Goal: Task Accomplishment & Management: Manage account settings

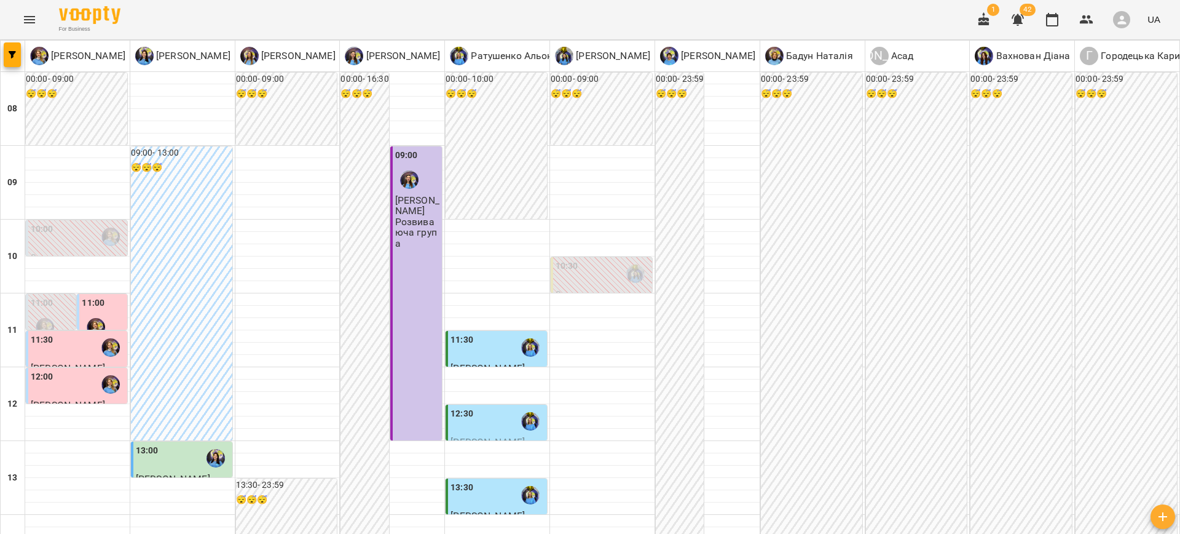
scroll to position [488, 0]
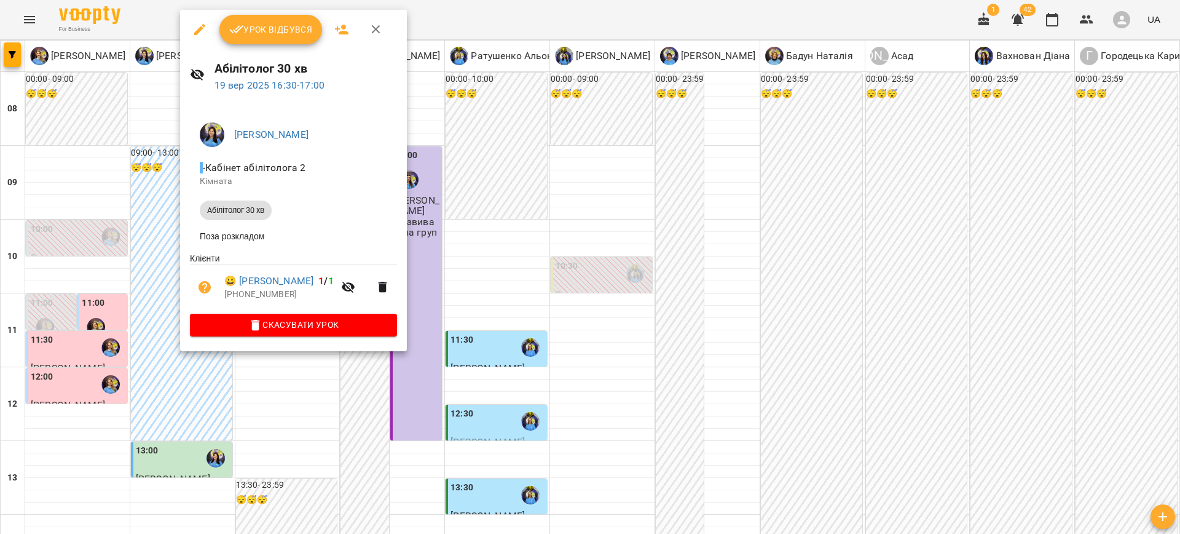
click at [462, 355] on div at bounding box center [590, 267] width 1180 height 534
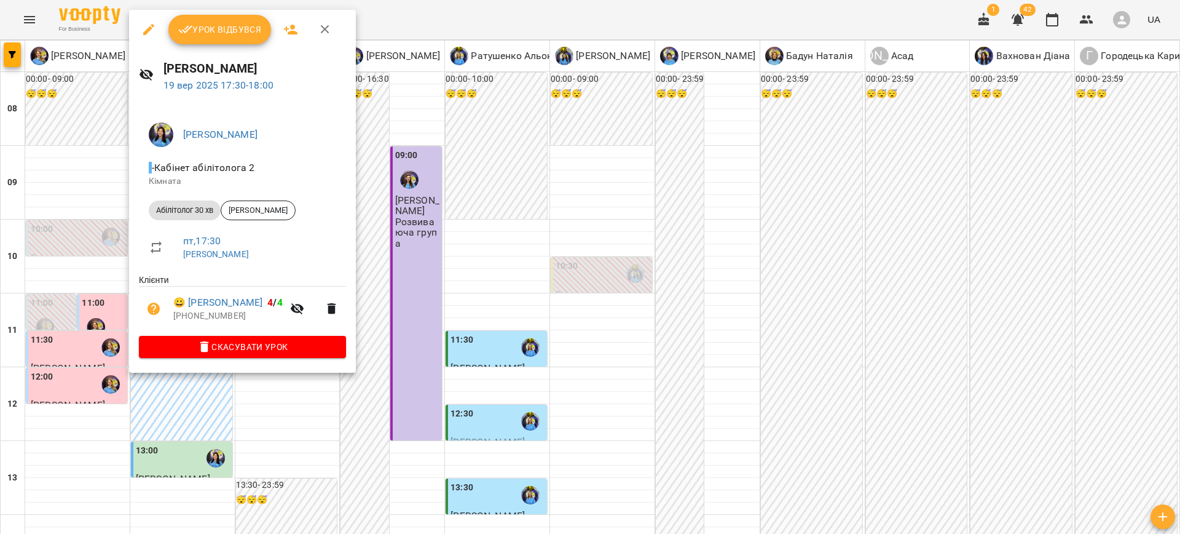
click at [433, 370] on div at bounding box center [590, 267] width 1180 height 534
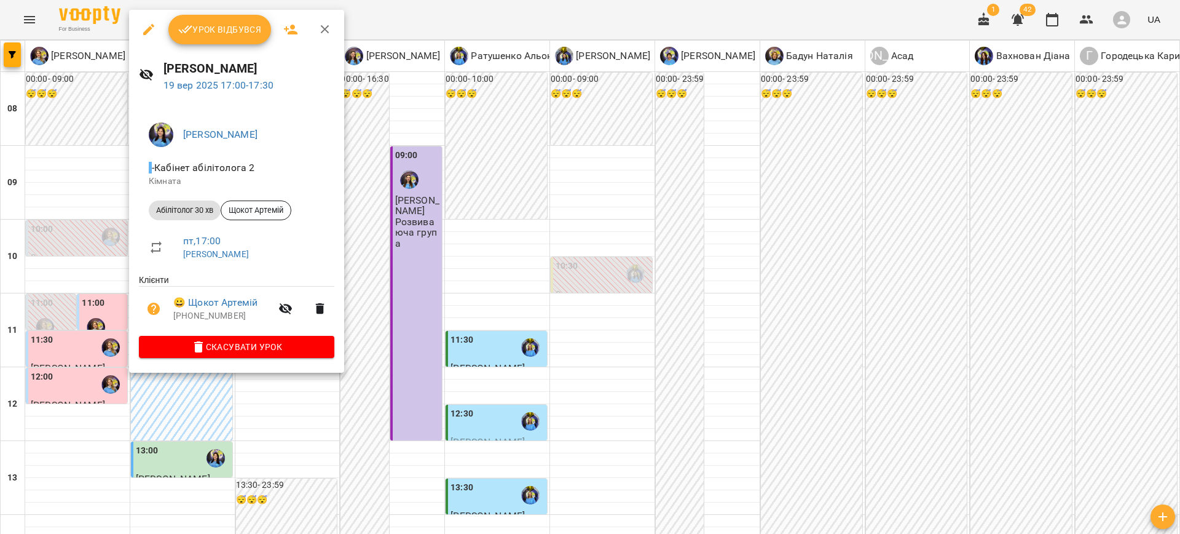
drag, startPoint x: 429, startPoint y: 392, endPoint x: 406, endPoint y: 376, distance: 28.3
click at [429, 392] on div at bounding box center [590, 267] width 1180 height 534
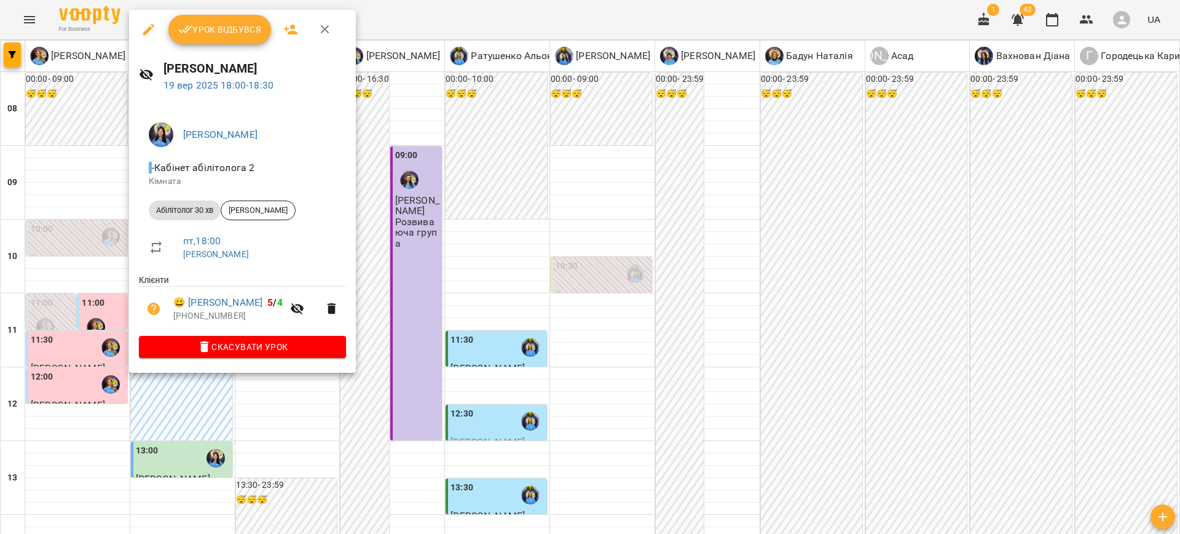
click at [405, 388] on div at bounding box center [590, 267] width 1180 height 534
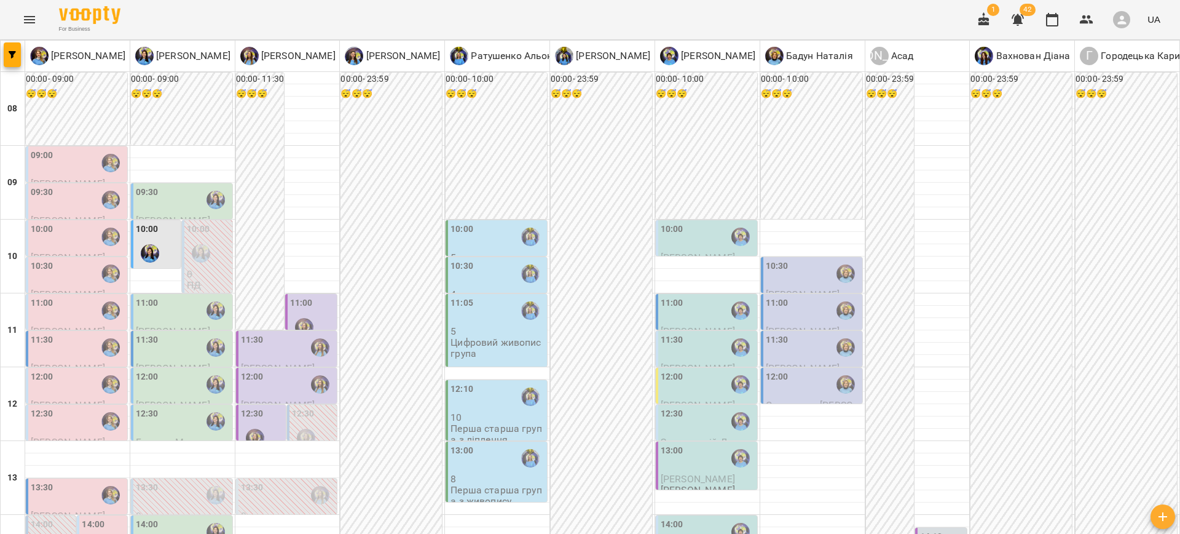
scroll to position [157, 0]
click at [319, 296] on div "11:00" at bounding box center [312, 318] width 45 height 45
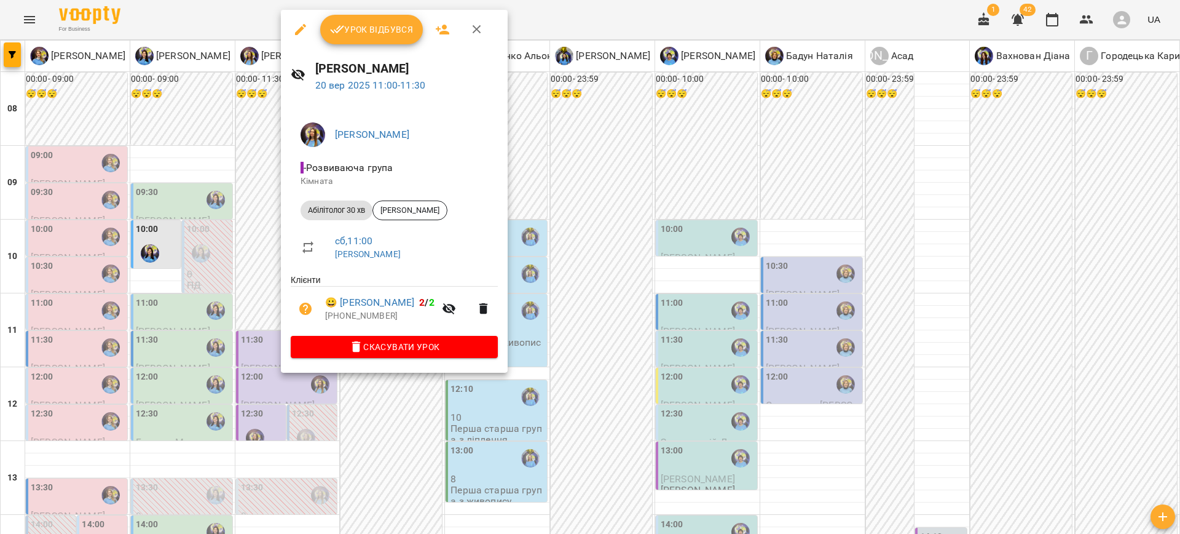
drag, startPoint x: 400, startPoint y: 401, endPoint x: 369, endPoint y: 294, distance: 111.5
click at [403, 398] on div at bounding box center [590, 267] width 1180 height 534
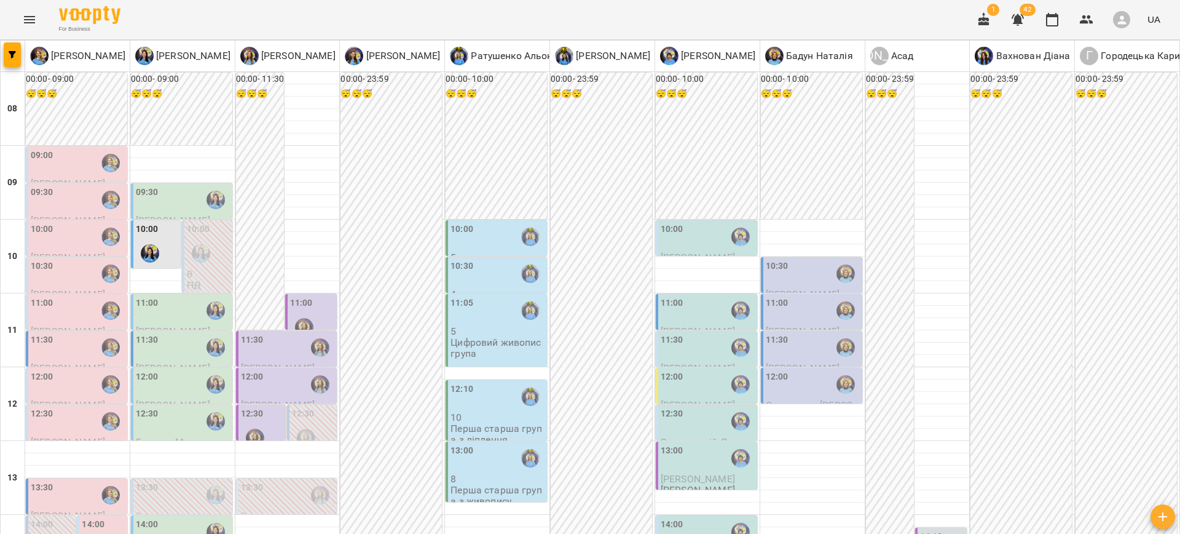
click at [161, 296] on div "11:00" at bounding box center [183, 310] width 94 height 28
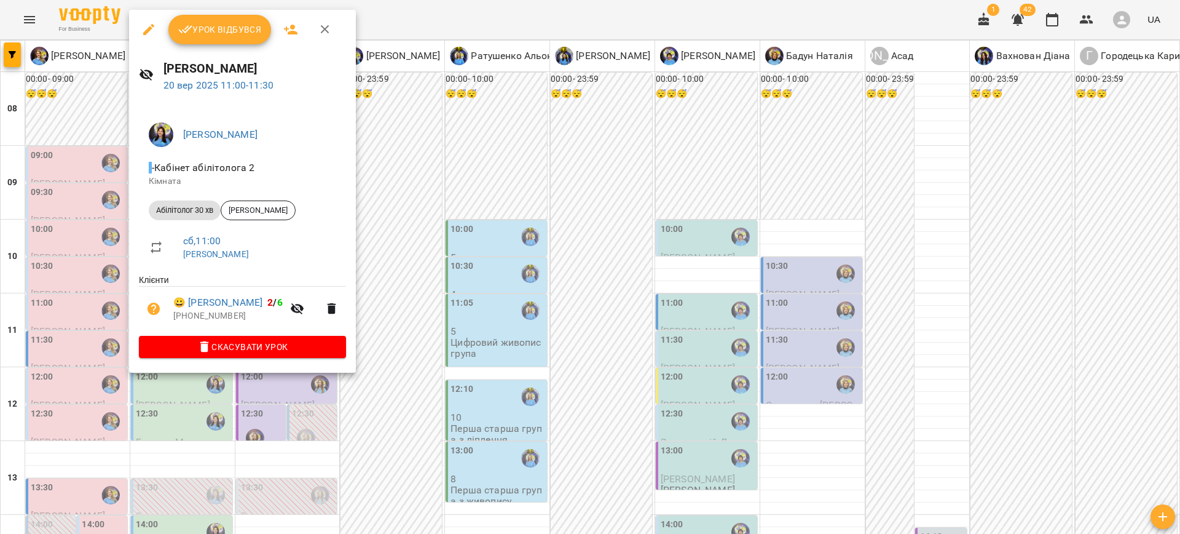
drag, startPoint x: 409, startPoint y: 411, endPoint x: 380, endPoint y: 392, distance: 34.6
click at [408, 411] on div at bounding box center [590, 267] width 1180 height 534
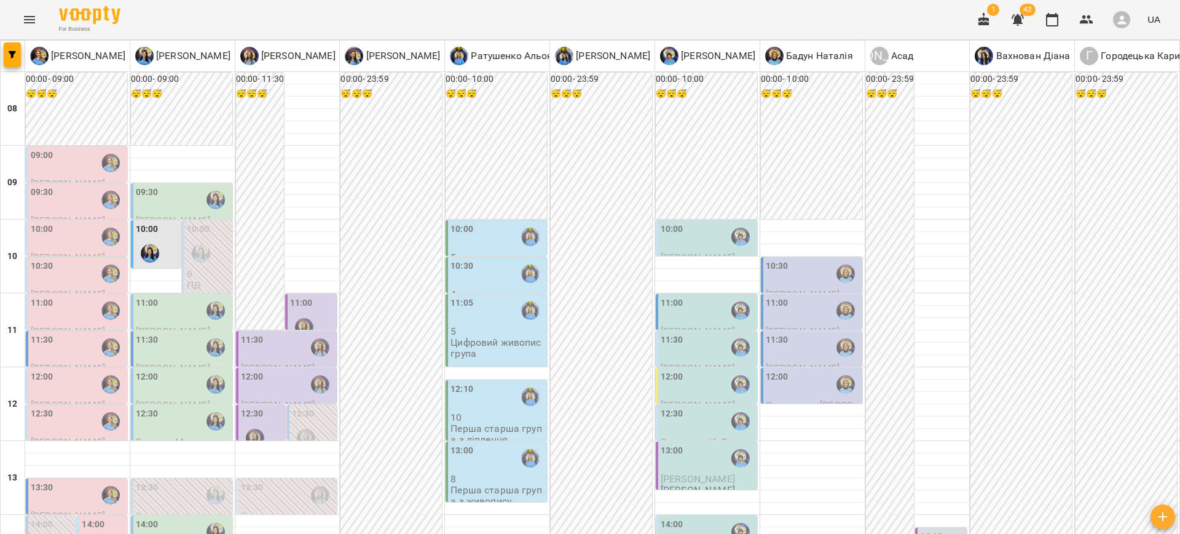
click at [163, 333] on div "11:30" at bounding box center [183, 347] width 94 height 28
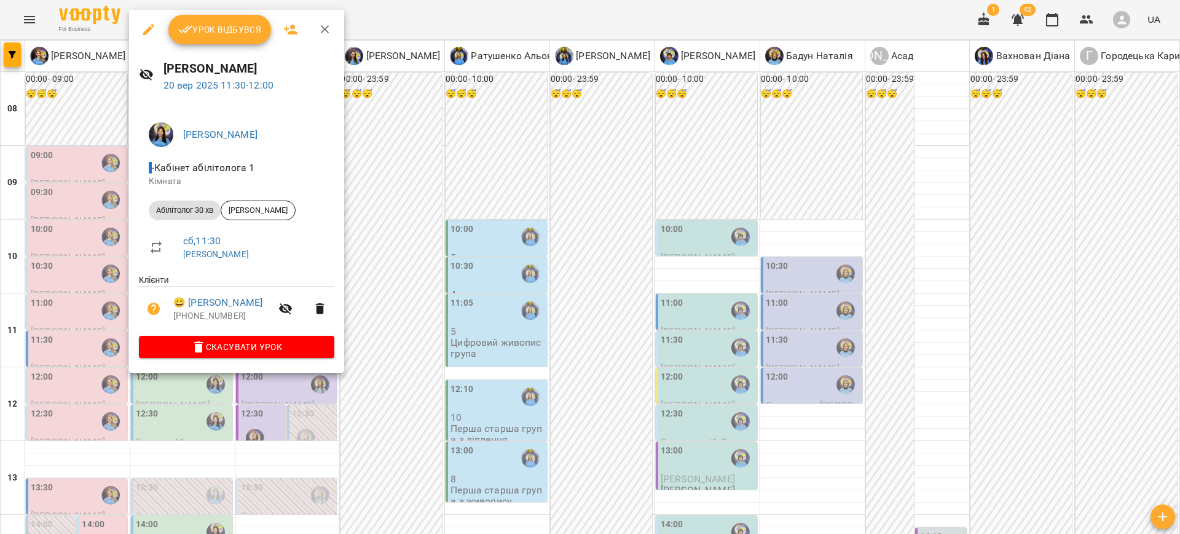
drag, startPoint x: 371, startPoint y: 406, endPoint x: 360, endPoint y: 385, distance: 23.1
click at [371, 405] on div at bounding box center [590, 267] width 1180 height 534
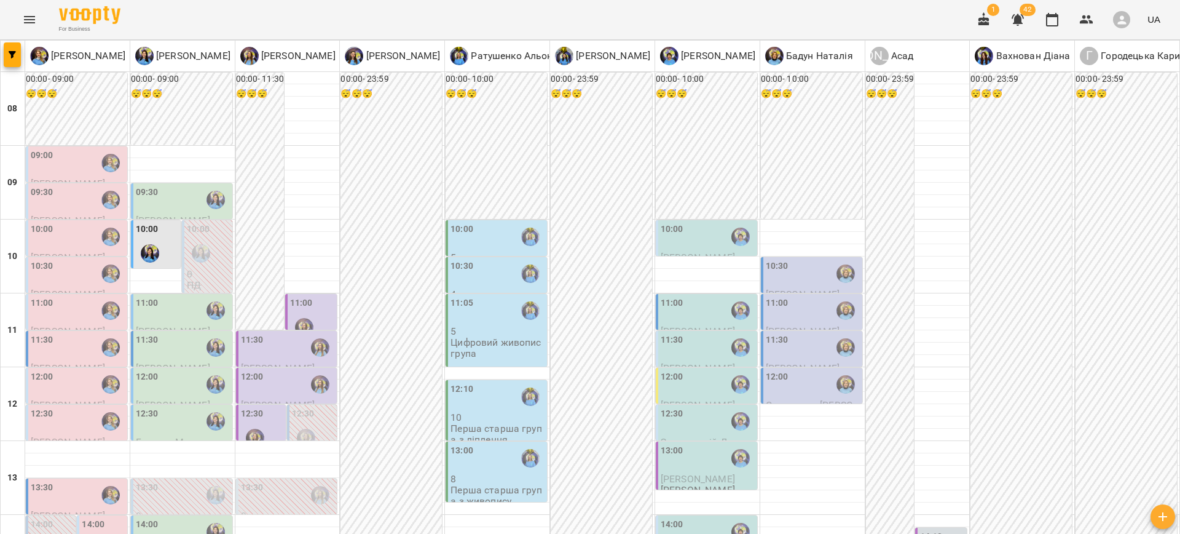
scroll to position [286, 0]
click at [170, 518] on div "14:00" at bounding box center [183, 532] width 94 height 28
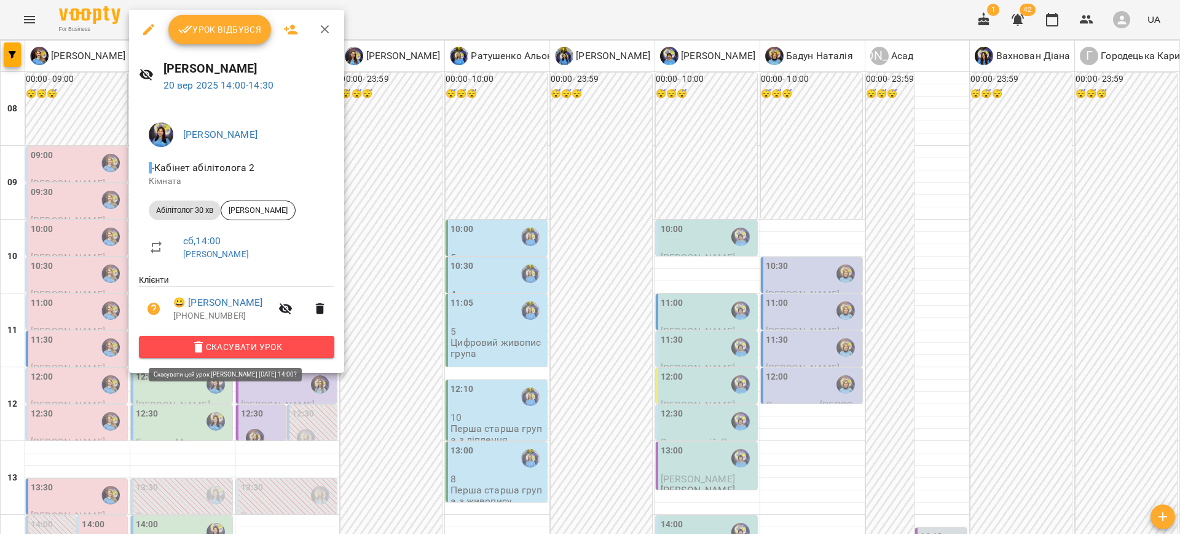
click at [245, 344] on span "Скасувати Урок" at bounding box center [237, 346] width 176 height 15
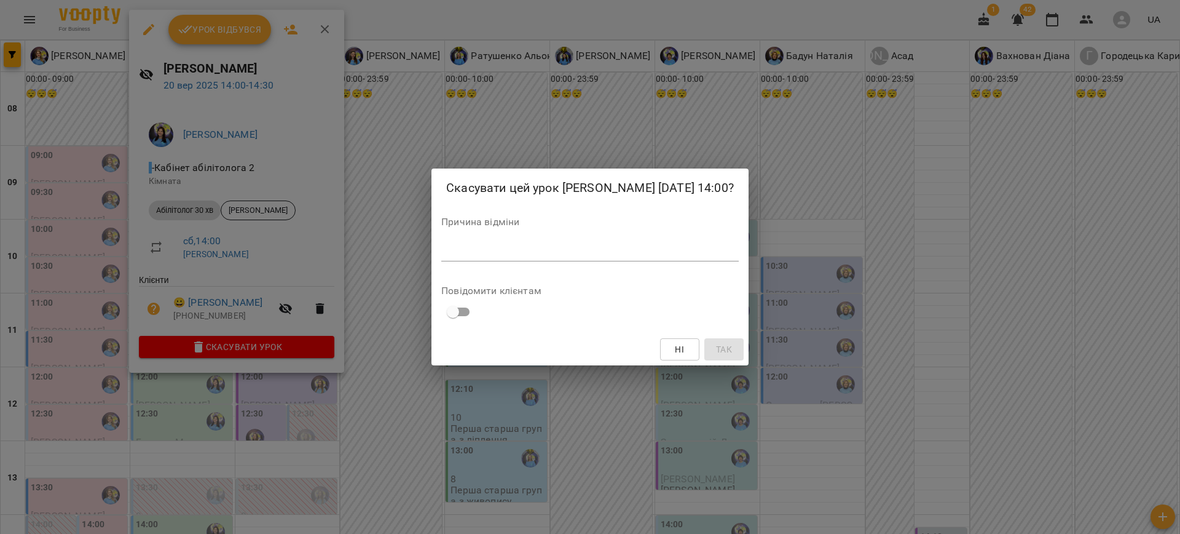
click at [448, 237] on div "Причина відміни *" at bounding box center [590, 241] width 298 height 49
click at [451, 245] on textarea at bounding box center [590, 251] width 298 height 12
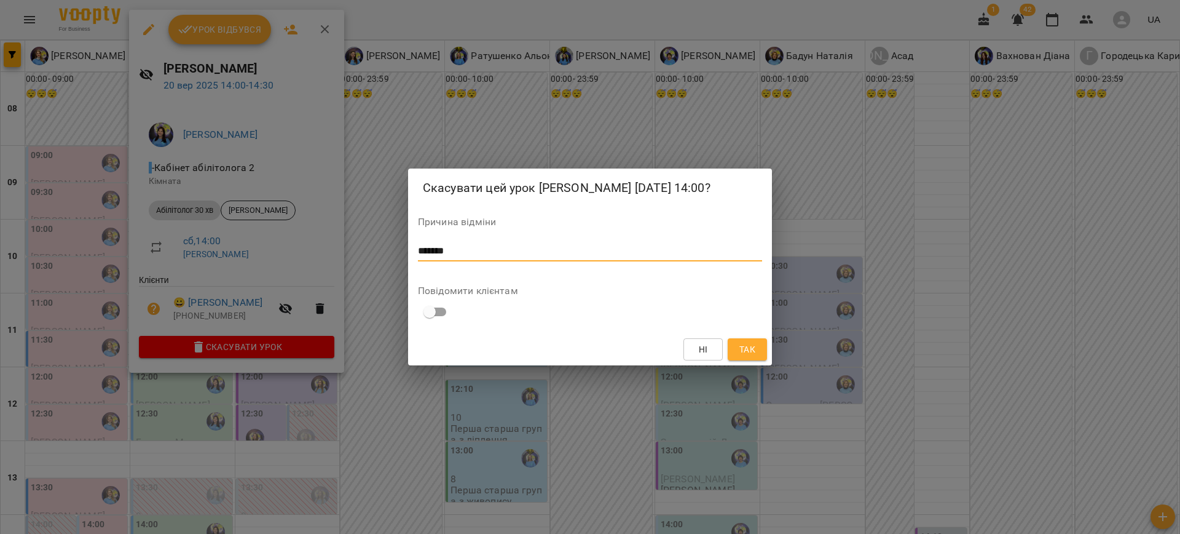
type textarea "*******"
click at [754, 351] on span "Так" at bounding box center [747, 349] width 16 height 15
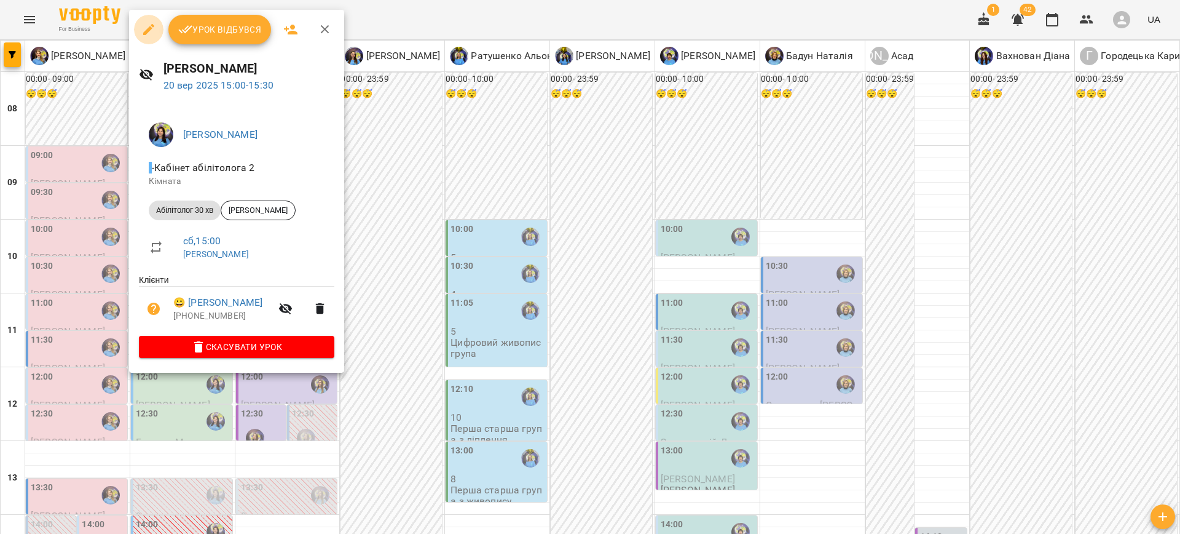
click at [146, 23] on icon "button" at bounding box center [148, 29] width 15 height 15
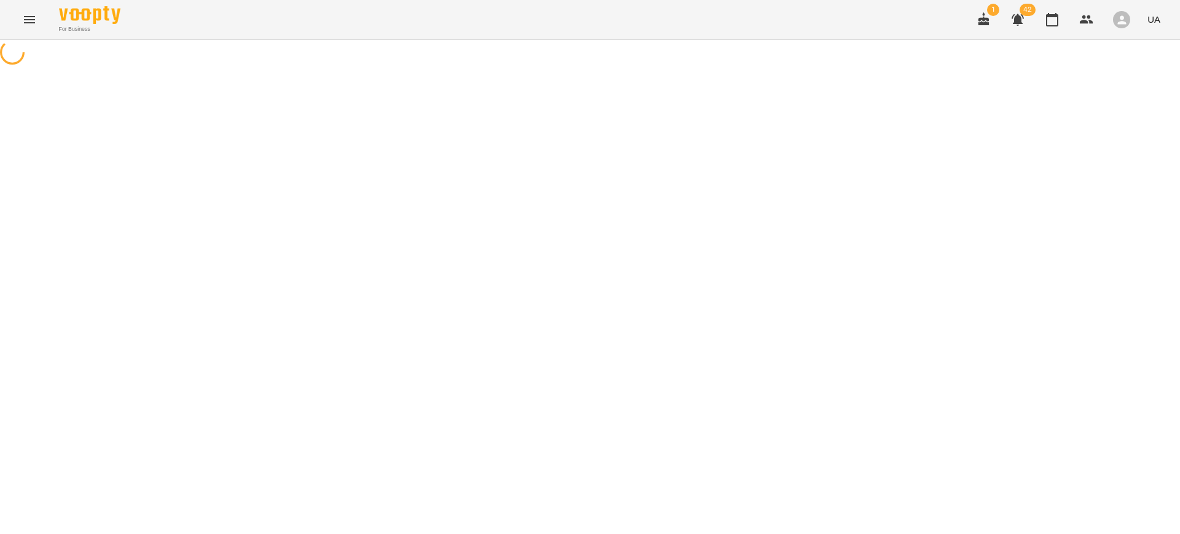
select select "**********"
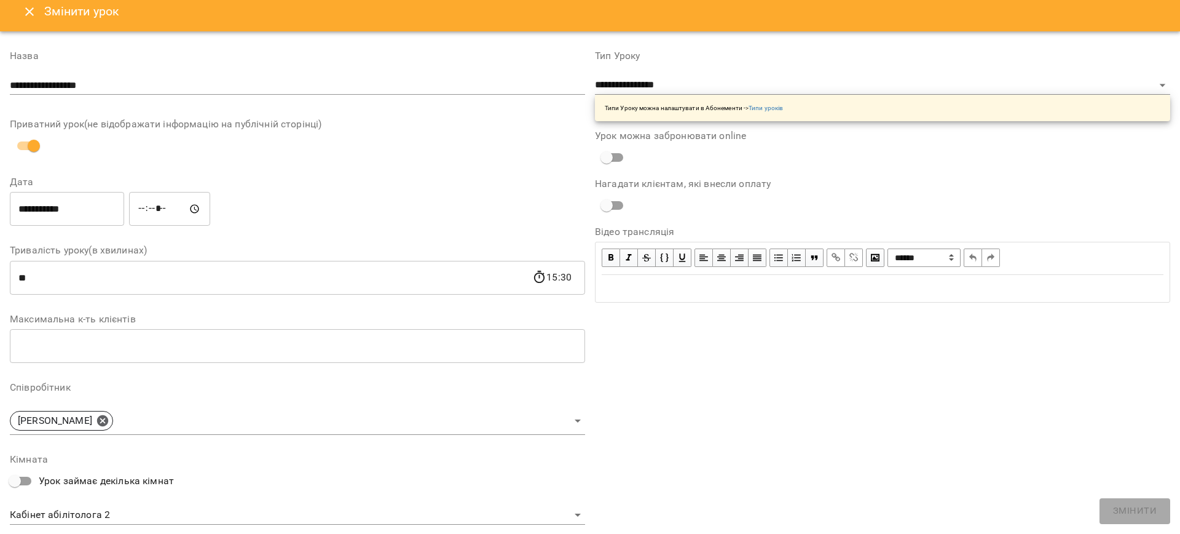
scroll to position [11, 0]
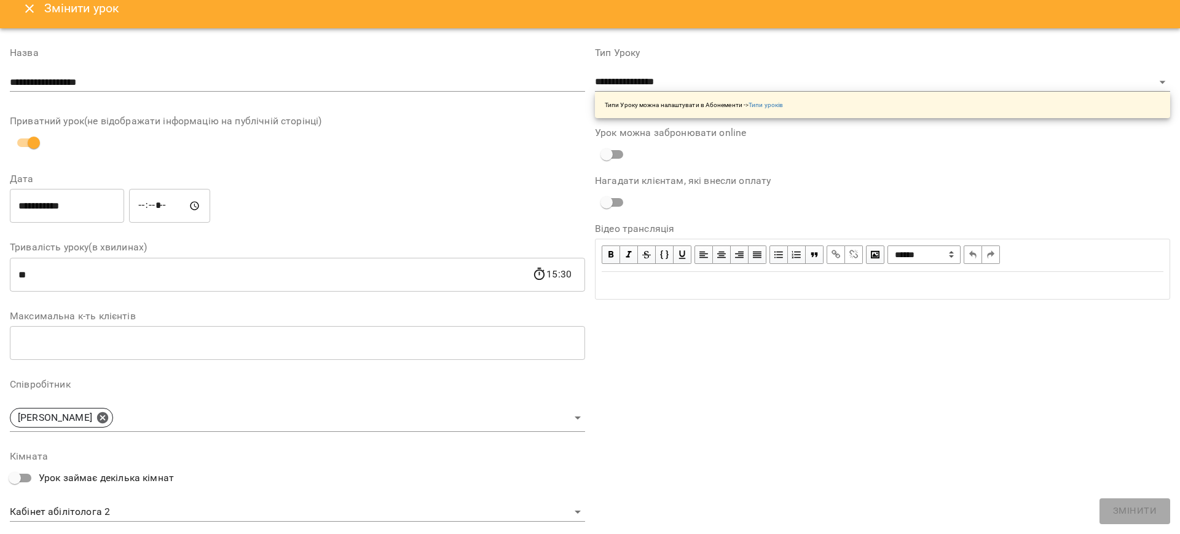
click at [68, 197] on input "**********" at bounding box center [67, 206] width 114 height 34
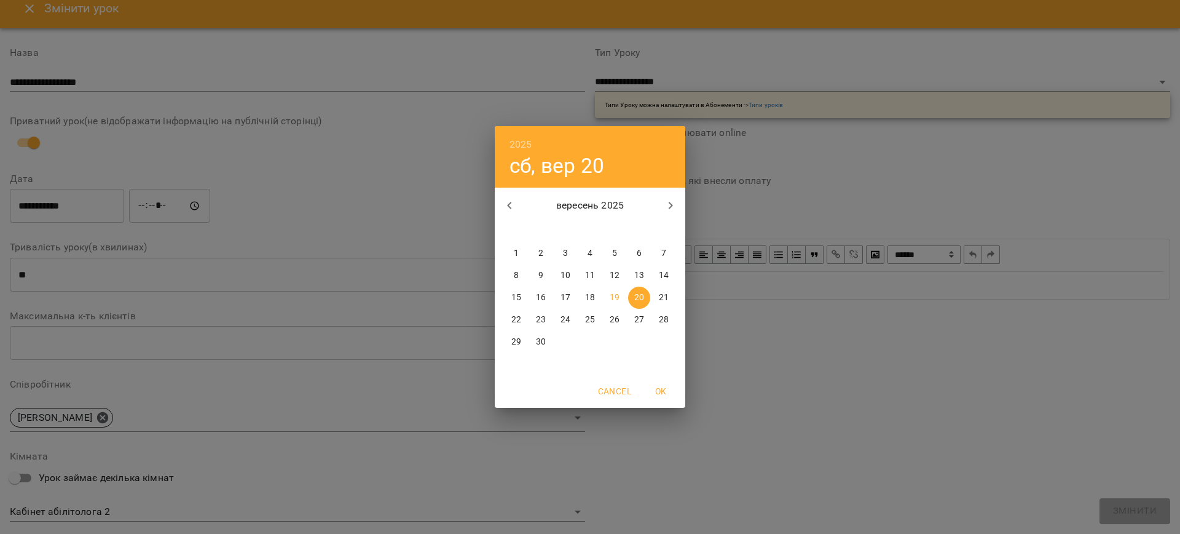
drag, startPoint x: 611, startPoint y: 296, endPoint x: 449, endPoint y: 274, distance: 163.8
click at [610, 296] on p "19" at bounding box center [615, 297] width 10 height 12
type input "**********"
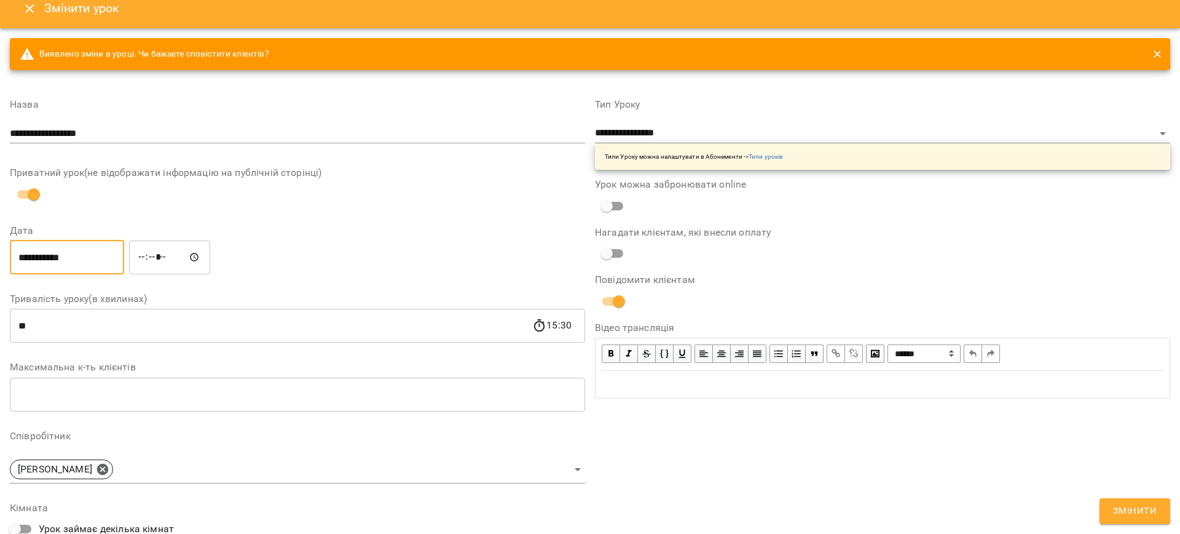
click at [148, 256] on input "*****" at bounding box center [169, 257] width 81 height 34
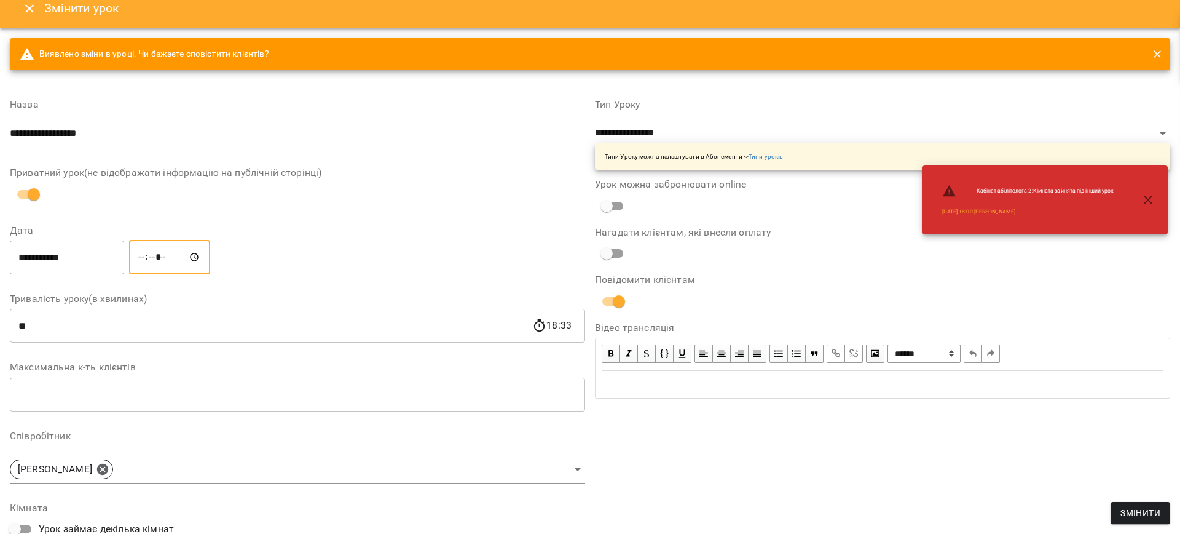
type input "*****"
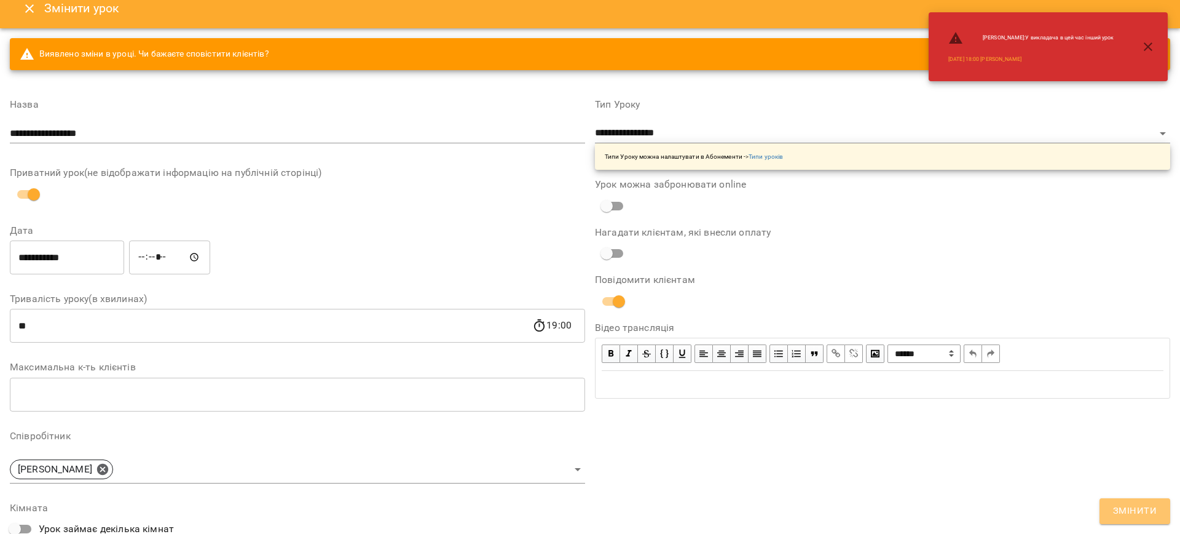
click at [1123, 500] on button "Змінити" at bounding box center [1135, 511] width 71 height 26
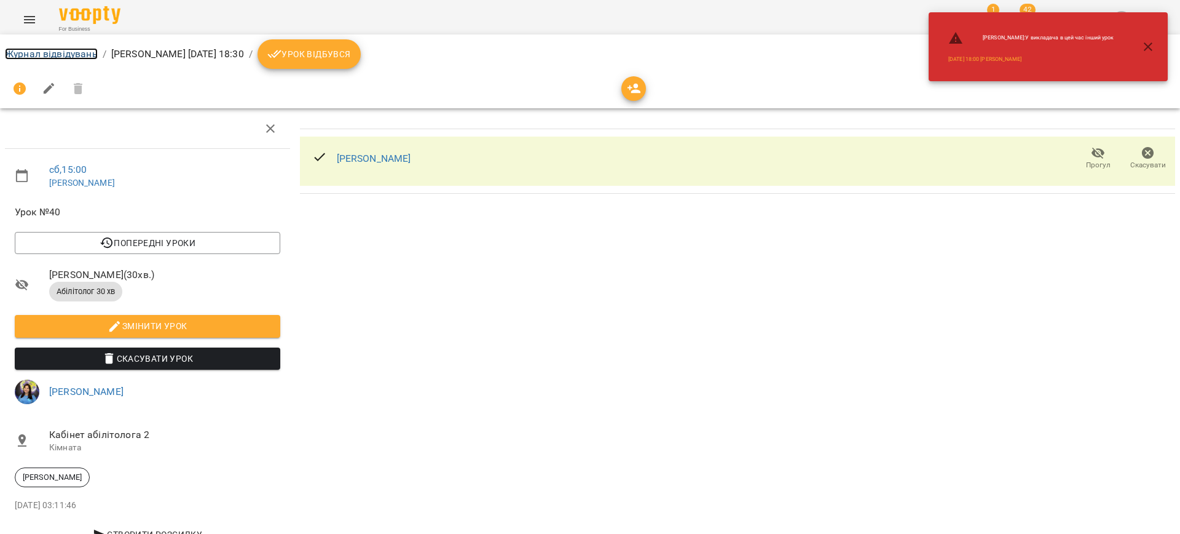
click at [44, 48] on link "Журнал відвідувань" at bounding box center [51, 54] width 93 height 12
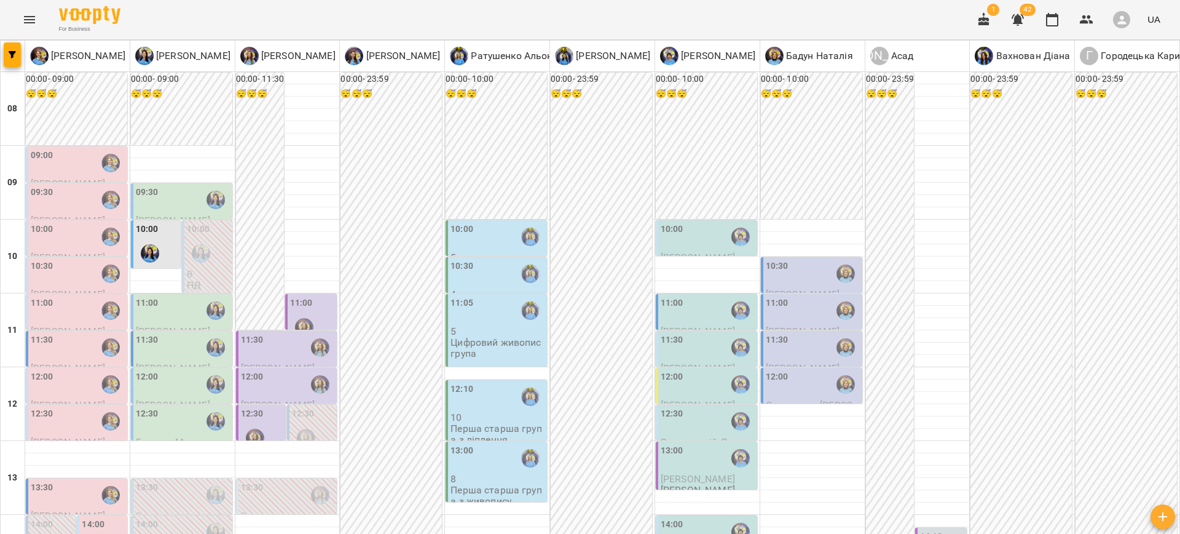
scroll to position [256, 0]
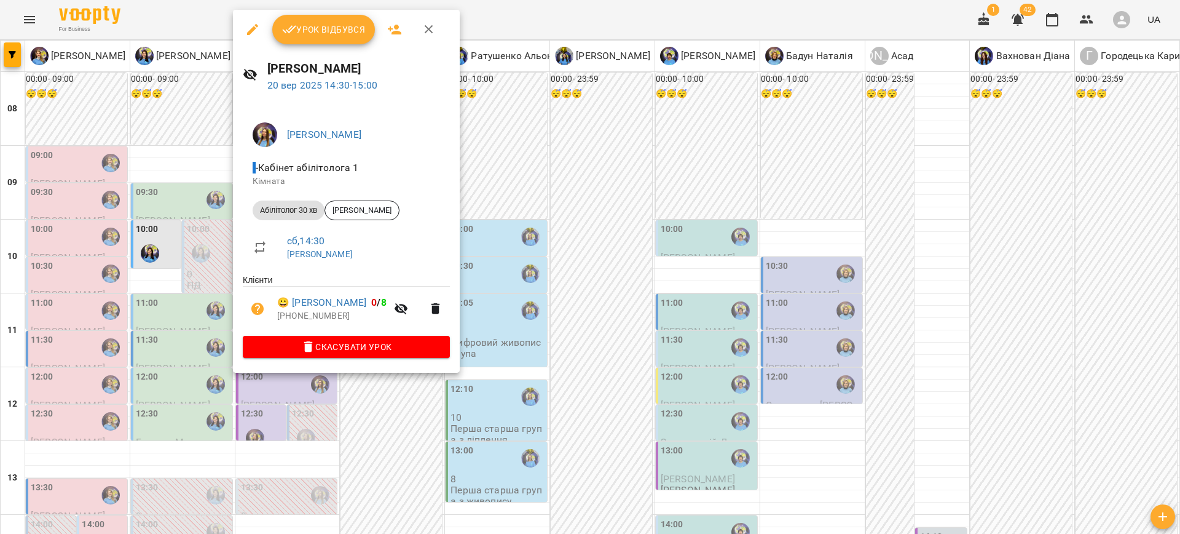
click at [476, 437] on div at bounding box center [590, 267] width 1180 height 534
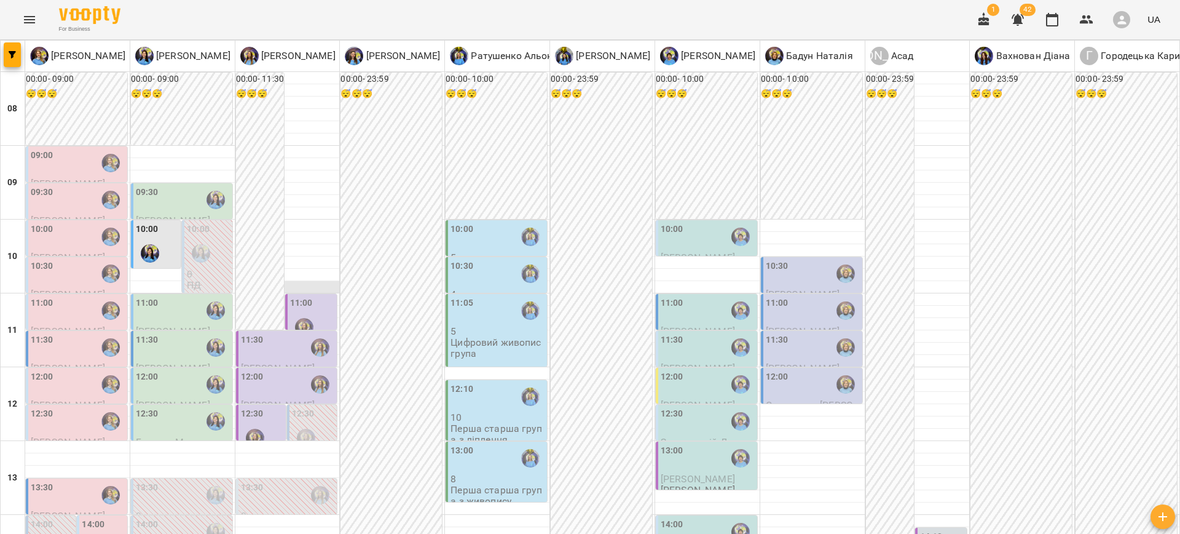
scroll to position [142, 0]
click at [271, 407] on div "12:30" at bounding box center [262, 429] width 42 height 45
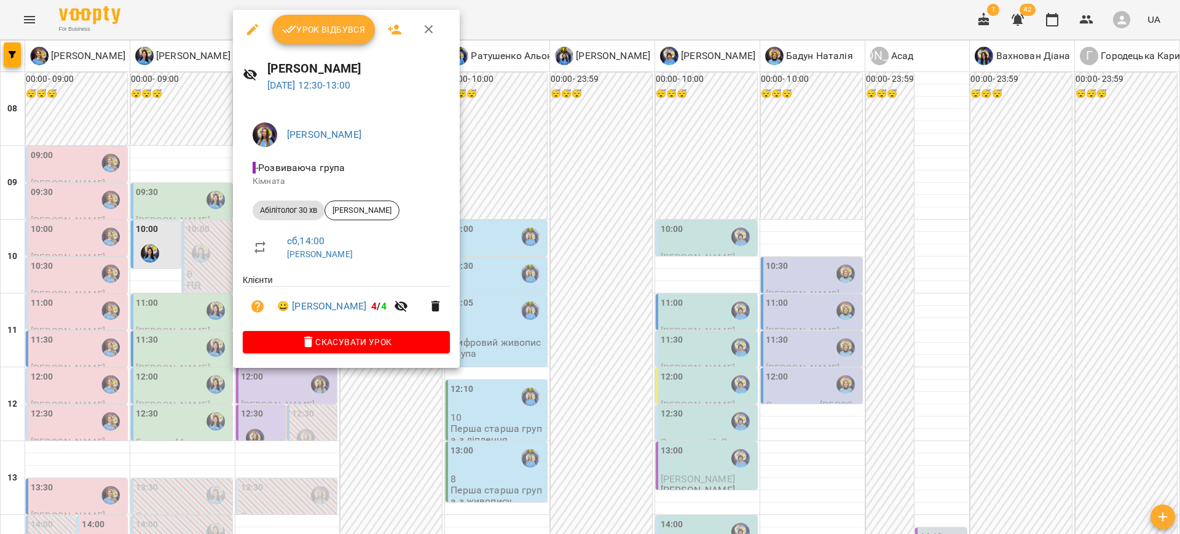
click at [390, 393] on div at bounding box center [590, 267] width 1180 height 534
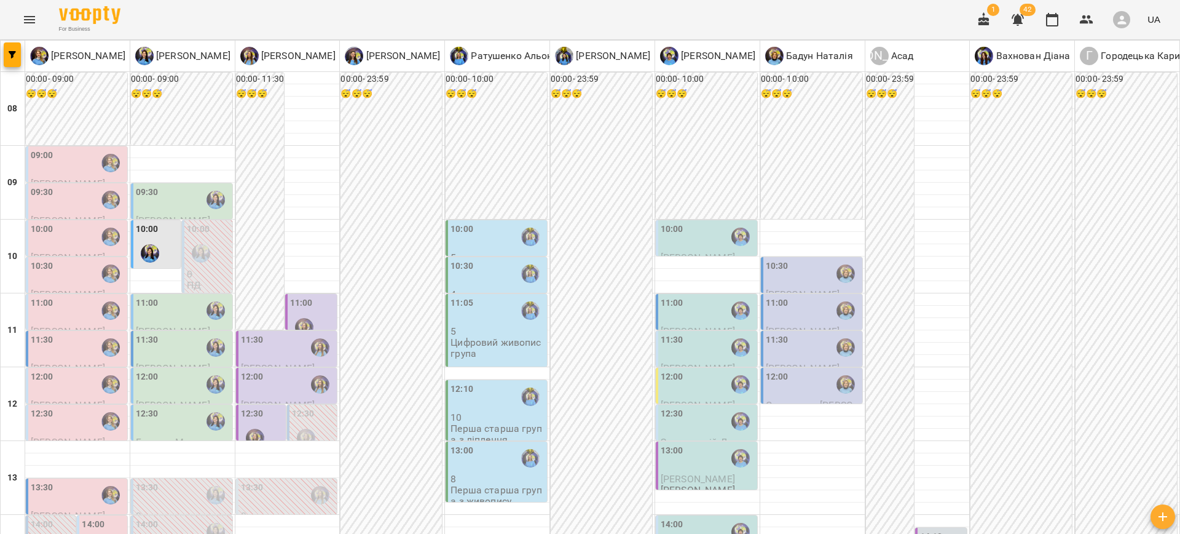
click at [251, 370] on div "12:00" at bounding box center [252, 384] width 23 height 28
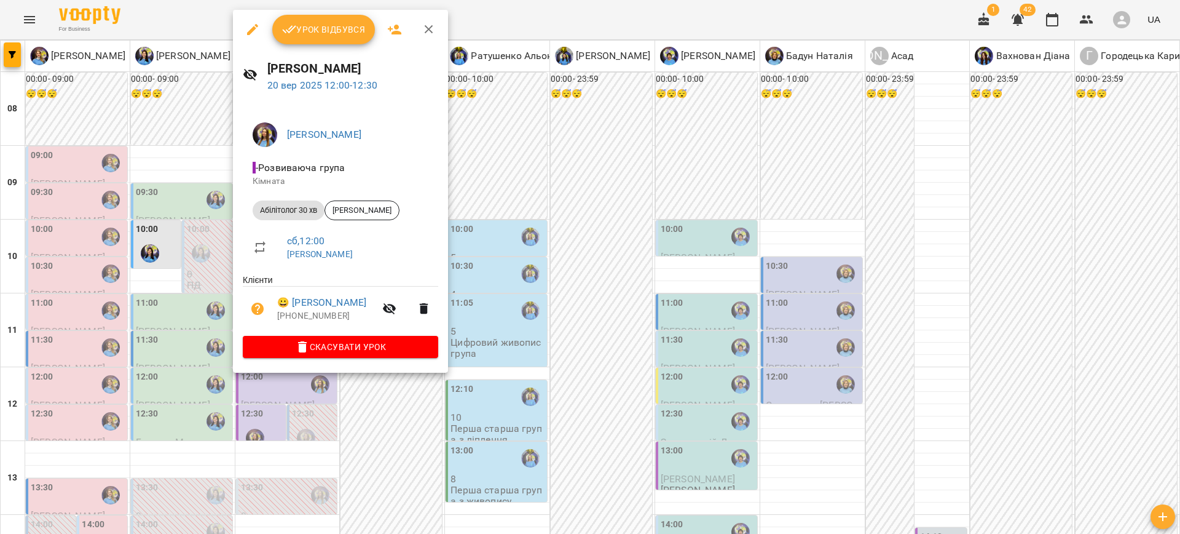
click at [399, 428] on div at bounding box center [590, 267] width 1180 height 534
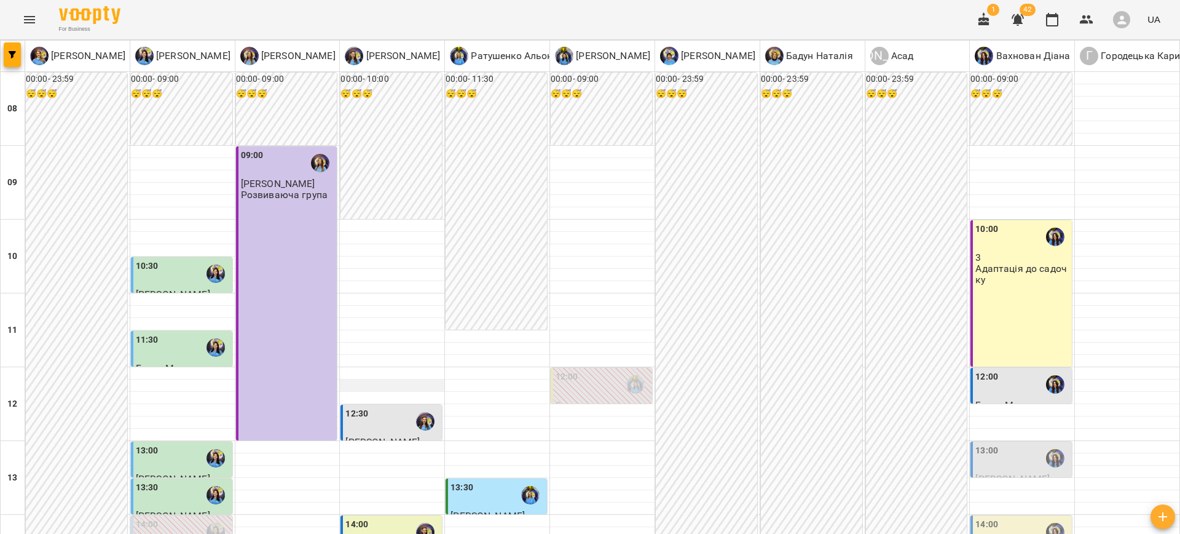
scroll to position [578, 0]
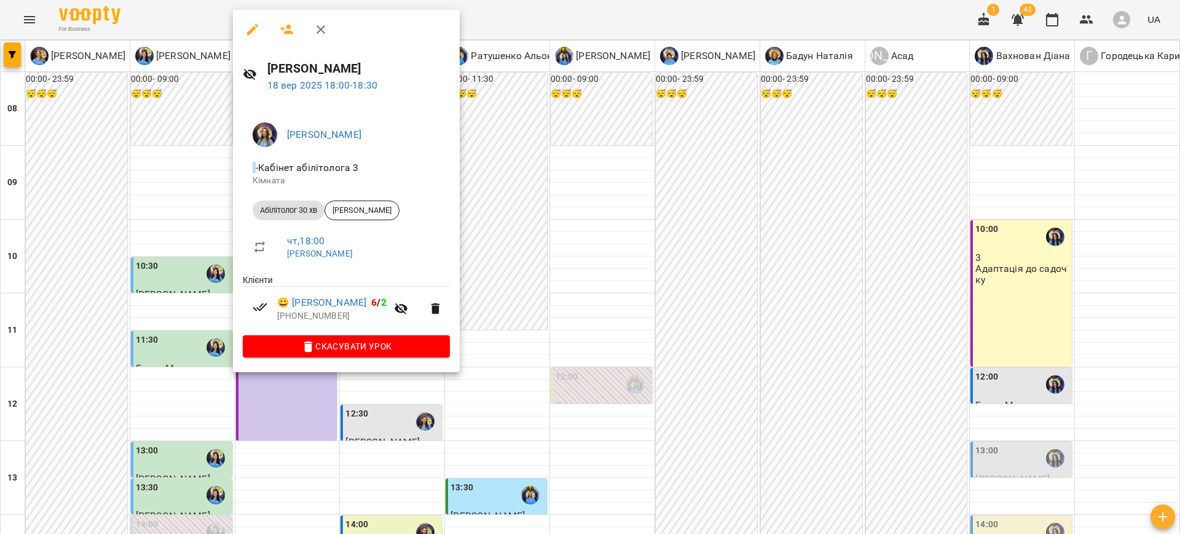
click at [559, 385] on div at bounding box center [590, 267] width 1180 height 534
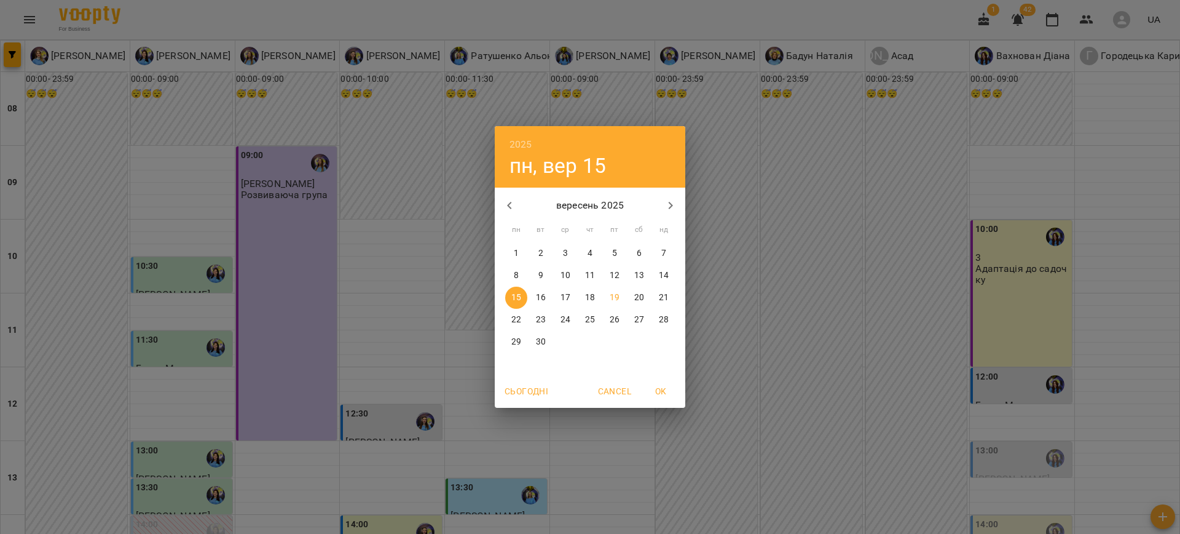
drag, startPoint x: 570, startPoint y: 306, endPoint x: 649, endPoint y: 342, distance: 86.6
click at [569, 306] on button "17" at bounding box center [565, 297] width 22 height 22
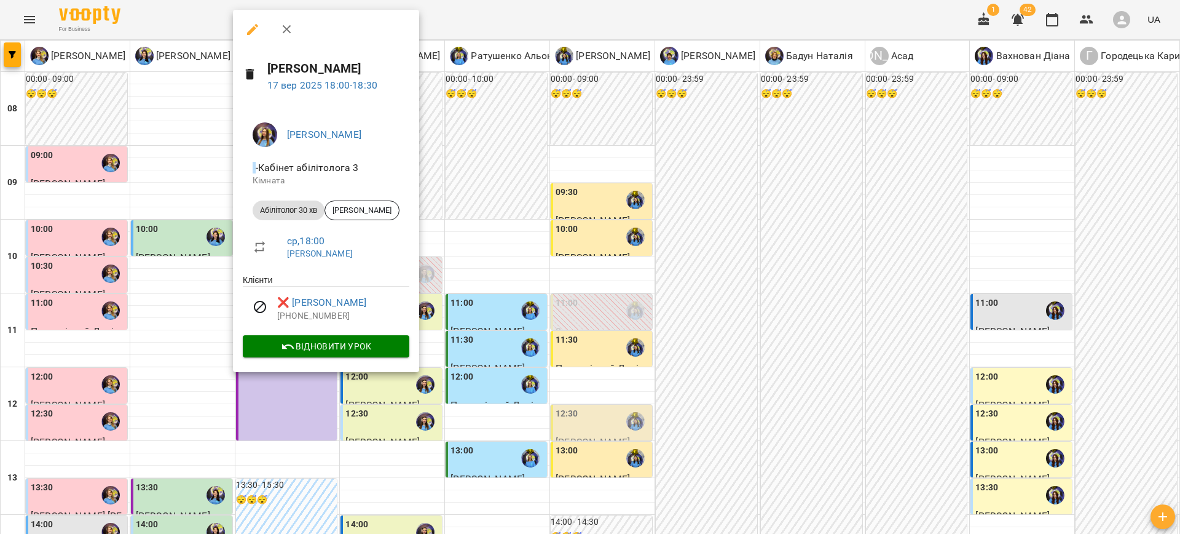
click at [519, 374] on div at bounding box center [590, 267] width 1180 height 534
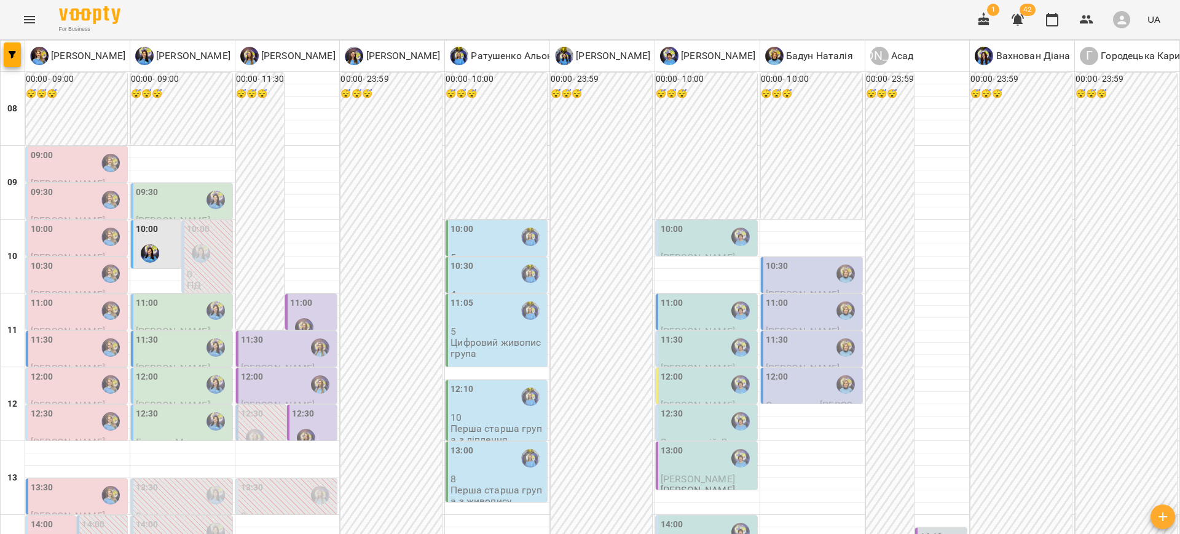
scroll to position [145, 0]
click at [163, 407] on div "12:30" at bounding box center [183, 421] width 94 height 28
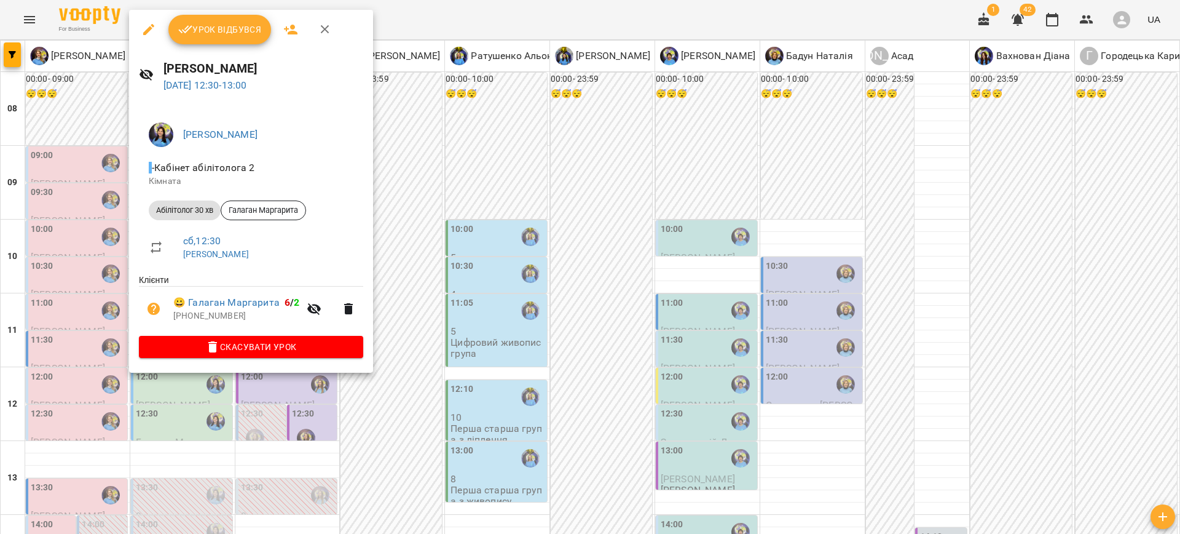
drag, startPoint x: 418, startPoint y: 349, endPoint x: 278, endPoint y: 283, distance: 154.8
click at [417, 349] on div at bounding box center [590, 267] width 1180 height 534
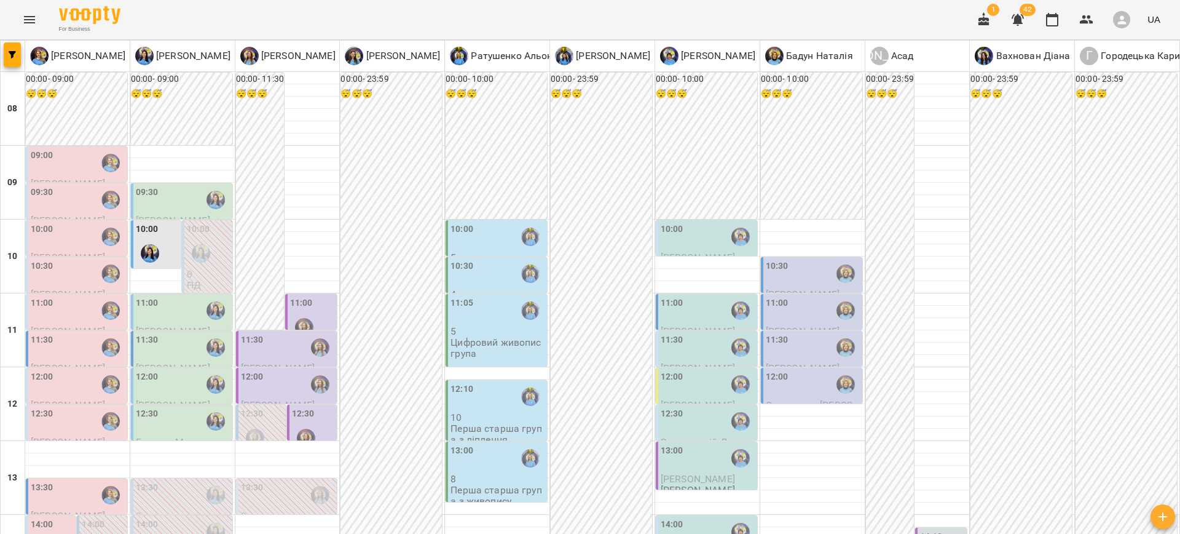
click at [167, 370] on div "12:00" at bounding box center [183, 384] width 94 height 28
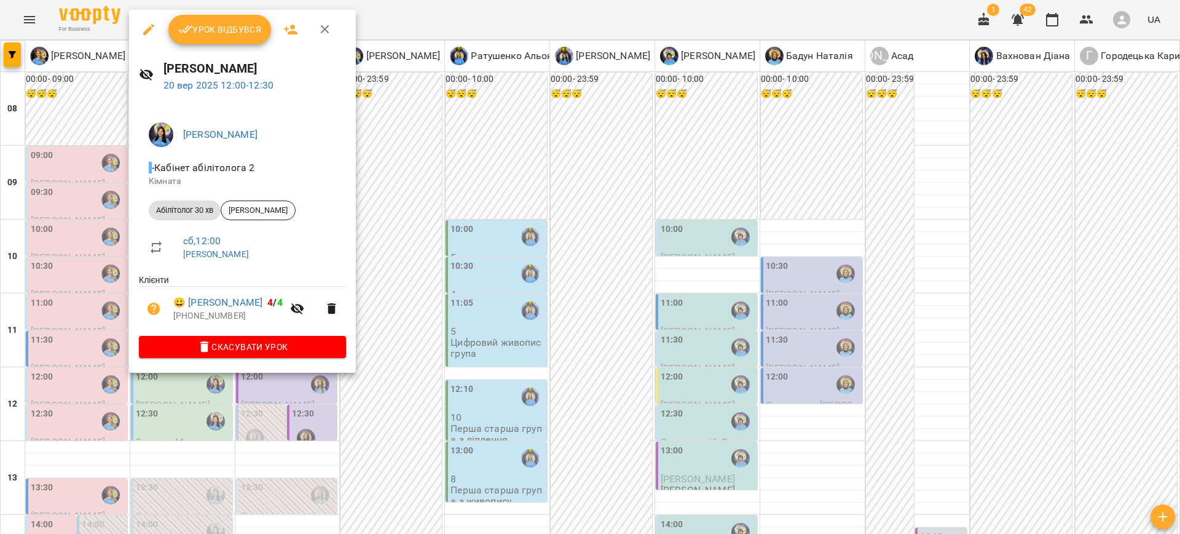
click at [444, 389] on div at bounding box center [590, 267] width 1180 height 534
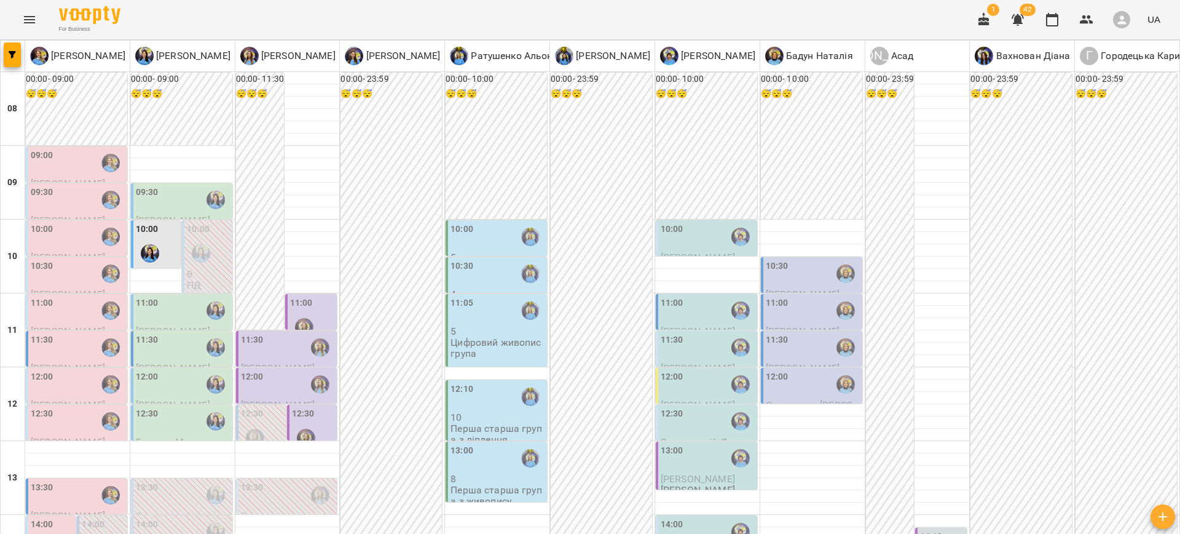
click at [187, 333] on div "11:30" at bounding box center [183, 347] width 94 height 28
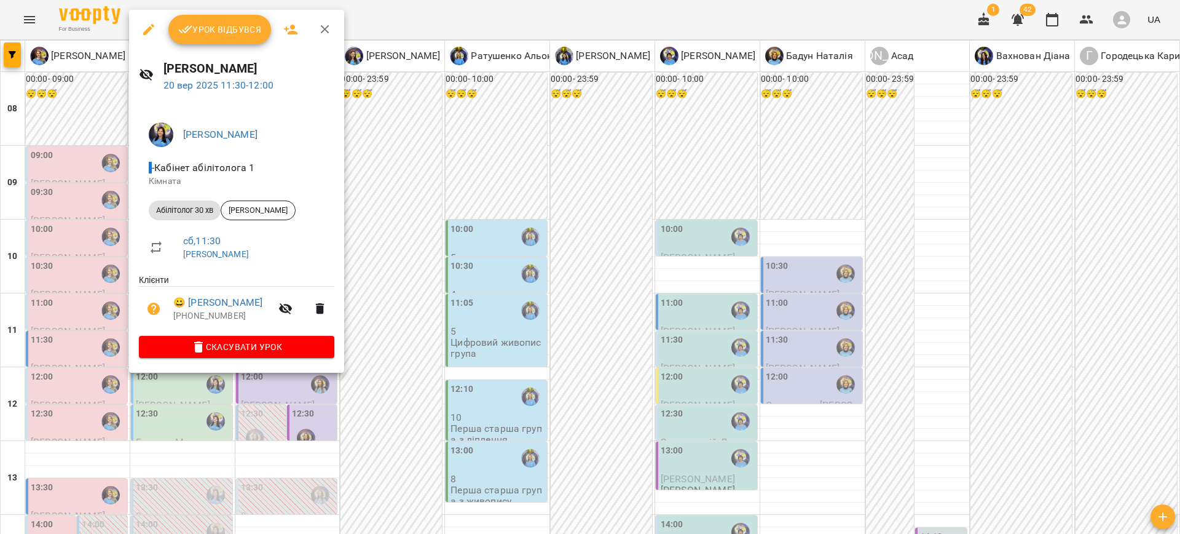
drag, startPoint x: 382, startPoint y: 329, endPoint x: 229, endPoint y: 194, distance: 204.7
click at [381, 326] on div at bounding box center [590, 267] width 1180 height 534
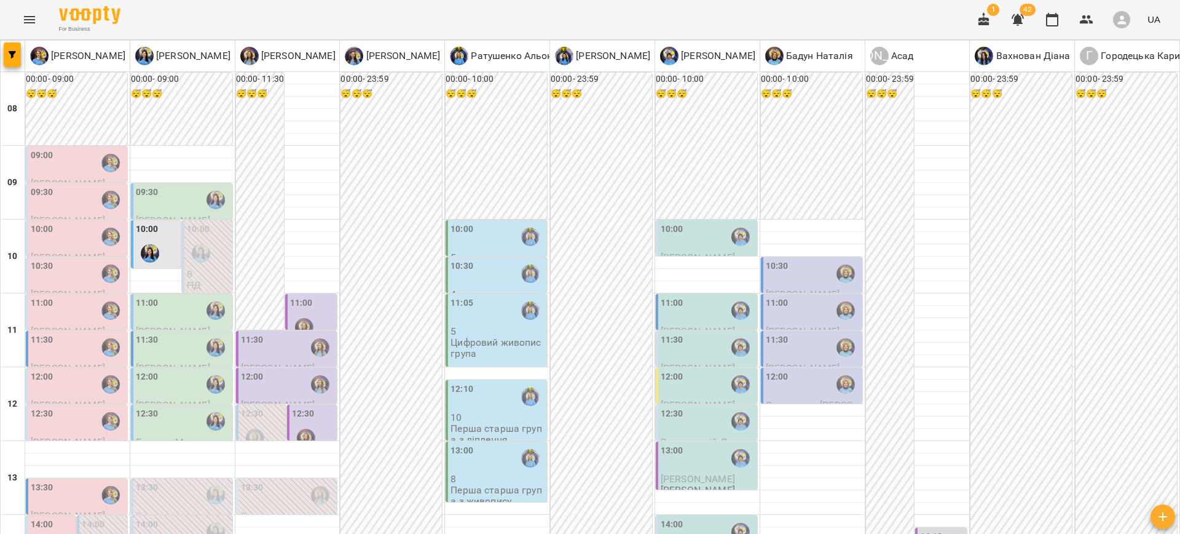
click at [166, 296] on div "11:00" at bounding box center [183, 310] width 94 height 28
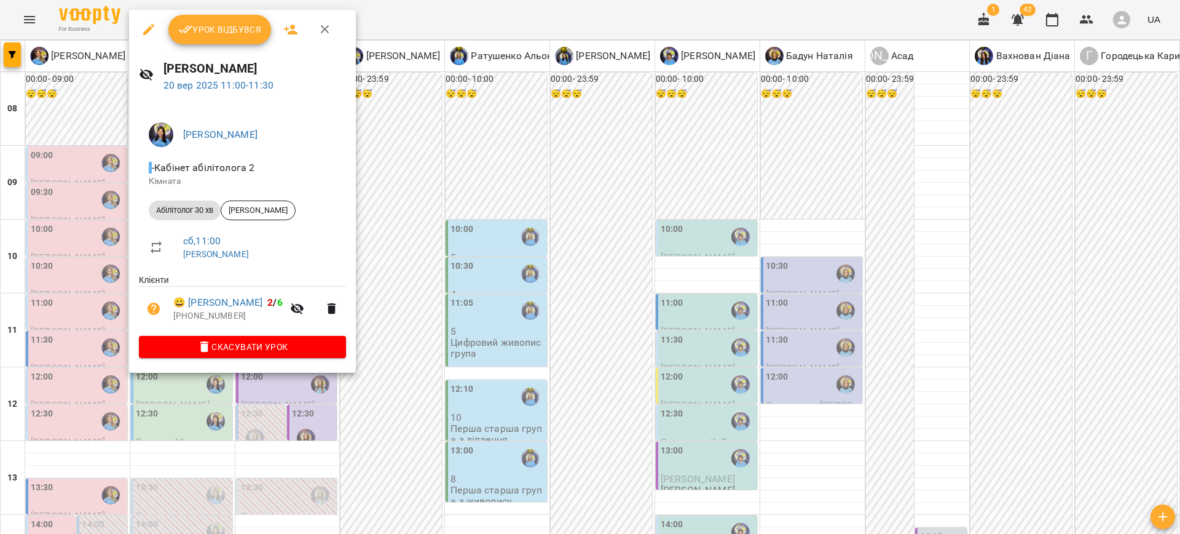
drag, startPoint x: 417, startPoint y: 342, endPoint x: 336, endPoint y: 367, distance: 85.6
click at [417, 341] on div at bounding box center [590, 267] width 1180 height 534
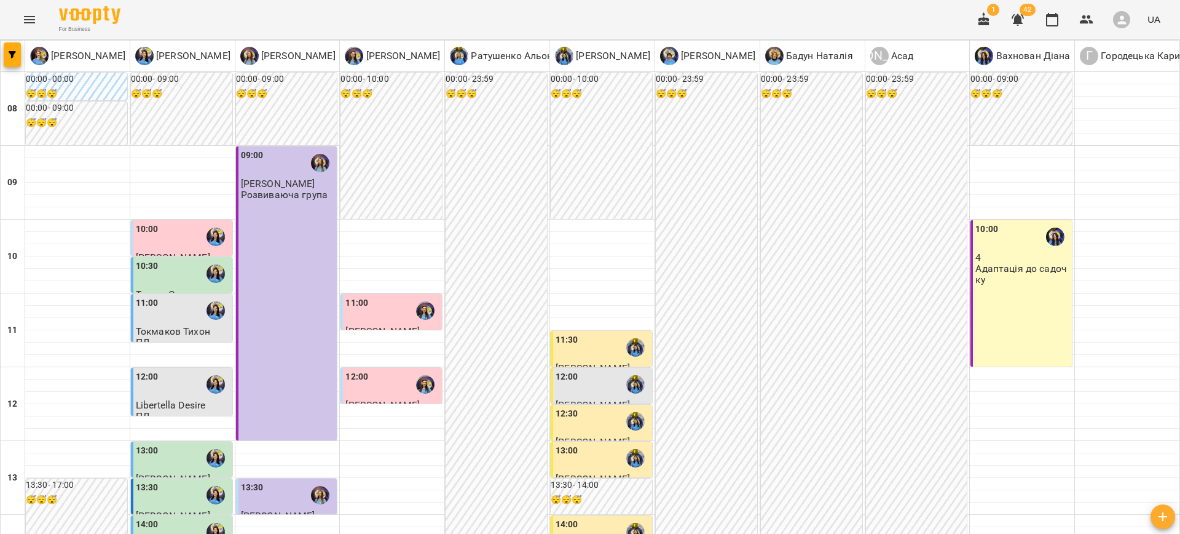
scroll to position [551, 0]
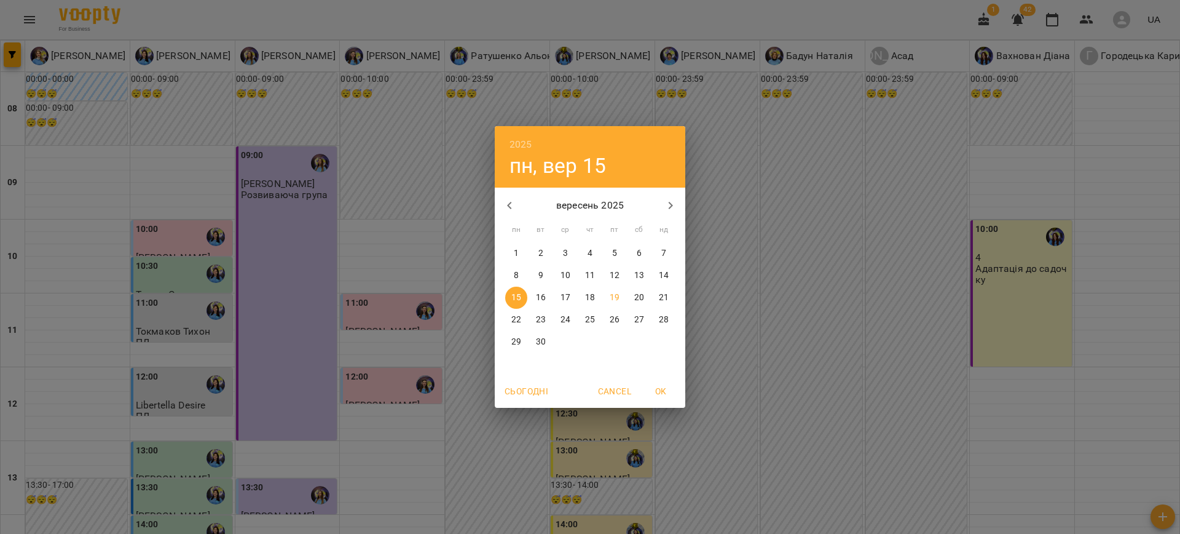
click at [538, 316] on p "23" at bounding box center [541, 319] width 10 height 12
type input "**********"
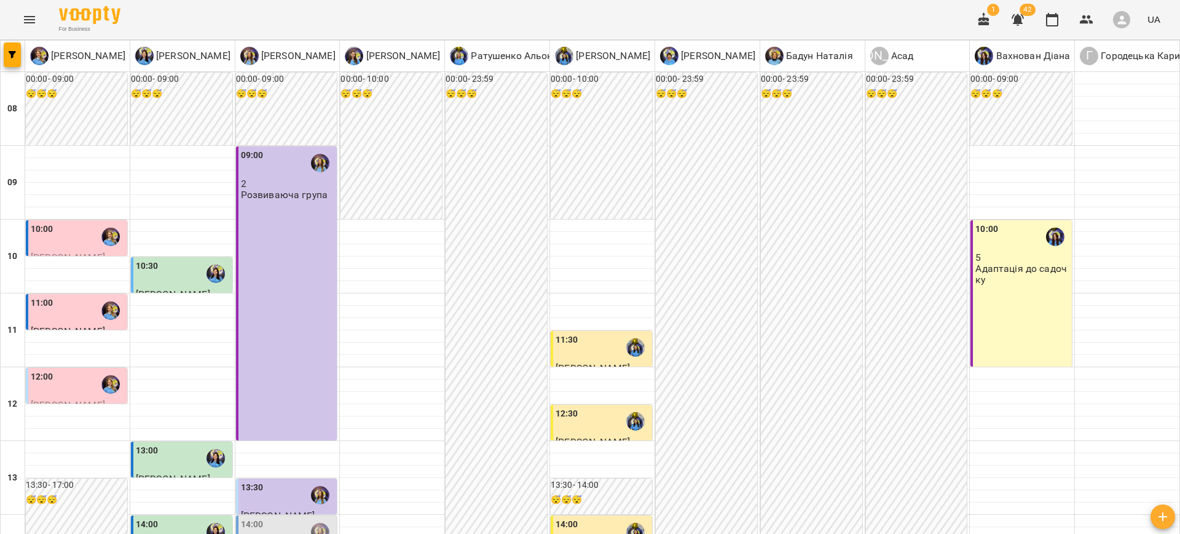
scroll to position [578, 0]
drag, startPoint x: 497, startPoint y: 481, endPoint x: 482, endPoint y: 478, distance: 15.8
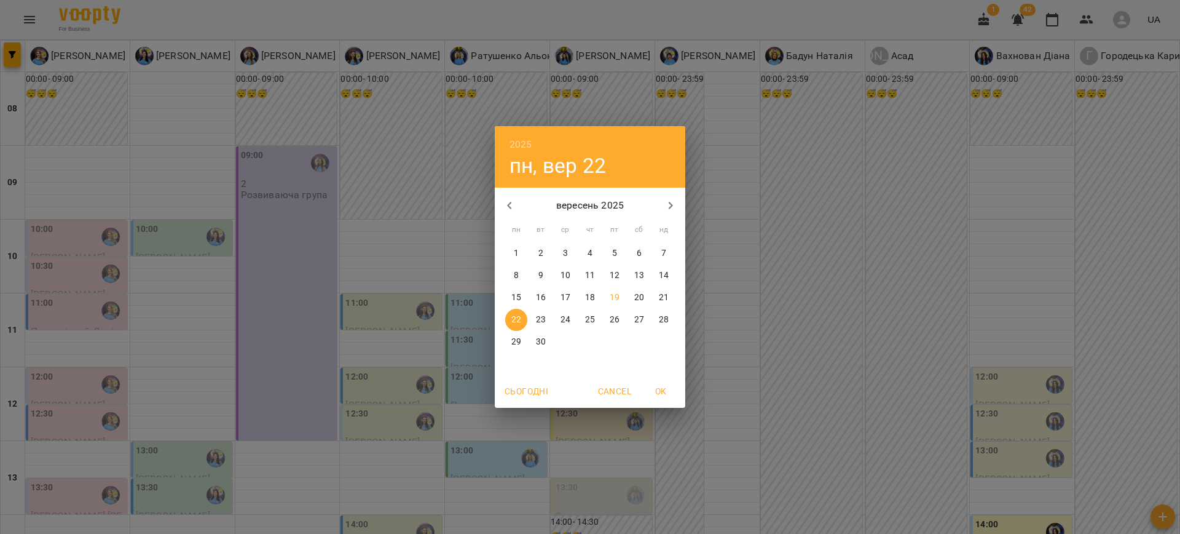
click at [640, 299] on p "20" at bounding box center [639, 297] width 10 height 12
type input "**********"
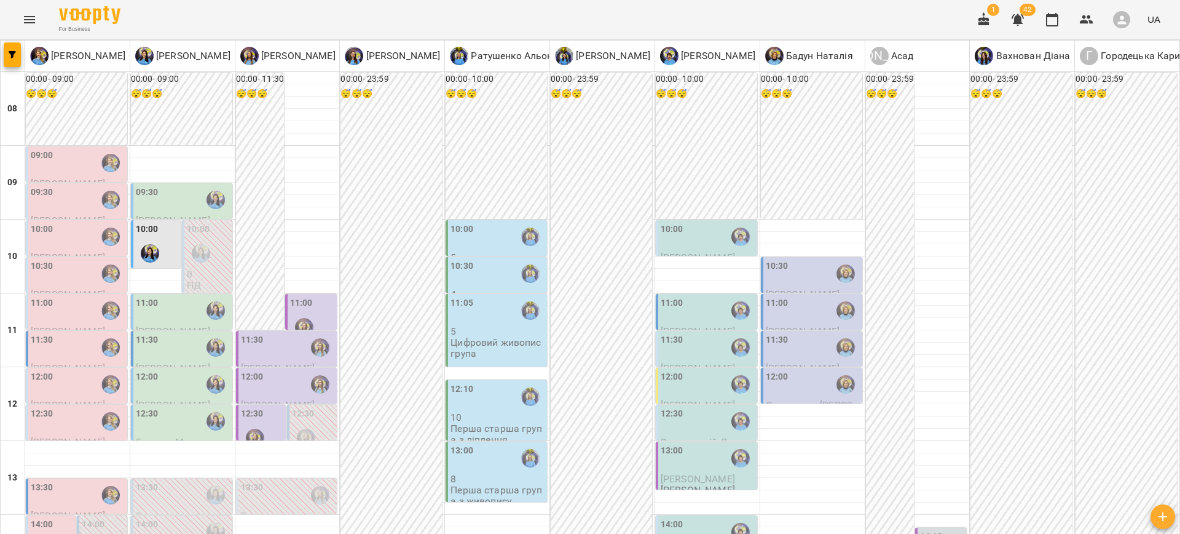
scroll to position [305, 0]
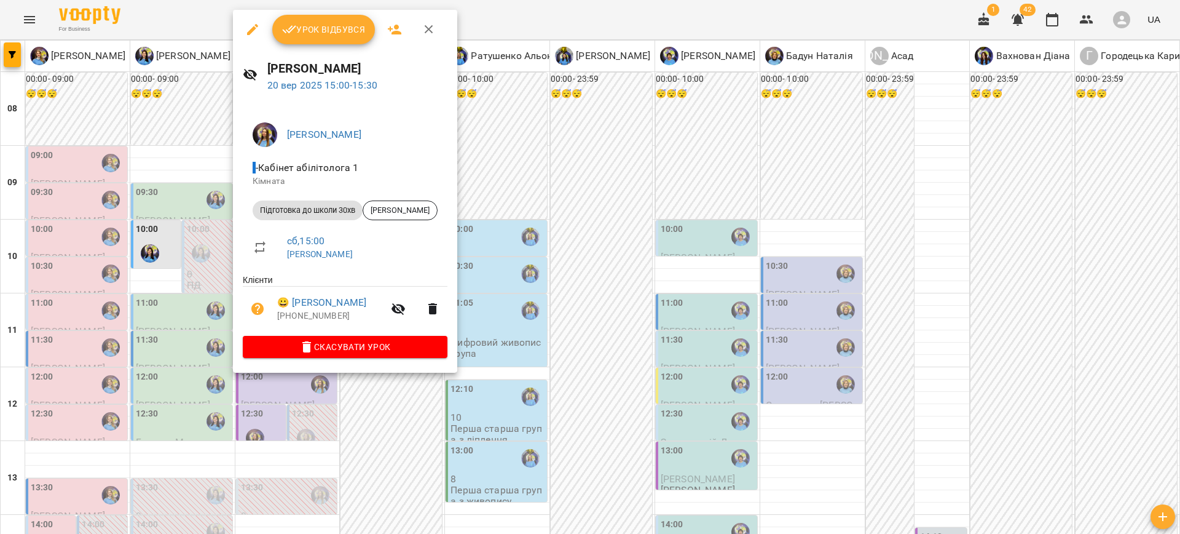
click at [480, 403] on div at bounding box center [590, 267] width 1180 height 534
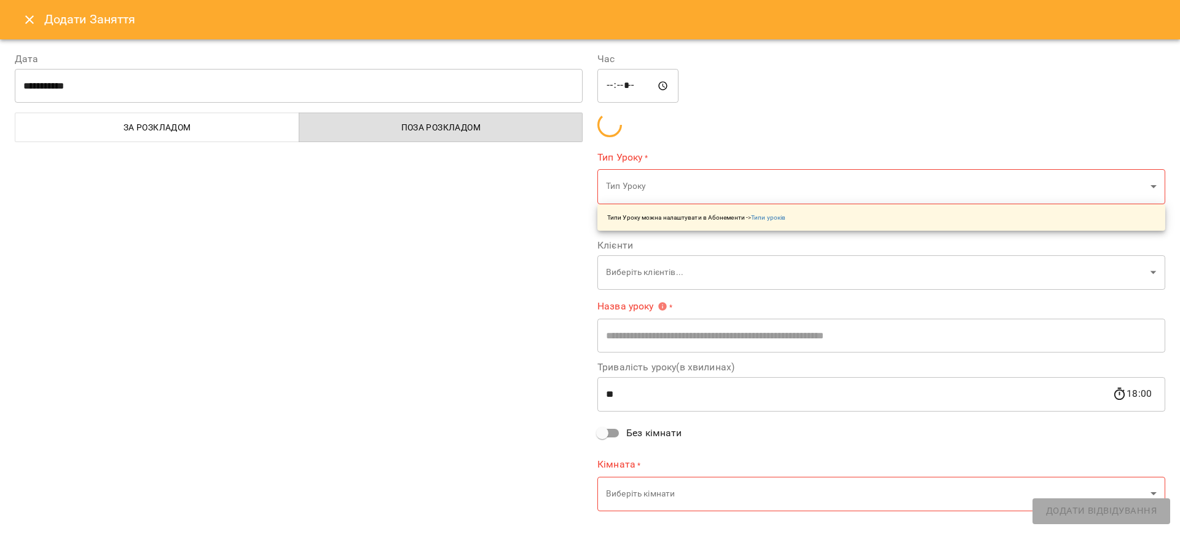
click at [266, 306] on div "**********" at bounding box center [298, 282] width 583 height 491
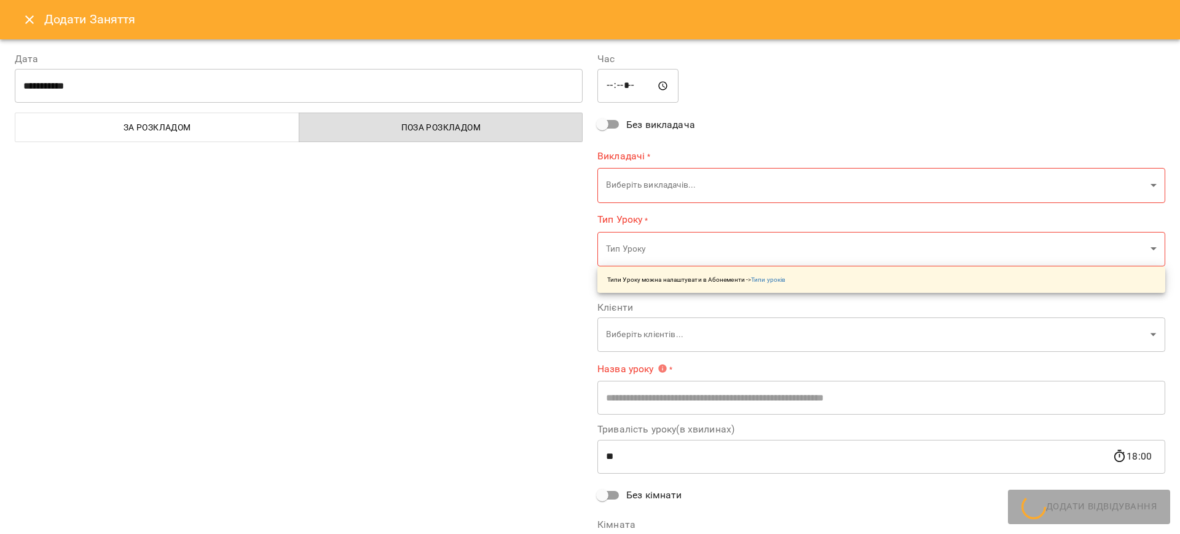
type input "**********"
click at [35, 19] on icon "Close" at bounding box center [29, 19] width 15 height 15
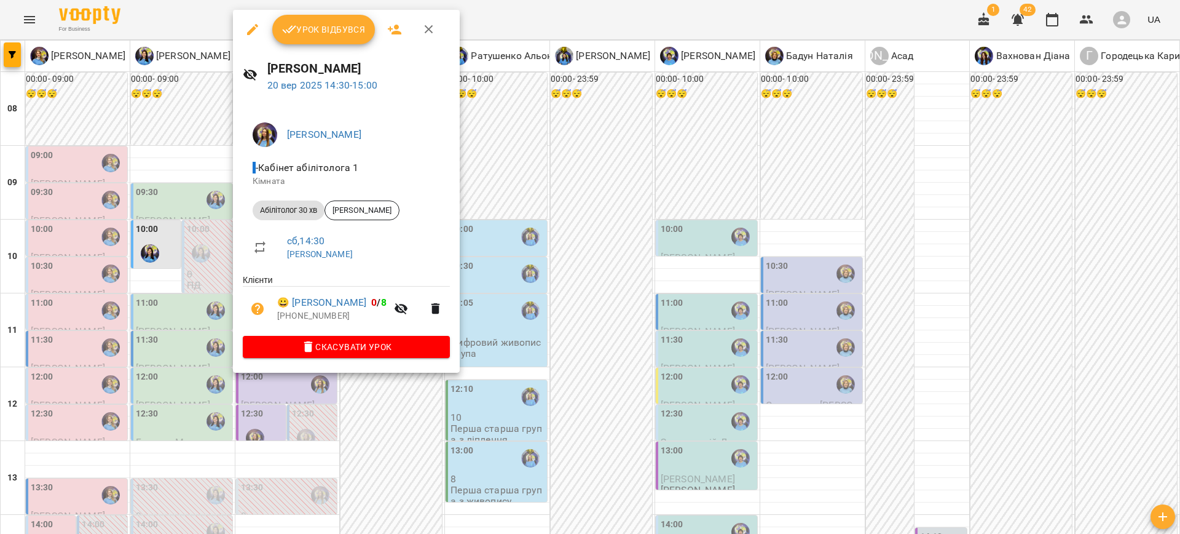
drag, startPoint x: 456, startPoint y: 433, endPoint x: 485, endPoint y: 428, distance: 29.4
click at [457, 433] on div at bounding box center [590, 267] width 1180 height 534
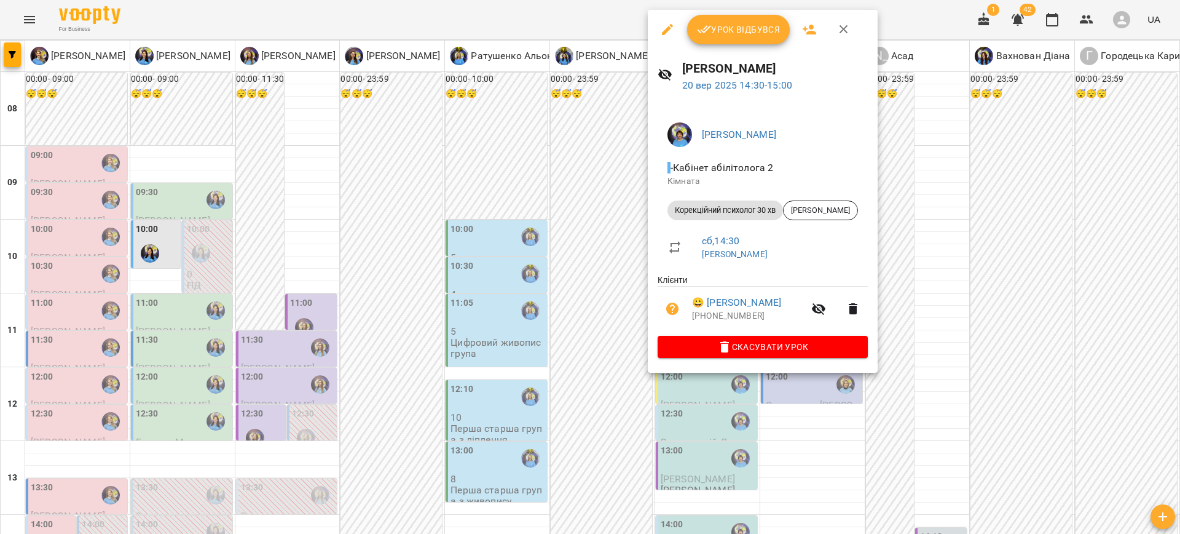
click at [730, 358] on button "Скасувати Урок" at bounding box center [763, 347] width 210 height 22
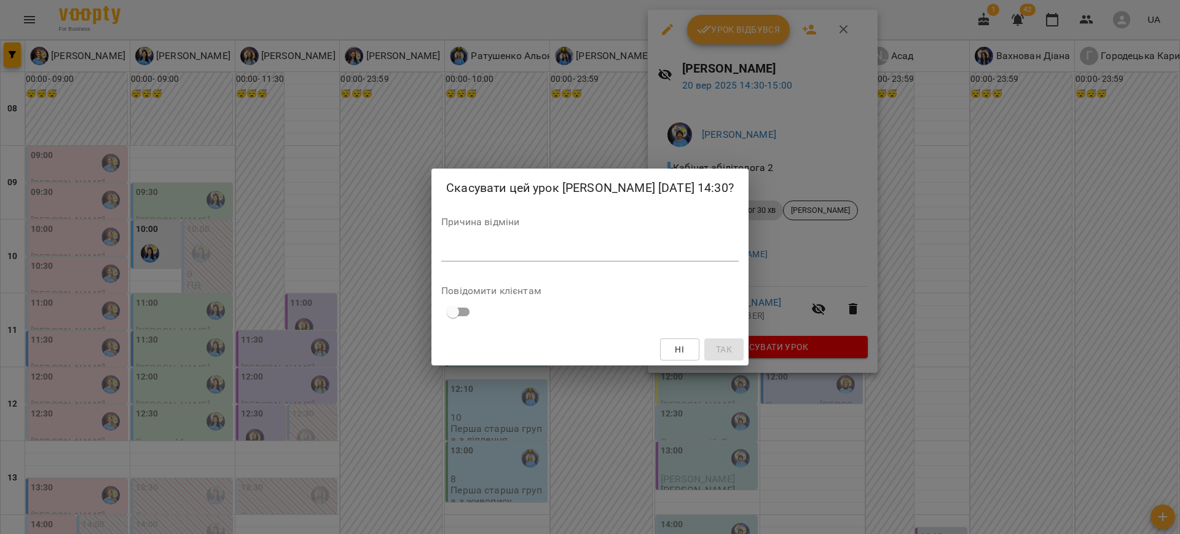
click at [628, 258] on div "*" at bounding box center [590, 252] width 298 height 20
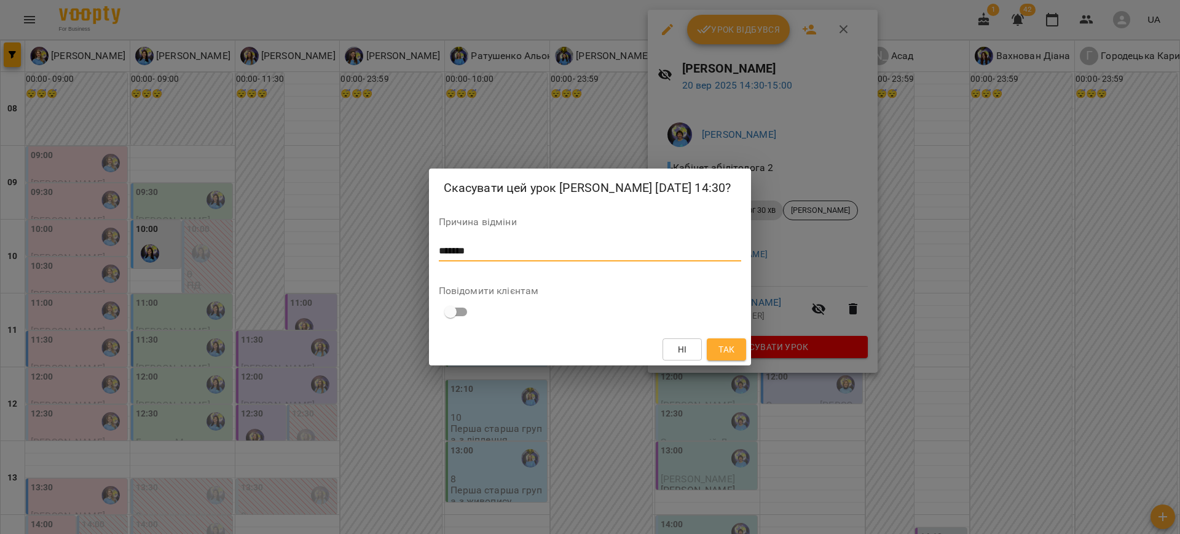
type textarea "*******"
click at [725, 351] on span "Так" at bounding box center [727, 349] width 16 height 15
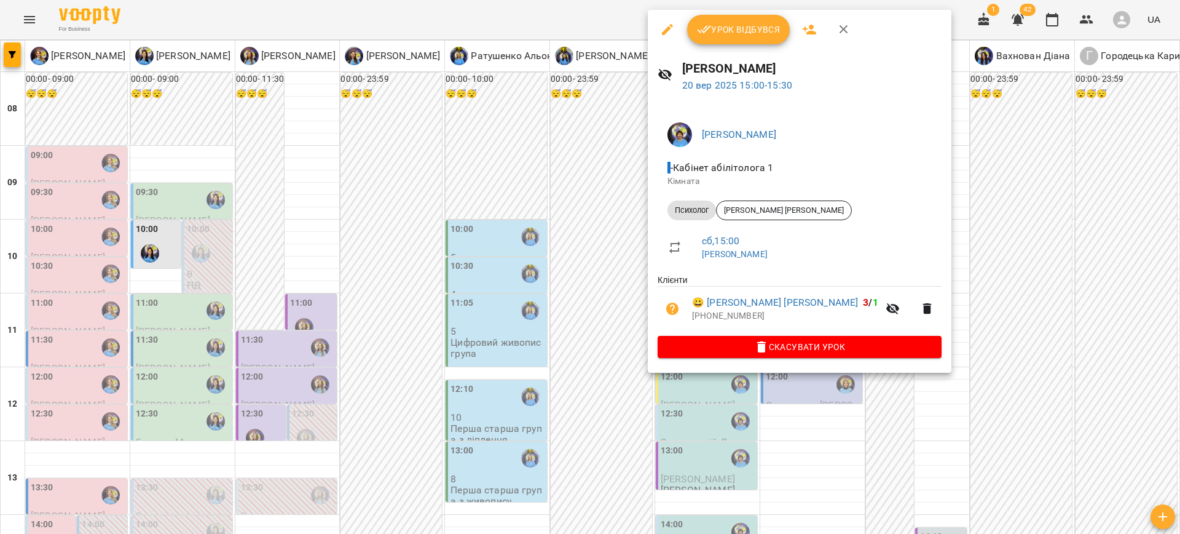
click at [586, 288] on div at bounding box center [590, 267] width 1180 height 534
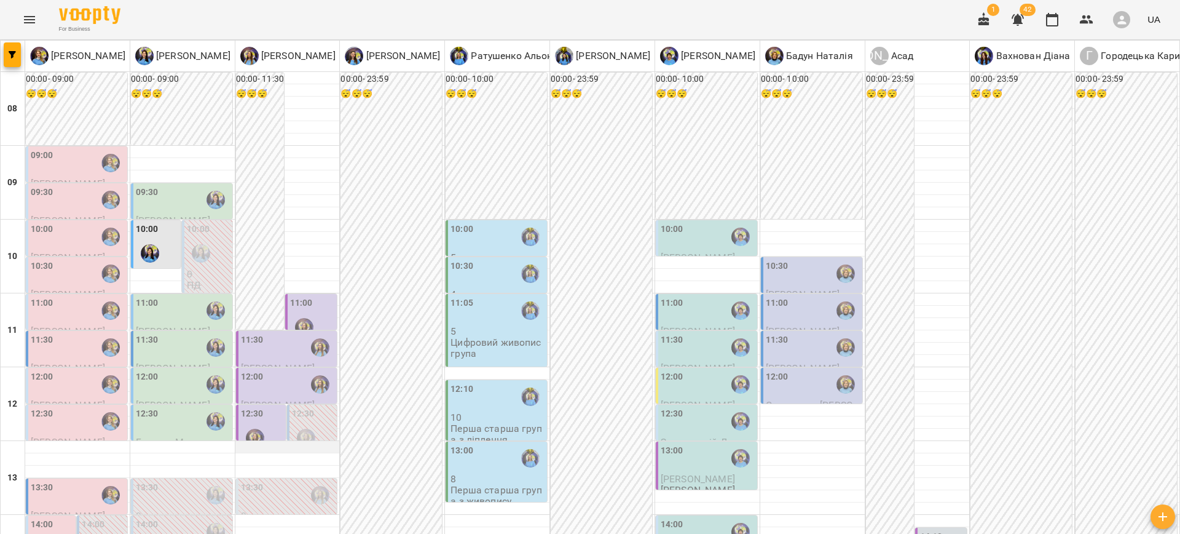
scroll to position [60, 0]
click at [308, 313] on div at bounding box center [304, 327] width 28 height 28
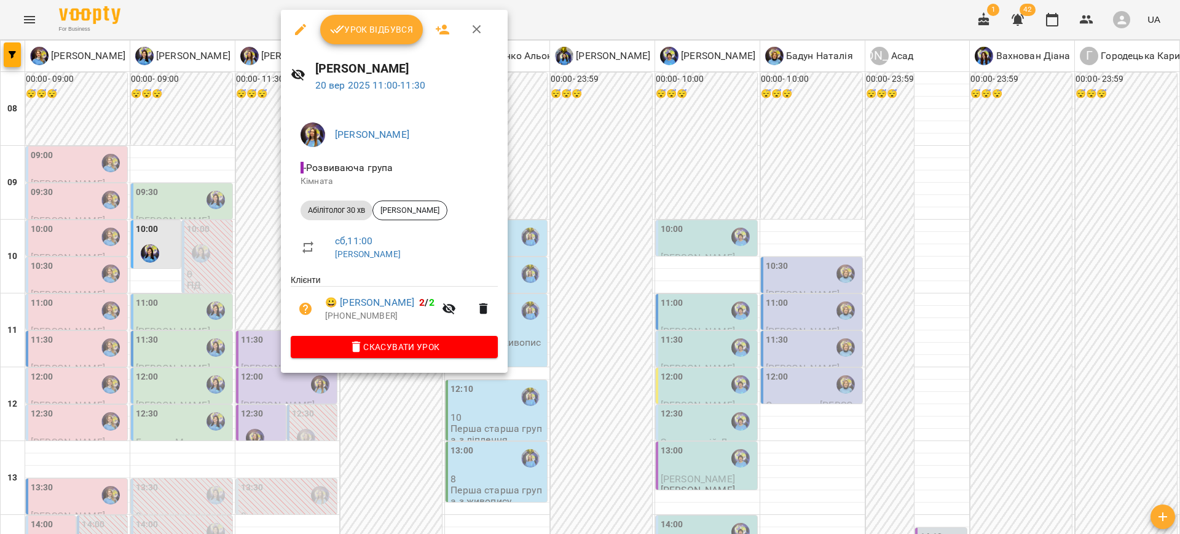
click at [519, 360] on div at bounding box center [590, 267] width 1180 height 534
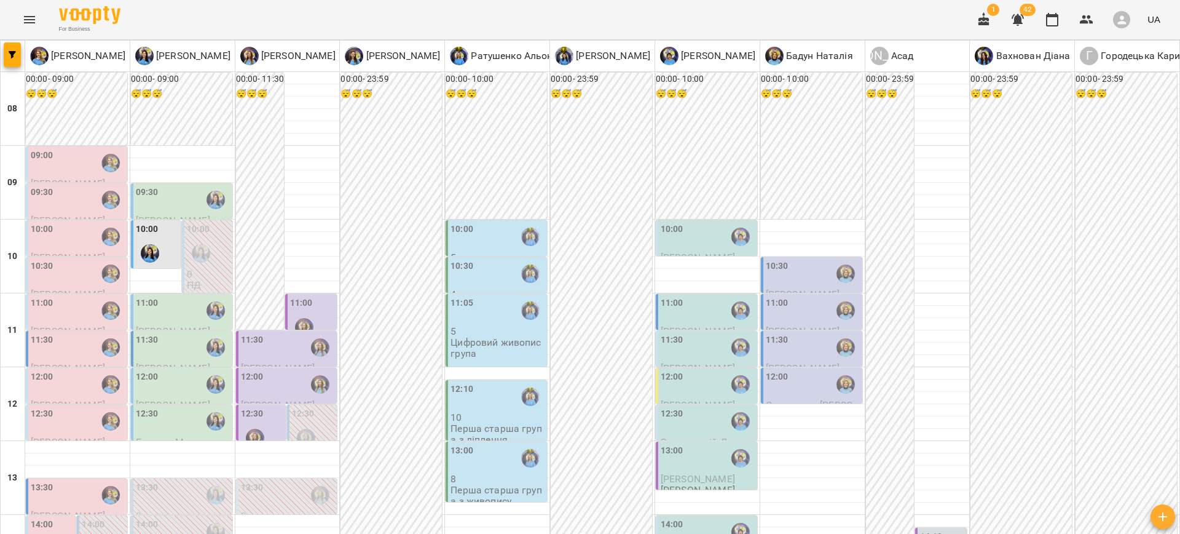
click at [266, 370] on div "12:00" at bounding box center [288, 384] width 94 height 28
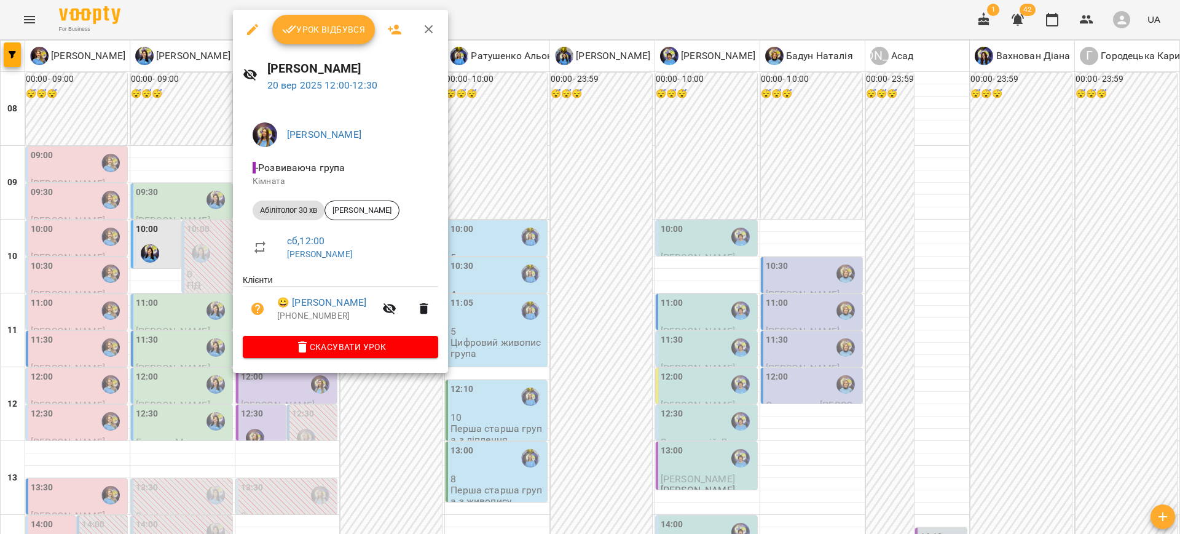
click at [551, 335] on div at bounding box center [590, 267] width 1180 height 534
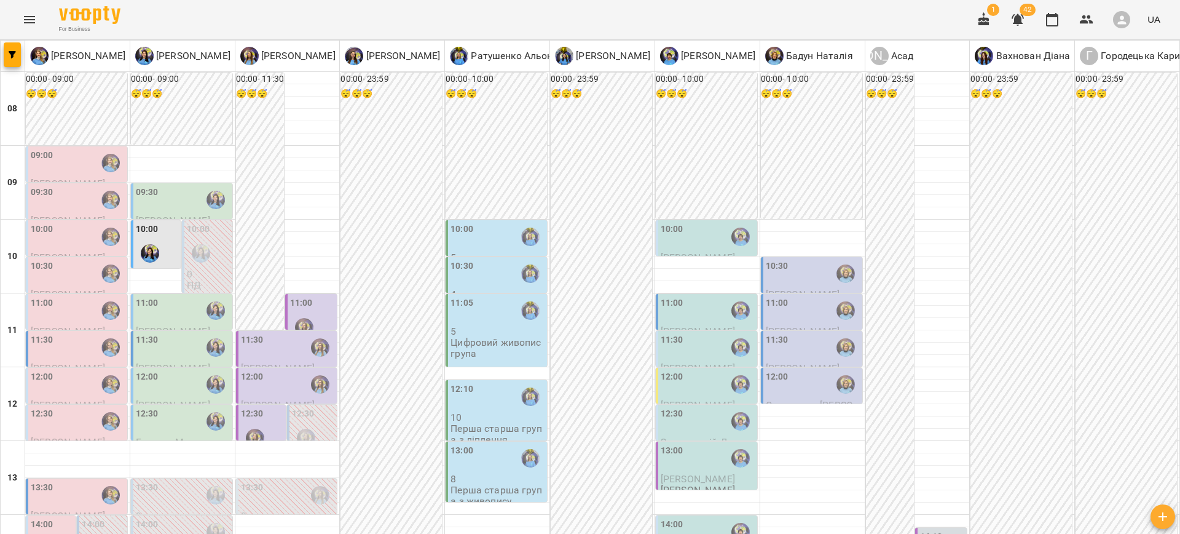
click at [258, 333] on div "11:30" at bounding box center [252, 347] width 23 height 28
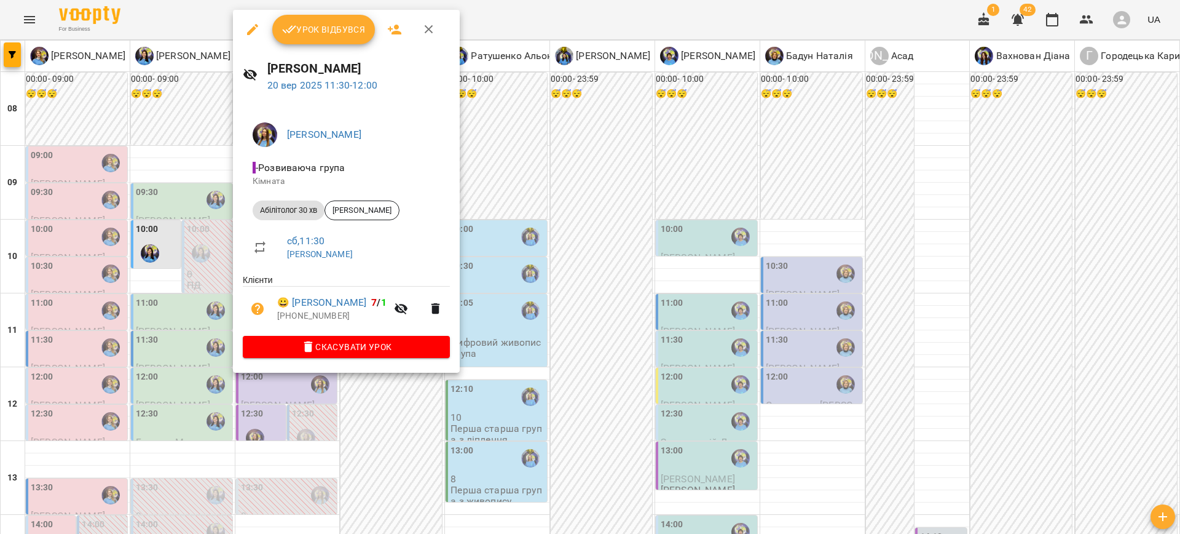
click at [571, 352] on div at bounding box center [590, 267] width 1180 height 534
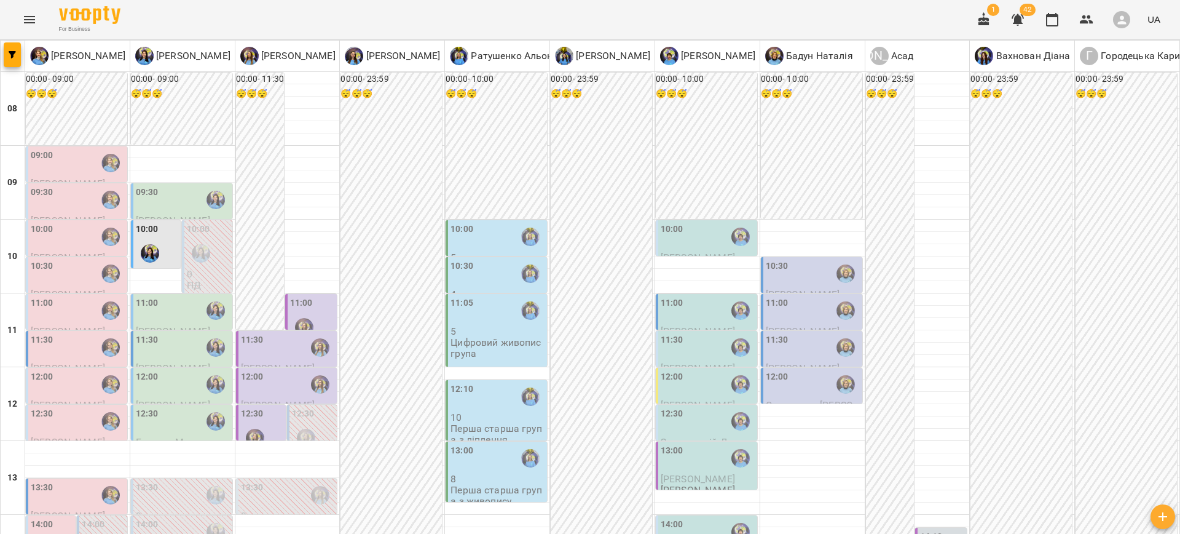
click at [254, 407] on div "12:30" at bounding box center [262, 429] width 42 height 45
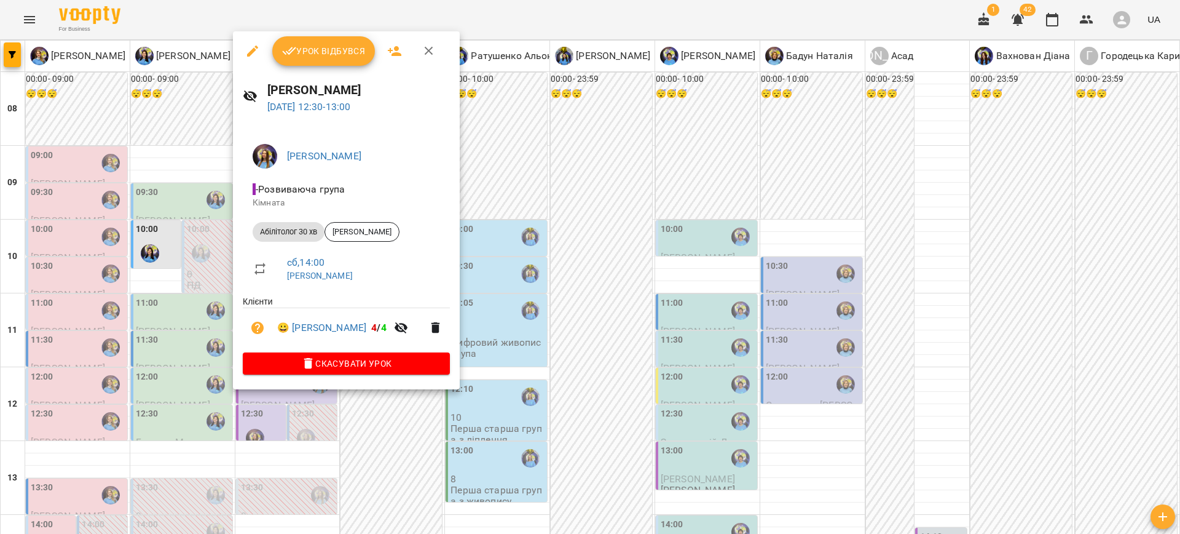
click at [510, 361] on div at bounding box center [590, 267] width 1180 height 534
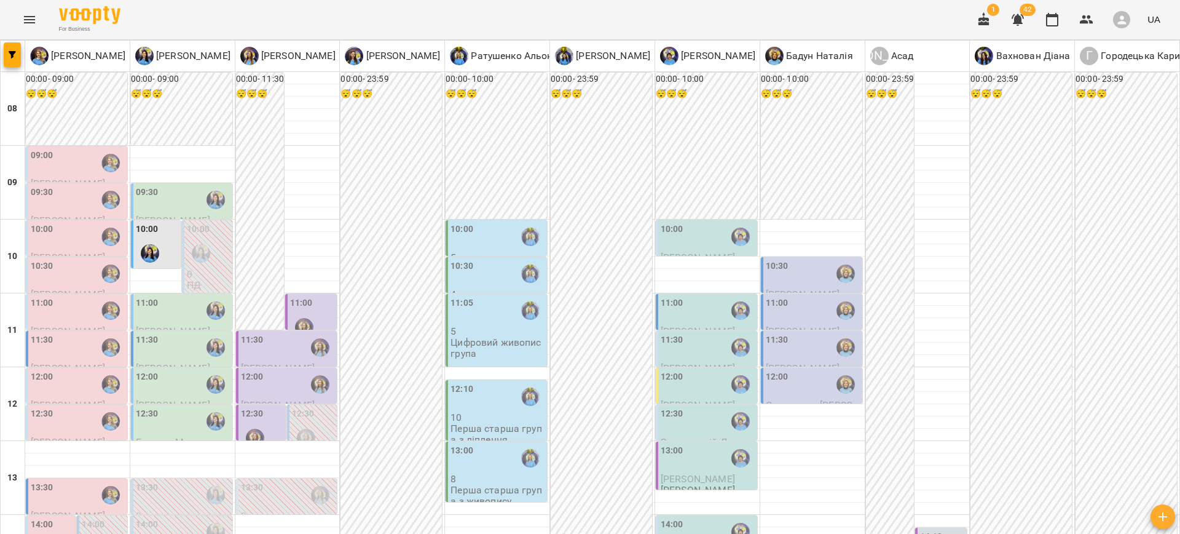
click at [259, 370] on div "12:00" at bounding box center [252, 384] width 23 height 28
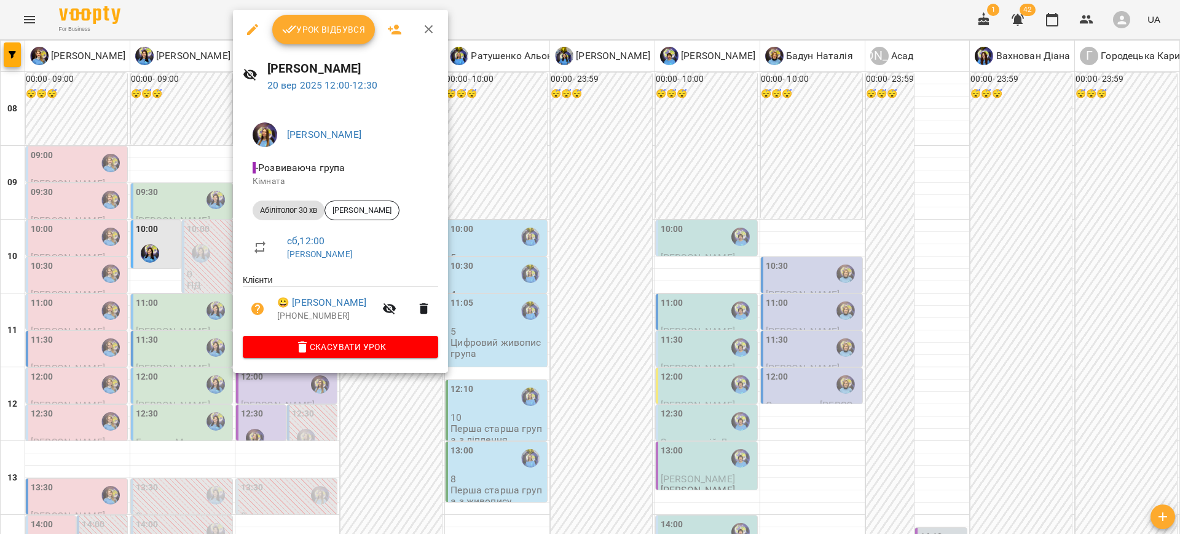
click at [518, 361] on div at bounding box center [590, 267] width 1180 height 534
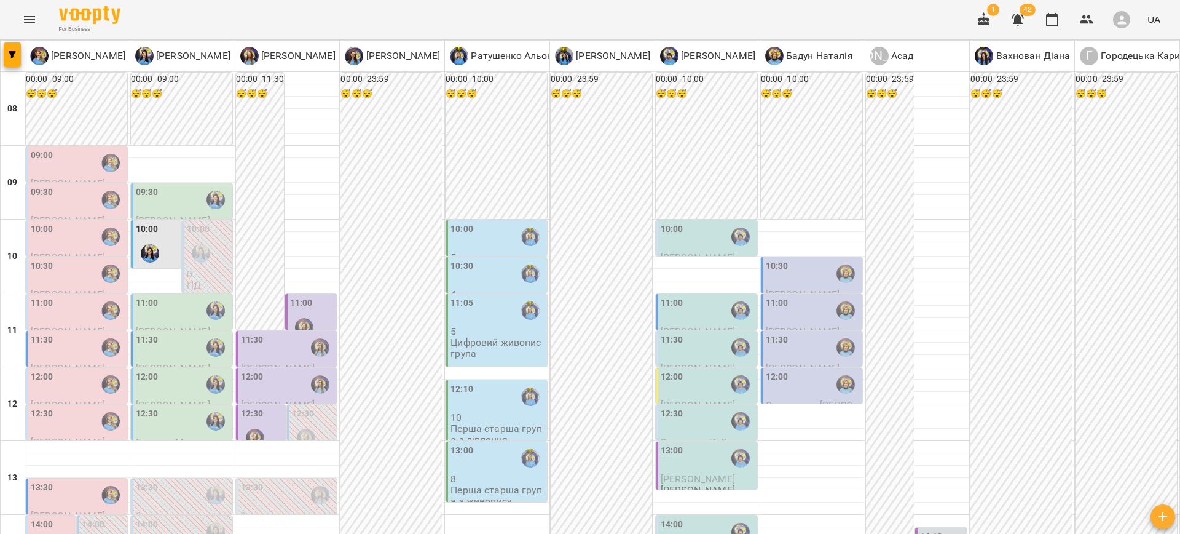
click at [255, 368] on div "12:00 Середа Тимофій Казимирів Тетяна" at bounding box center [286, 396] width 101 height 57
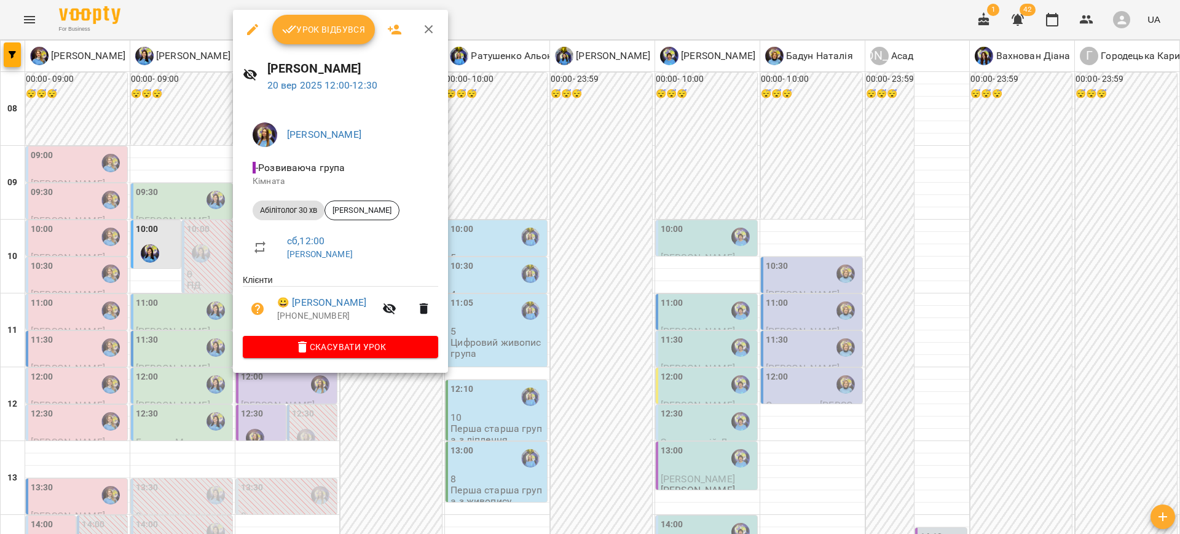
drag, startPoint x: 542, startPoint y: 332, endPoint x: 430, endPoint y: 305, distance: 115.7
click at [539, 331] on div at bounding box center [590, 267] width 1180 height 534
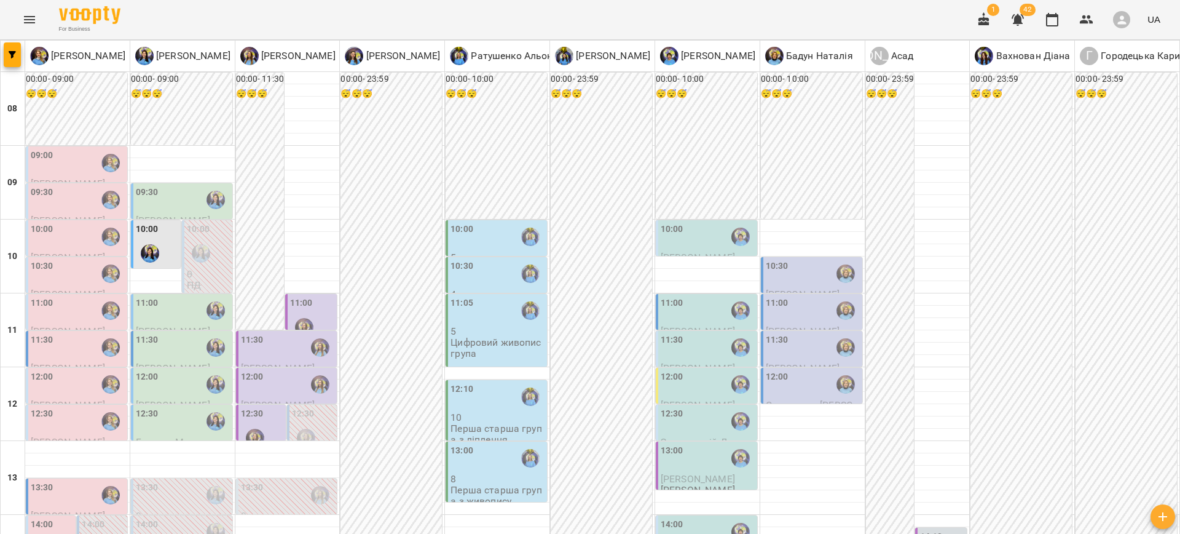
click at [282, 331] on div "11:30 Височин Денис Казимирів Тетяна" at bounding box center [286, 359] width 101 height 57
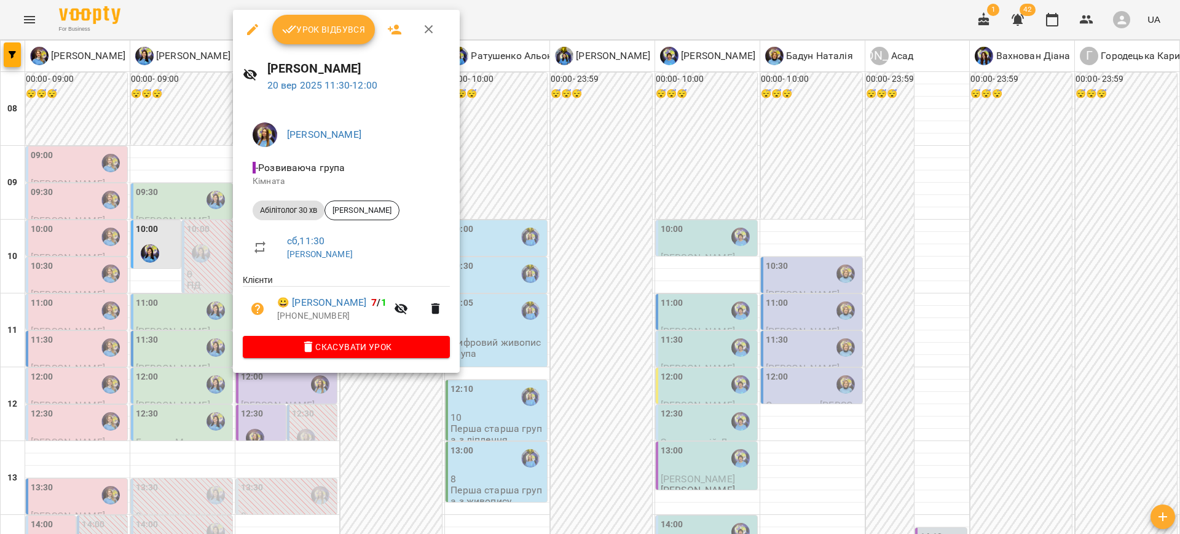
drag, startPoint x: 558, startPoint y: 314, endPoint x: 363, endPoint y: 264, distance: 200.5
click at [555, 314] on div at bounding box center [590, 267] width 1180 height 534
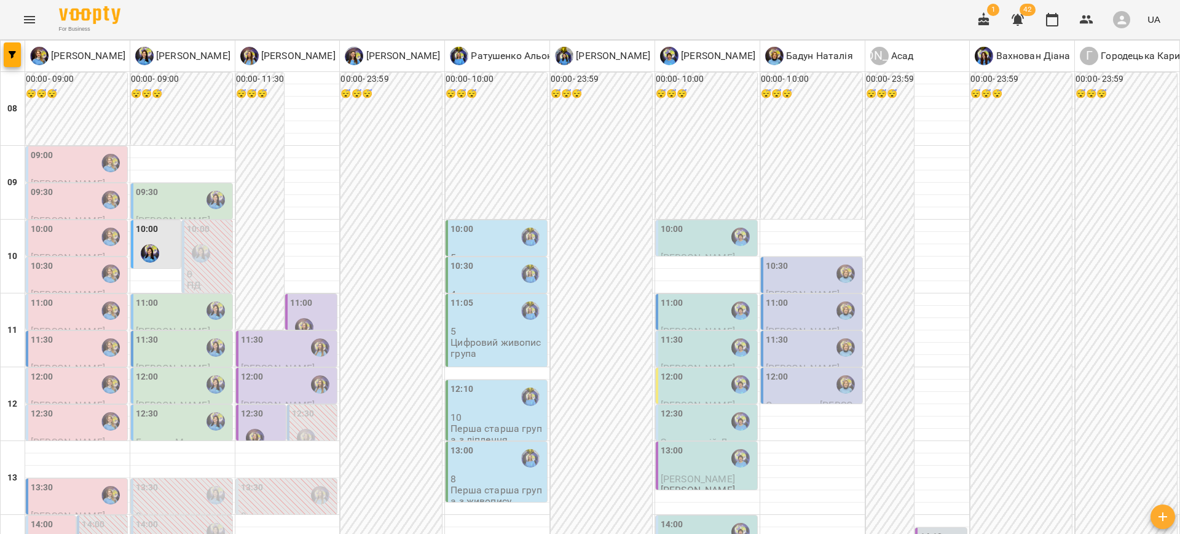
click at [297, 296] on label "11:00" at bounding box center [301, 303] width 23 height 14
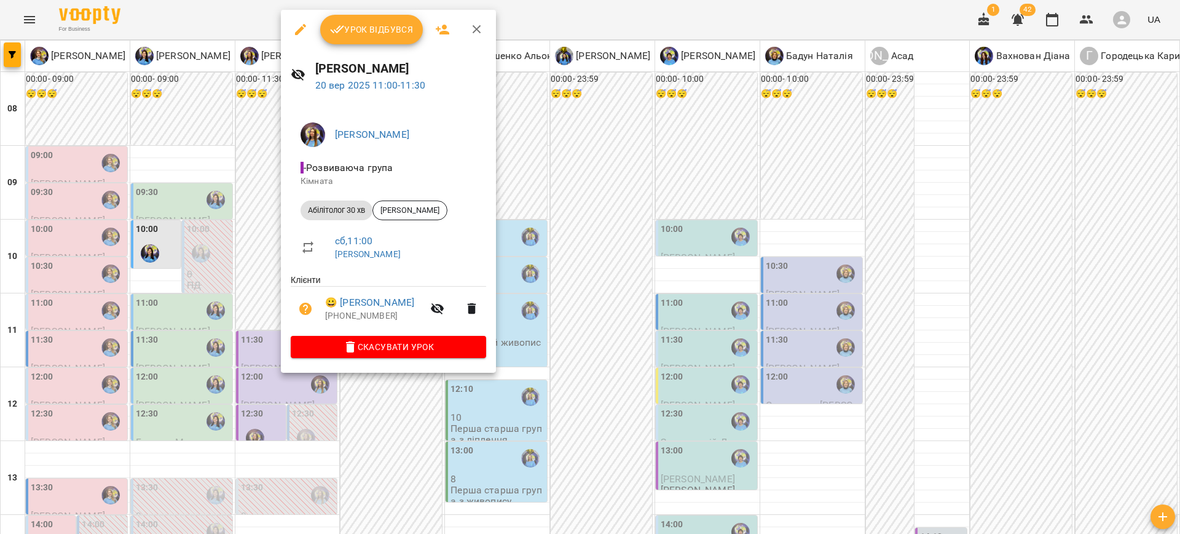
click at [597, 341] on div at bounding box center [590, 267] width 1180 height 534
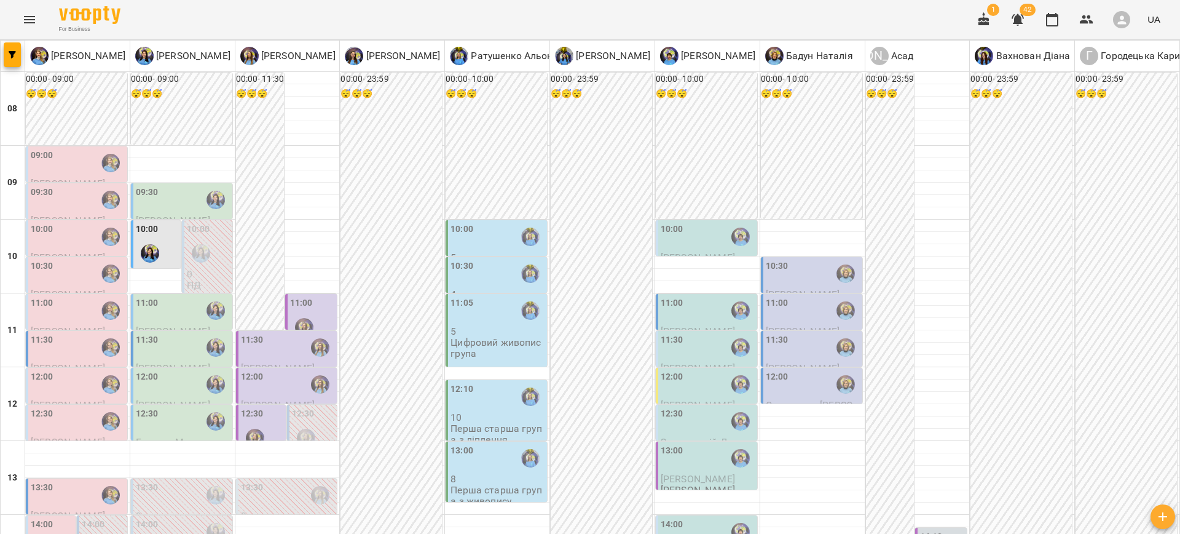
click at [276, 370] on div "12:00" at bounding box center [288, 384] width 94 height 28
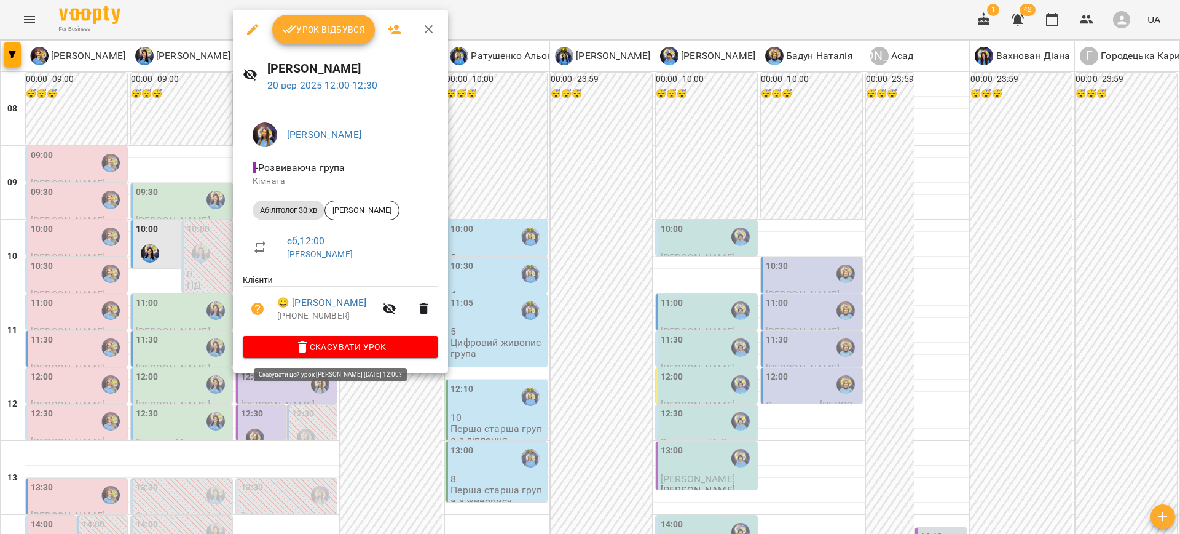
click at [407, 339] on button "Скасувати Урок" at bounding box center [340, 347] width 195 height 22
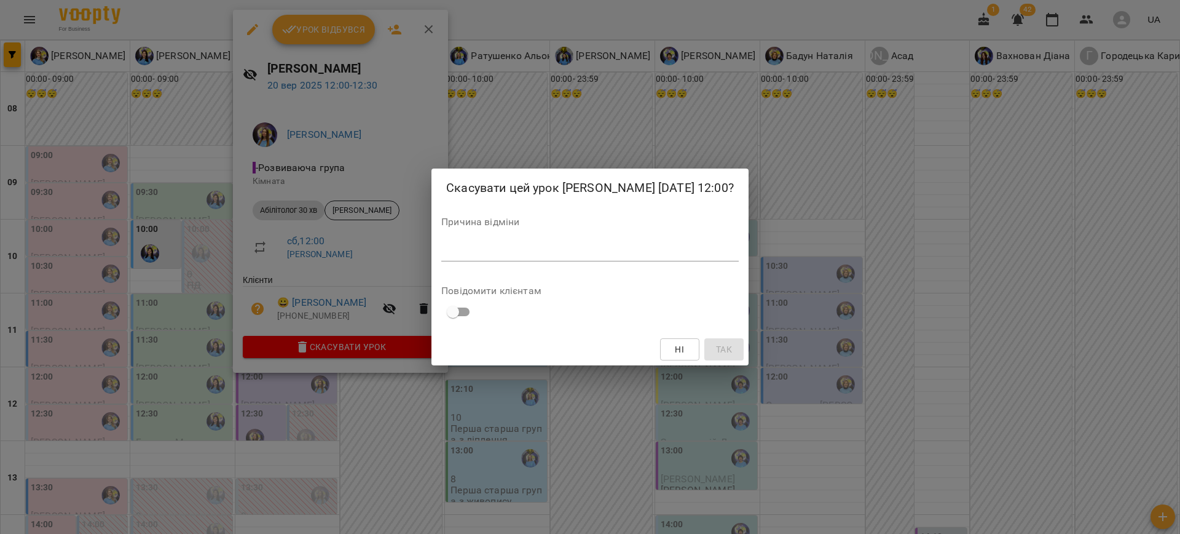
drag, startPoint x: 681, startPoint y: 341, endPoint x: 685, endPoint y: 358, distance: 17.7
click at [681, 341] on button "Ні" at bounding box center [679, 349] width 39 height 22
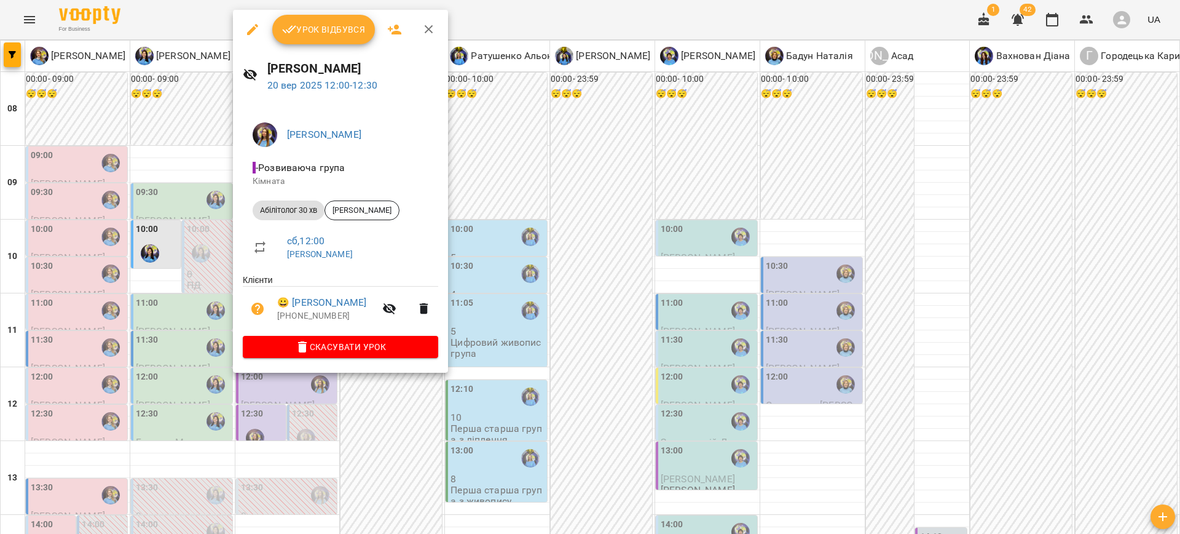
drag, startPoint x: 703, startPoint y: 353, endPoint x: 339, endPoint y: 343, distance: 364.1
click at [700, 353] on div at bounding box center [590, 267] width 1180 height 534
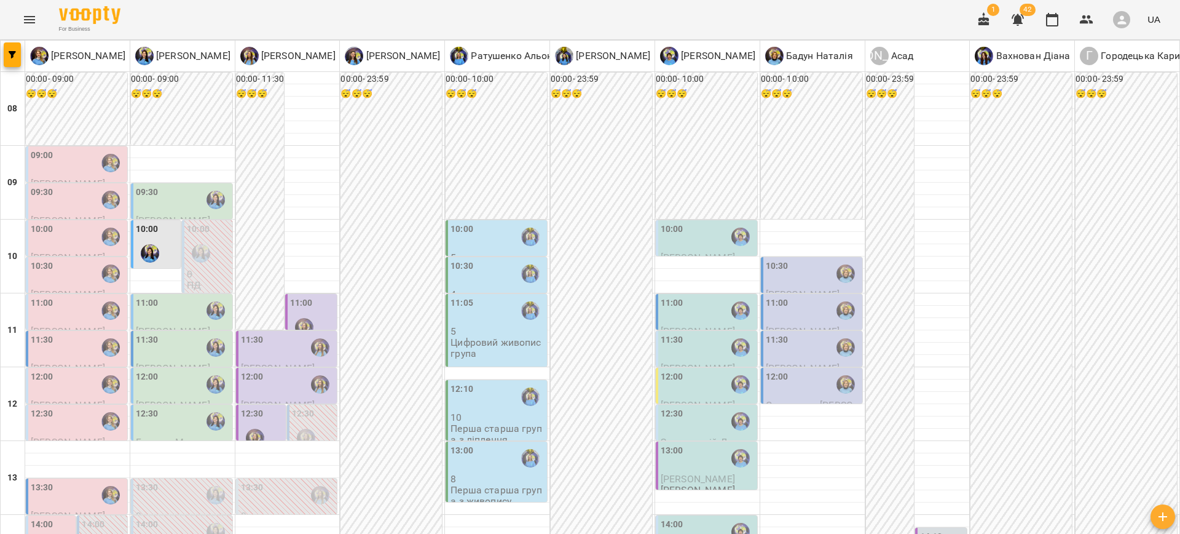
click at [288, 333] on div "11:30" at bounding box center [288, 347] width 94 height 28
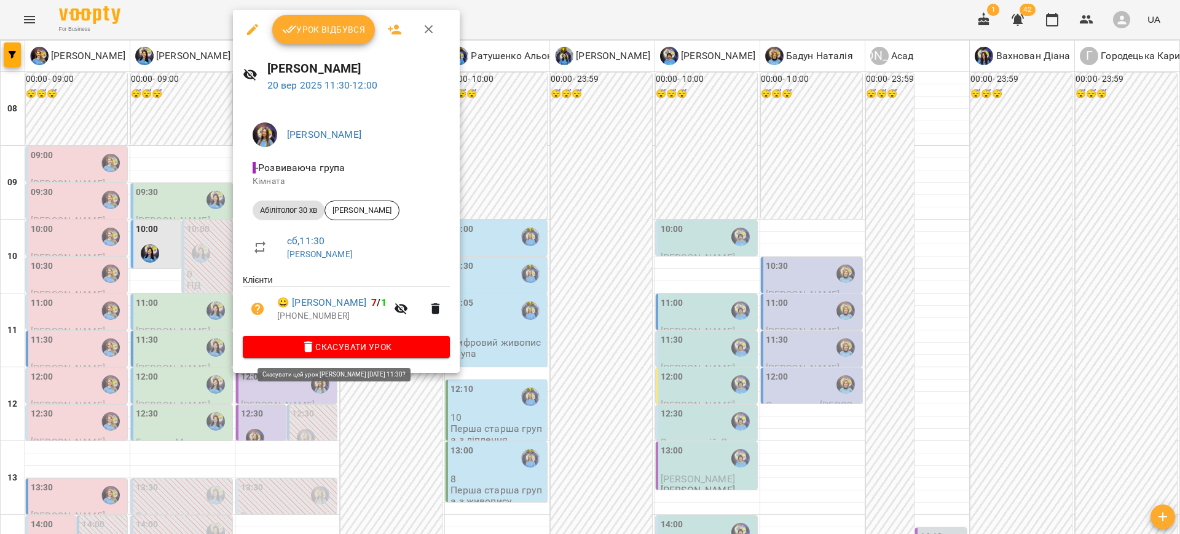
click at [367, 347] on span "Скасувати Урок" at bounding box center [346, 346] width 187 height 15
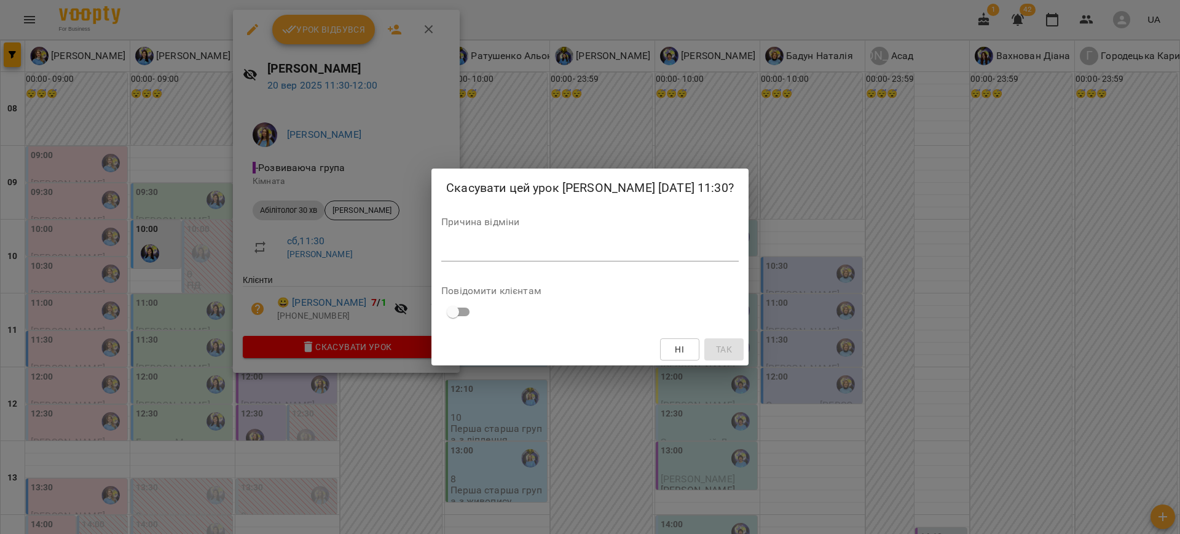
click at [513, 251] on textarea at bounding box center [590, 251] width 298 height 12
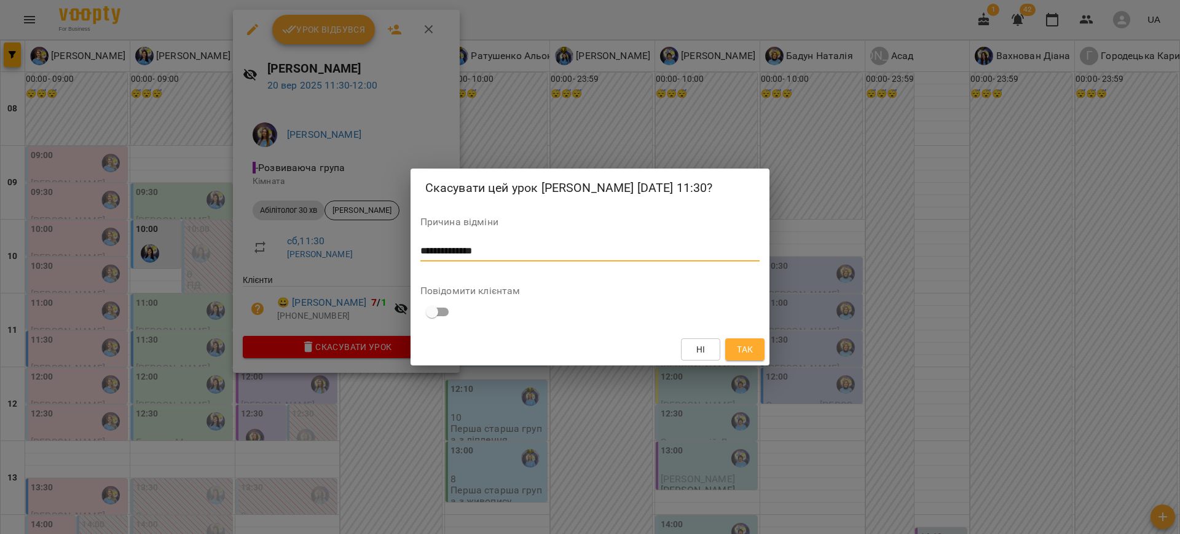
type textarea "**********"
click at [741, 356] on span "Так" at bounding box center [745, 349] width 16 height 15
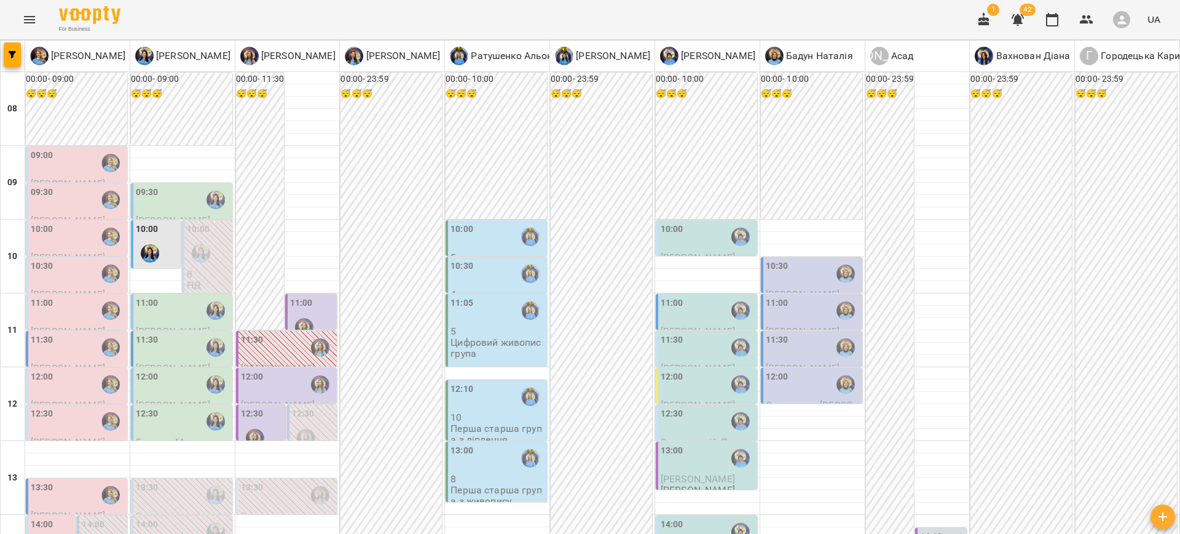
click at [779, 259] on div "10:30" at bounding box center [813, 273] width 94 height 28
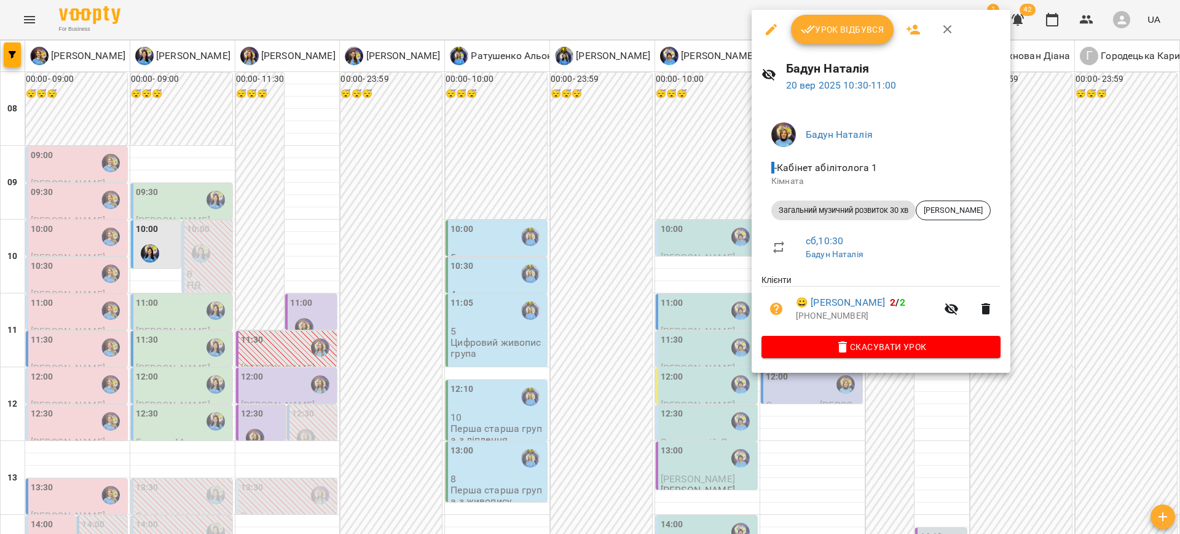
click at [998, 409] on div at bounding box center [590, 267] width 1180 height 534
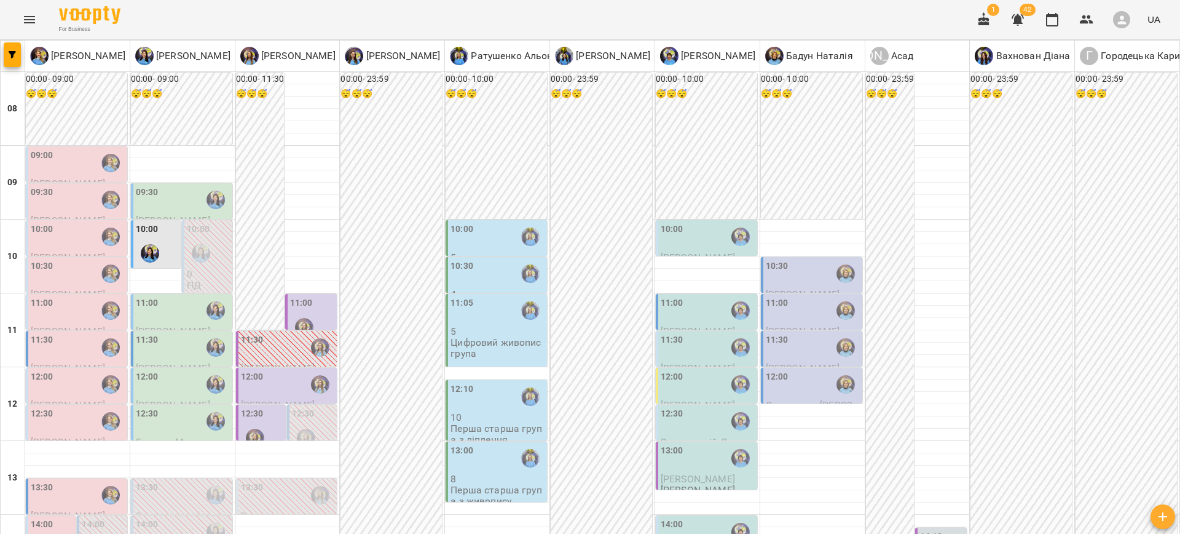
click at [799, 296] on div "11:00" at bounding box center [813, 310] width 94 height 28
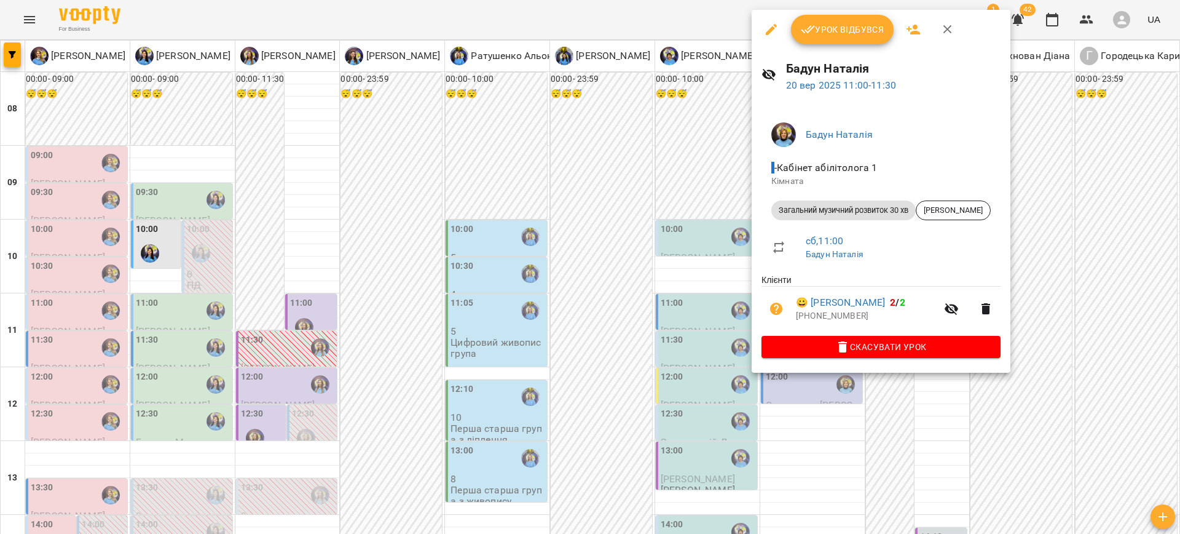
click at [1041, 388] on div at bounding box center [590, 267] width 1180 height 534
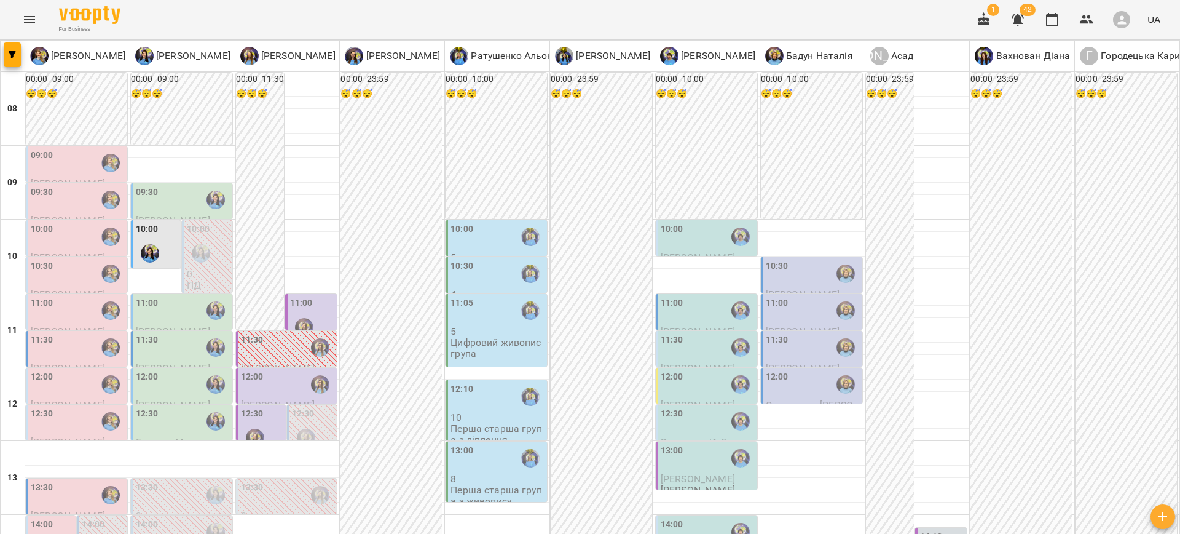
click at [784, 333] on div "11:30" at bounding box center [813, 347] width 94 height 28
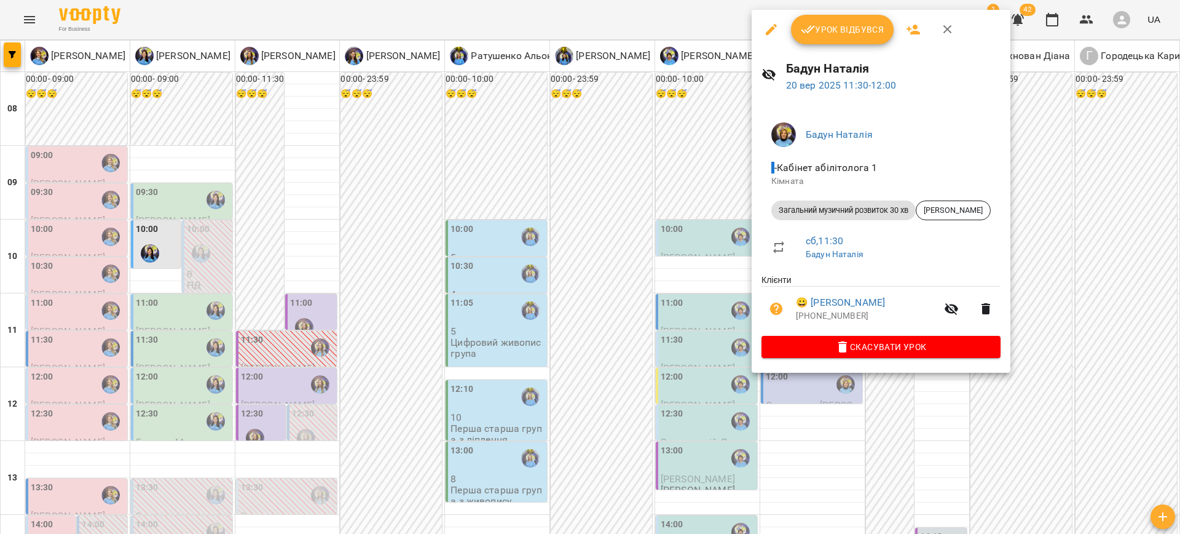
drag, startPoint x: 1054, startPoint y: 365, endPoint x: 848, endPoint y: 337, distance: 208.5
click at [1054, 365] on div at bounding box center [590, 267] width 1180 height 534
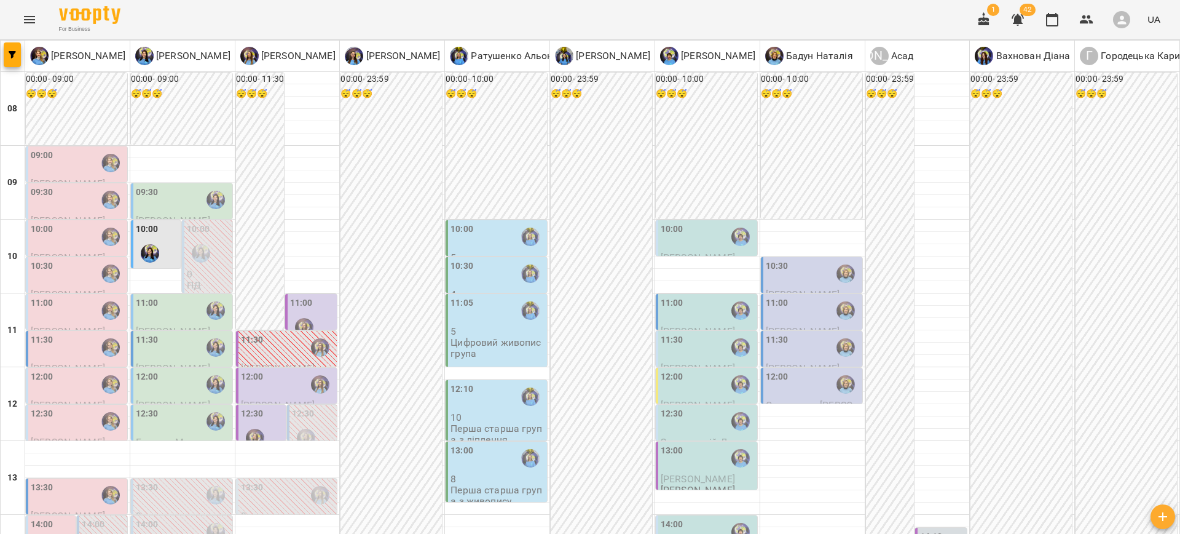
click at [771, 370] on div "12:00" at bounding box center [777, 384] width 23 height 28
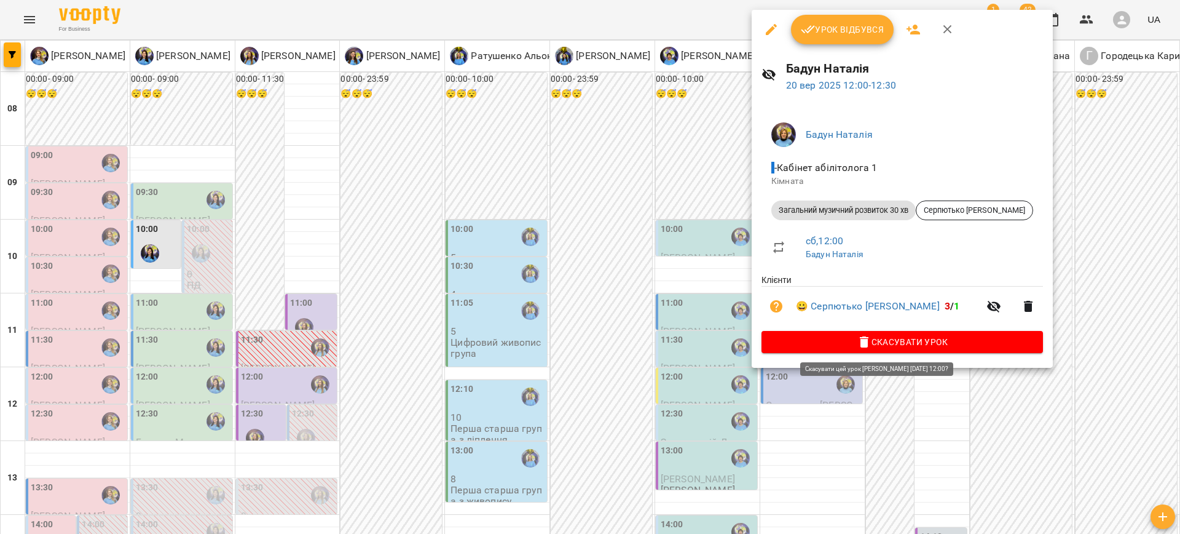
click at [881, 345] on span "Скасувати Урок" at bounding box center [902, 341] width 262 height 15
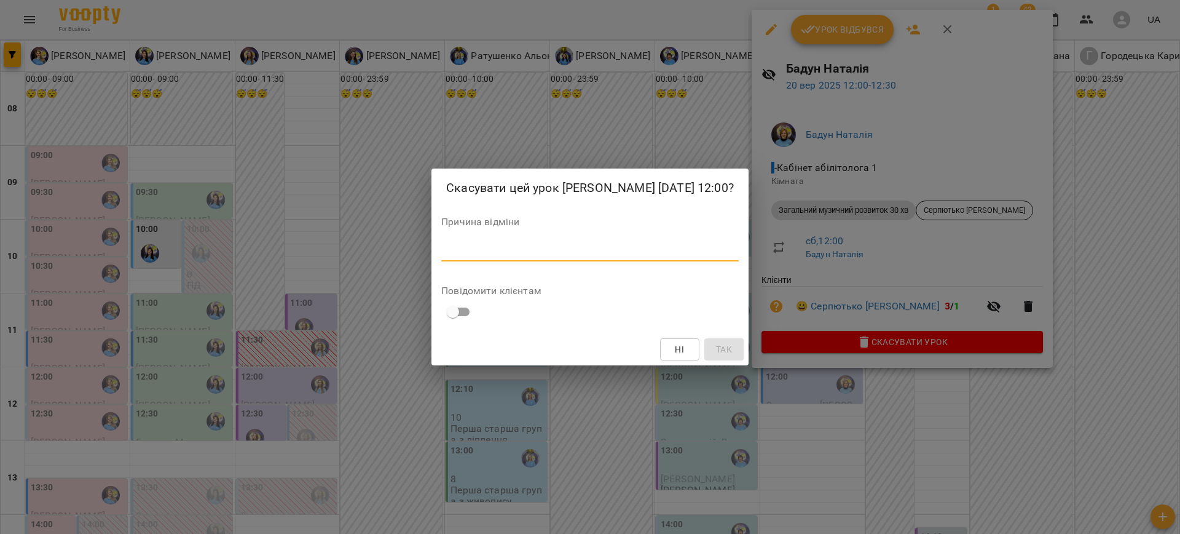
click at [586, 249] on textarea at bounding box center [590, 251] width 298 height 12
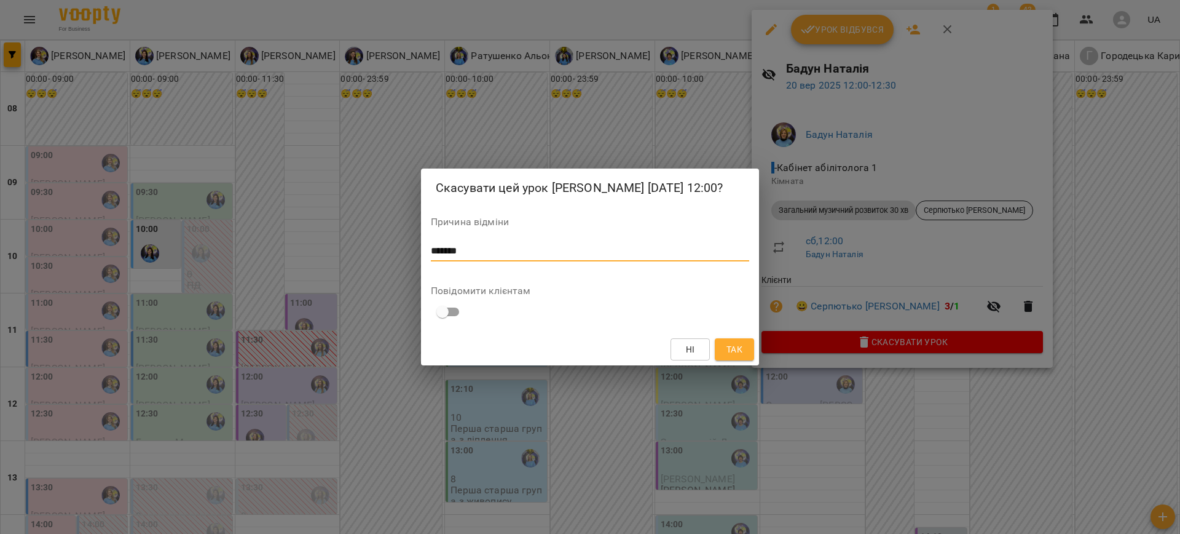
type textarea "*******"
click at [733, 347] on span "Так" at bounding box center [735, 349] width 16 height 15
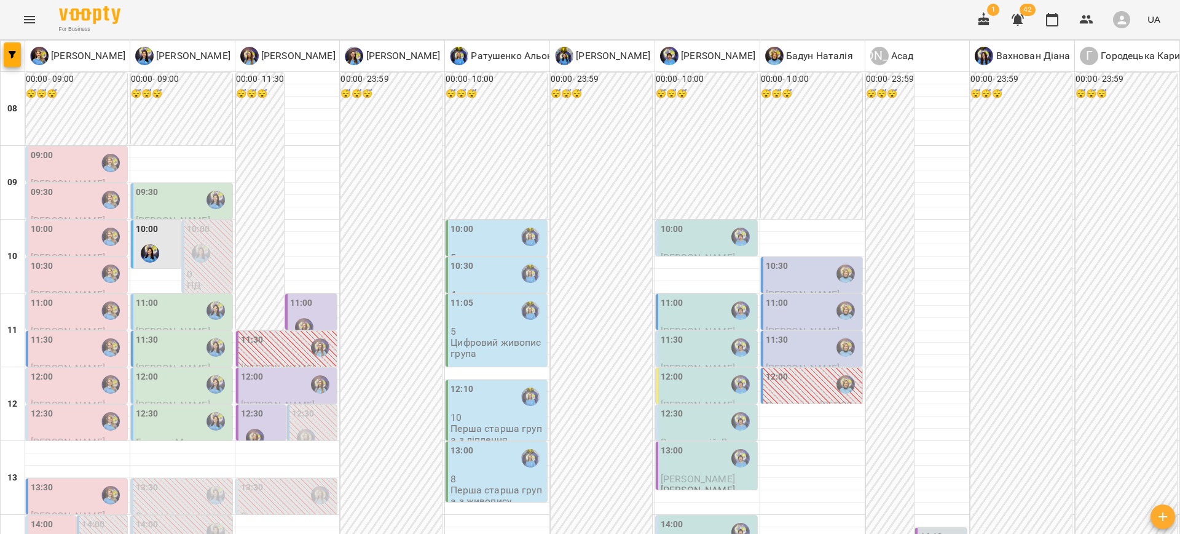
click at [712, 223] on div "10:00" at bounding box center [708, 237] width 94 height 28
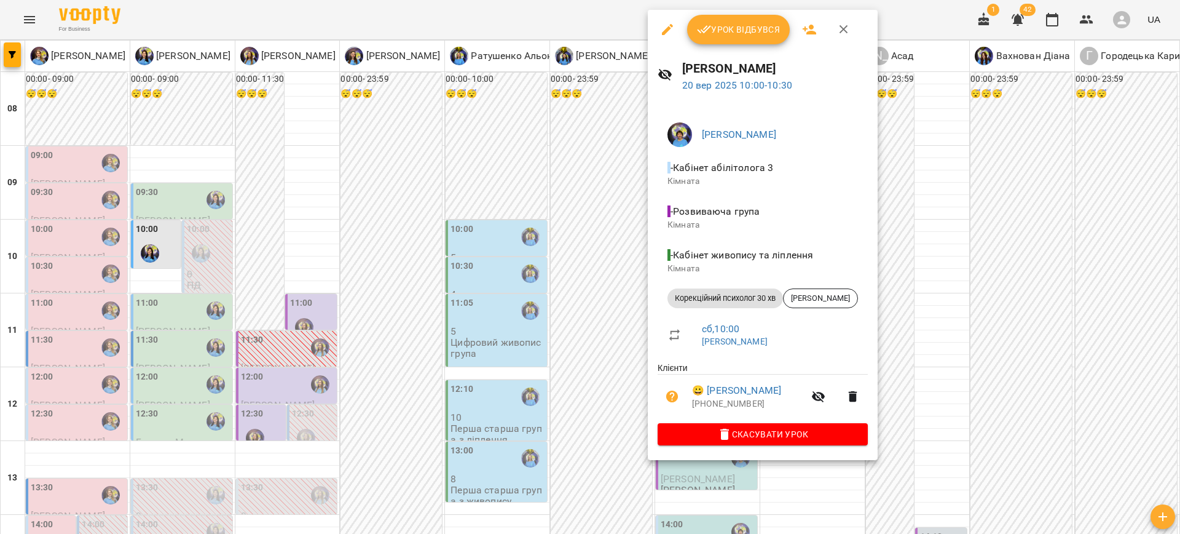
click at [1027, 353] on div at bounding box center [590, 267] width 1180 height 534
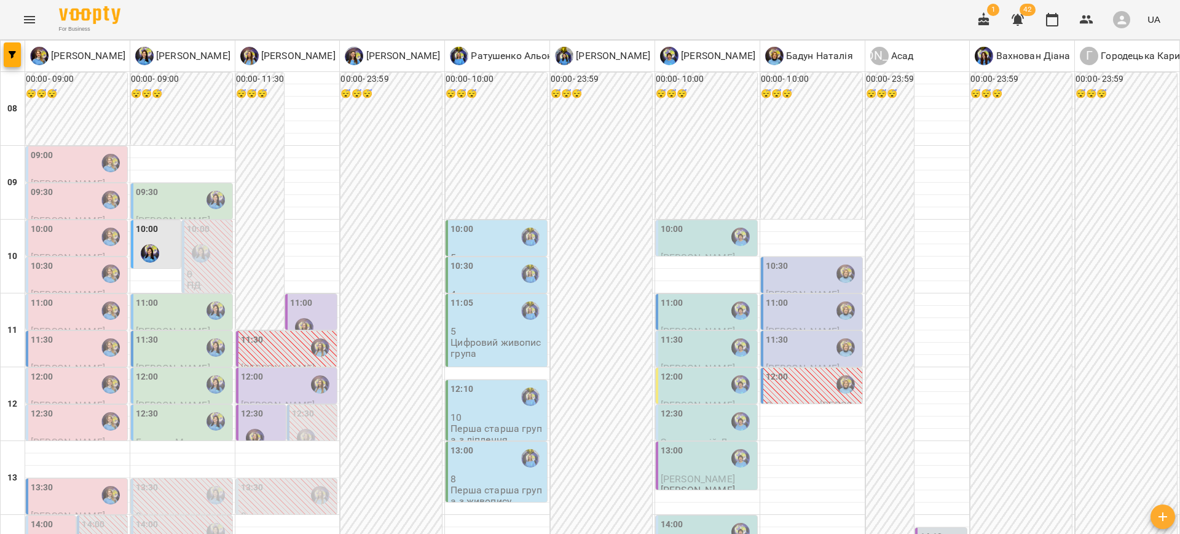
click at [683, 296] on div "11:00" at bounding box center [708, 310] width 94 height 28
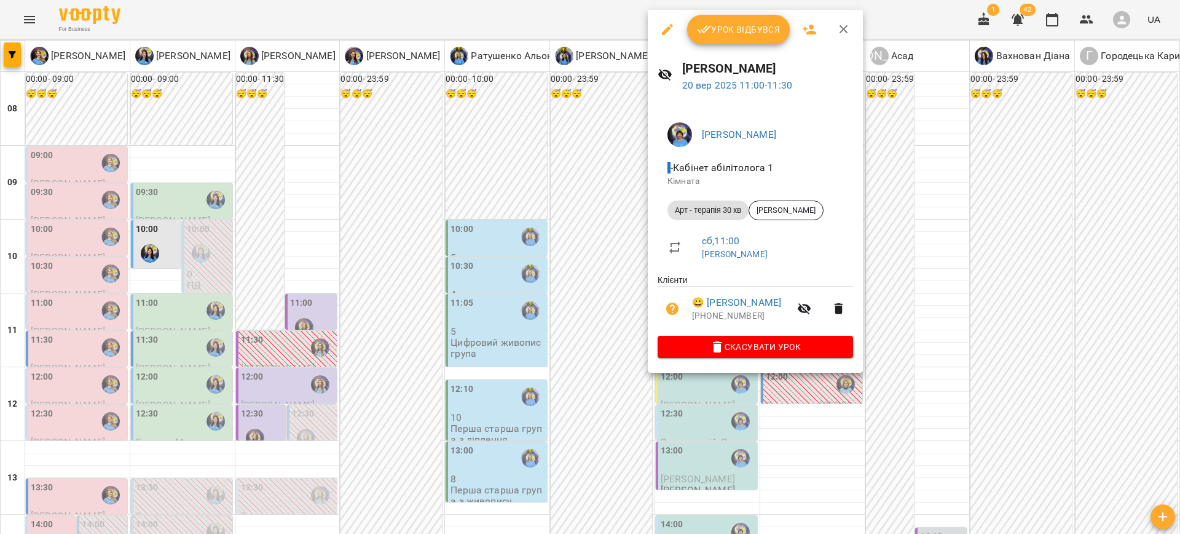
click at [982, 276] on div at bounding box center [590, 267] width 1180 height 534
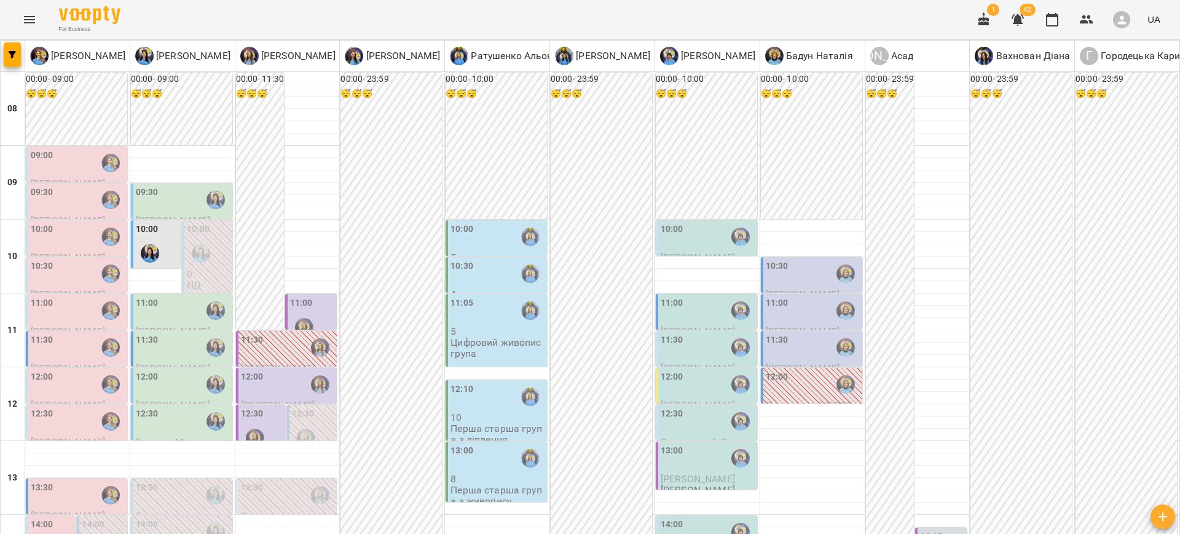
click at [674, 333] on div "11:30" at bounding box center [672, 347] width 23 height 28
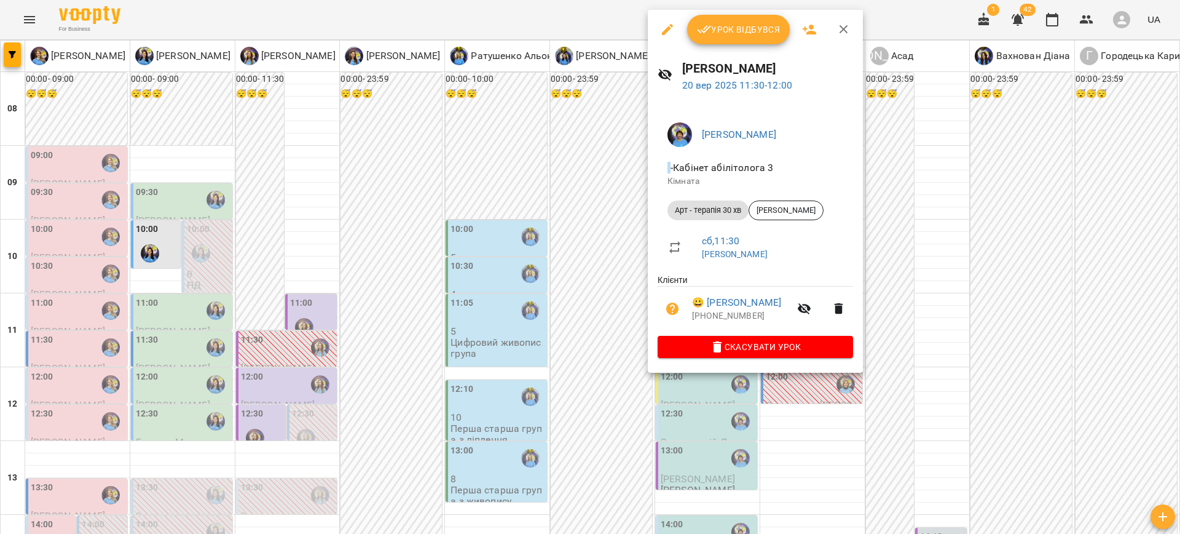
drag, startPoint x: 934, startPoint y: 336, endPoint x: 789, endPoint y: 330, distance: 145.8
click at [933, 336] on div at bounding box center [590, 267] width 1180 height 534
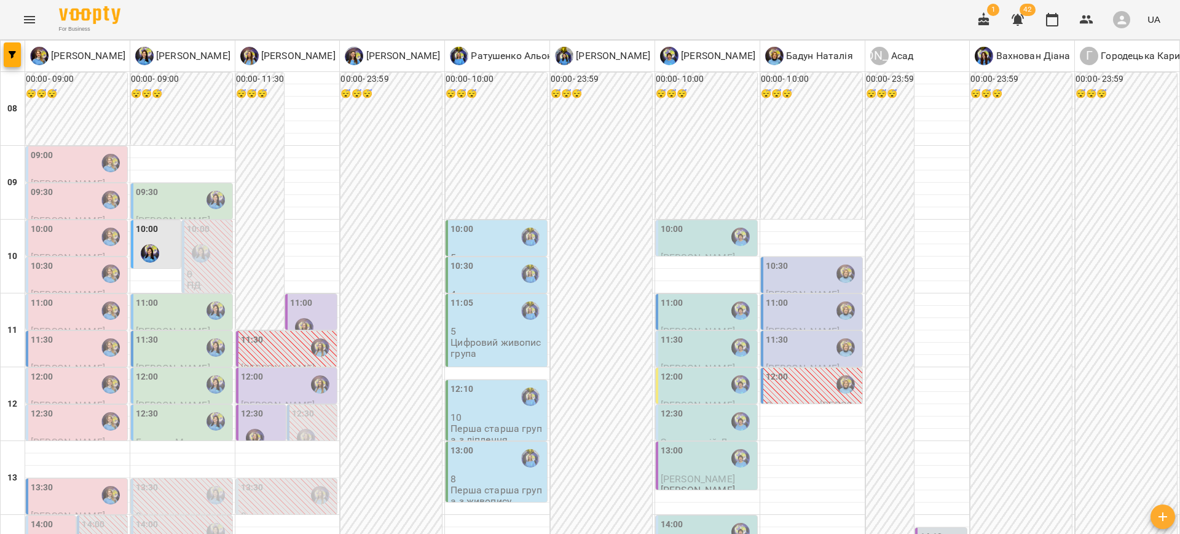
click at [668, 370] on div "12:00" at bounding box center [672, 384] width 23 height 28
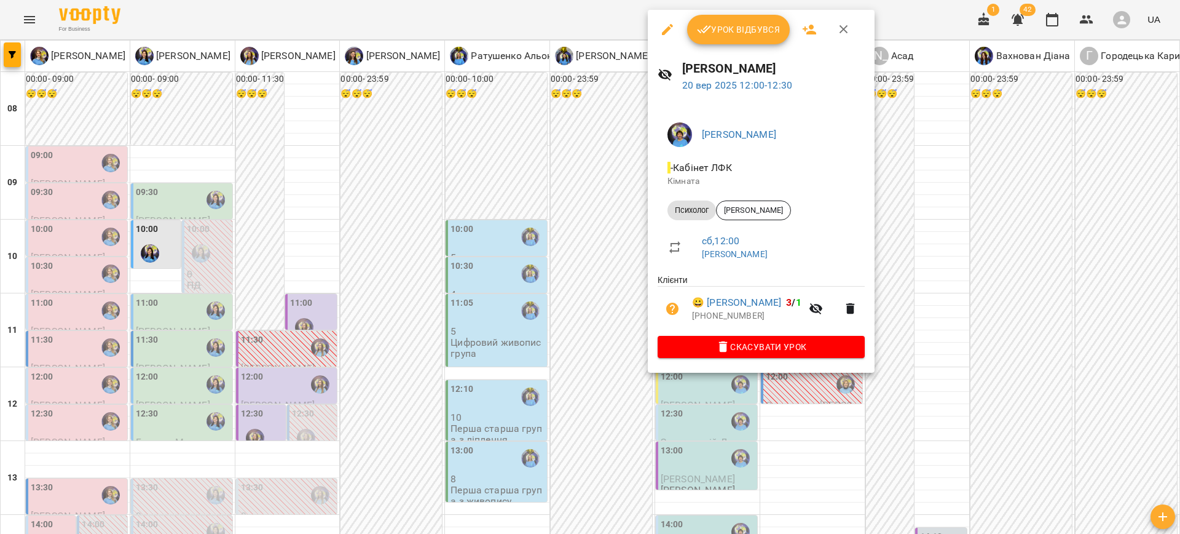
click at [966, 337] on div at bounding box center [590, 267] width 1180 height 534
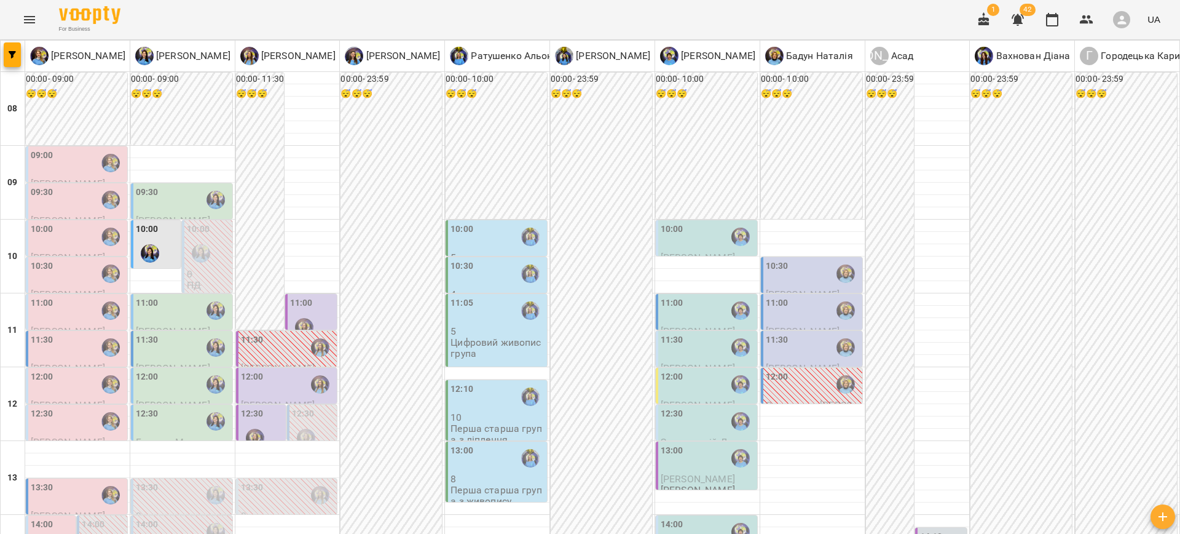
click at [676, 407] on div "12:30" at bounding box center [708, 421] width 94 height 28
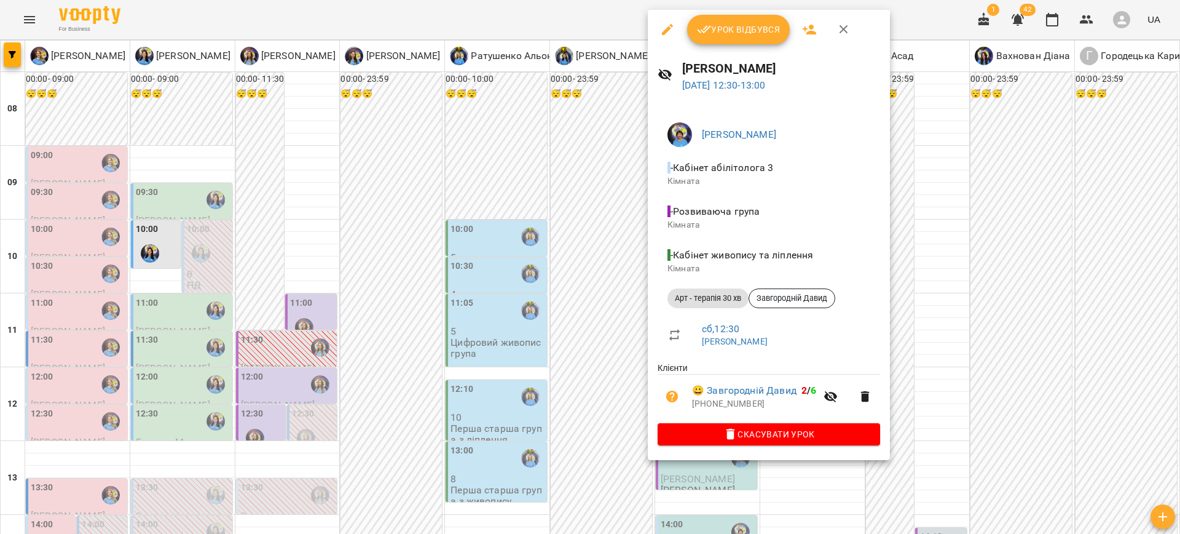
click at [967, 366] on div at bounding box center [590, 267] width 1180 height 534
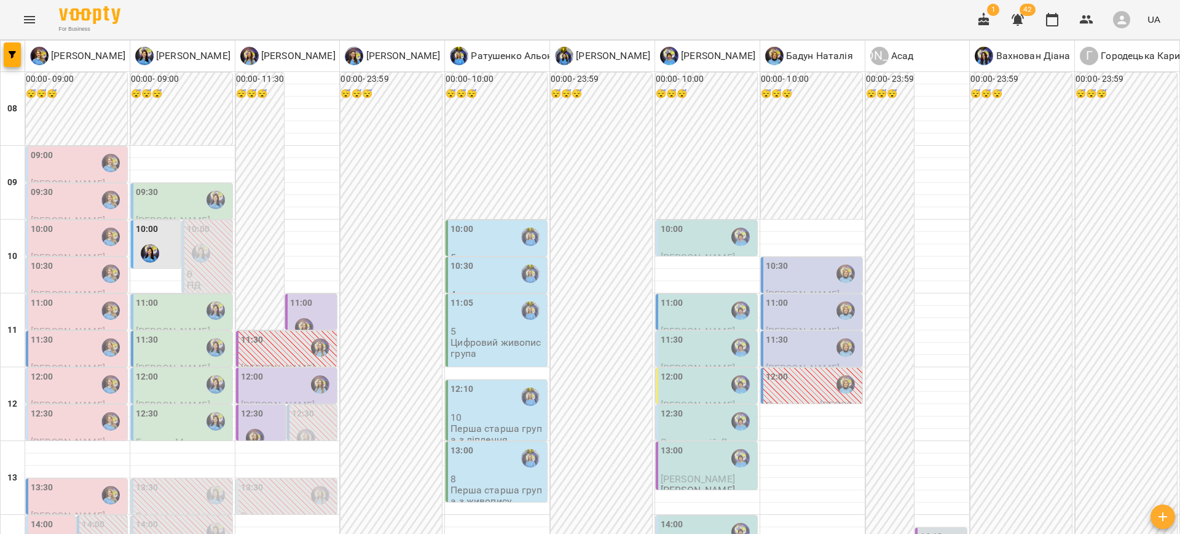
click at [684, 473] on span "Костіна Марія" at bounding box center [698, 479] width 74 height 12
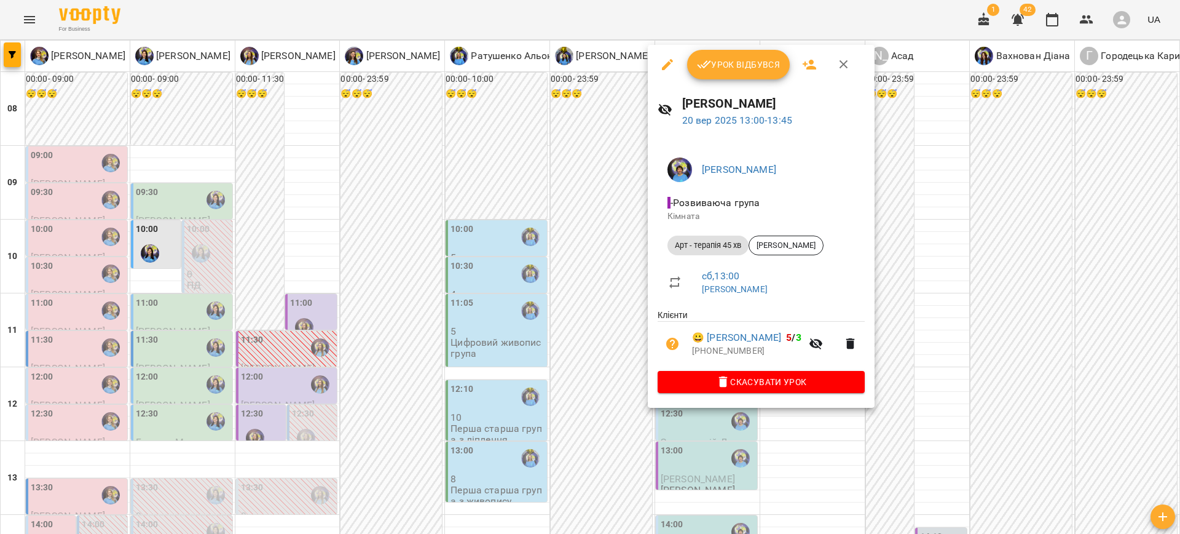
click at [1007, 378] on div at bounding box center [590, 267] width 1180 height 534
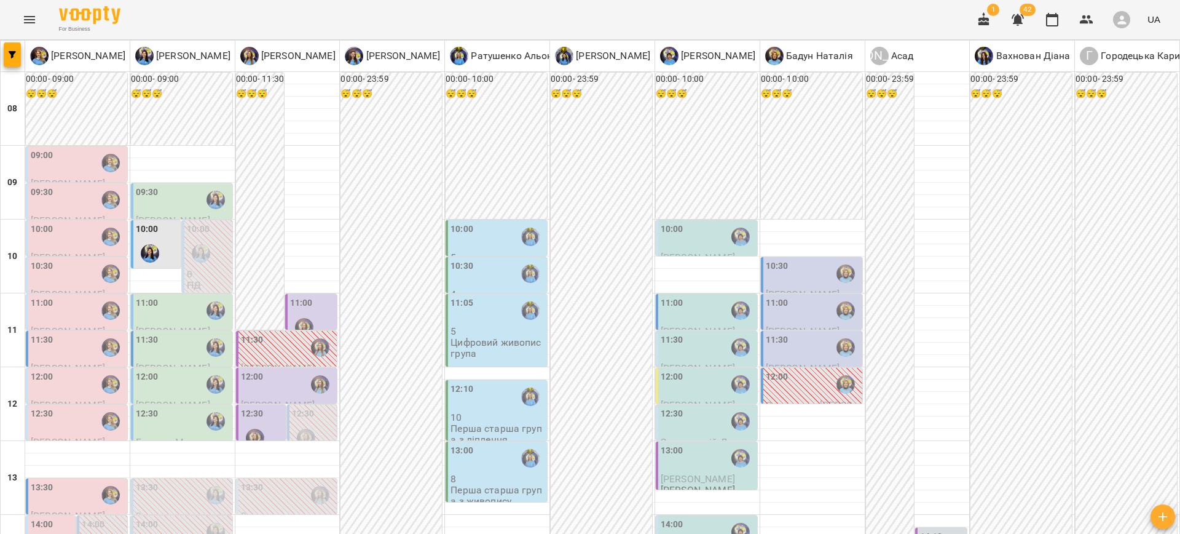
click at [666, 333] on div "11:30" at bounding box center [672, 347] width 23 height 28
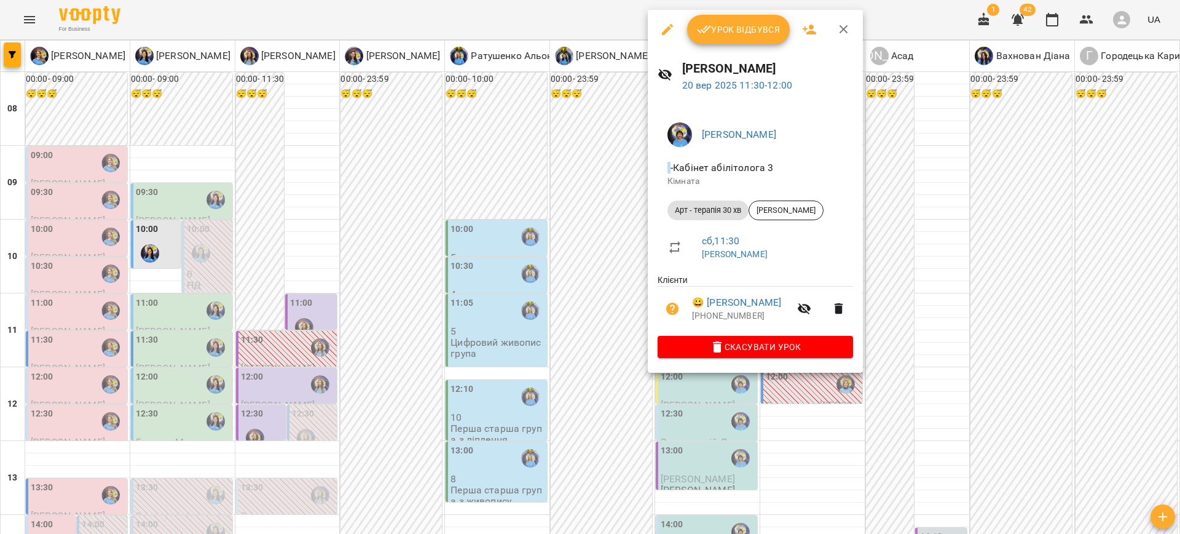
drag, startPoint x: 964, startPoint y: 360, endPoint x: 920, endPoint y: 362, distance: 44.9
click at [964, 360] on div at bounding box center [590, 267] width 1180 height 534
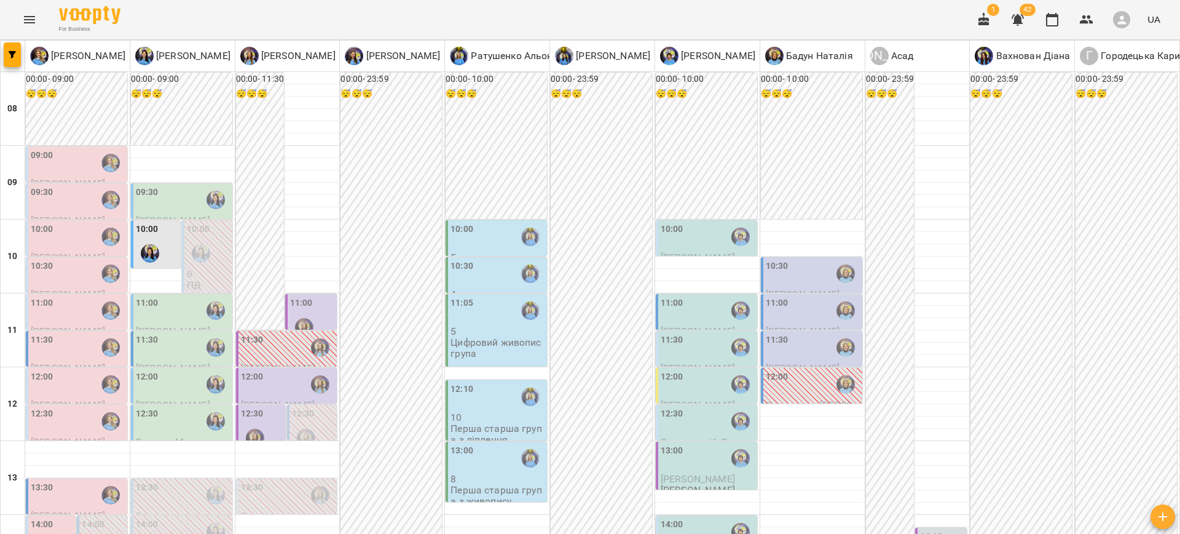
scroll to position [323, 0]
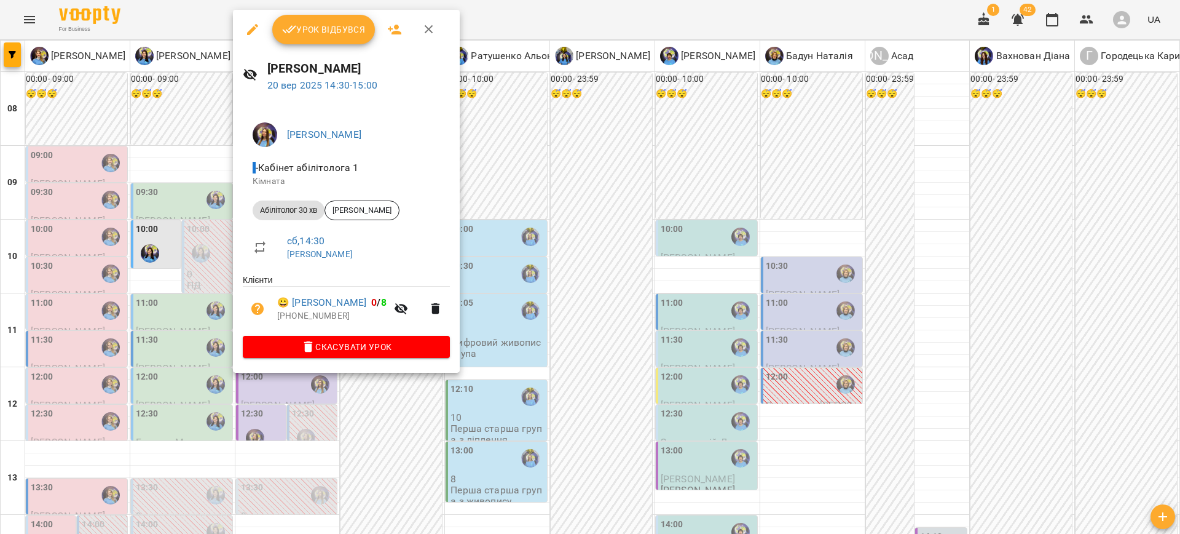
click at [491, 422] on div at bounding box center [590, 267] width 1180 height 534
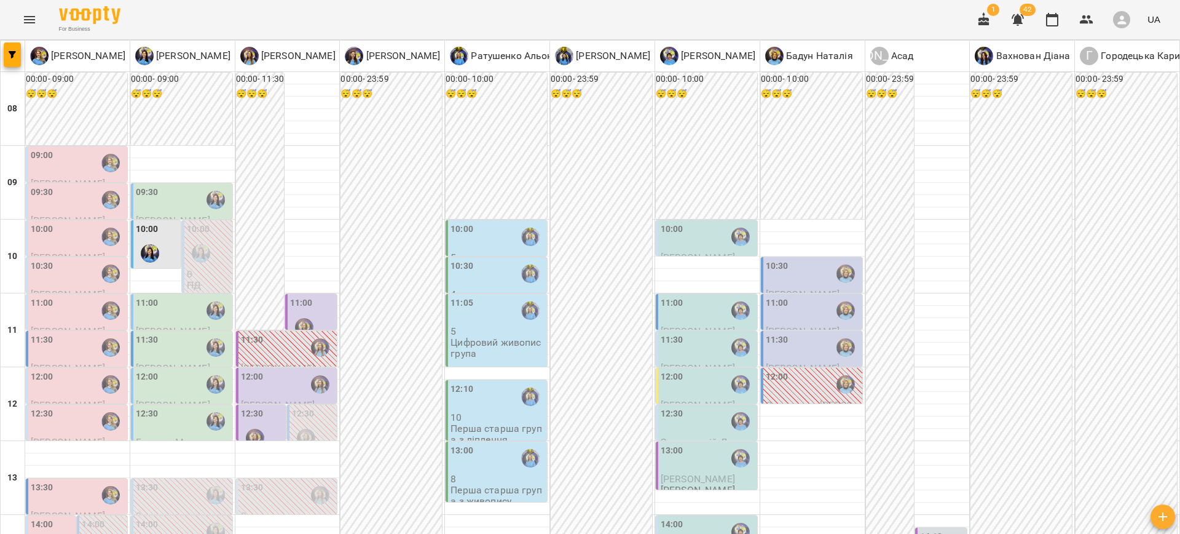
scroll to position [227, 0]
click at [269, 407] on div "12:30" at bounding box center [262, 429] width 42 height 45
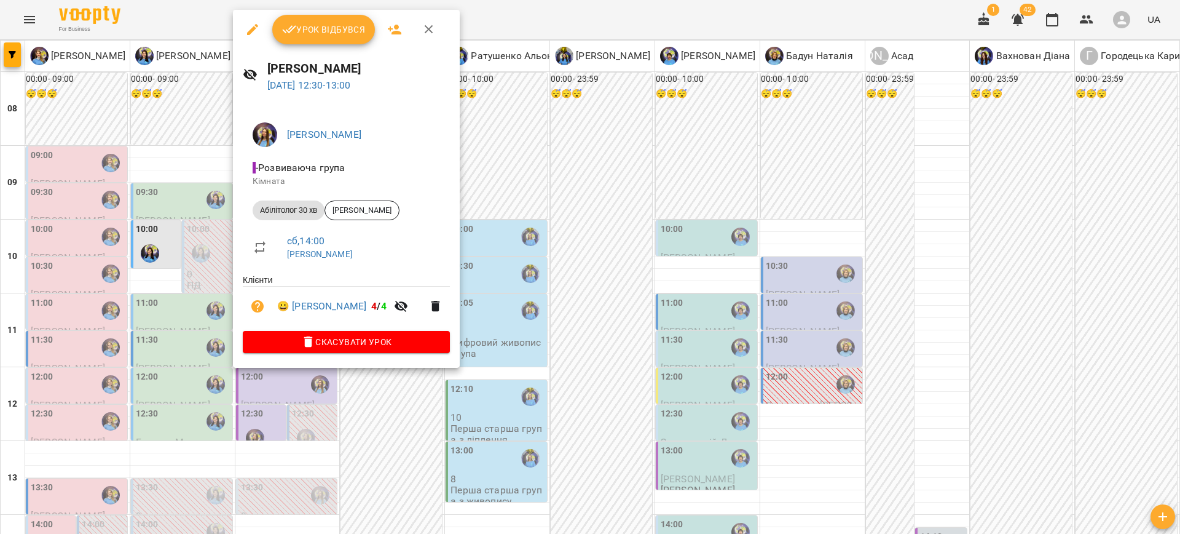
click at [531, 349] on div at bounding box center [590, 267] width 1180 height 534
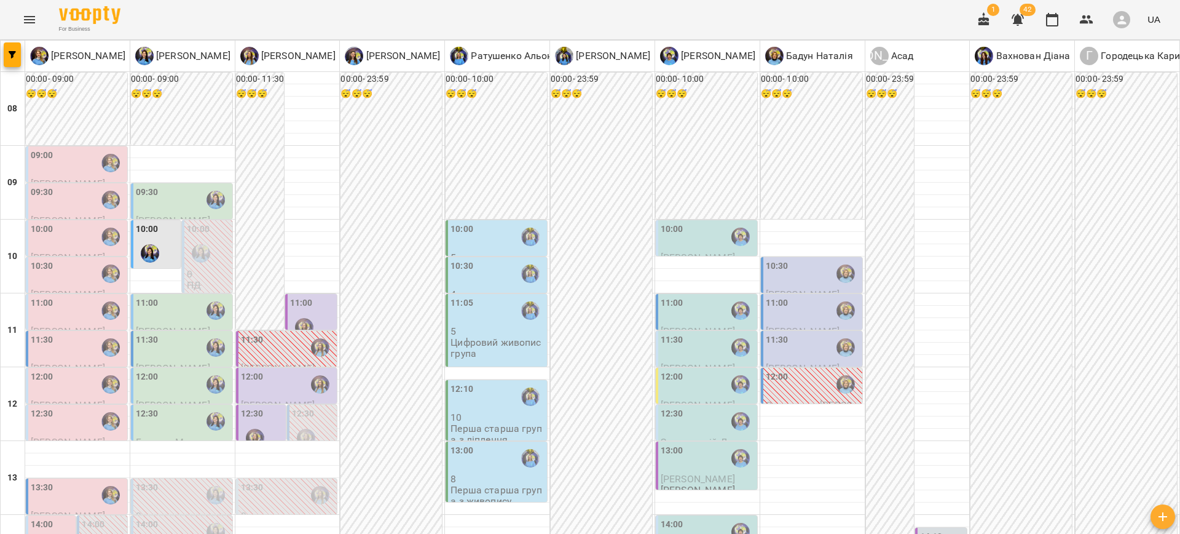
click at [263, 370] on div "12:00" at bounding box center [288, 384] width 94 height 28
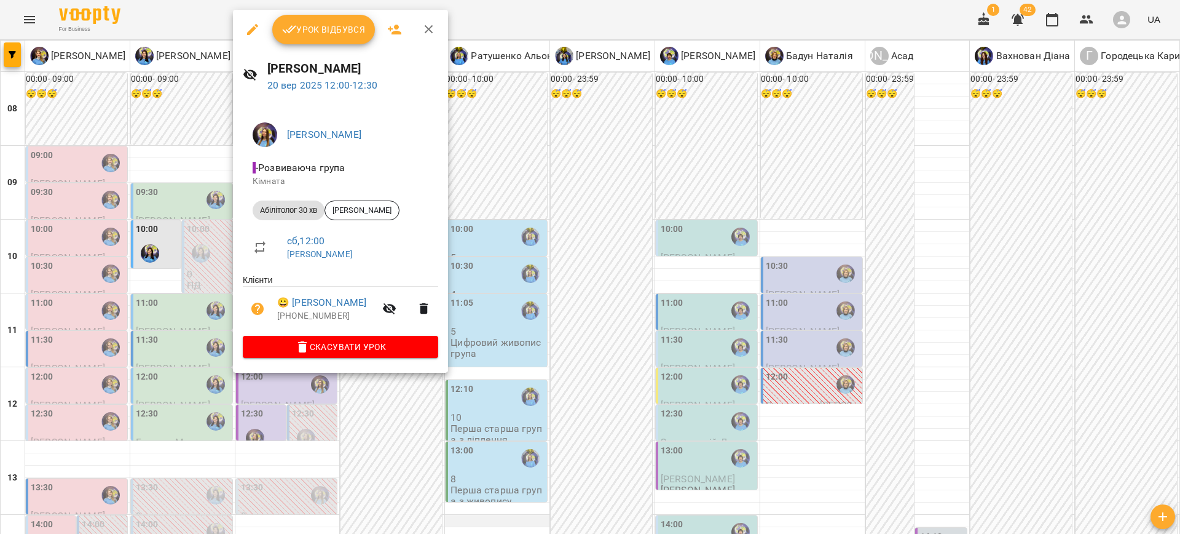
click at [549, 318] on div at bounding box center [590, 267] width 1180 height 534
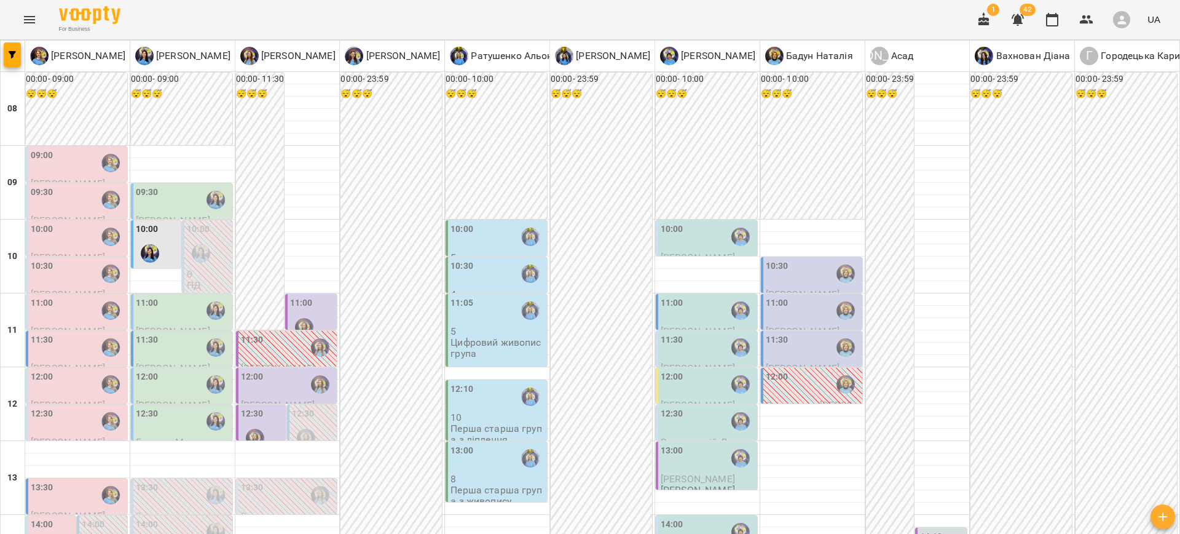
scroll to position [99, 0]
click at [162, 296] on div "11:00" at bounding box center [183, 310] width 94 height 28
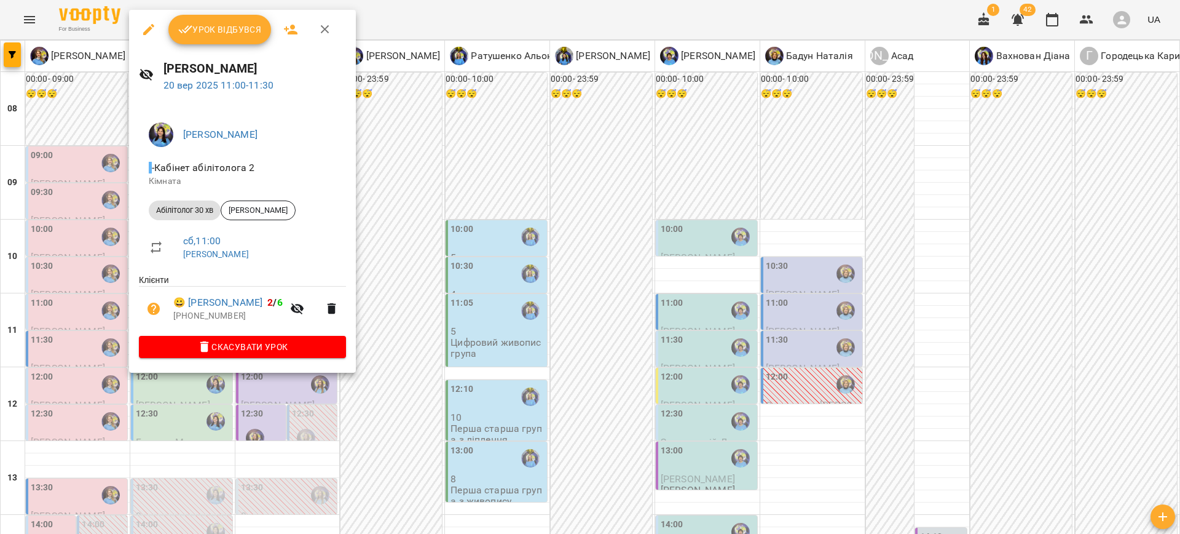
click at [440, 273] on div at bounding box center [590, 267] width 1180 height 534
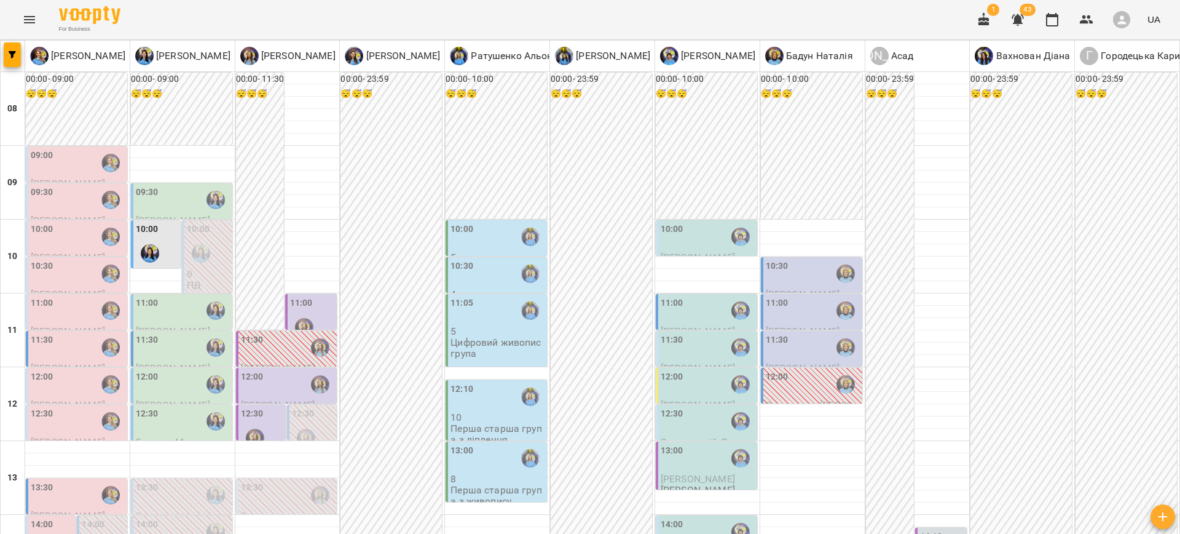
click at [296, 296] on div "11:00" at bounding box center [301, 304] width 23 height 17
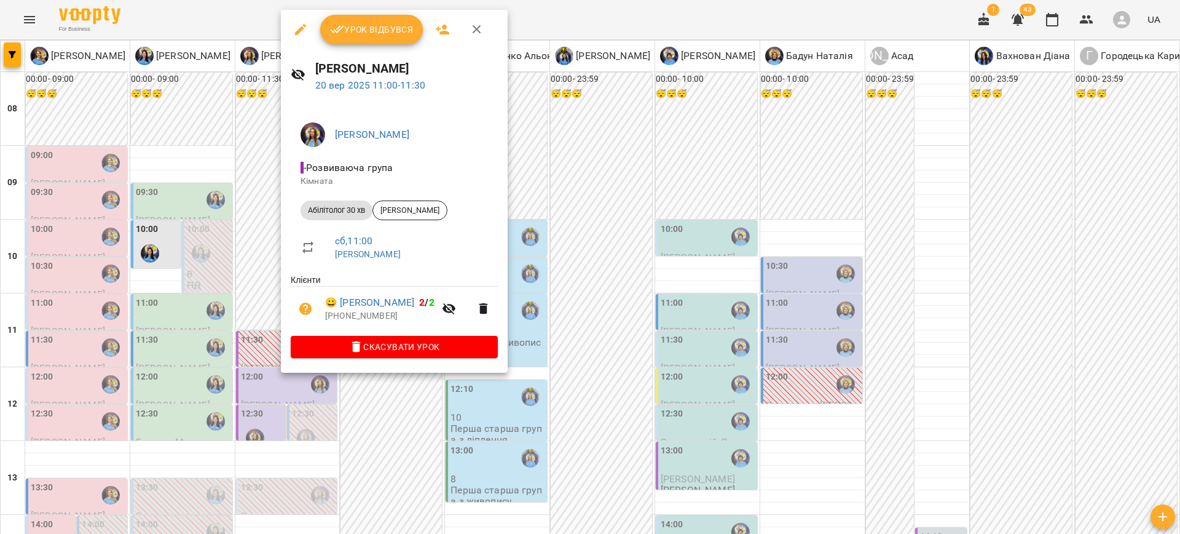
click at [513, 454] on div at bounding box center [590, 267] width 1180 height 534
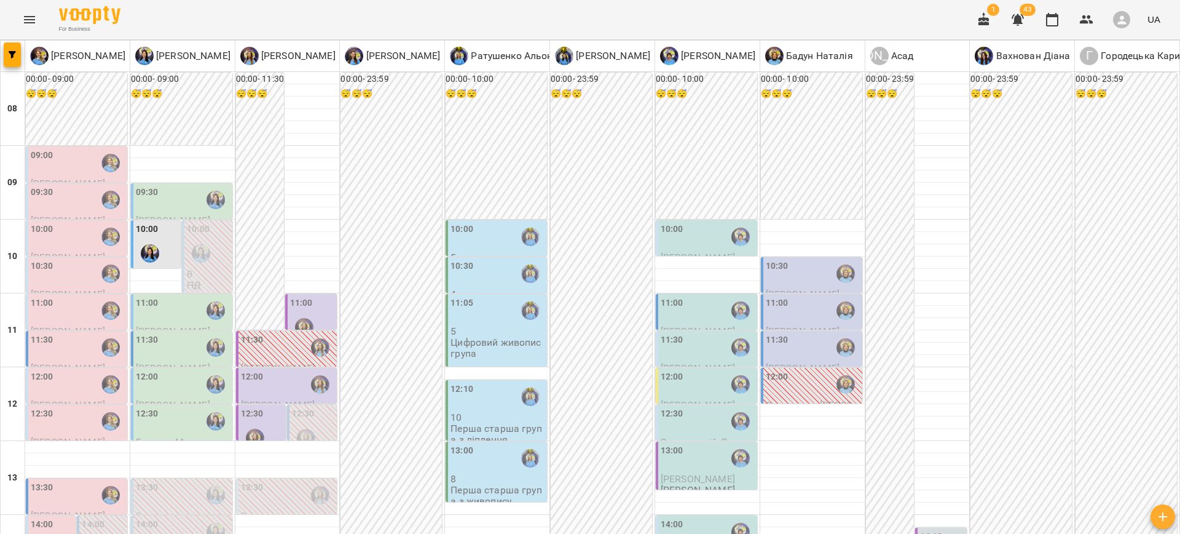
click at [181, 296] on div "11:00" at bounding box center [183, 310] width 94 height 28
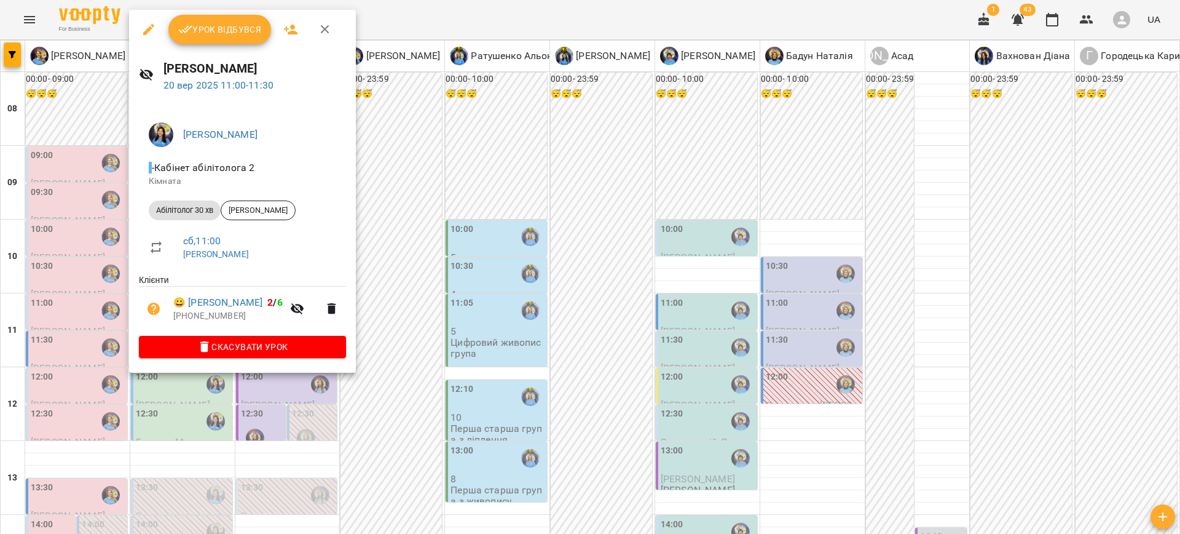
click at [406, 409] on div at bounding box center [590, 267] width 1180 height 534
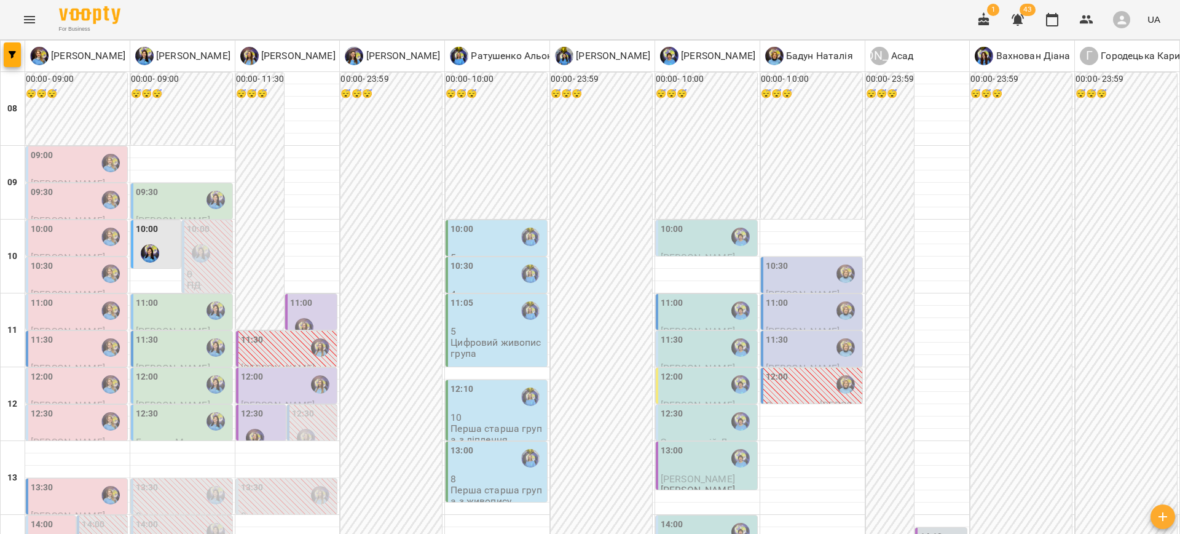
click at [164, 223] on div "10:00" at bounding box center [157, 245] width 42 height 45
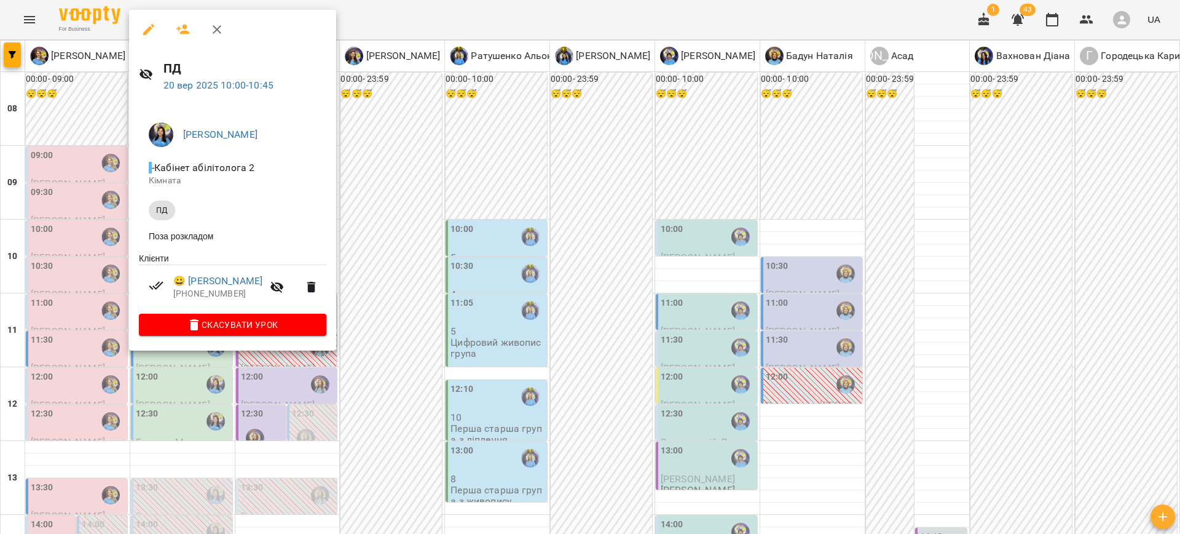
click at [403, 280] on div at bounding box center [590, 267] width 1180 height 534
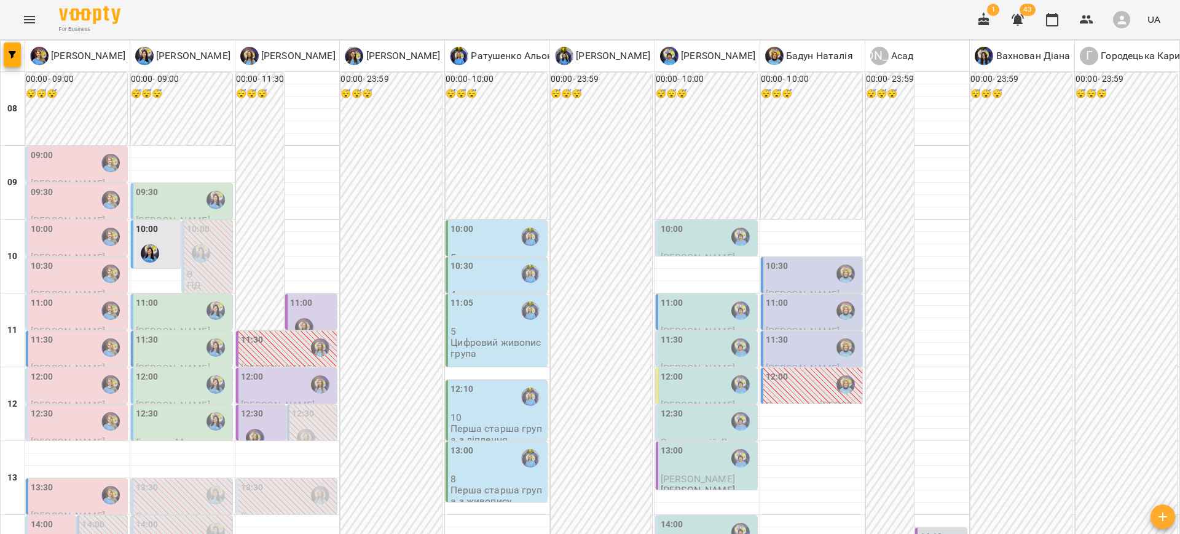
click at [173, 296] on div "11:00" at bounding box center [183, 310] width 94 height 28
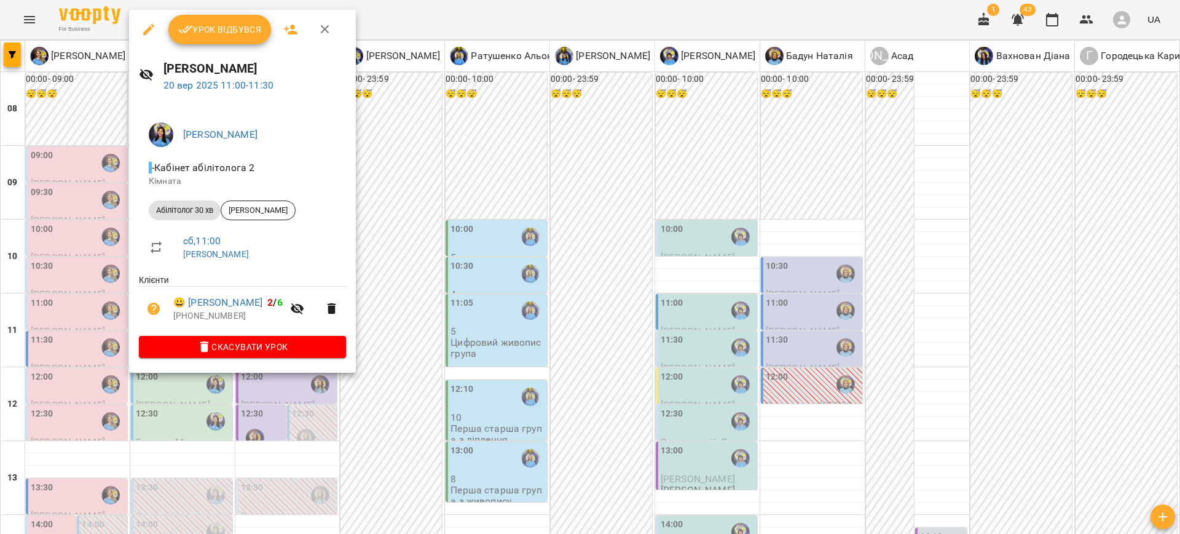
click at [377, 352] on div at bounding box center [590, 267] width 1180 height 534
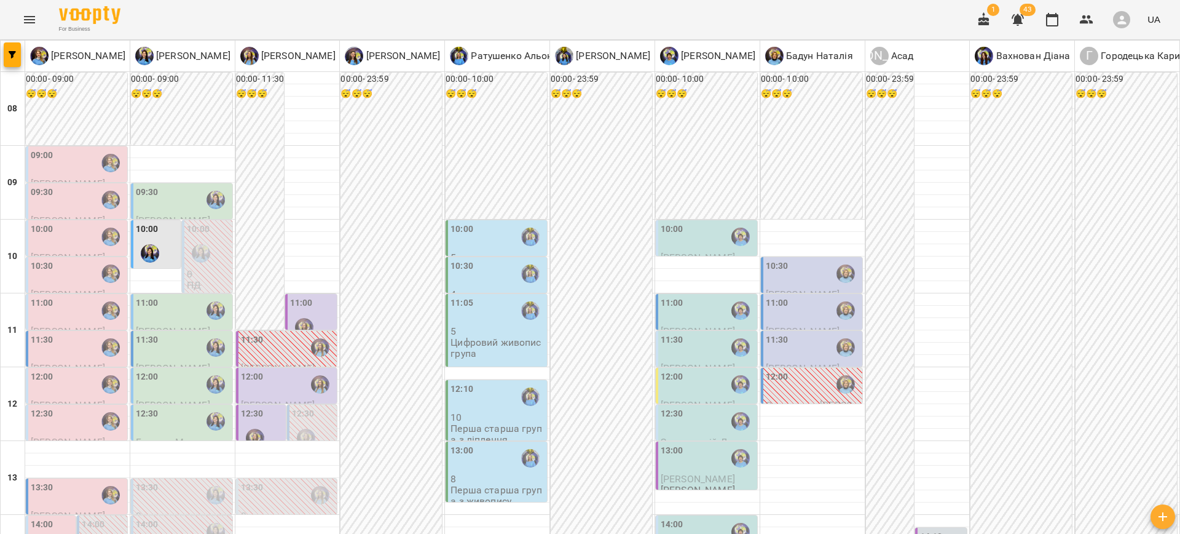
scroll to position [239, 0]
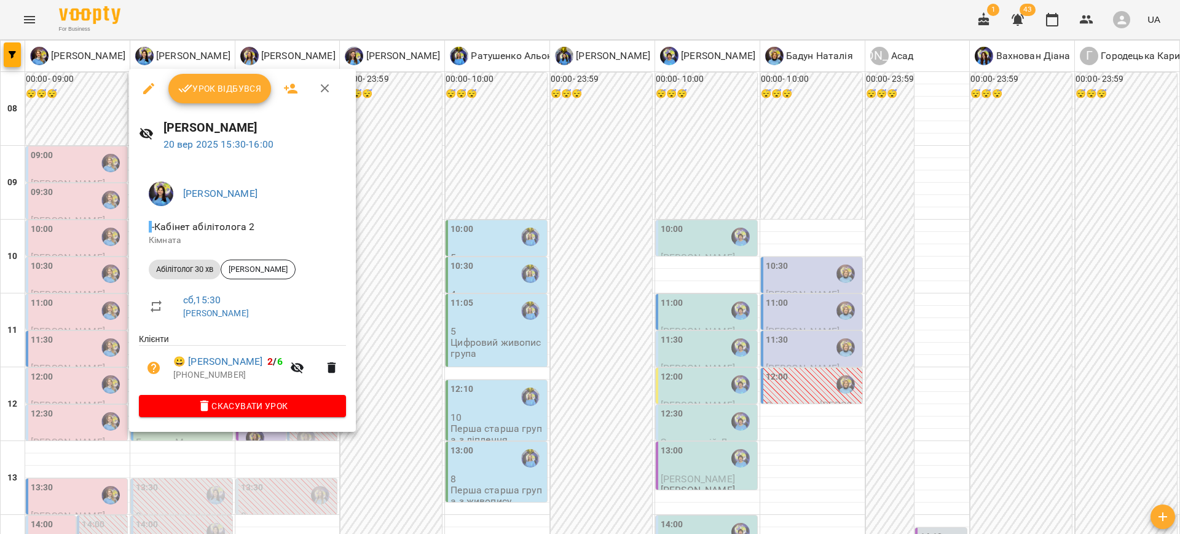
click at [436, 346] on div at bounding box center [590, 267] width 1180 height 534
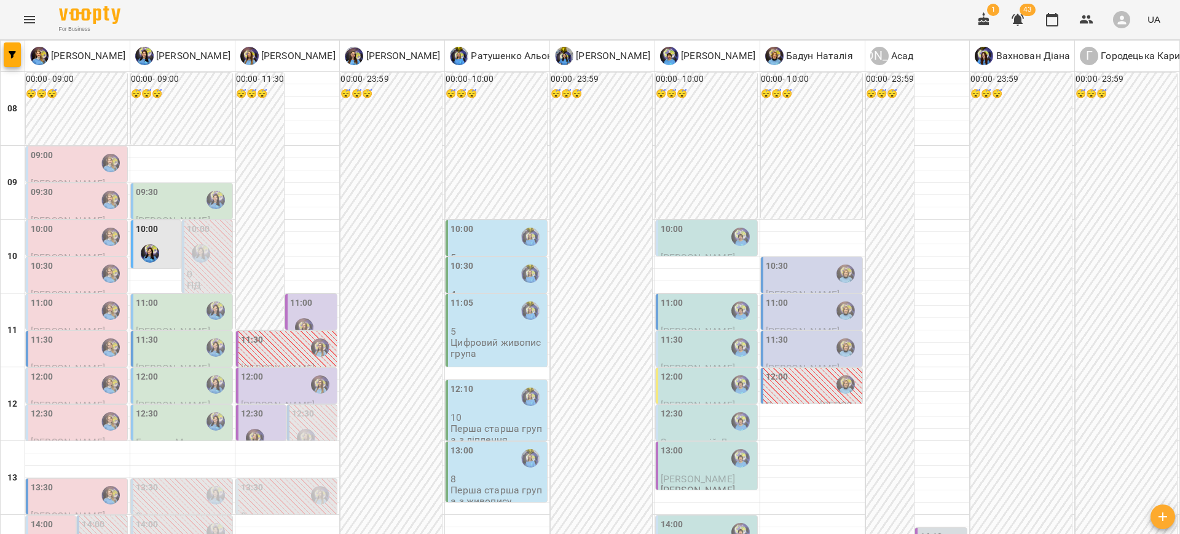
scroll to position [98, 0]
click at [265, 424] on div at bounding box center [255, 438] width 28 height 28
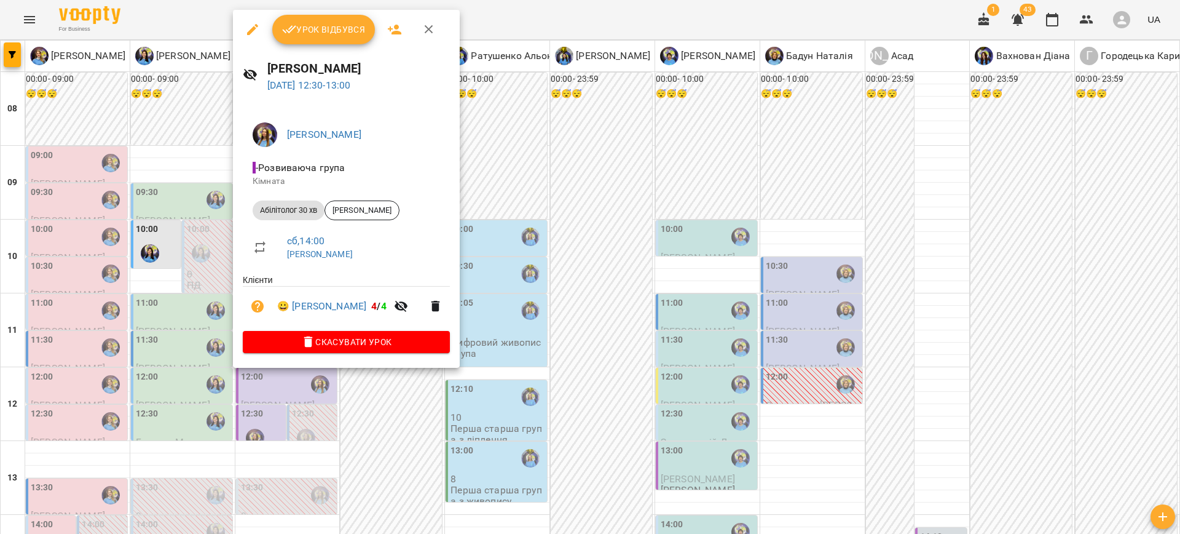
click at [421, 419] on div at bounding box center [590, 267] width 1180 height 534
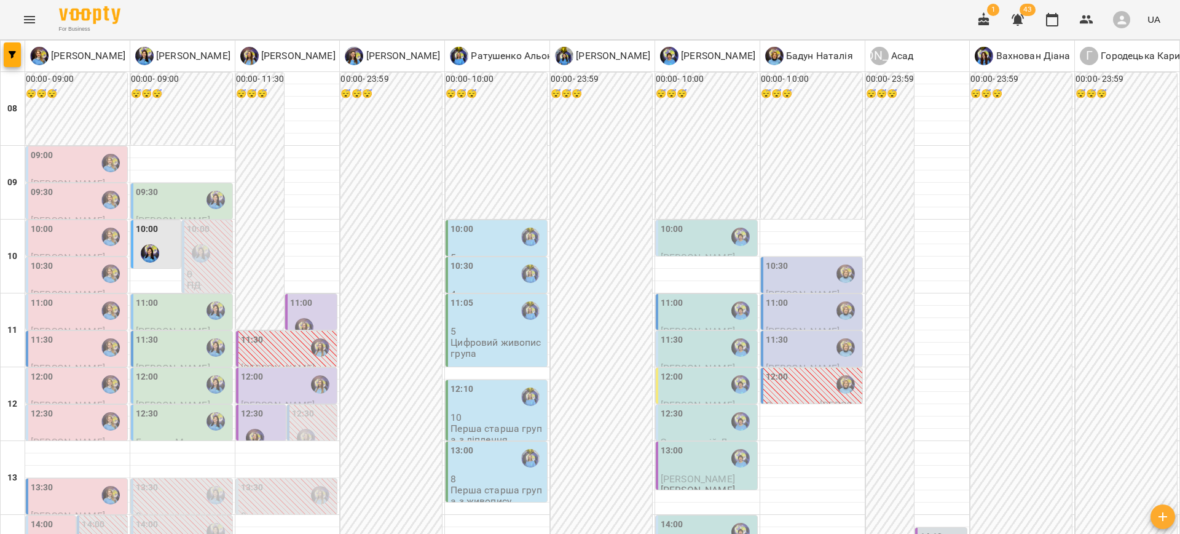
click at [270, 370] on div "12:00" at bounding box center [288, 384] width 94 height 28
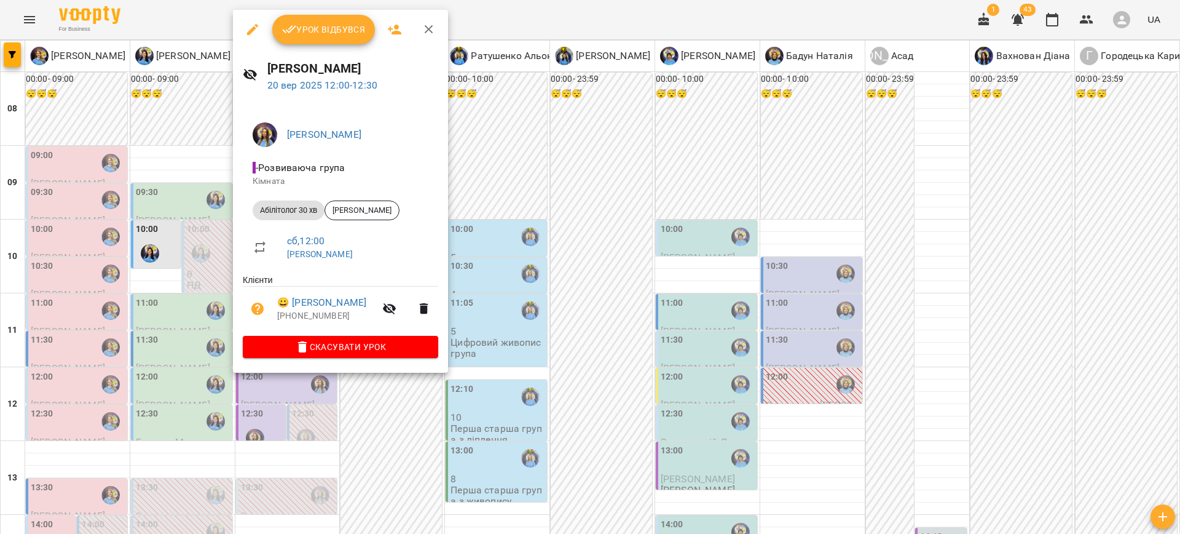
click at [452, 422] on div at bounding box center [590, 267] width 1180 height 534
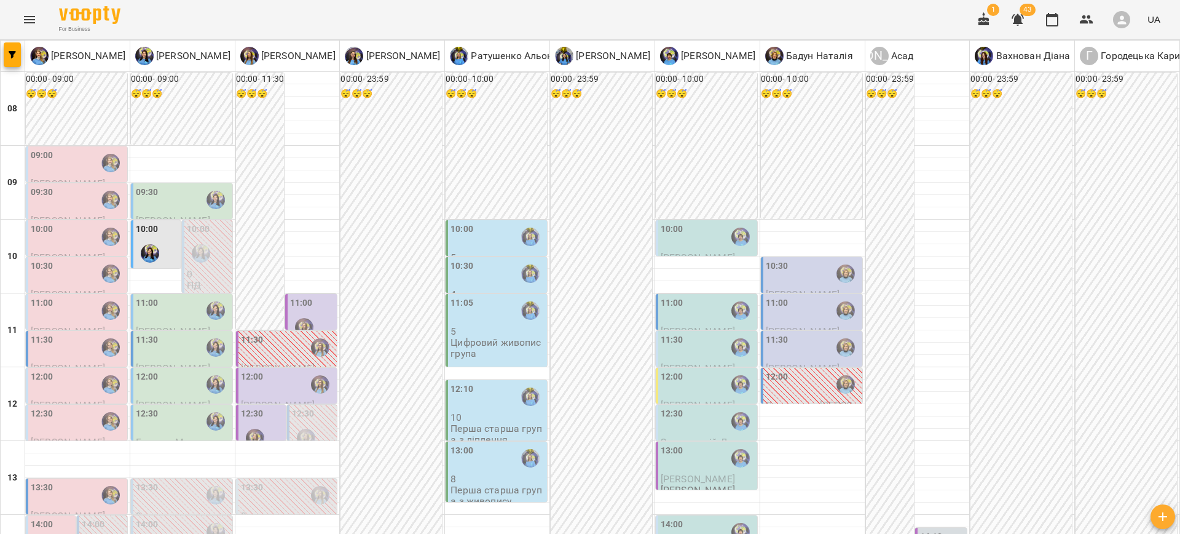
click at [256, 424] on div at bounding box center [255, 438] width 28 height 28
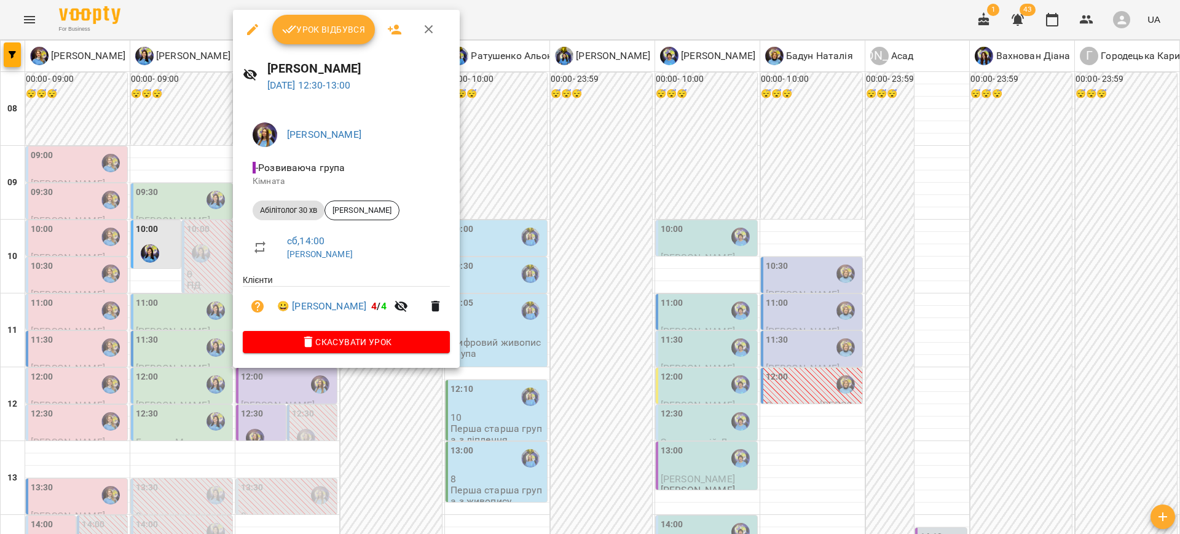
drag, startPoint x: 540, startPoint y: 313, endPoint x: 362, endPoint y: 312, distance: 178.3
click at [540, 314] on div at bounding box center [590, 267] width 1180 height 534
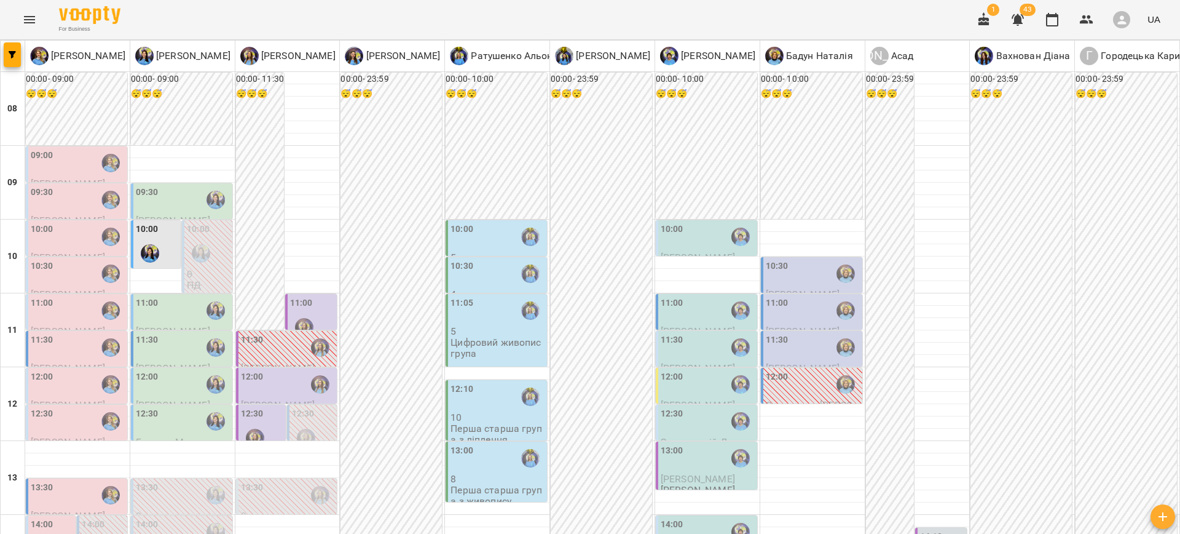
click at [269, 370] on div "12:00" at bounding box center [288, 384] width 94 height 28
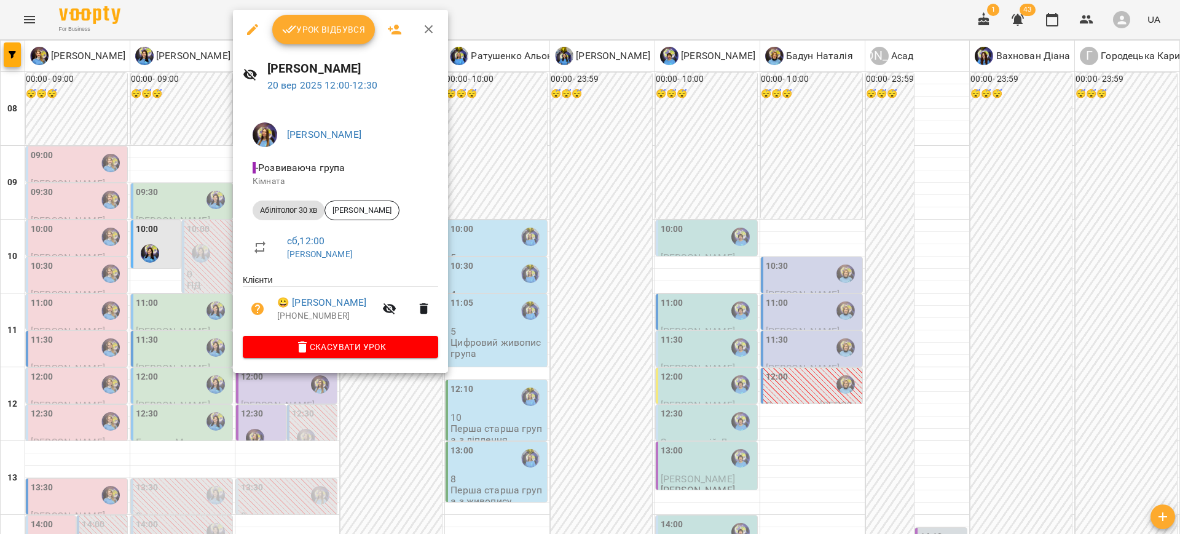
click at [551, 313] on div at bounding box center [590, 267] width 1180 height 534
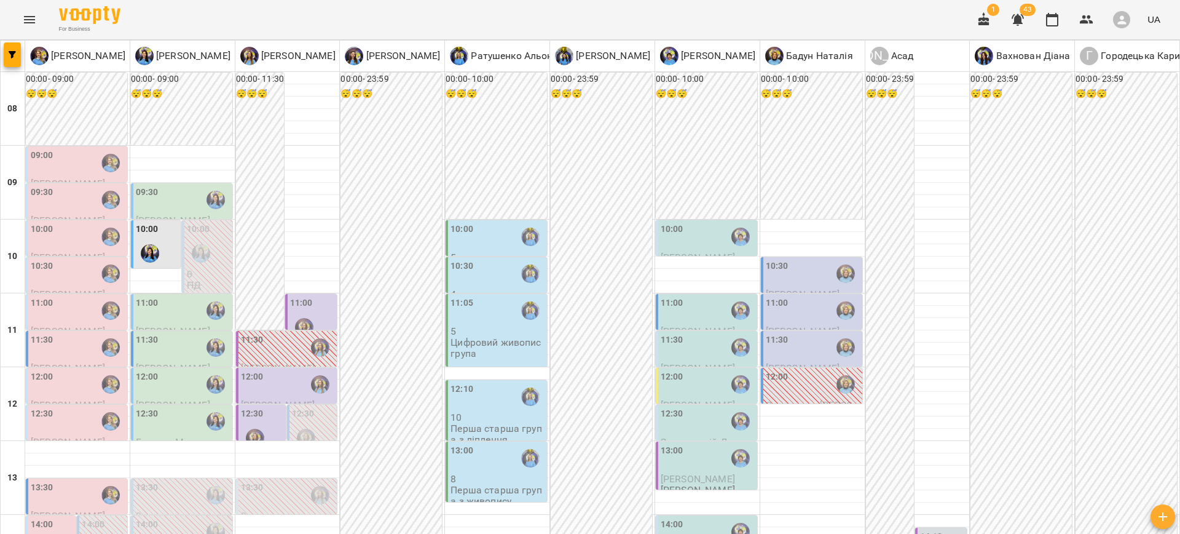
drag, startPoint x: 406, startPoint y: 320, endPoint x: 406, endPoint y: 328, distance: 8.6
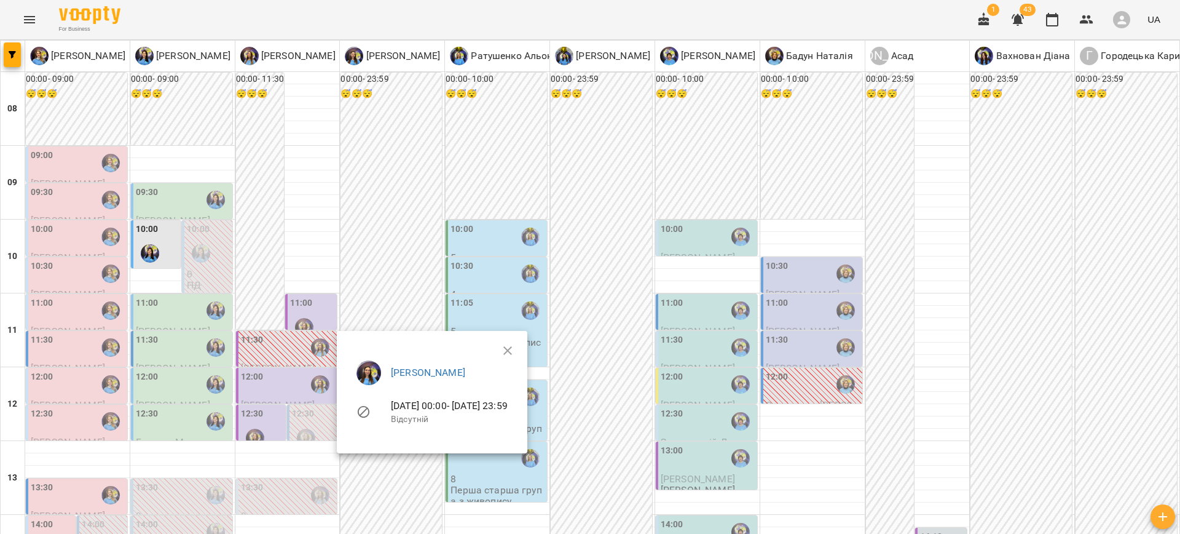
click at [393, 299] on div at bounding box center [590, 267] width 1180 height 534
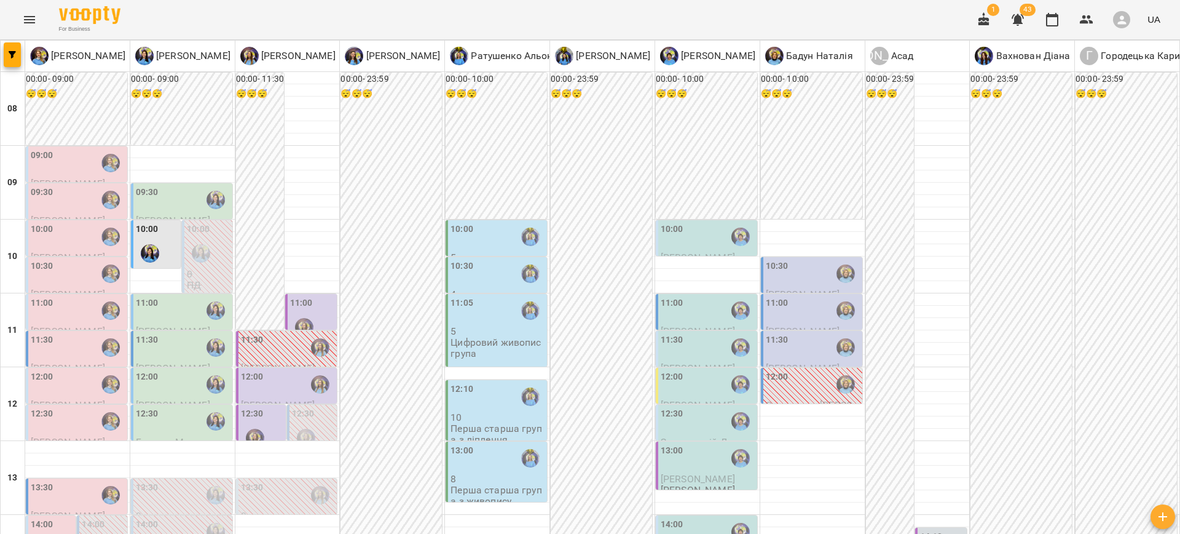
click at [694, 333] on div "11:30" at bounding box center [708, 347] width 94 height 28
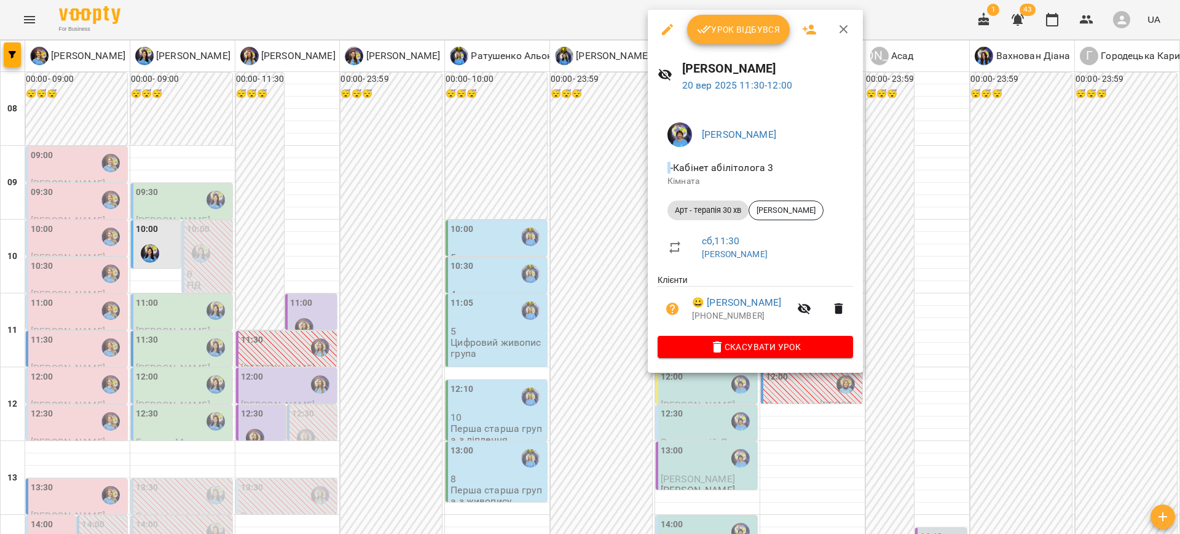
click at [505, 267] on div at bounding box center [590, 267] width 1180 height 534
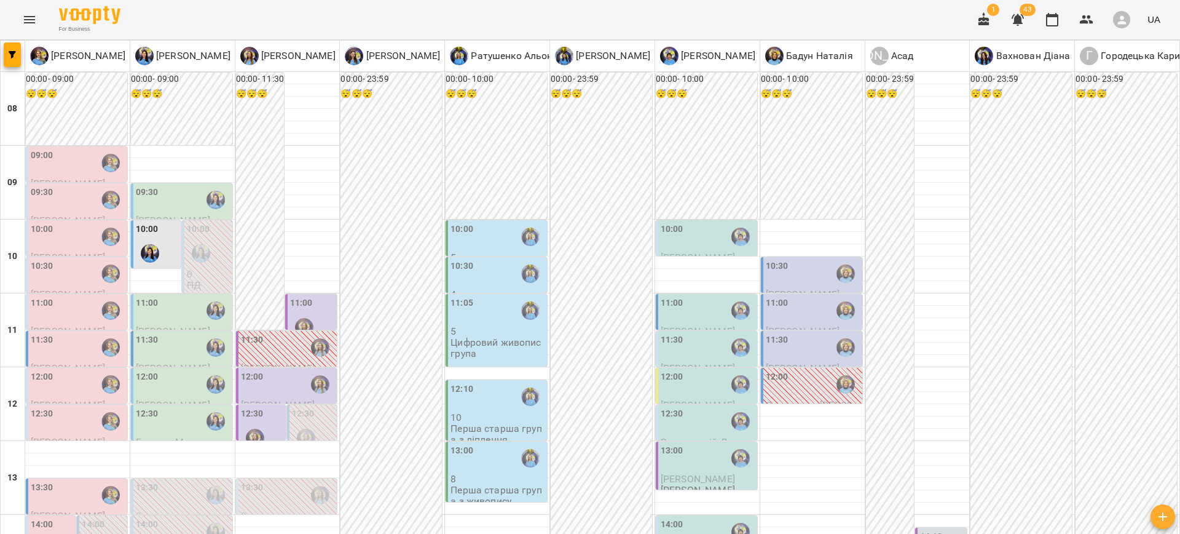
click at [689, 296] on div "11:00" at bounding box center [708, 310] width 94 height 28
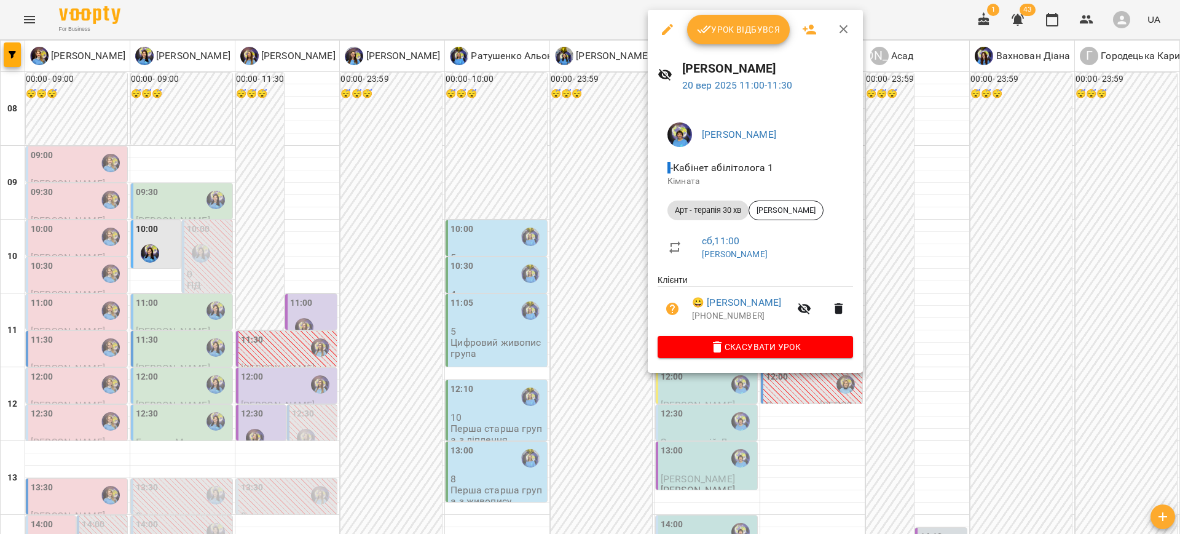
click at [800, 438] on div at bounding box center [590, 267] width 1180 height 534
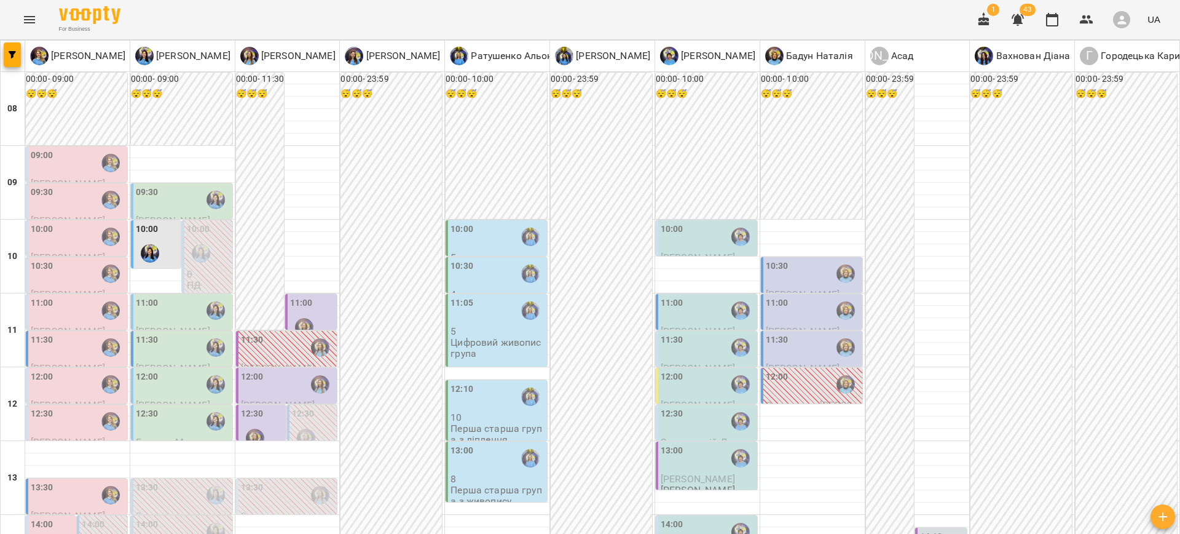
click at [779, 333] on div "11:30" at bounding box center [813, 347] width 94 height 28
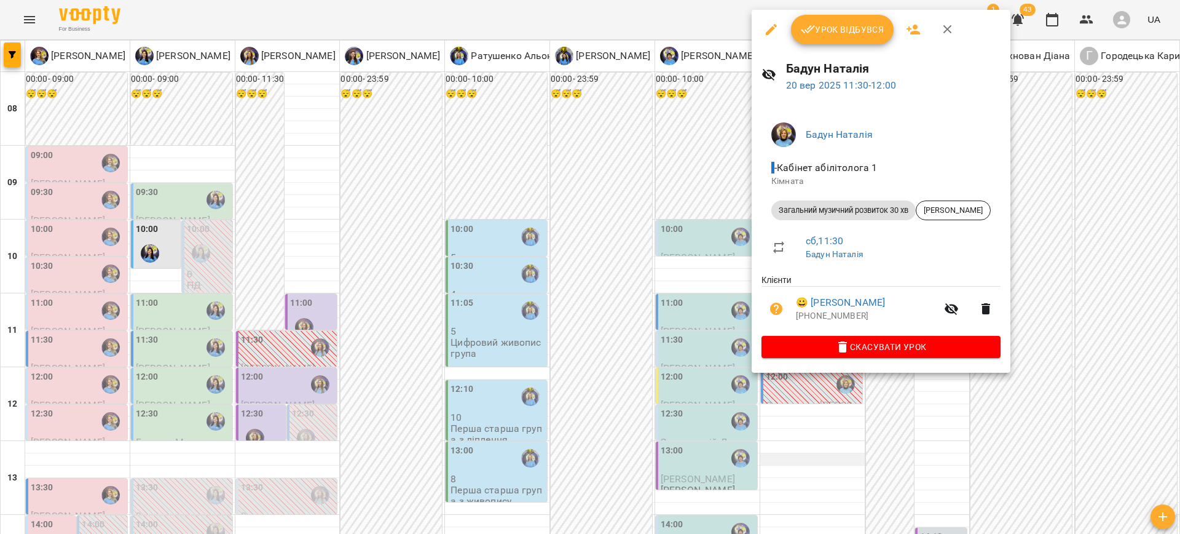
drag, startPoint x: 835, startPoint y: 422, endPoint x: 835, endPoint y: 362, distance: 59.6
click at [835, 420] on div at bounding box center [590, 267] width 1180 height 534
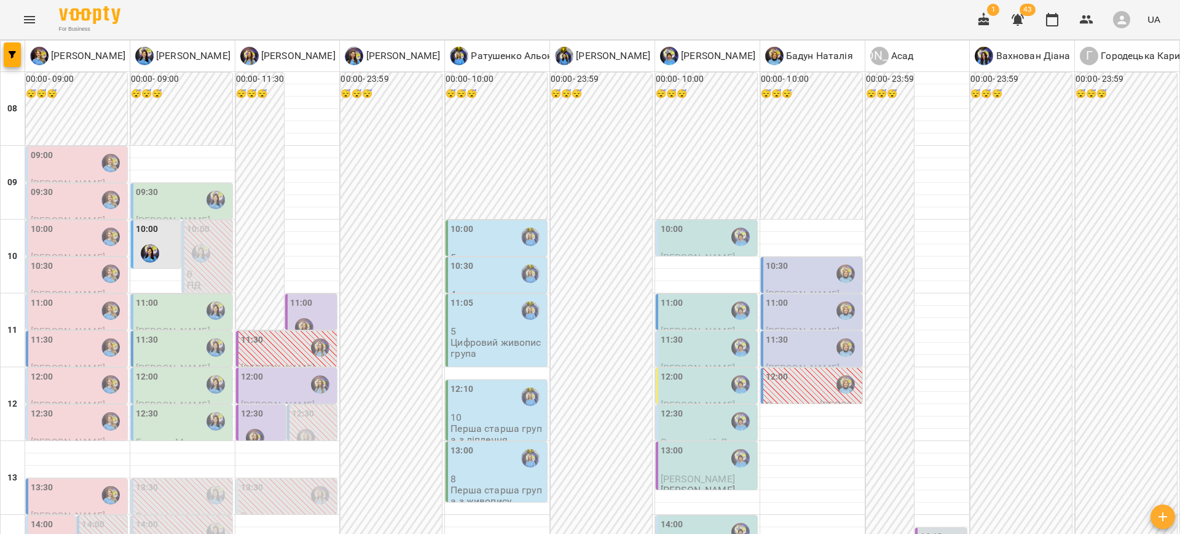
click at [679, 333] on div "11:30" at bounding box center [708, 347] width 94 height 28
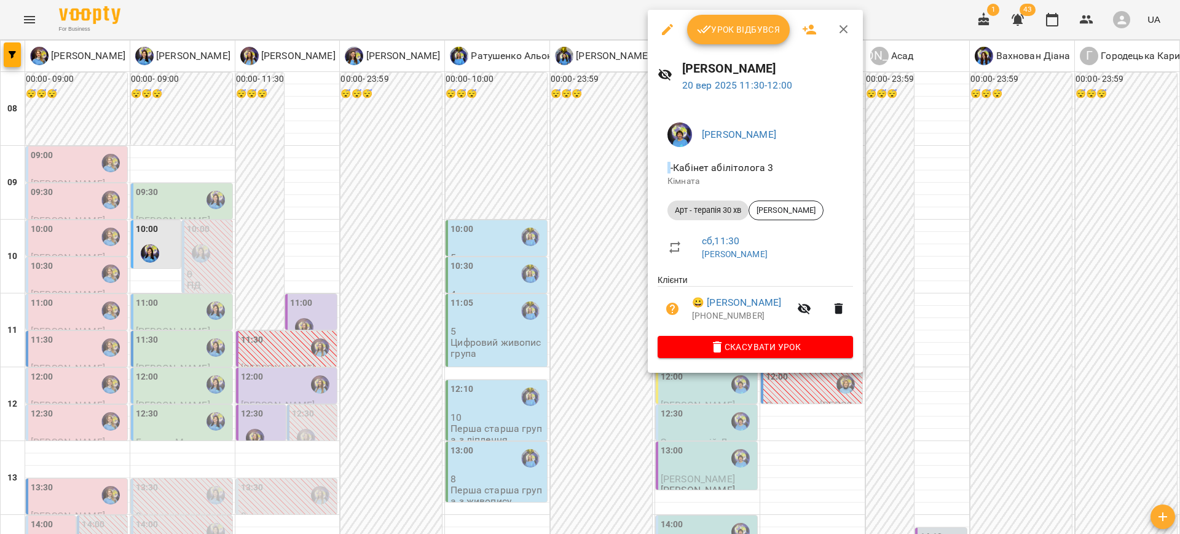
click at [937, 300] on div at bounding box center [590, 267] width 1180 height 534
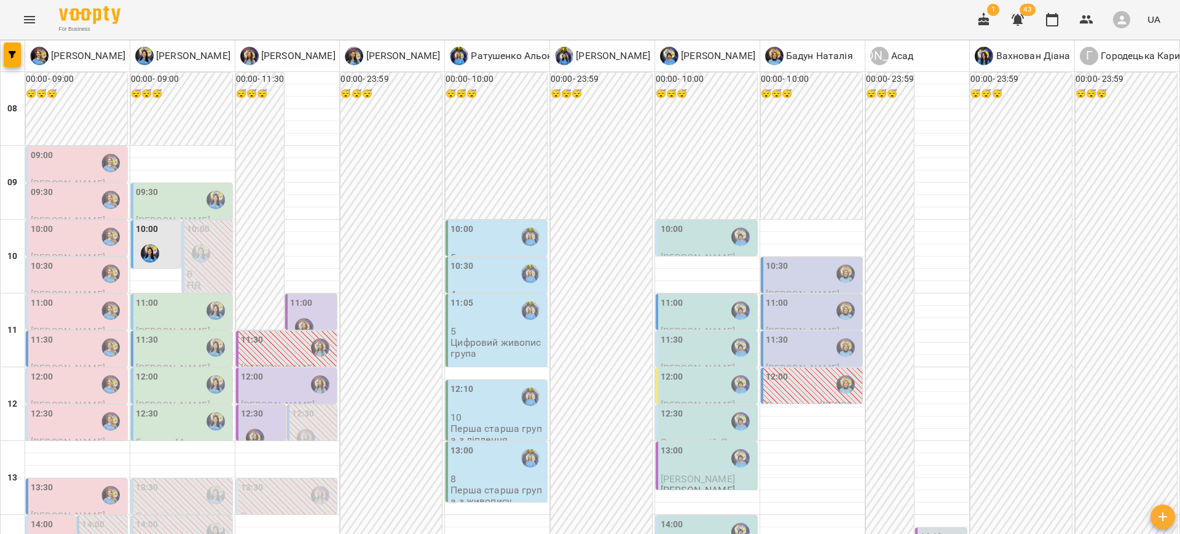
click at [304, 296] on label "11:00" at bounding box center [301, 303] width 23 height 14
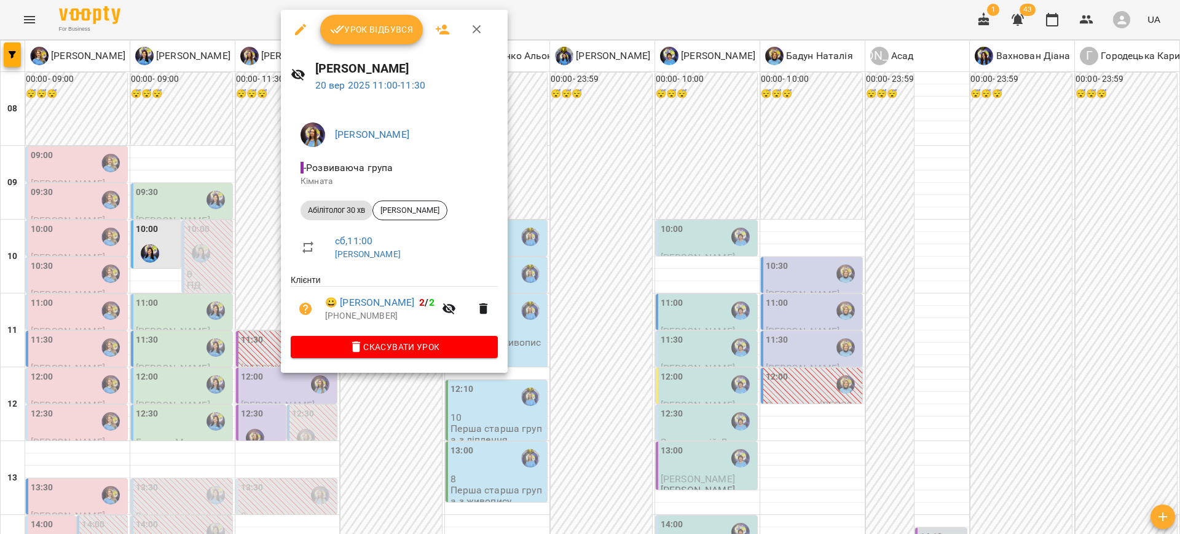
click at [363, 395] on div at bounding box center [590, 267] width 1180 height 534
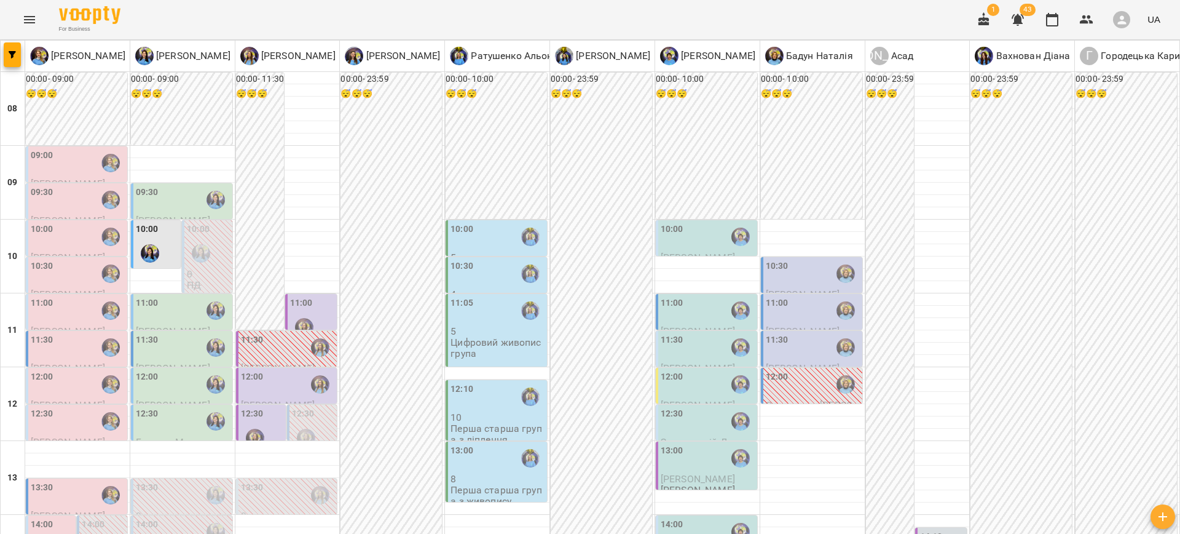
click at [162, 296] on div "11:00" at bounding box center [183, 310] width 94 height 28
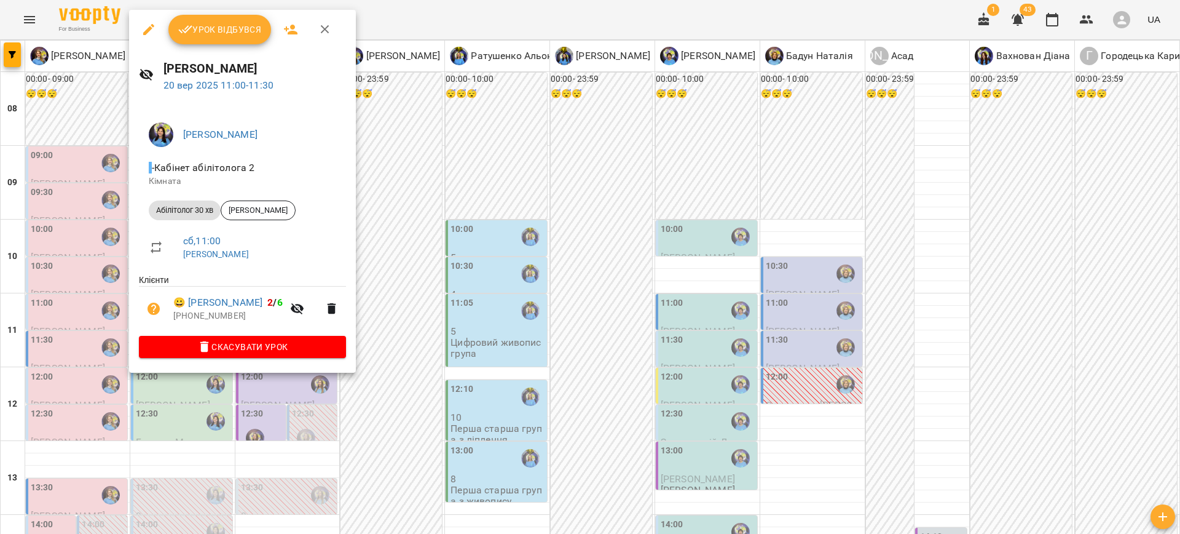
click at [408, 444] on div at bounding box center [590, 267] width 1180 height 534
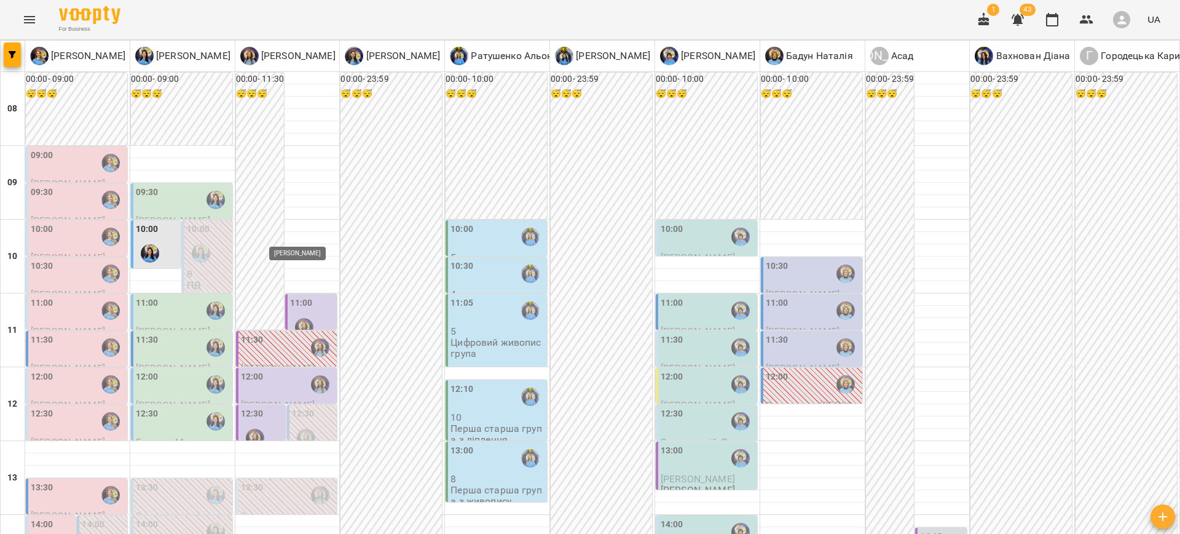
click at [295, 318] on img "Казимирів Тетяна" at bounding box center [304, 327] width 18 height 18
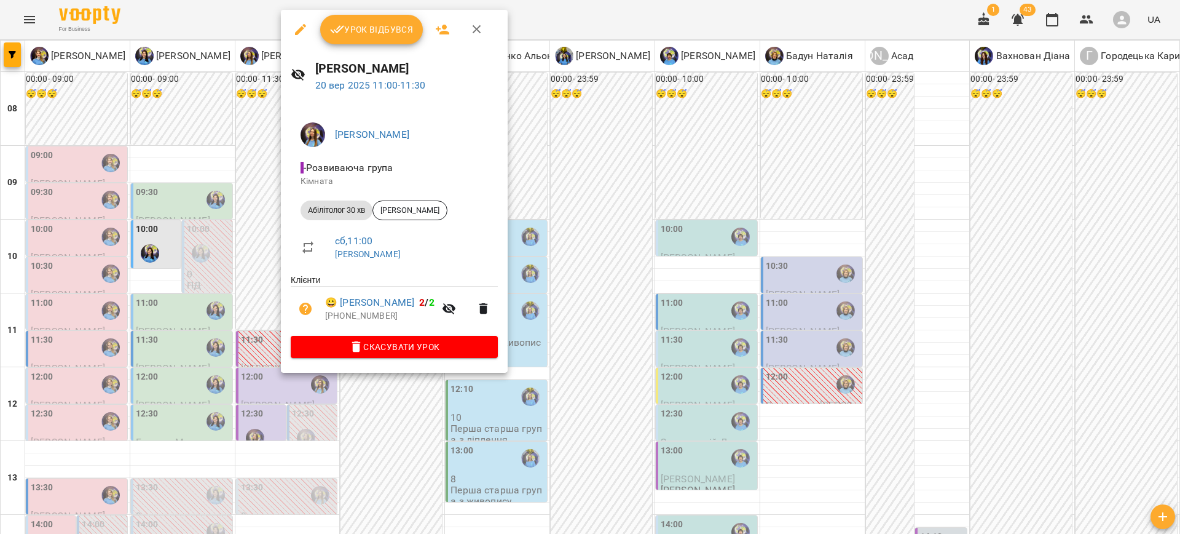
click at [398, 407] on div at bounding box center [590, 267] width 1180 height 534
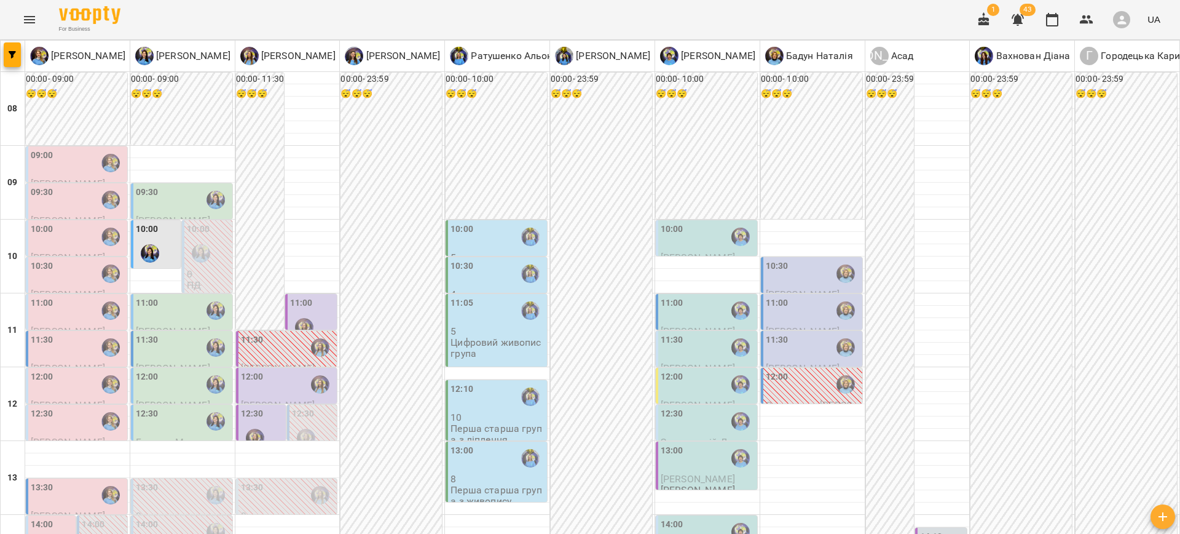
scroll to position [40, 0]
click at [181, 333] on div "11:30" at bounding box center [183, 347] width 94 height 28
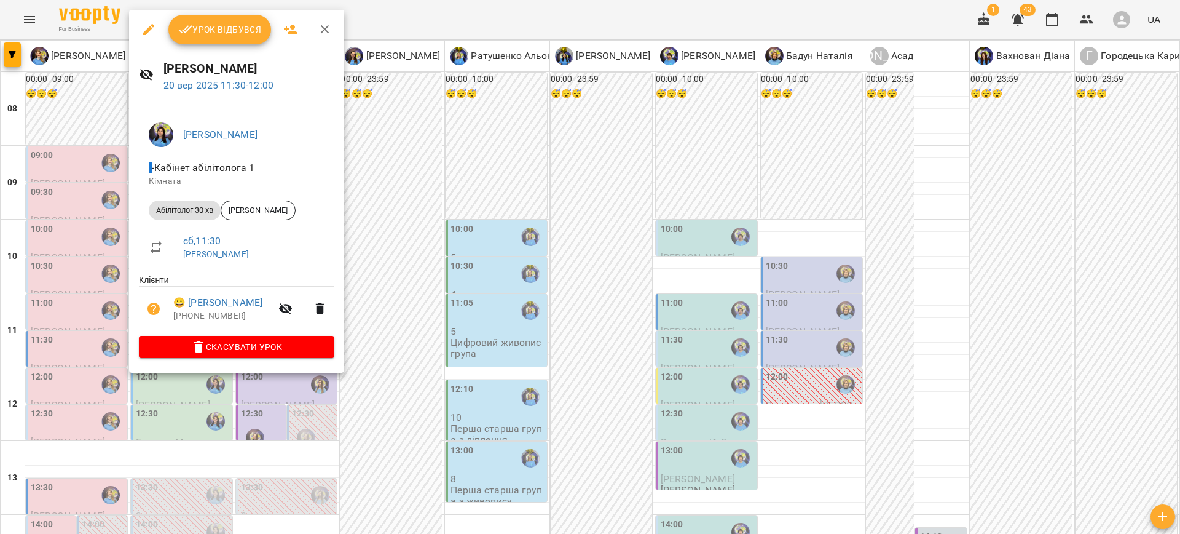
click at [416, 306] on div at bounding box center [590, 267] width 1180 height 534
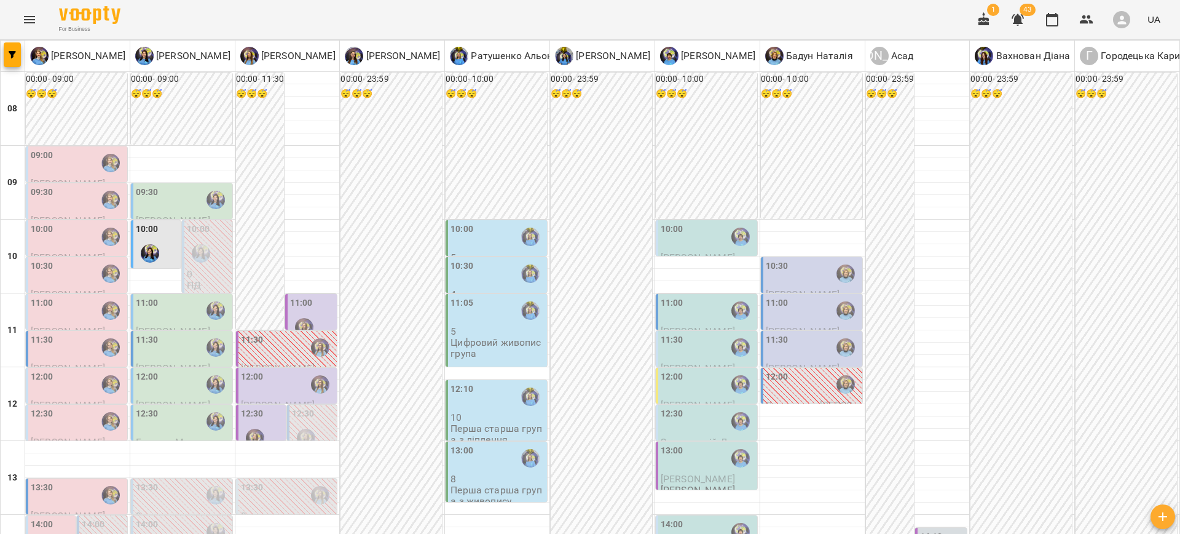
click at [176, 370] on div "12:00" at bounding box center [183, 384] width 94 height 28
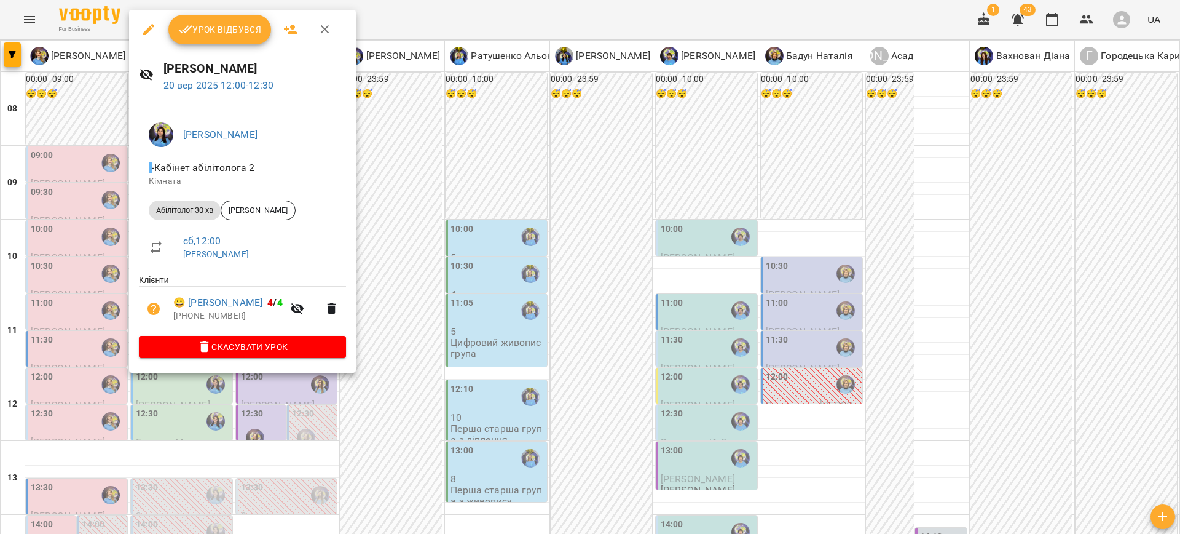
drag, startPoint x: 374, startPoint y: 313, endPoint x: 286, endPoint y: 345, distance: 94.1
click at [374, 313] on div at bounding box center [590, 267] width 1180 height 534
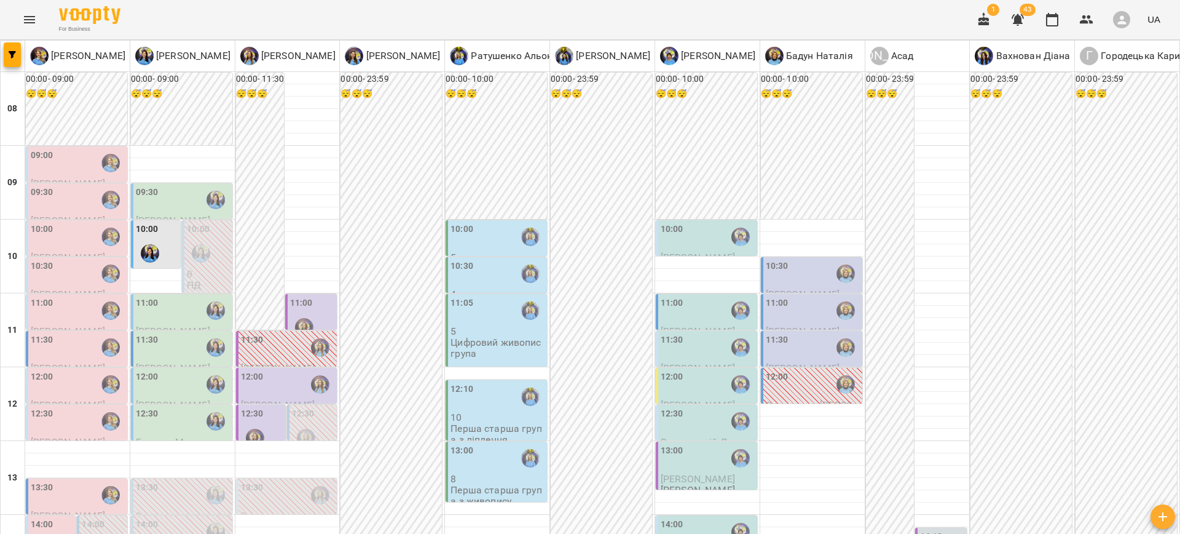
scroll to position [167, 0]
click at [162, 407] on div "12:30" at bounding box center [183, 421] width 94 height 28
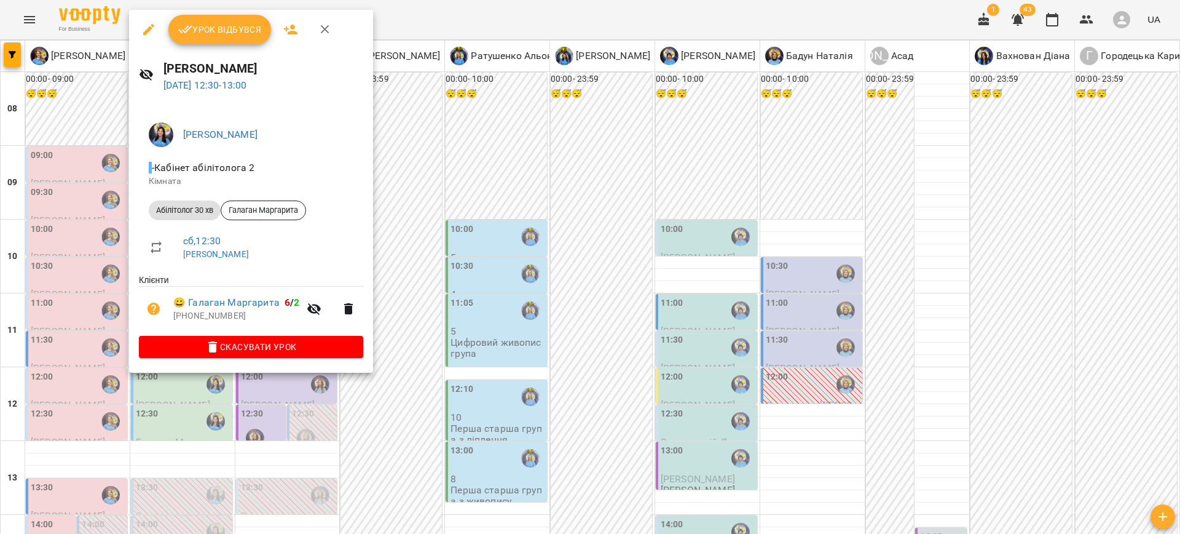
click at [401, 346] on div at bounding box center [590, 267] width 1180 height 534
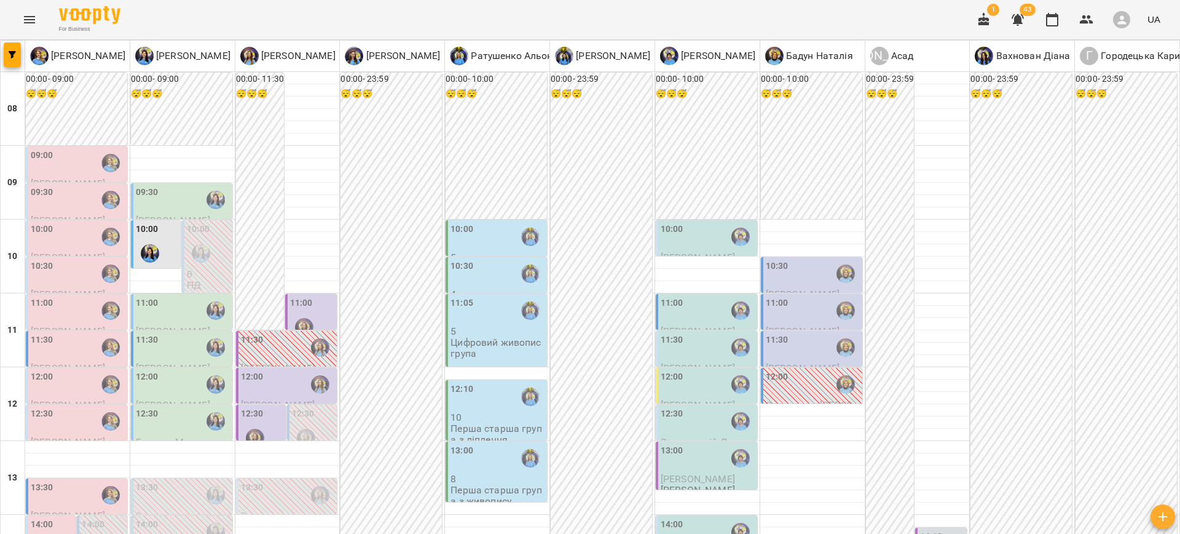
click at [672, 518] on label "14:00" at bounding box center [672, 525] width 23 height 14
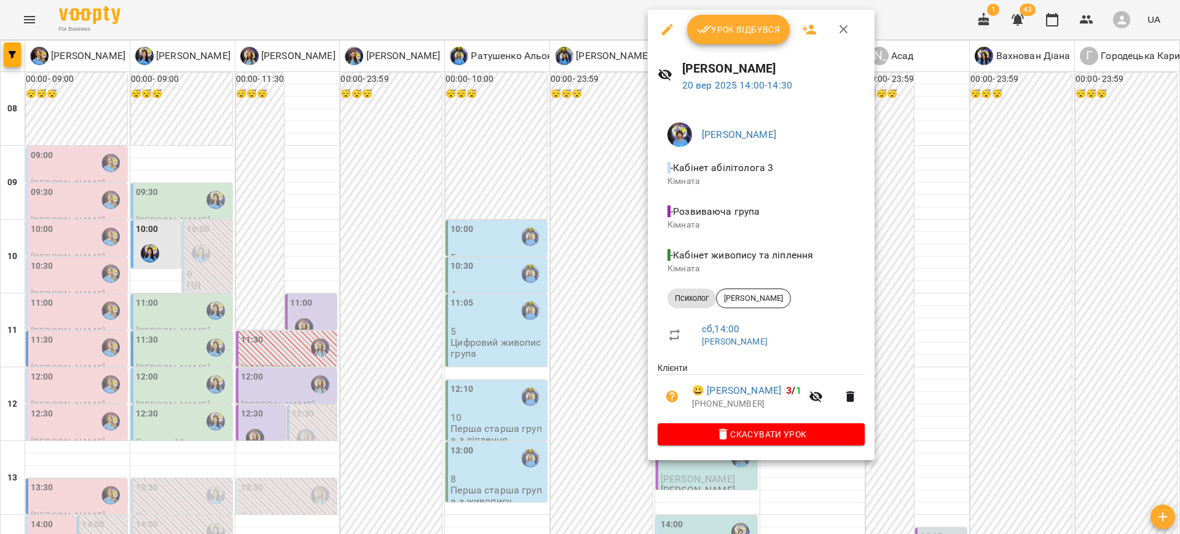
click at [966, 344] on div at bounding box center [590, 267] width 1180 height 534
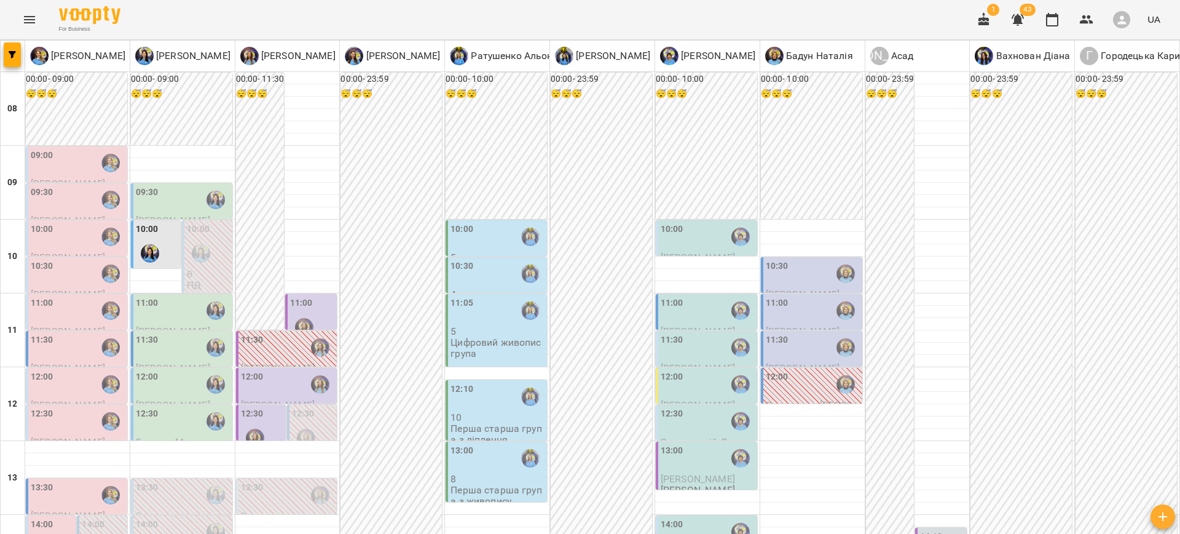
scroll to position [298, 0]
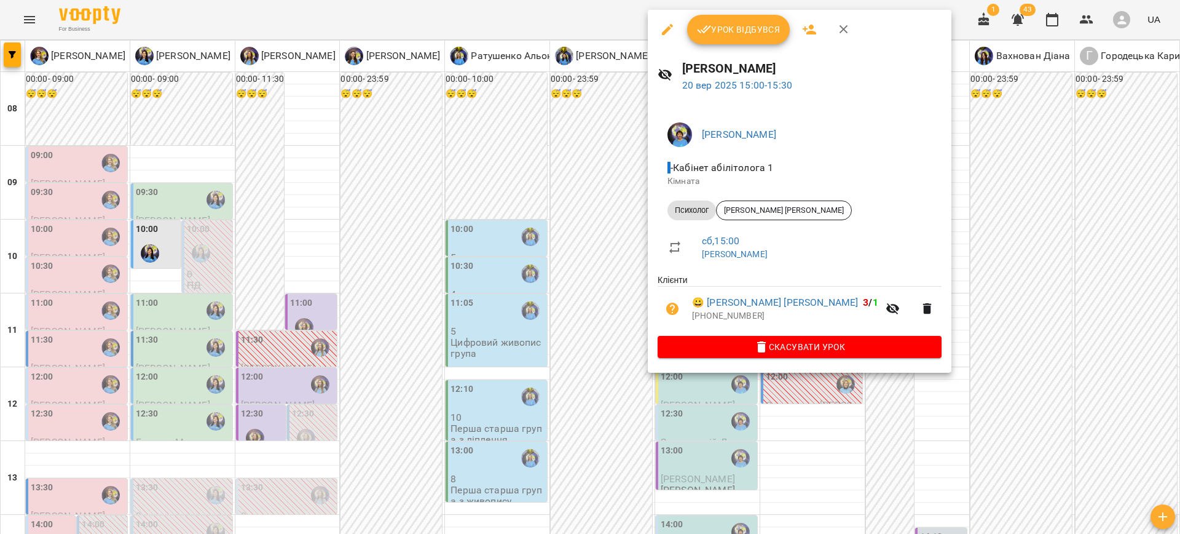
click at [963, 411] on div at bounding box center [590, 267] width 1180 height 534
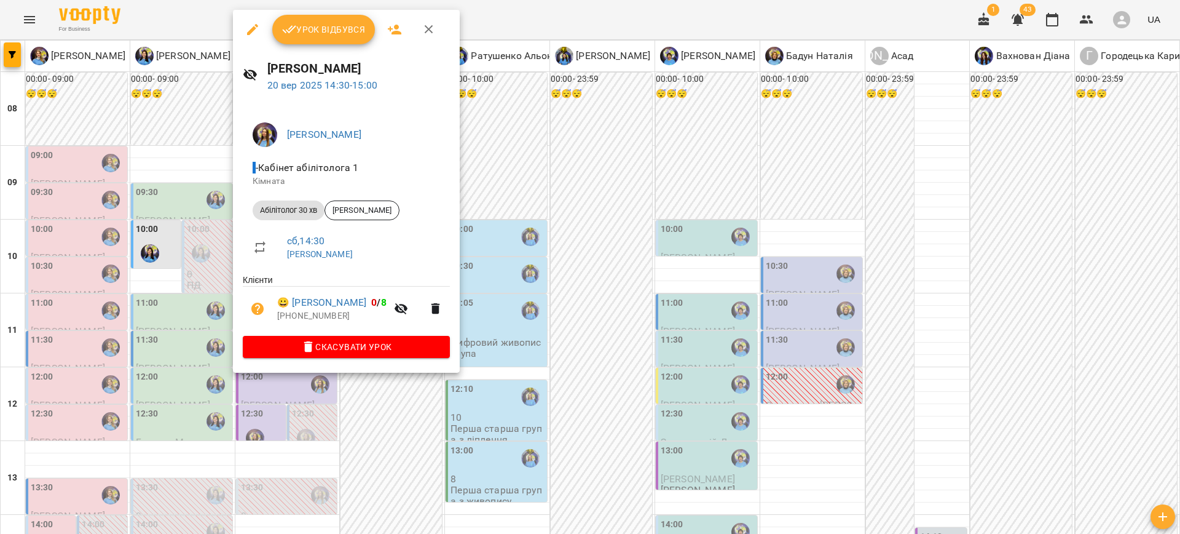
click at [562, 192] on div at bounding box center [590, 267] width 1180 height 534
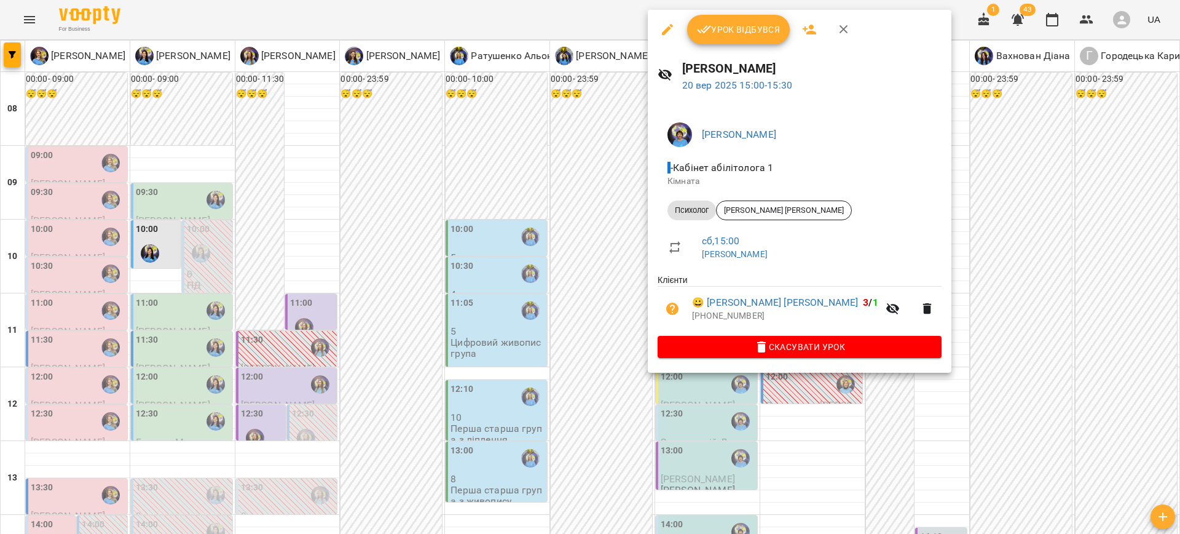
drag, startPoint x: 919, startPoint y: 253, endPoint x: 894, endPoint y: 257, distance: 25.0
click at [918, 255] on div at bounding box center [590, 267] width 1180 height 534
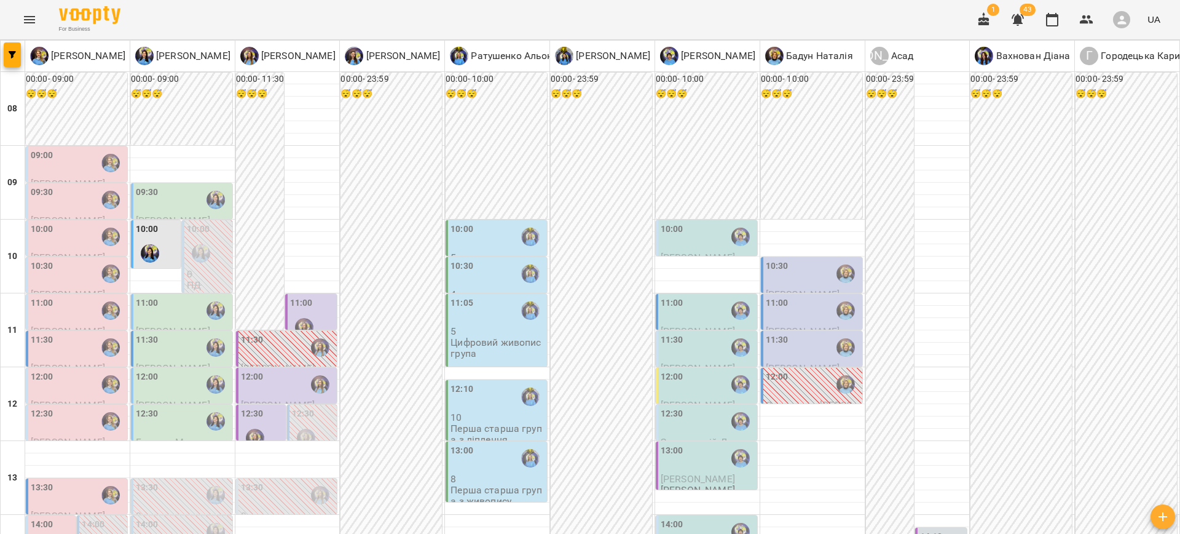
drag, startPoint x: 649, startPoint y: 233, endPoint x: 655, endPoint y: 237, distance: 7.2
click at [656, 515] on div "14:00 Чашник Олександр Чирва Юлія" at bounding box center [706, 543] width 101 height 57
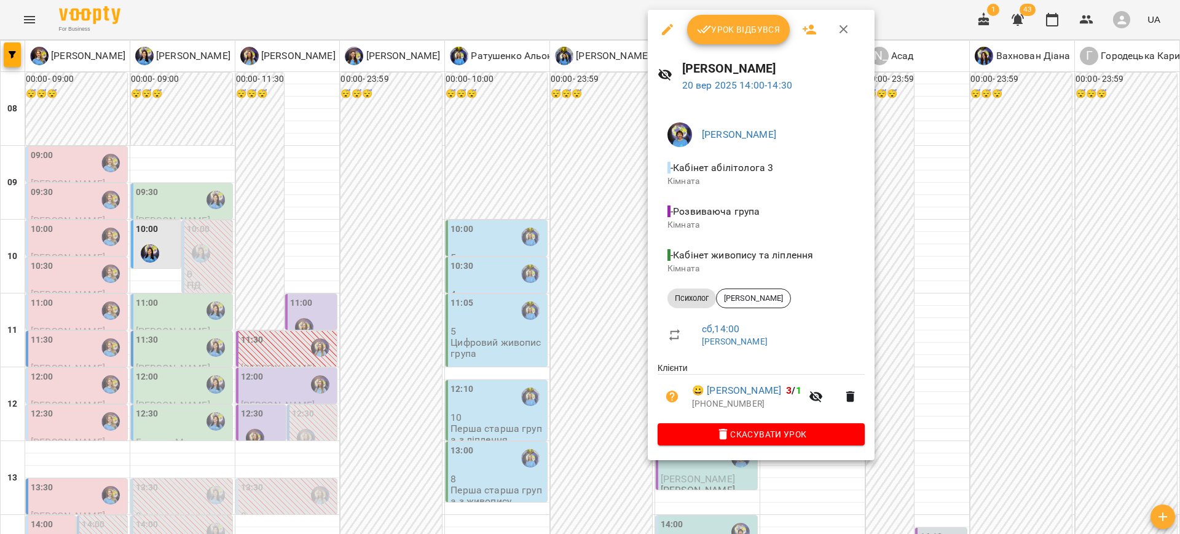
click at [1030, 295] on div at bounding box center [590, 267] width 1180 height 534
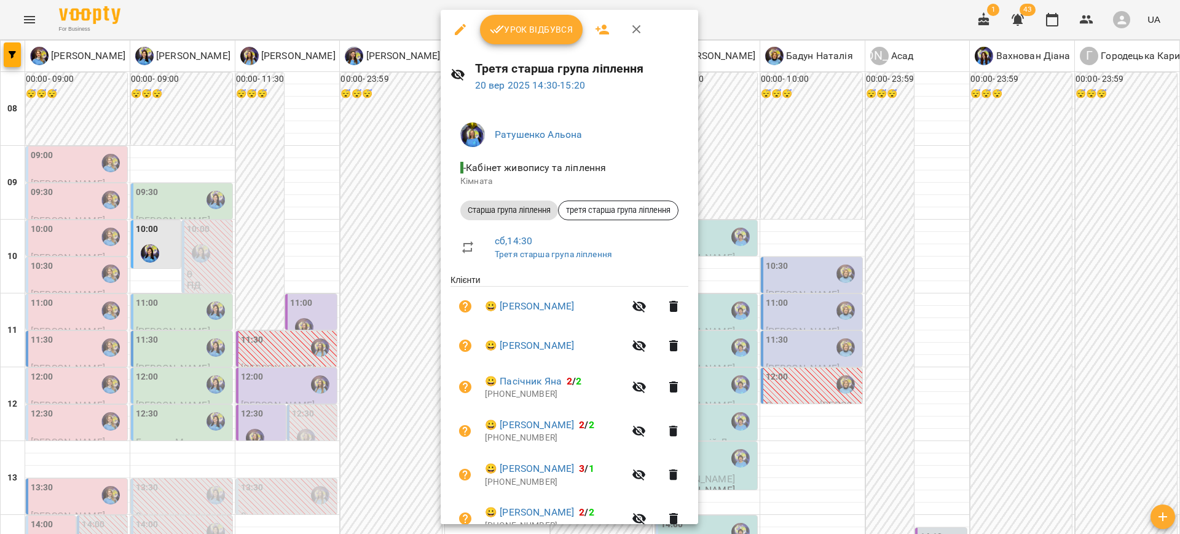
drag, startPoint x: 296, startPoint y: 275, endPoint x: 286, endPoint y: 282, distance: 11.9
click at [294, 277] on div at bounding box center [590, 267] width 1180 height 534
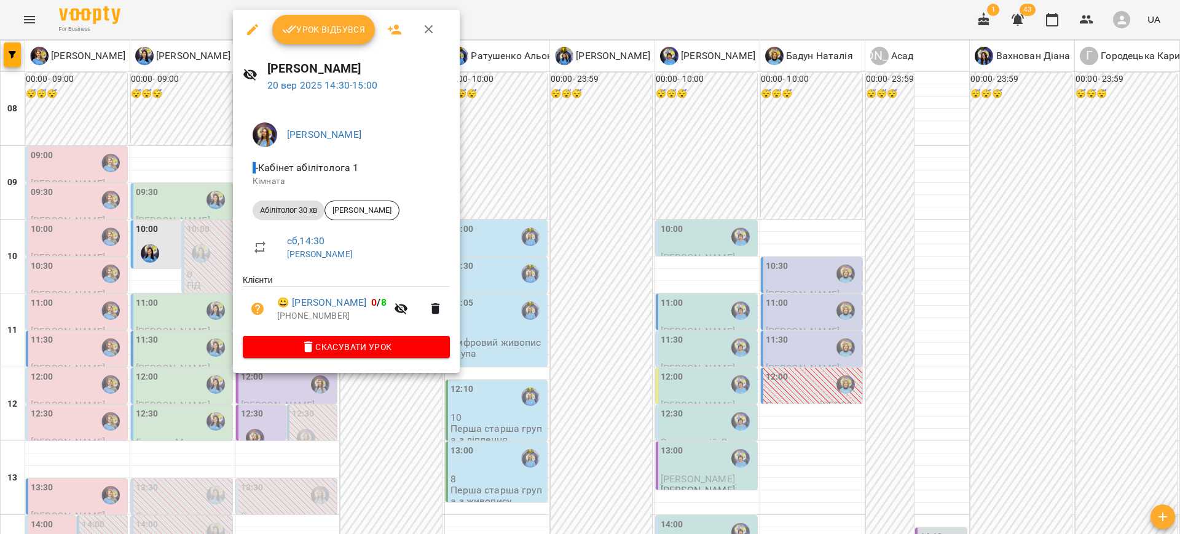
click at [519, 224] on div at bounding box center [590, 267] width 1180 height 534
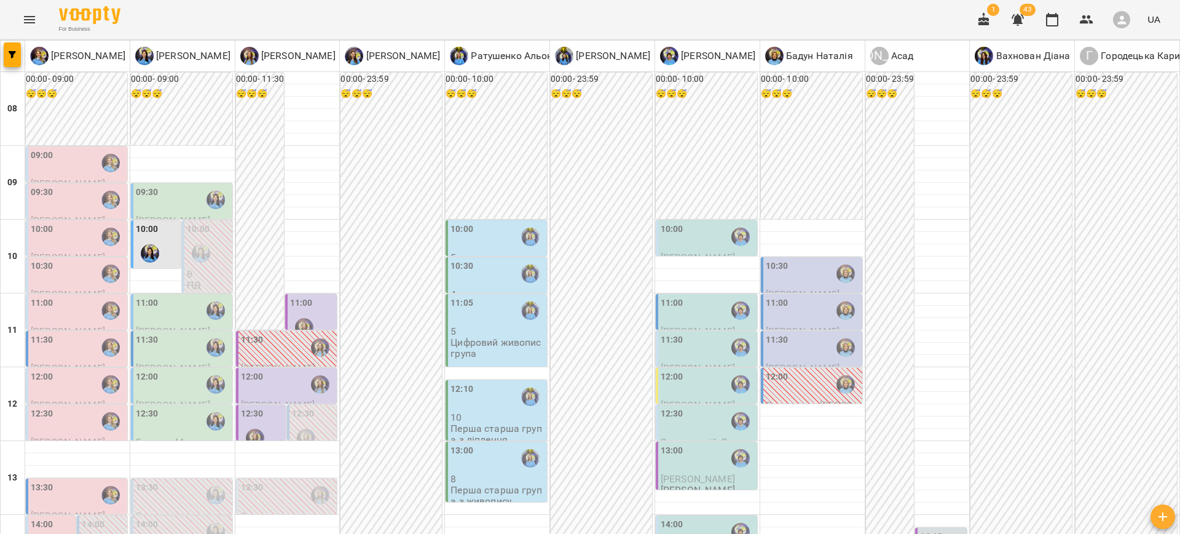
scroll to position [141, 0]
click at [165, 407] on div "12:30" at bounding box center [183, 421] width 94 height 28
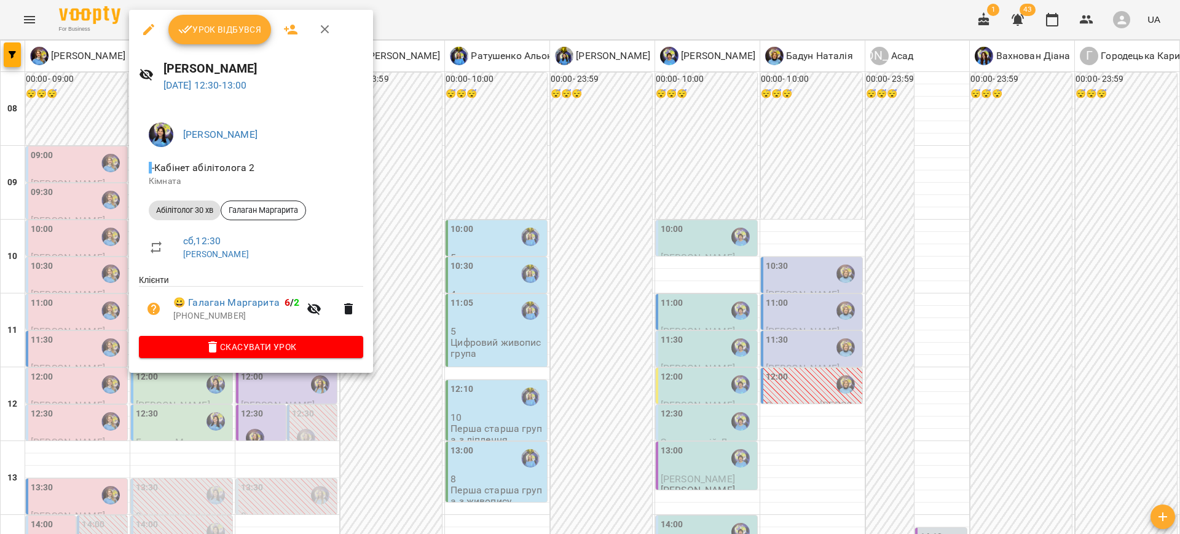
click at [391, 415] on div at bounding box center [590, 267] width 1180 height 534
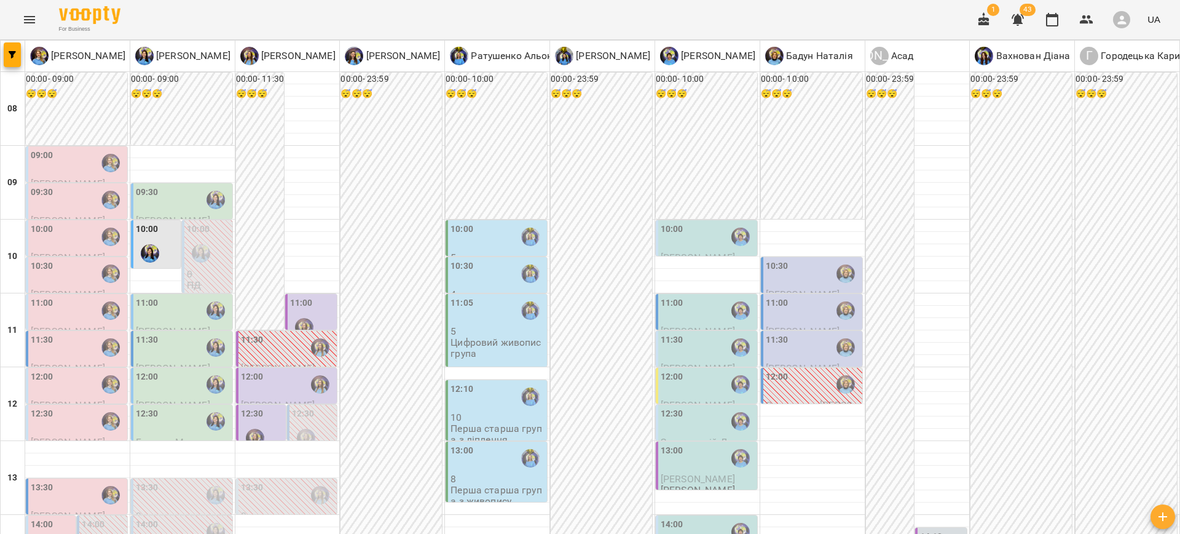
click at [152, 407] on div "12:30" at bounding box center [147, 421] width 23 height 28
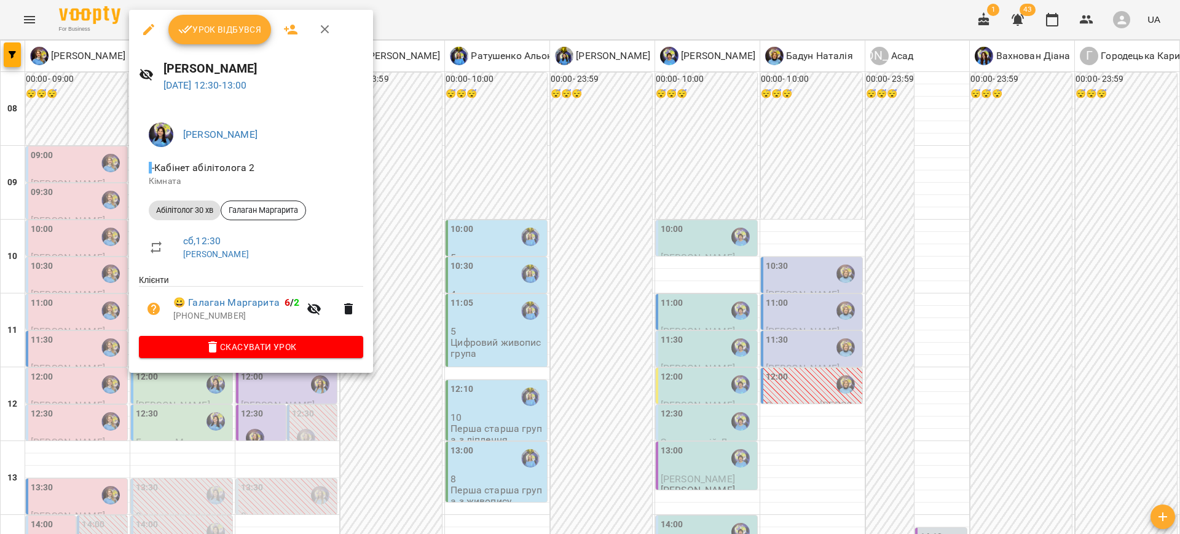
click at [377, 384] on div at bounding box center [590, 267] width 1180 height 534
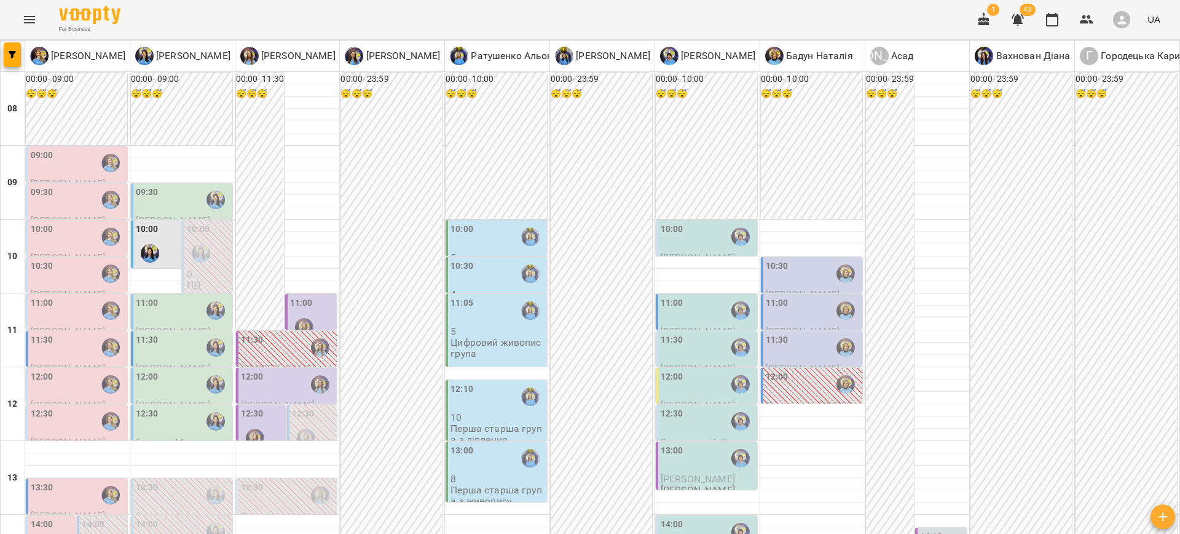
click at [45, 407] on label "12:30" at bounding box center [42, 414] width 23 height 14
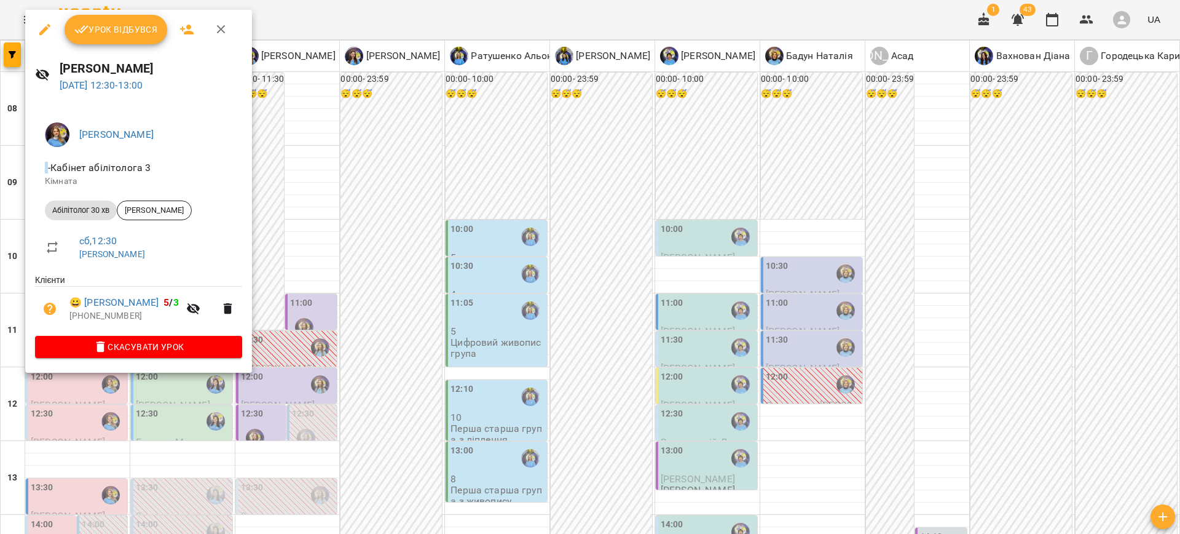
click at [385, 386] on div at bounding box center [590, 267] width 1180 height 534
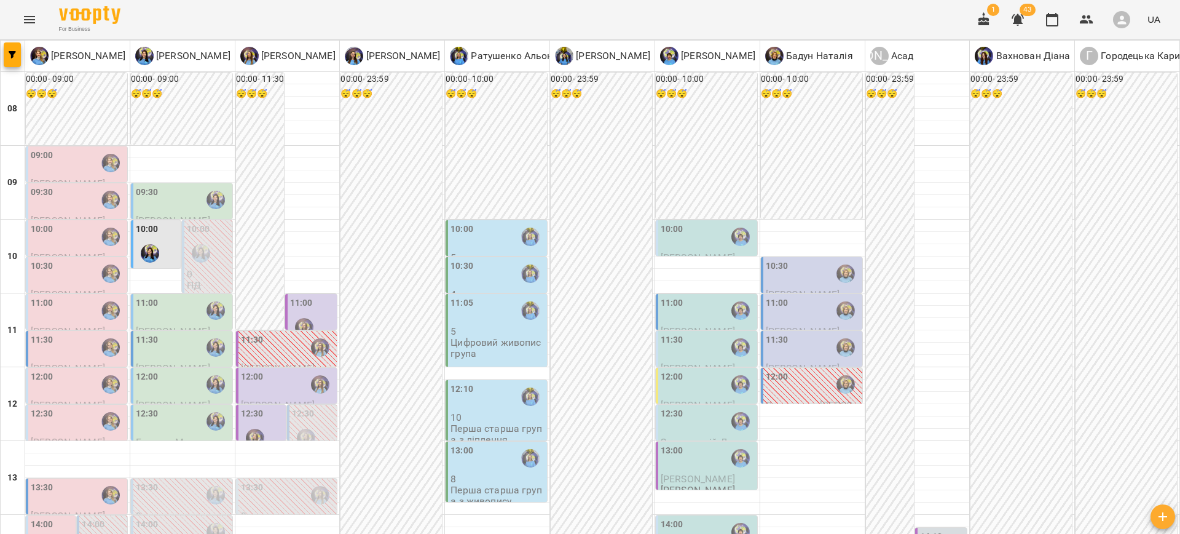
click at [255, 407] on label "12:30" at bounding box center [252, 414] width 23 height 14
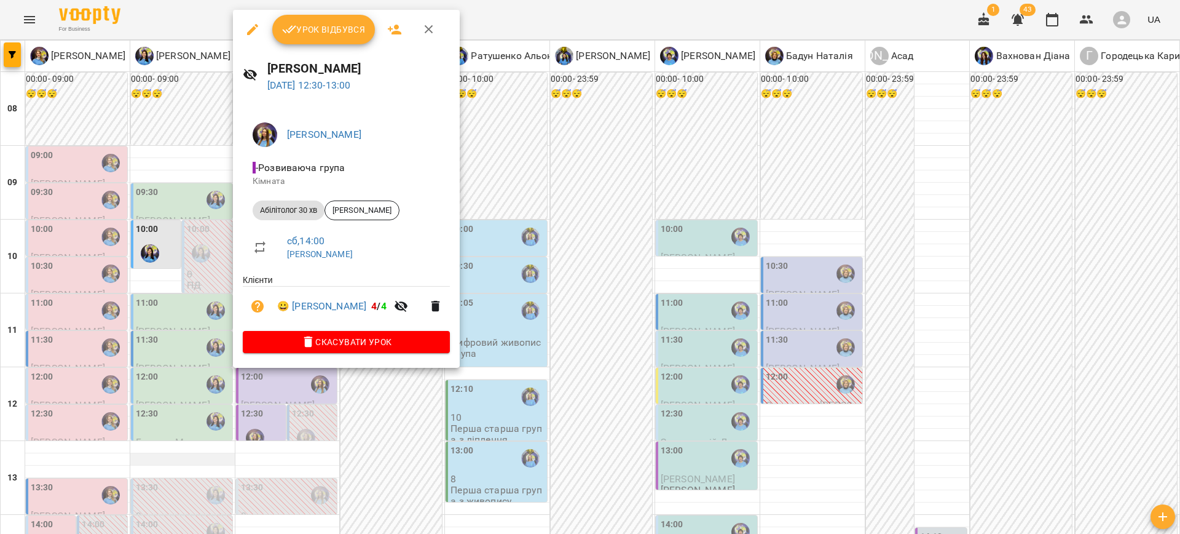
drag, startPoint x: 206, startPoint y: 313, endPoint x: 149, endPoint y: 321, distance: 57.7
click at [205, 313] on div at bounding box center [590, 267] width 1180 height 534
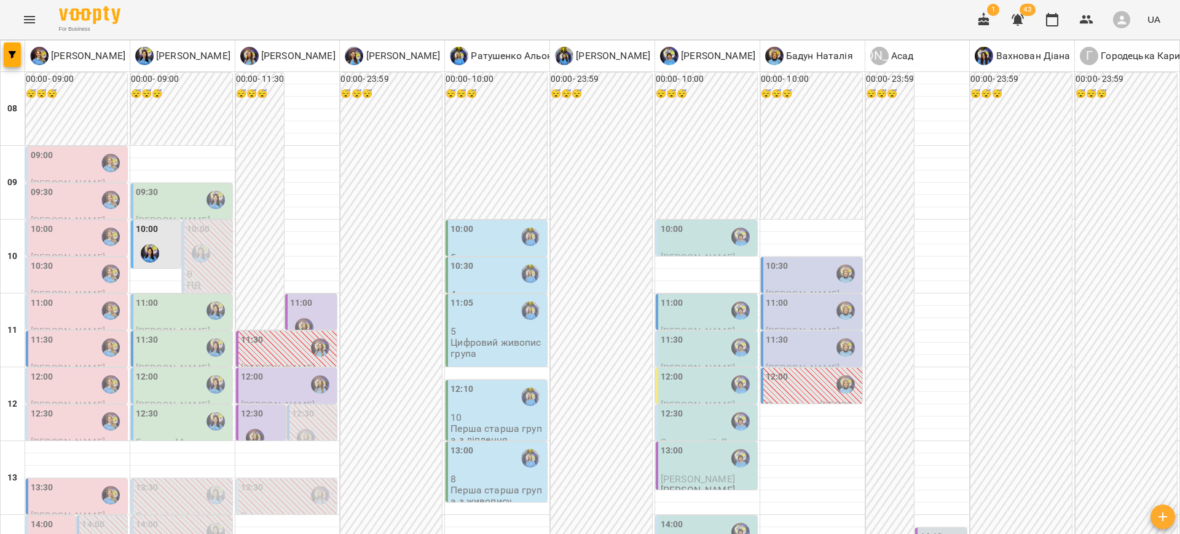
click at [37, 407] on label "12:30" at bounding box center [42, 414] width 23 height 14
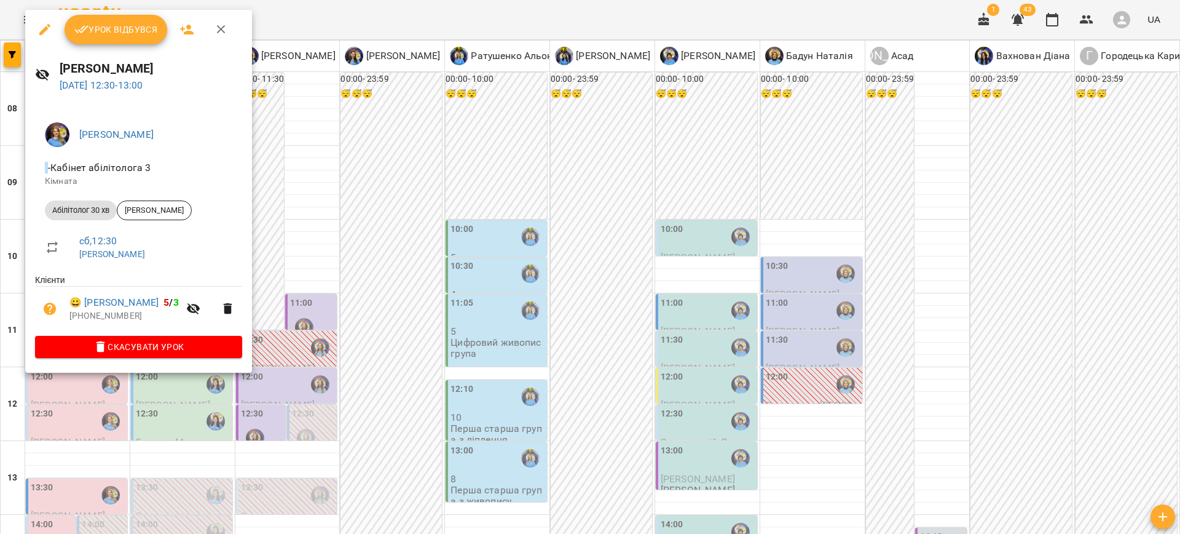
drag, startPoint x: 47, startPoint y: 28, endPoint x: 186, endPoint y: 138, distance: 177.2
click at [47, 28] on icon "button" at bounding box center [44, 29] width 11 height 11
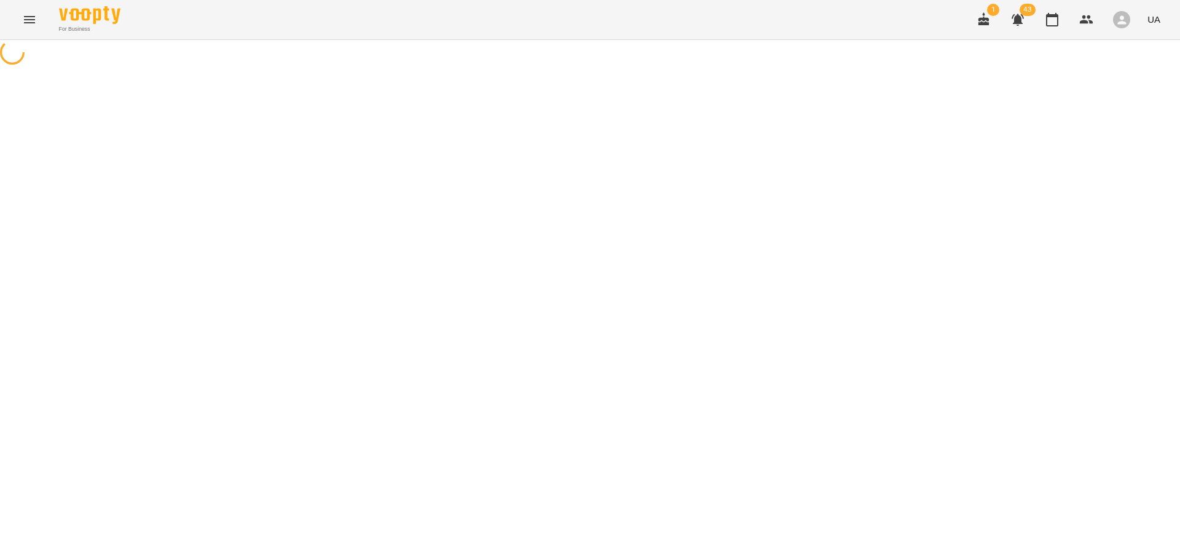
select select "**********"
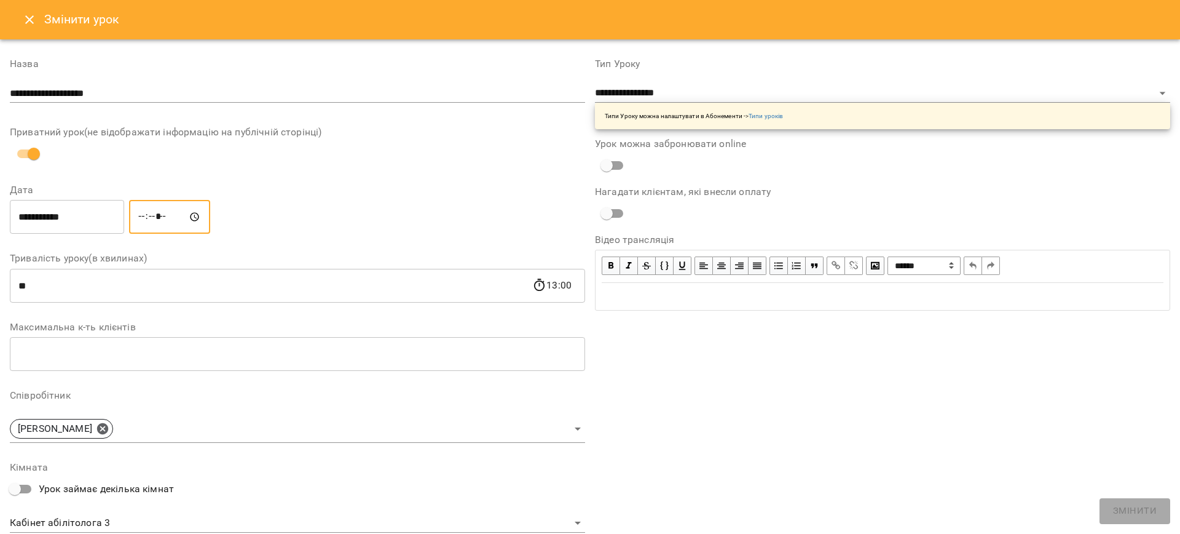
click at [147, 217] on input "*****" at bounding box center [169, 217] width 81 height 34
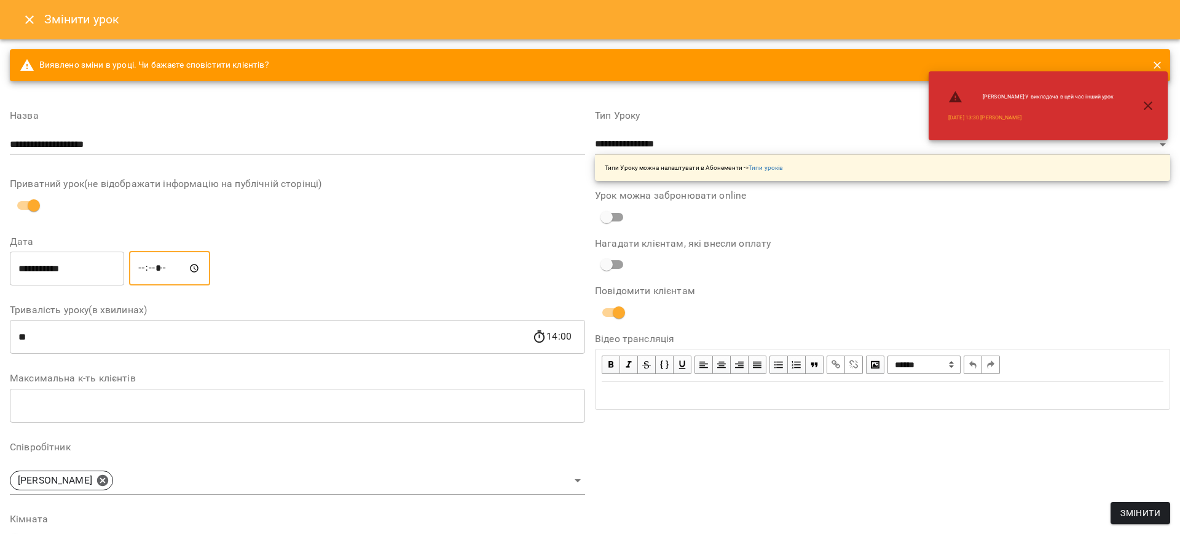
type input "*****"
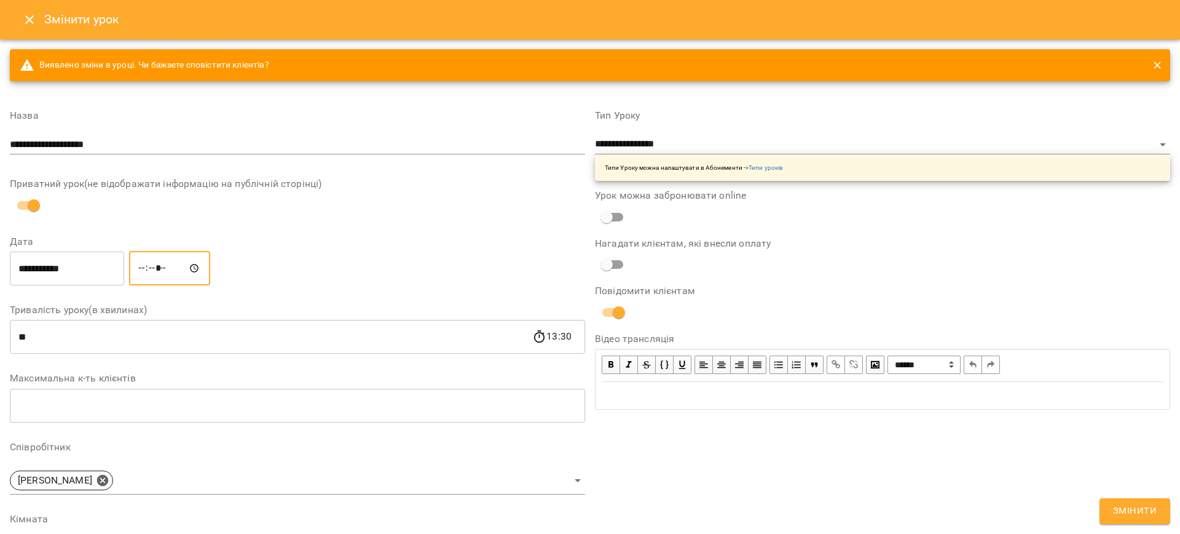
click at [1135, 512] on span "Змінити" at bounding box center [1135, 511] width 44 height 16
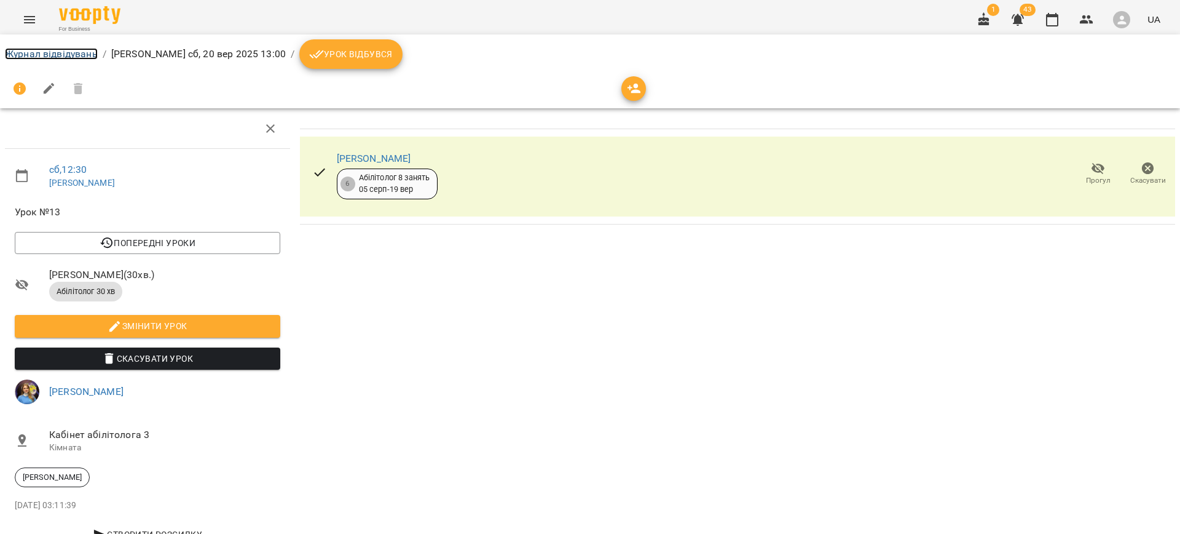
click at [59, 51] on link "Журнал відвідувань" at bounding box center [51, 54] width 93 height 12
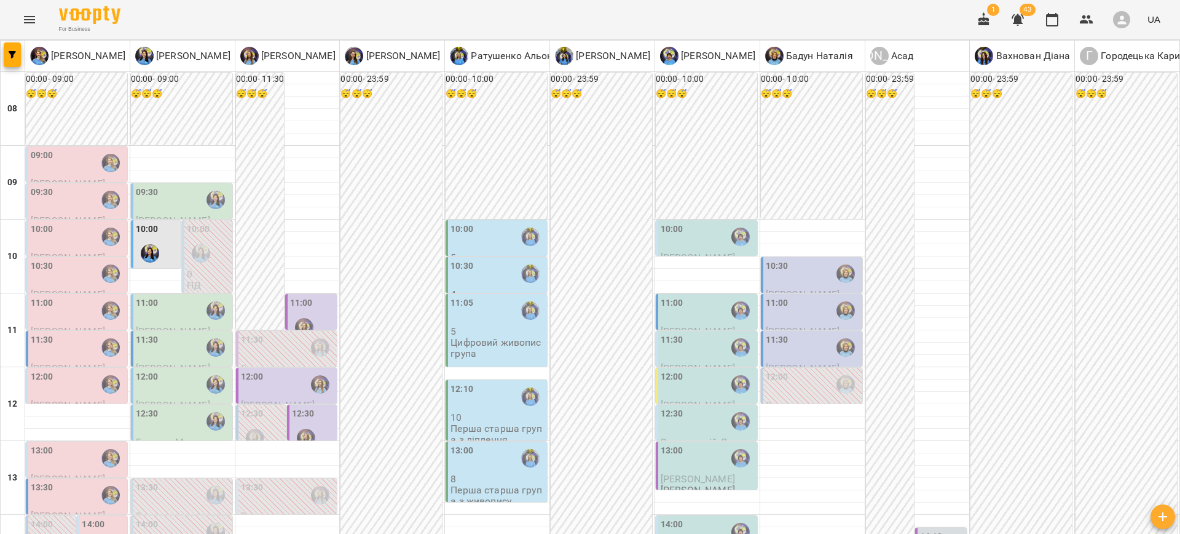
scroll to position [135, 0]
click at [297, 407] on label "12:30" at bounding box center [303, 414] width 23 height 14
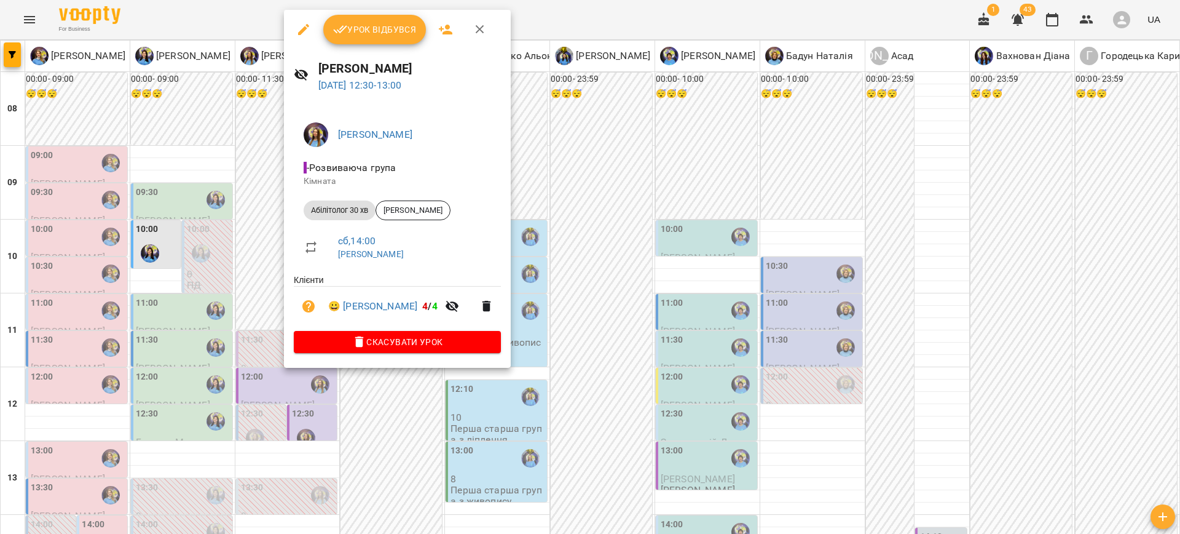
drag, startPoint x: 300, startPoint y: 30, endPoint x: 313, endPoint y: 39, distance: 16.2
click at [298, 30] on icon "button" at bounding box center [303, 29] width 15 height 15
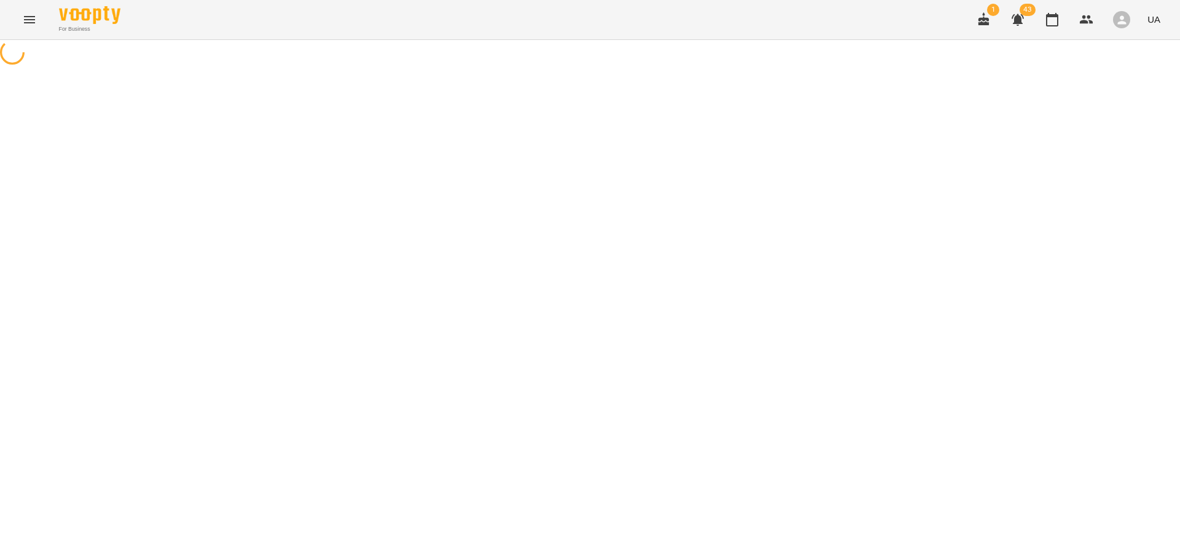
select select "**********"
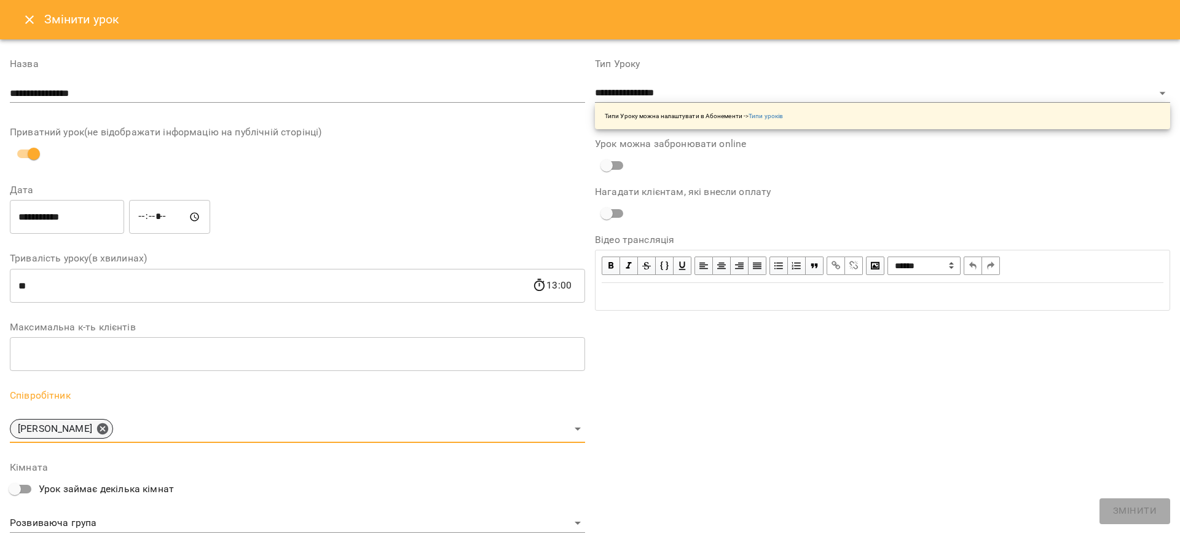
drag, startPoint x: 117, startPoint y: 425, endPoint x: 124, endPoint y: 424, distance: 7.5
click at [113, 424] on div "[PERSON_NAME]" at bounding box center [61, 429] width 103 height 20
click at [130, 428] on body "For Business 1 43 UA Журнал відвідувань / Казимирів Тетяна сб, 20 вер 2025 12:3…" at bounding box center [590, 302] width 1180 height 604
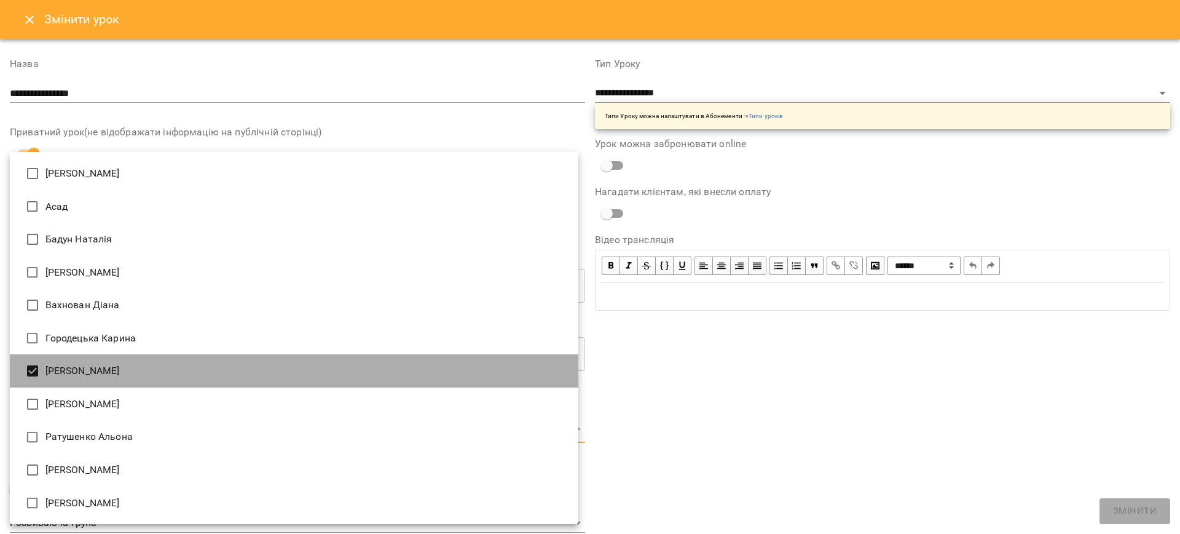
click at [77, 376] on li "[PERSON_NAME]" at bounding box center [294, 370] width 569 height 33
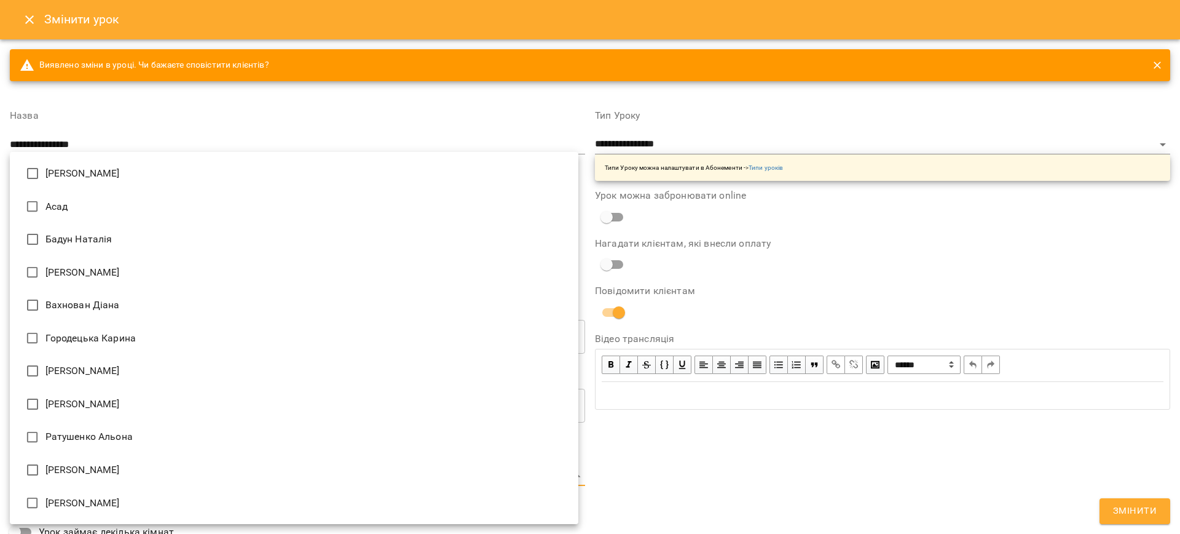
click at [97, 410] on li "[PERSON_NAME]" at bounding box center [294, 403] width 569 height 33
type input "**********"
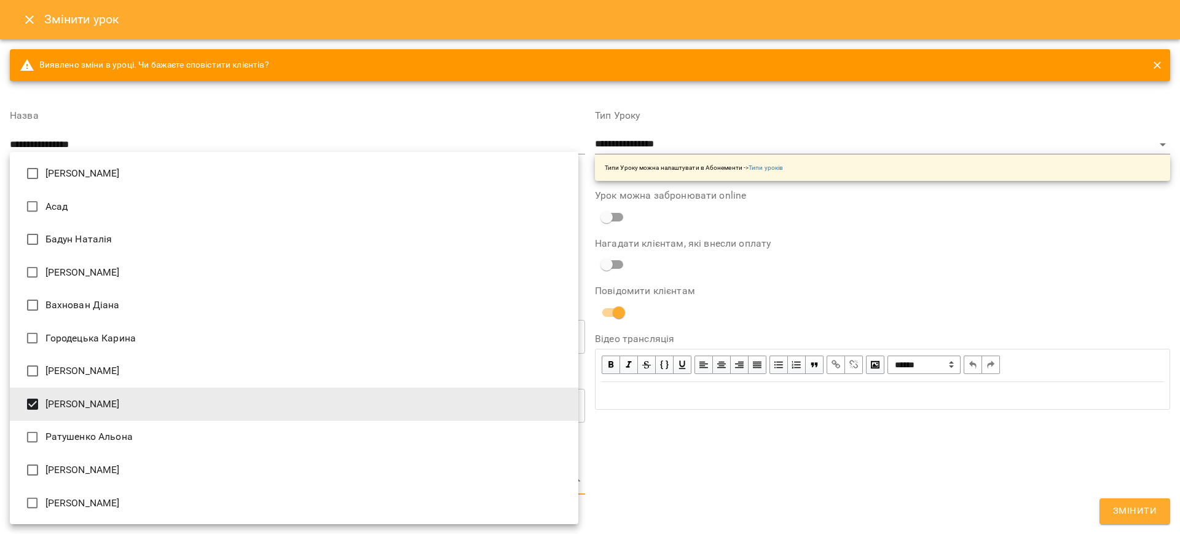
click at [1136, 509] on div at bounding box center [590, 267] width 1180 height 534
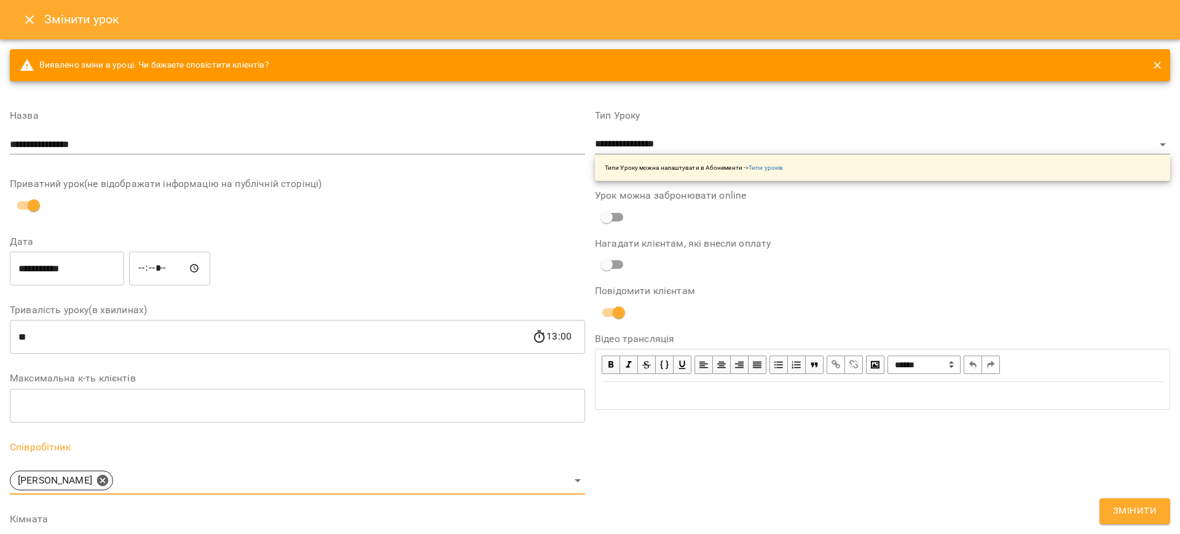
click at [1137, 510] on div "Ігнатенко Оксана Асад Бадун Наталія Базілєва Катерина Вахнован Діана Городецька…" at bounding box center [590, 267] width 1180 height 534
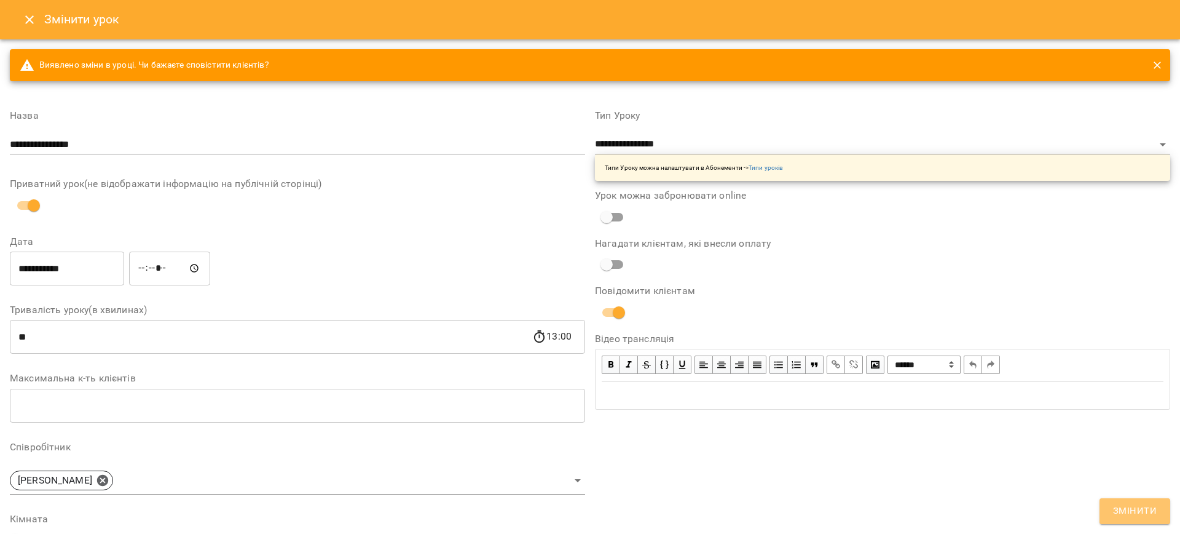
click at [1137, 511] on span "Змінити" at bounding box center [1135, 511] width 44 height 16
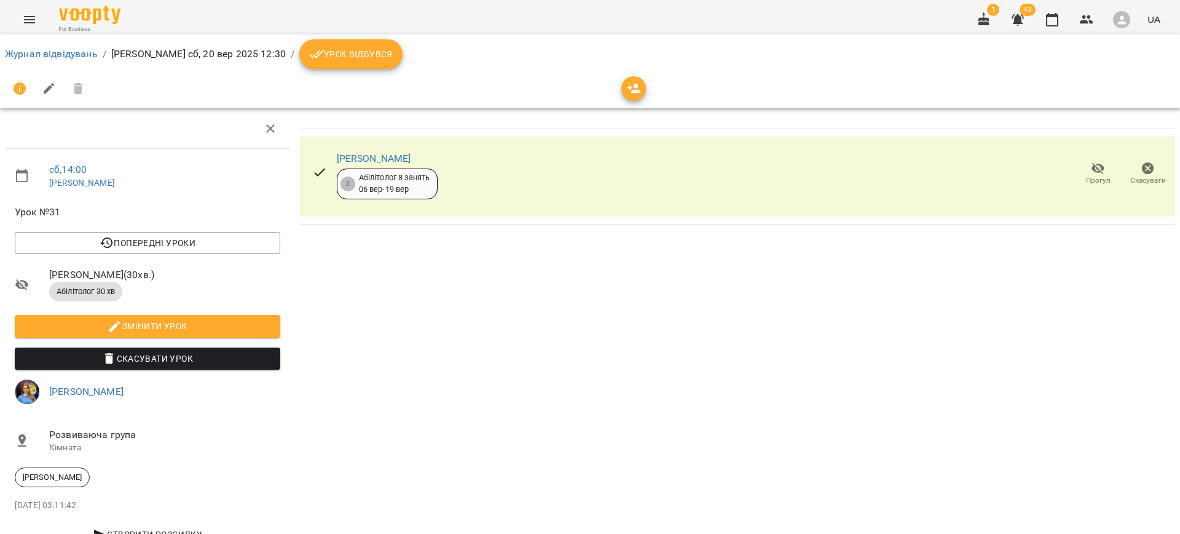
click at [42, 61] on ol "Журнал відвідувань / Казимирів Тетяна сб, 20 вер 2025 12:30 / Урок відбувся" at bounding box center [590, 54] width 1170 height 30
click at [45, 53] on link "Журнал відвідувань" at bounding box center [51, 54] width 93 height 12
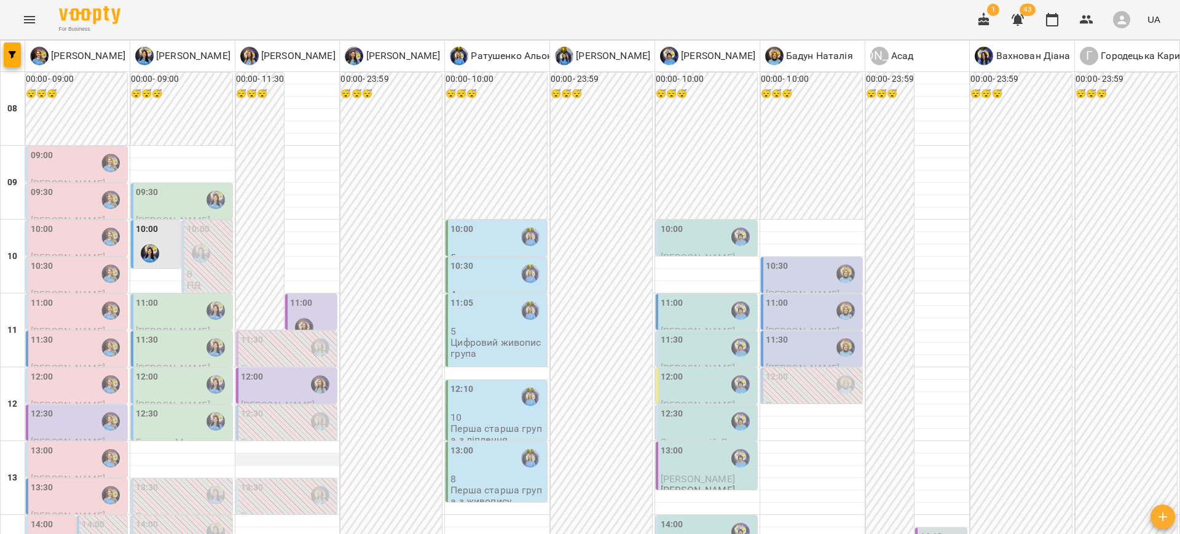
scroll to position [192, 0]
click at [257, 370] on div "12:00" at bounding box center [252, 384] width 23 height 28
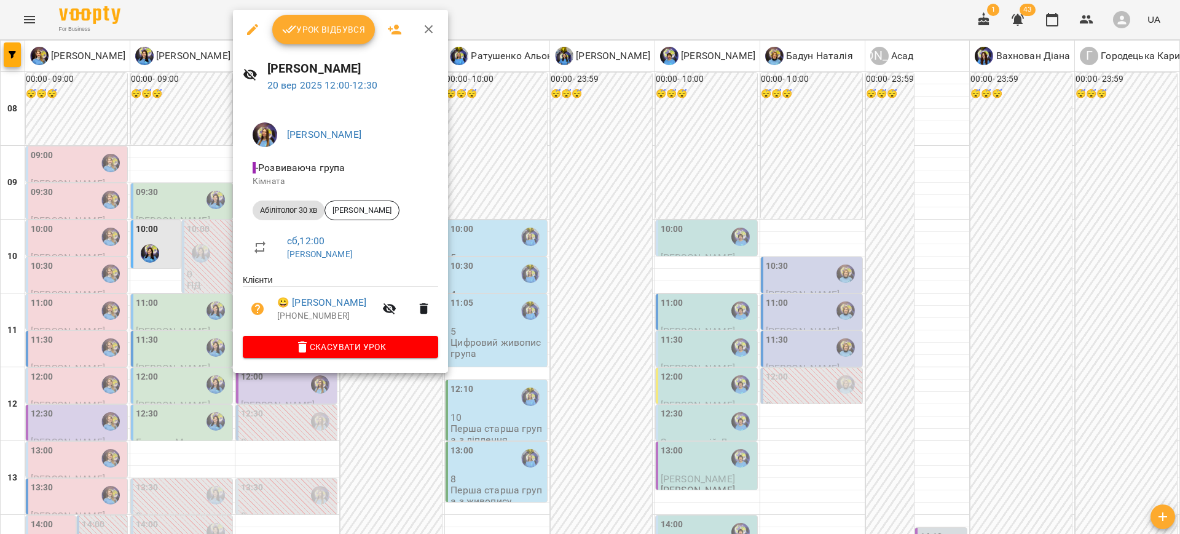
click at [543, 339] on div at bounding box center [590, 267] width 1180 height 534
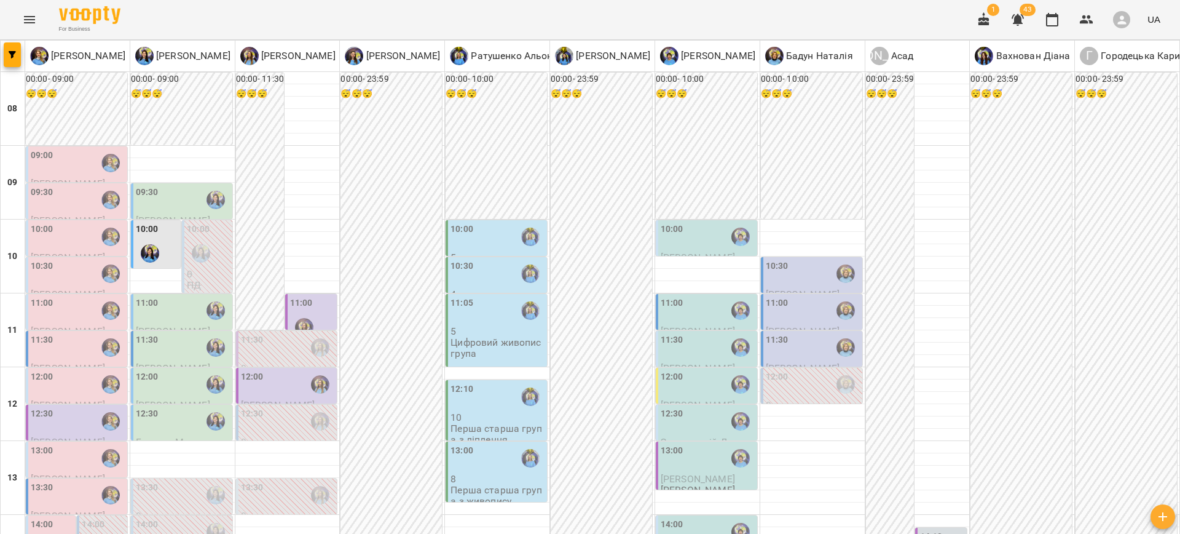
click at [262, 370] on div "12:00" at bounding box center [288, 384] width 94 height 28
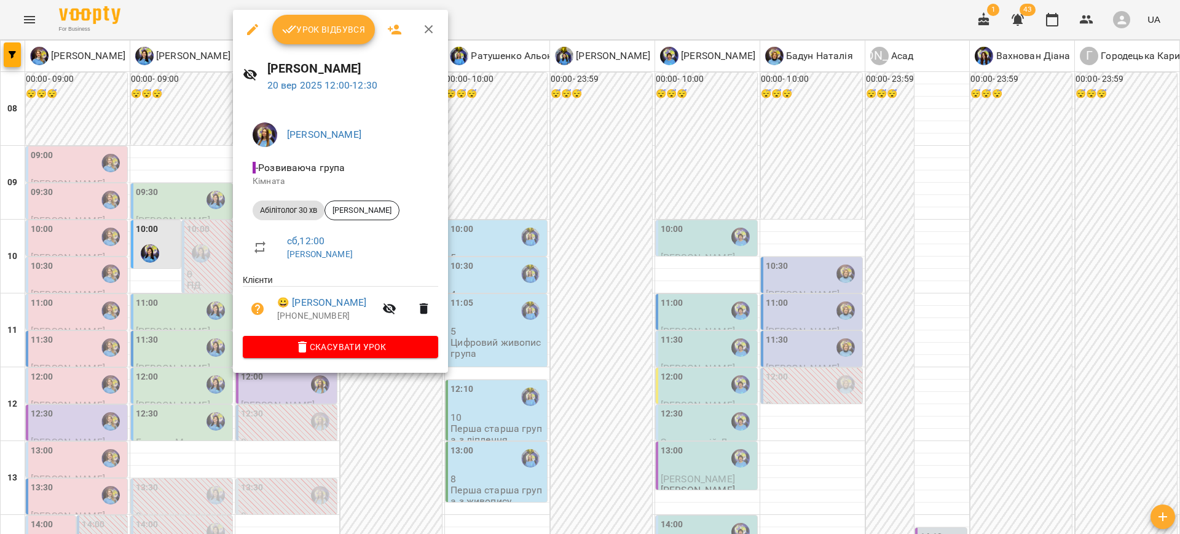
click at [520, 337] on div at bounding box center [590, 267] width 1180 height 534
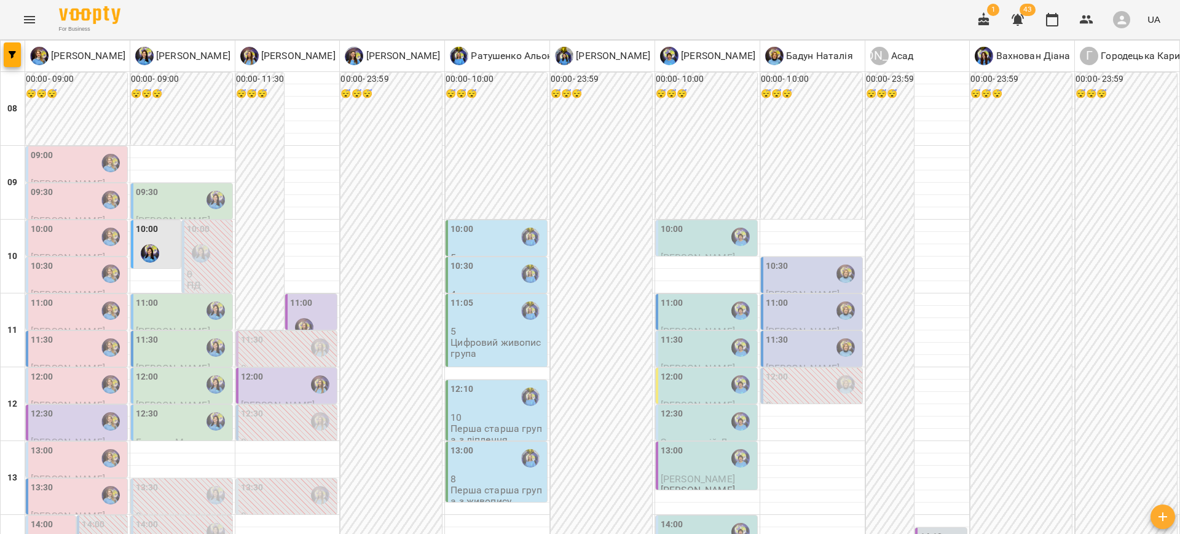
click at [290, 399] on span "Середа Тимофій" at bounding box center [278, 405] width 74 height 12
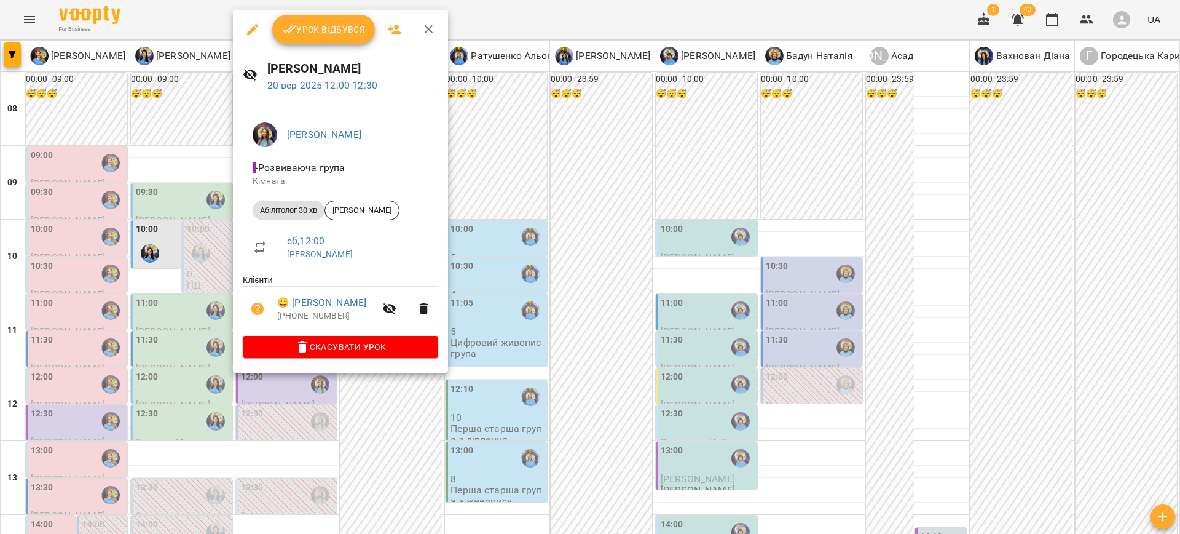
click at [527, 398] on div at bounding box center [590, 267] width 1180 height 534
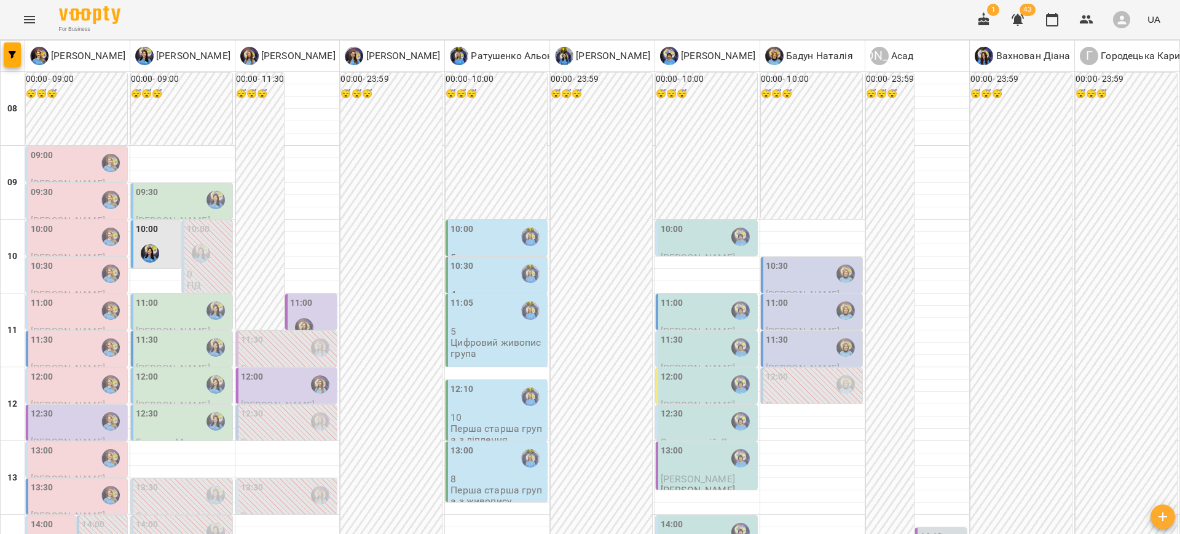
click at [187, 370] on div "12:00" at bounding box center [183, 384] width 94 height 28
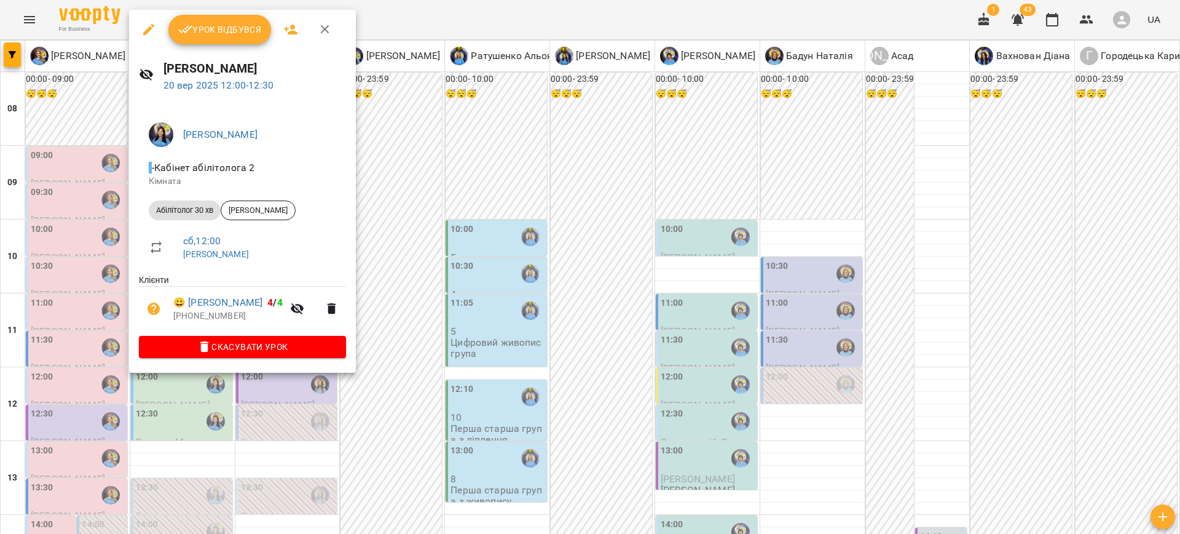
click at [409, 318] on div at bounding box center [590, 267] width 1180 height 534
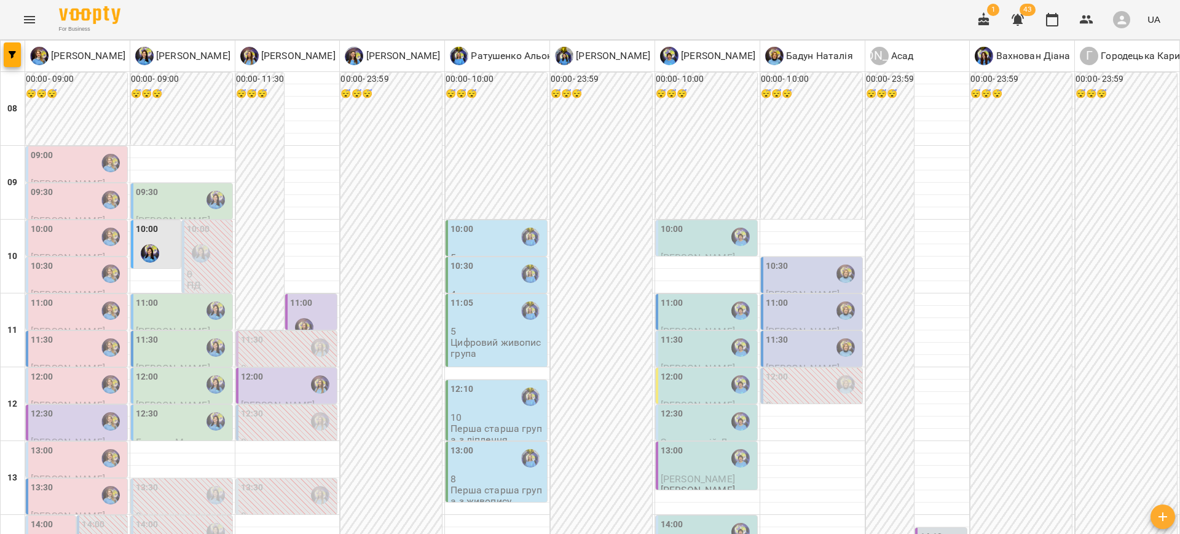
click at [698, 370] on div "12:00" at bounding box center [708, 384] width 94 height 28
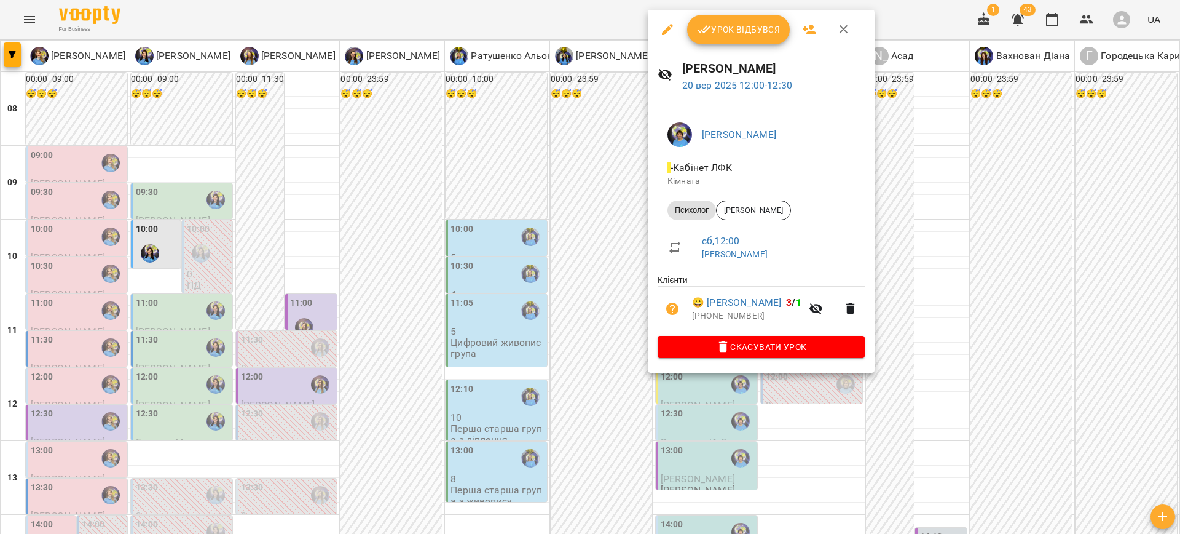
drag, startPoint x: 985, startPoint y: 351, endPoint x: 725, endPoint y: 203, distance: 299.5
click at [985, 350] on div at bounding box center [590, 267] width 1180 height 534
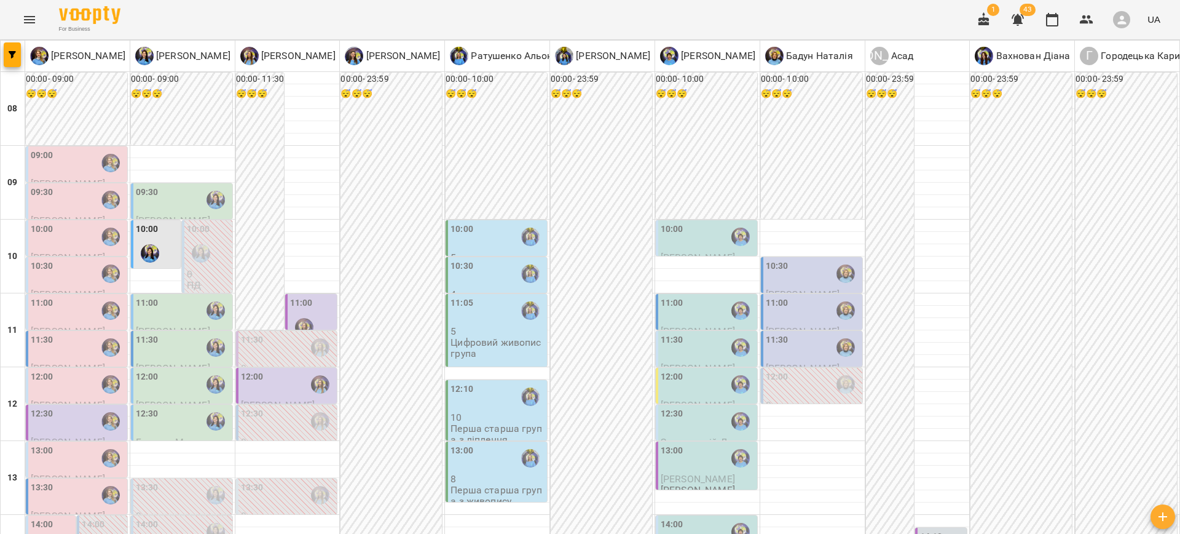
click at [685, 333] on div "11:30" at bounding box center [708, 347] width 94 height 28
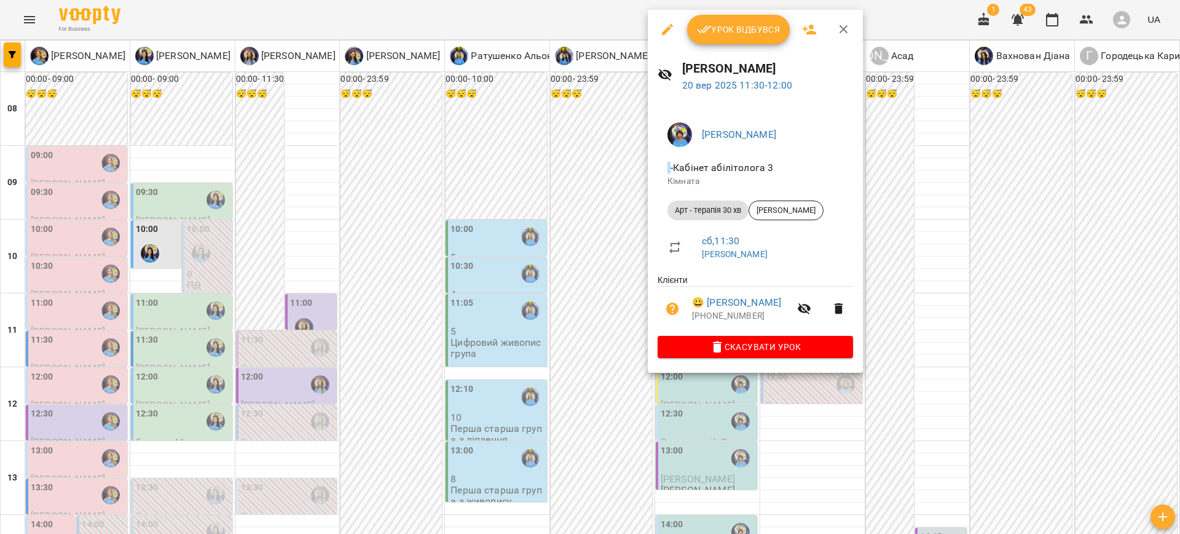
click at [990, 313] on div at bounding box center [590, 267] width 1180 height 534
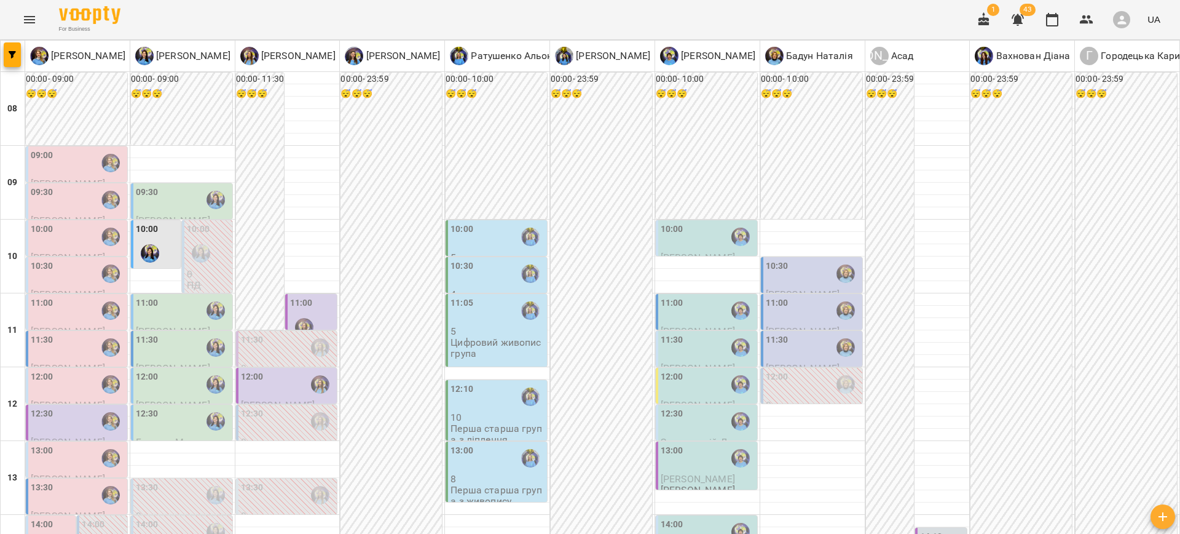
click at [160, 333] on div "11:30" at bounding box center [183, 347] width 94 height 28
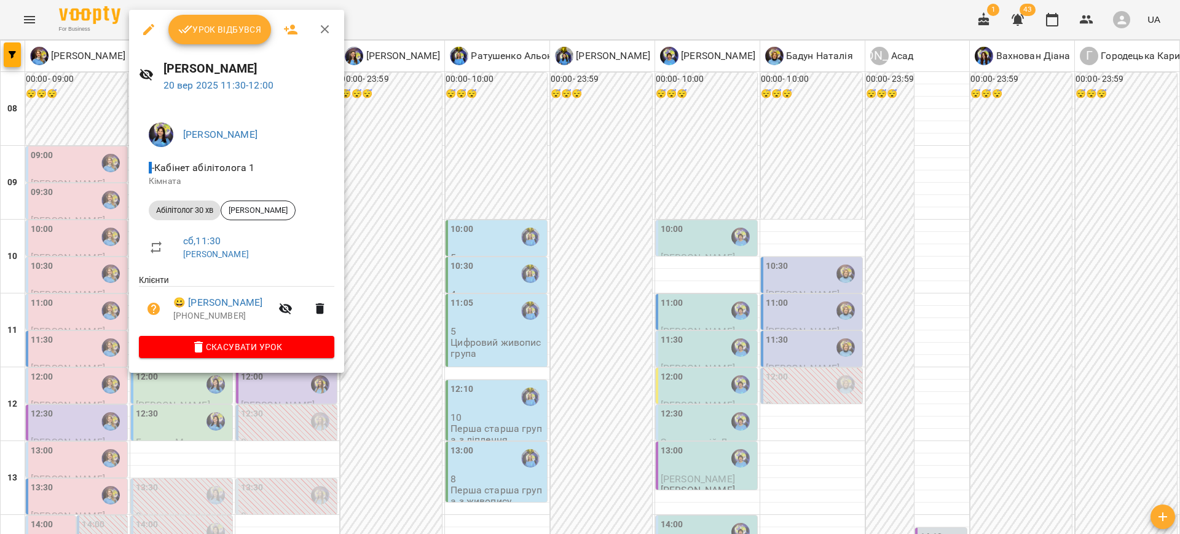
click at [404, 379] on div at bounding box center [590, 267] width 1180 height 534
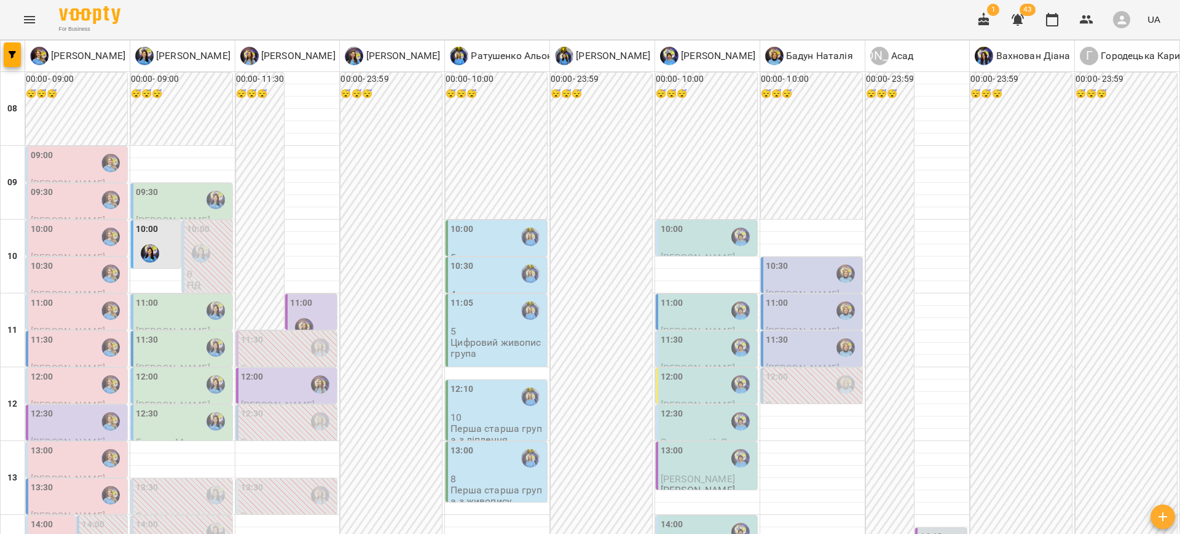
click at [985, 22] on icon "button" at bounding box center [984, 19] width 15 height 15
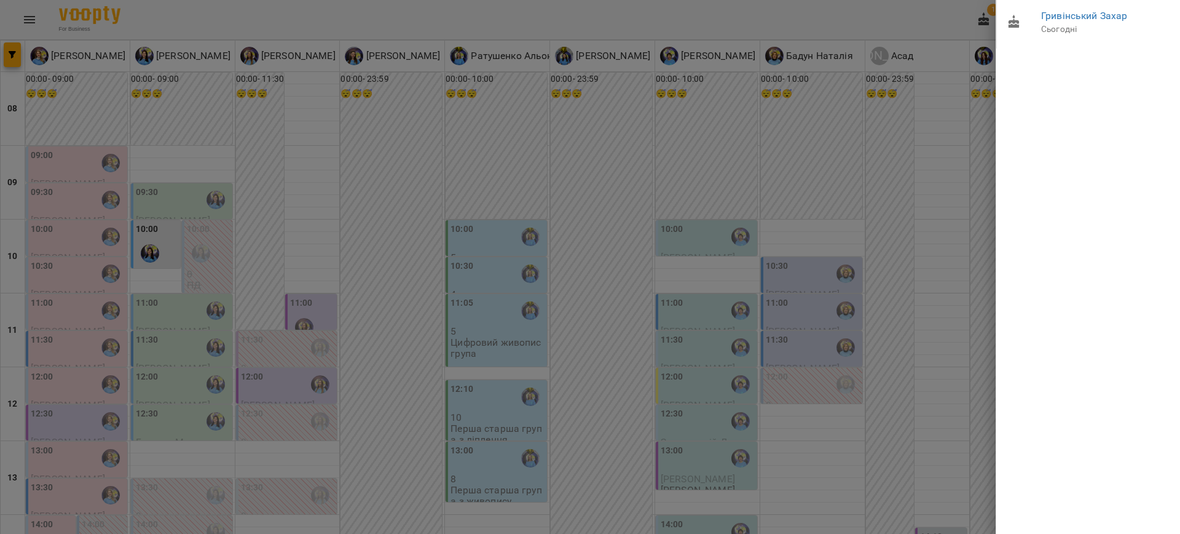
click at [889, 31] on div at bounding box center [590, 267] width 1180 height 534
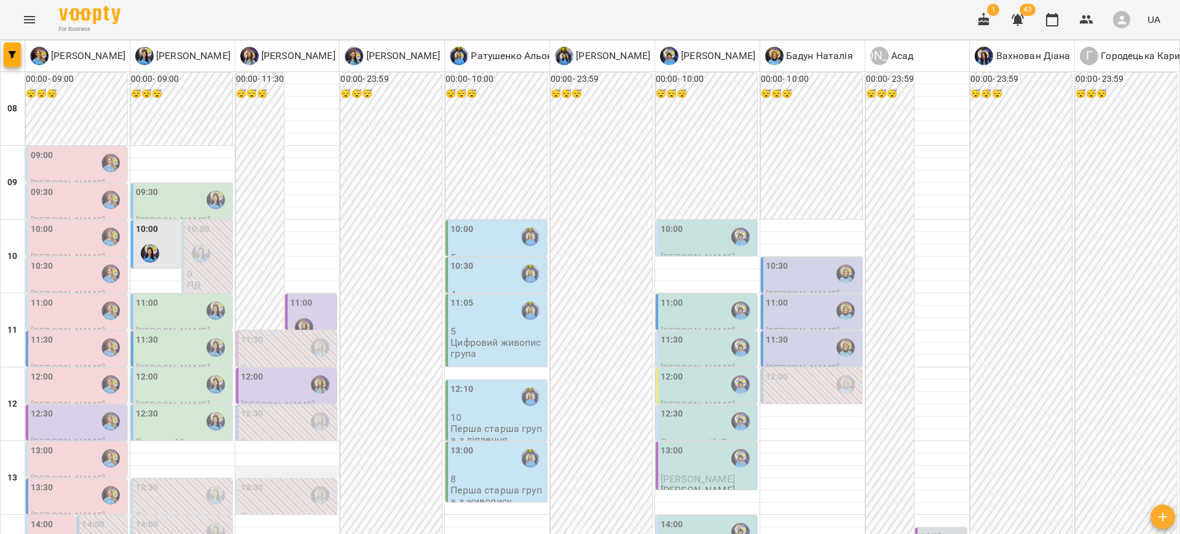
scroll to position [475, 0]
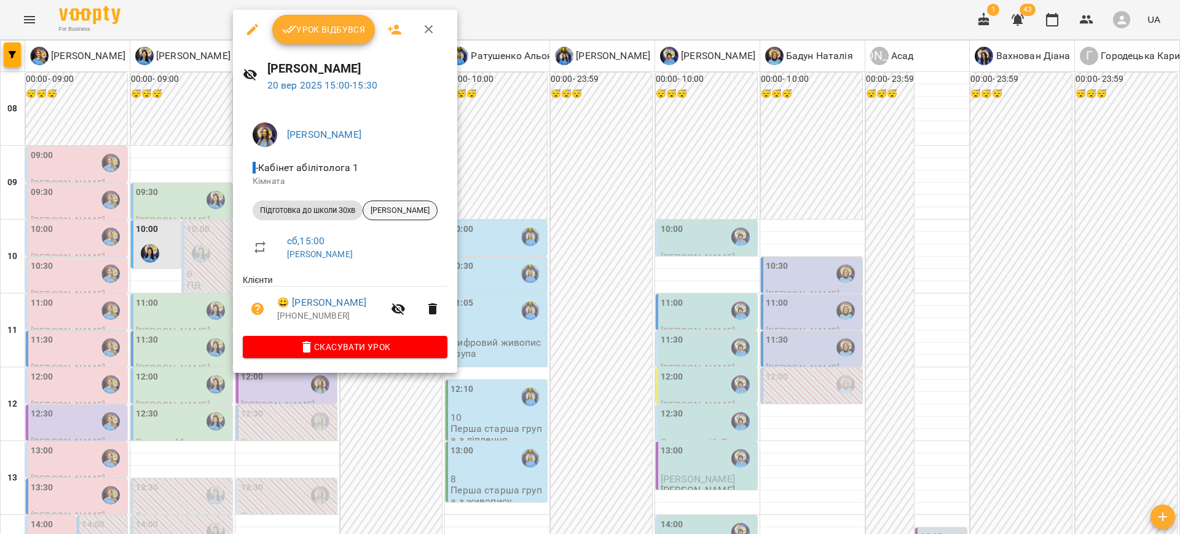
click at [407, 211] on span "Поладько Тарас" at bounding box center [400, 210] width 74 height 11
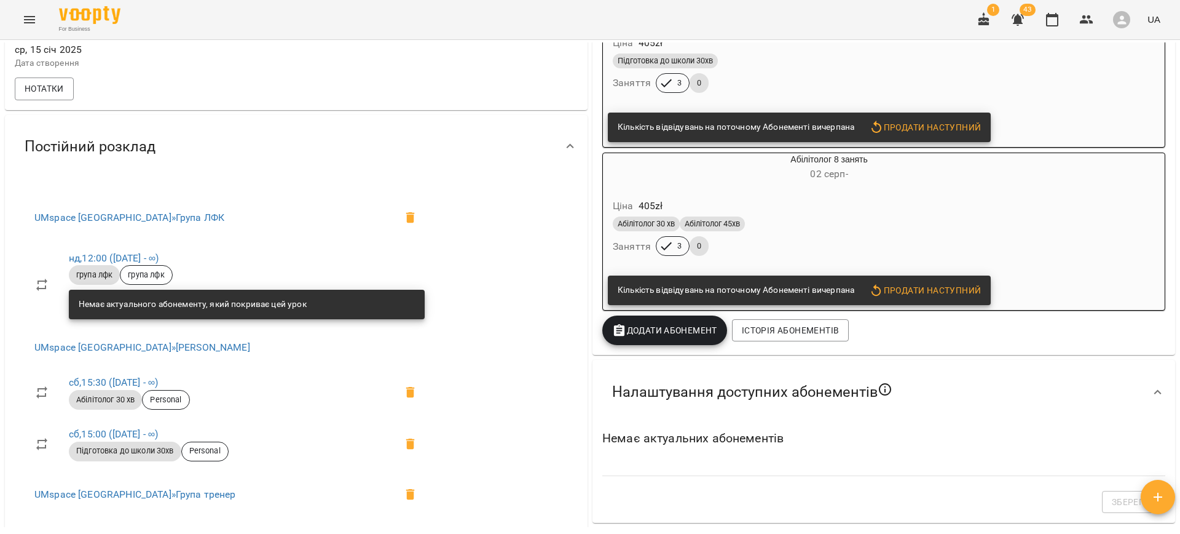
scroll to position [183, 0]
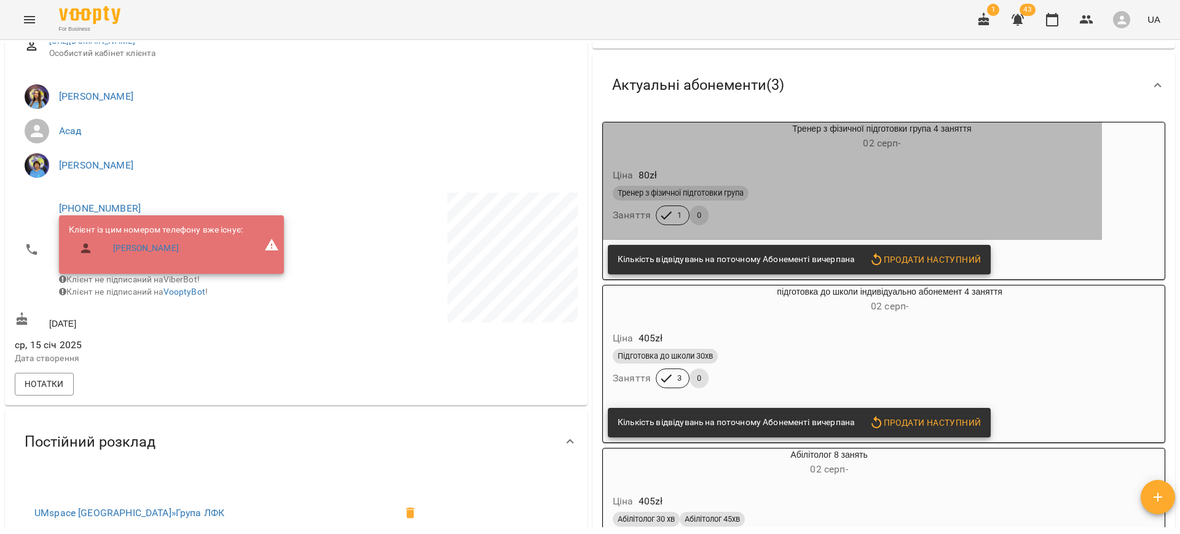
drag, startPoint x: 820, startPoint y: 216, endPoint x: 834, endPoint y: 215, distance: 13.5
click at [820, 216] on div "Тренер з фізичної підготовки група Заняття 1 0" at bounding box center [852, 205] width 484 height 44
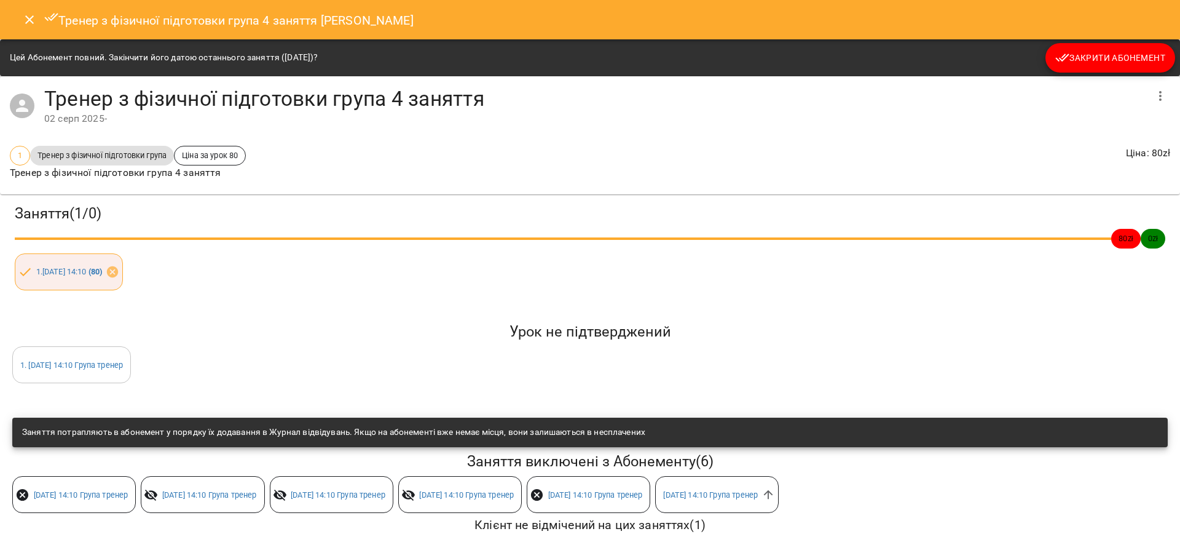
click at [1114, 52] on span "Закрити Абонемент" at bounding box center [1110, 57] width 110 height 15
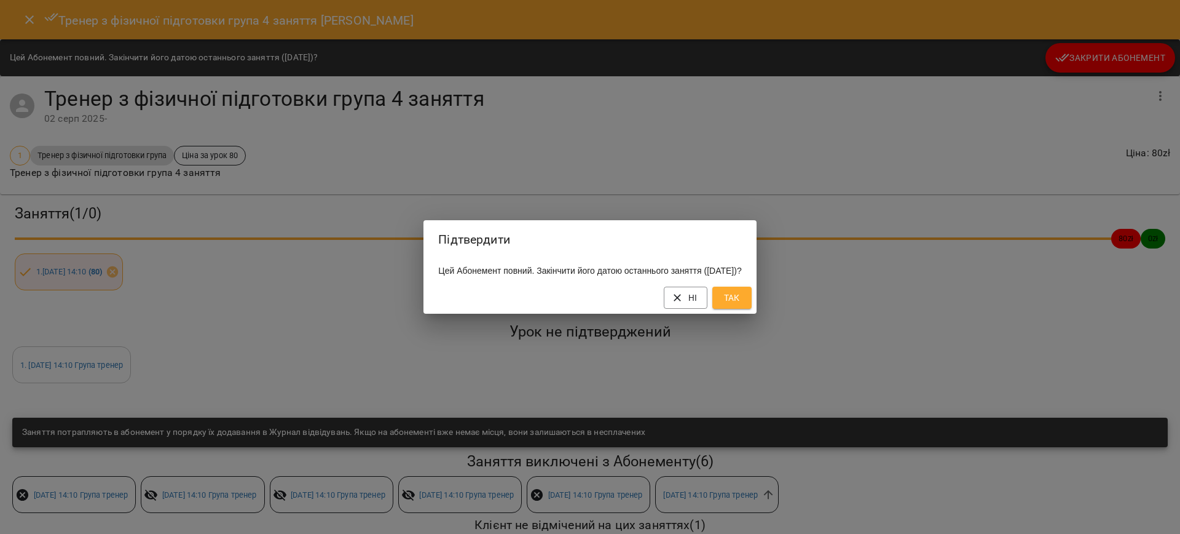
click at [742, 305] on span "Так" at bounding box center [732, 297] width 20 height 15
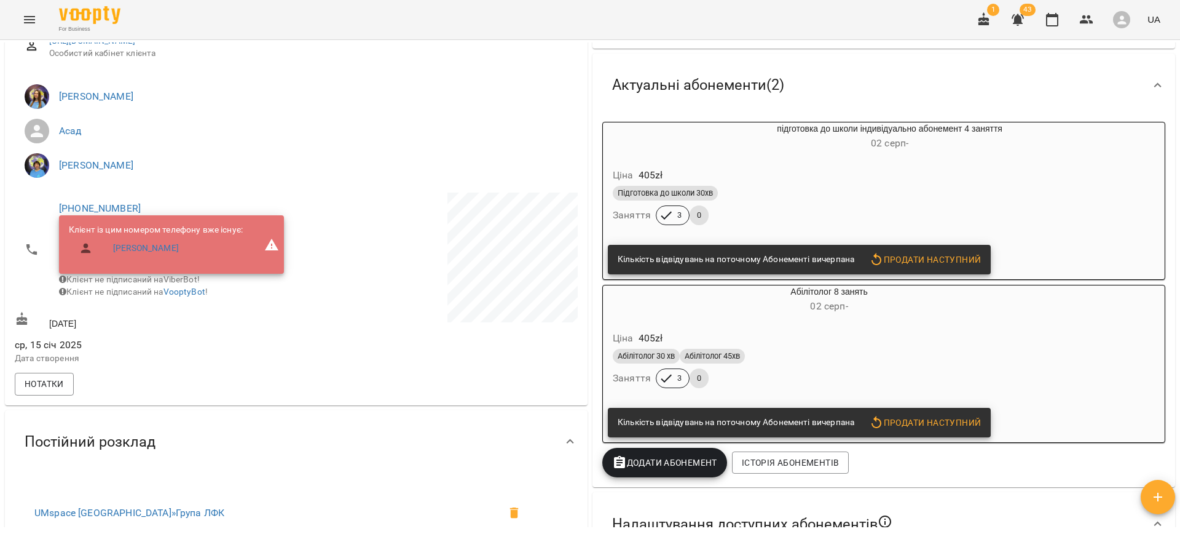
click at [789, 192] on div "Підготовка до школи 30хв" at bounding box center [860, 193] width 495 height 15
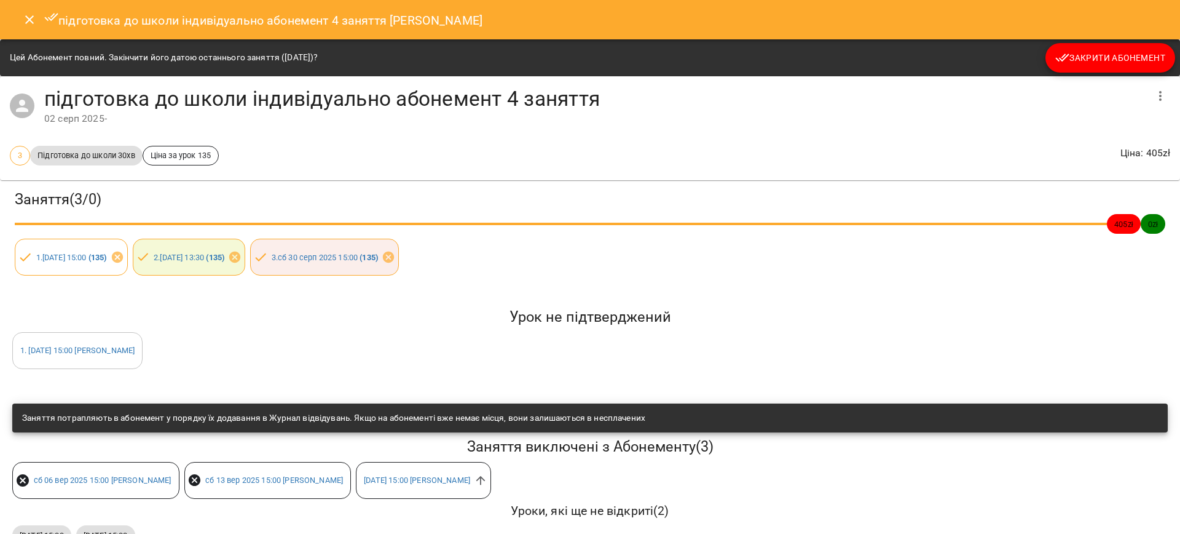
click at [1094, 63] on span "Закрити Абонемент" at bounding box center [1110, 57] width 110 height 15
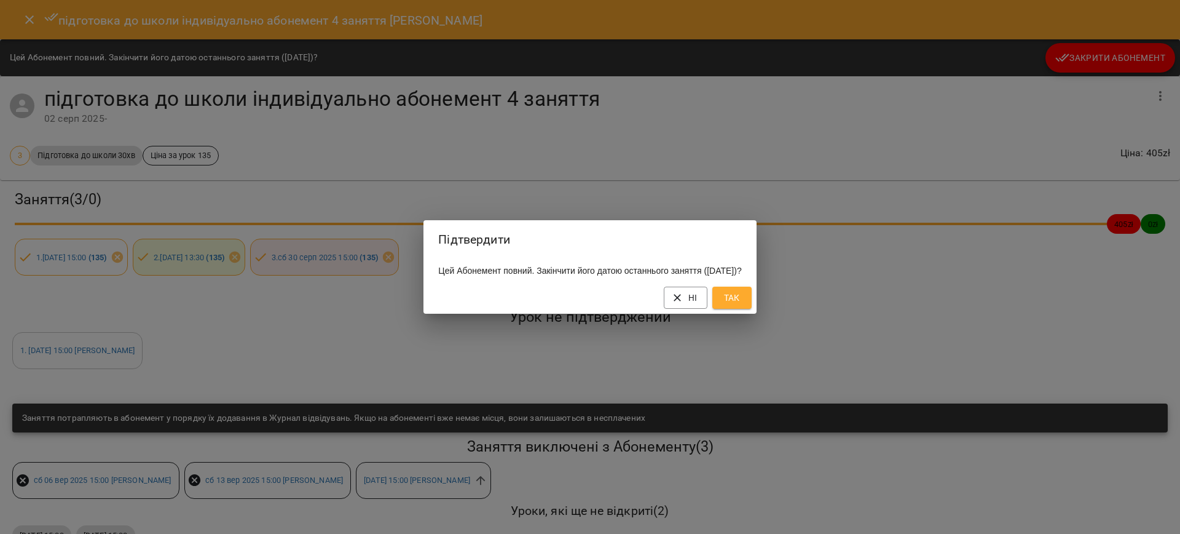
click at [752, 308] on button "Так" at bounding box center [731, 297] width 39 height 22
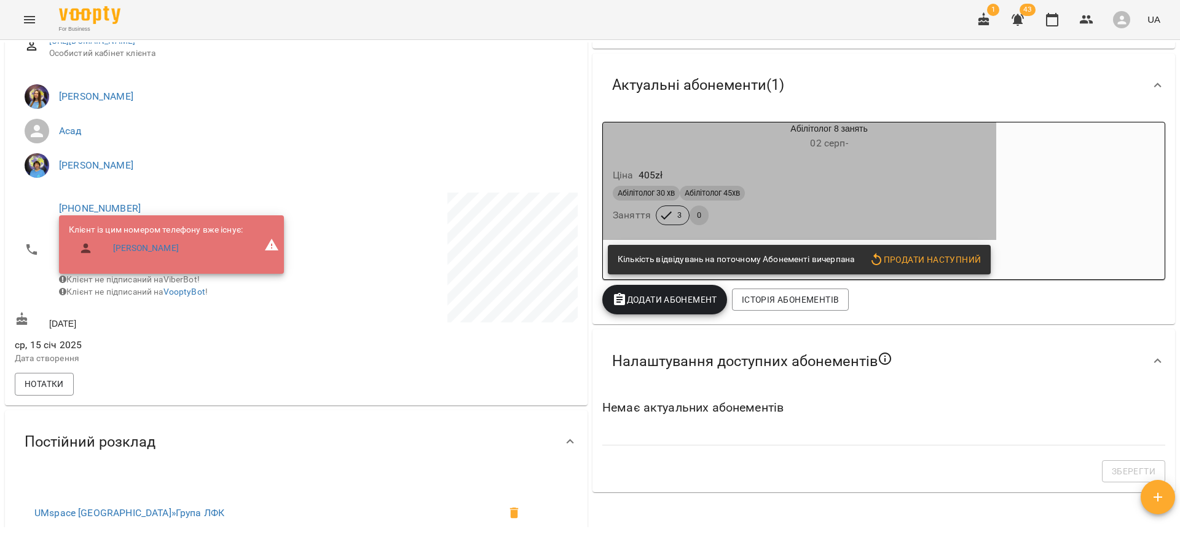
click at [786, 175] on div "Ціна 405 zł" at bounding box center [799, 175] width 379 height 22
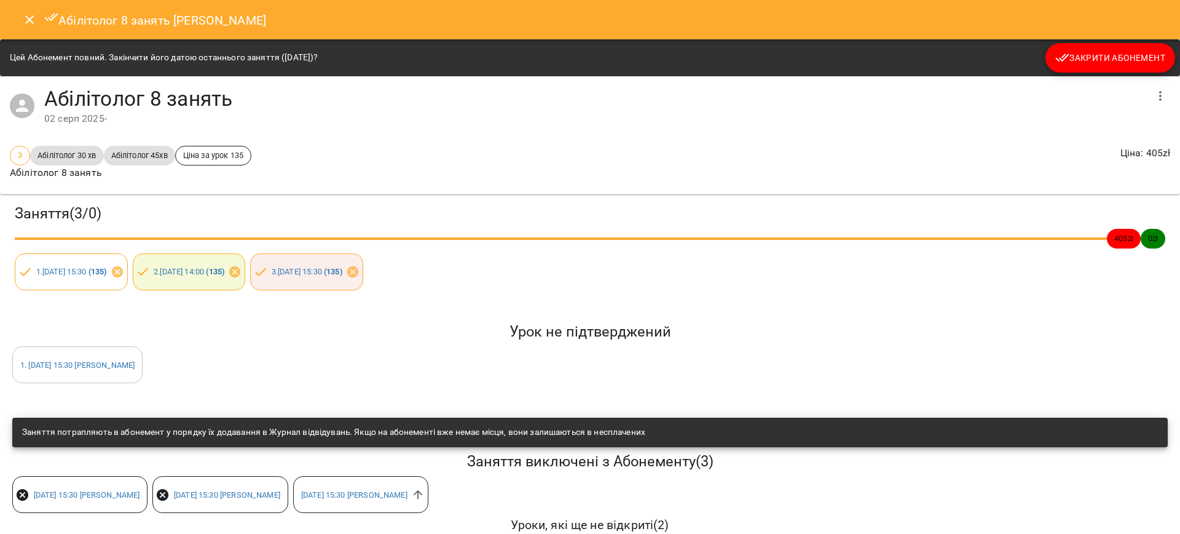
click at [1100, 56] on span "Закрити Абонемент" at bounding box center [1110, 57] width 110 height 15
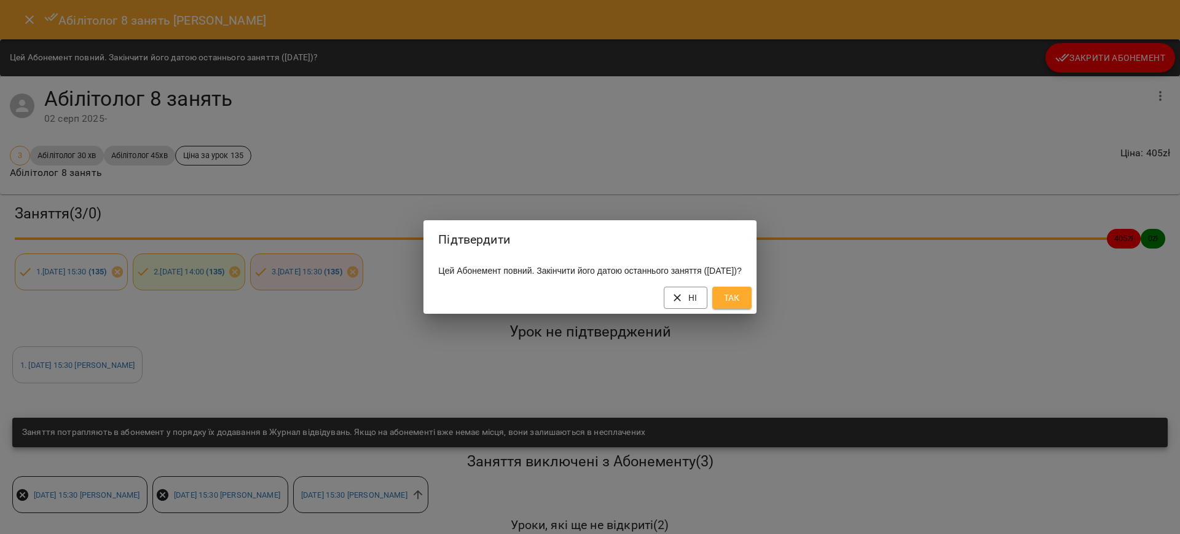
click at [746, 309] on button "Так" at bounding box center [731, 297] width 39 height 22
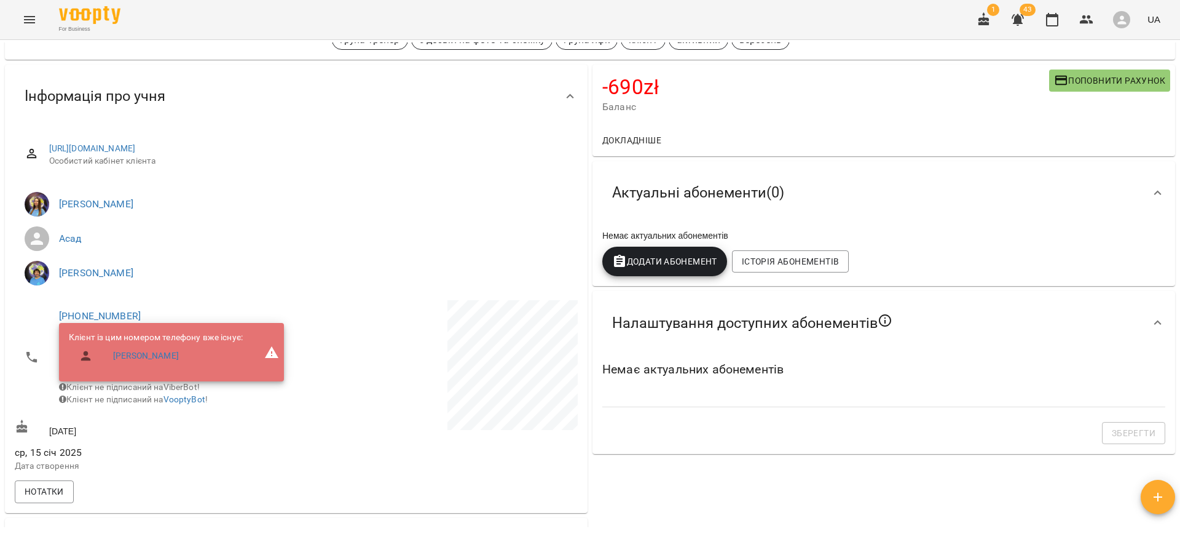
scroll to position [0, 0]
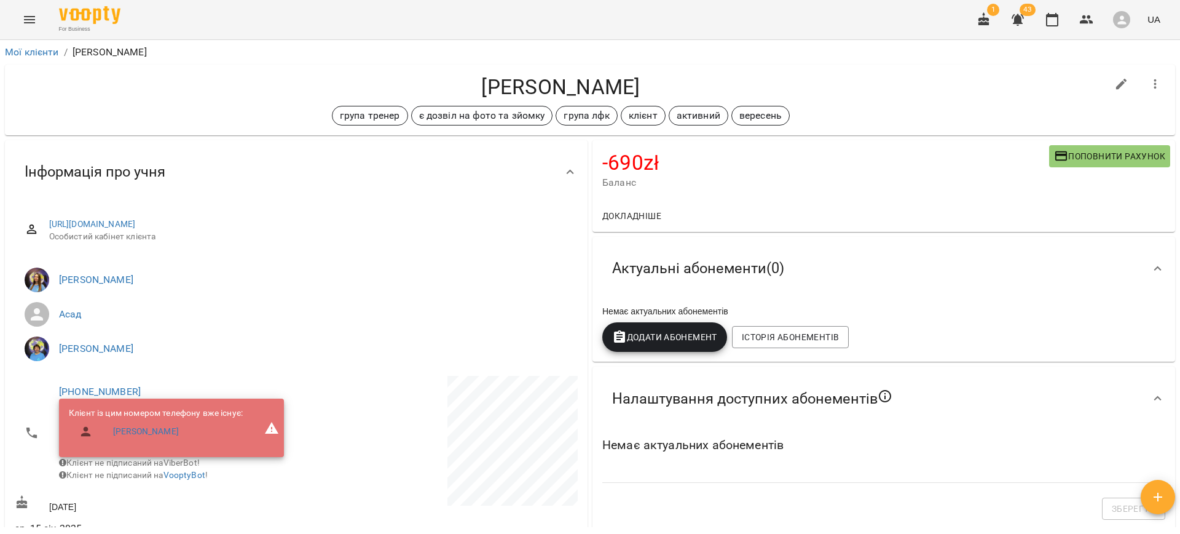
click at [1082, 148] on button "Поповнити рахунок" at bounding box center [1109, 156] width 121 height 22
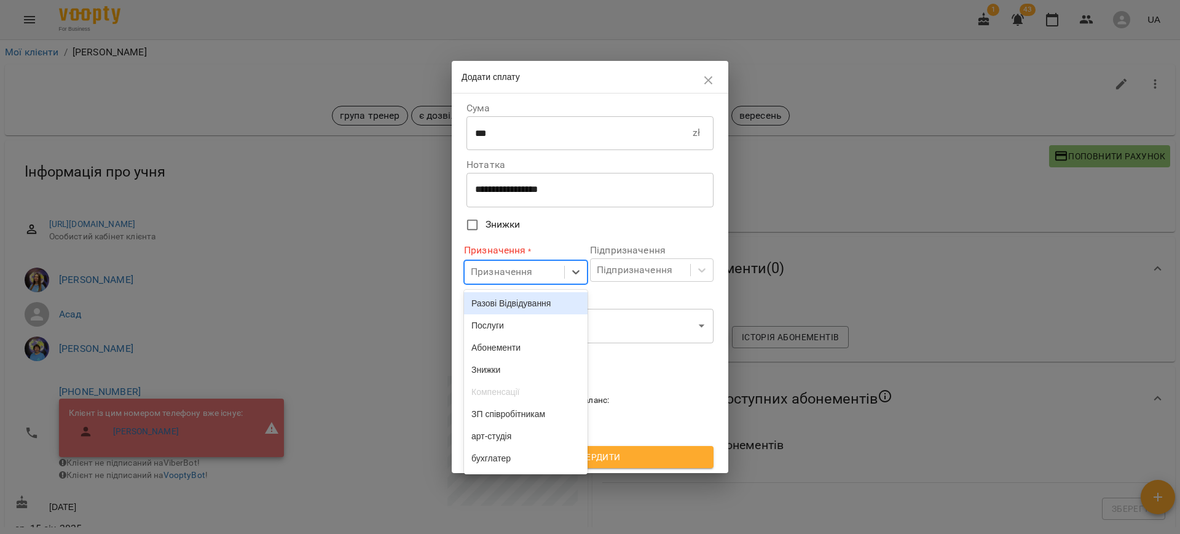
click at [494, 267] on div "Призначення" at bounding box center [502, 272] width 62 height 15
click at [501, 345] on div "Абонементи" at bounding box center [526, 347] width 124 height 22
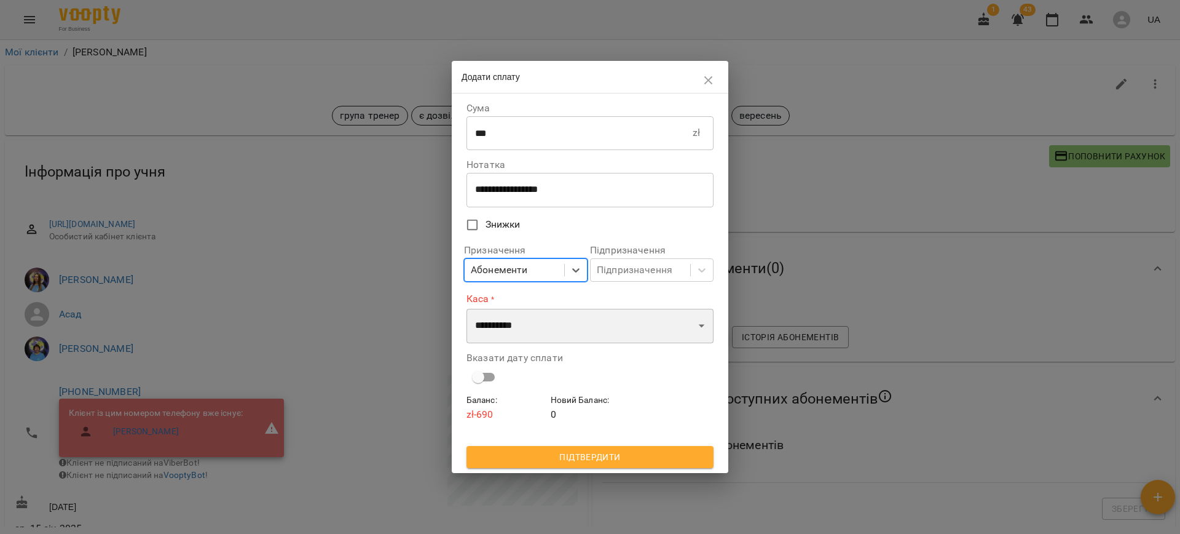
click at [489, 333] on select "**********" at bounding box center [590, 326] width 247 height 34
select select "****"
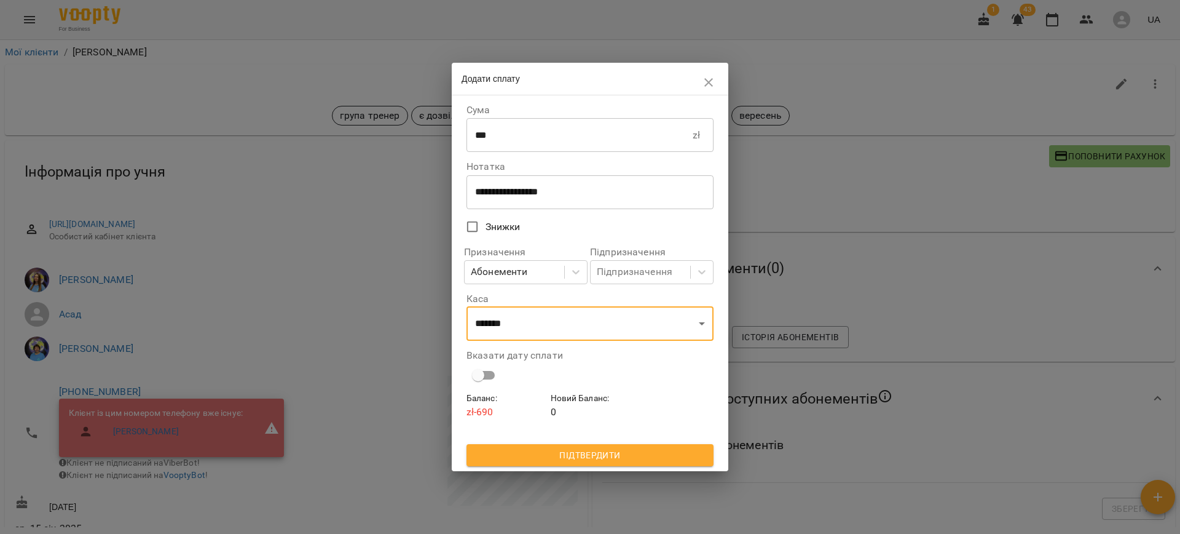
click at [566, 451] on span "Підтвердити" at bounding box center [589, 455] width 227 height 15
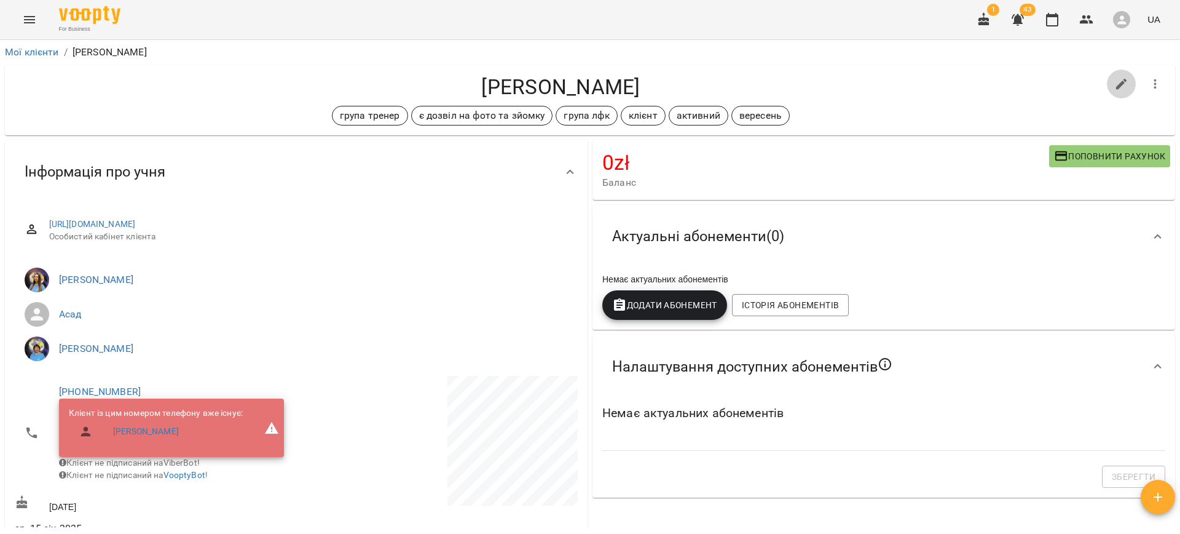
click at [1114, 87] on icon "button" at bounding box center [1121, 84] width 15 height 15
select select "**"
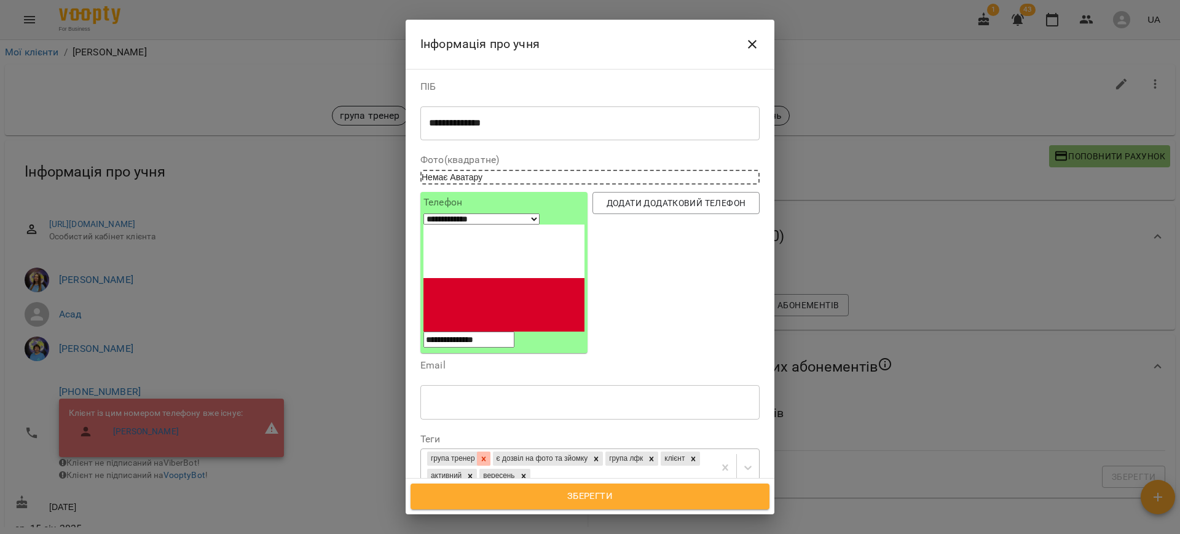
click at [486, 456] on icon at bounding box center [483, 458] width 4 height 4
click at [591, 454] on icon at bounding box center [586, 458] width 9 height 9
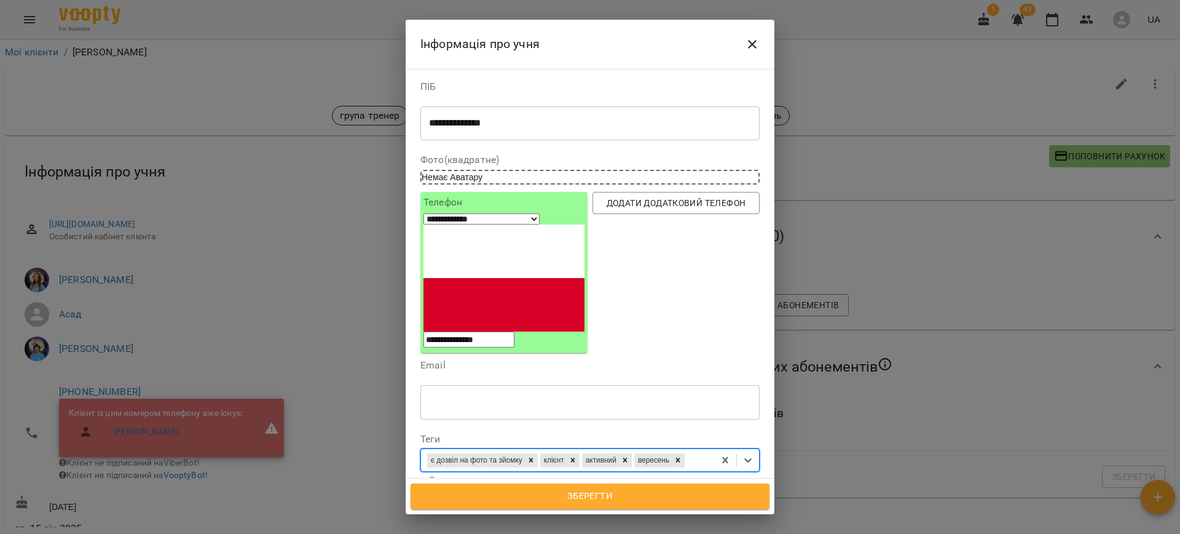
click at [577, 455] on icon at bounding box center [573, 459] width 9 height 9
click at [588, 455] on icon at bounding box center [583, 459] width 9 height 9
click at [633, 450] on div "є дозвіл на фото та зйомку вересень" at bounding box center [567, 460] width 293 height 20
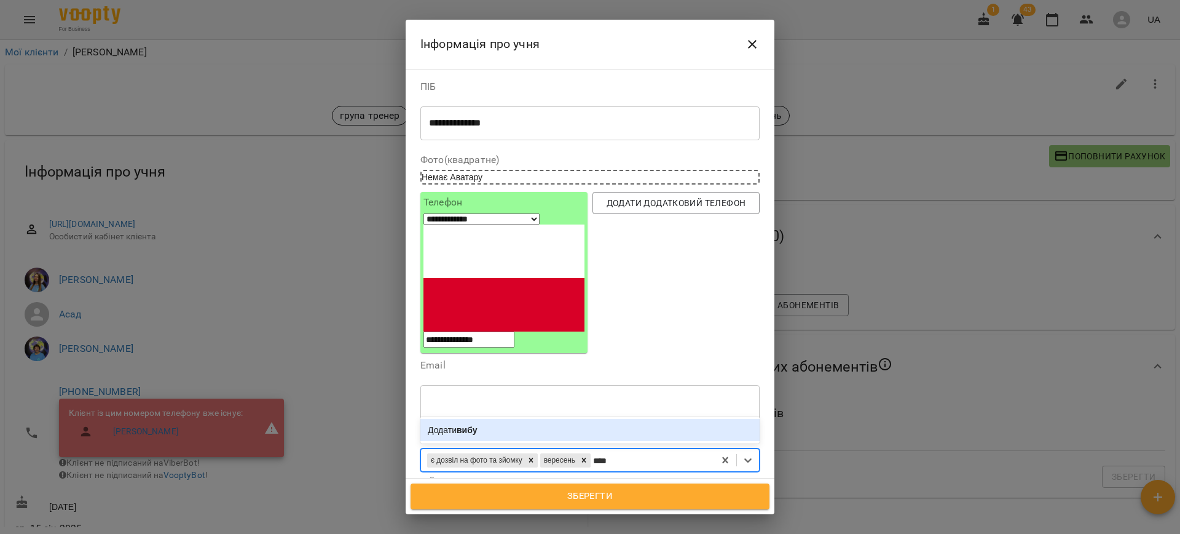
type input "*****"
click at [483, 425] on b "вибув" at bounding box center [470, 430] width 26 height 10
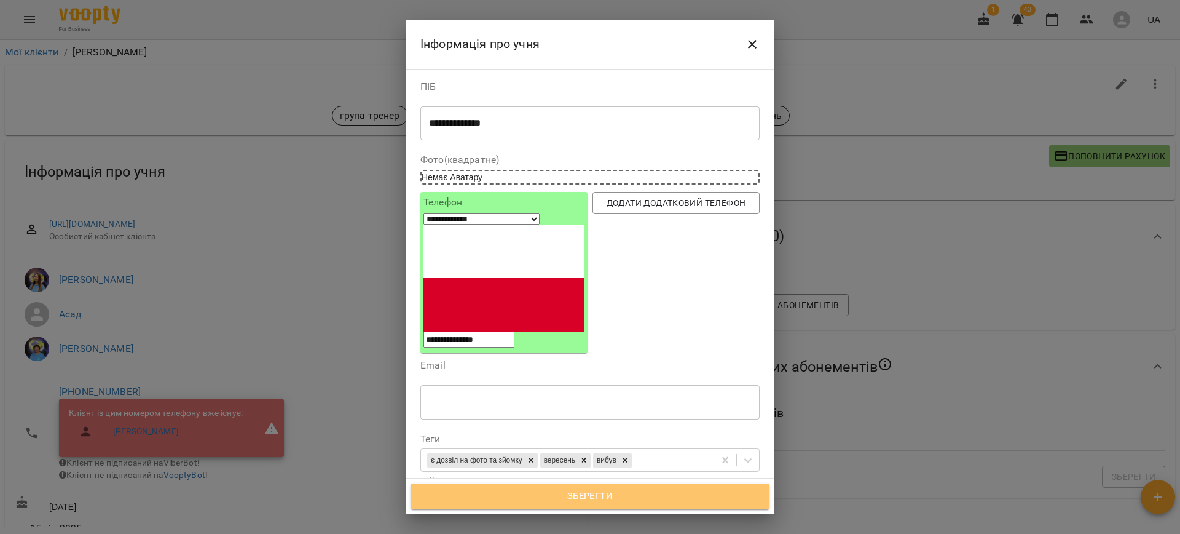
drag, startPoint x: 550, startPoint y: 502, endPoint x: 584, endPoint y: 489, distance: 36.2
click at [550, 502] on span "Зберегти" at bounding box center [590, 496] width 332 height 16
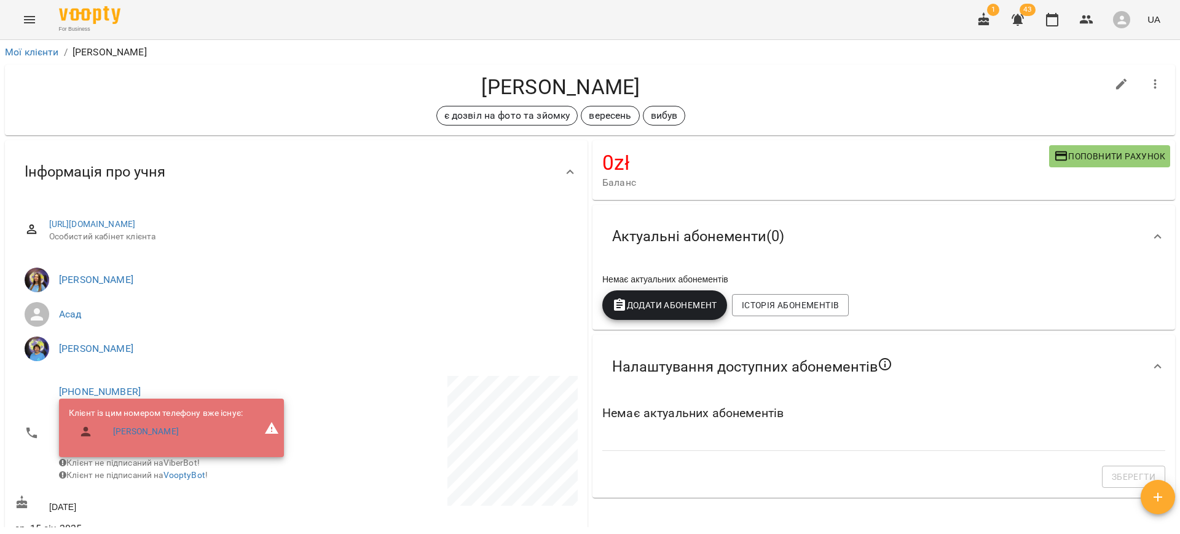
click at [1148, 81] on icon "button" at bounding box center [1155, 84] width 15 height 15
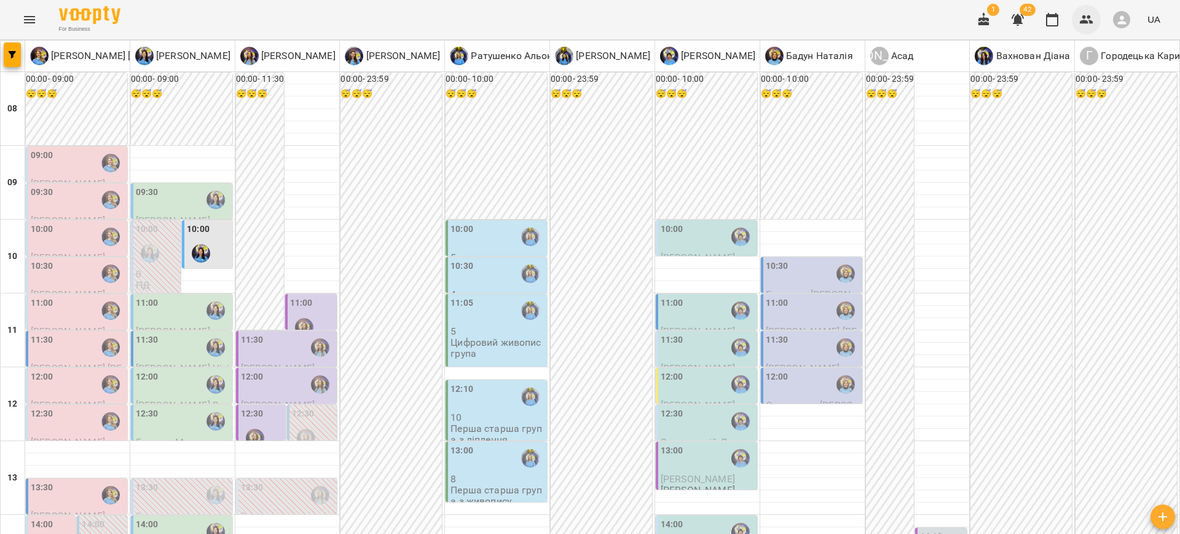
click at [1099, 10] on div "1 42 UA" at bounding box center [1067, 20] width 196 height 32
drag, startPoint x: 1094, startPoint y: 15, endPoint x: 1086, endPoint y: 13, distance: 7.6
click at [1090, 14] on icon "button" at bounding box center [1086, 19] width 15 height 15
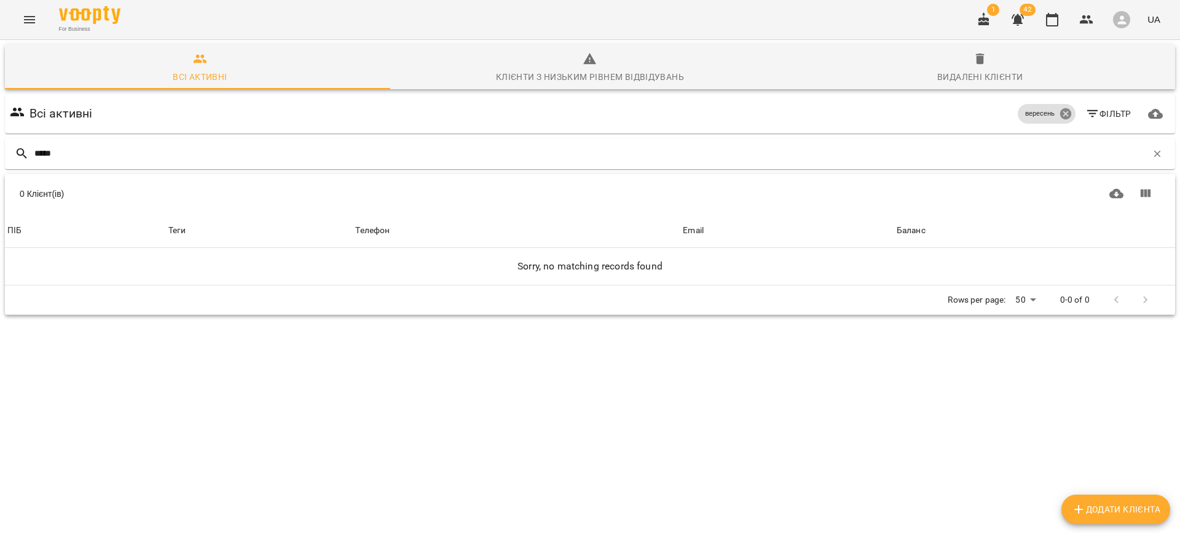
type input "*****"
click at [1059, 113] on icon at bounding box center [1066, 114] width 14 height 14
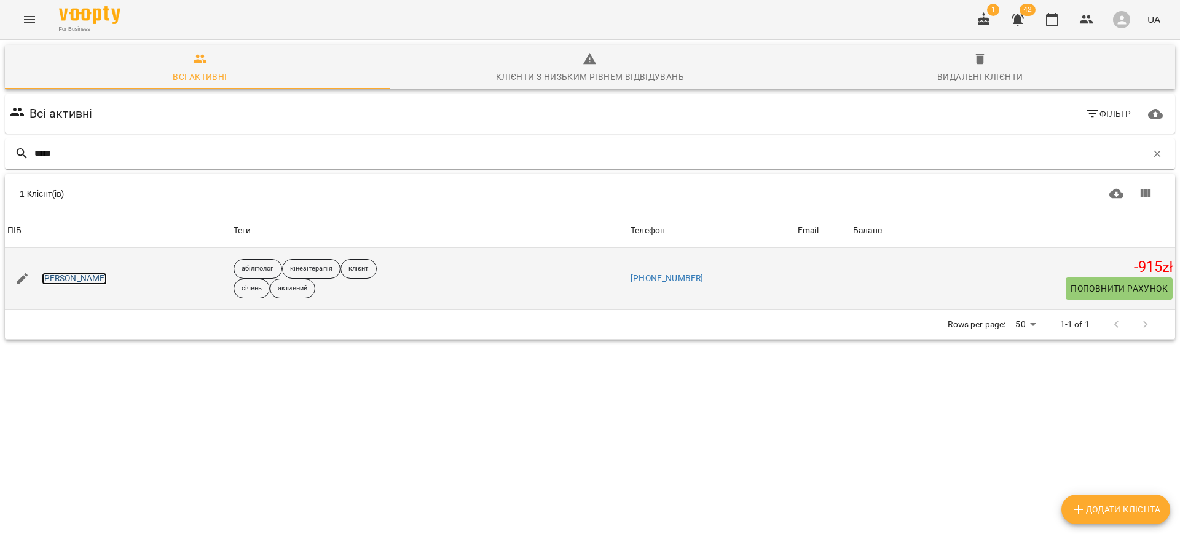
click at [70, 275] on link "[PERSON_NAME]" at bounding box center [75, 278] width 66 height 12
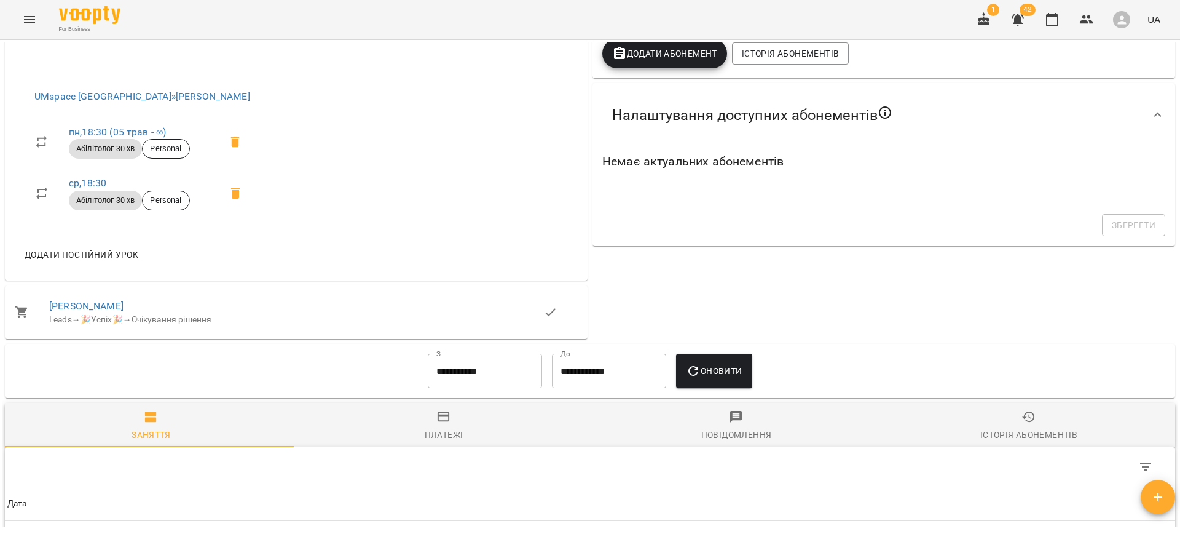
scroll to position [561, 0]
click at [1090, 23] on icon "button" at bounding box center [1087, 19] width 14 height 9
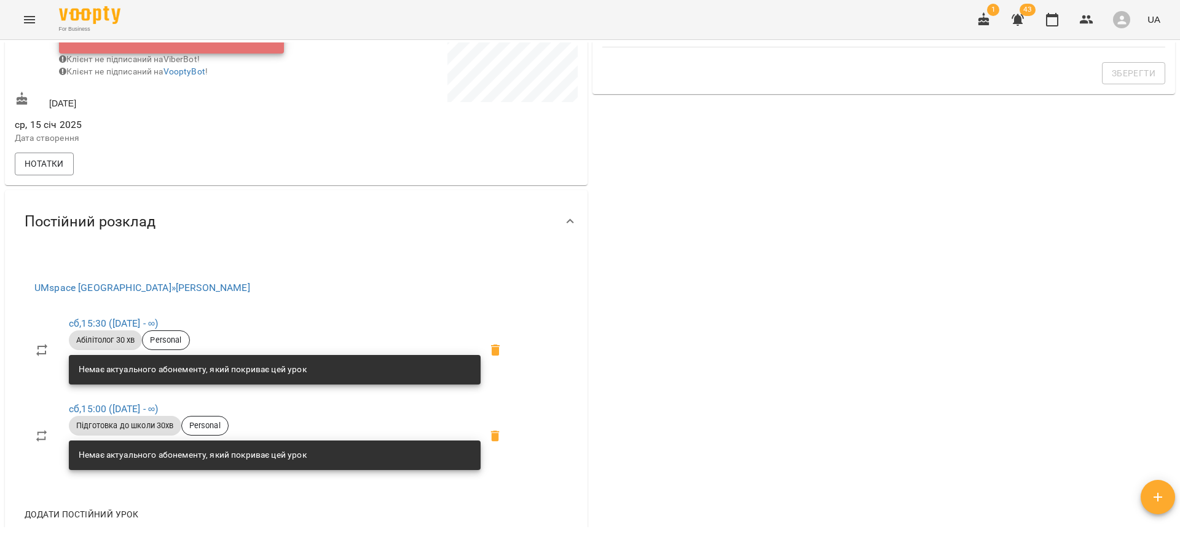
scroll to position [632, 0]
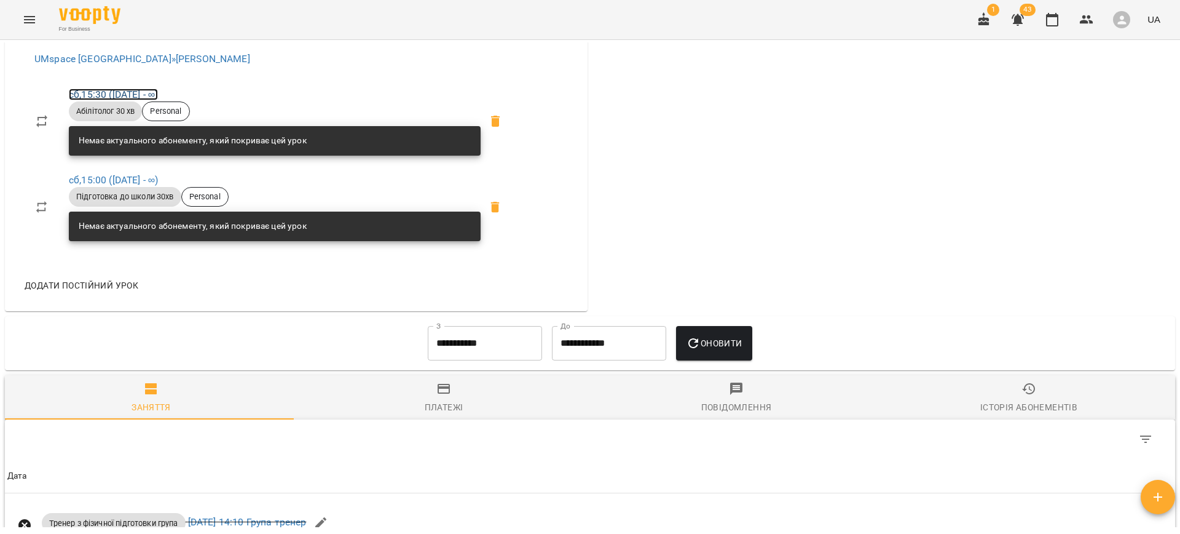
click at [133, 100] on link "сб , 15:30 (01 січ - ∞)" at bounding box center [113, 95] width 89 height 12
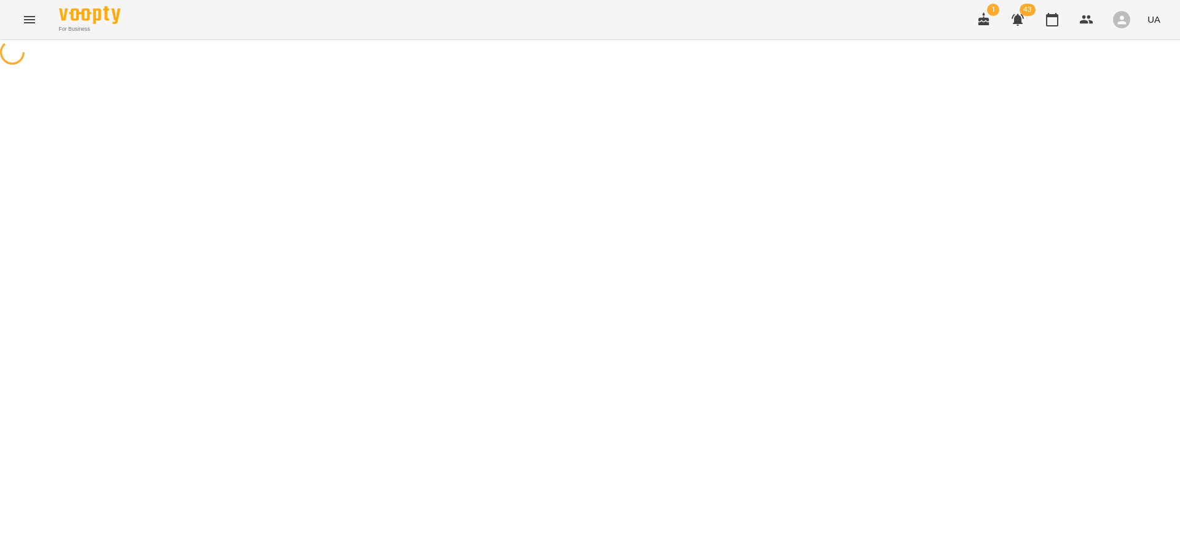
select select "*"
select select "**********"
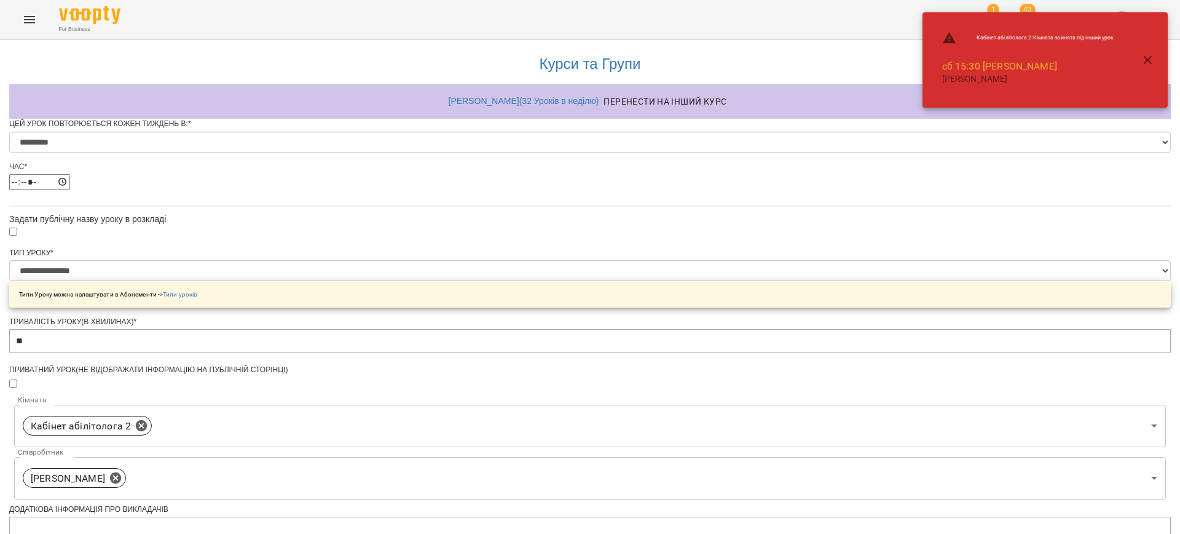
scroll to position [462, 0]
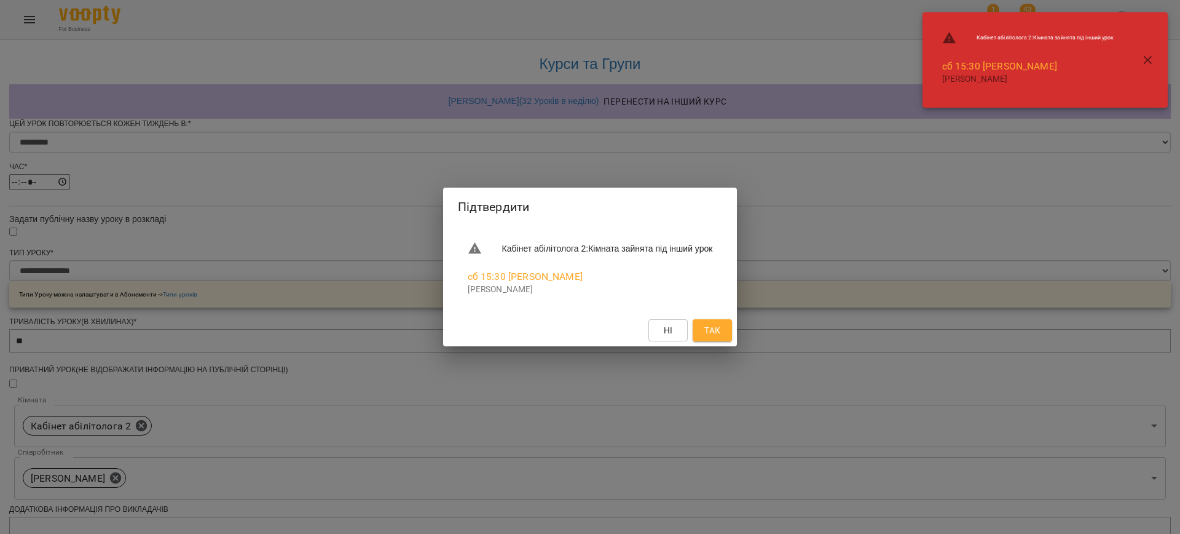
drag, startPoint x: 729, startPoint y: 326, endPoint x: 723, endPoint y: 323, distance: 6.6
click at [720, 326] on span "Так" at bounding box center [712, 330] width 16 height 15
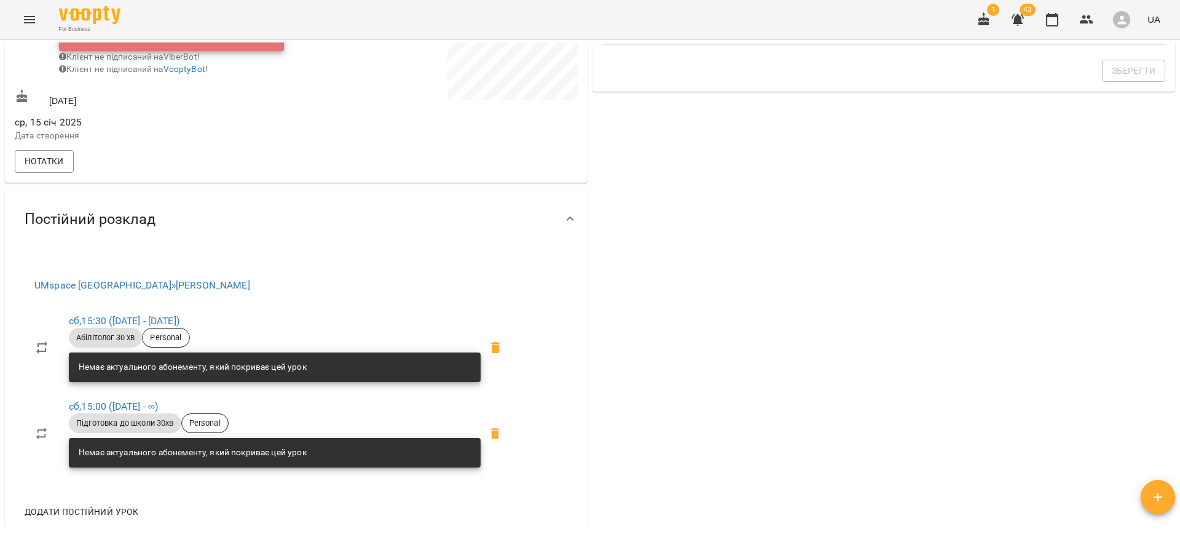
scroll to position [437, 0]
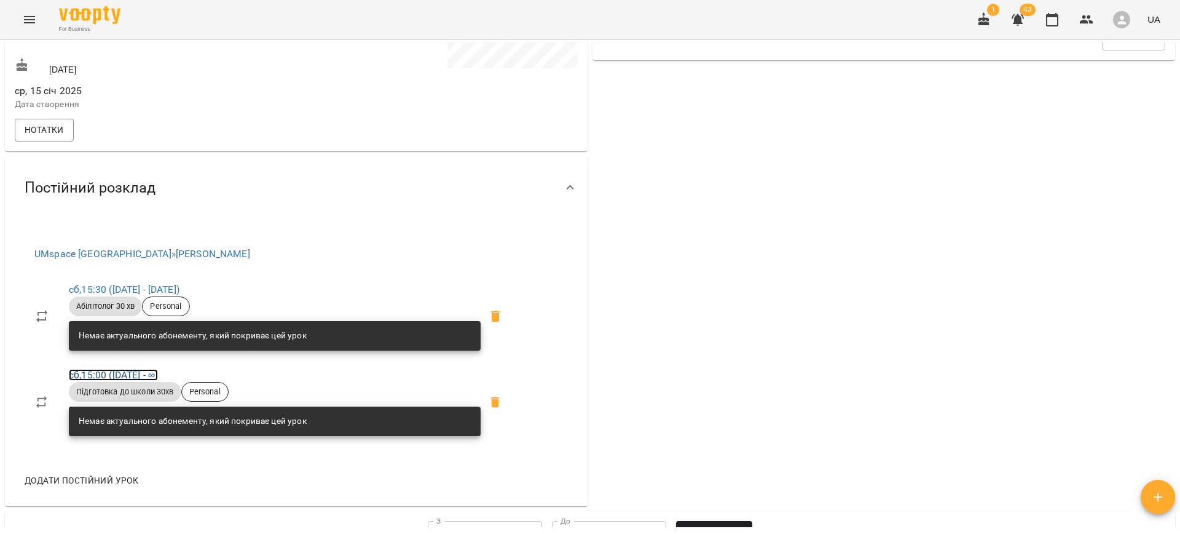
click at [132, 378] on link "сб , 15:00 (05 квіт - ∞)" at bounding box center [113, 375] width 89 height 12
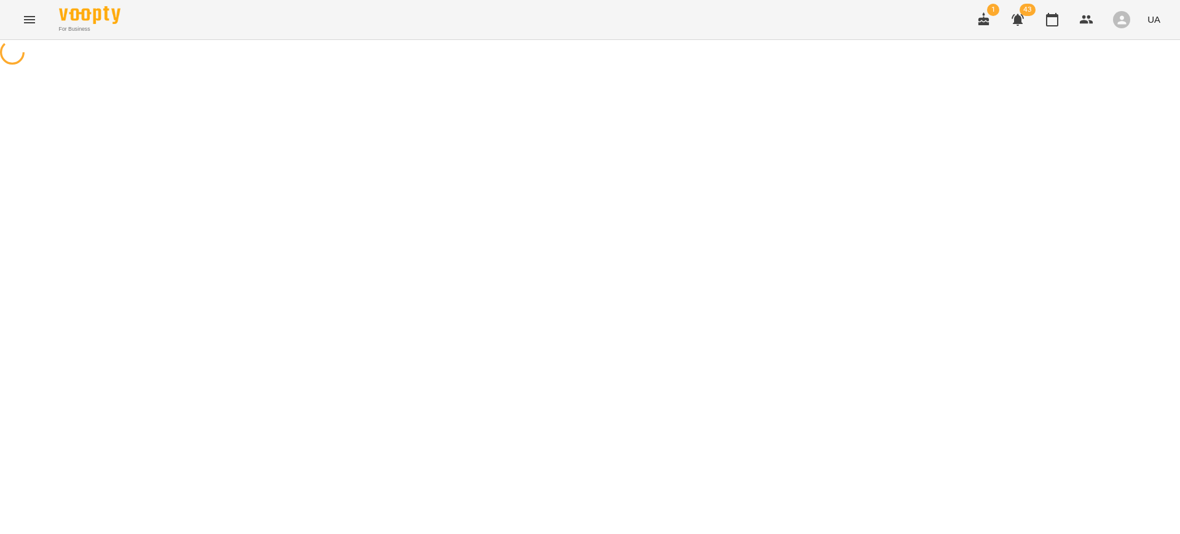
select select "*"
select select "**********"
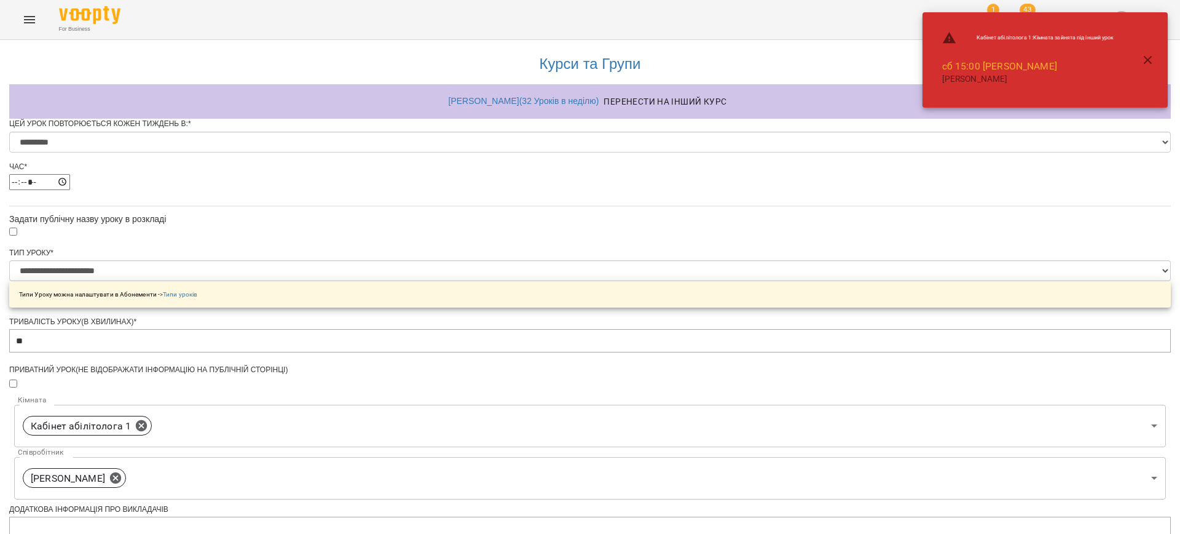
scroll to position [462, 0]
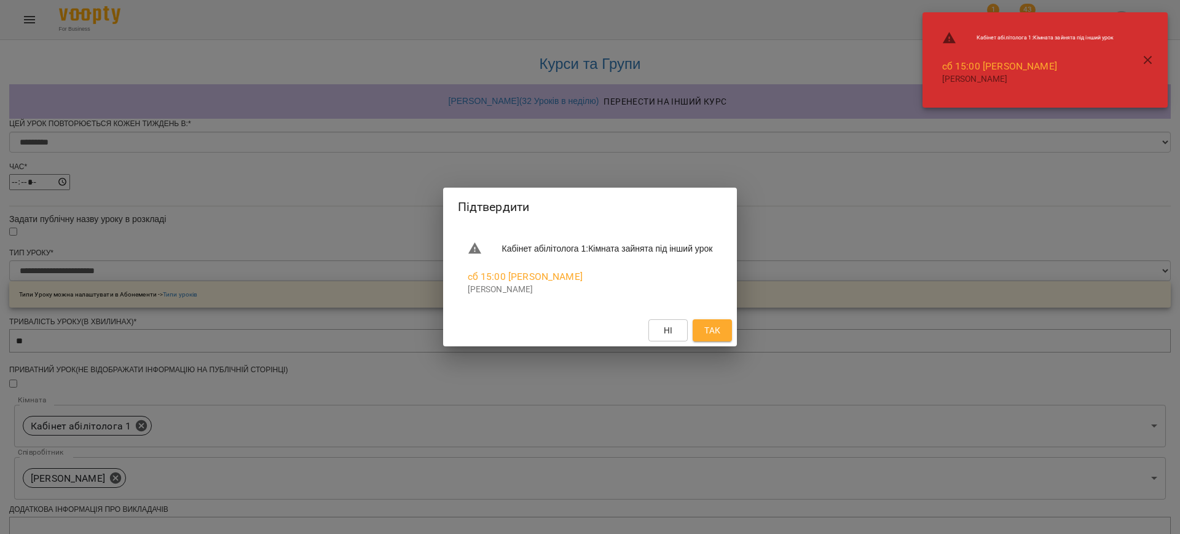
click at [720, 323] on span "Так" at bounding box center [712, 330] width 16 height 15
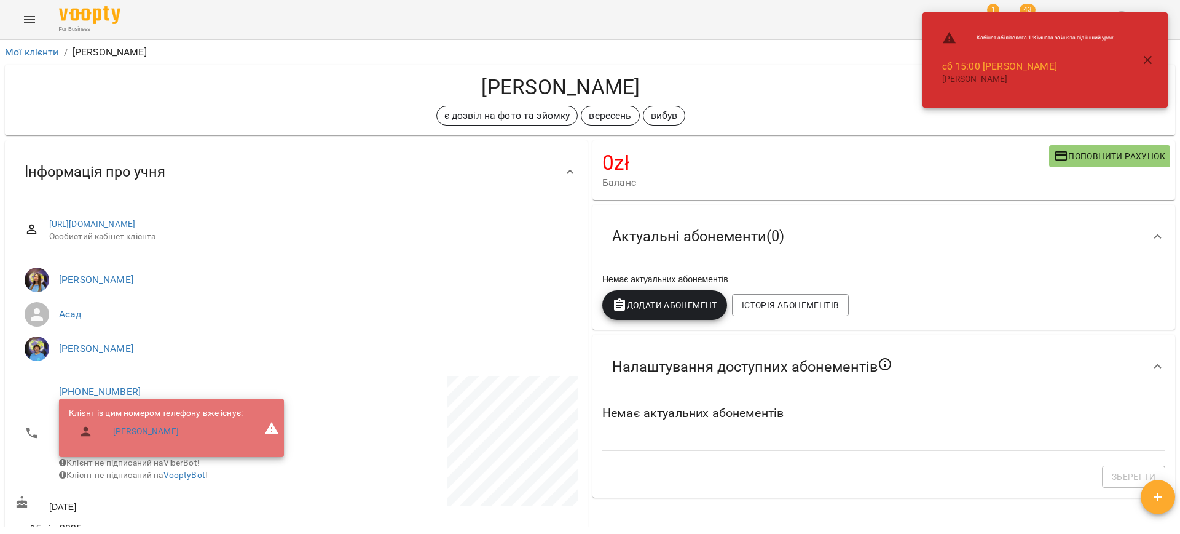
click at [1149, 61] on icon "button" at bounding box center [1148, 60] width 15 height 15
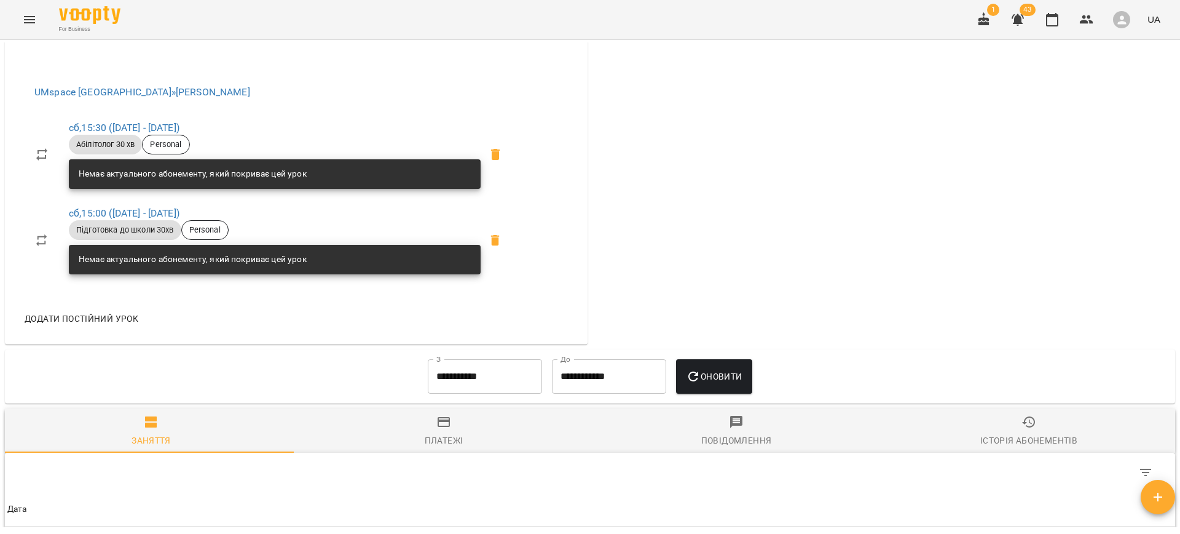
scroll to position [597, 0]
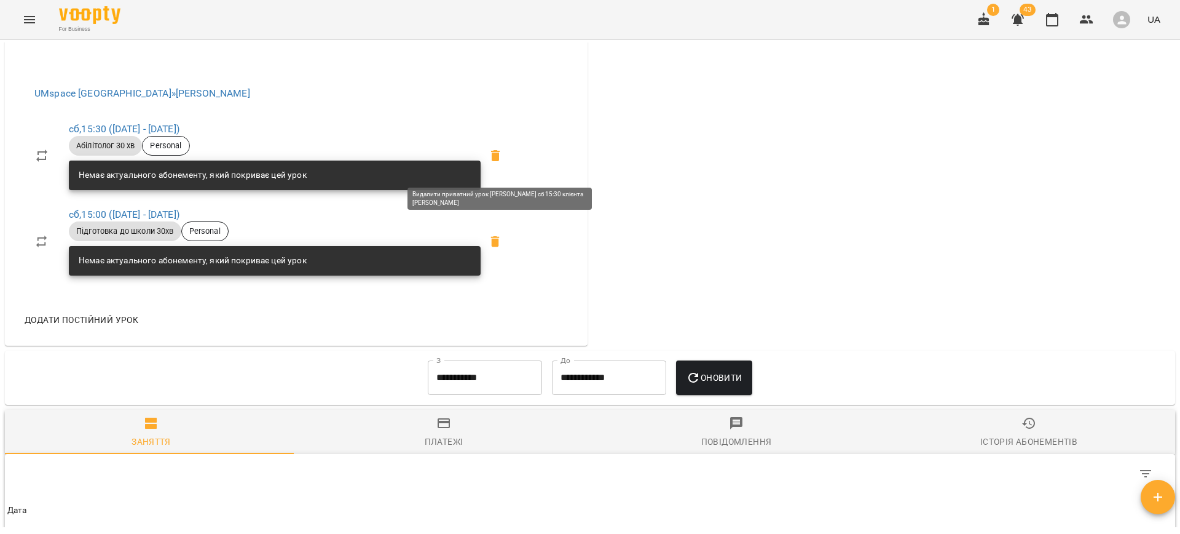
click at [500, 161] on icon at bounding box center [495, 155] width 9 height 11
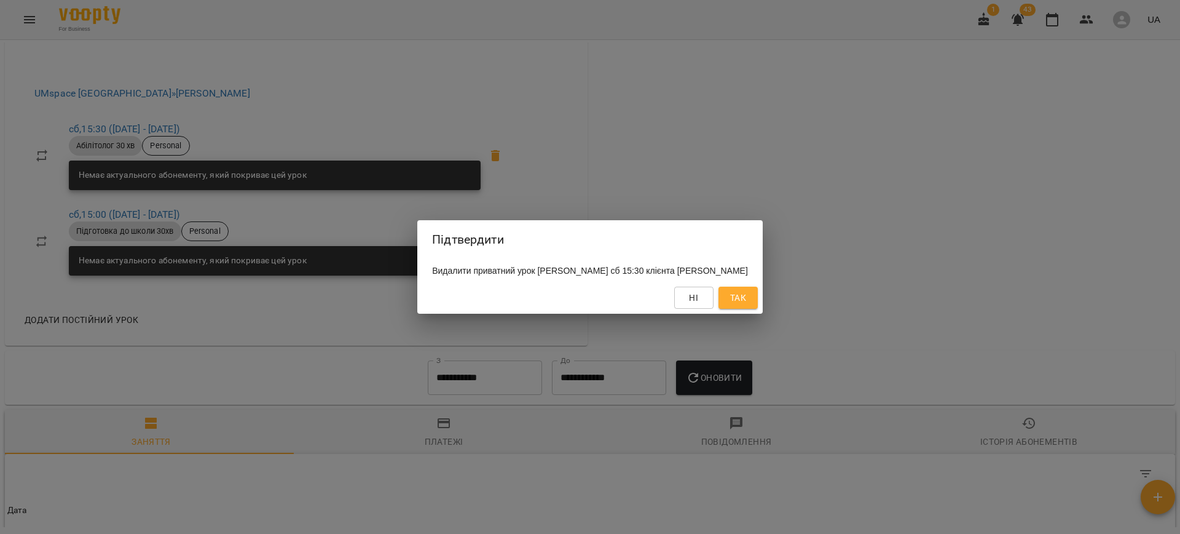
drag, startPoint x: 749, startPoint y: 308, endPoint x: 644, endPoint y: 312, distance: 104.6
click at [746, 305] on span "Так" at bounding box center [738, 297] width 16 height 15
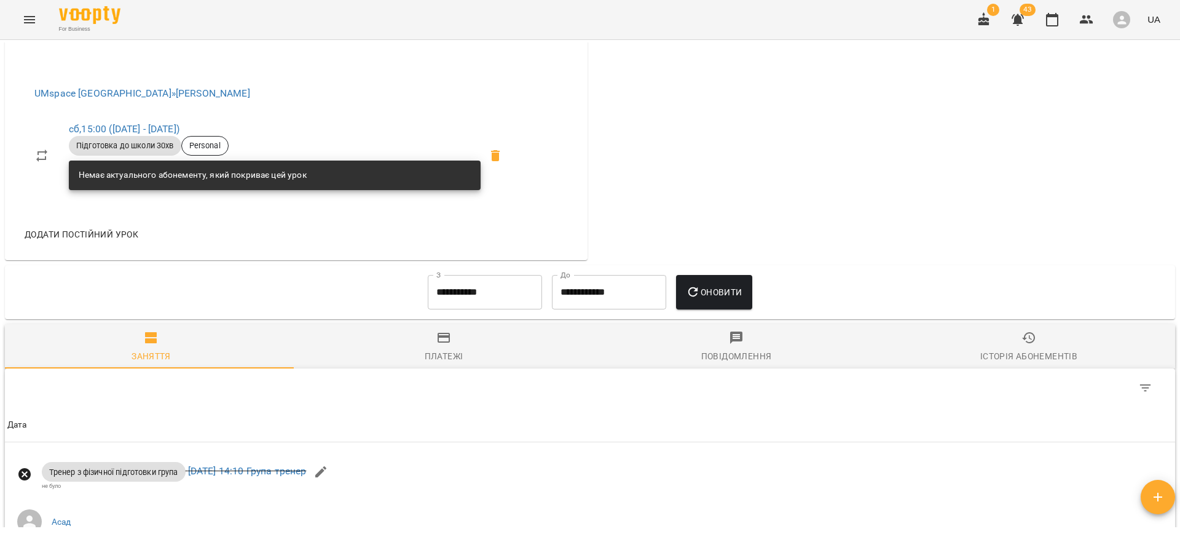
click at [500, 170] on span at bounding box center [496, 156] width 30 height 30
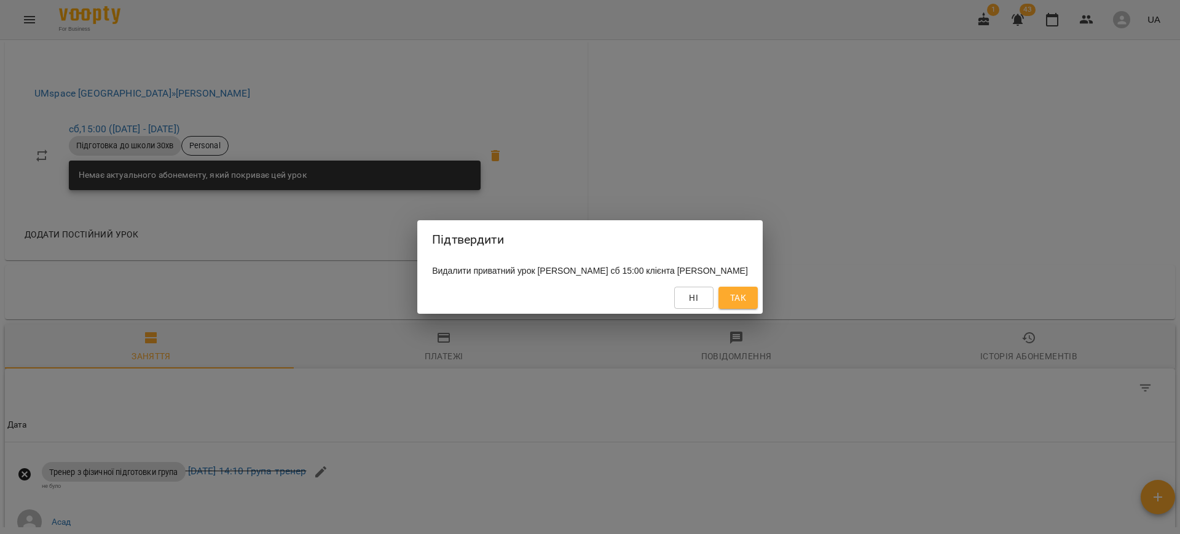
click at [741, 301] on span "Так" at bounding box center [738, 297] width 20 height 15
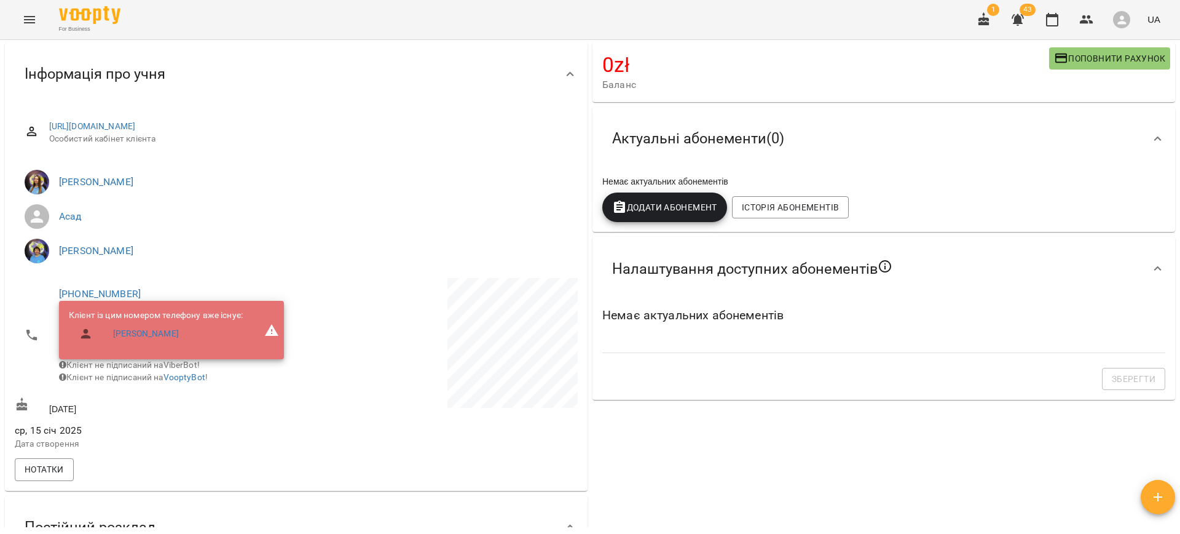
scroll to position [0, 0]
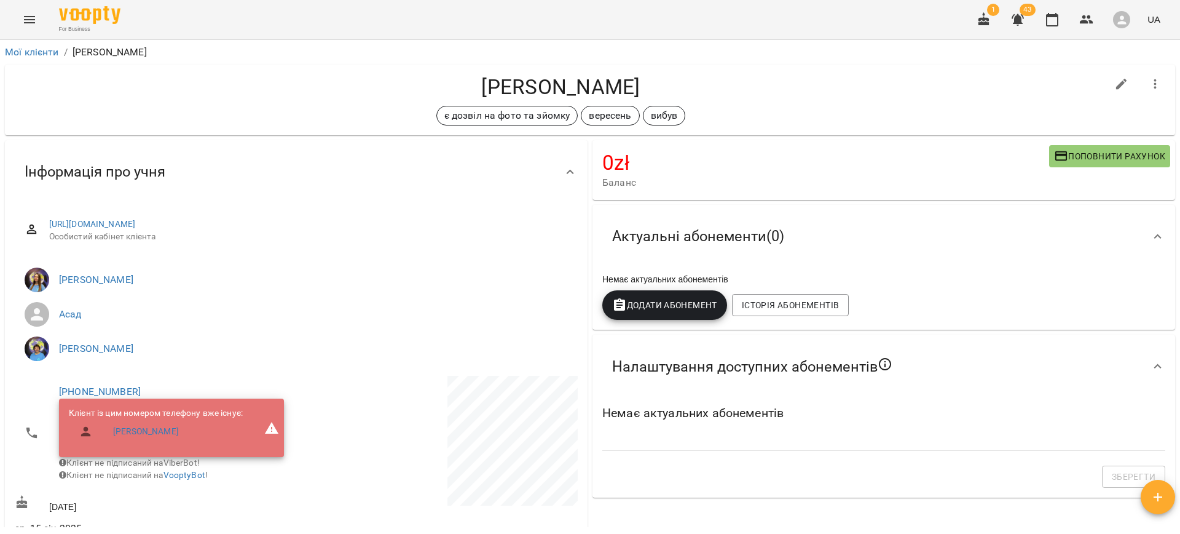
click at [1148, 79] on icon "button" at bounding box center [1155, 84] width 15 height 15
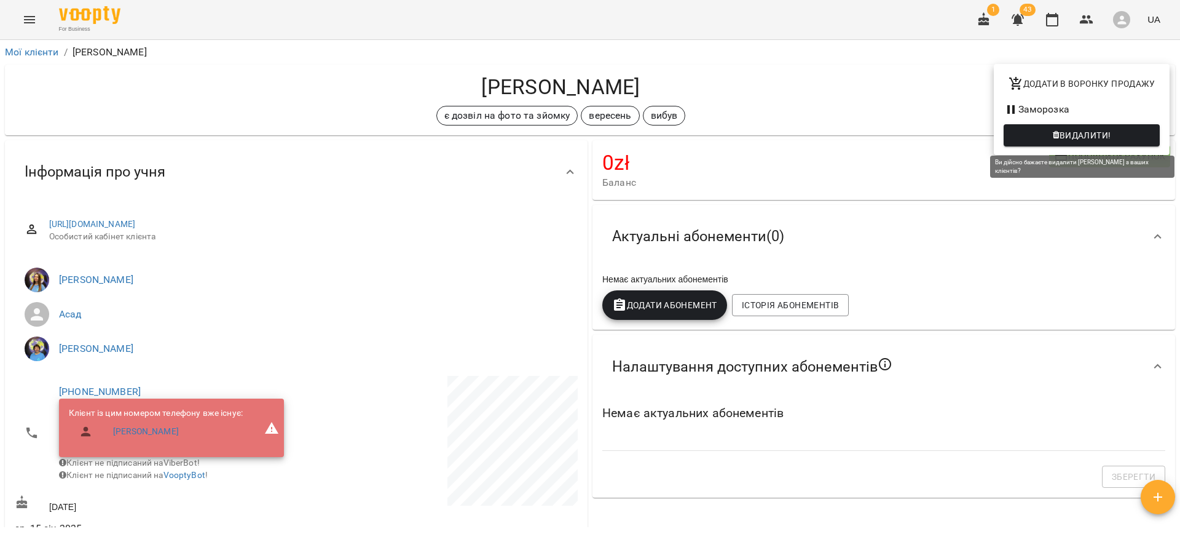
click at [1075, 135] on span "Видалити!" at bounding box center [1086, 135] width 52 height 15
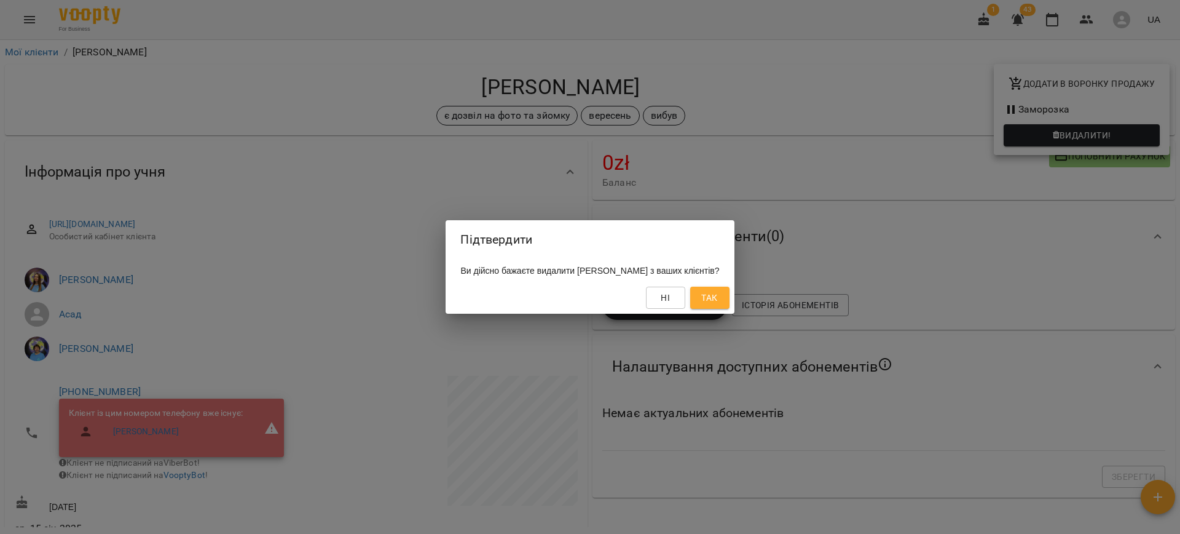
click at [717, 299] on span "Так" at bounding box center [709, 297] width 16 height 15
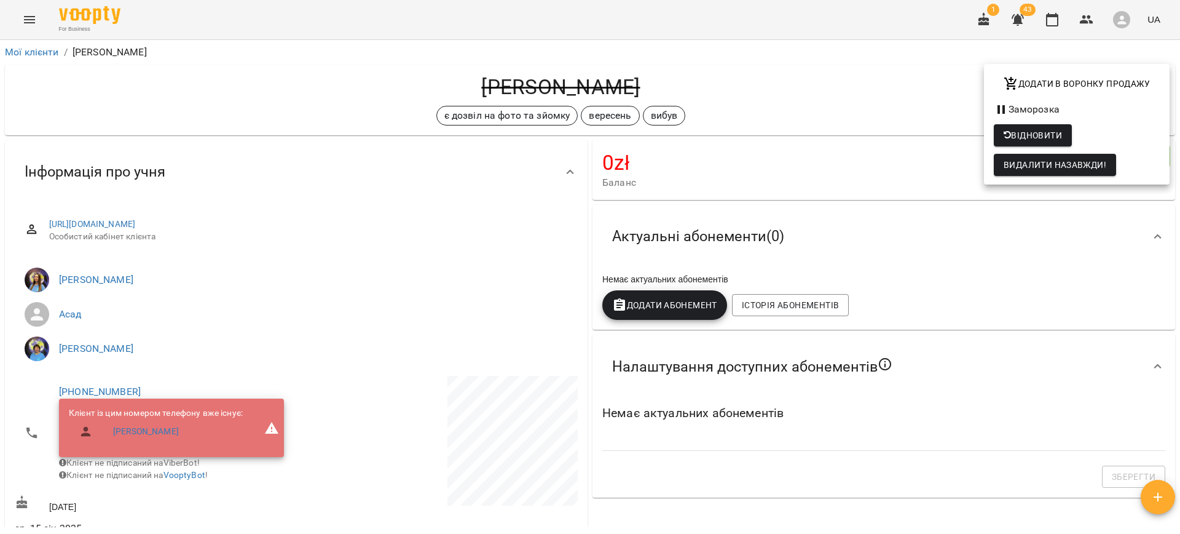
click at [22, 22] on div at bounding box center [590, 267] width 1180 height 534
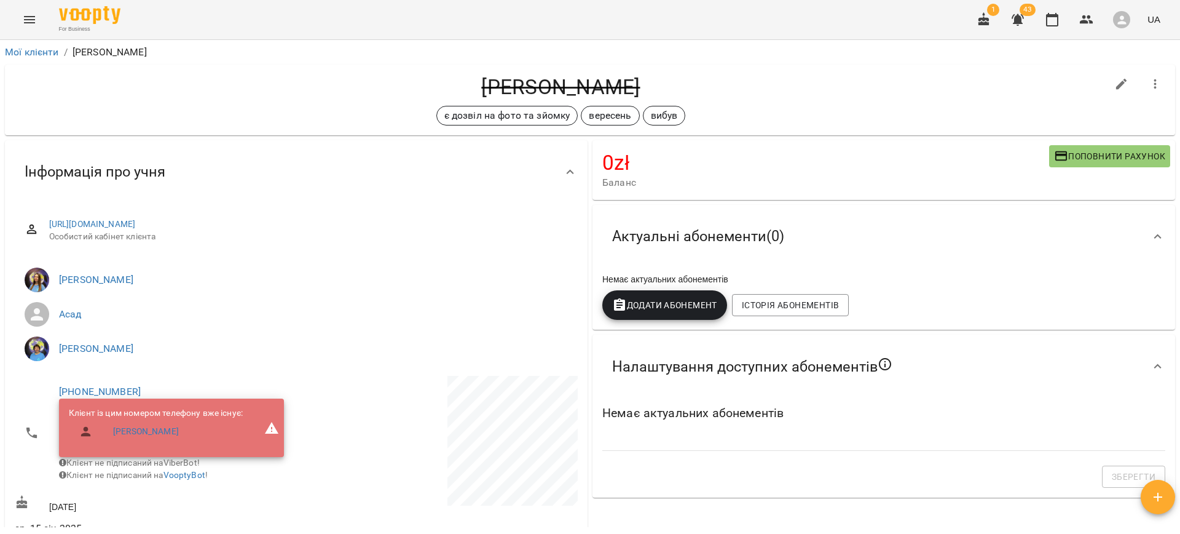
click at [28, 14] on icon "Menu" at bounding box center [29, 19] width 15 height 15
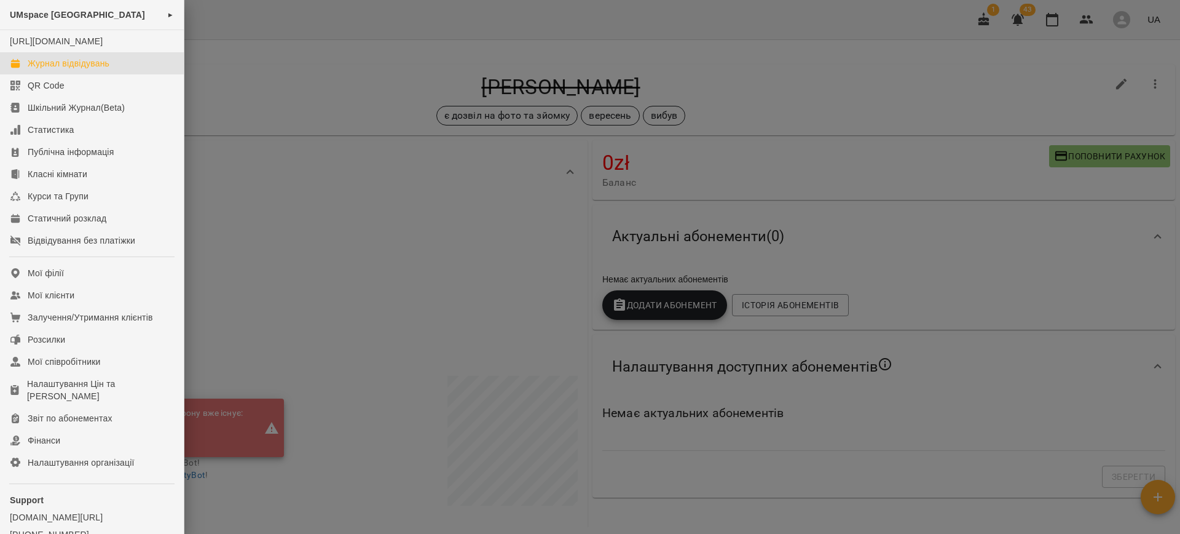
click at [82, 69] on div "Журнал відвідувань" at bounding box center [69, 63] width 82 height 12
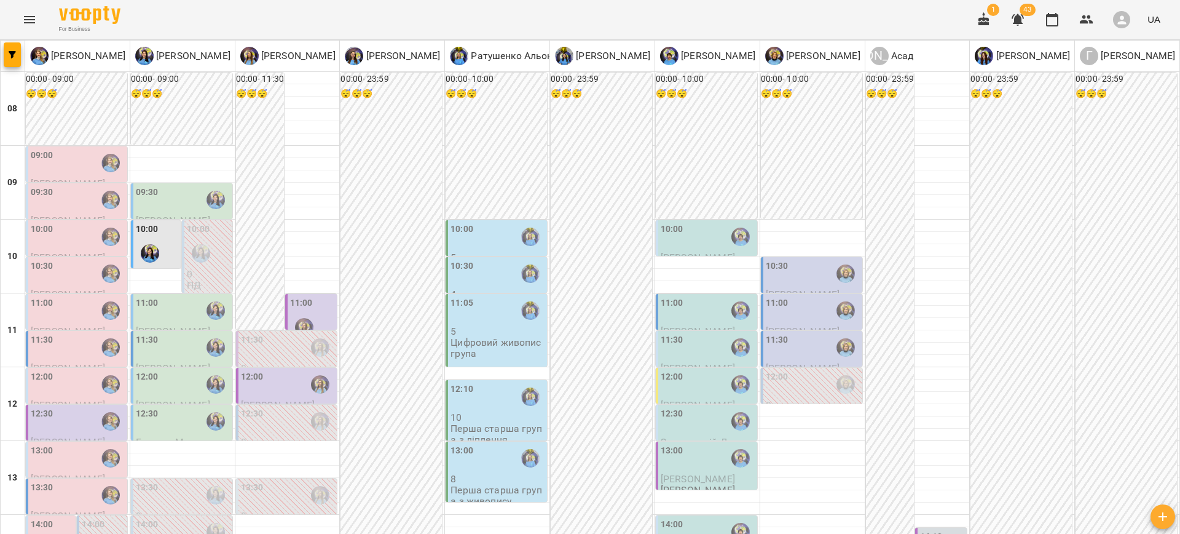
scroll to position [327, 0]
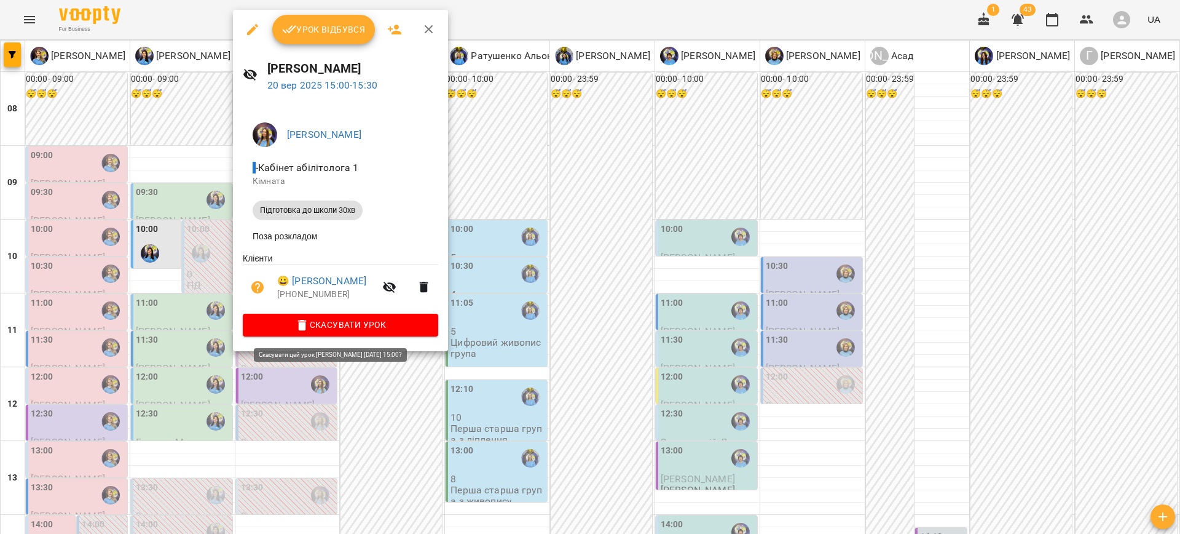
click at [396, 326] on span "Скасувати Урок" at bounding box center [341, 324] width 176 height 15
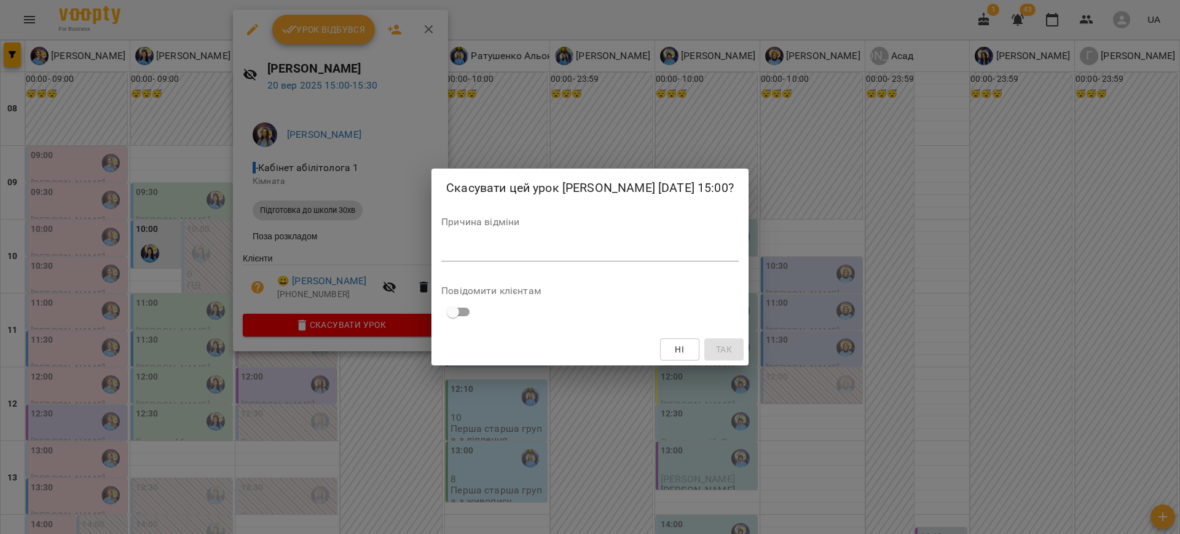
click at [522, 259] on div "Причина відміни *" at bounding box center [590, 241] width 298 height 49
drag, startPoint x: 522, startPoint y: 258, endPoint x: 525, endPoint y: 251, distance: 6.6
click at [522, 256] on div "*" at bounding box center [590, 252] width 298 height 20
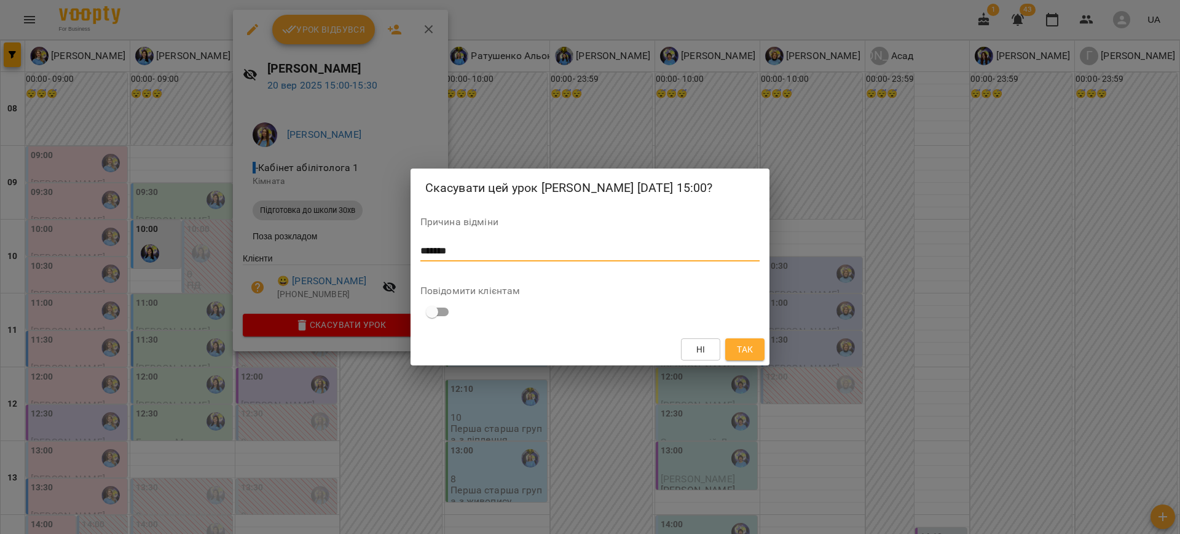
type textarea "*******"
drag, startPoint x: 733, startPoint y: 349, endPoint x: 700, endPoint y: 339, distance: 34.6
click at [733, 349] on button "Так" at bounding box center [744, 349] width 39 height 22
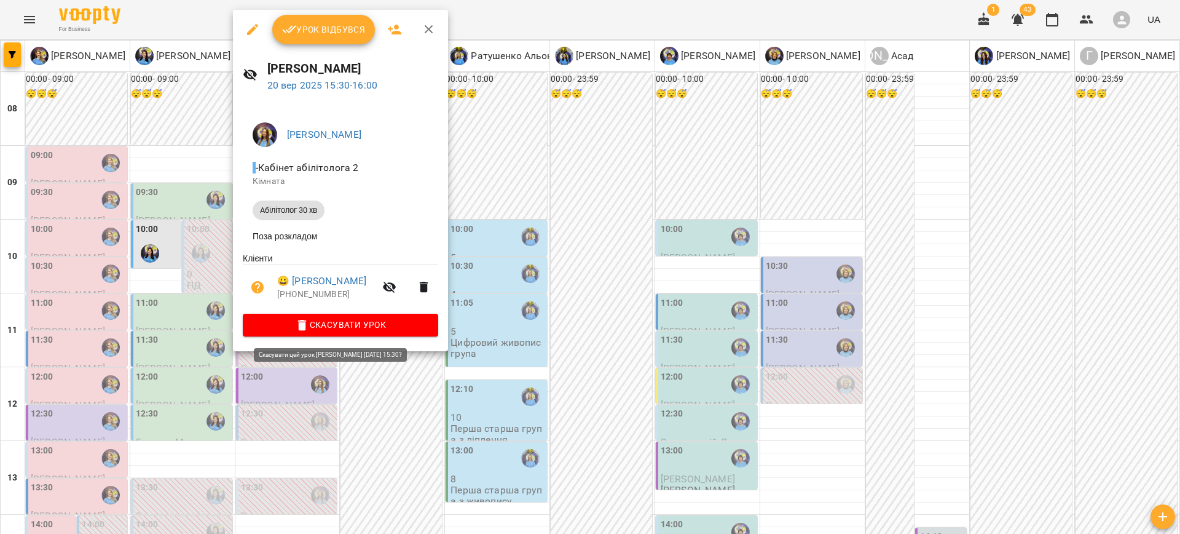
click at [382, 326] on span "Скасувати Урок" at bounding box center [341, 324] width 176 height 15
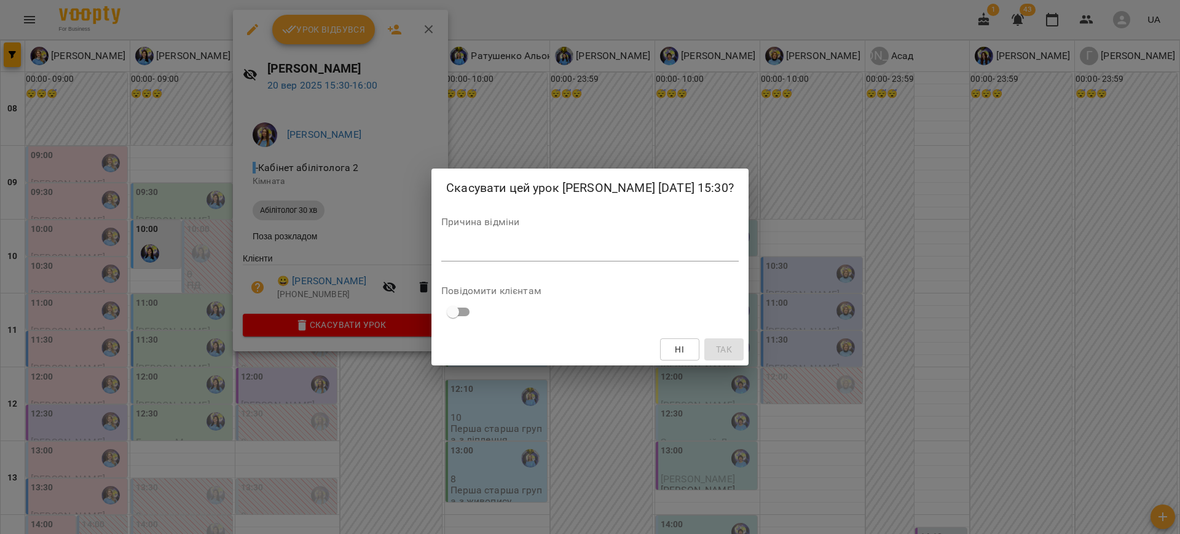
click at [455, 249] on textarea at bounding box center [590, 251] width 298 height 12
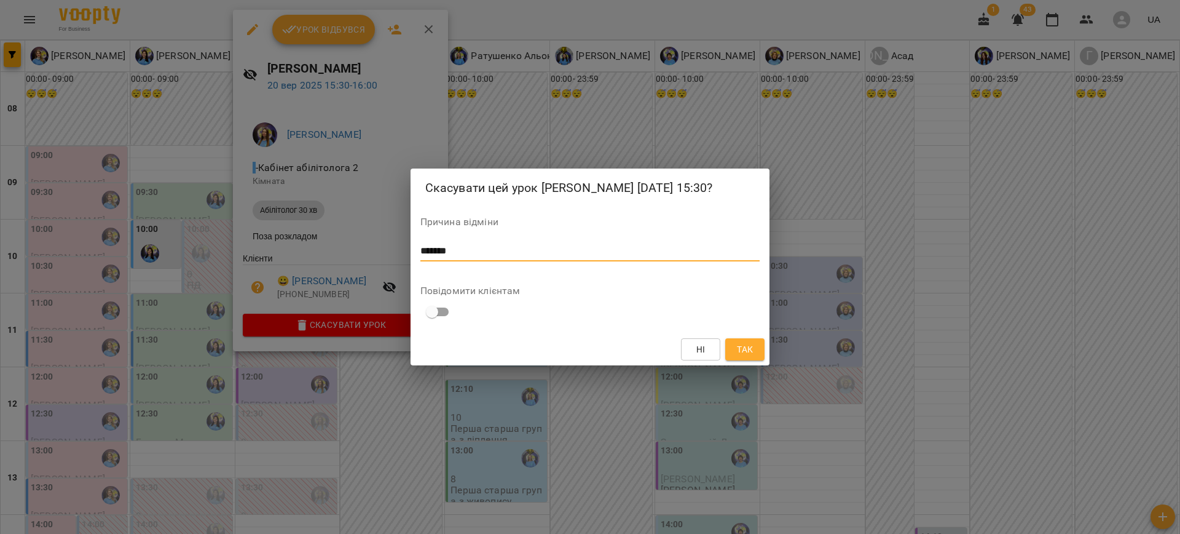
type textarea "*******"
click at [749, 350] on span "Так" at bounding box center [745, 349] width 16 height 15
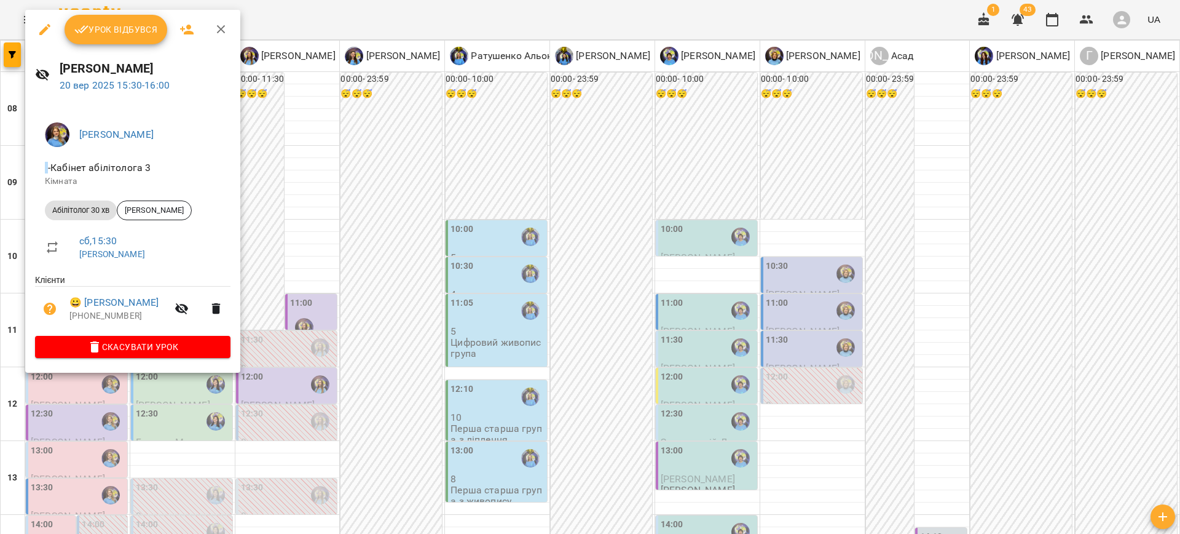
click at [368, 242] on div at bounding box center [590, 267] width 1180 height 534
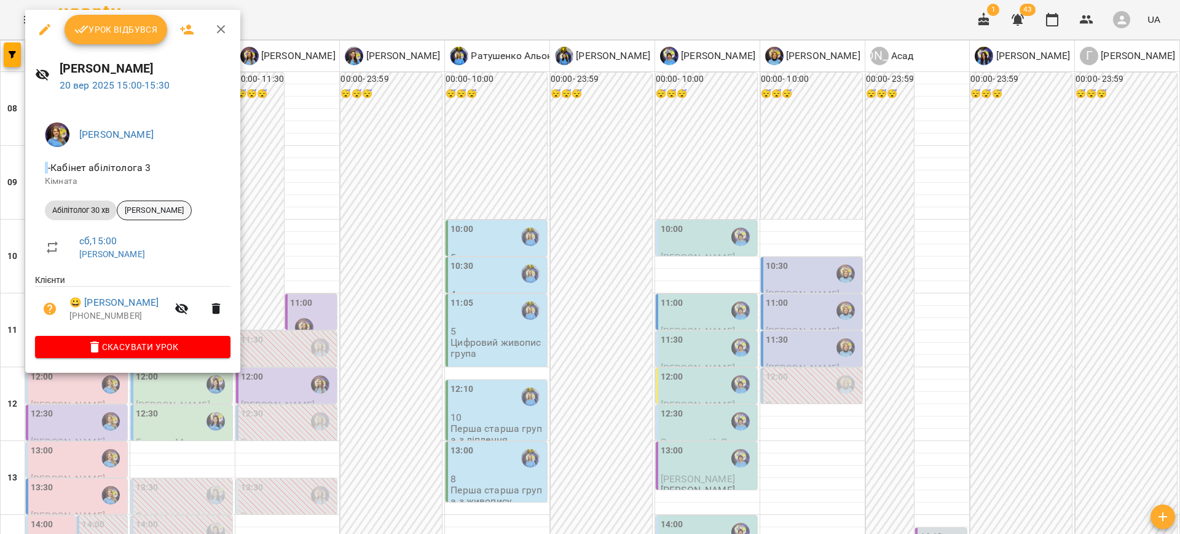
click at [157, 214] on span "[PERSON_NAME]" at bounding box center [154, 210] width 74 height 11
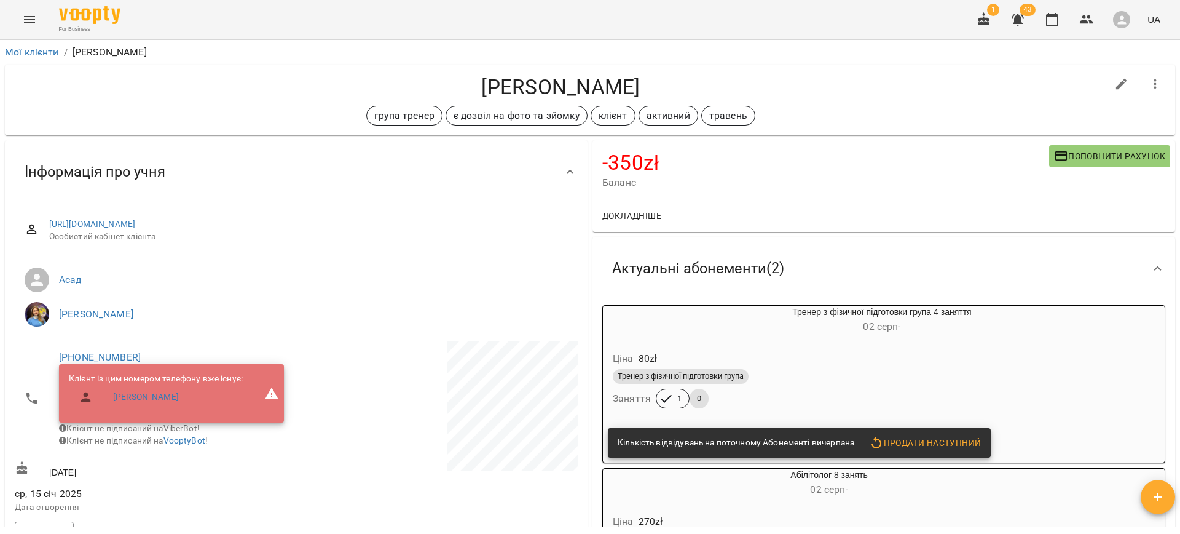
drag, startPoint x: 787, startPoint y: 346, endPoint x: 793, endPoint y: 339, distance: 9.6
click at [787, 346] on div "Ціна 80 zł Тренер з фізичної підготовки група Заняття 1 0" at bounding box center [852, 382] width 499 height 84
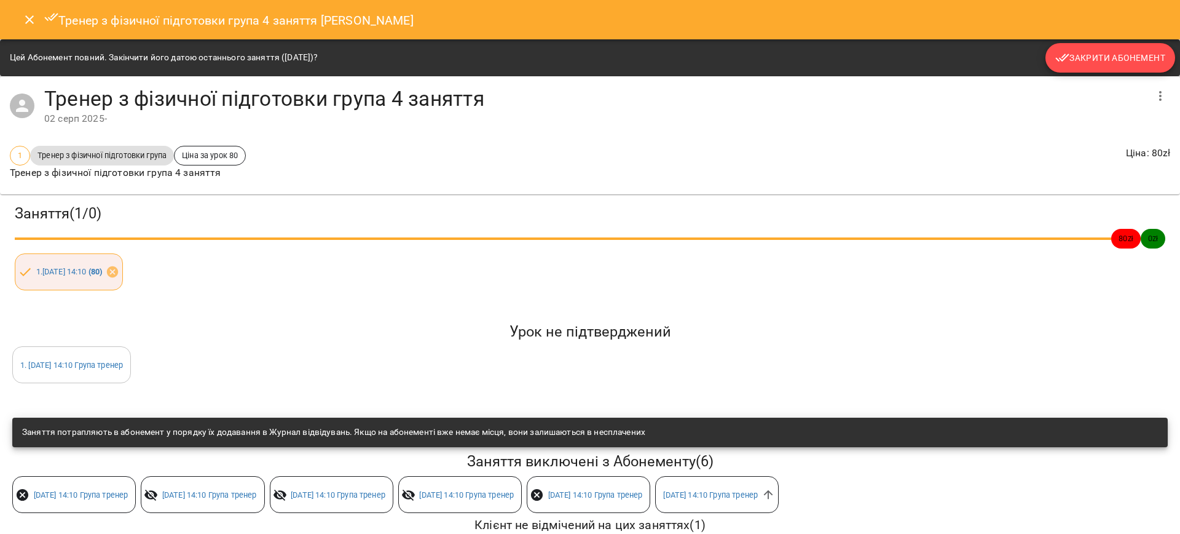
click at [1072, 60] on span "Закрити Абонемент" at bounding box center [1110, 57] width 110 height 15
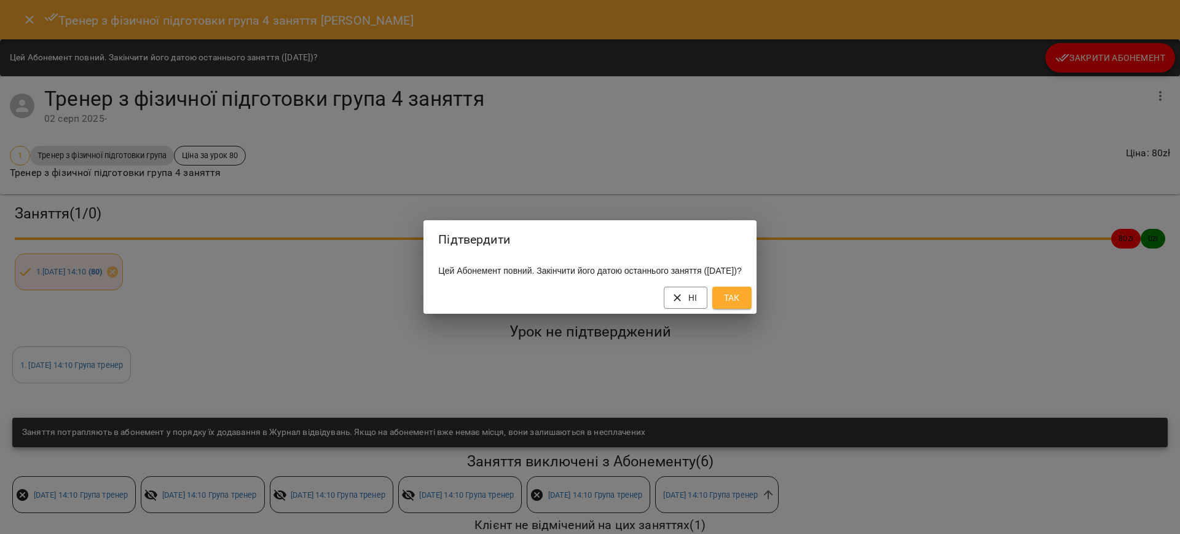
click at [742, 305] on span "Так" at bounding box center [732, 297] width 20 height 15
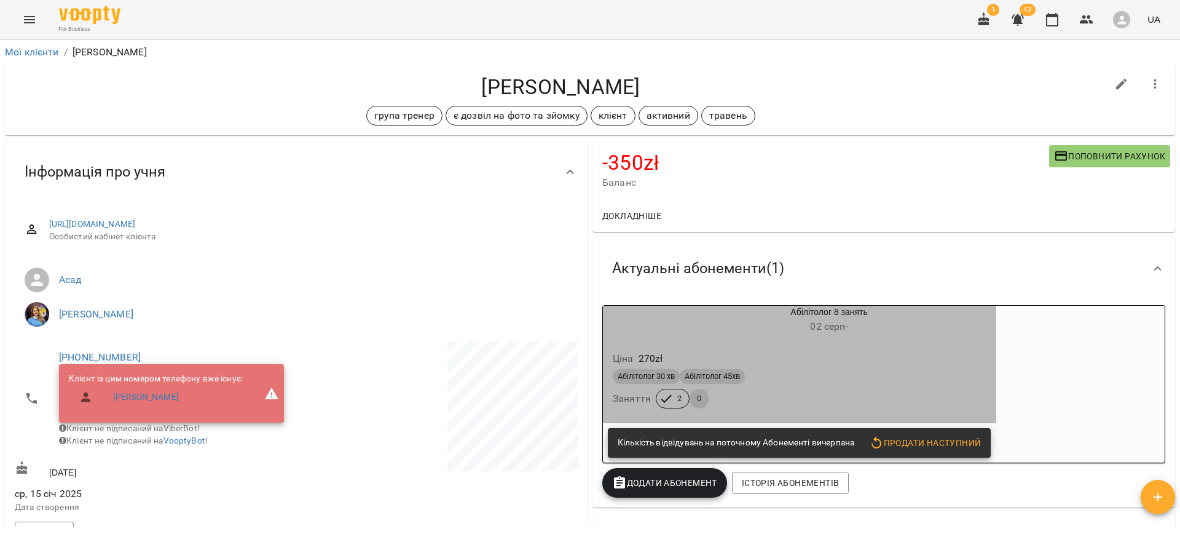
click at [786, 344] on div "Ціна 270 zł Абілітолог 30 хв Абілітолог 45хв Заняття 2 0" at bounding box center [799, 382] width 393 height 84
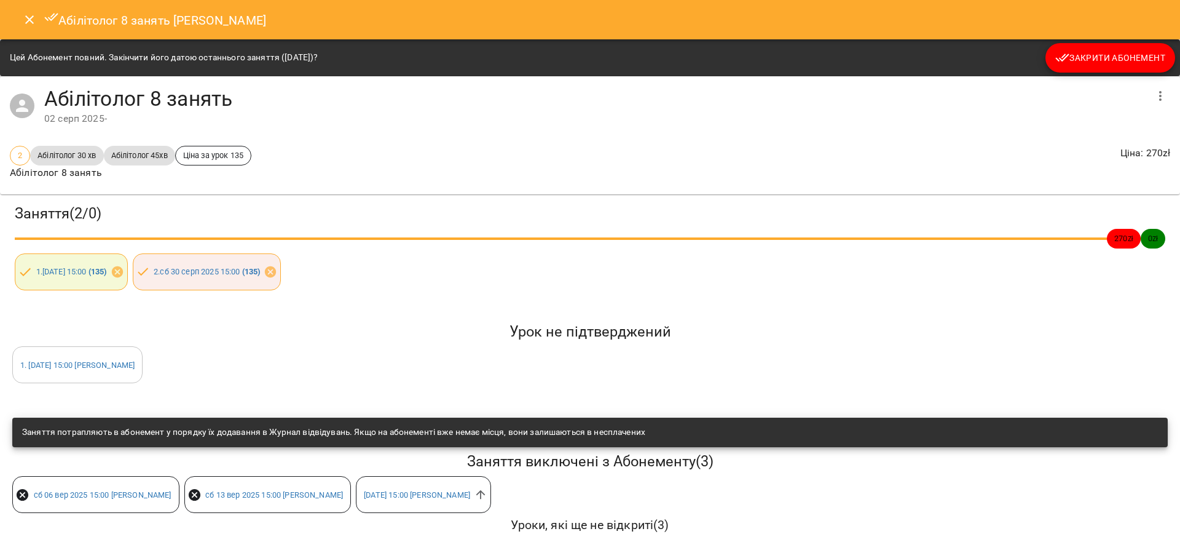
click at [1122, 64] on span "Закрити Абонемент" at bounding box center [1110, 57] width 110 height 15
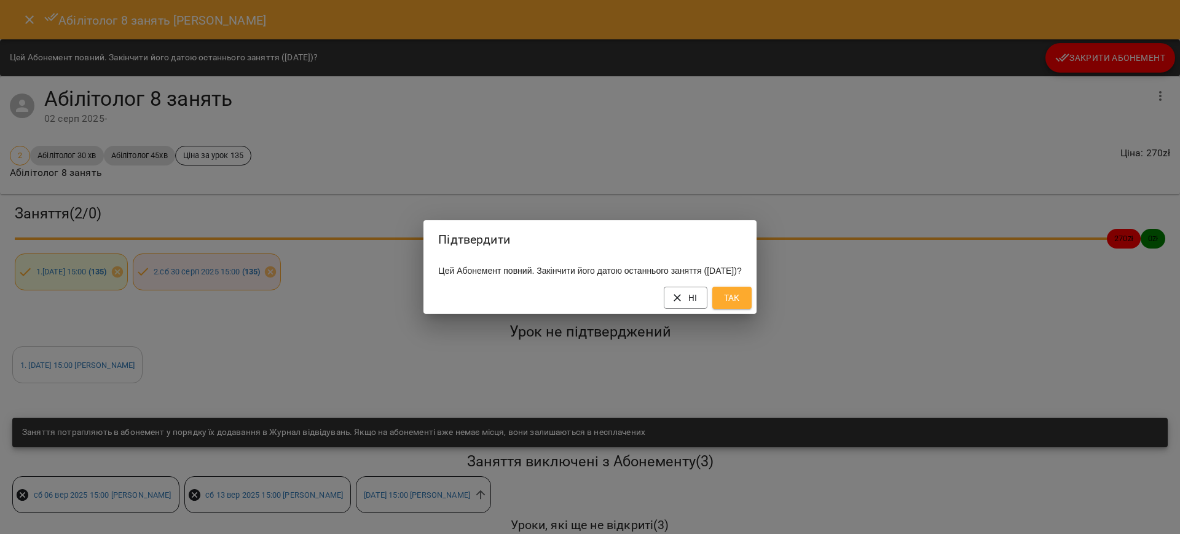
click at [742, 305] on span "Так" at bounding box center [732, 297] width 20 height 15
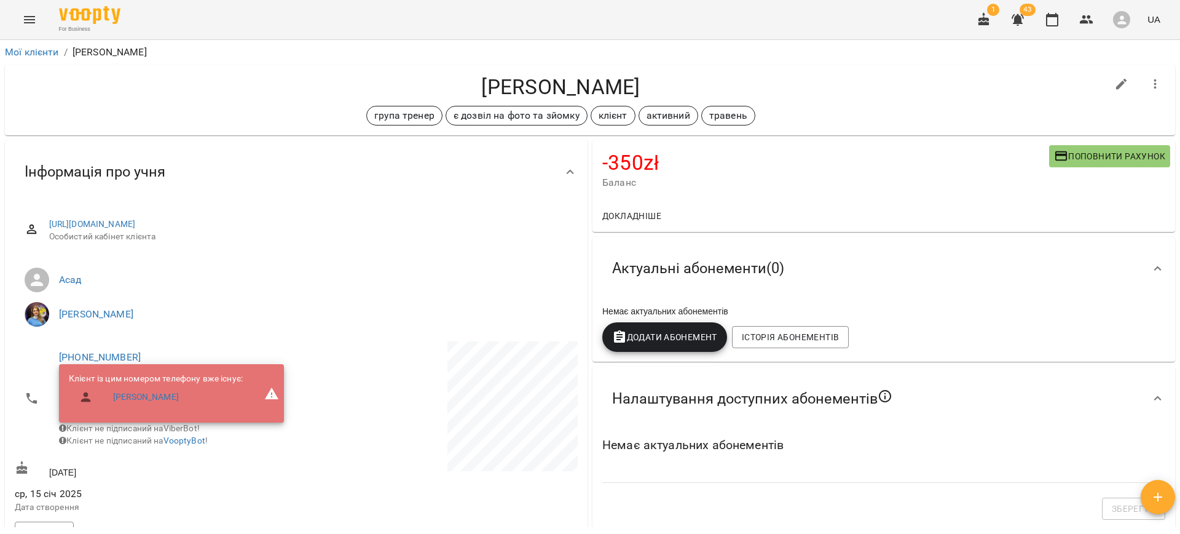
click at [1088, 158] on span "Поповнити рахунок" at bounding box center [1109, 156] width 111 height 15
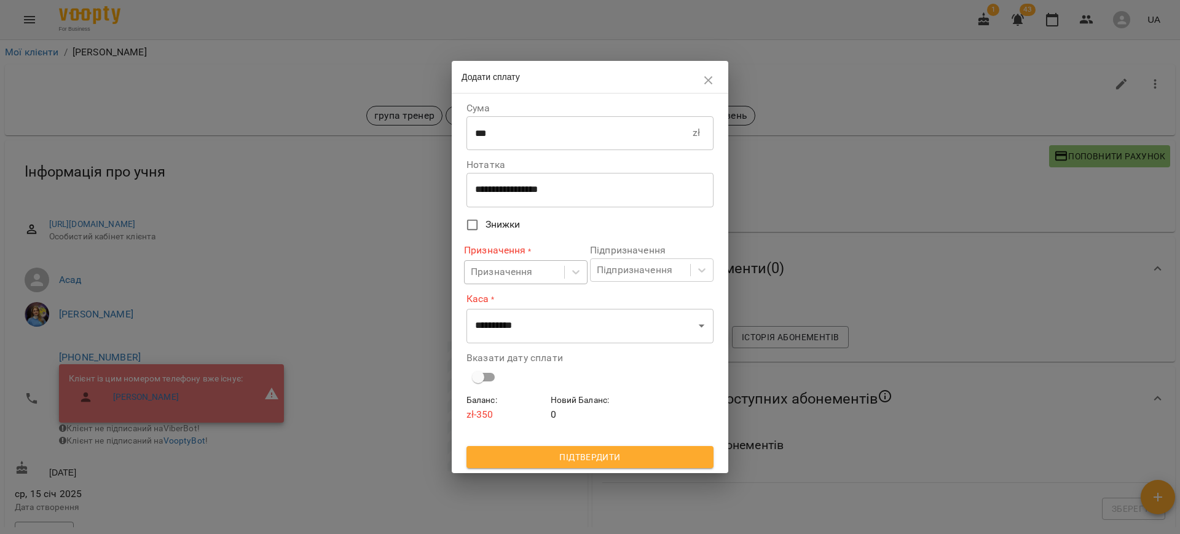
click at [505, 278] on div "Призначення" at bounding box center [502, 272] width 62 height 15
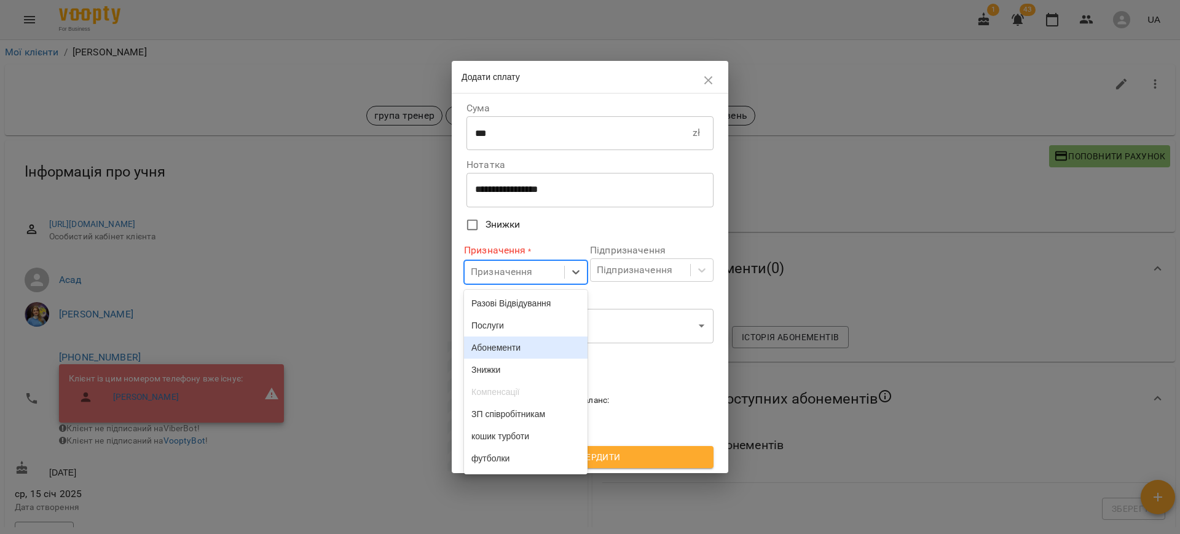
drag, startPoint x: 496, startPoint y: 349, endPoint x: 491, endPoint y: 356, distance: 8.4
click at [495, 349] on div "Абонементи" at bounding box center [526, 347] width 124 height 22
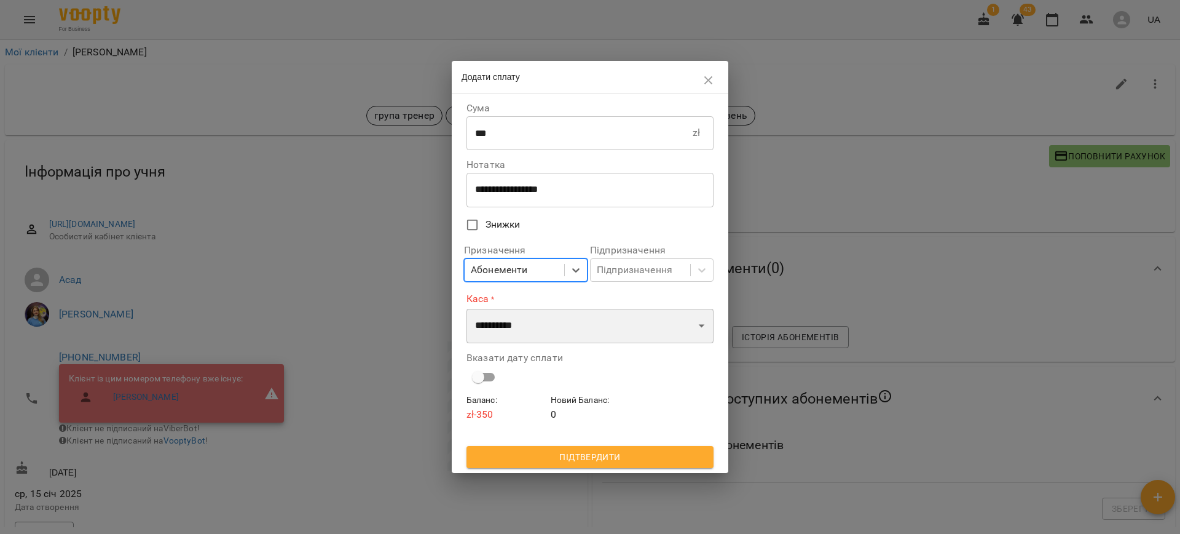
click at [498, 329] on select "**********" at bounding box center [590, 326] width 247 height 34
select select "****"
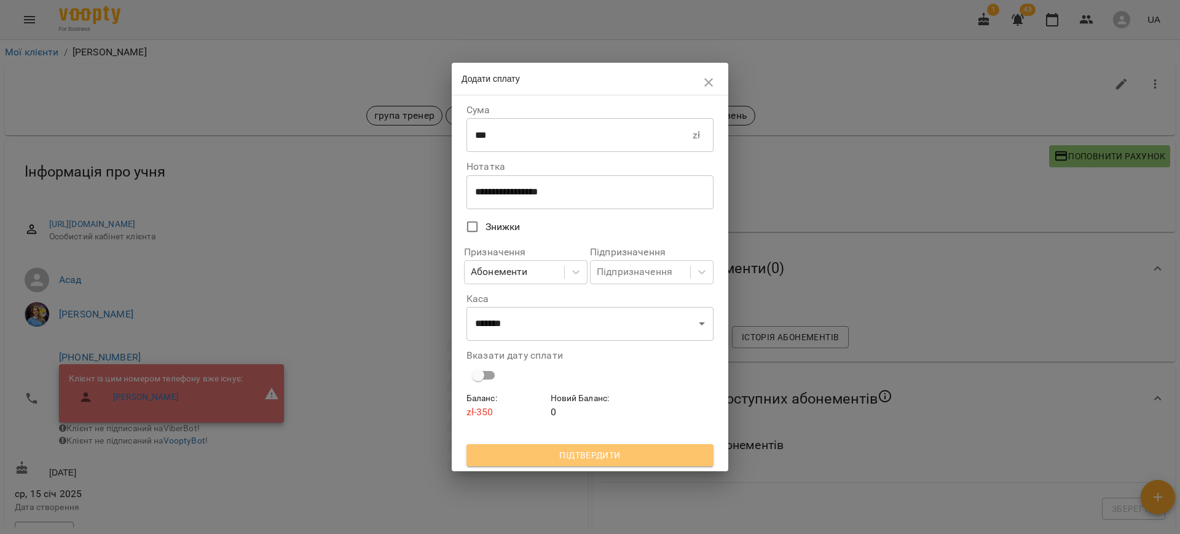
click at [578, 446] on button "Підтвердити" at bounding box center [590, 455] width 247 height 22
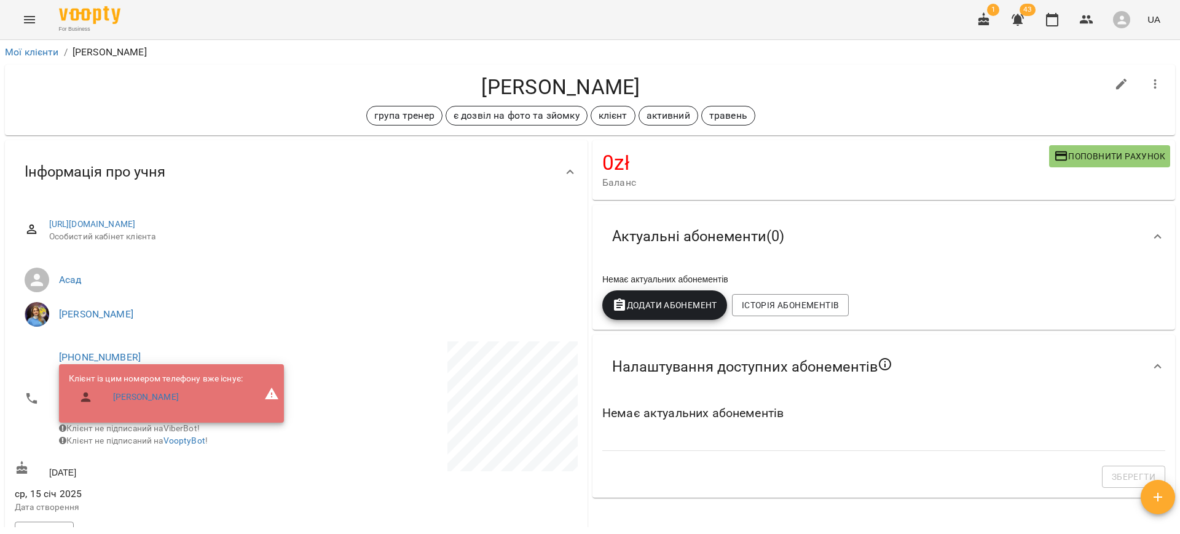
click at [1116, 84] on icon "button" at bounding box center [1121, 84] width 11 height 11
select select "**"
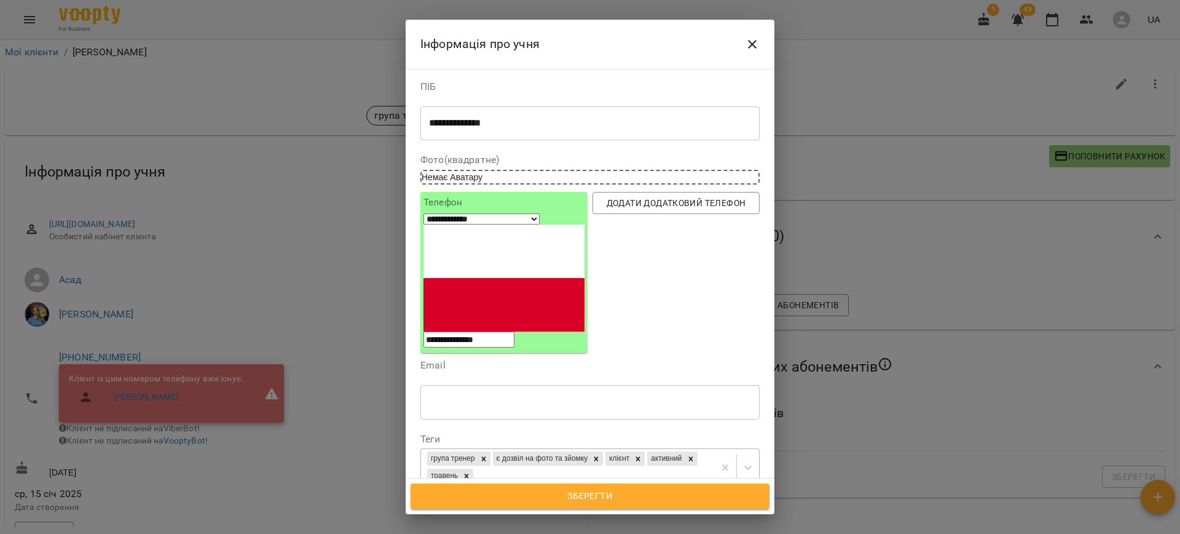
drag, startPoint x: 496, startPoint y: 349, endPoint x: 492, endPoint y: 353, distance: 6.5
click at [491, 451] on div at bounding box center [484, 458] width 14 height 14
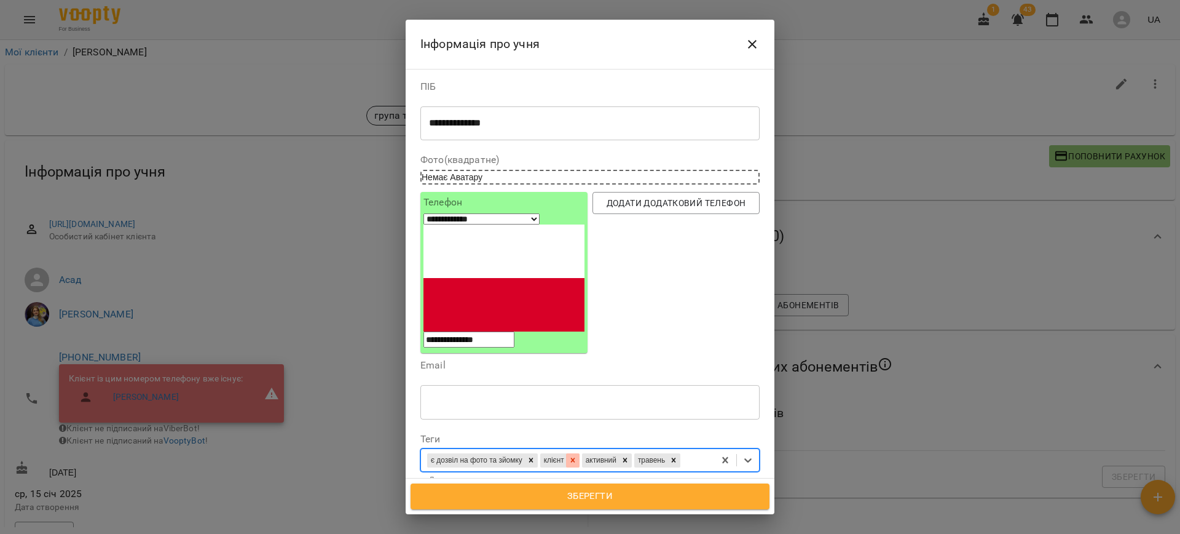
click at [580, 453] on div at bounding box center [573, 460] width 14 height 14
click at [590, 453] on div at bounding box center [584, 460] width 14 height 14
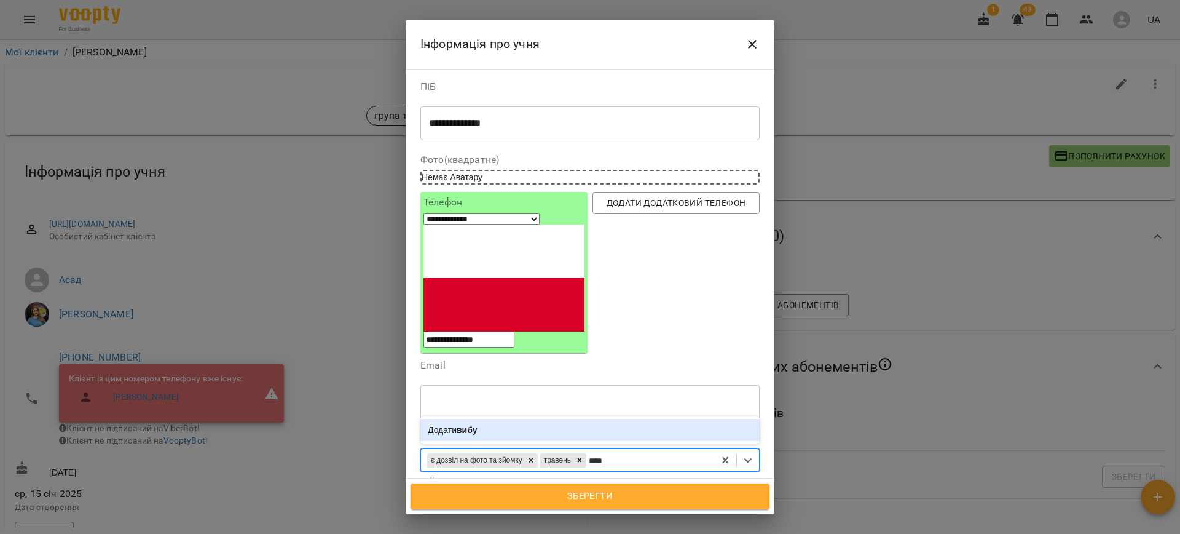
type input "*****"
drag, startPoint x: 506, startPoint y: 317, endPoint x: 513, endPoint y: 324, distance: 10.0
click at [507, 419] on div "Додати вибув" at bounding box center [589, 430] width 339 height 22
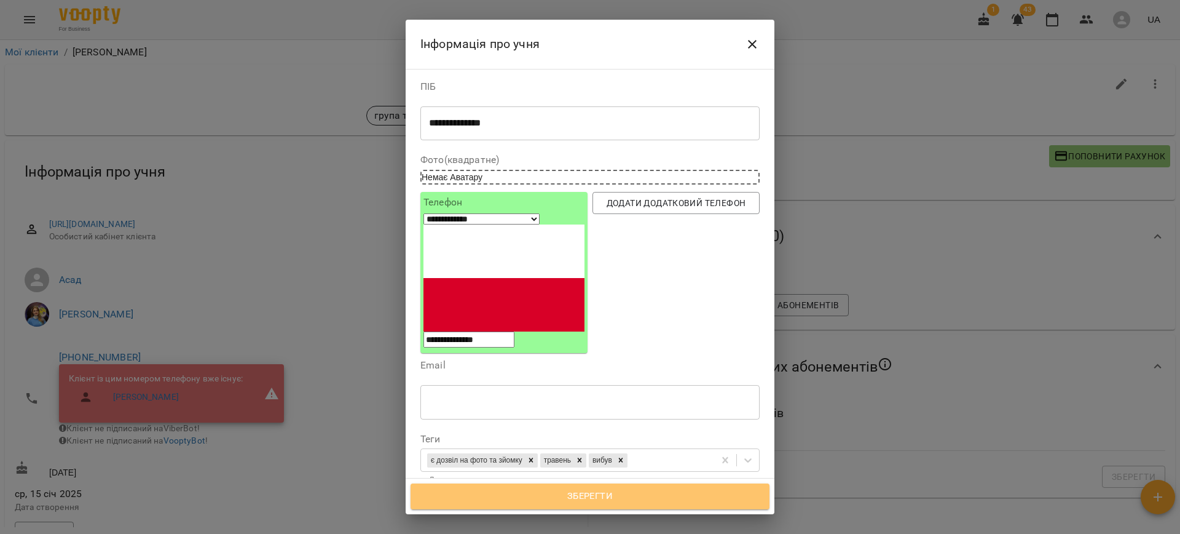
click at [594, 500] on span "Зберегти" at bounding box center [590, 496] width 332 height 16
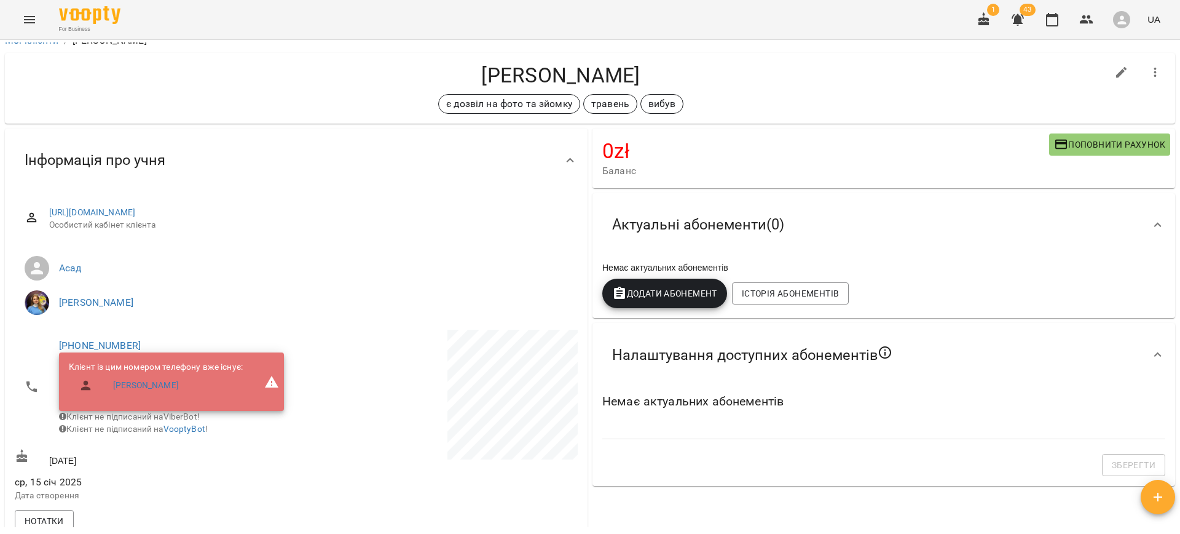
scroll to position [177, 0]
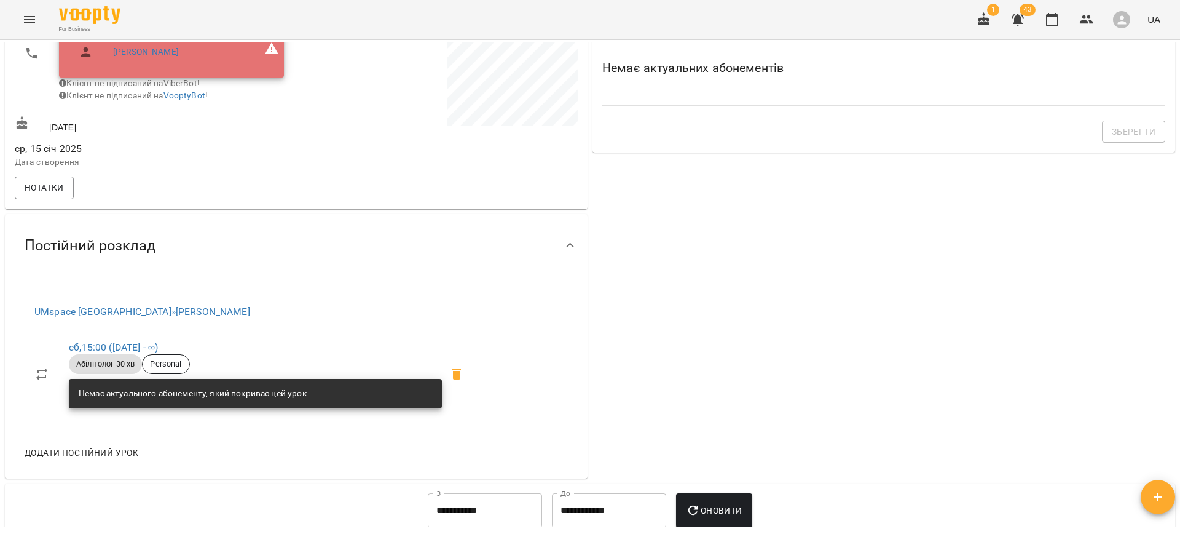
scroll to position [350, 0]
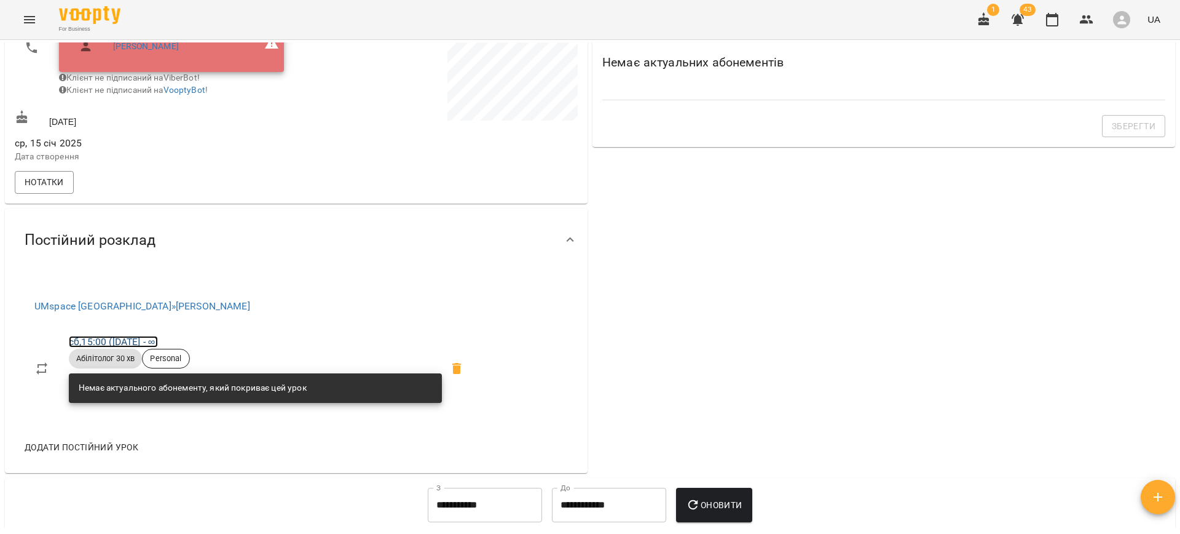
click at [130, 347] on link "сб , 15:00 (01 січ - ∞)" at bounding box center [113, 342] width 89 height 12
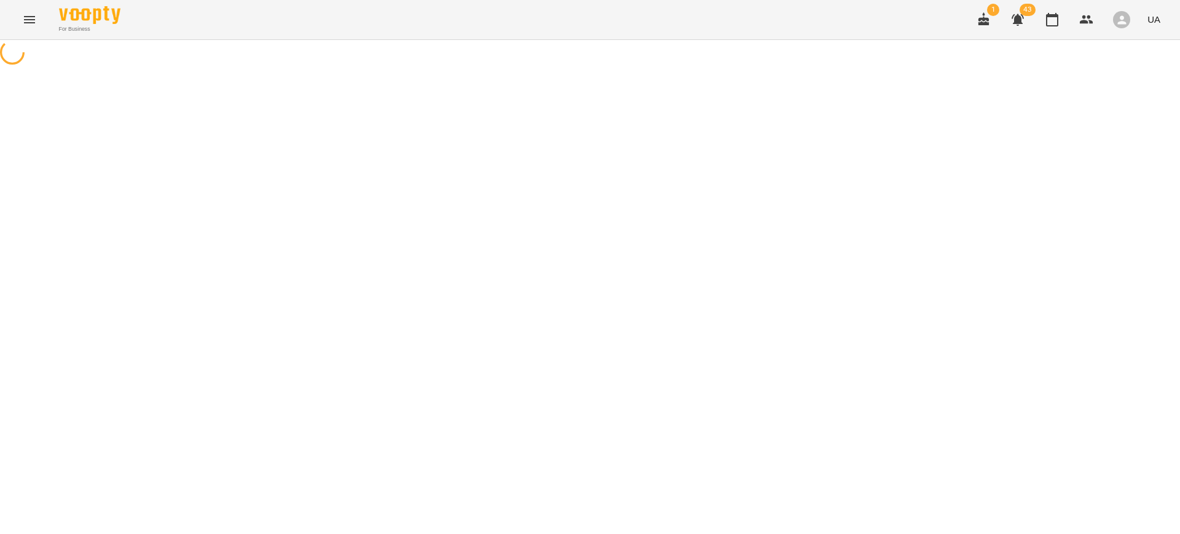
select select "*"
select select "**********"
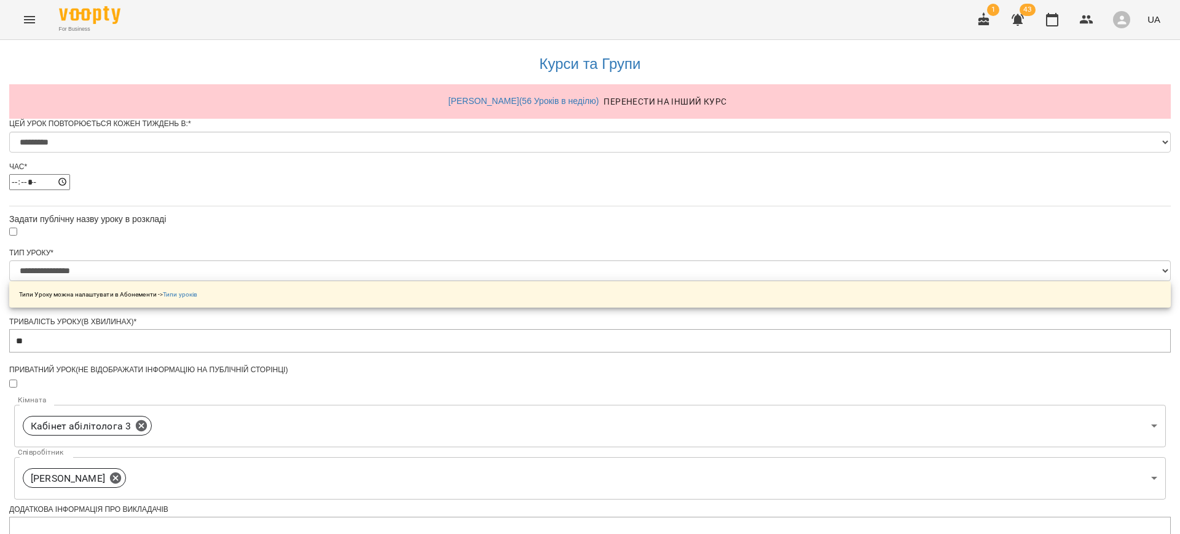
scroll to position [462, 0]
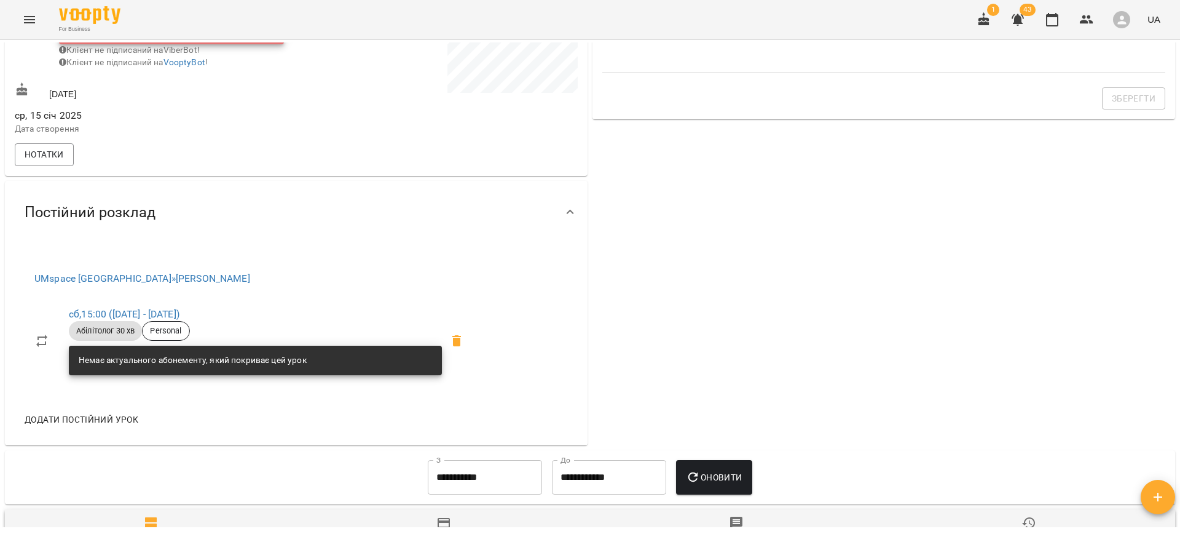
scroll to position [464, 0]
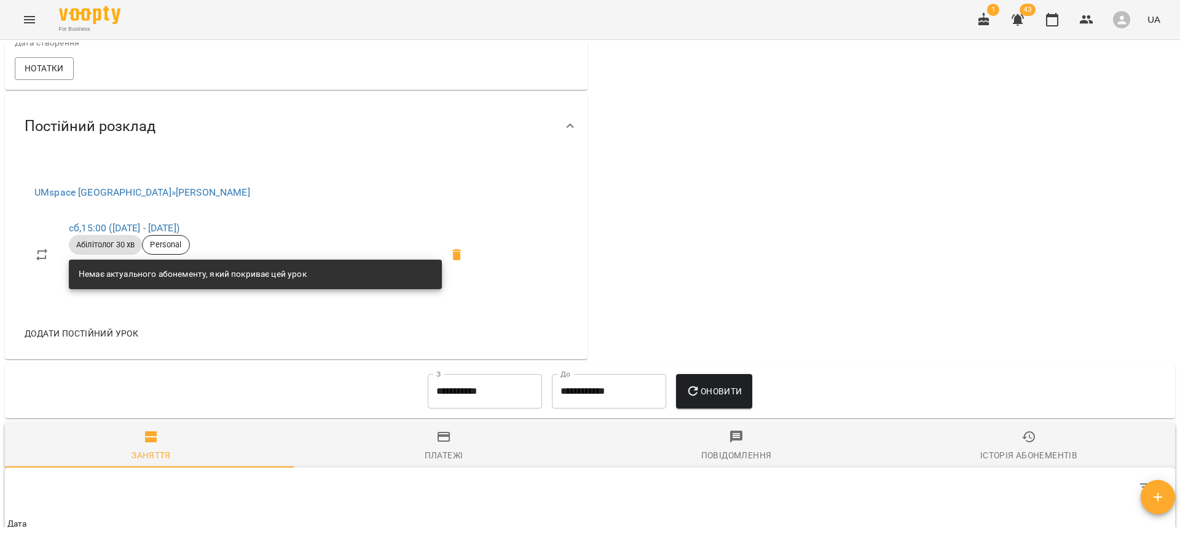
click at [460, 262] on icon at bounding box center [456, 254] width 15 height 15
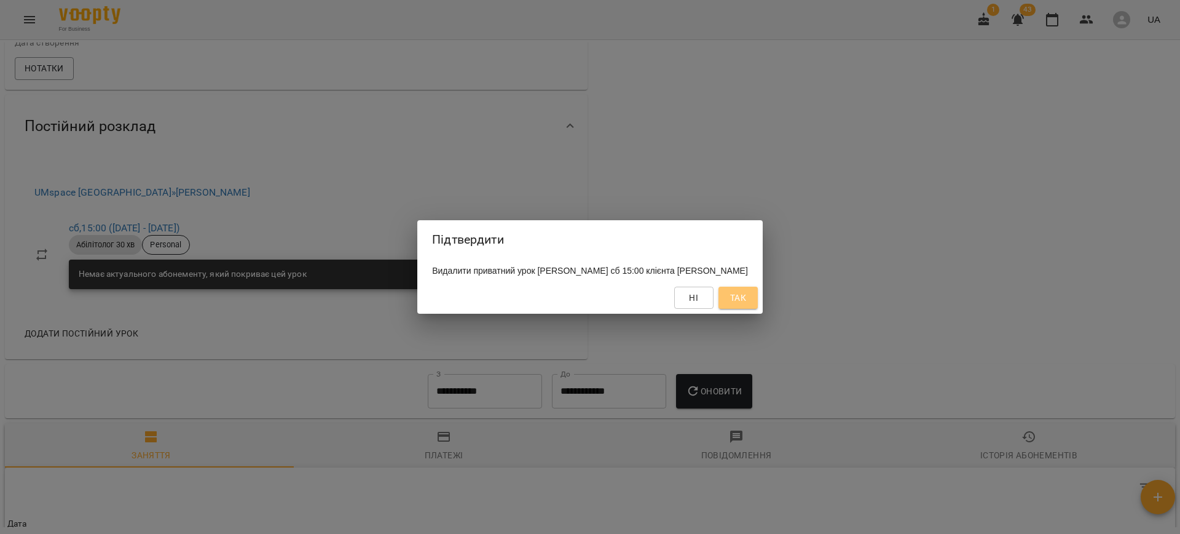
click at [746, 301] on span "Так" at bounding box center [738, 297] width 16 height 15
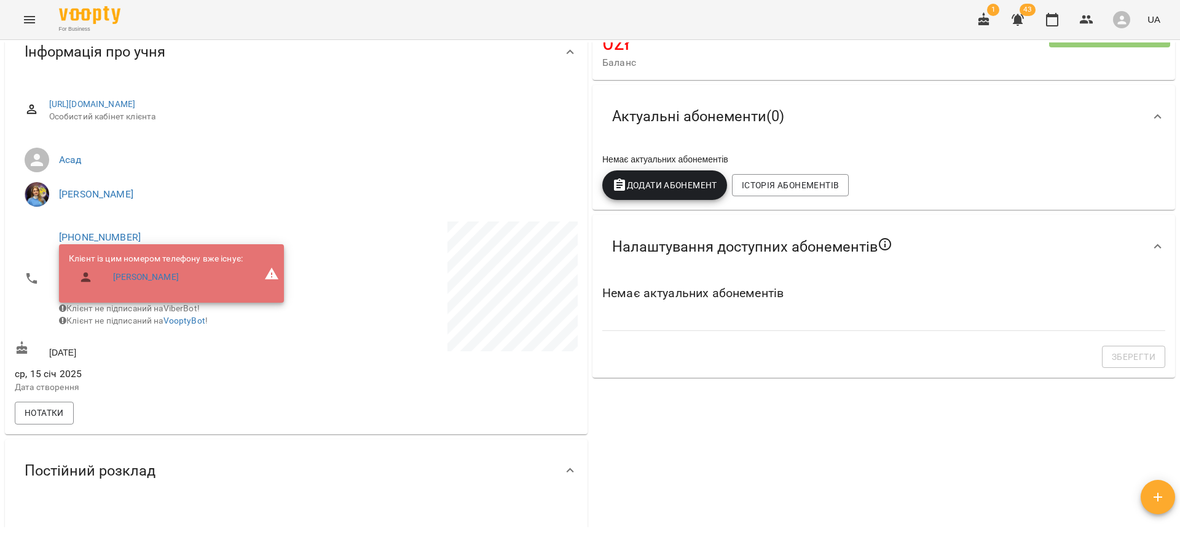
scroll to position [0, 0]
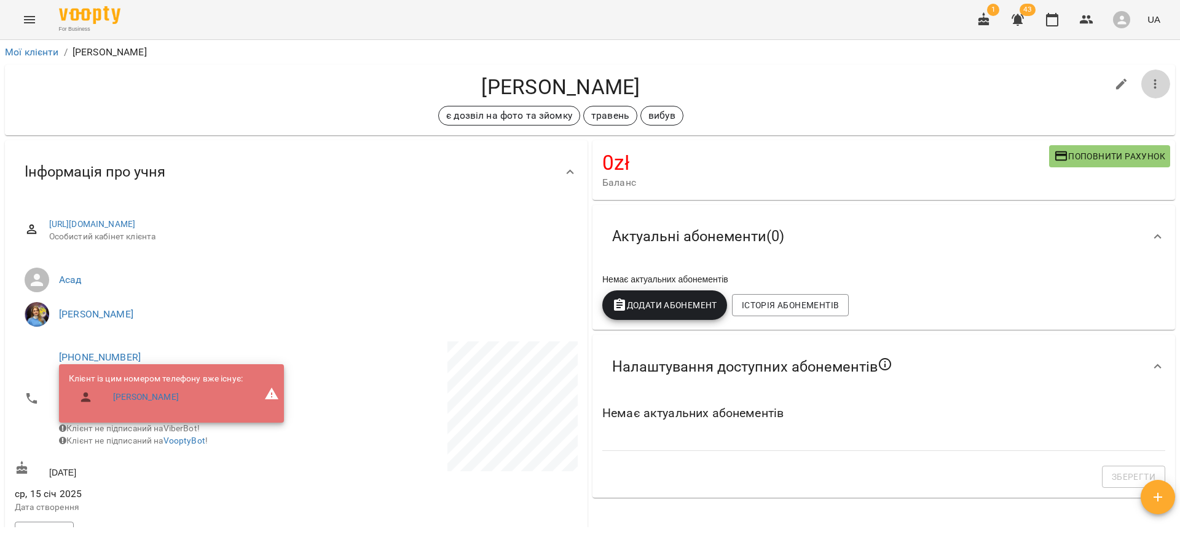
click at [1154, 79] on icon "button" at bounding box center [1155, 84] width 2 height 10
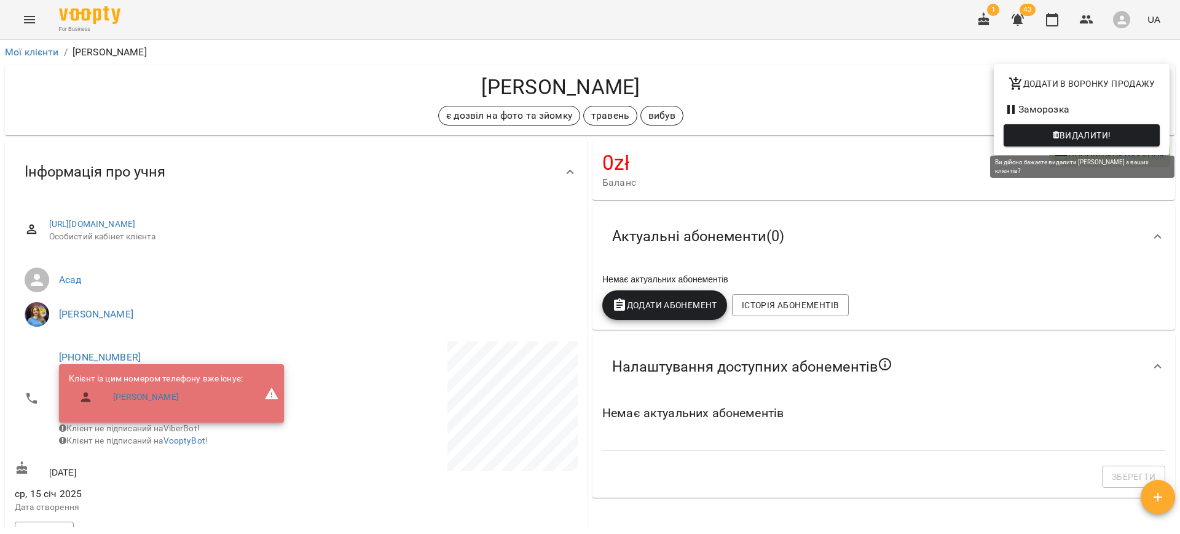
click at [1051, 131] on span "Видалити!" at bounding box center [1082, 135] width 136 height 15
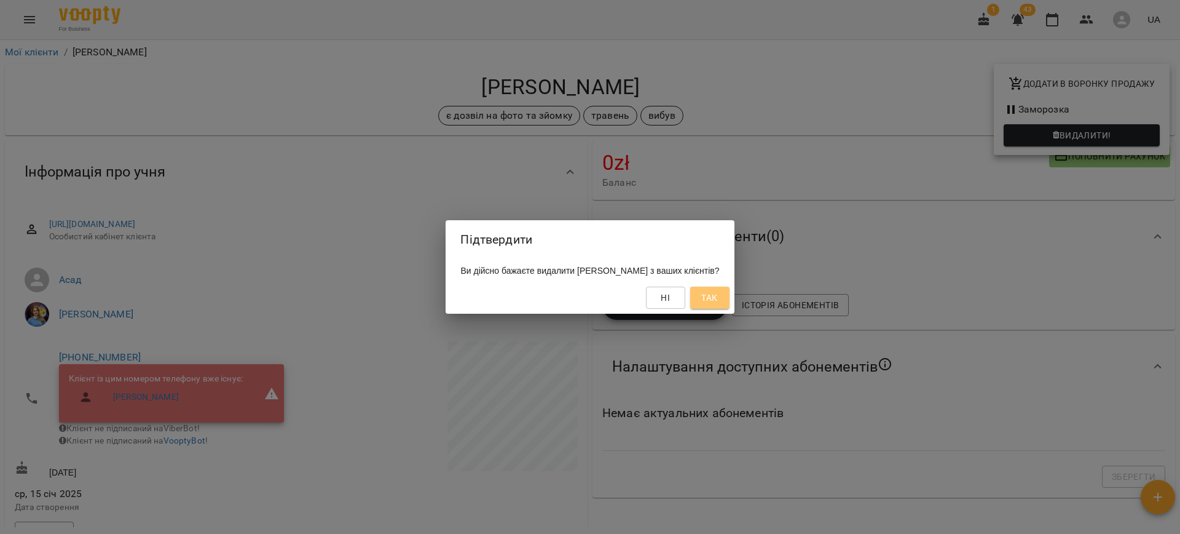
click at [717, 291] on span "Так" at bounding box center [709, 297] width 16 height 15
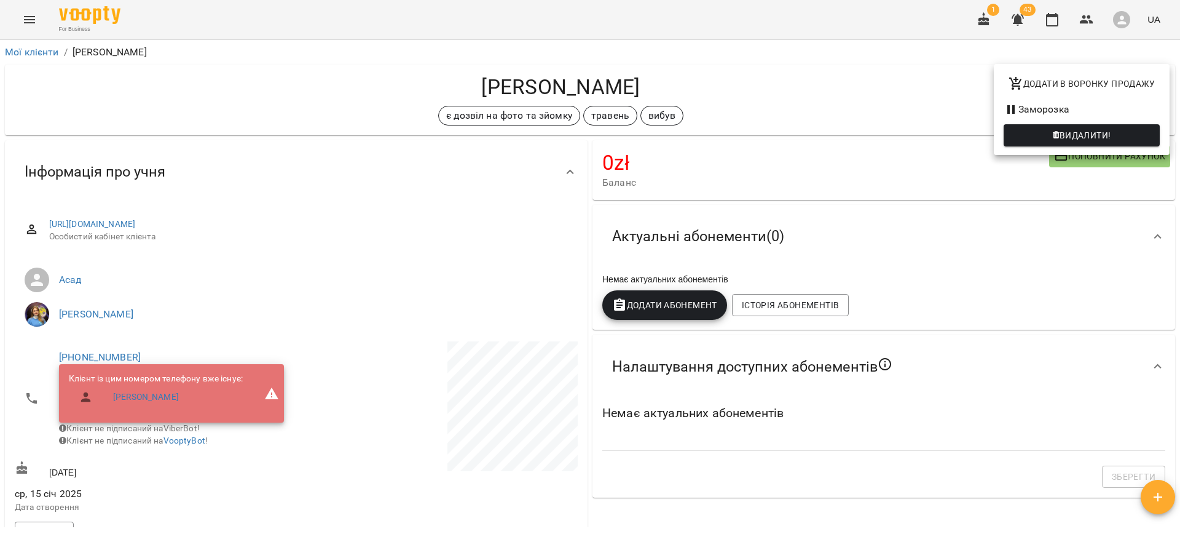
click at [32, 22] on div at bounding box center [590, 267] width 1180 height 534
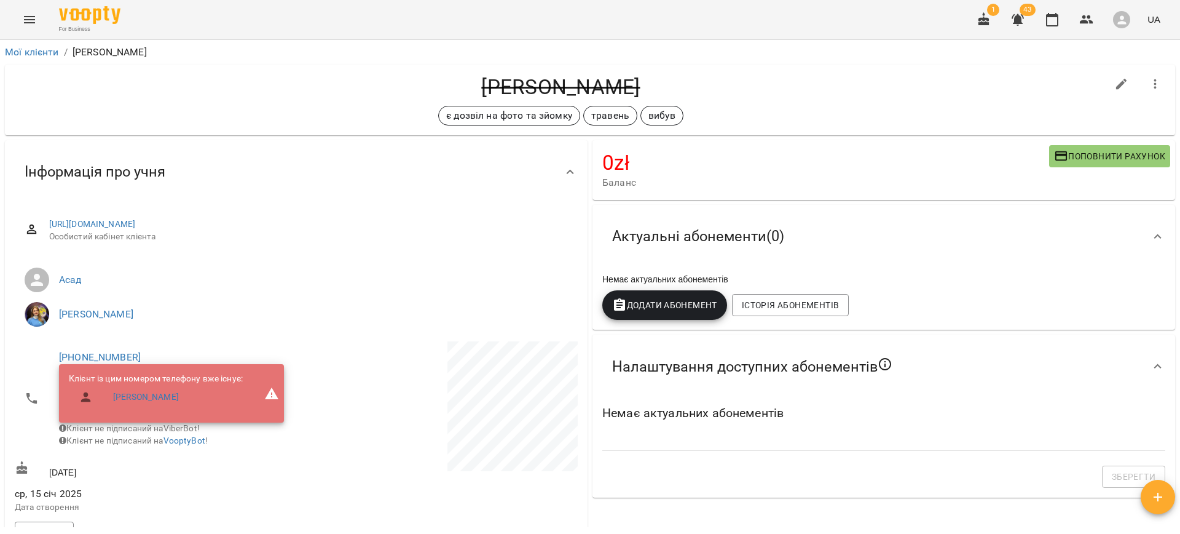
click at [37, 15] on button "Menu" at bounding box center [30, 20] width 30 height 30
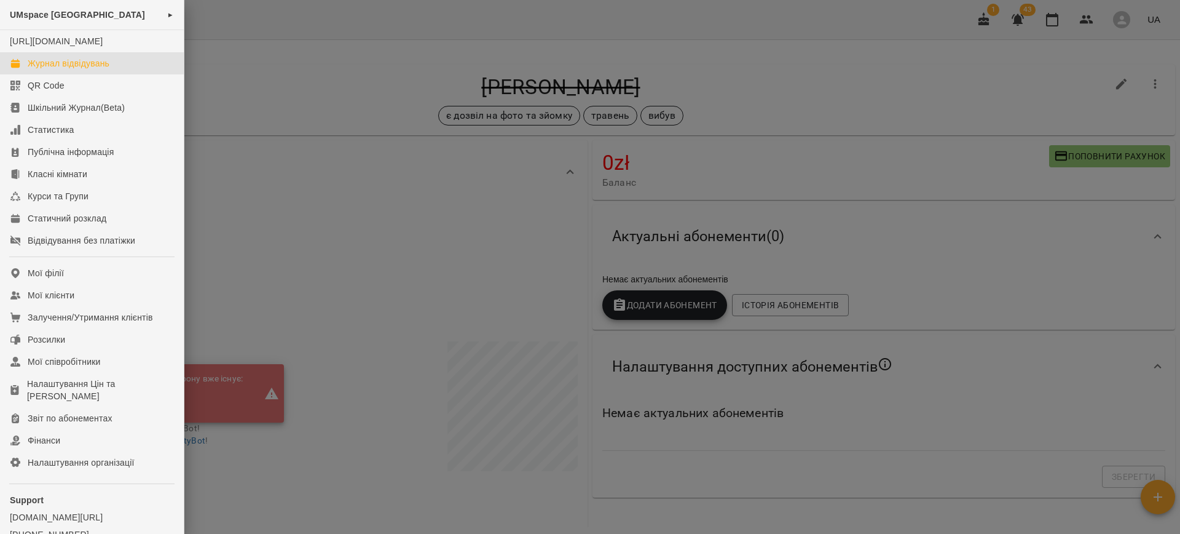
drag, startPoint x: 89, startPoint y: 71, endPoint x: 146, endPoint y: 80, distance: 57.8
click at [89, 69] on div "Журнал відвідувань" at bounding box center [69, 63] width 82 height 12
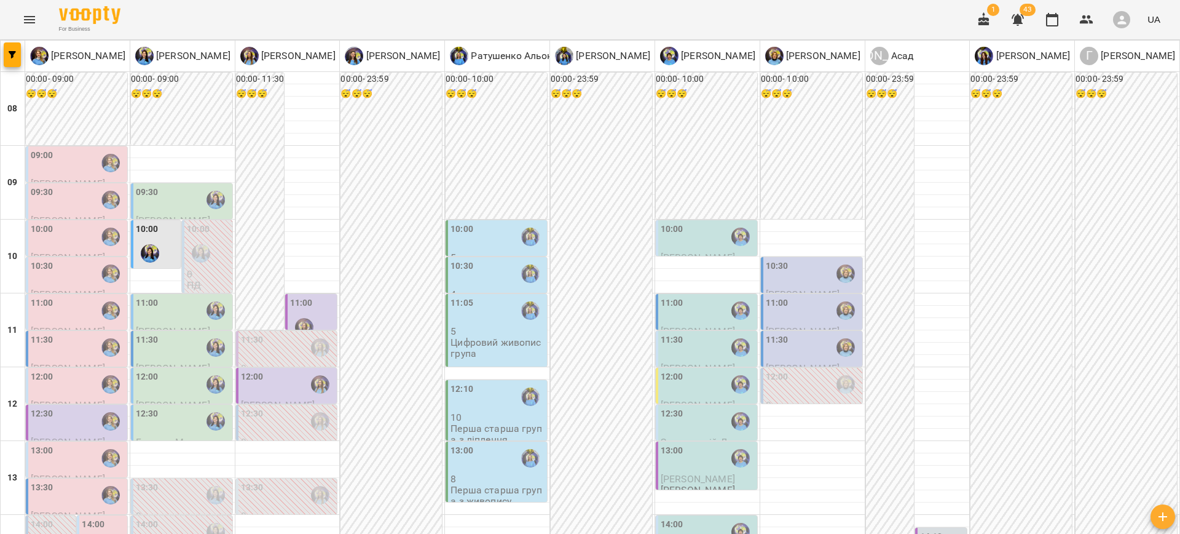
scroll to position [478, 0]
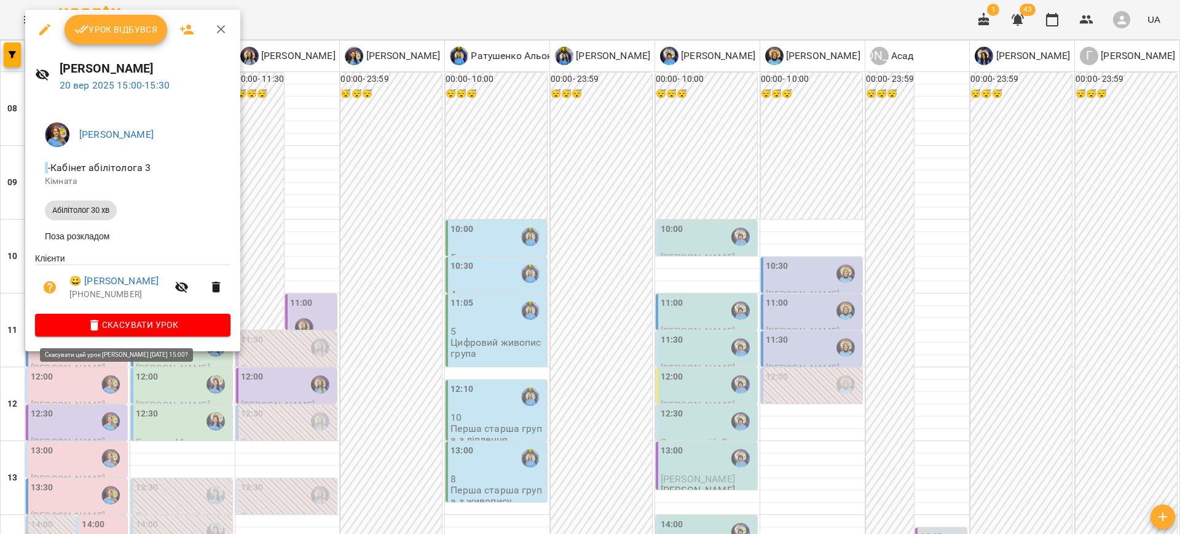
click at [160, 331] on span "Скасувати Урок" at bounding box center [133, 324] width 176 height 15
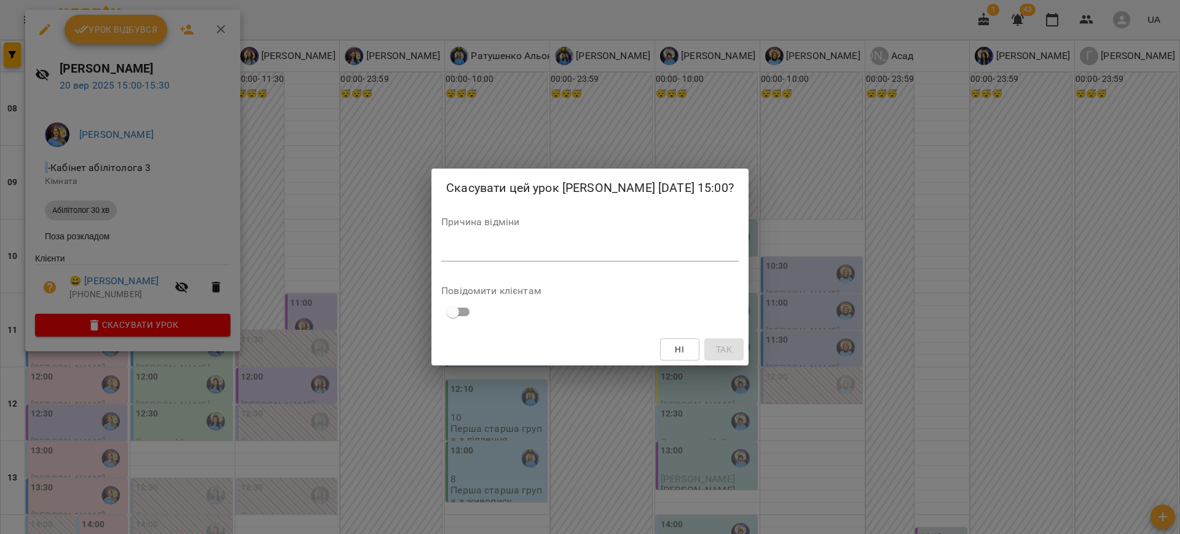
click at [483, 261] on div "*" at bounding box center [590, 252] width 298 height 20
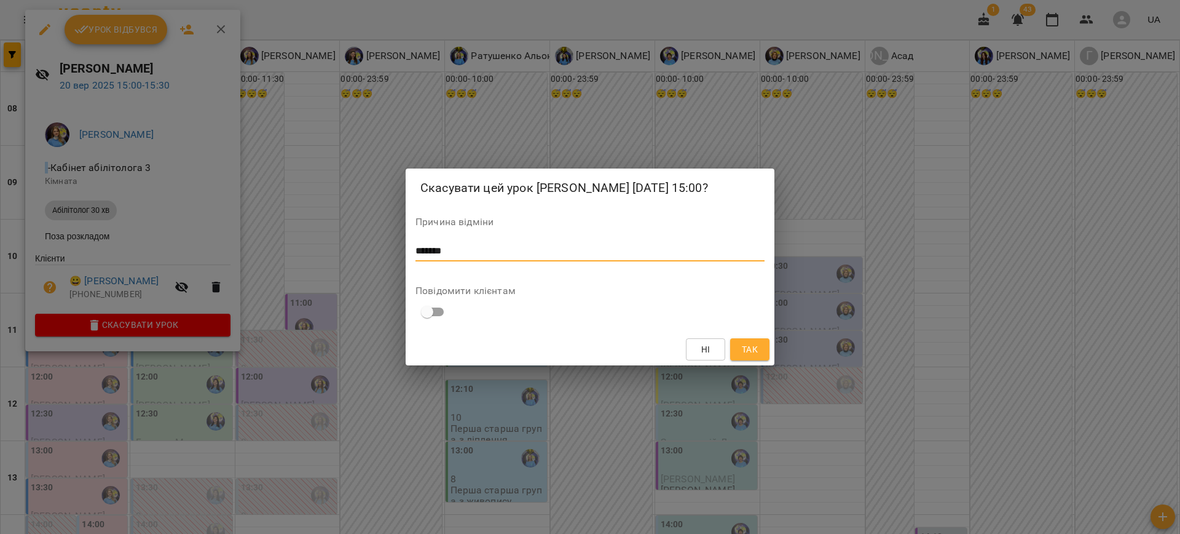
type textarea "*******"
click at [748, 357] on span "Так" at bounding box center [750, 349] width 16 height 15
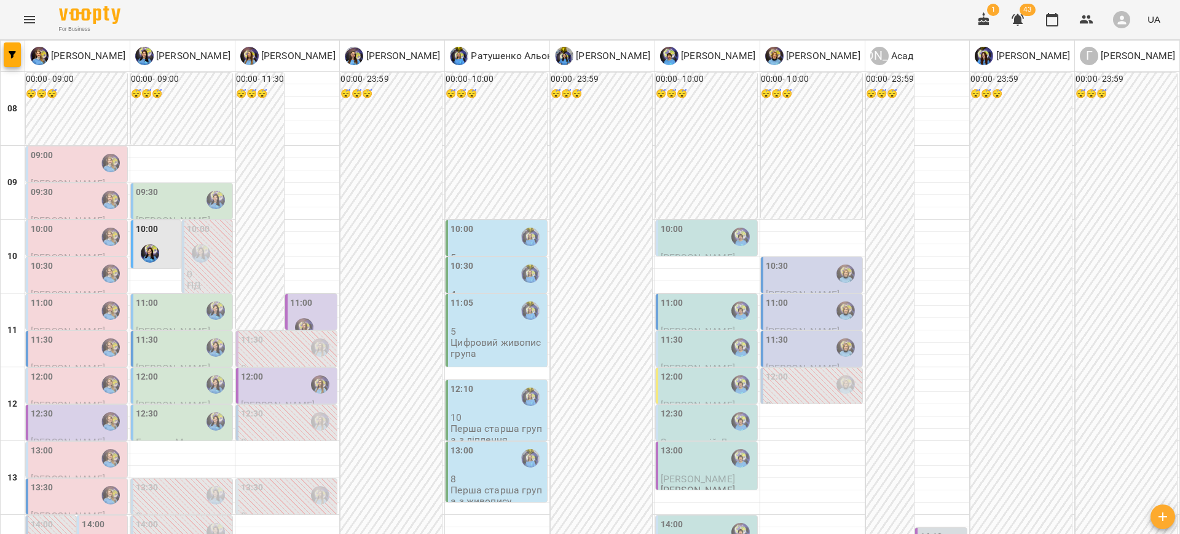
scroll to position [240, 0]
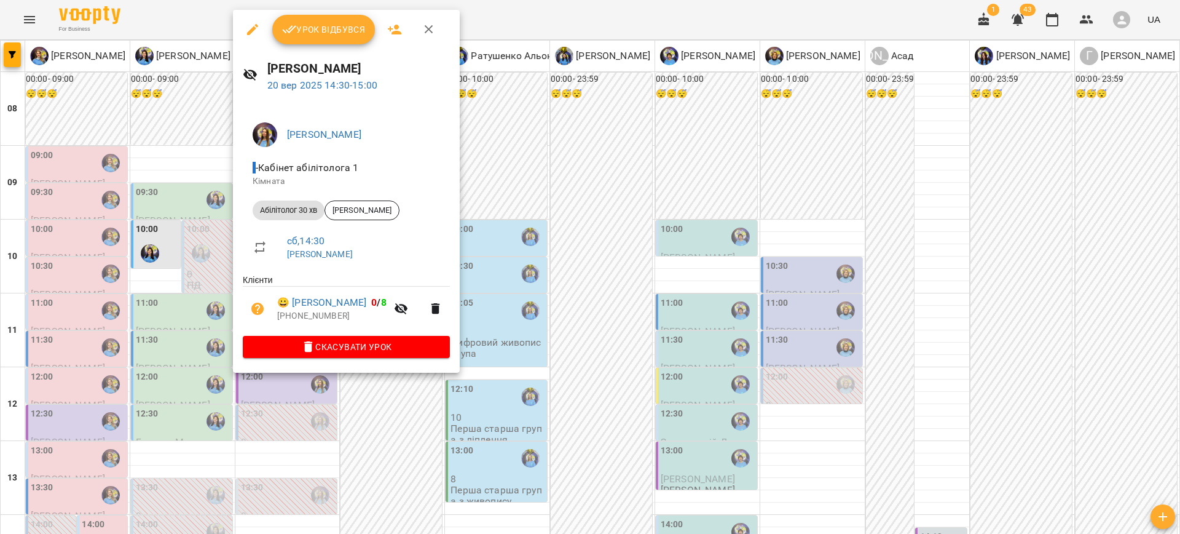
click at [605, 353] on div at bounding box center [590, 267] width 1180 height 534
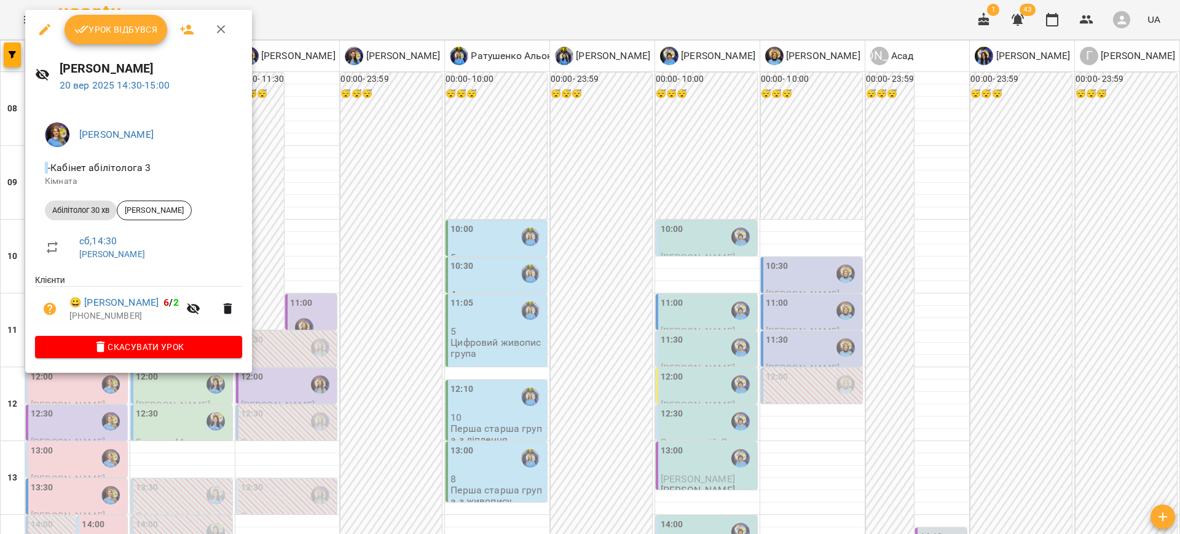
click at [472, 320] on div at bounding box center [590, 267] width 1180 height 534
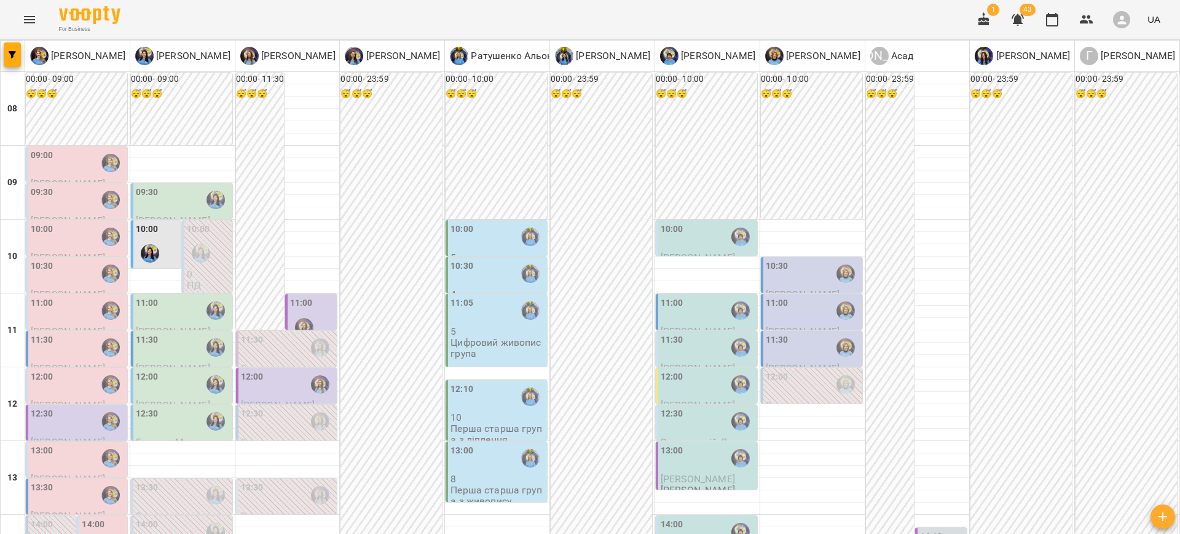
click at [664, 518] on div "14:00" at bounding box center [672, 532] width 23 height 28
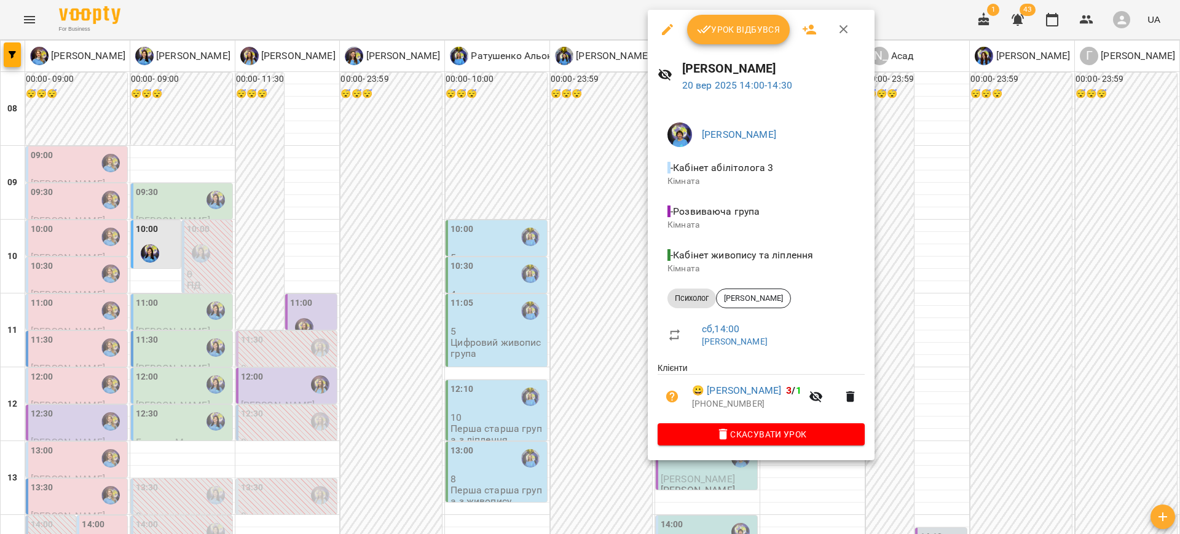
drag, startPoint x: 585, startPoint y: 395, endPoint x: 524, endPoint y: 382, distance: 62.9
click at [585, 395] on div at bounding box center [590, 267] width 1180 height 534
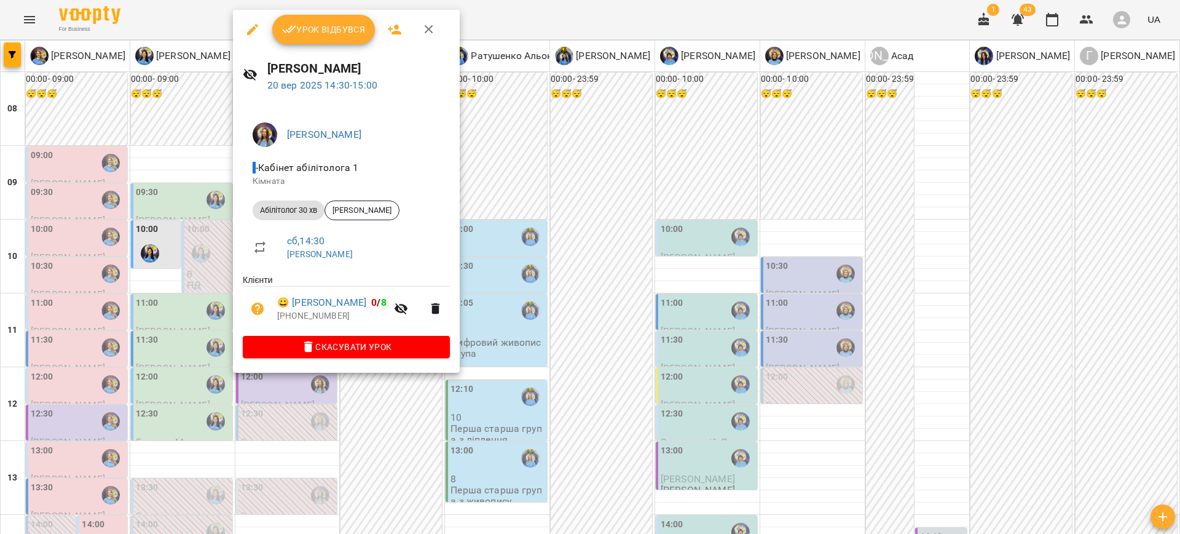
click at [425, 425] on div at bounding box center [590, 267] width 1180 height 534
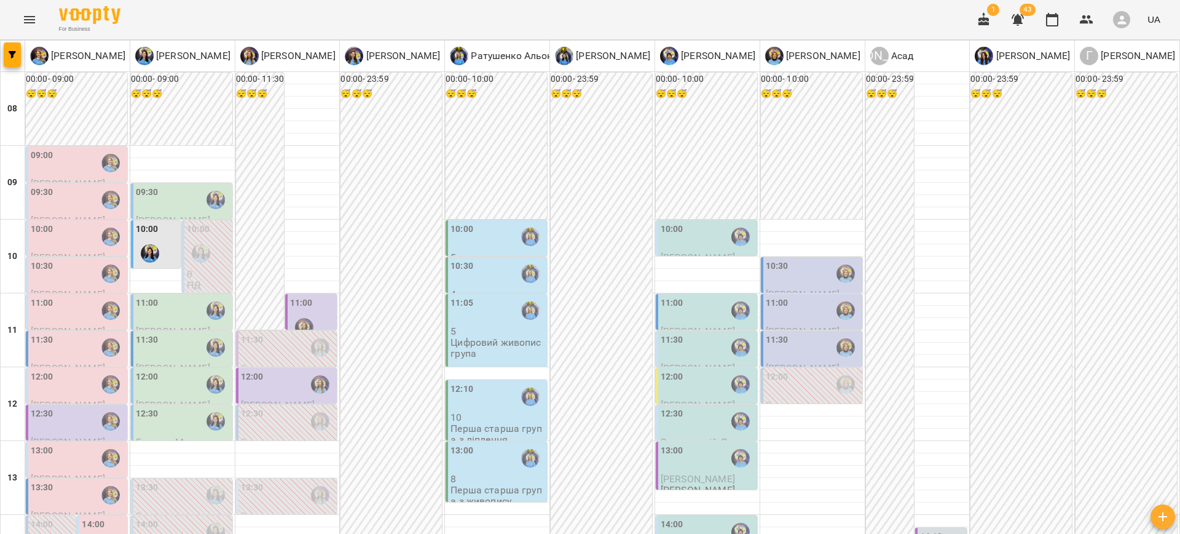
scroll to position [196, 0]
click at [273, 370] on div "12:00" at bounding box center [288, 384] width 94 height 28
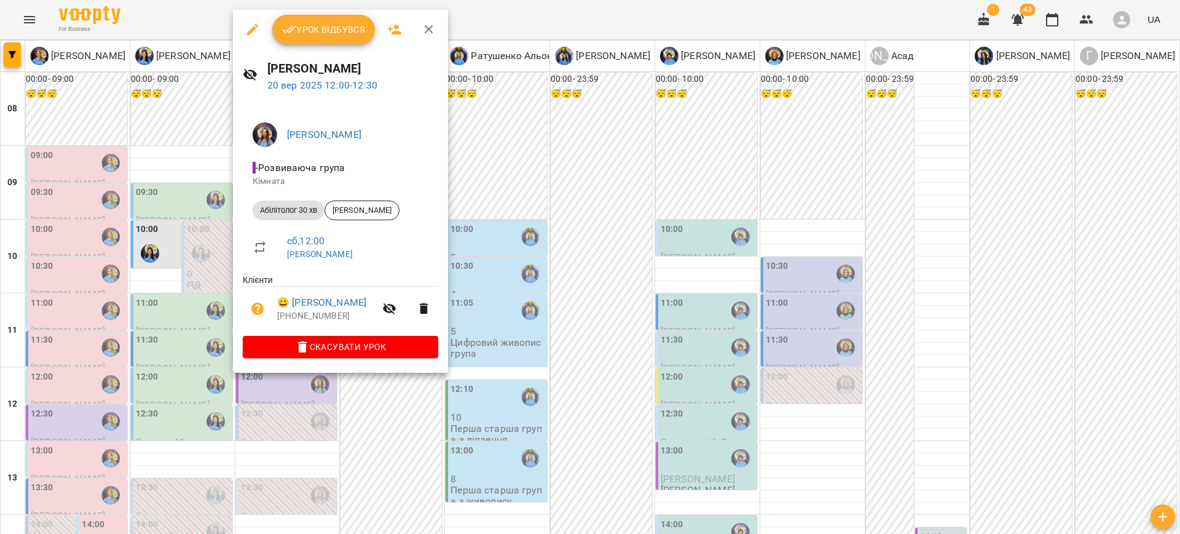
click at [408, 403] on div at bounding box center [590, 267] width 1180 height 534
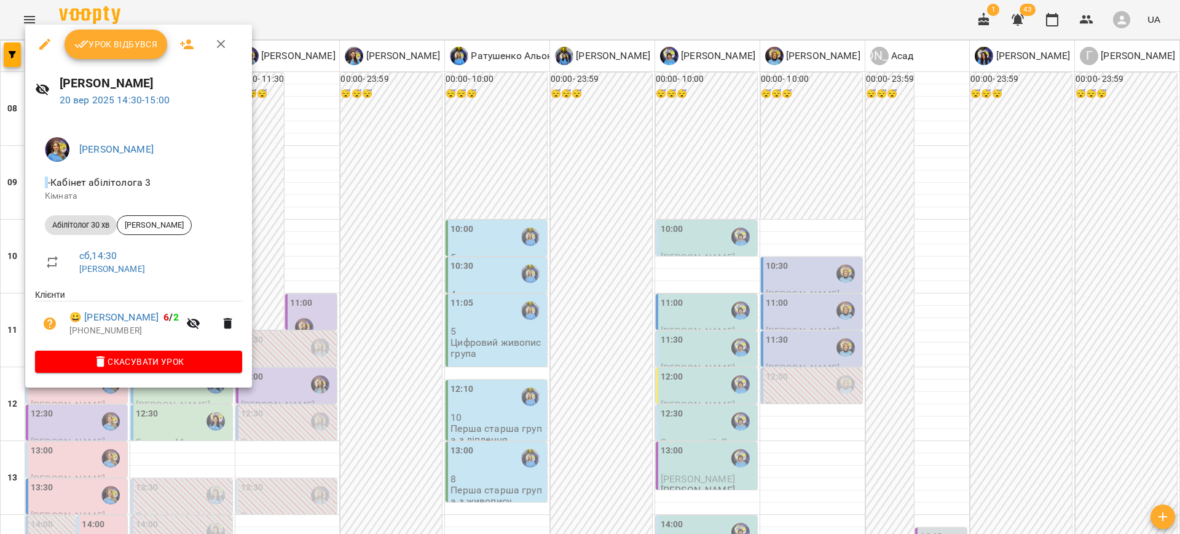
click at [47, 44] on icon "button" at bounding box center [44, 44] width 15 height 15
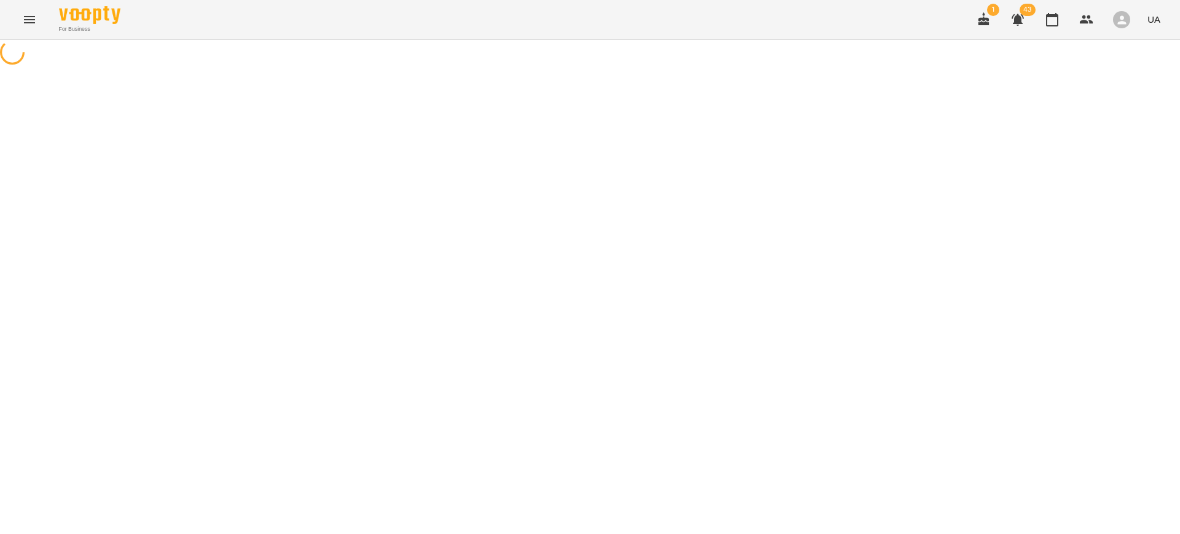
select select "**********"
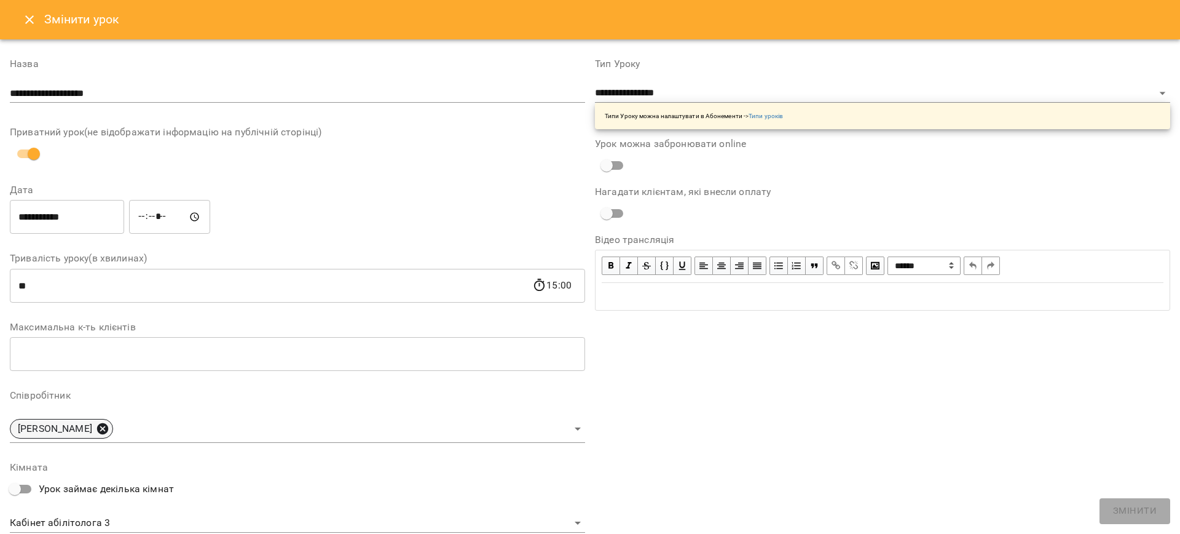
click at [108, 430] on icon at bounding box center [102, 428] width 11 height 11
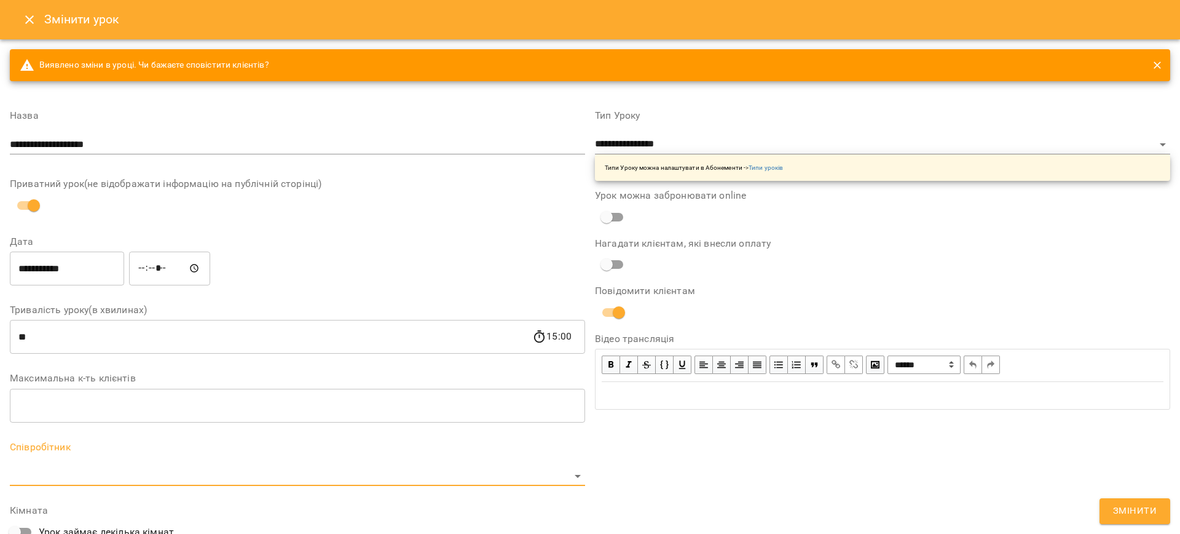
click at [69, 473] on body "For Business 1 43 UA Журнал відвідувань / Позднякова Анастасія сб, 20 вер 2025 …" at bounding box center [590, 280] width 1180 height 561
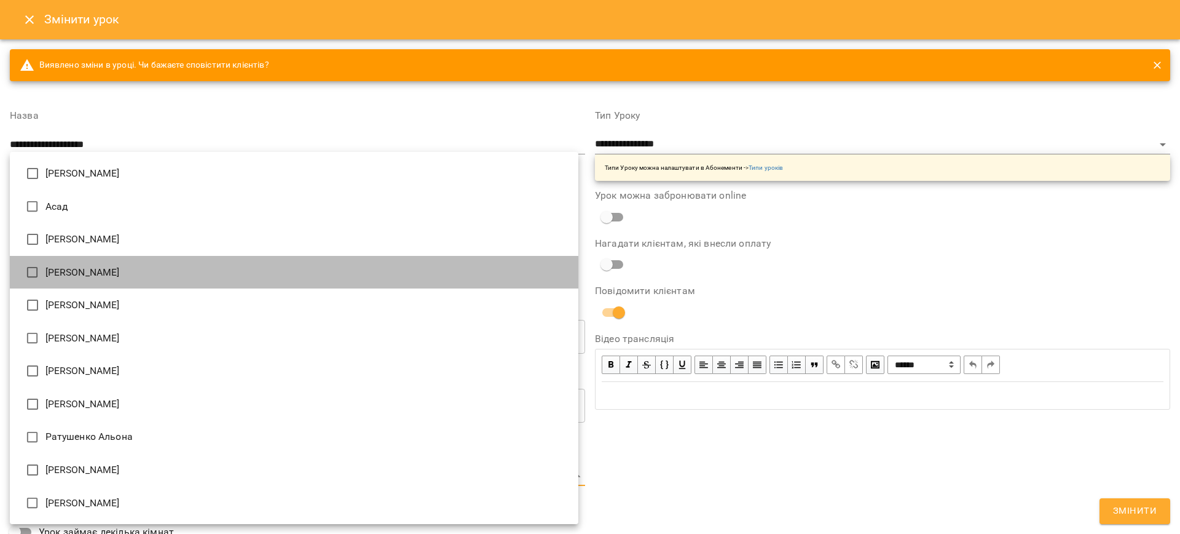
click at [108, 270] on li "[PERSON_NAME]" at bounding box center [294, 272] width 569 height 33
type input "**********"
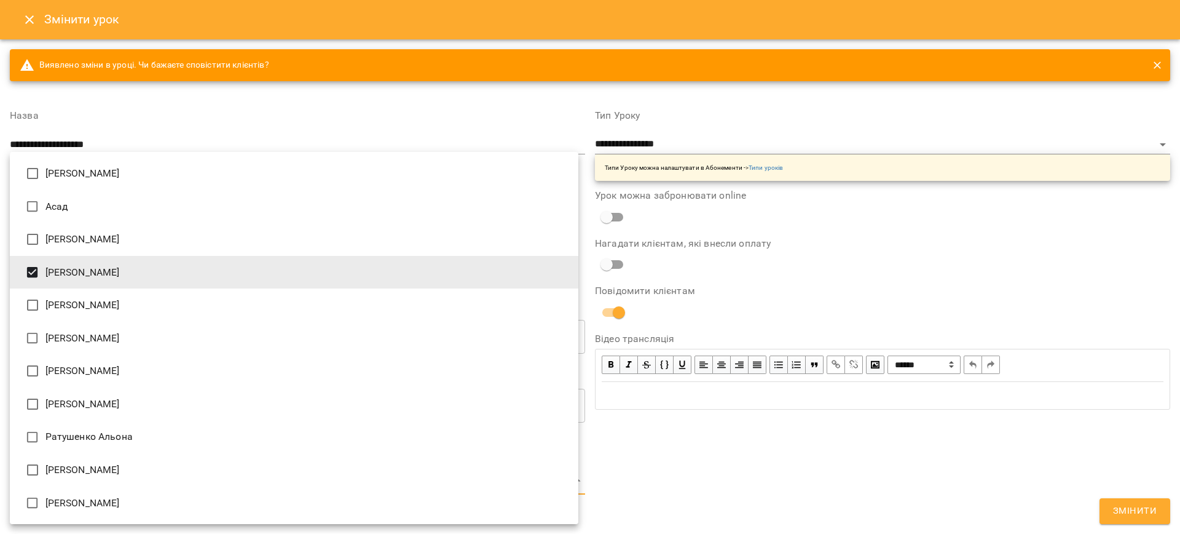
drag, startPoint x: 864, startPoint y: 451, endPoint x: 826, endPoint y: 439, distance: 39.9
click at [860, 448] on div at bounding box center [590, 267] width 1180 height 534
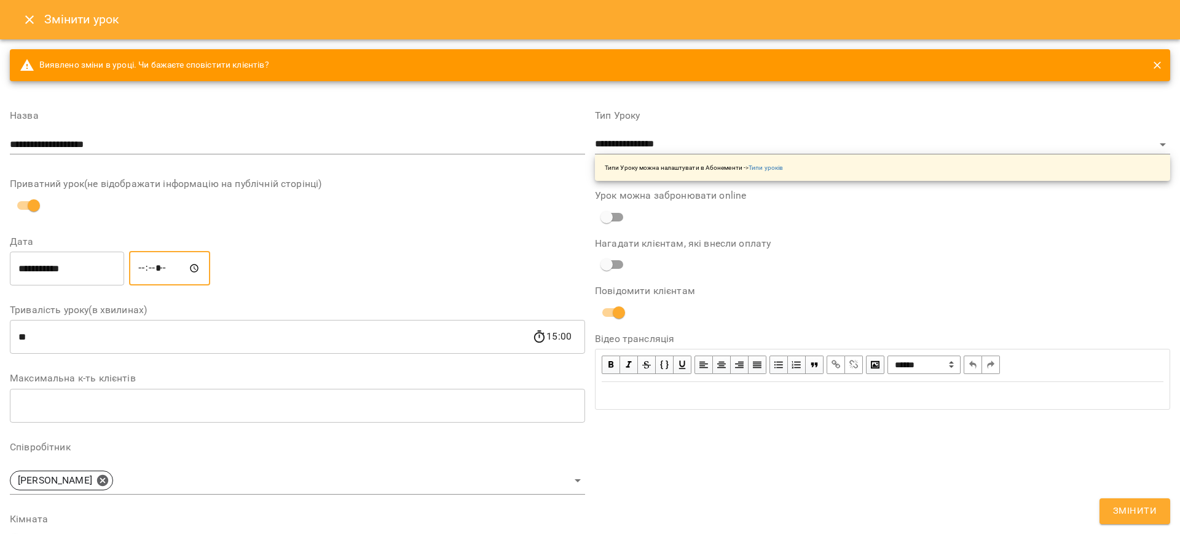
click at [146, 271] on input "*****" at bounding box center [169, 268] width 81 height 34
type input "*****"
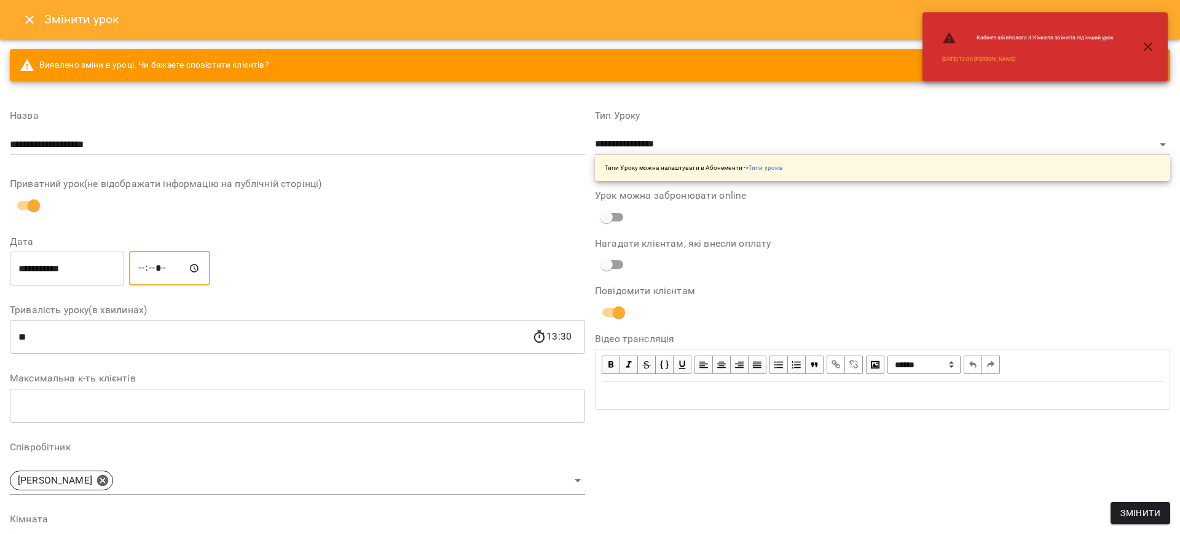
click at [1149, 517] on span "Змінити" at bounding box center [1141, 512] width 40 height 15
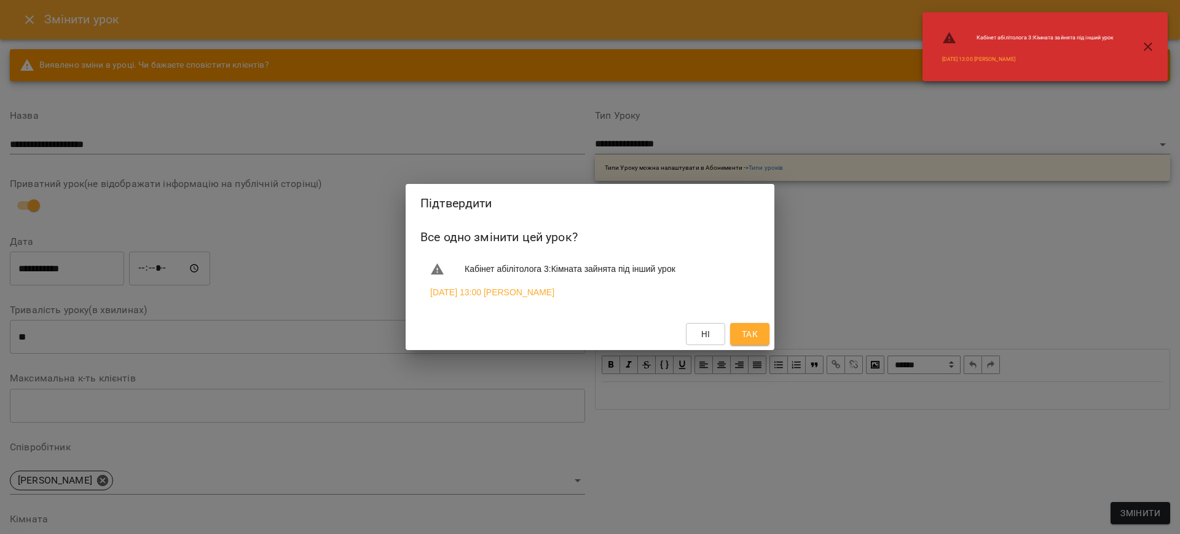
click at [744, 328] on span "Так" at bounding box center [750, 333] width 16 height 15
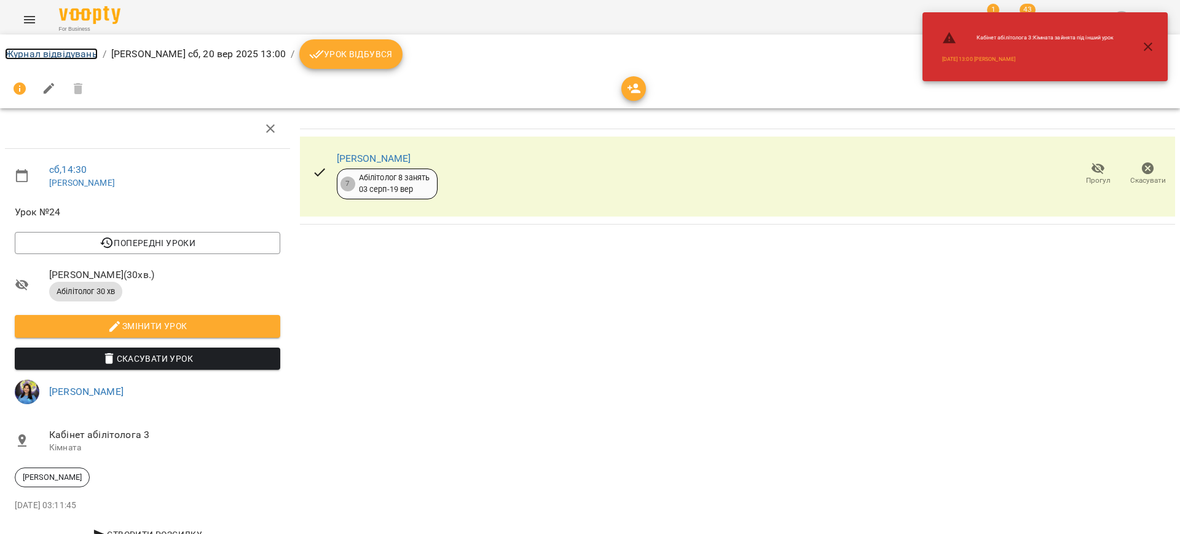
click at [47, 56] on link "Журнал відвідувань" at bounding box center [51, 54] width 93 height 12
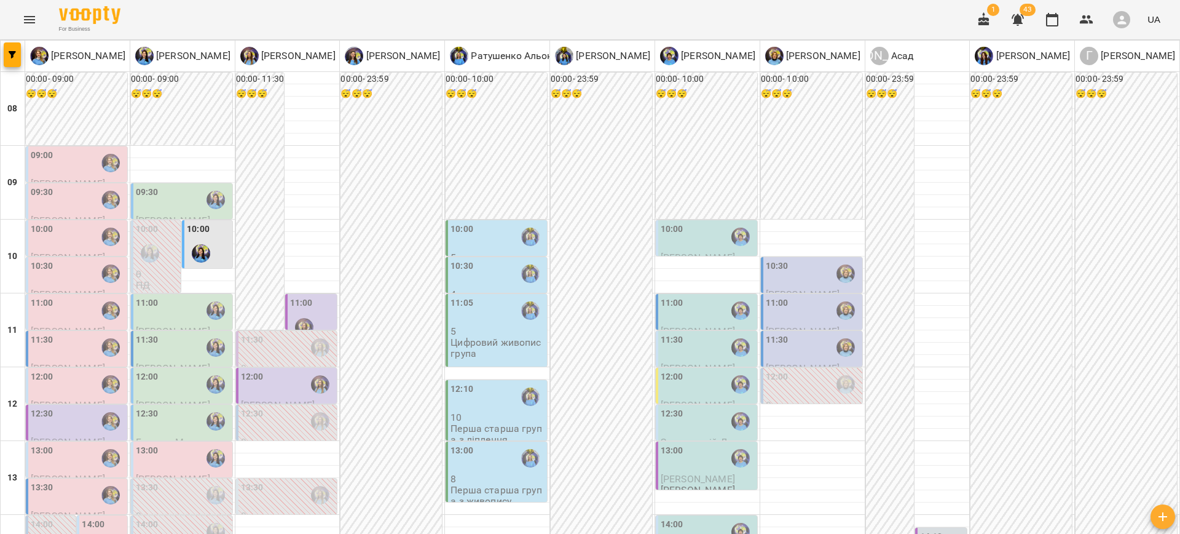
scroll to position [205, 0]
click at [103, 518] on div "14:00" at bounding box center [103, 540] width 42 height 45
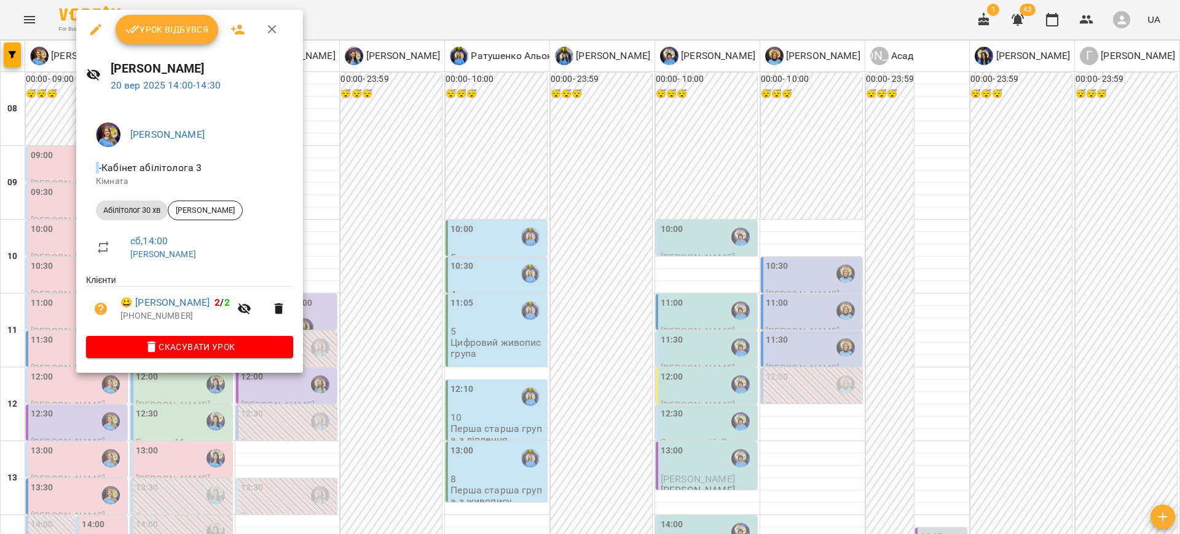
click at [401, 322] on div at bounding box center [590, 267] width 1180 height 534
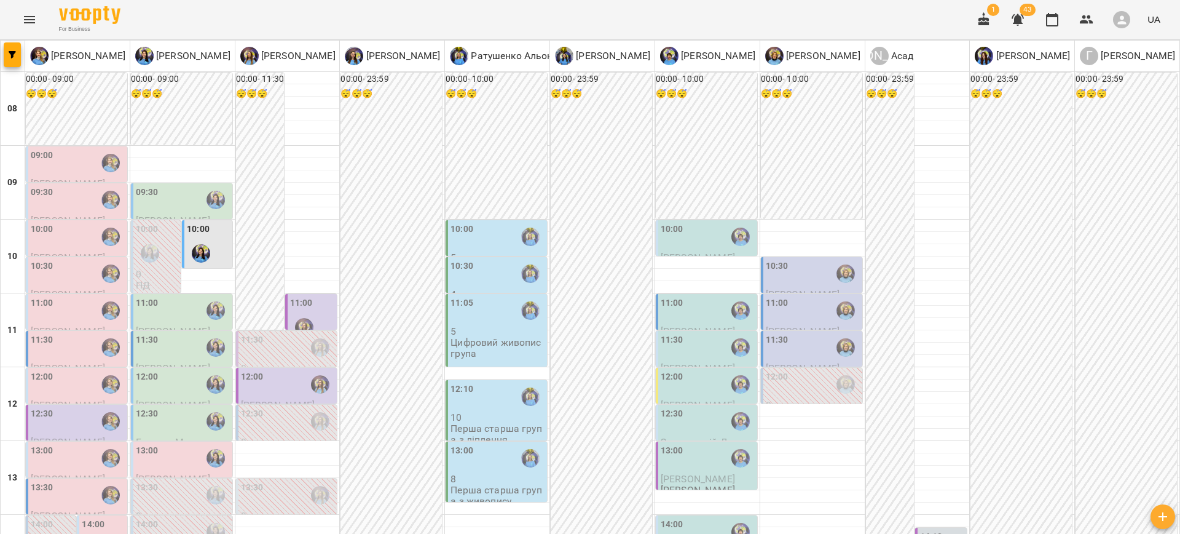
click at [685, 518] on div "14:00" at bounding box center [708, 532] width 94 height 28
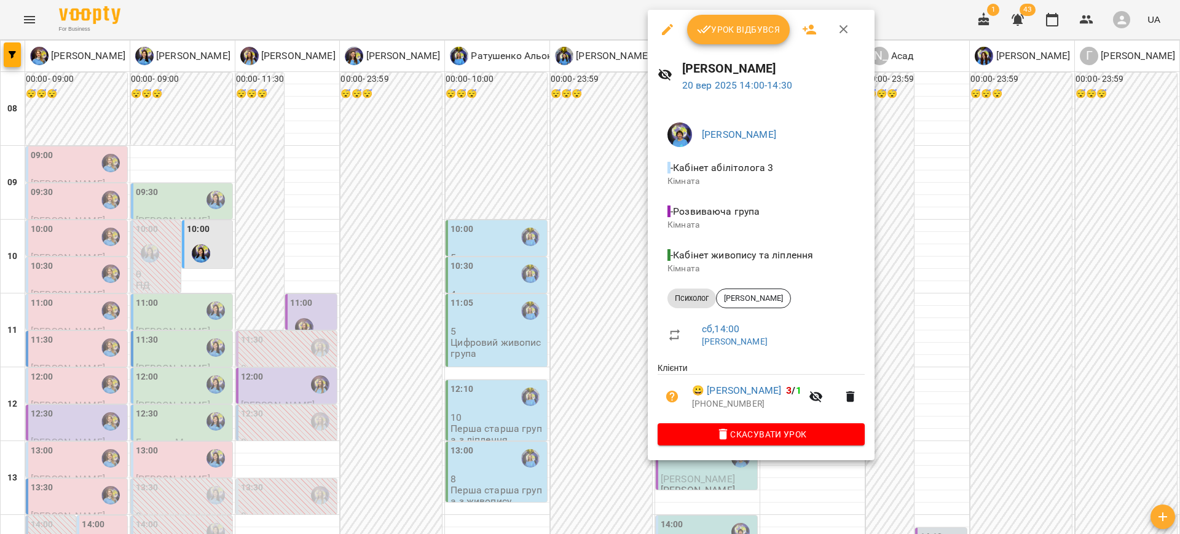
click at [585, 443] on div at bounding box center [590, 267] width 1180 height 534
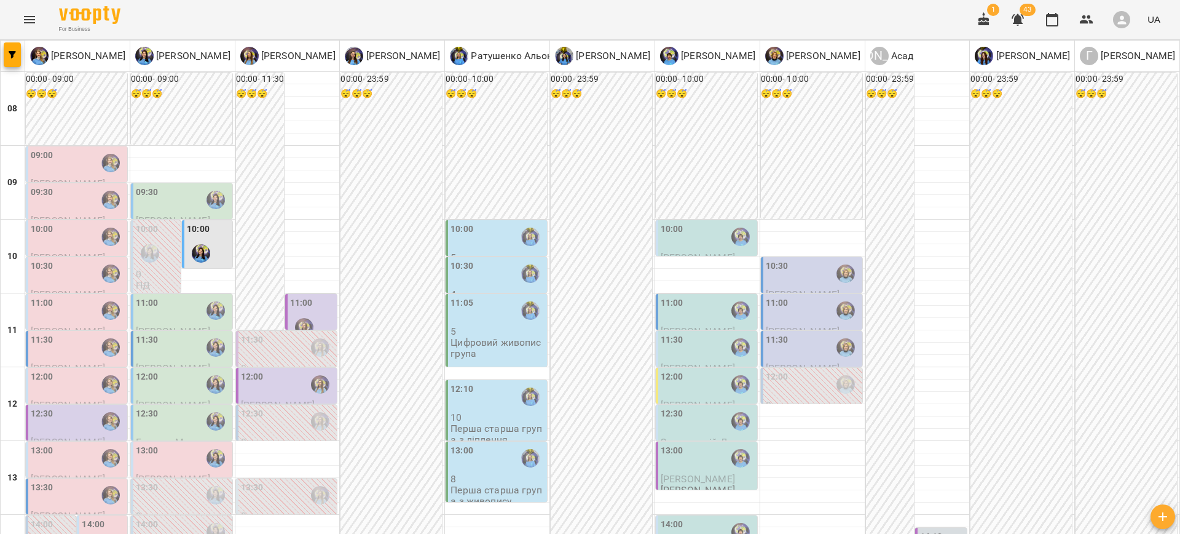
click at [661, 518] on div "14:00" at bounding box center [672, 532] width 23 height 28
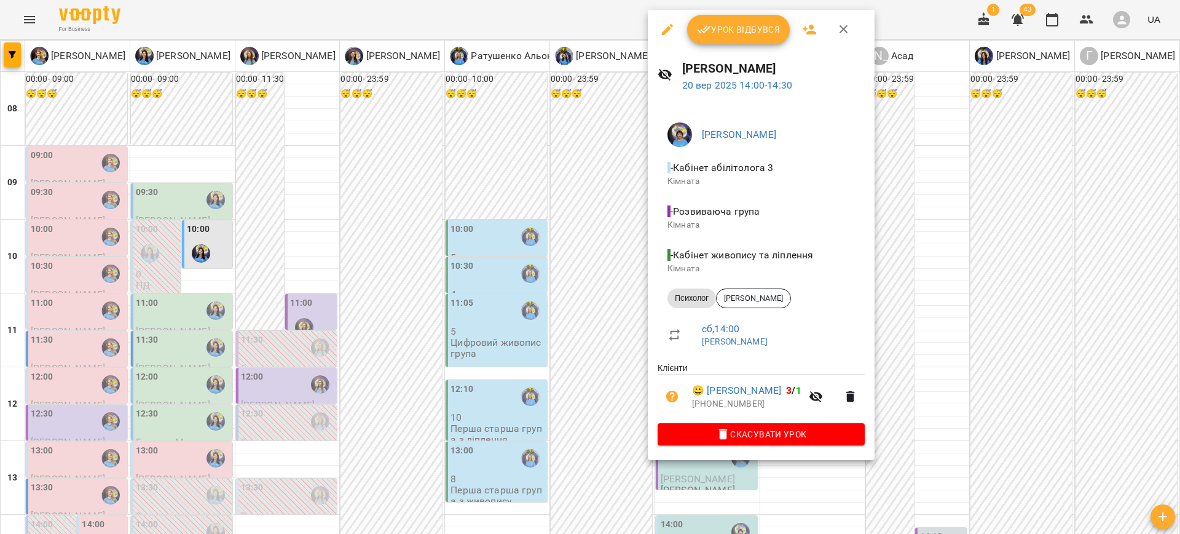
click at [963, 402] on div at bounding box center [590, 267] width 1180 height 534
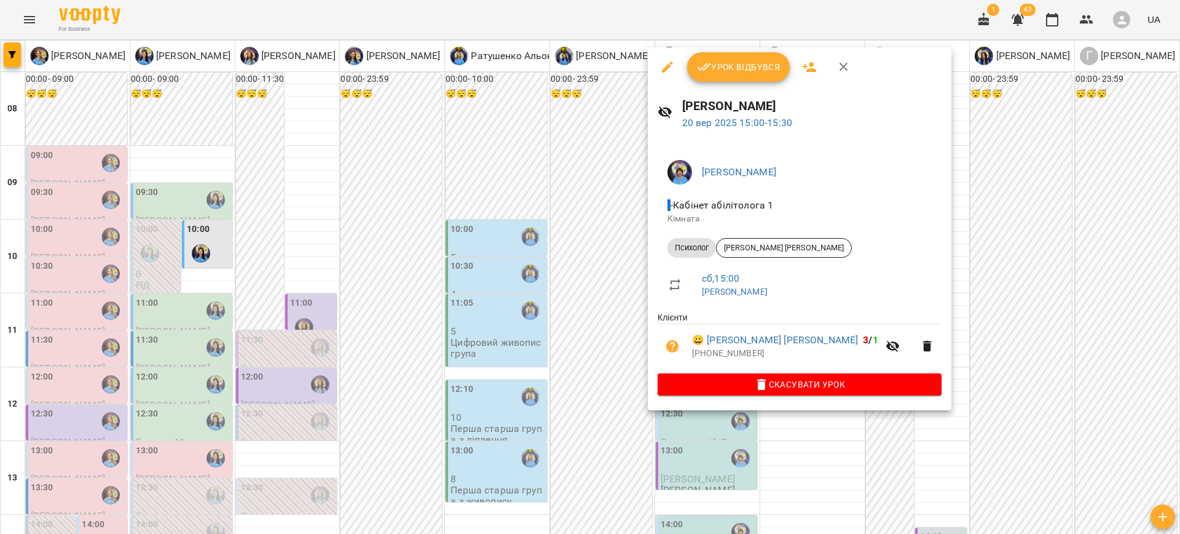
drag, startPoint x: 979, startPoint y: 424, endPoint x: 902, endPoint y: 424, distance: 76.2
click at [979, 423] on div at bounding box center [590, 267] width 1180 height 534
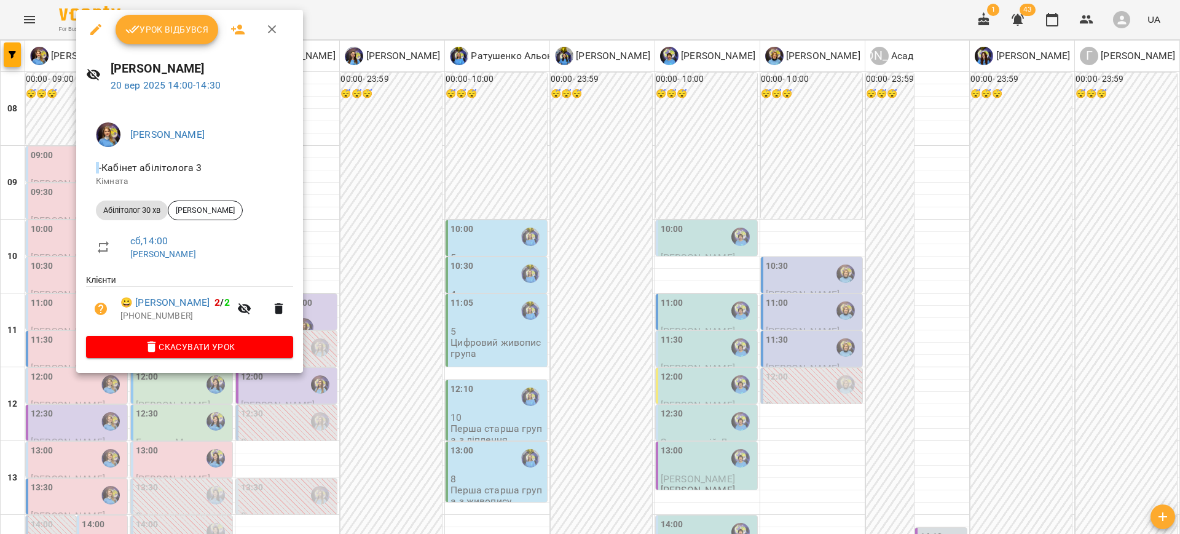
click at [390, 377] on div at bounding box center [590, 267] width 1180 height 534
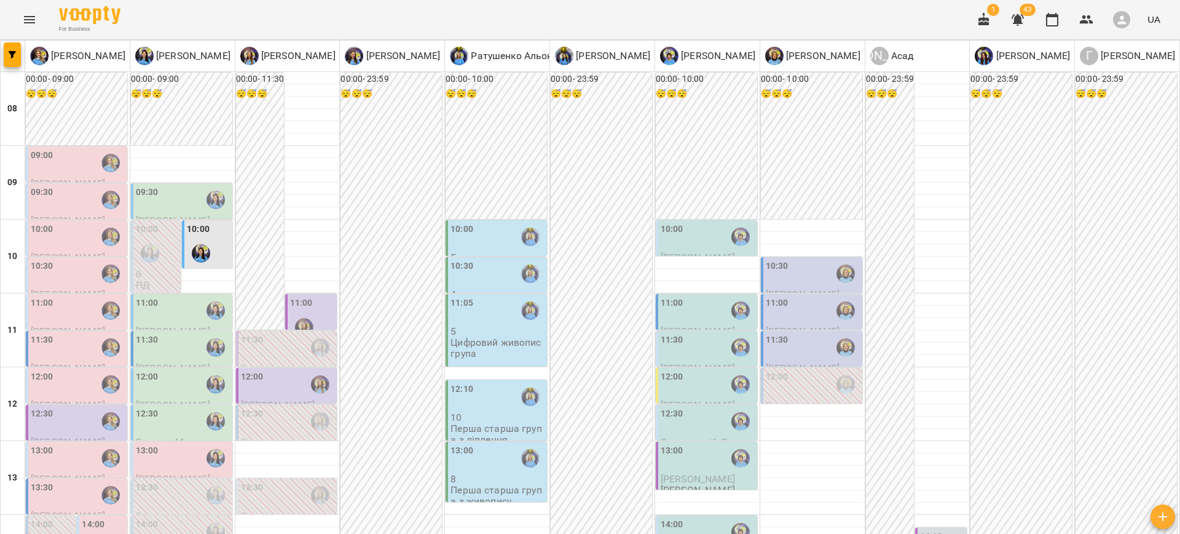
scroll to position [85, 0]
click at [165, 370] on div "12:00" at bounding box center [183, 384] width 94 height 28
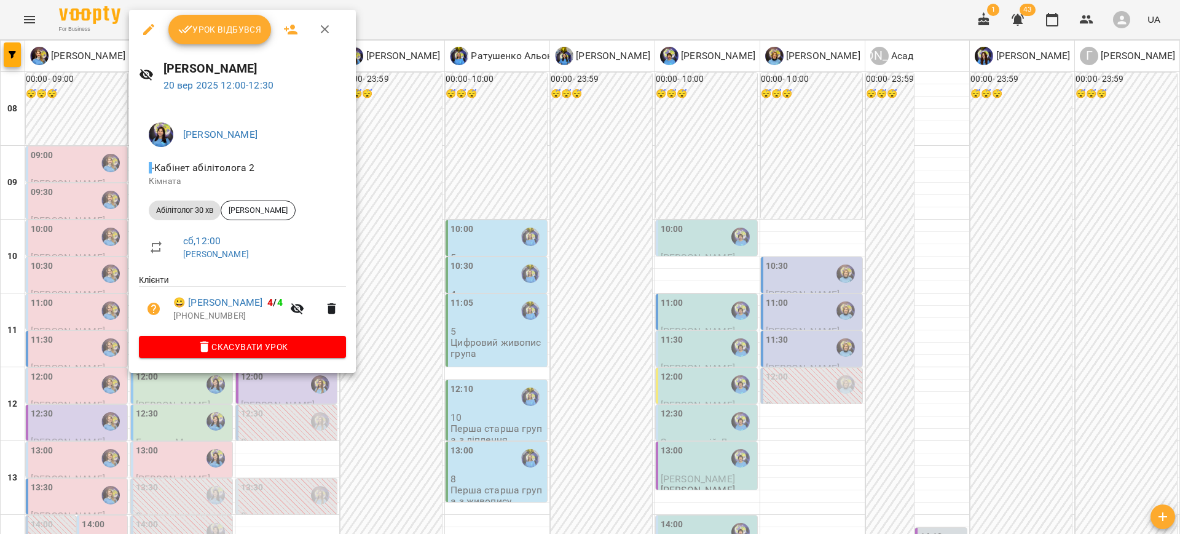
click at [395, 350] on div at bounding box center [590, 267] width 1180 height 534
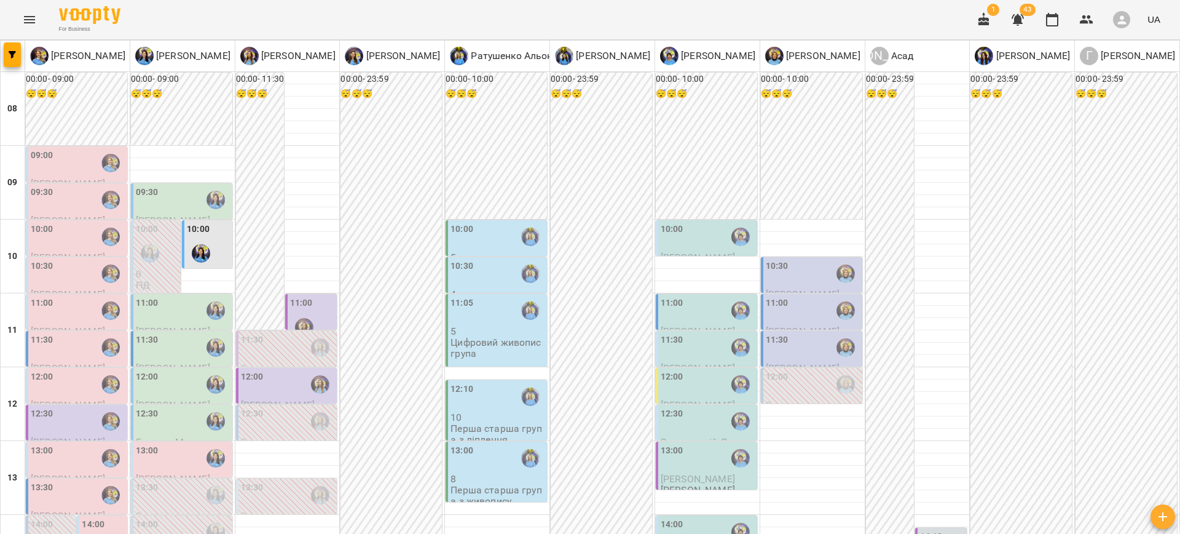
click at [163, 296] on div "11:00" at bounding box center [183, 310] width 94 height 28
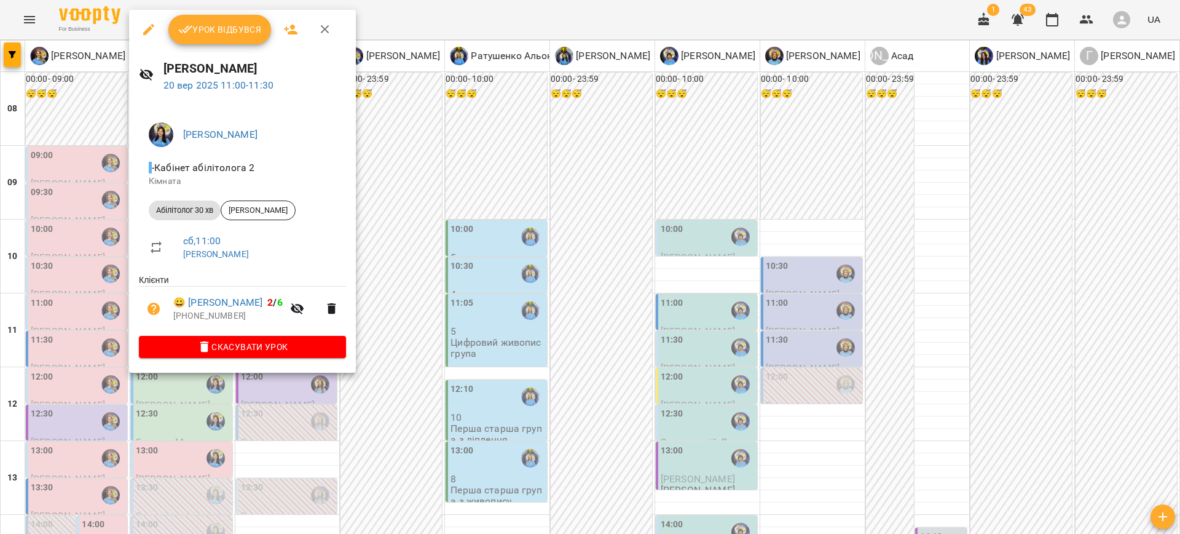
click at [397, 430] on div at bounding box center [590, 267] width 1180 height 534
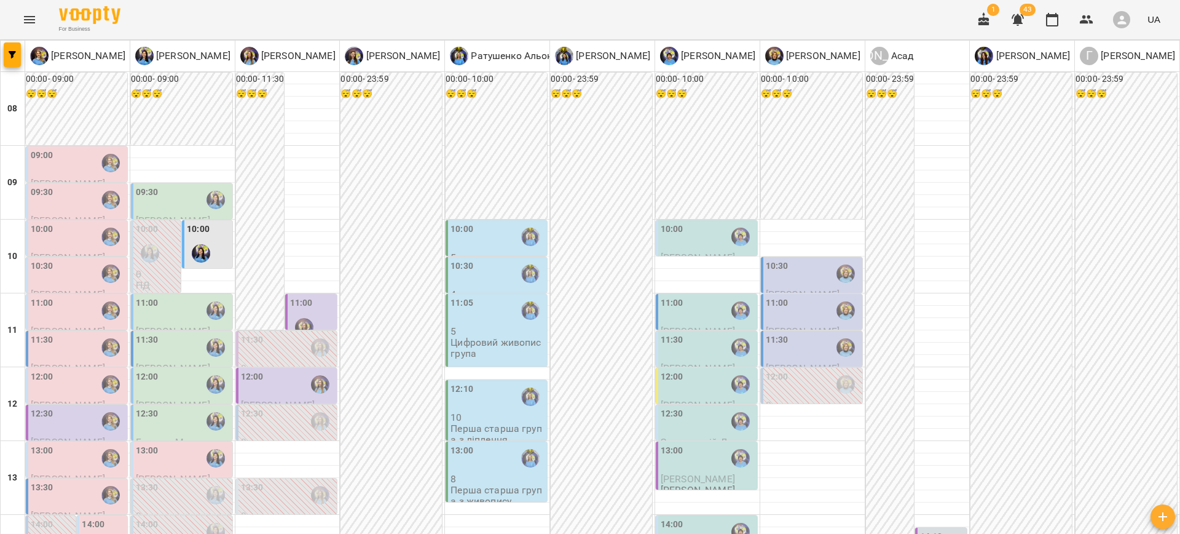
scroll to position [207, 0]
drag, startPoint x: 714, startPoint y: 473, endPoint x: 641, endPoint y: 336, distance: 154.8
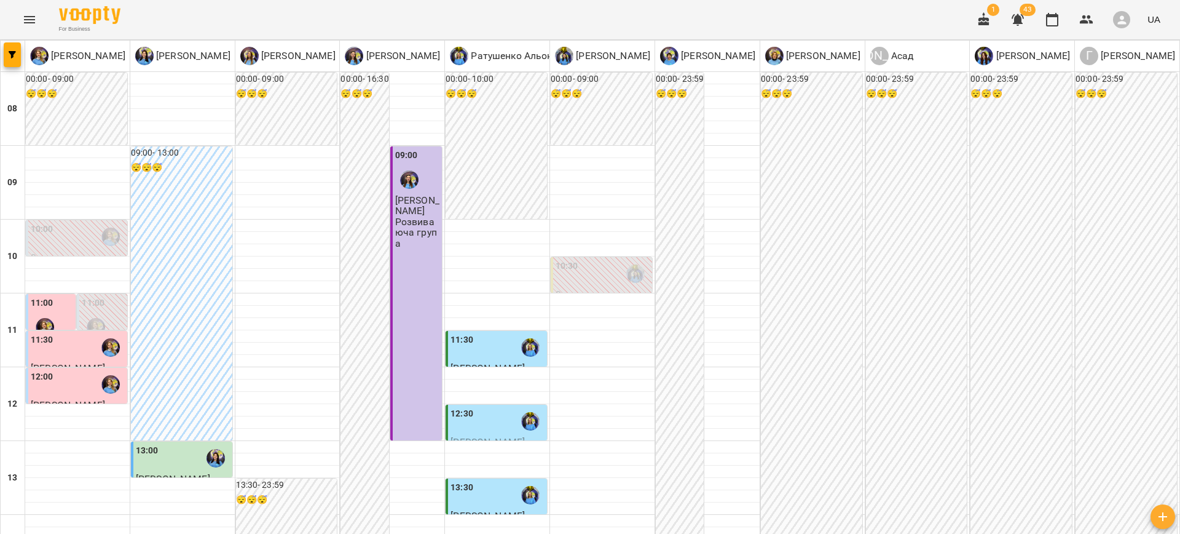
scroll to position [577, 0]
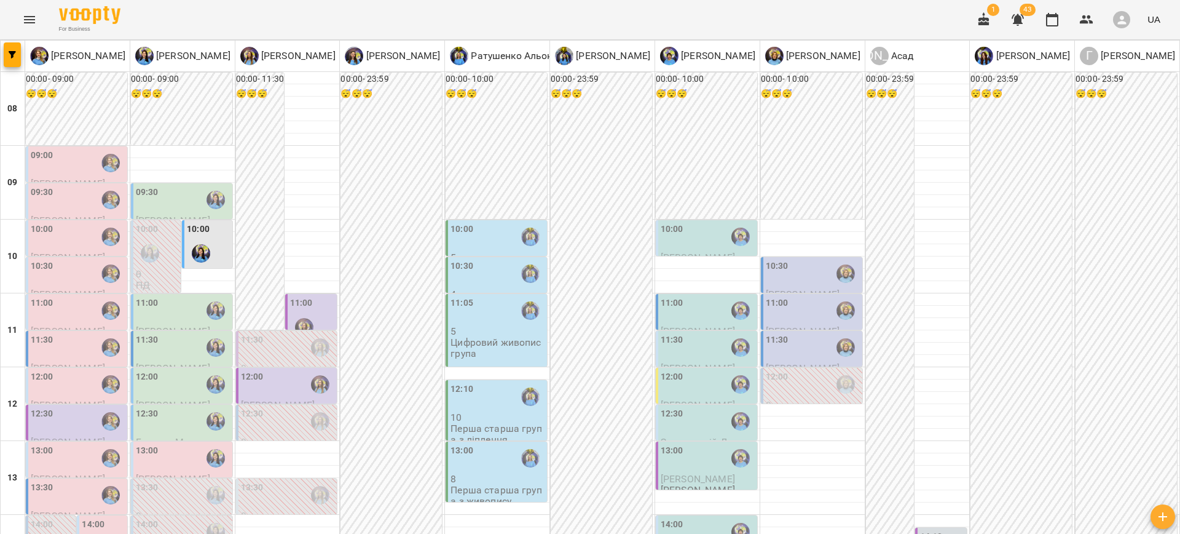
scroll to position [199, 0]
click at [253, 370] on div "12:00" at bounding box center [252, 384] width 23 height 28
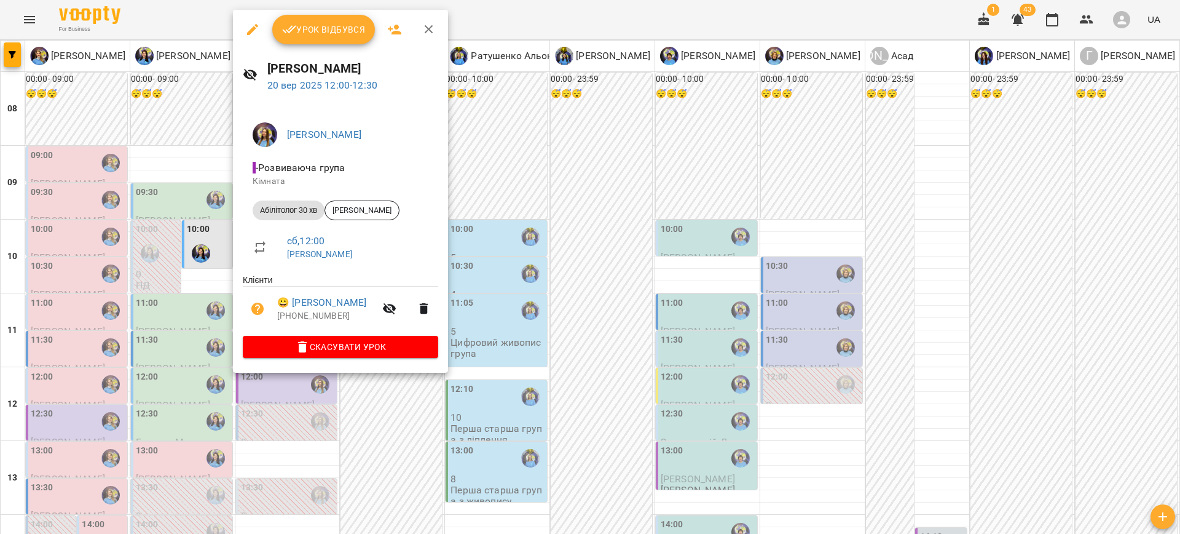
click at [532, 339] on div at bounding box center [590, 267] width 1180 height 534
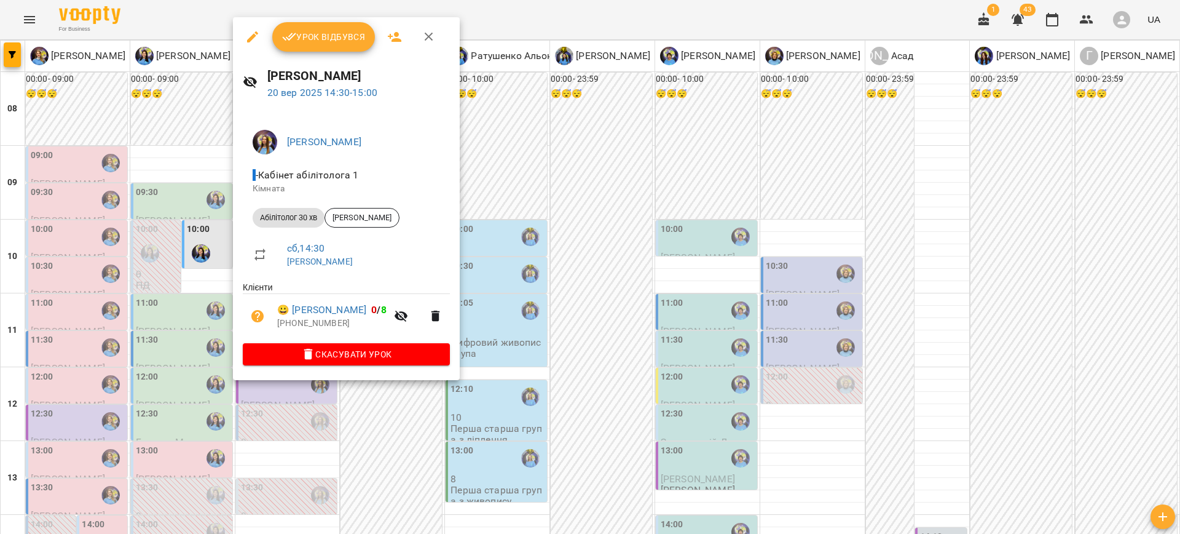
click at [240, 33] on button "button" at bounding box center [253, 37] width 30 height 30
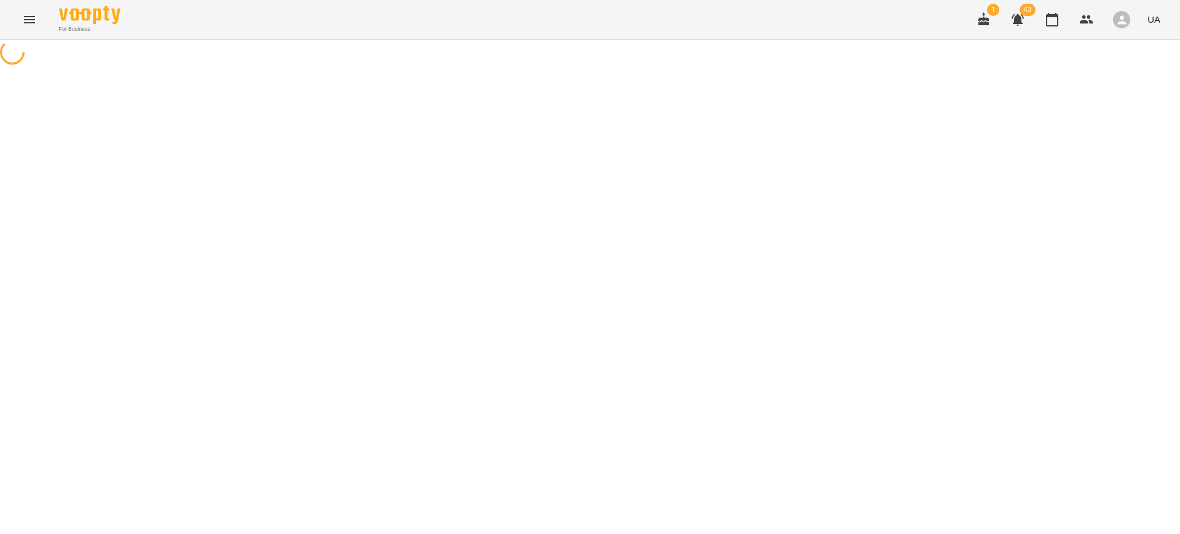
select select "**********"
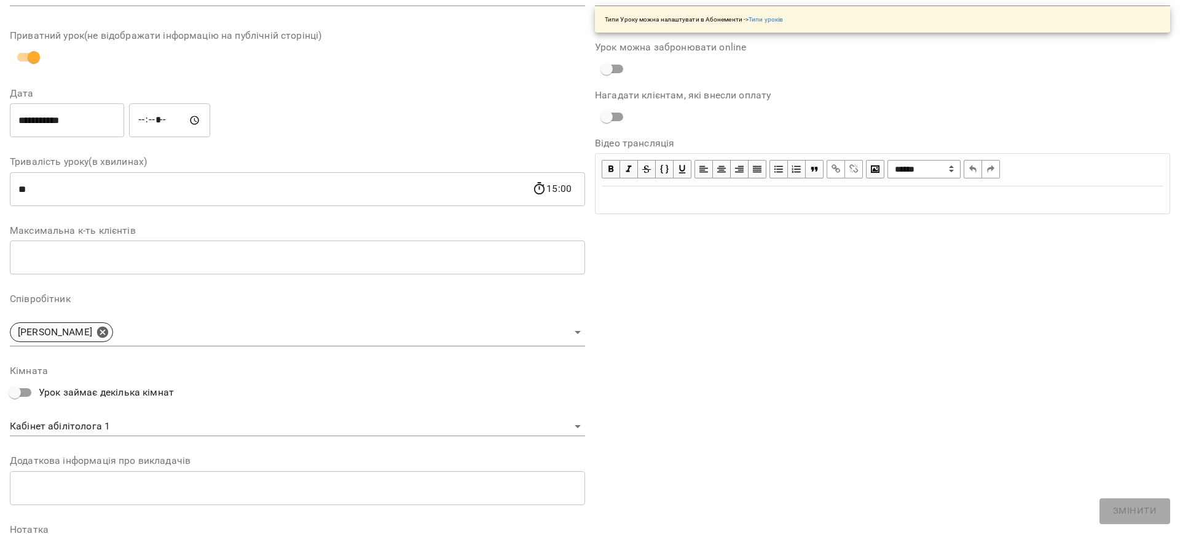
scroll to position [205, 0]
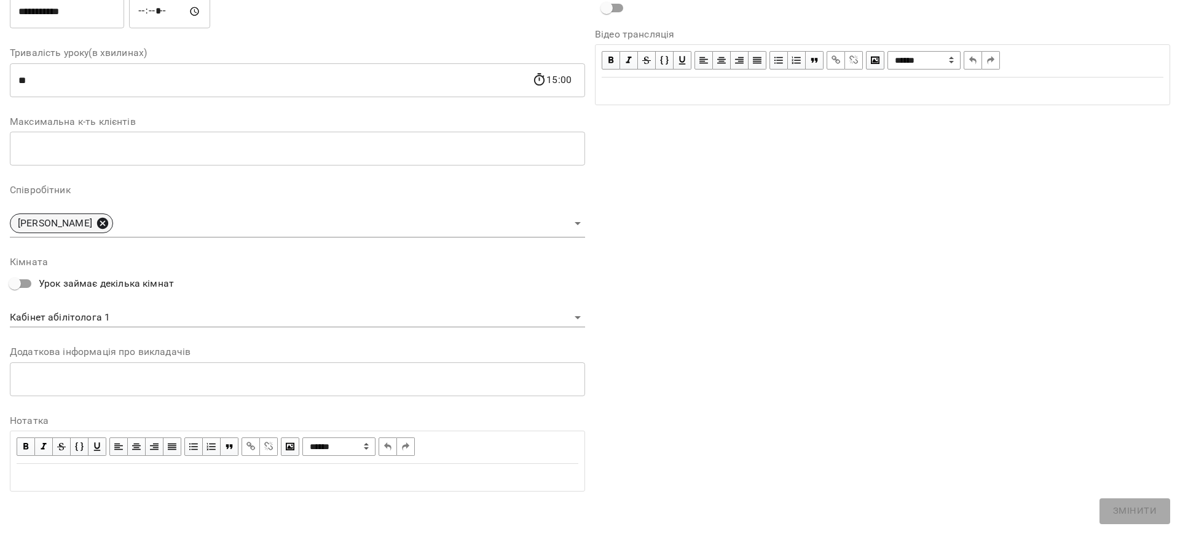
click at [109, 216] on icon at bounding box center [103, 223] width 14 height 14
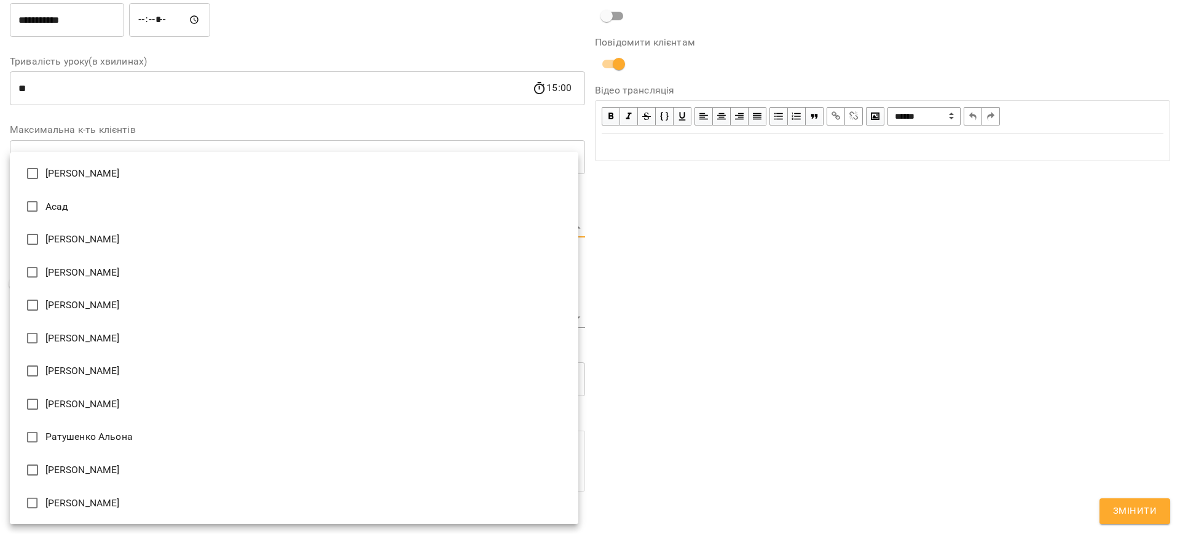
click at [120, 224] on body "**********" at bounding box center [590, 280] width 1180 height 561
click at [87, 401] on li "[PERSON_NAME]" at bounding box center [294, 403] width 569 height 33
type input "**********"
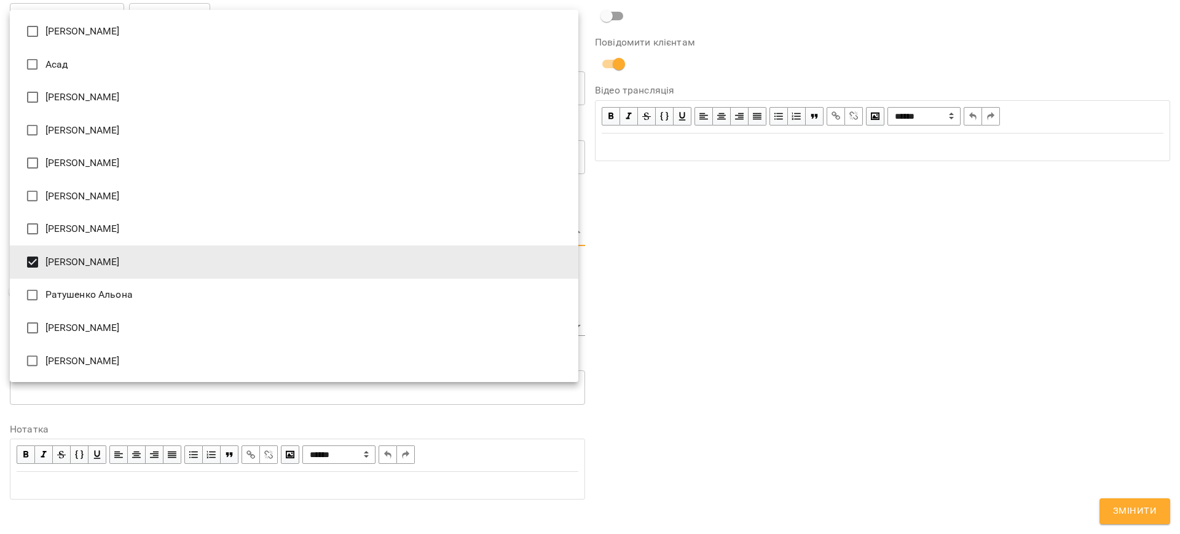
click at [1145, 519] on div at bounding box center [590, 267] width 1180 height 534
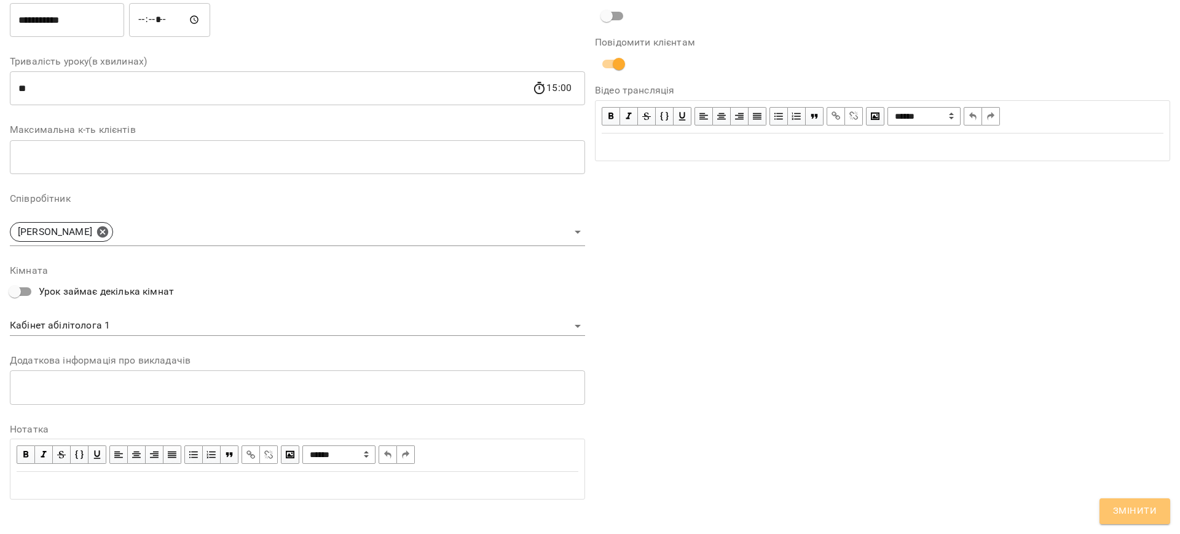
click at [1137, 516] on span "Змінити" at bounding box center [1135, 511] width 44 height 16
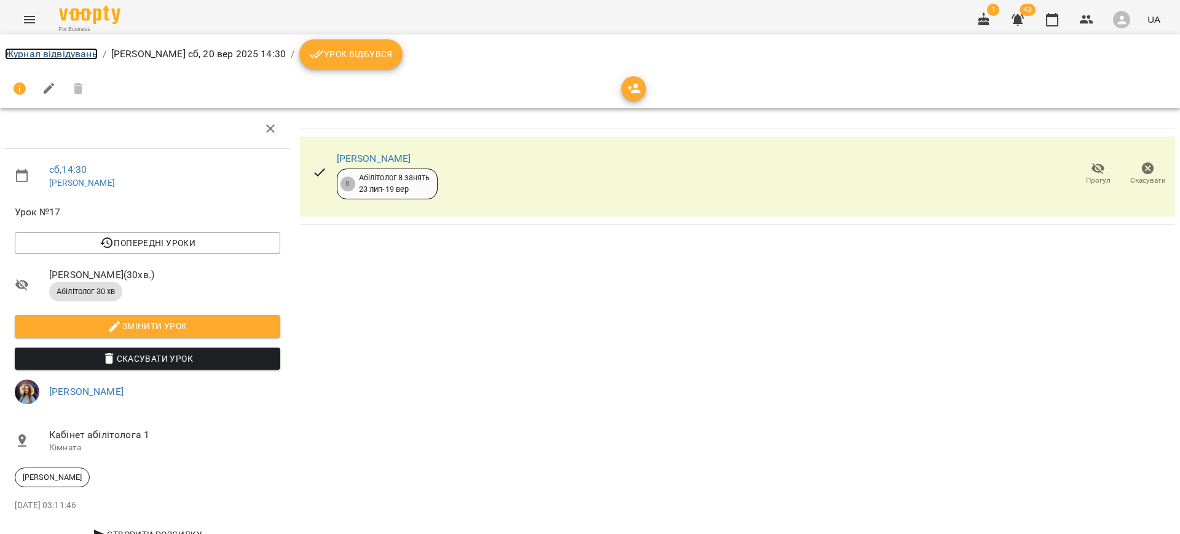
click at [33, 53] on link "Журнал відвідувань" at bounding box center [51, 54] width 93 height 12
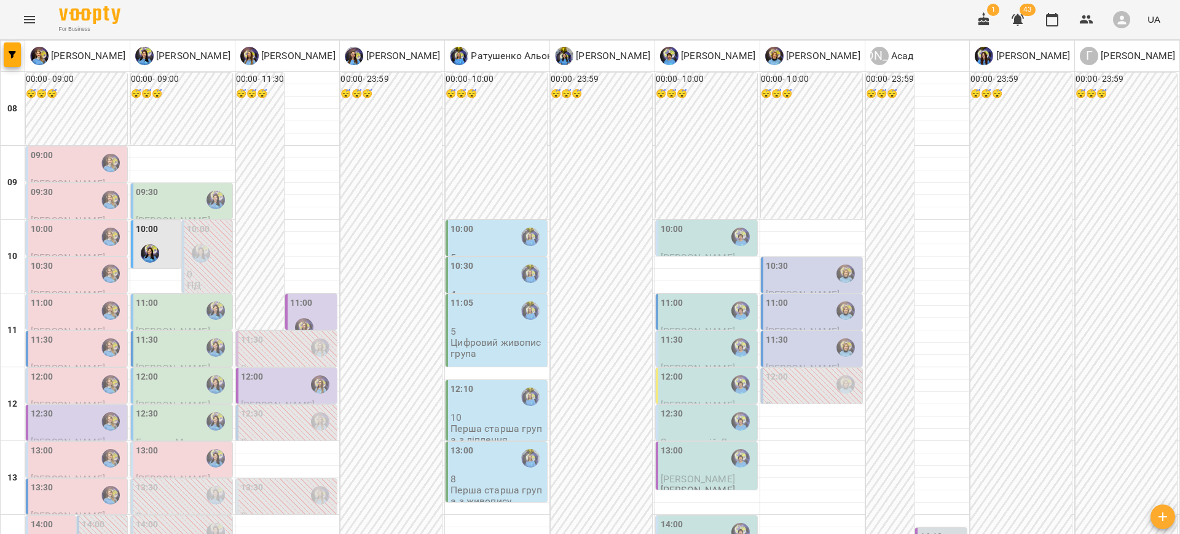
scroll to position [310, 0]
click at [157, 444] on div "13:00" at bounding box center [183, 458] width 94 height 28
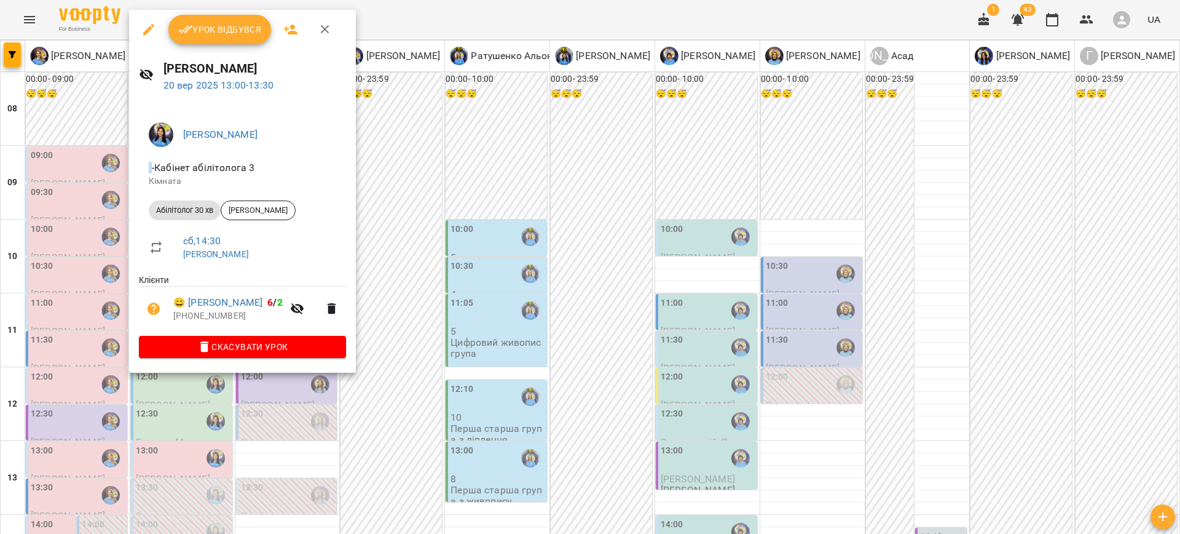
click at [418, 292] on div at bounding box center [590, 267] width 1180 height 534
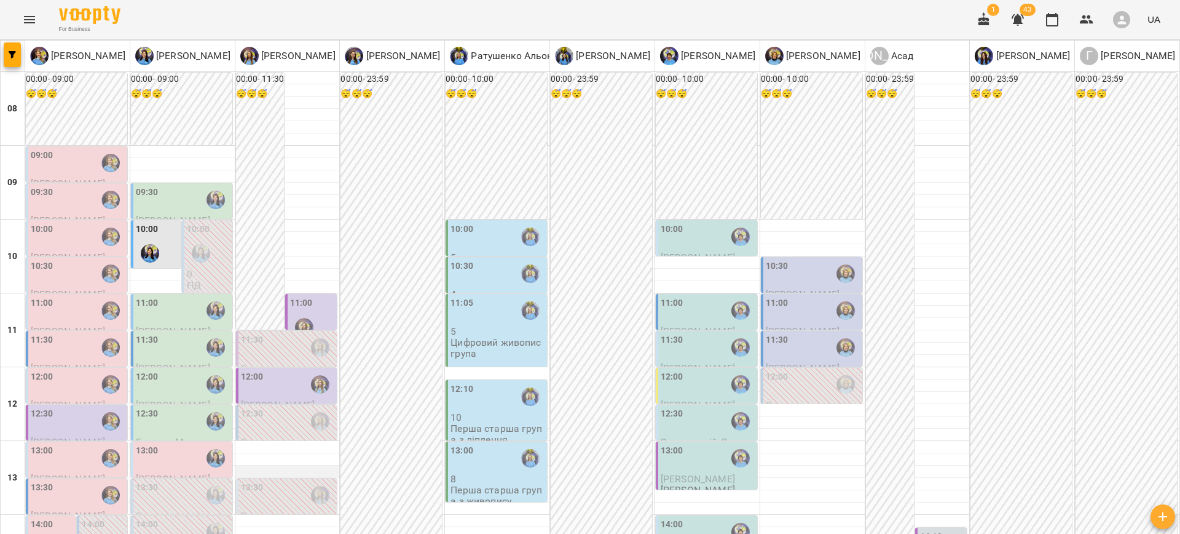
scroll to position [124, 0]
click at [62, 370] on div "12:00" at bounding box center [78, 384] width 94 height 28
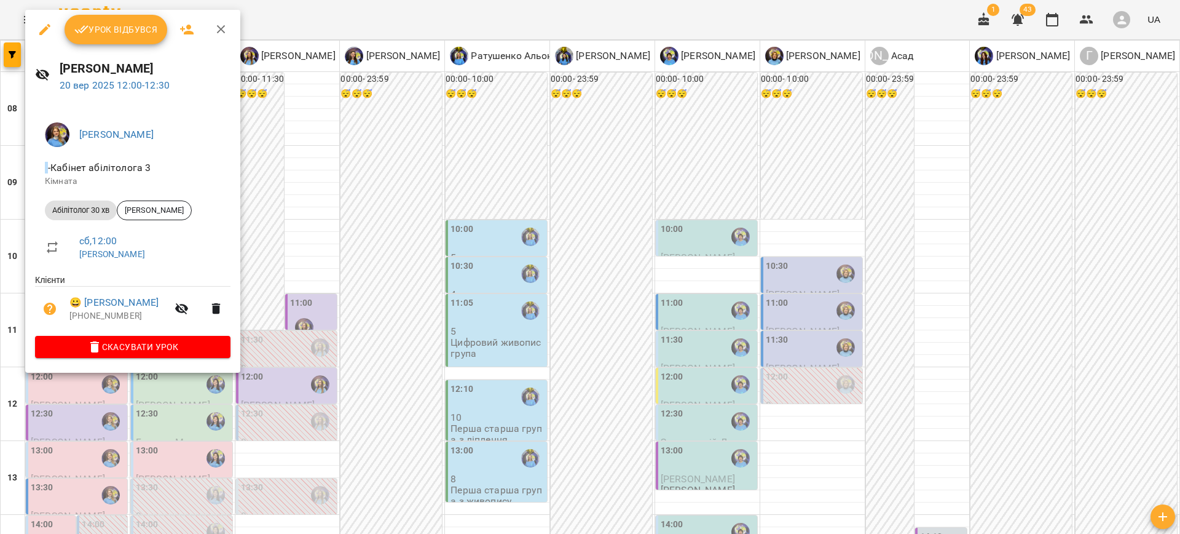
click at [367, 368] on div at bounding box center [590, 267] width 1180 height 534
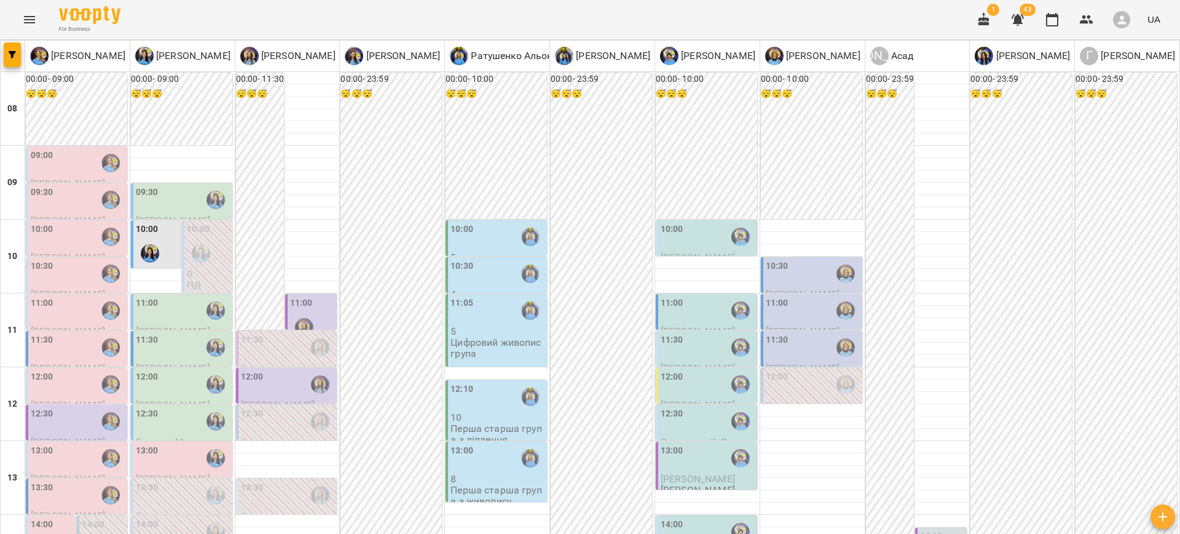
drag, startPoint x: 690, startPoint y: 465, endPoint x: 720, endPoint y: 470, distance: 30.5
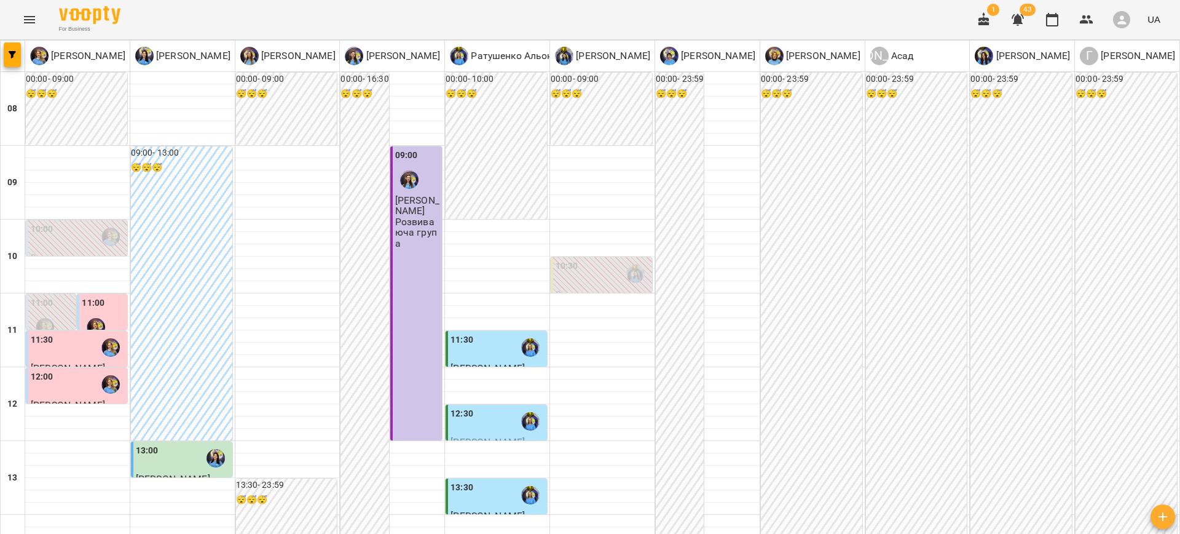
scroll to position [102, 0]
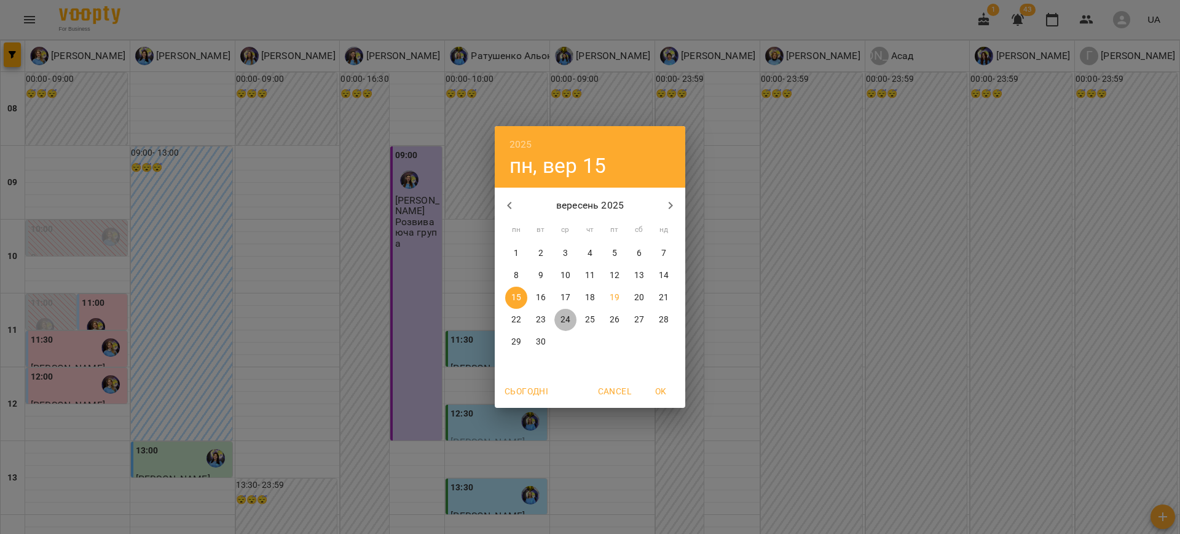
click at [569, 318] on p "24" at bounding box center [566, 319] width 10 height 12
type input "**********"
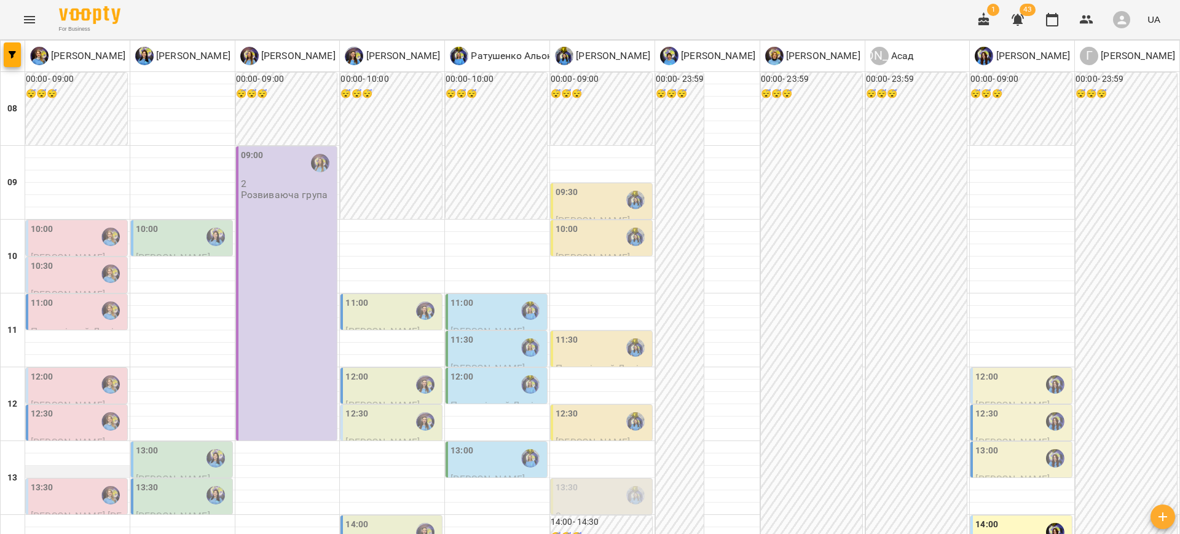
scroll to position [148, 0]
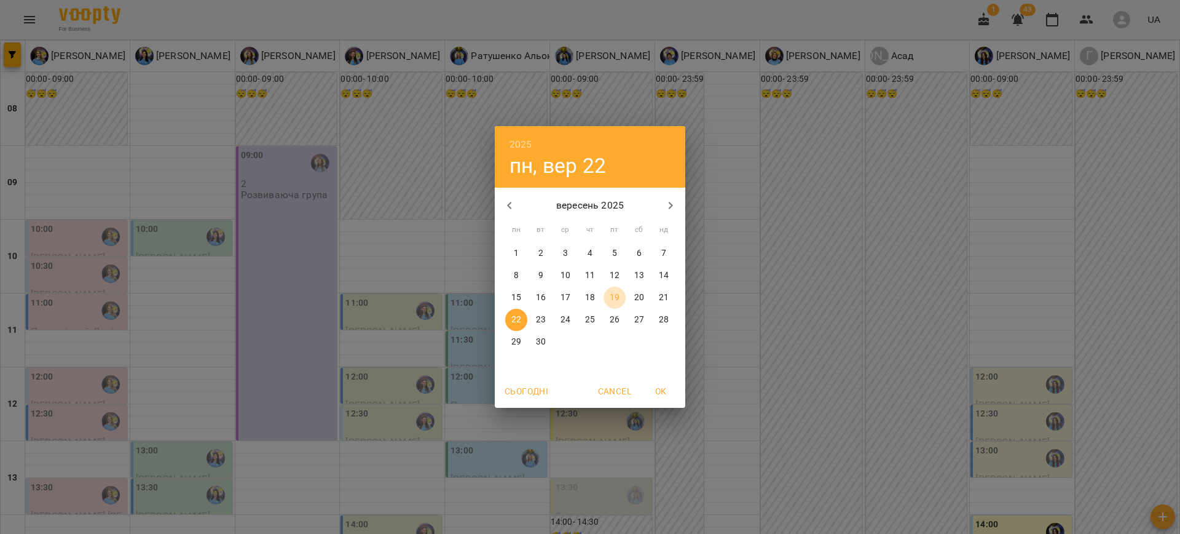
click at [616, 298] on p "19" at bounding box center [615, 297] width 10 height 12
type input "**********"
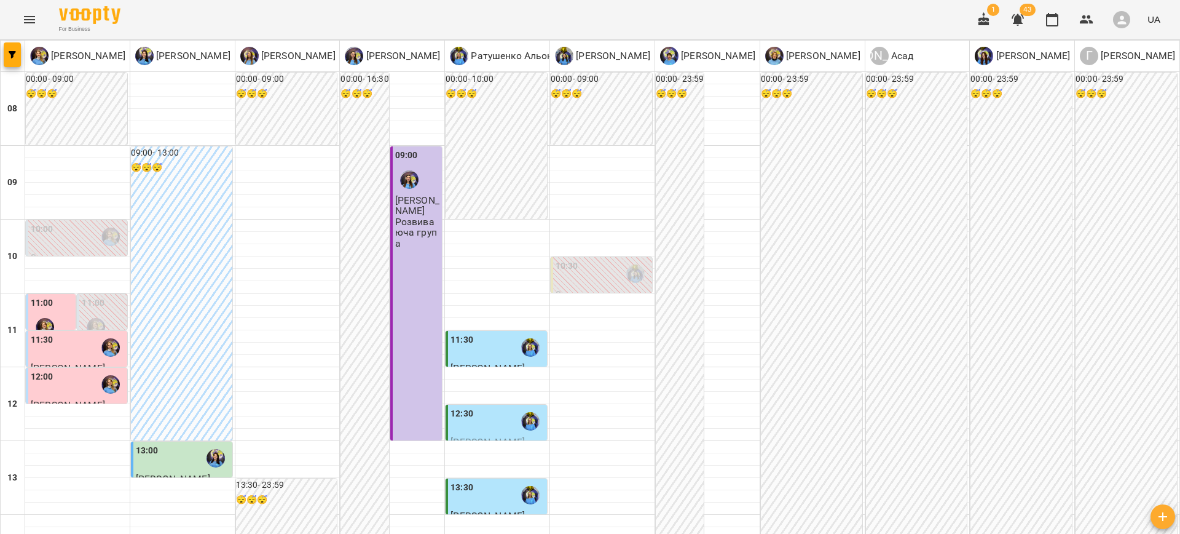
scroll to position [432, 0]
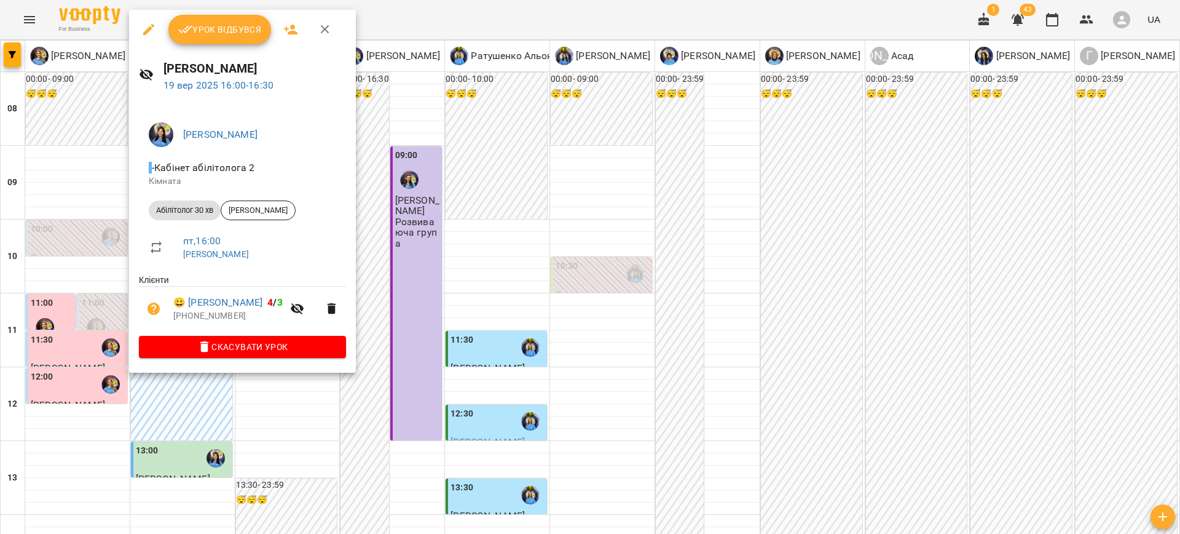
drag, startPoint x: 218, startPoint y: 30, endPoint x: 248, endPoint y: 52, distance: 37.9
click at [217, 30] on span "Урок відбувся" at bounding box center [220, 29] width 84 height 15
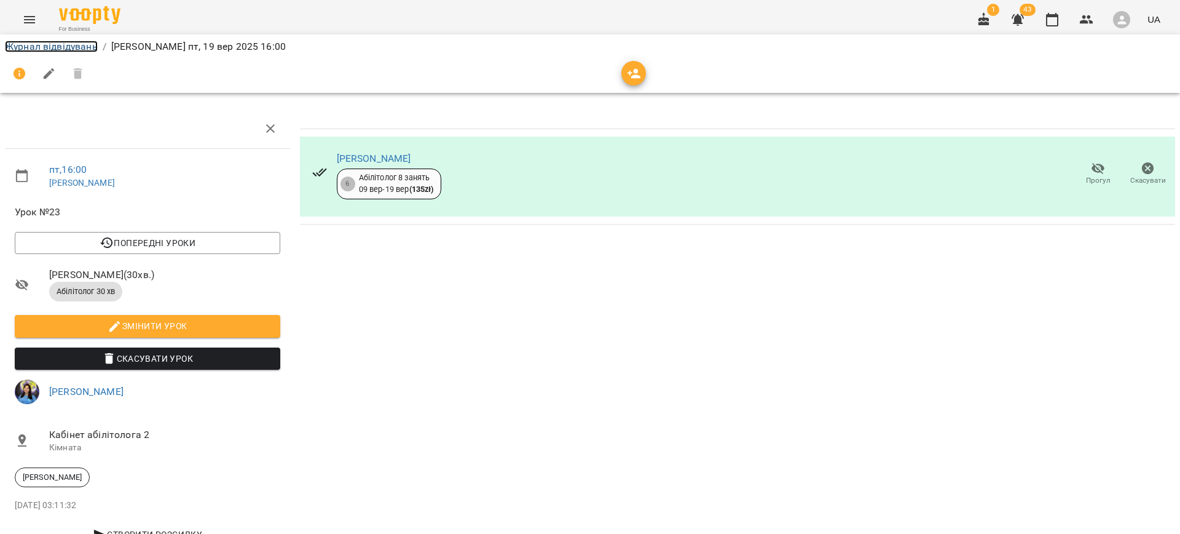
click at [42, 43] on link "Журнал відвідувань" at bounding box center [51, 47] width 93 height 12
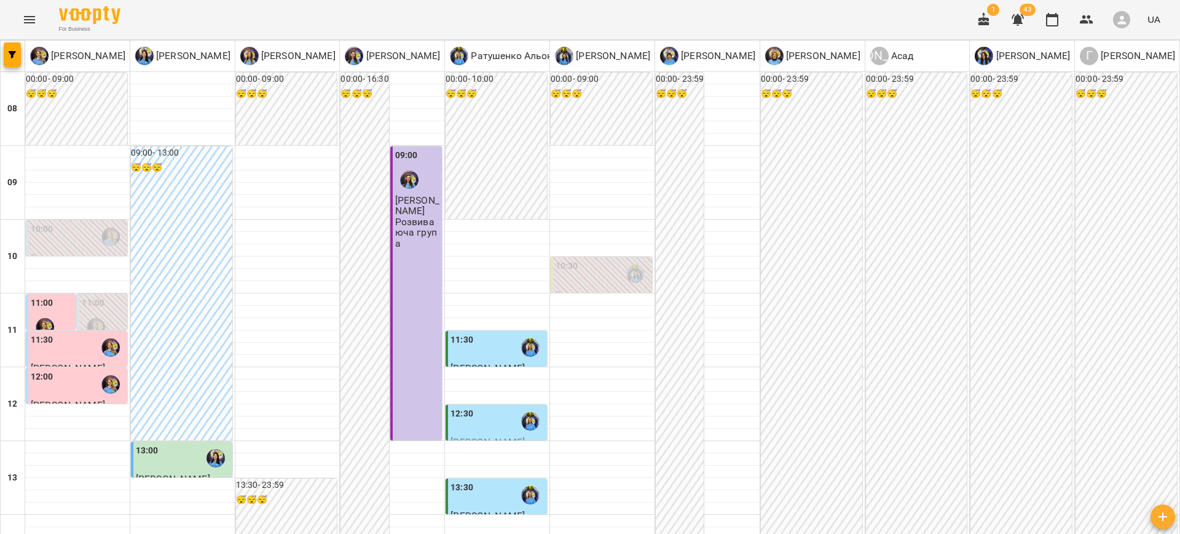
scroll to position [489, 0]
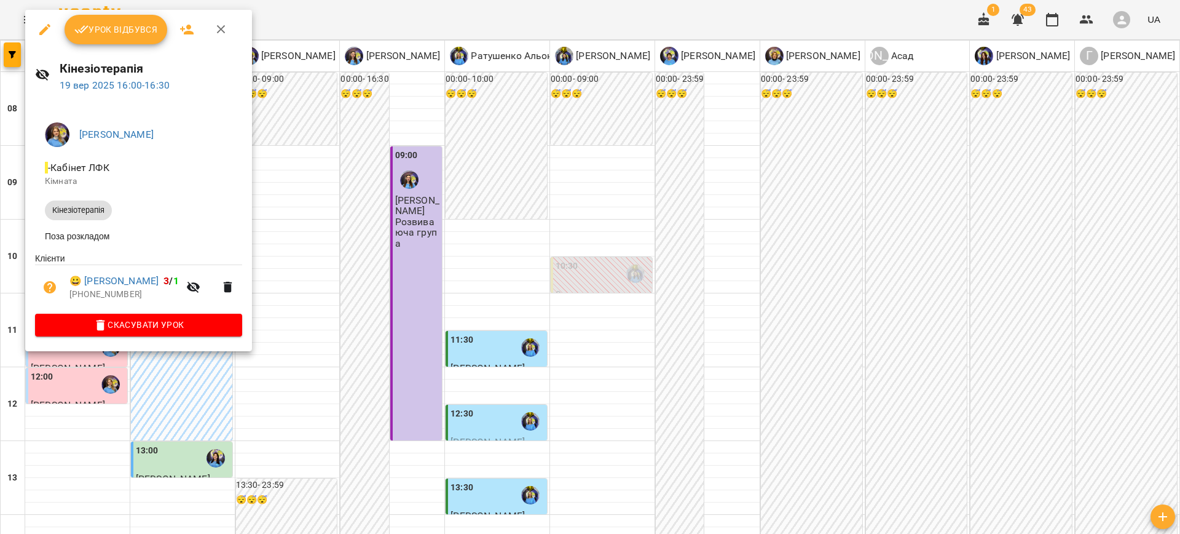
drag, startPoint x: 426, startPoint y: 312, endPoint x: 371, endPoint y: 309, distance: 55.4
click at [425, 312] on div at bounding box center [590, 267] width 1180 height 534
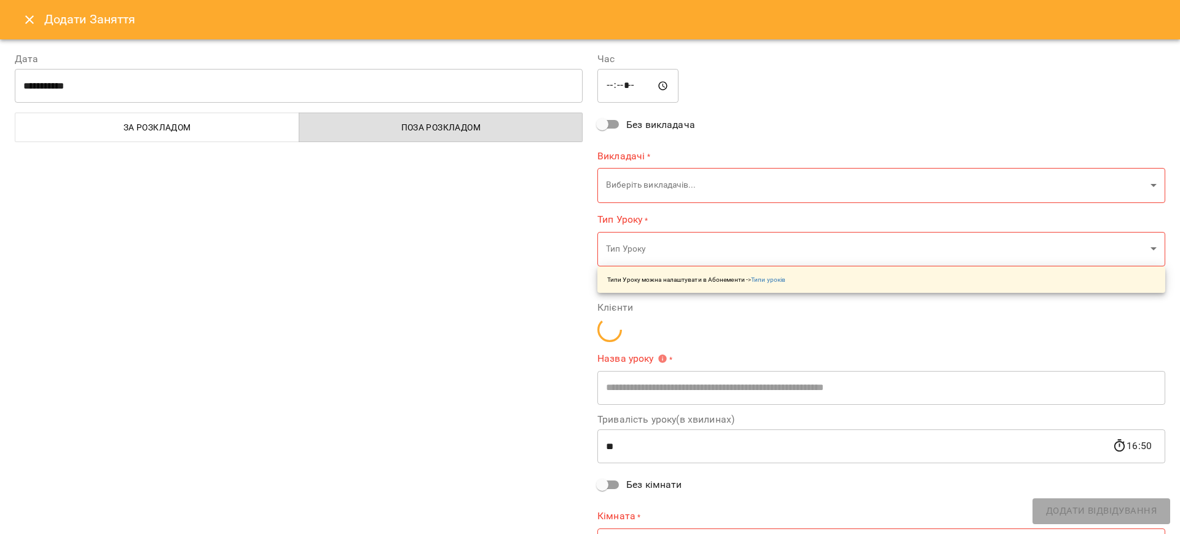
type input "**********"
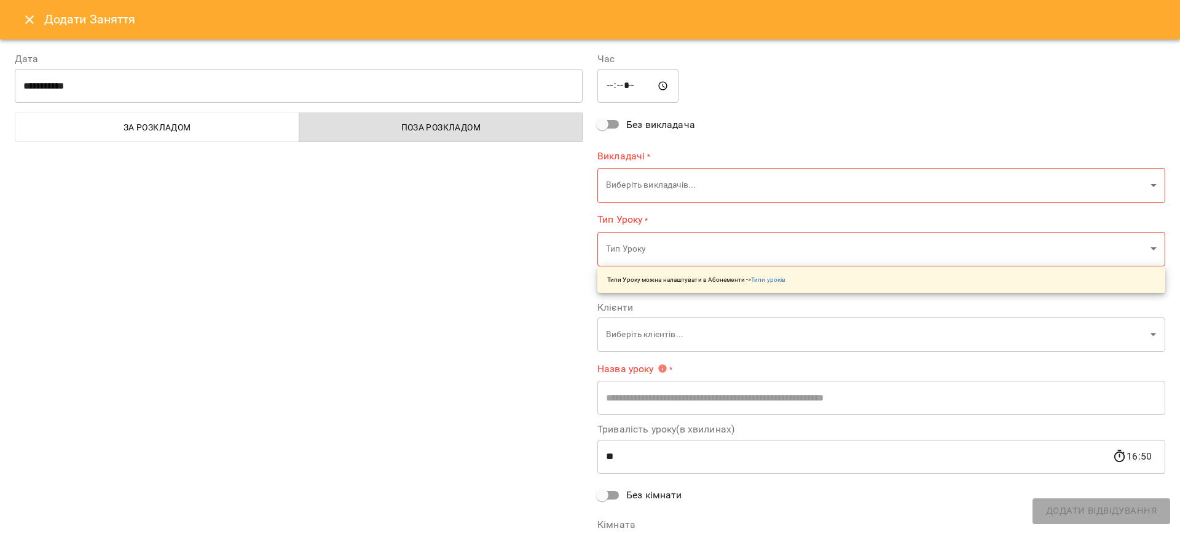
drag, startPoint x: 36, startPoint y: 19, endPoint x: 47, endPoint y: 28, distance: 14.4
click at [36, 18] on icon "Close" at bounding box center [29, 19] width 15 height 15
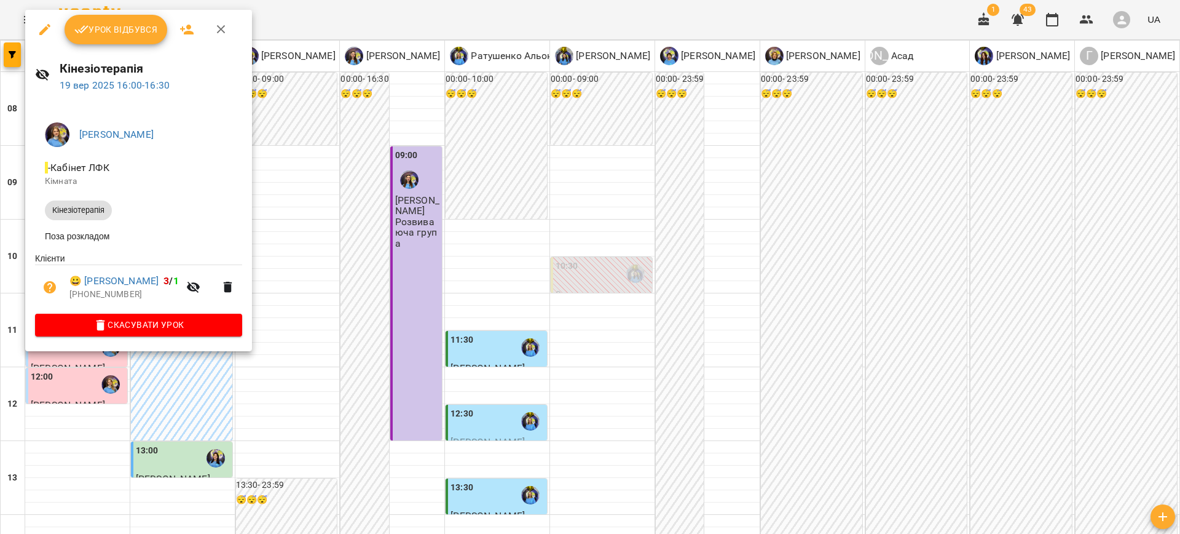
drag, startPoint x: 120, startPoint y: 25, endPoint x: 160, endPoint y: 32, distance: 41.2
click at [120, 25] on span "Урок відбувся" at bounding box center [116, 29] width 84 height 15
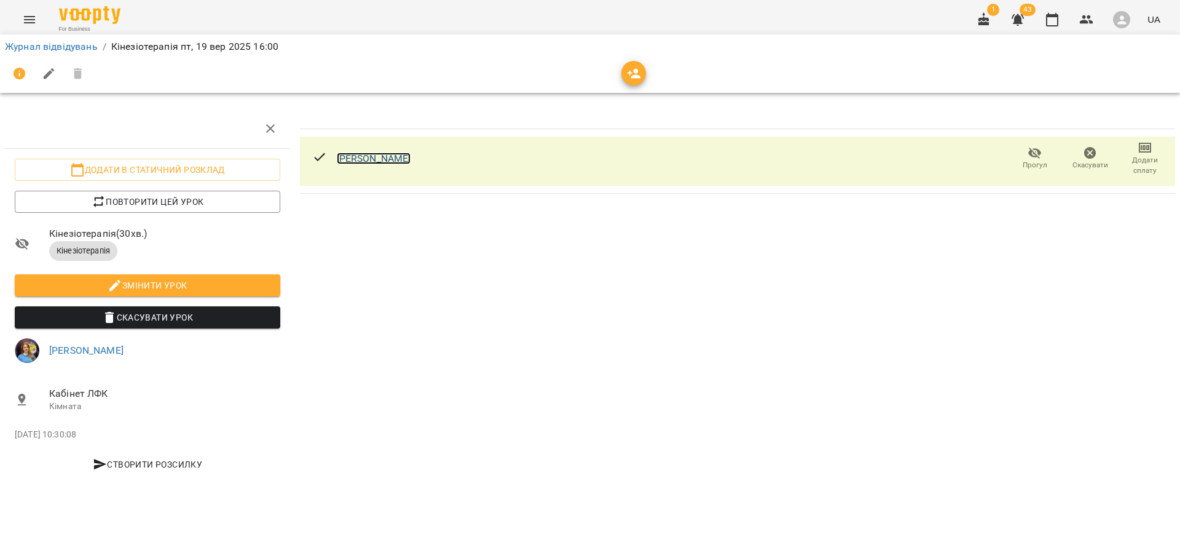
click at [363, 161] on link "[PERSON_NAME]" at bounding box center [374, 158] width 74 height 12
drag, startPoint x: 342, startPoint y: 281, endPoint x: 363, endPoint y: 266, distance: 26.4
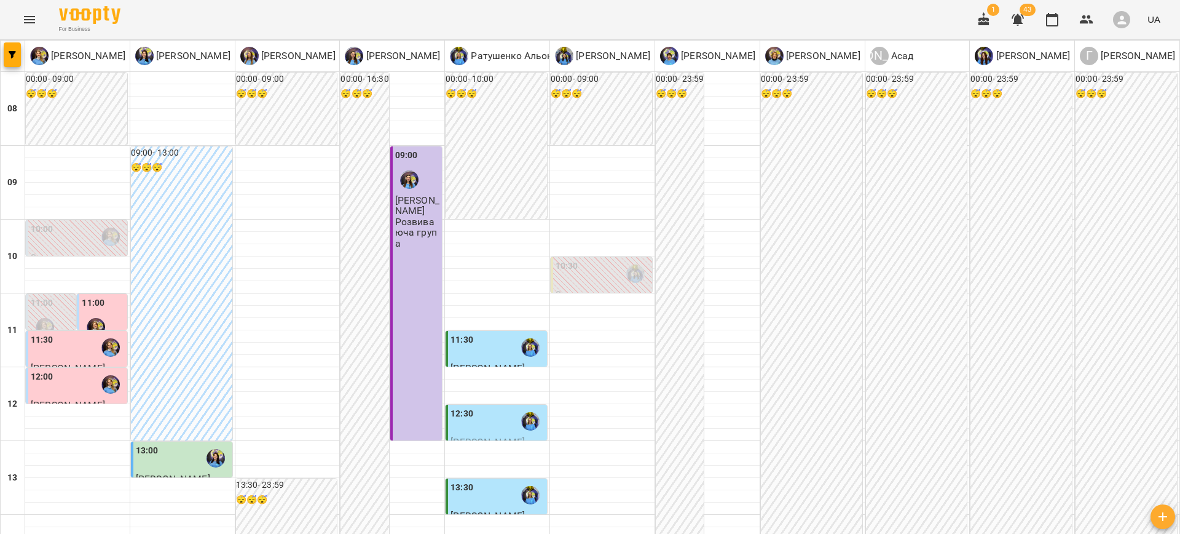
scroll to position [315, 0]
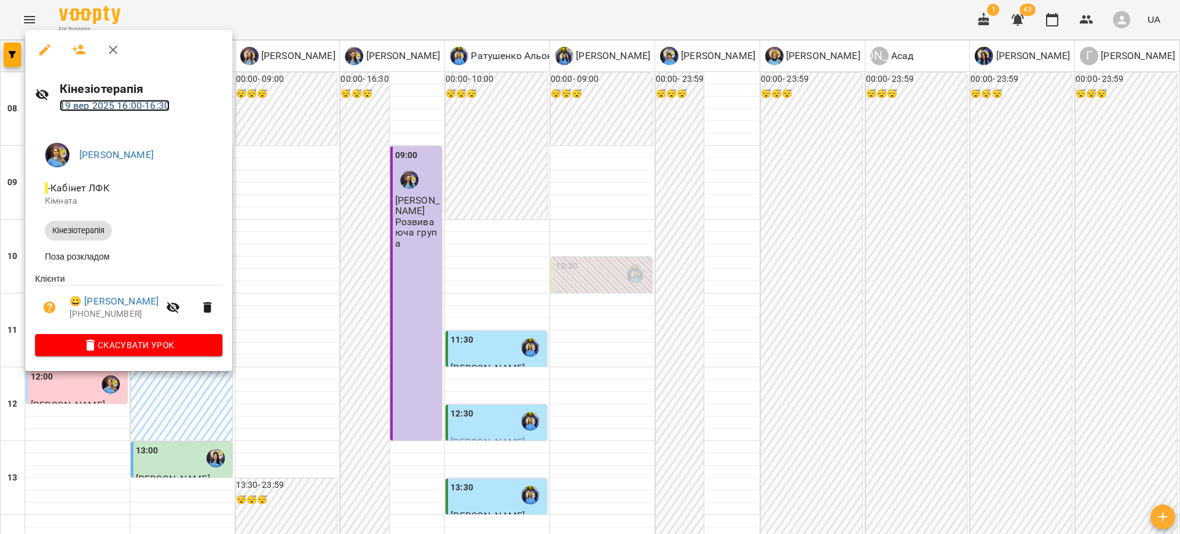
click at [87, 104] on link "19 вер 2025 16:00 - 16:30" at bounding box center [115, 106] width 110 height 12
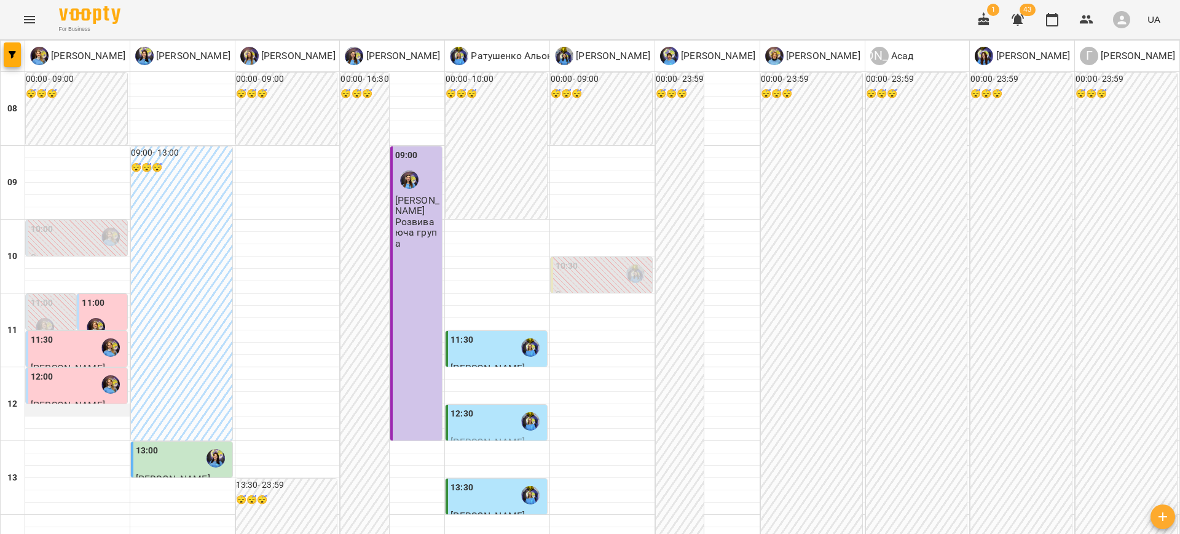
scroll to position [578, 0]
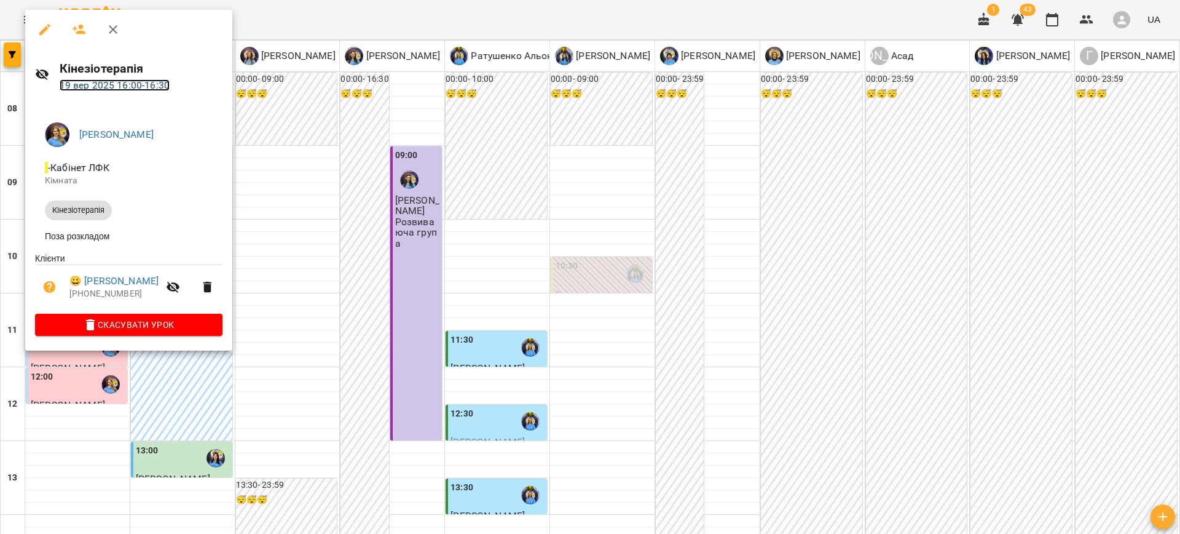
click at [128, 86] on link "19 вер 2025 16:00 - 16:30" at bounding box center [115, 85] width 110 height 12
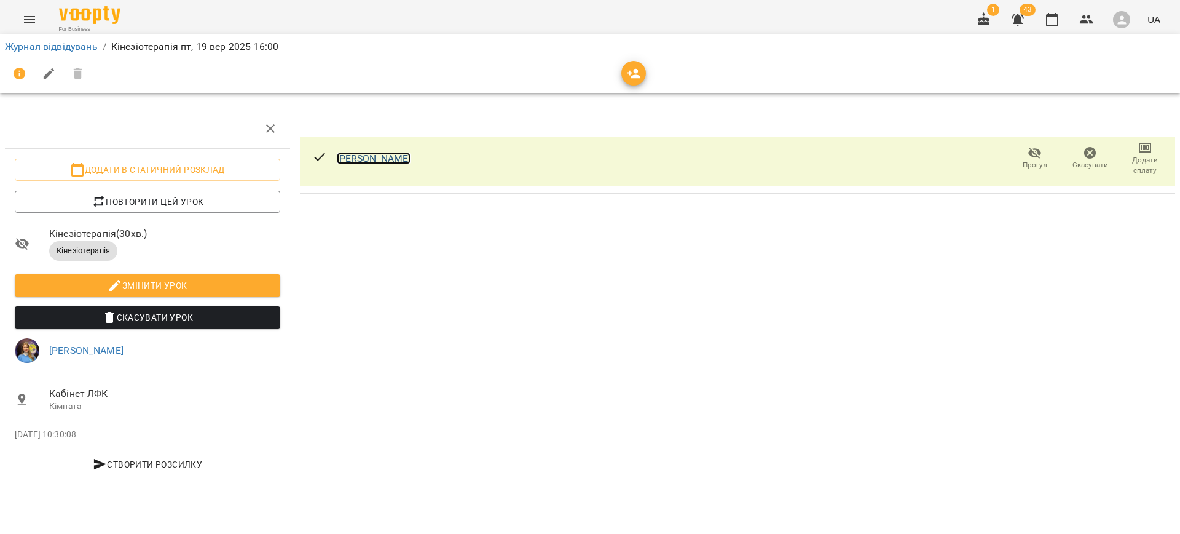
click at [344, 154] on link "[PERSON_NAME]" at bounding box center [374, 158] width 74 height 12
drag, startPoint x: 27, startPoint y: 39, endPoint x: 482, endPoint y: 189, distance: 479.0
click at [28, 39] on li "Журнал відвідувань" at bounding box center [51, 46] width 93 height 15
click at [69, 44] on link "Журнал відвідувань" at bounding box center [51, 47] width 93 height 12
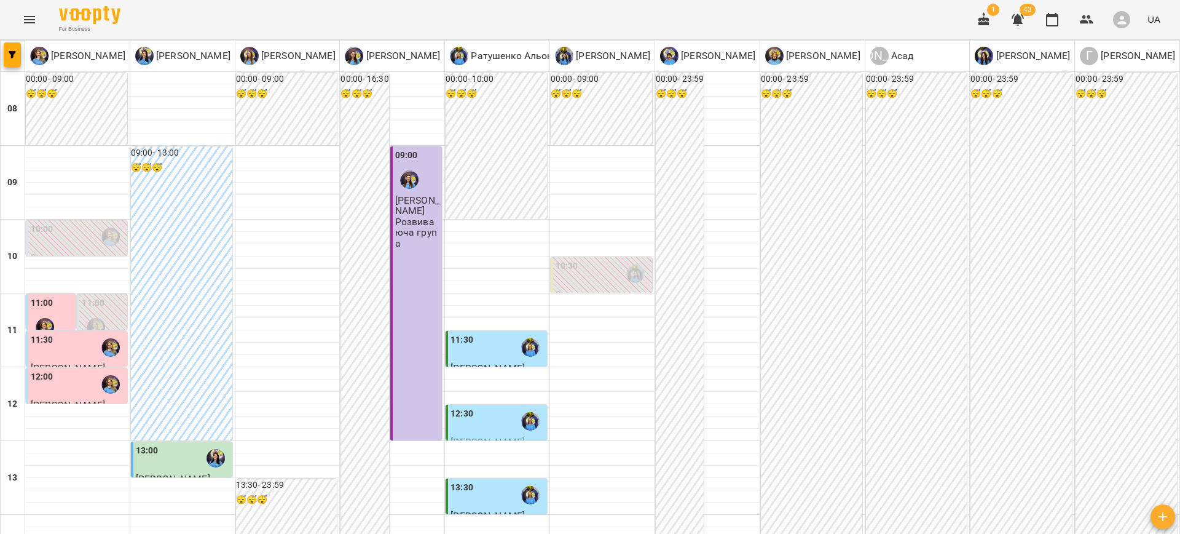
scroll to position [424, 0]
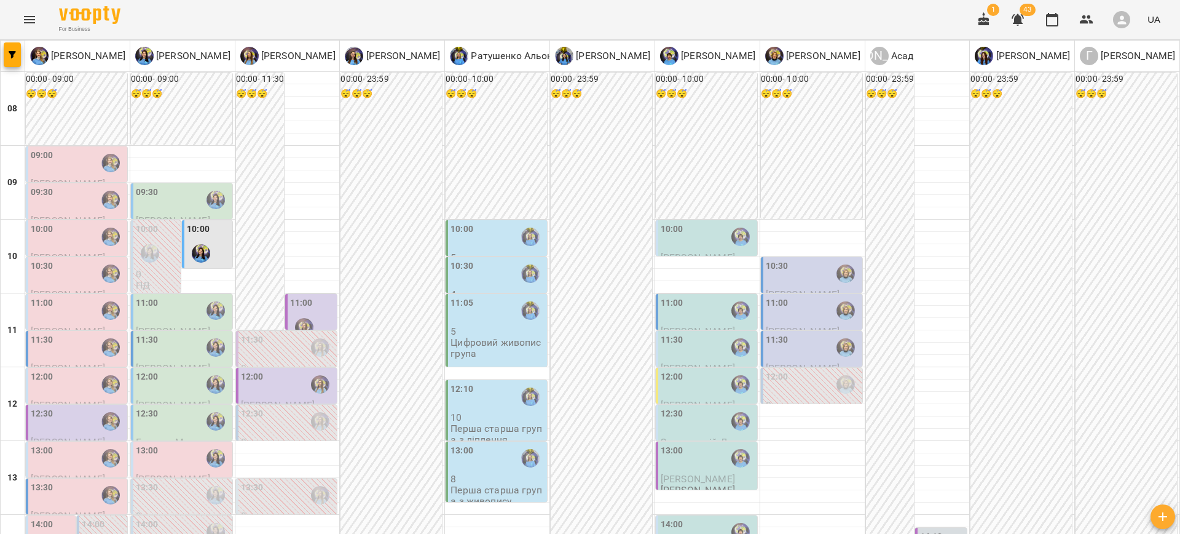
scroll to position [108, 0]
click at [258, 370] on label "12:00" at bounding box center [252, 377] width 23 height 14
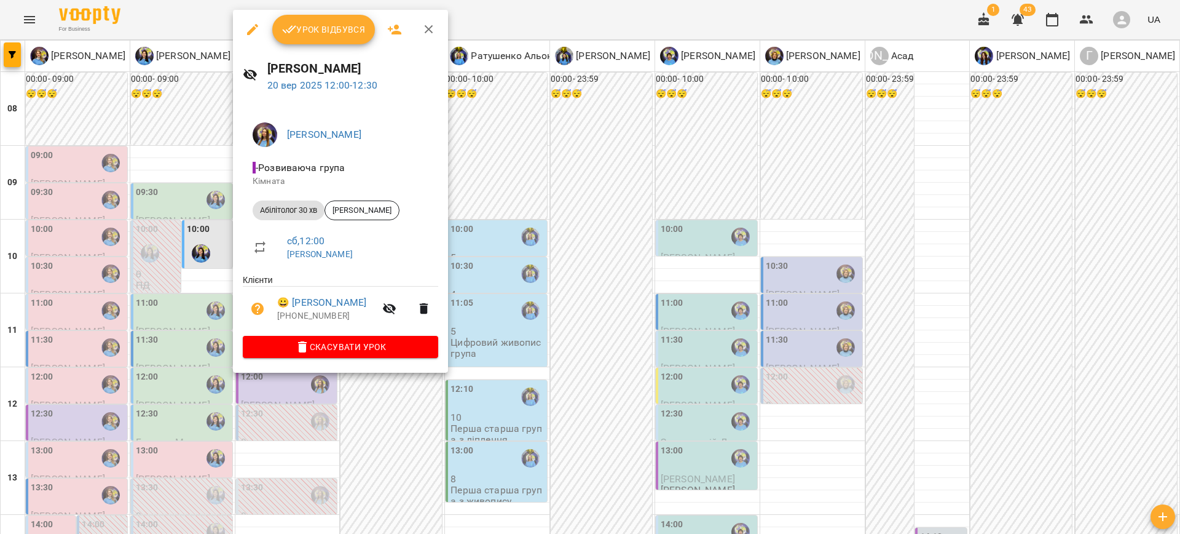
drag, startPoint x: 381, startPoint y: 423, endPoint x: 393, endPoint y: 419, distance: 13.4
click at [381, 422] on div at bounding box center [590, 267] width 1180 height 534
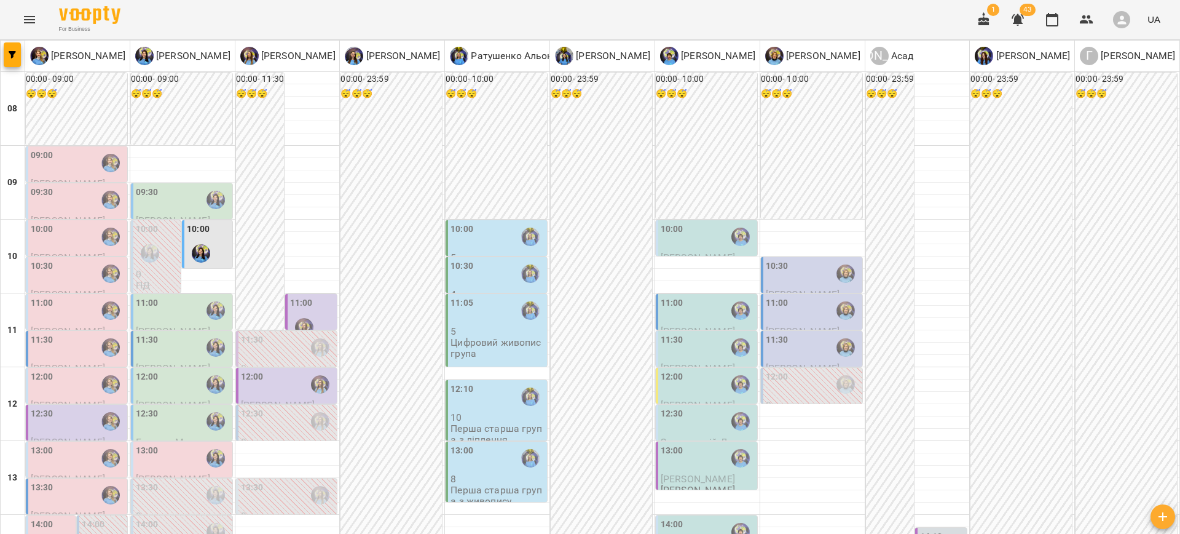
scroll to position [302, 0]
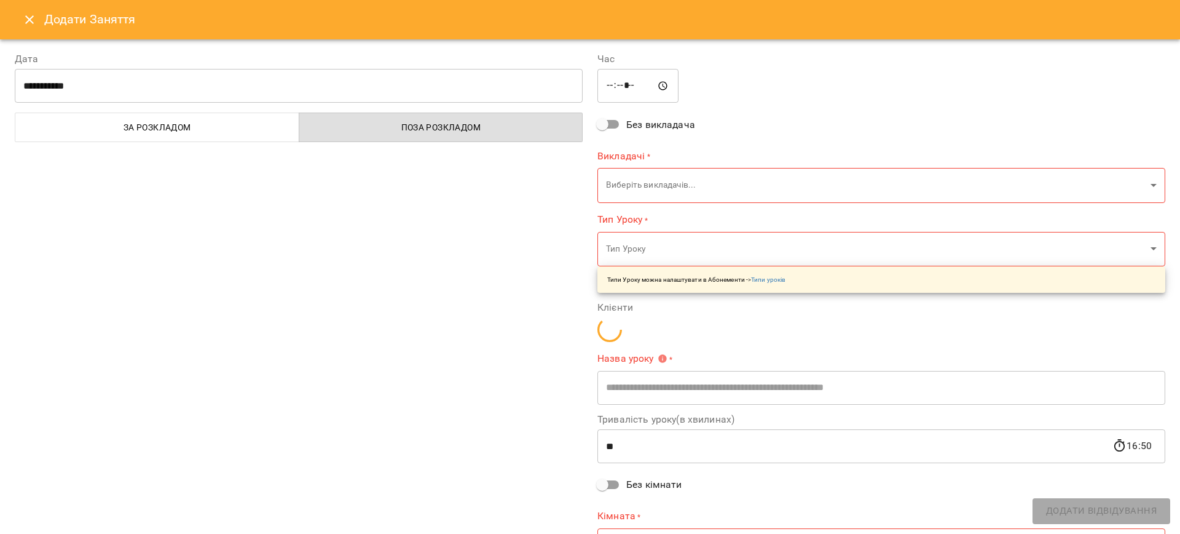
type input "**********"
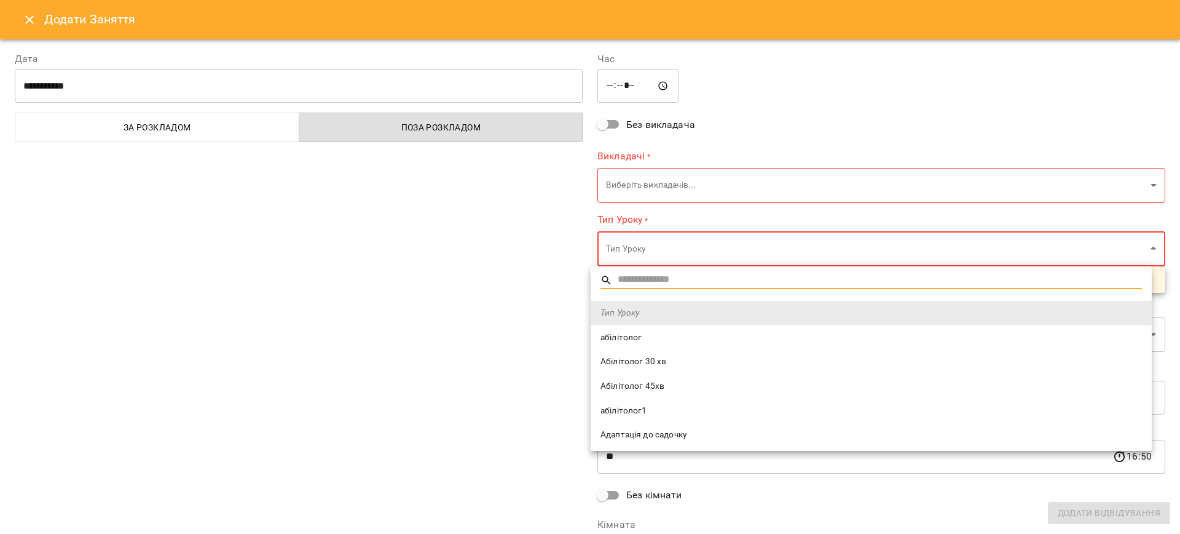
click at [646, 368] on li "Абілітолог 30 хв" at bounding box center [871, 361] width 561 height 25
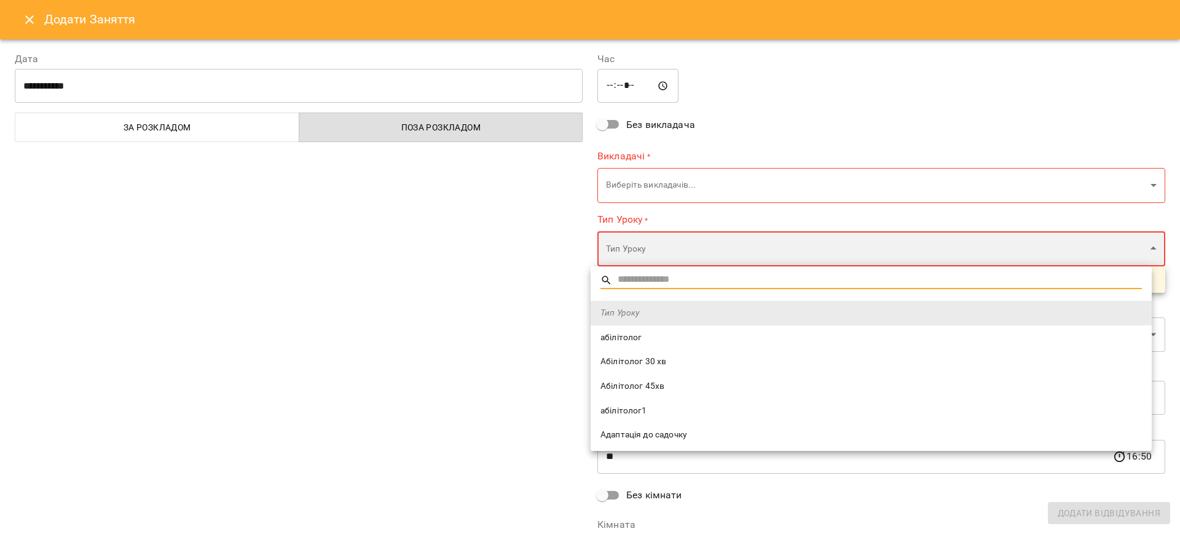
type input "**********"
type input "**"
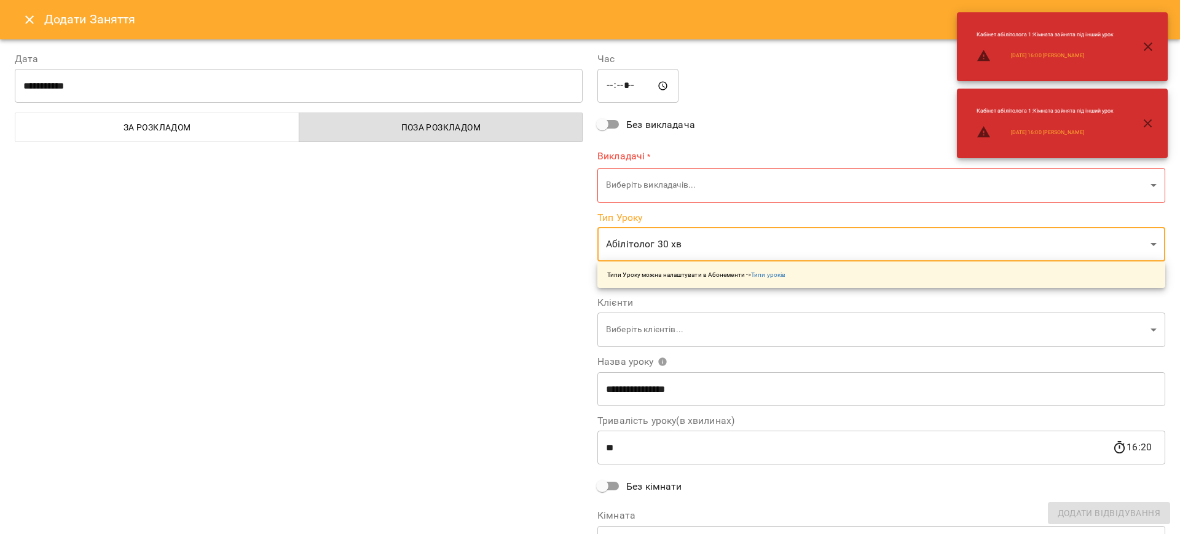
click at [372, 403] on div "**********" at bounding box center [298, 311] width 583 height 549
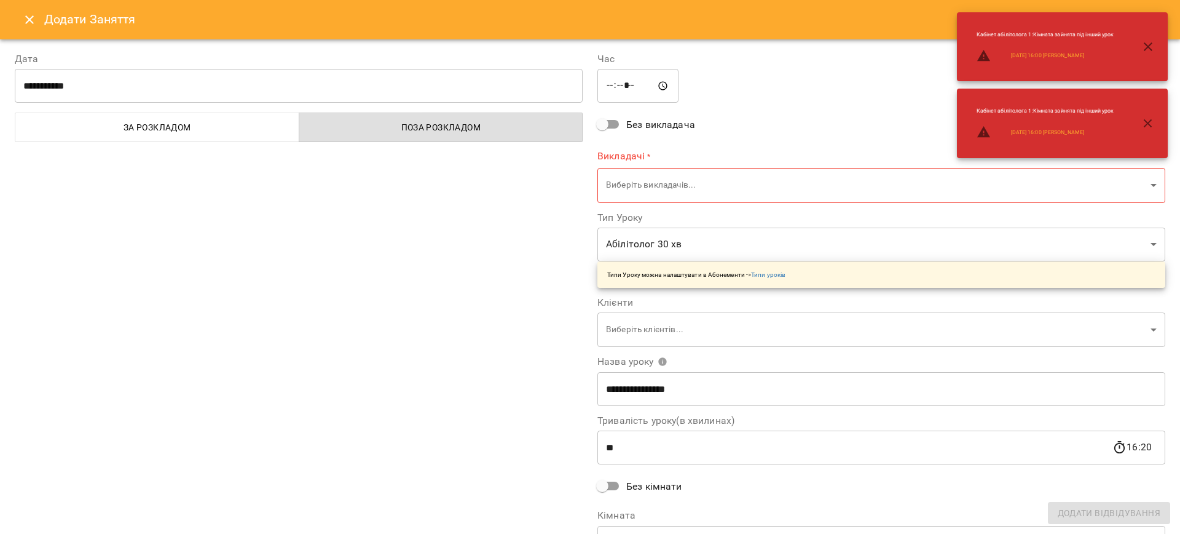
click at [28, 21] on icon "Close" at bounding box center [29, 19] width 9 height 9
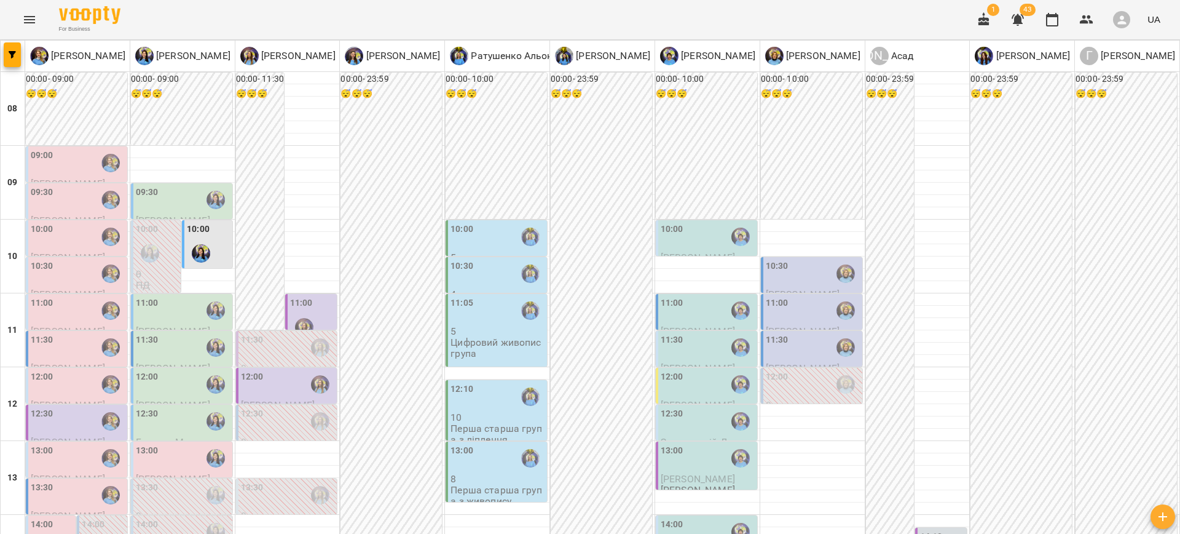
scroll to position [299, 0]
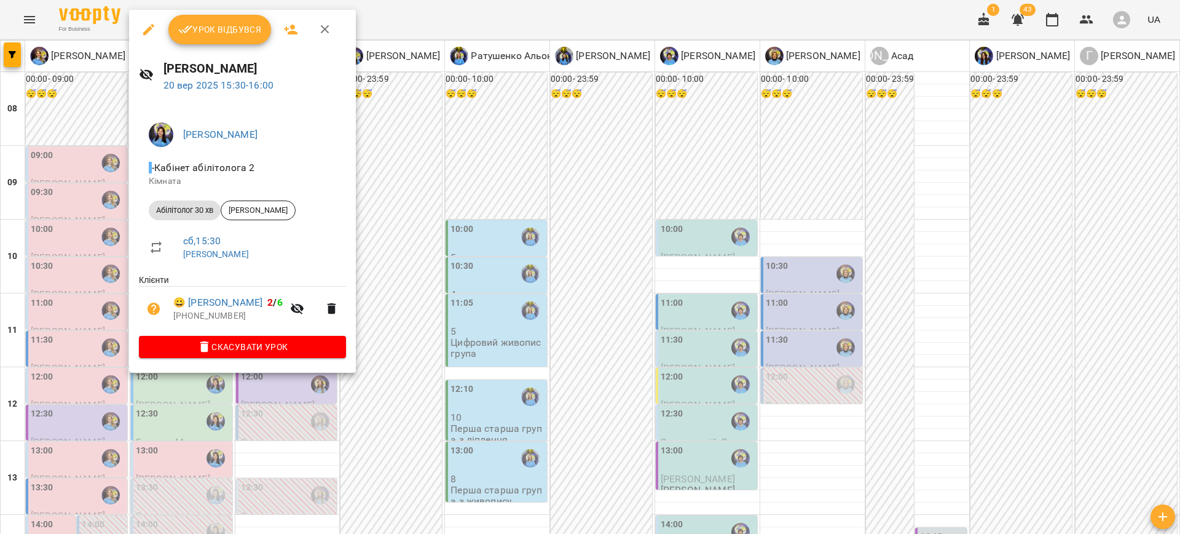
click at [403, 358] on div at bounding box center [590, 267] width 1180 height 534
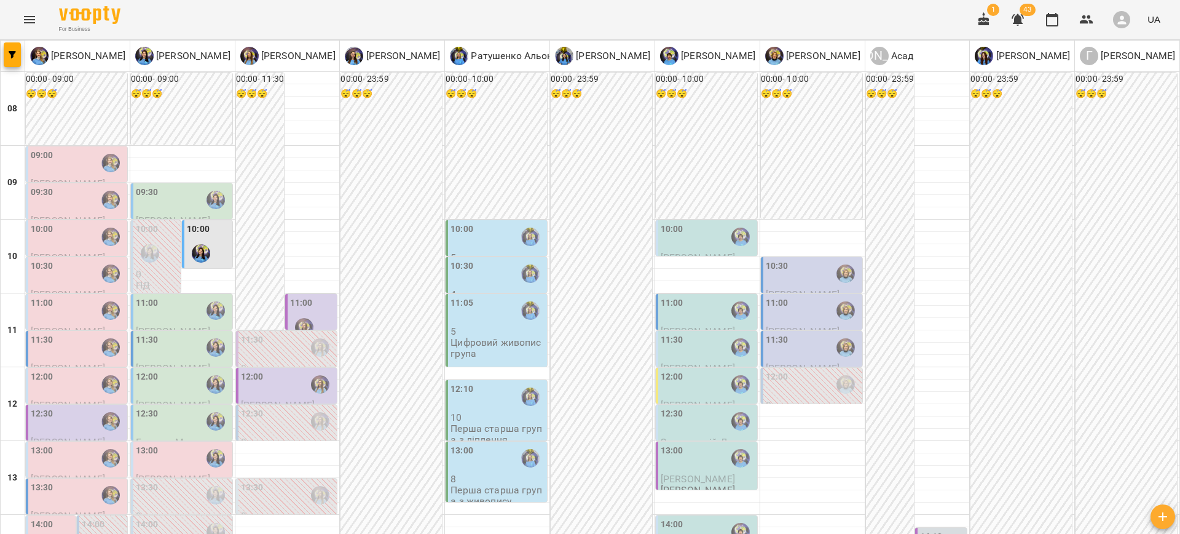
scroll to position [167, 0]
click at [167, 296] on div "11:00" at bounding box center [183, 310] width 94 height 28
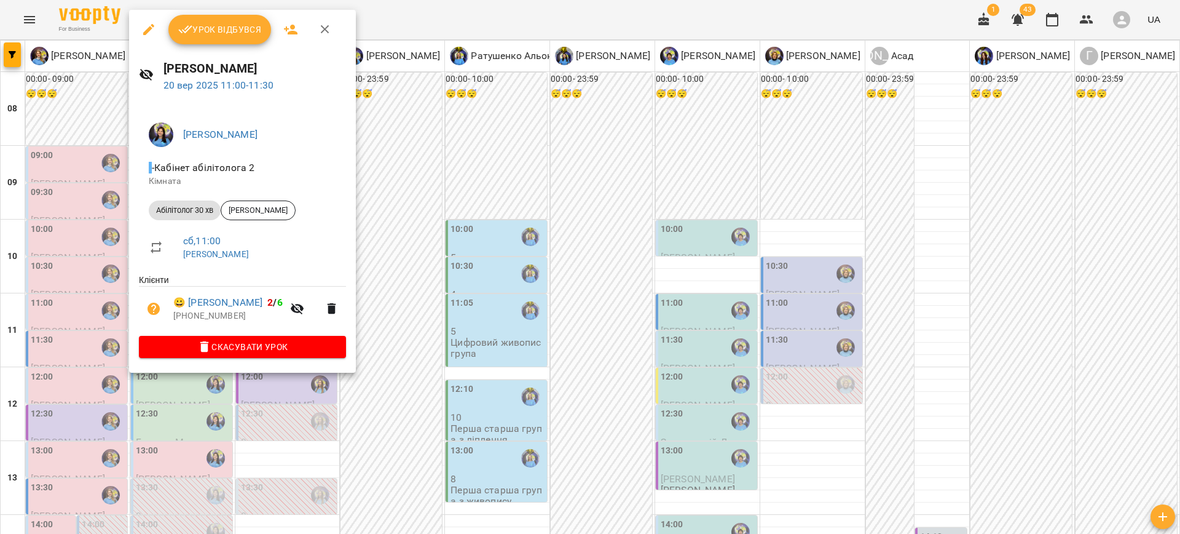
click at [442, 381] on div at bounding box center [590, 267] width 1180 height 534
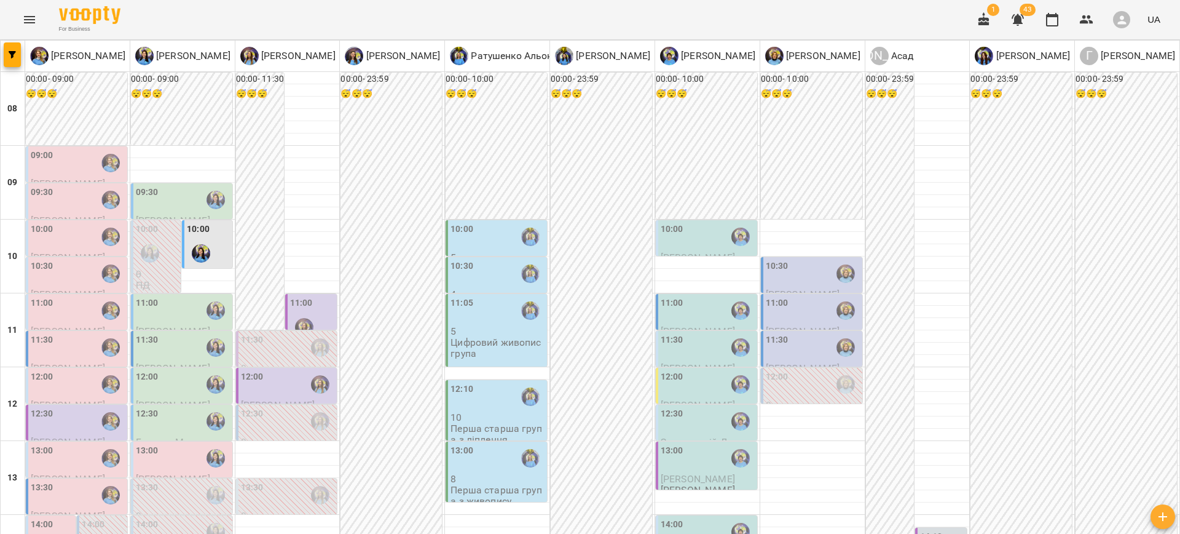
scroll to position [398, 0]
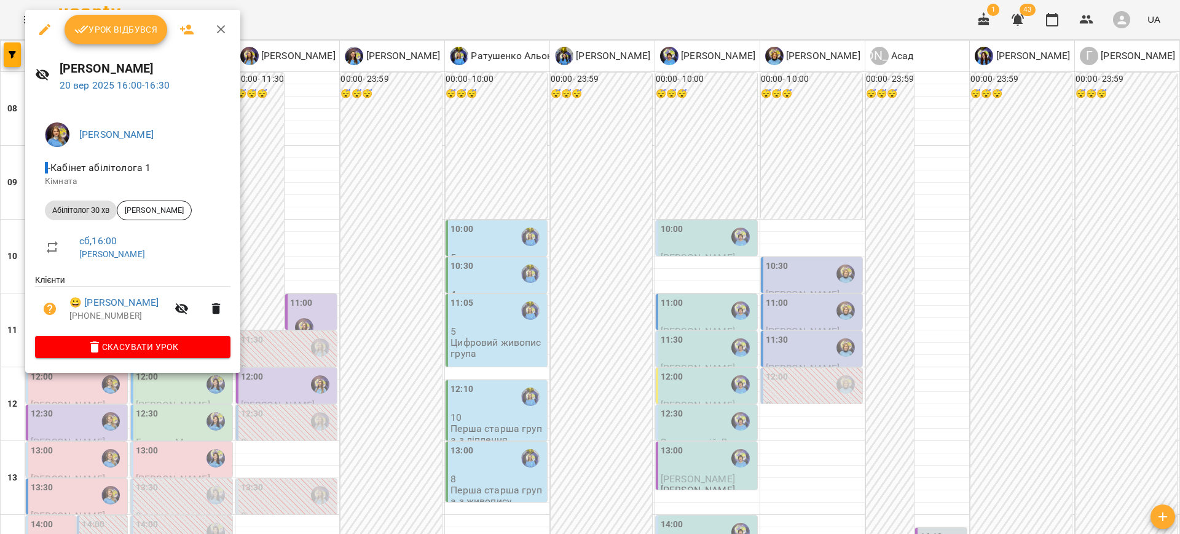
click at [351, 331] on div at bounding box center [590, 267] width 1180 height 534
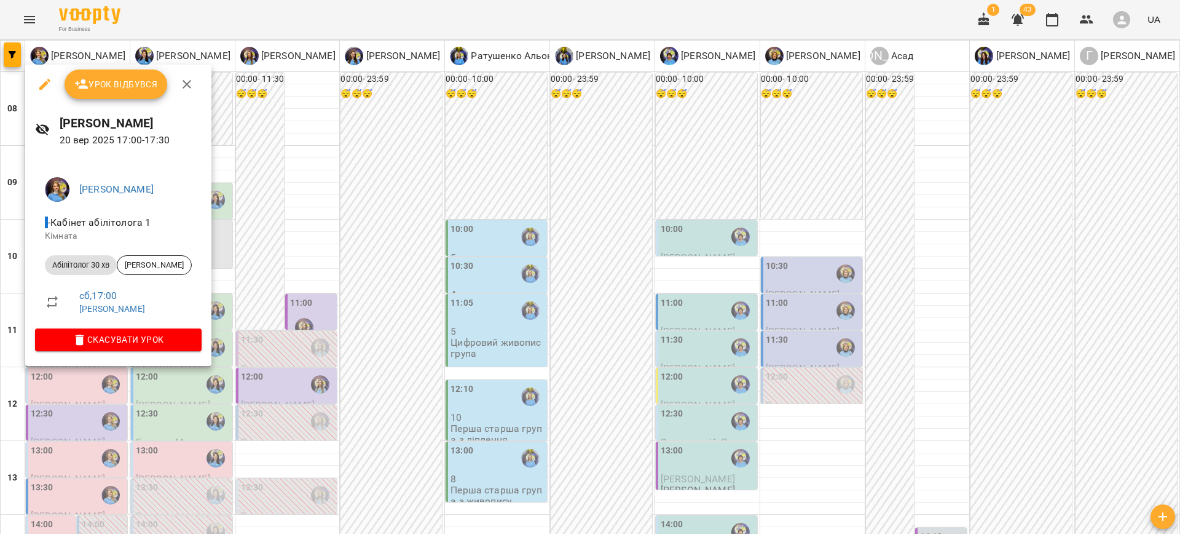
click at [397, 387] on div at bounding box center [590, 267] width 1180 height 534
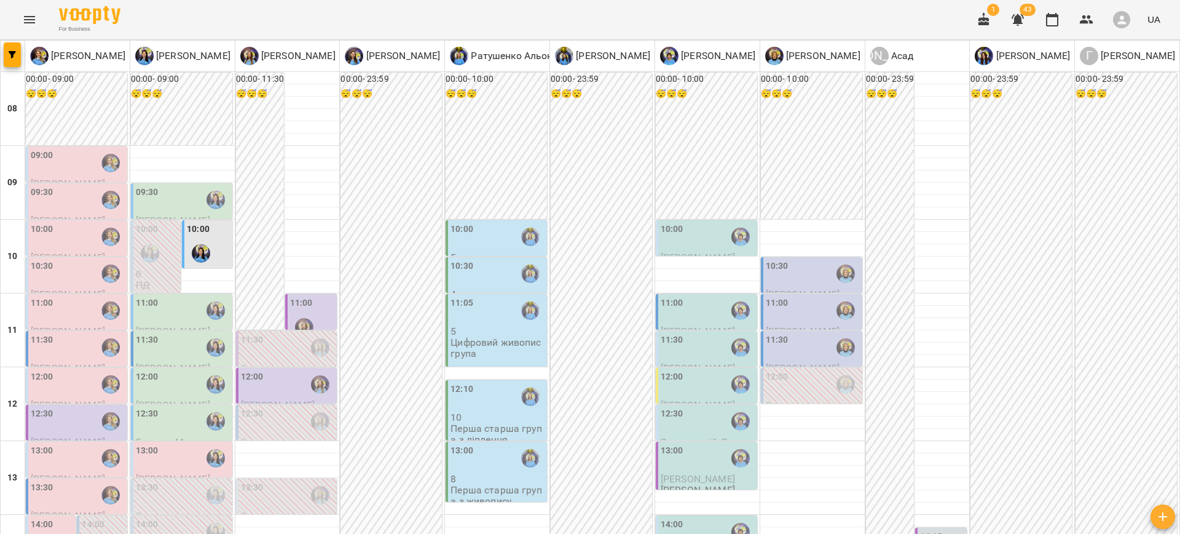
scroll to position [273, 0]
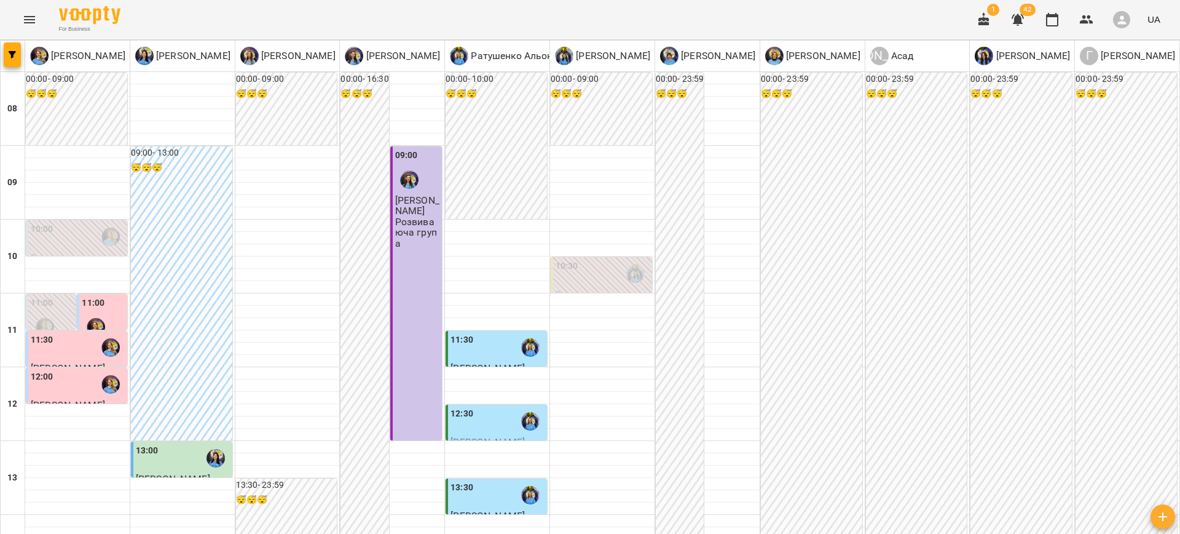
scroll to position [447, 0]
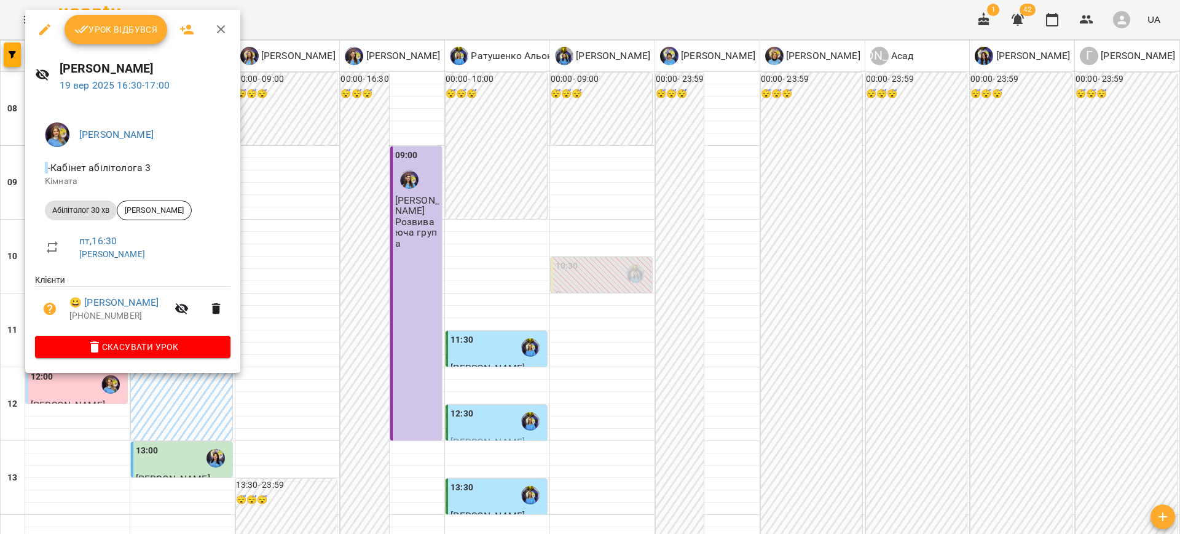
click at [308, 254] on div at bounding box center [590, 267] width 1180 height 534
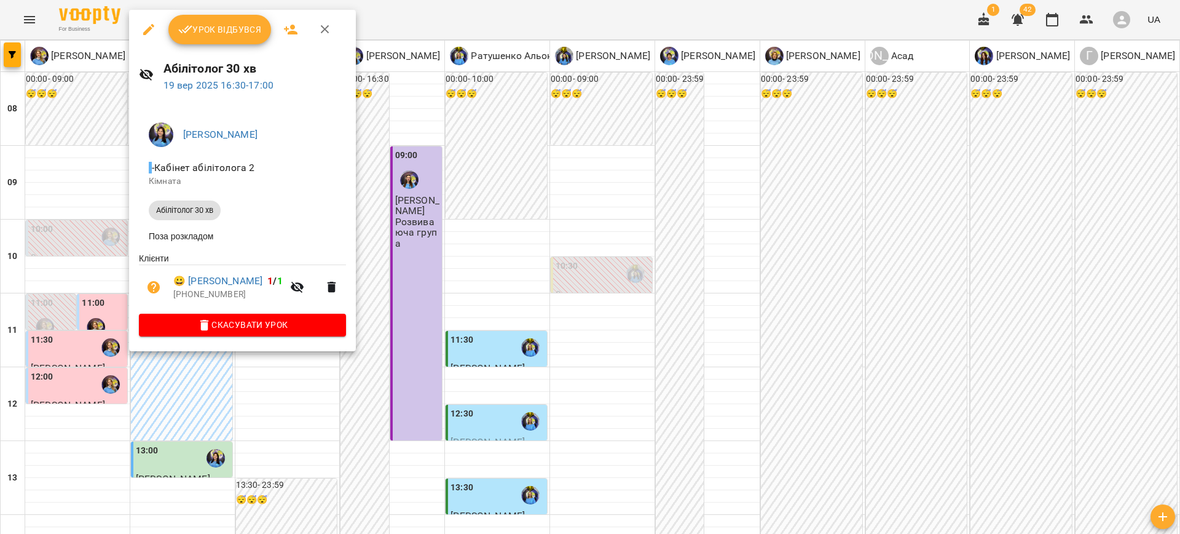
click at [50, 266] on div at bounding box center [590, 267] width 1180 height 534
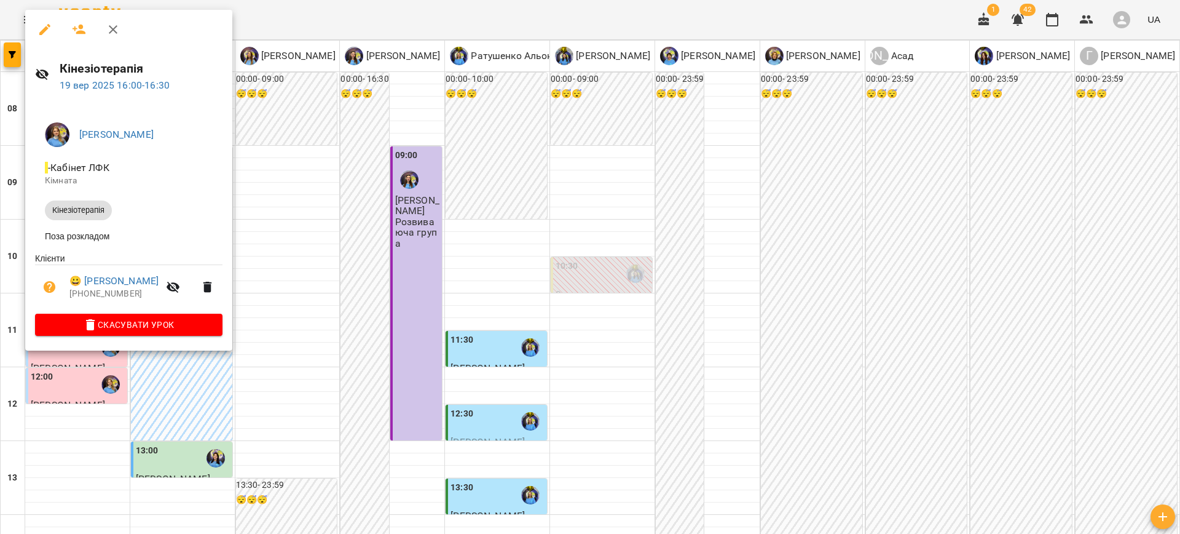
click at [36, 31] on button "button" at bounding box center [45, 30] width 30 height 30
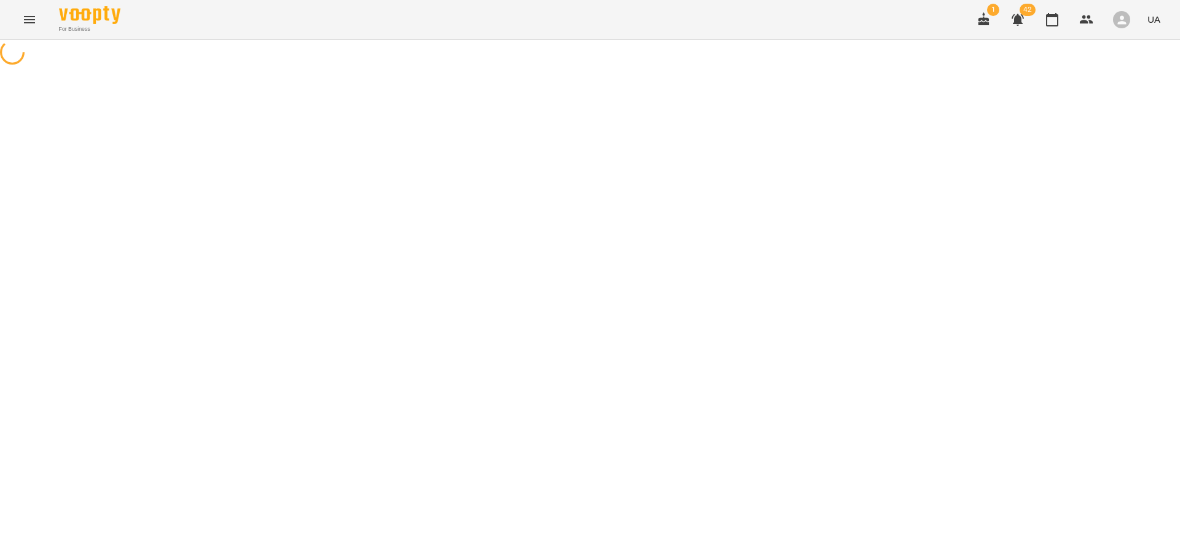
select select "**********"
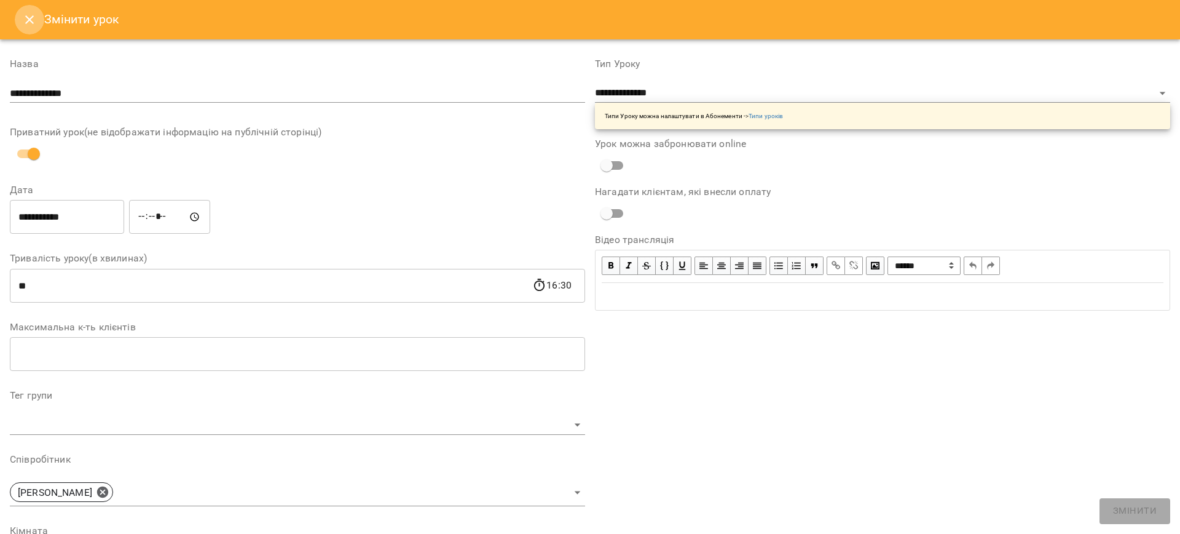
click at [25, 29] on button "Close" at bounding box center [30, 20] width 30 height 30
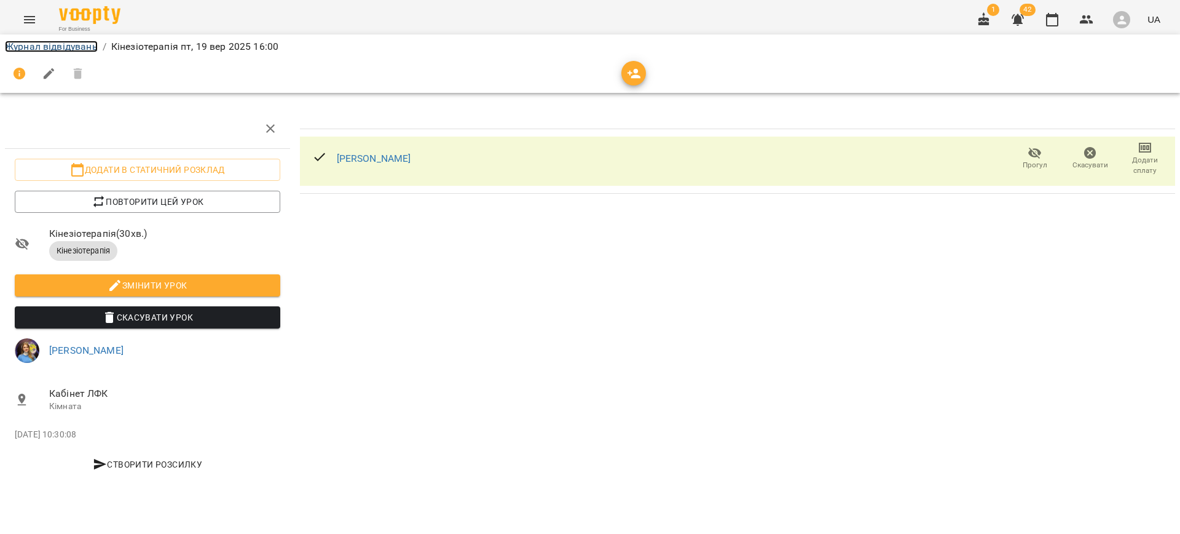
click at [54, 44] on link "Журнал відвідувань" at bounding box center [51, 47] width 93 height 12
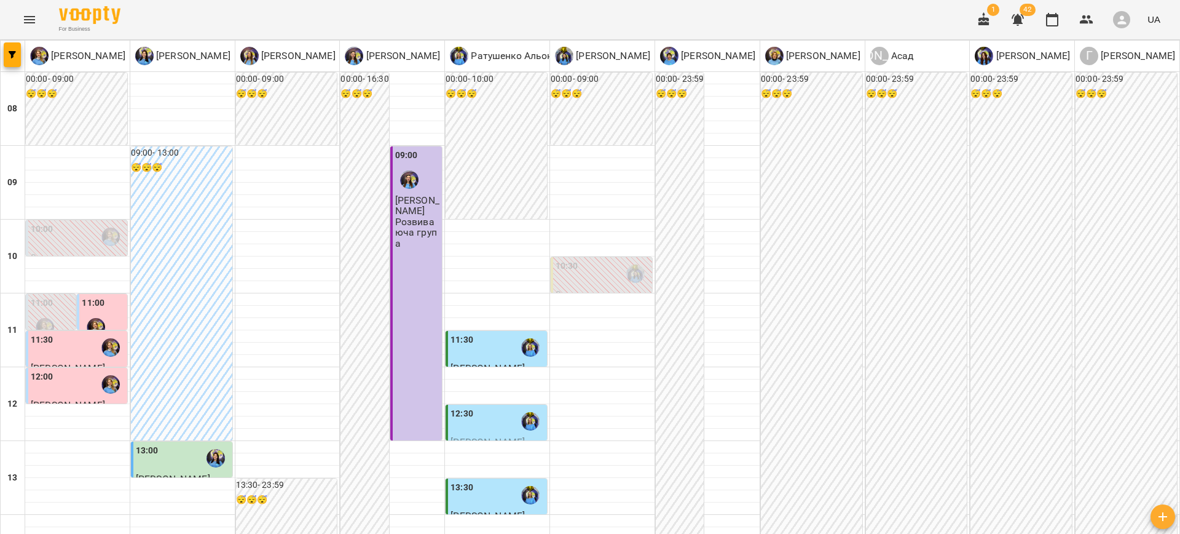
scroll to position [433, 0]
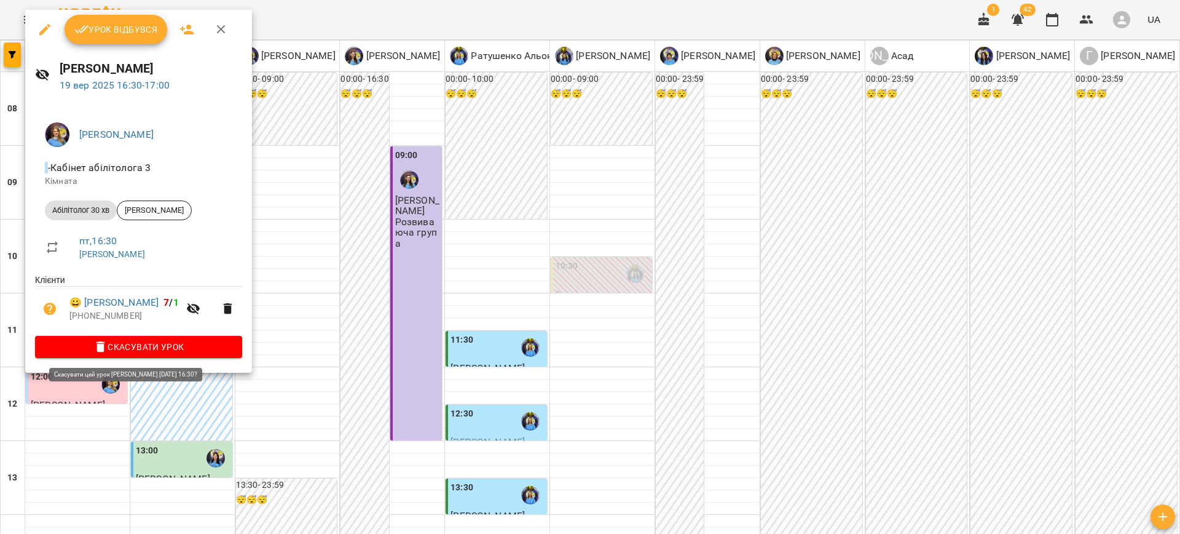
click at [151, 352] on span "Скасувати Урок" at bounding box center [138, 346] width 187 height 15
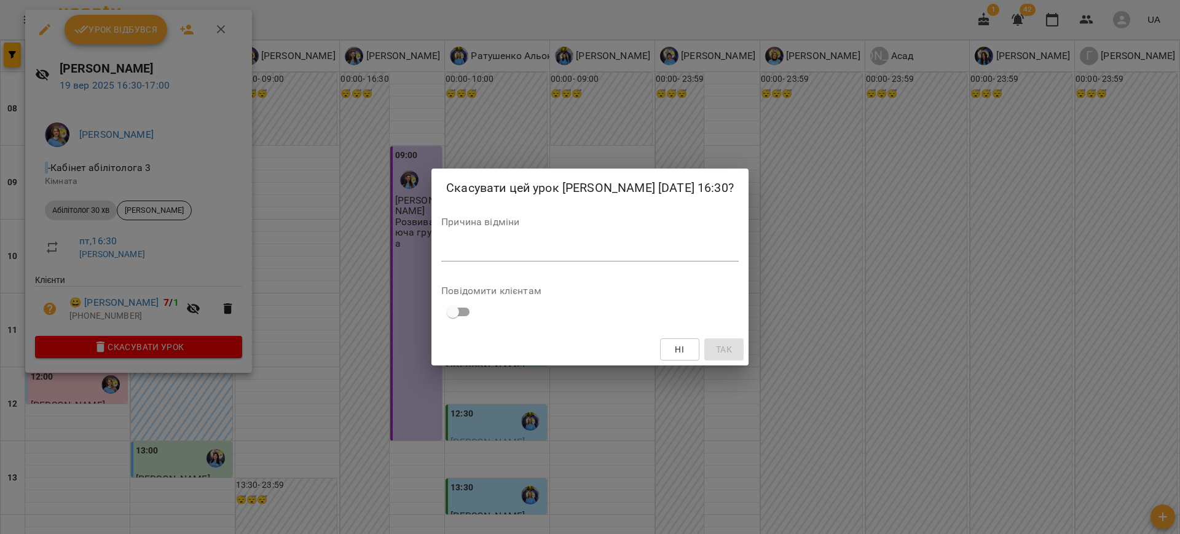
click at [498, 249] on div "Причина відміни *" at bounding box center [590, 241] width 298 height 49
click at [498, 251] on div "*" at bounding box center [590, 252] width 298 height 20
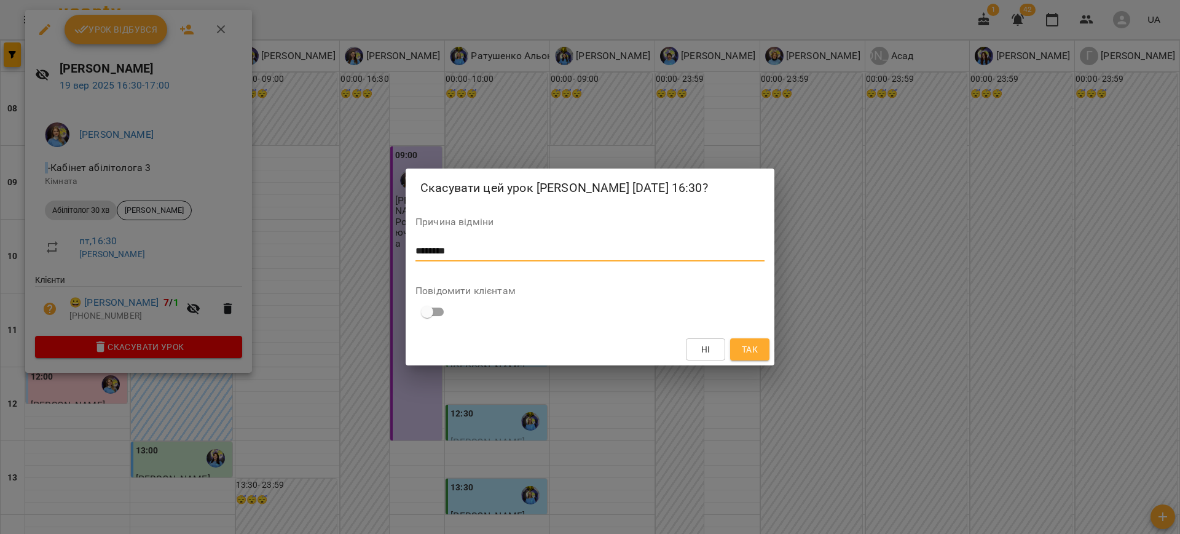
type textarea "********"
click at [751, 357] on span "Так" at bounding box center [750, 349] width 16 height 15
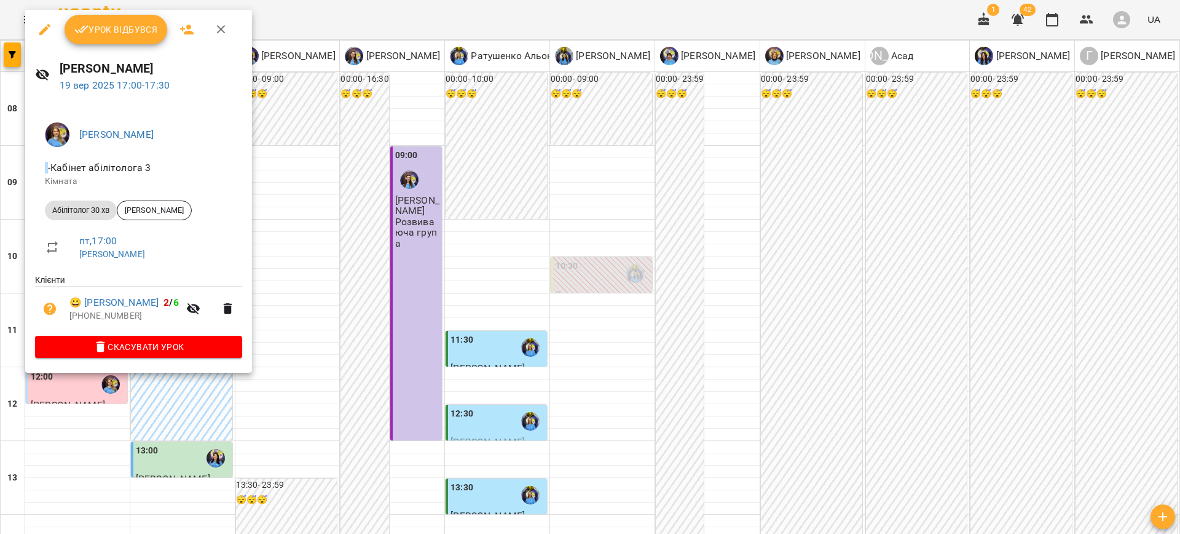
click at [313, 361] on div at bounding box center [590, 267] width 1180 height 534
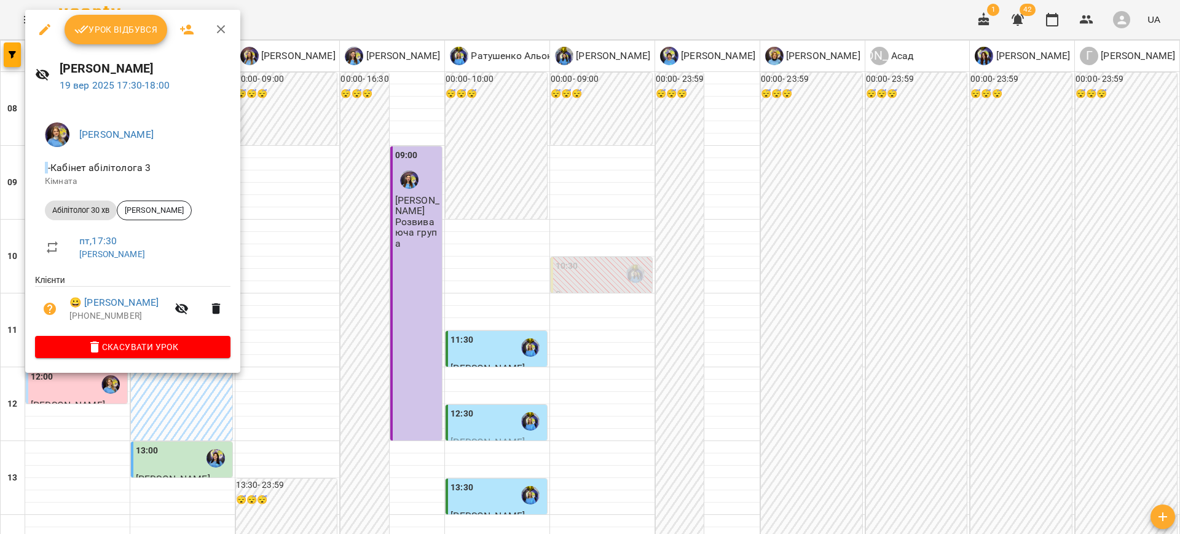
click at [288, 388] on div at bounding box center [590, 267] width 1180 height 534
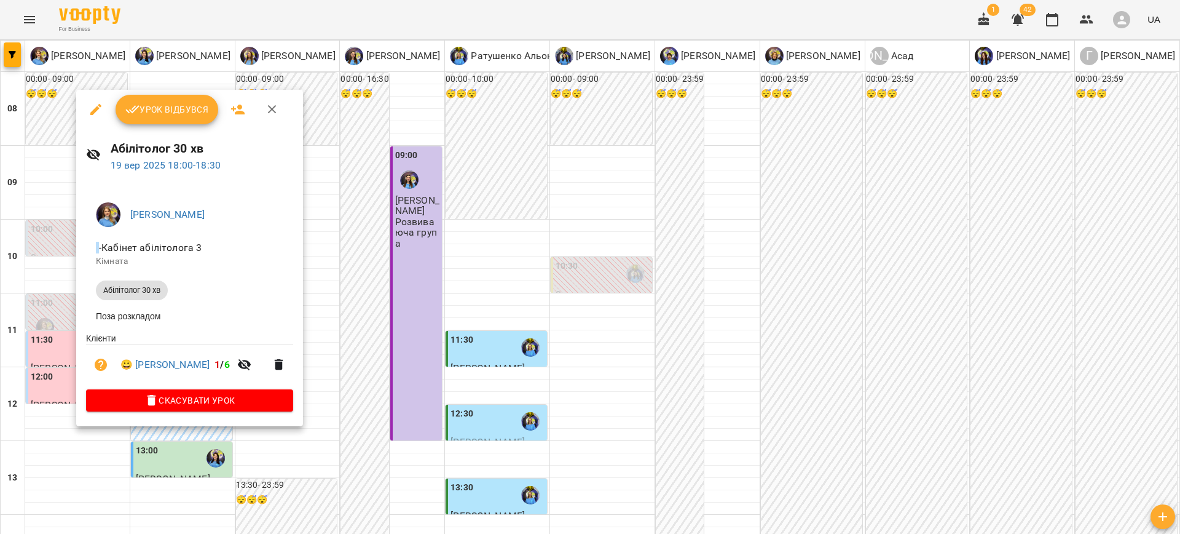
click at [364, 390] on div at bounding box center [590, 267] width 1180 height 534
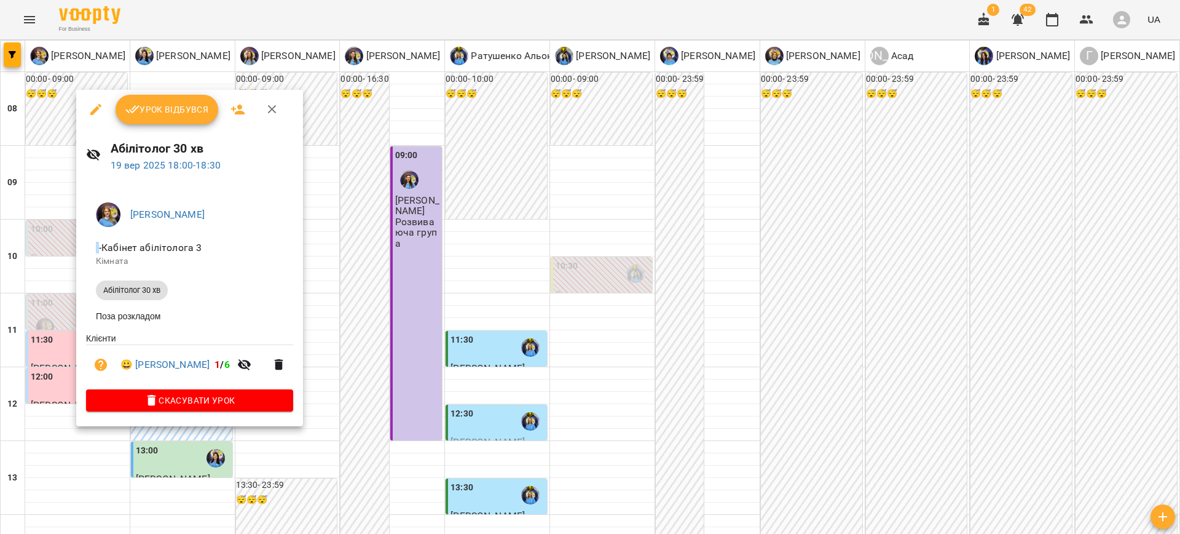
drag, startPoint x: 424, startPoint y: 167, endPoint x: 168, endPoint y: 365, distance: 323.4
click at [422, 168] on div at bounding box center [590, 267] width 1180 height 534
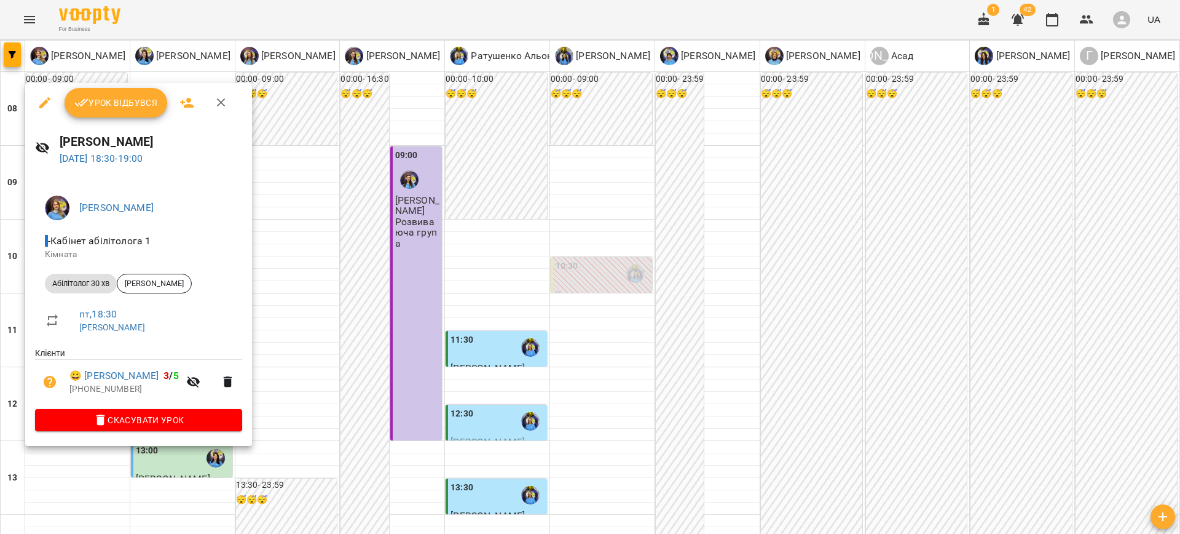
click at [377, 221] on div at bounding box center [590, 267] width 1180 height 534
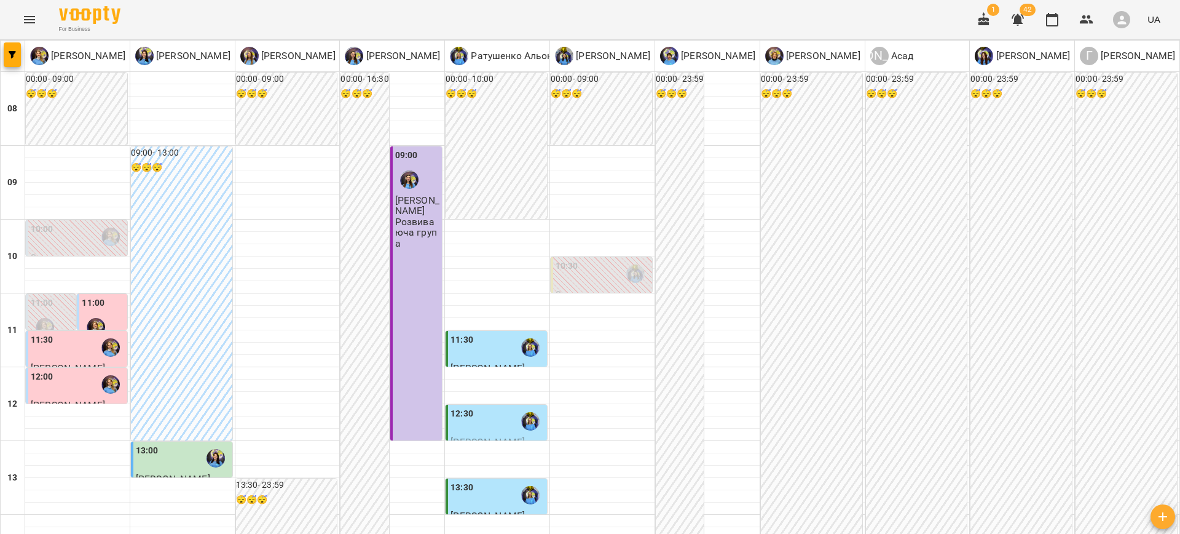
drag, startPoint x: 977, startPoint y: 486, endPoint x: 957, endPoint y: 481, distance: 20.1
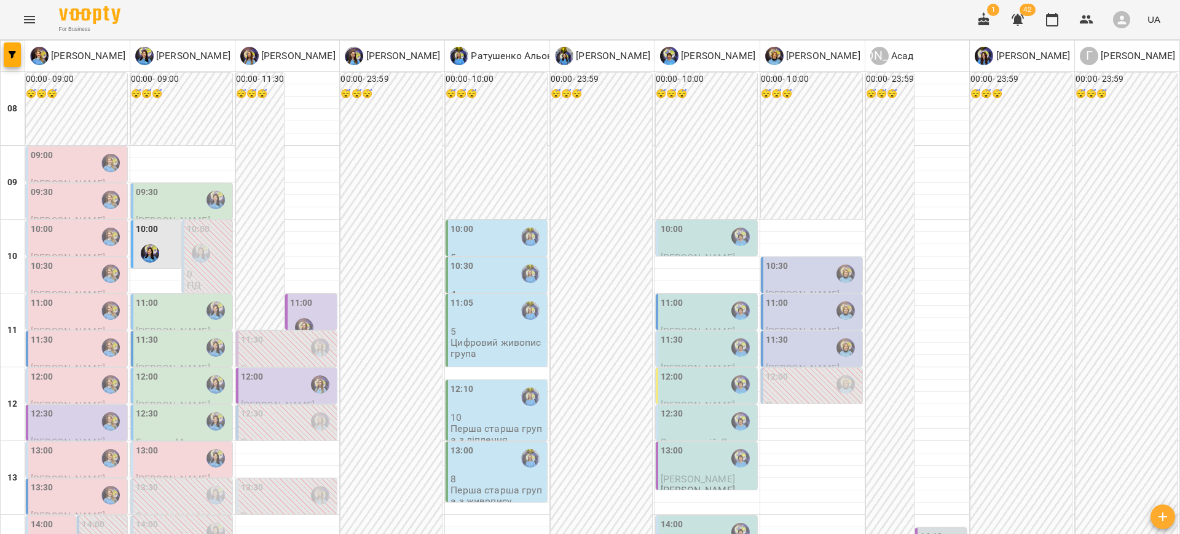
scroll to position [179, 0]
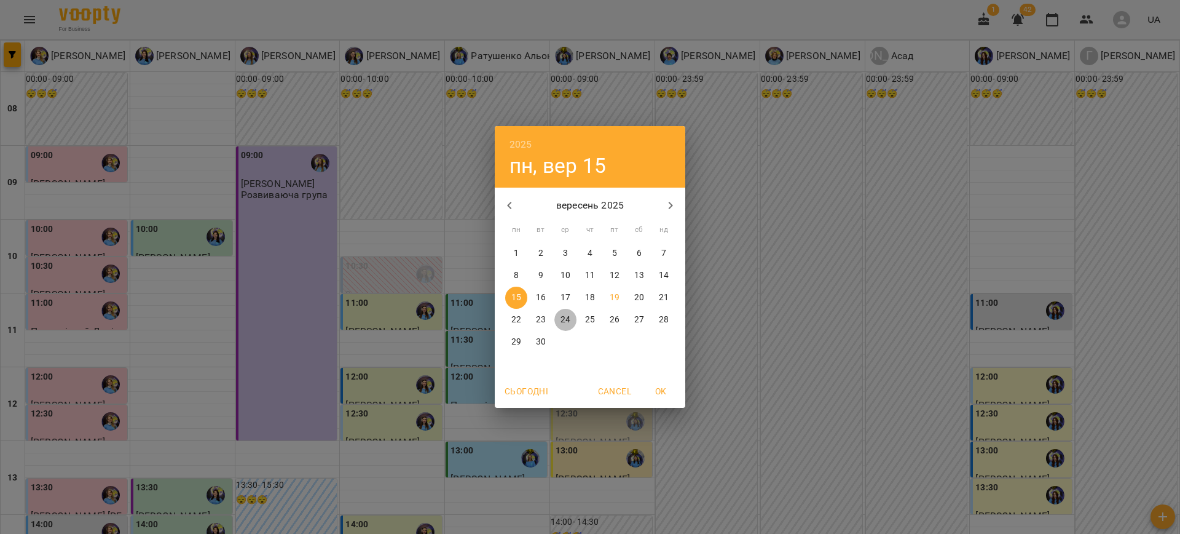
click at [558, 317] on span "24" at bounding box center [565, 319] width 22 height 12
type input "**********"
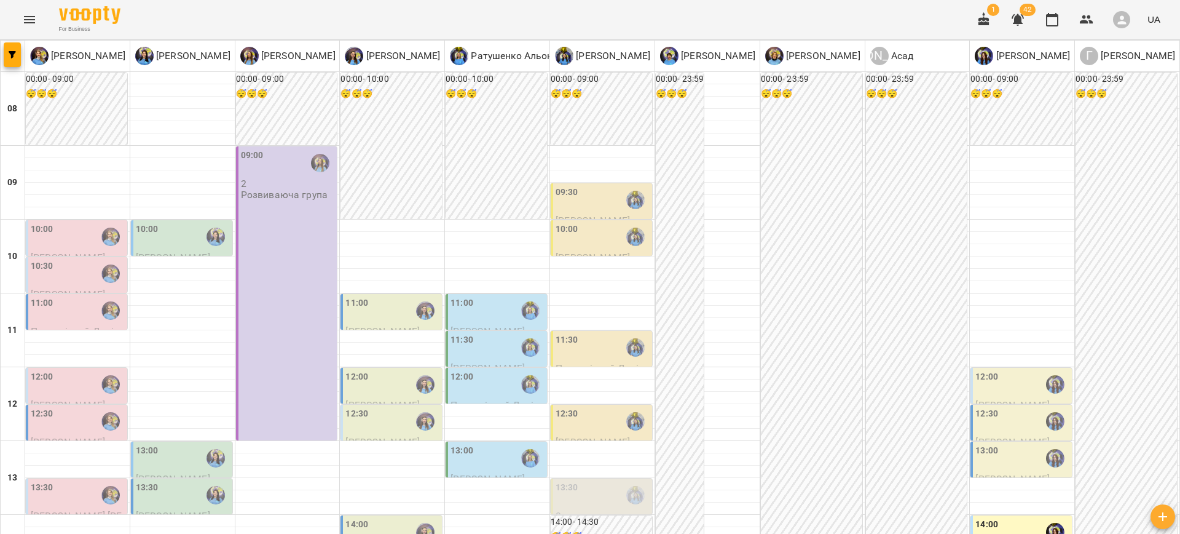
scroll to position [433, 0]
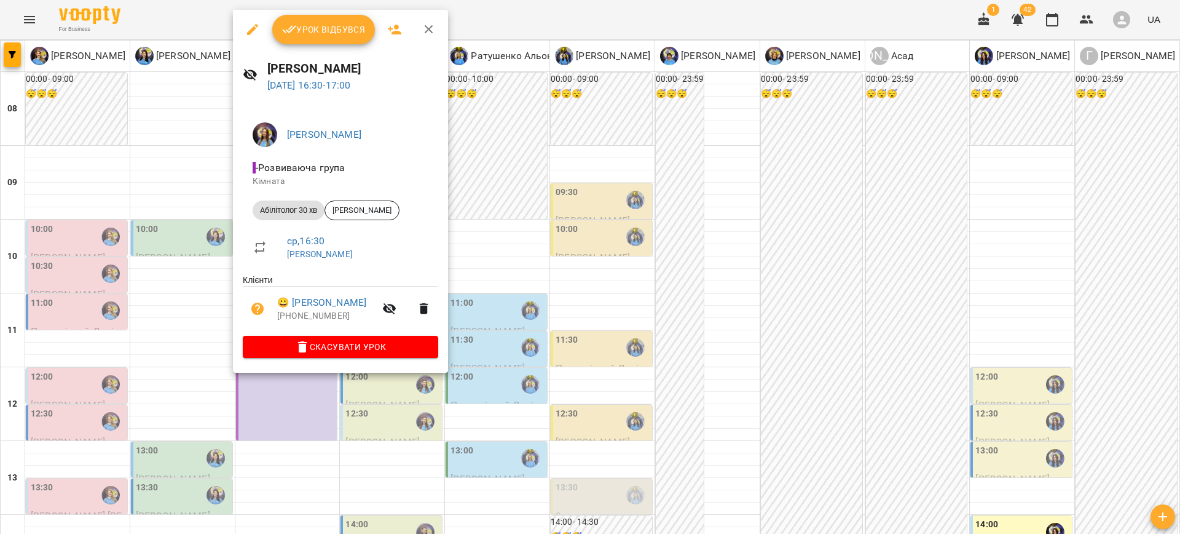
click at [498, 374] on div at bounding box center [590, 267] width 1180 height 534
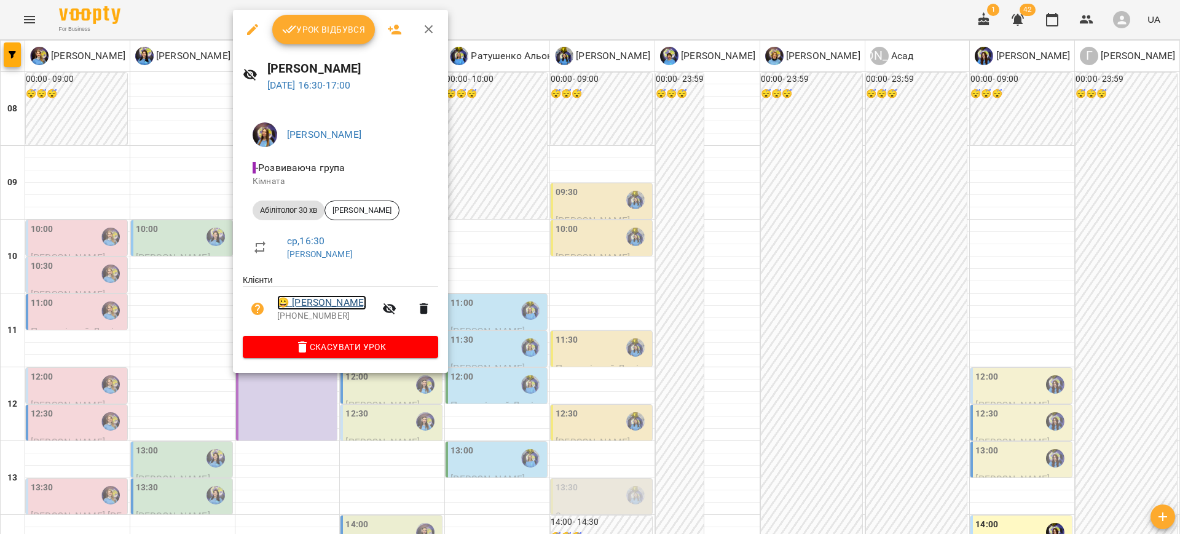
click at [322, 297] on link "😀 Матусяк Матвій" at bounding box center [321, 302] width 89 height 15
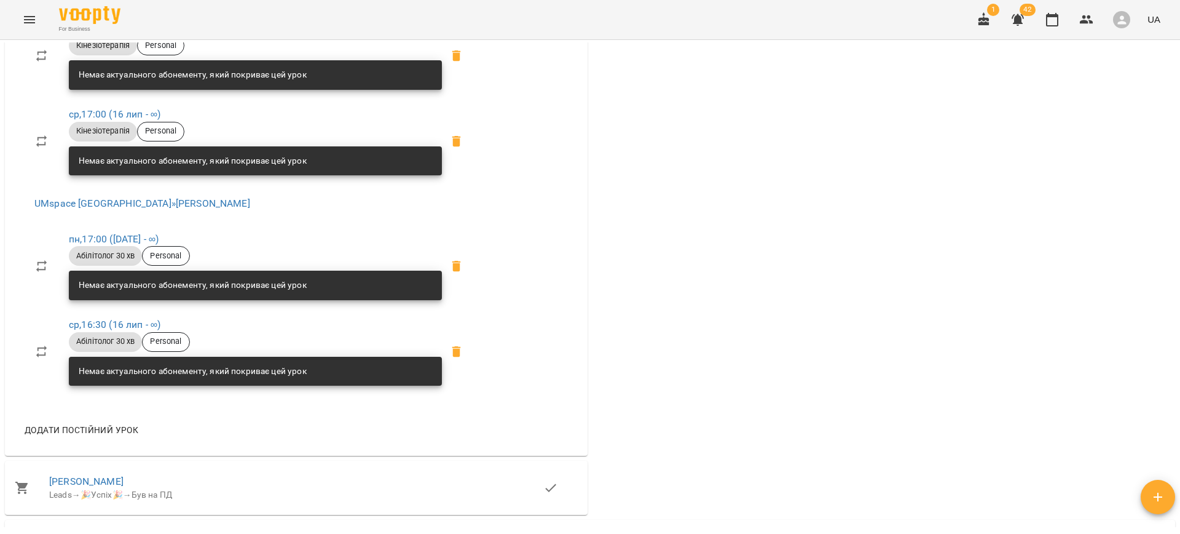
scroll to position [506, 0]
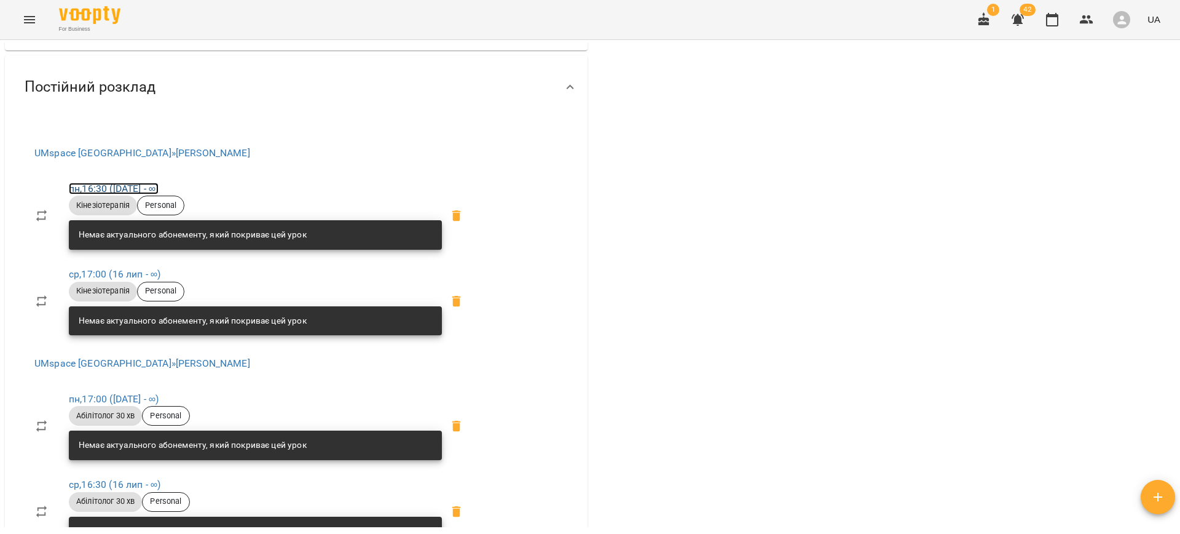
click at [140, 187] on link "пн , 16:30 (31 бер - ∞)" at bounding box center [114, 189] width 90 height 12
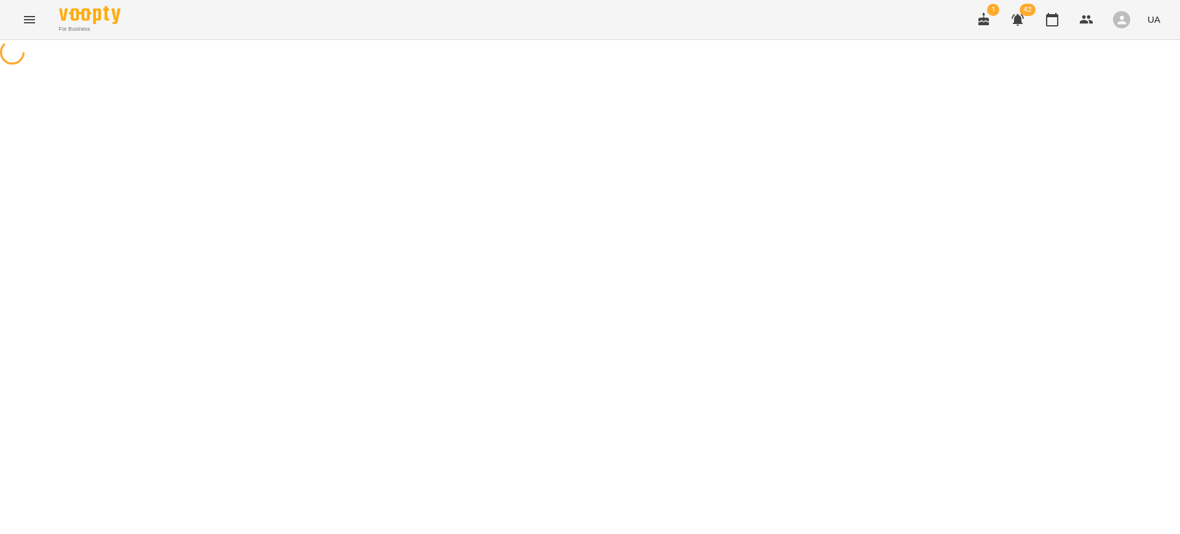
select select "*"
select select "**********"
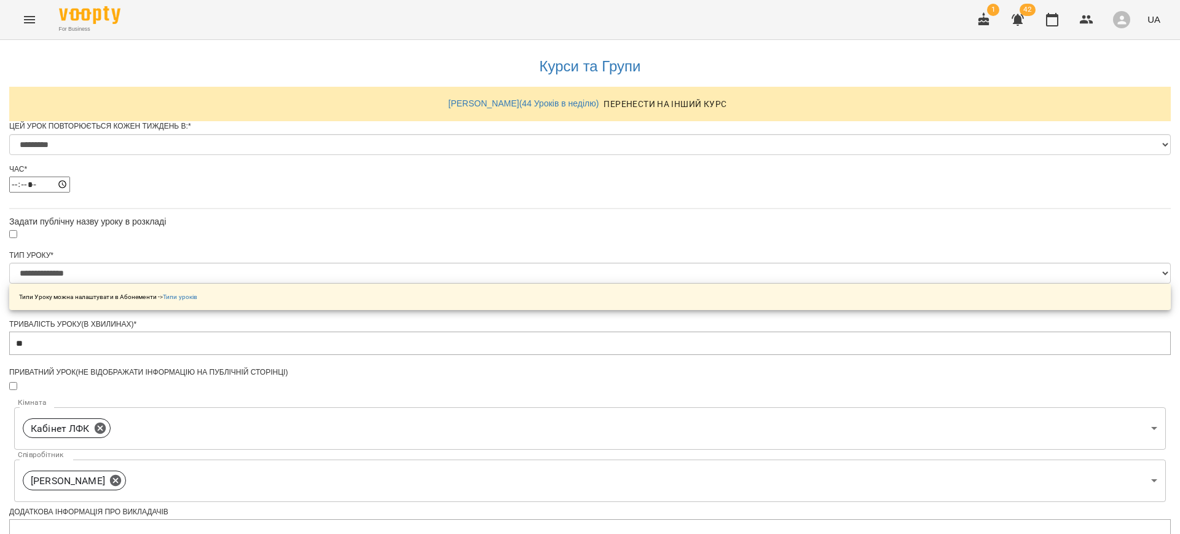
scroll to position [462, 0]
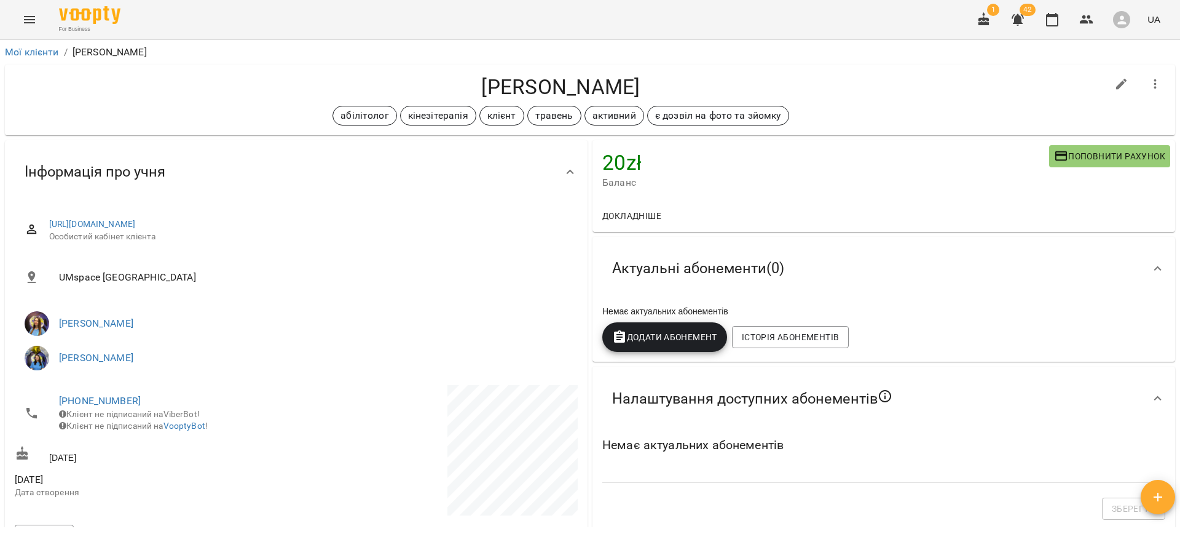
scroll to position [448, 0]
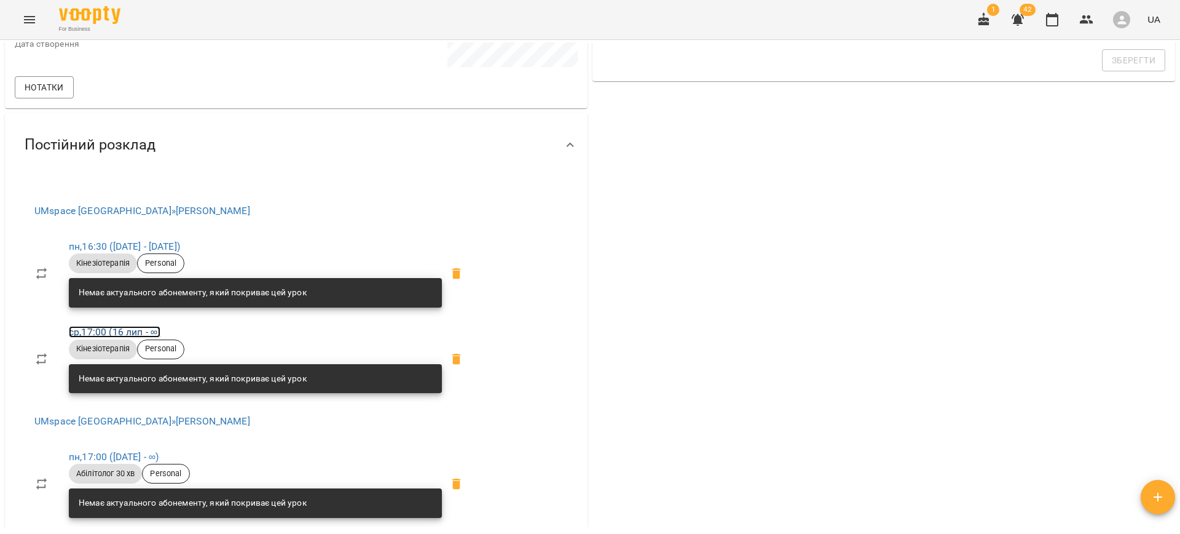
click at [112, 332] on link "ср , 17:00 (16 лип - ∞)" at bounding box center [115, 332] width 92 height 12
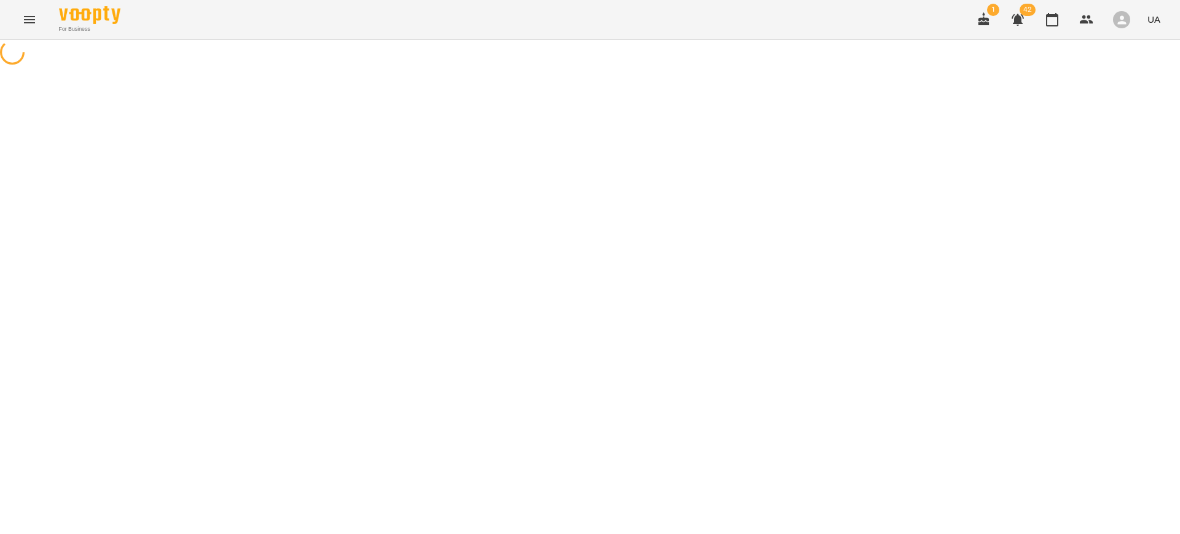
select select "*"
select select "**********"
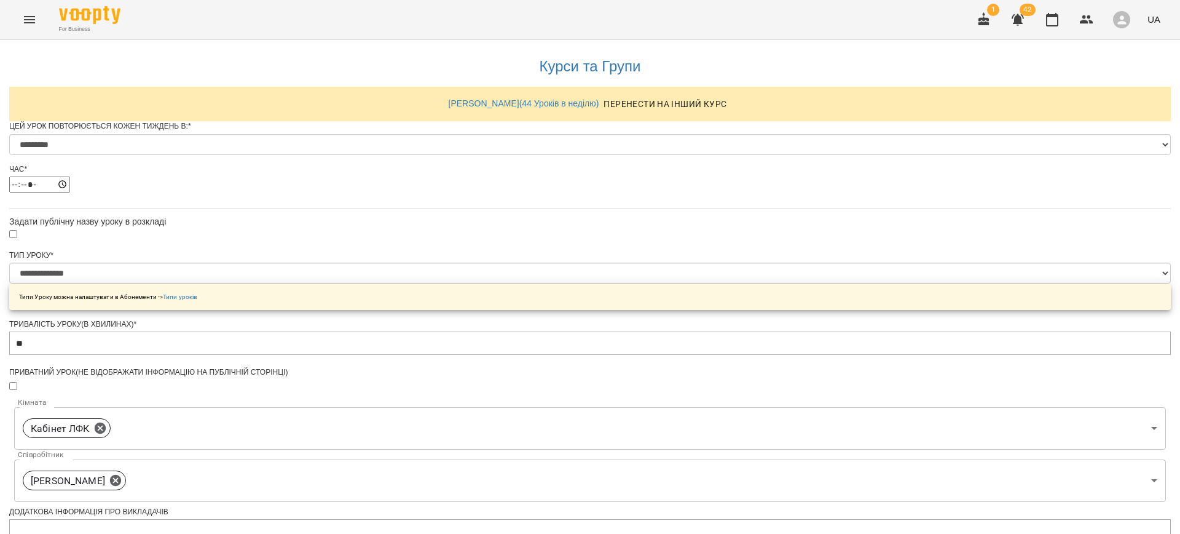
scroll to position [462, 0]
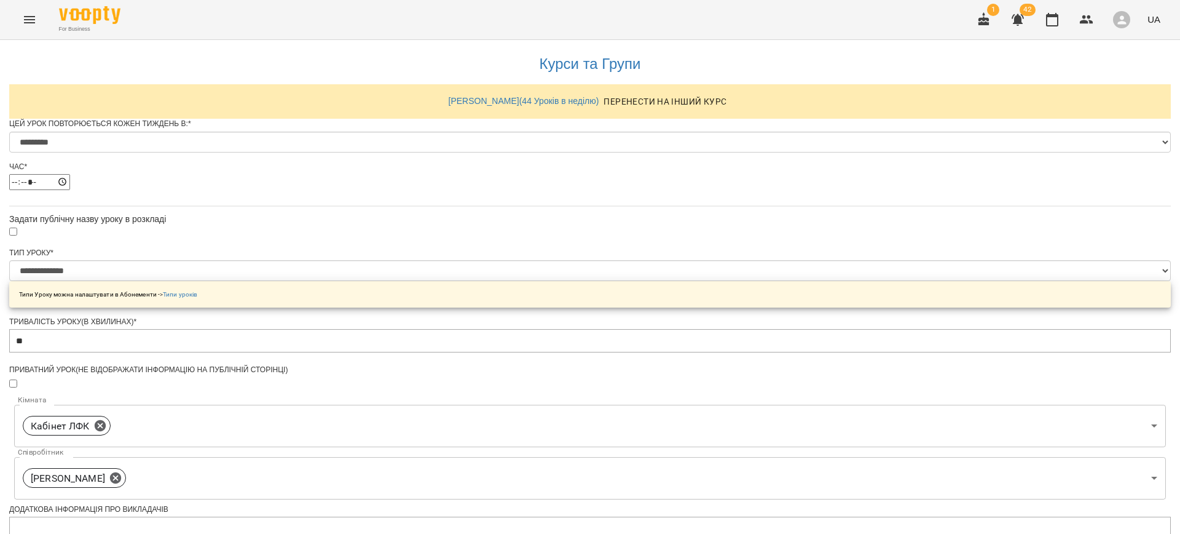
drag, startPoint x: 435, startPoint y: 377, endPoint x: 465, endPoint y: 398, distance: 37.0
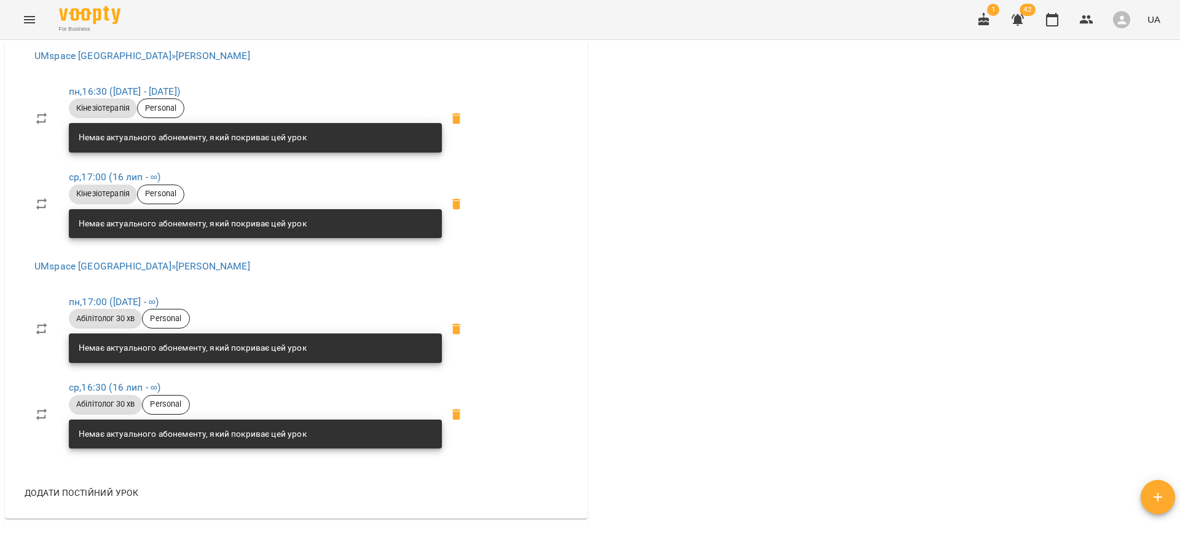
scroll to position [627, 0]
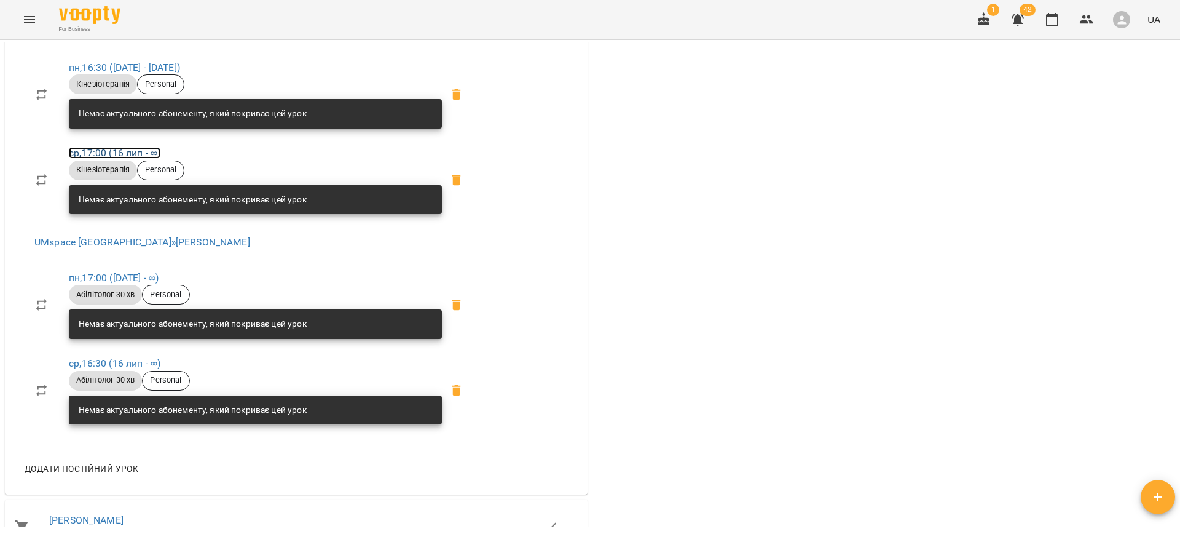
click at [119, 150] on link "ср , 17:00 (16 лип - ∞)" at bounding box center [115, 153] width 92 height 12
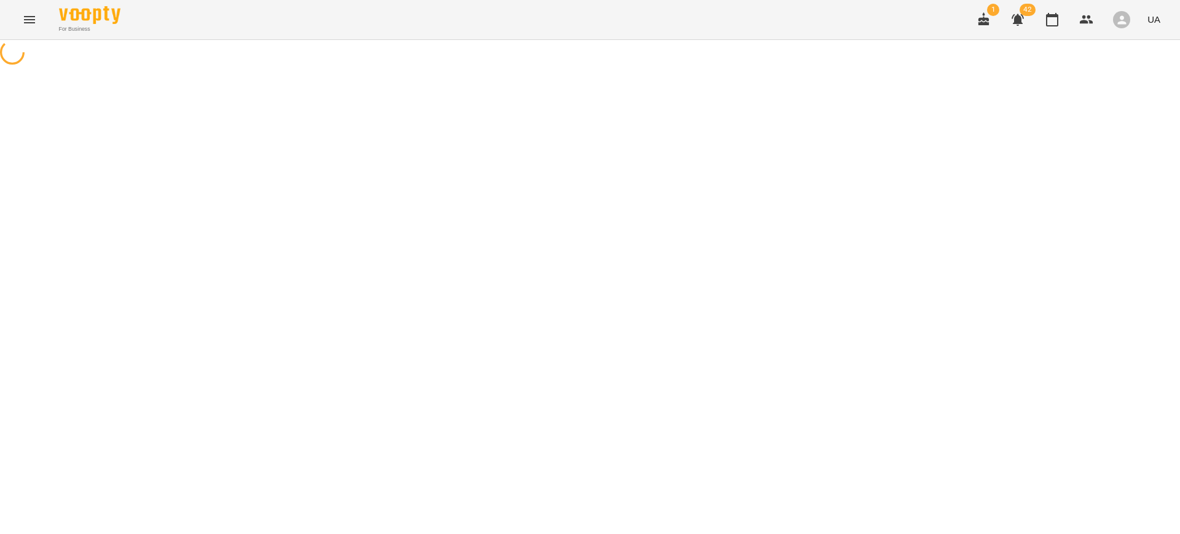
select select "*"
select select "**********"
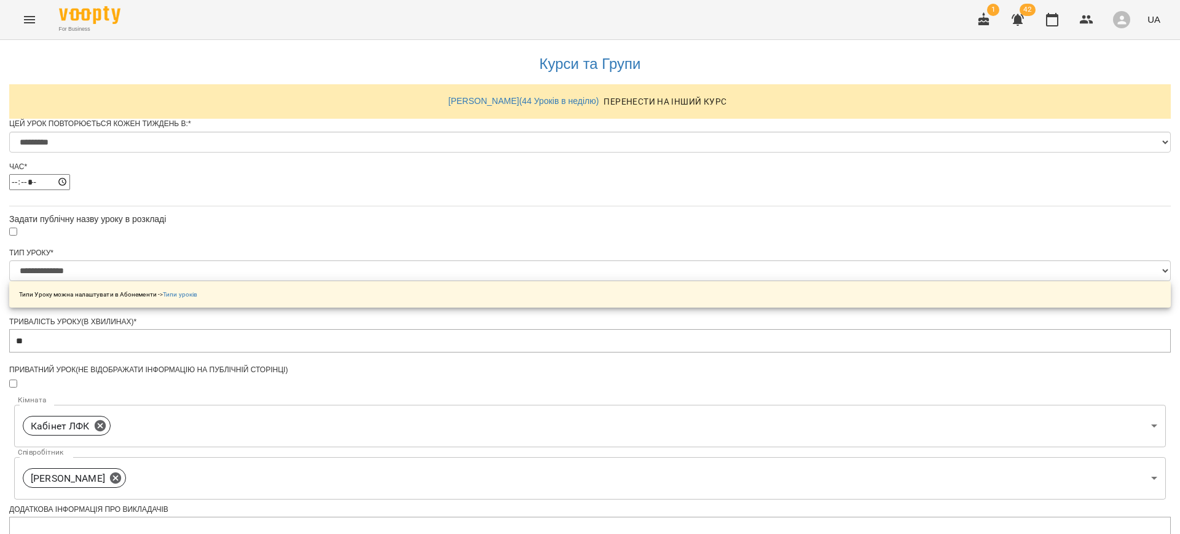
scroll to position [462, 0]
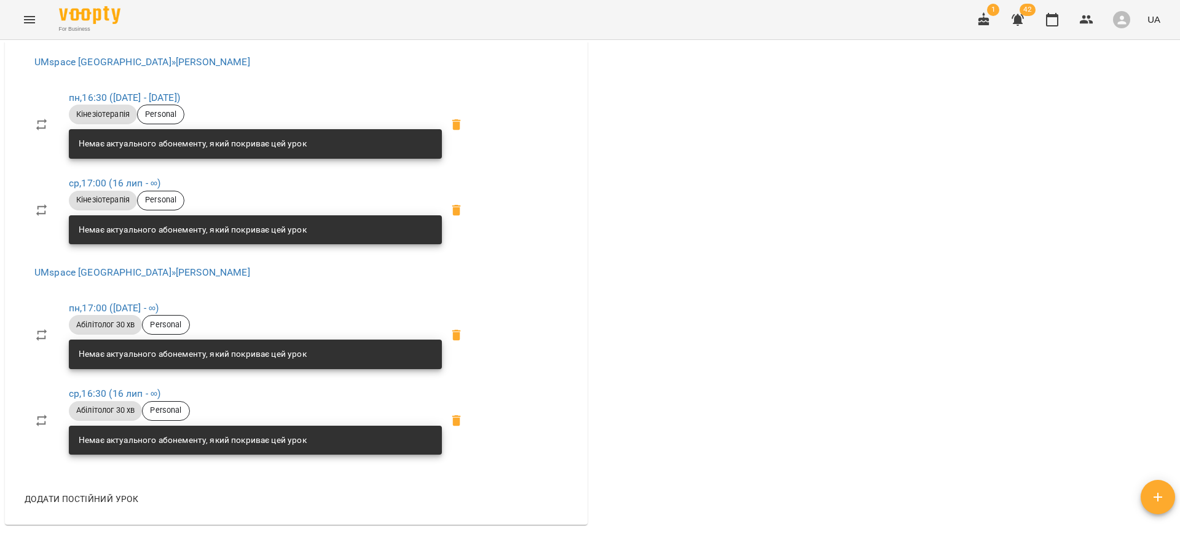
scroll to position [593, 0]
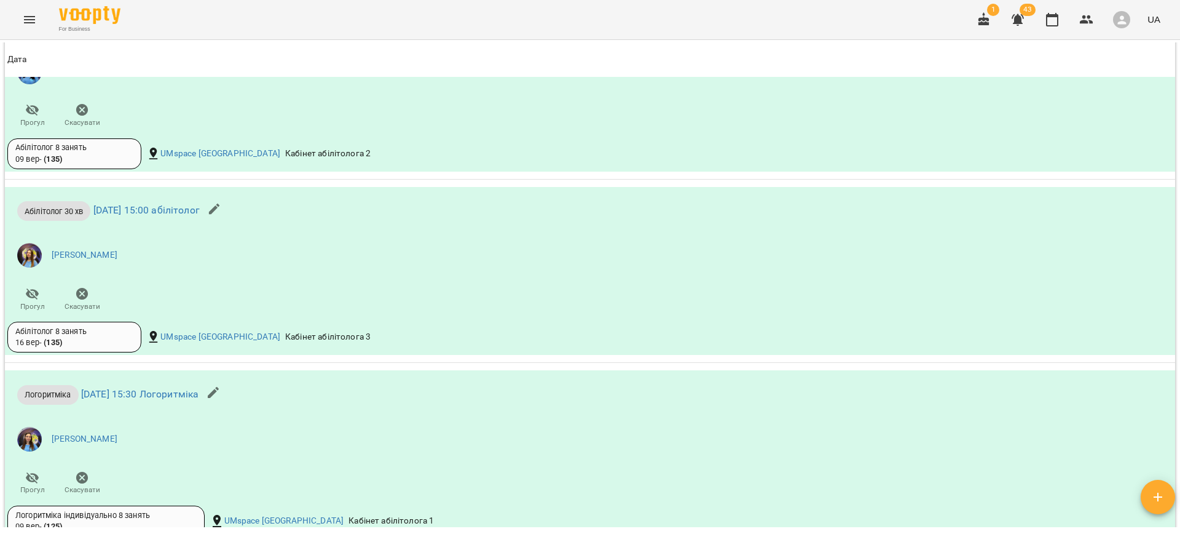
scroll to position [1968, 0]
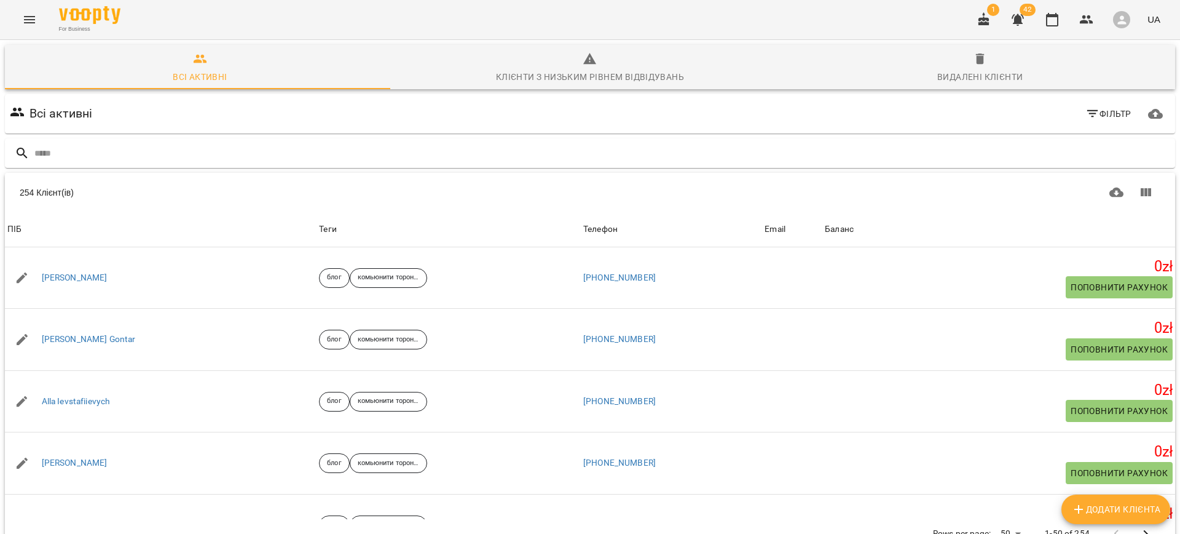
click at [28, 11] on button "Menu" at bounding box center [30, 20] width 30 height 30
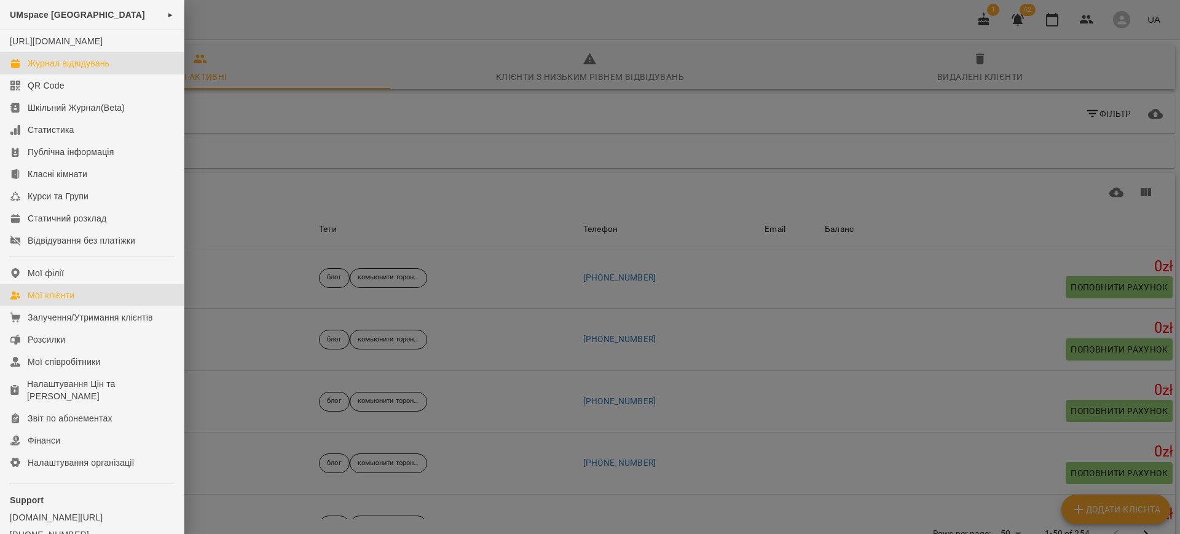
click at [55, 69] on div "Журнал відвідувань" at bounding box center [69, 63] width 82 height 12
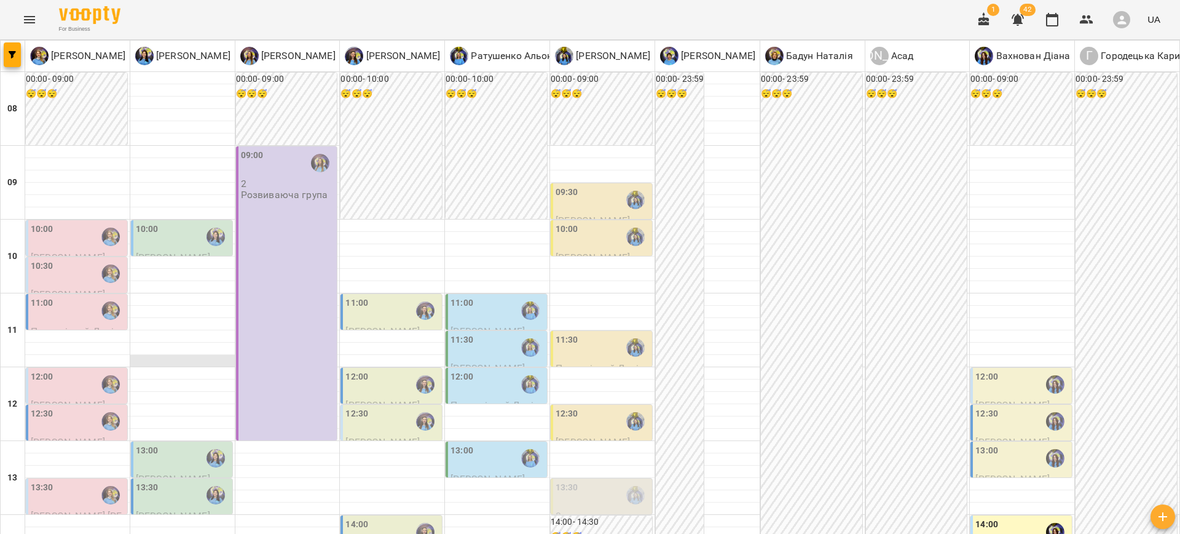
scroll to position [503, 0]
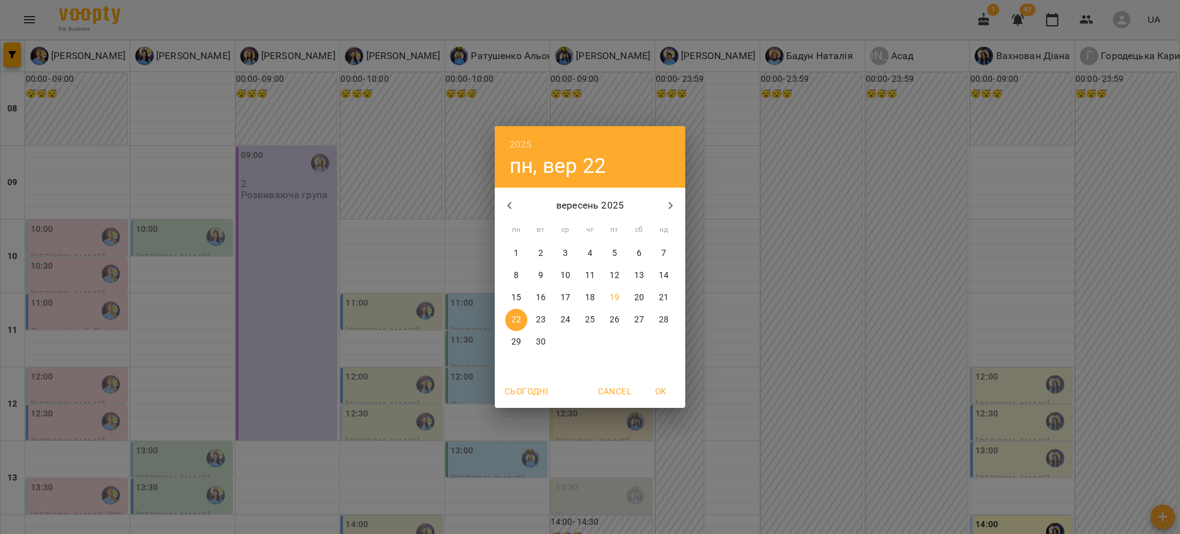
click at [632, 298] on span "20" at bounding box center [639, 297] width 22 height 12
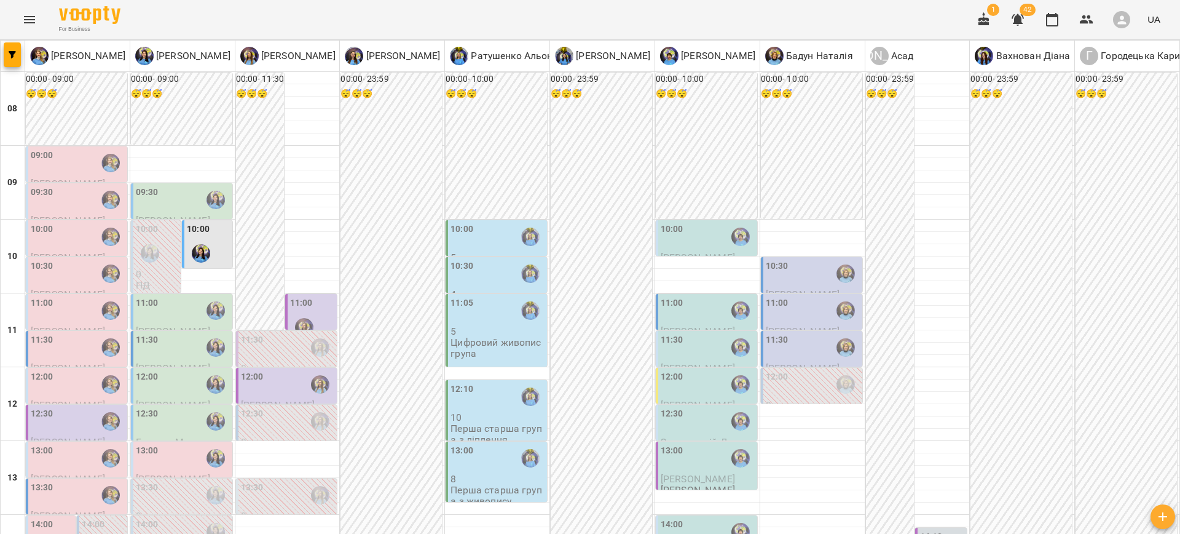
scroll to position [178, 0]
click at [52, 444] on div "13:00" at bounding box center [42, 458] width 23 height 28
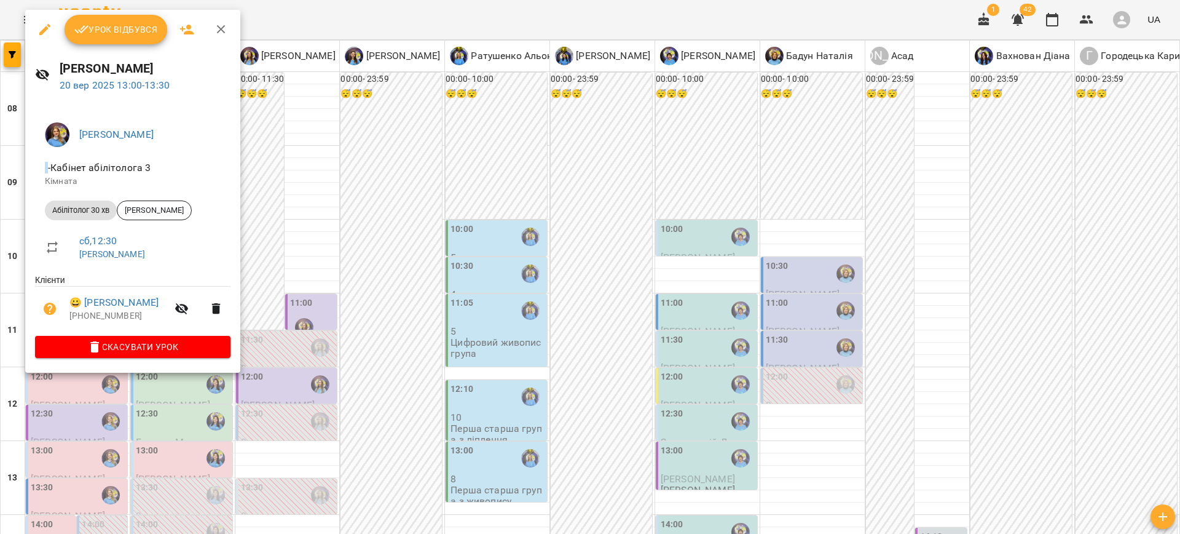
drag, startPoint x: 332, startPoint y: 353, endPoint x: 195, endPoint y: 347, distance: 137.2
click at [331, 353] on div at bounding box center [590, 267] width 1180 height 534
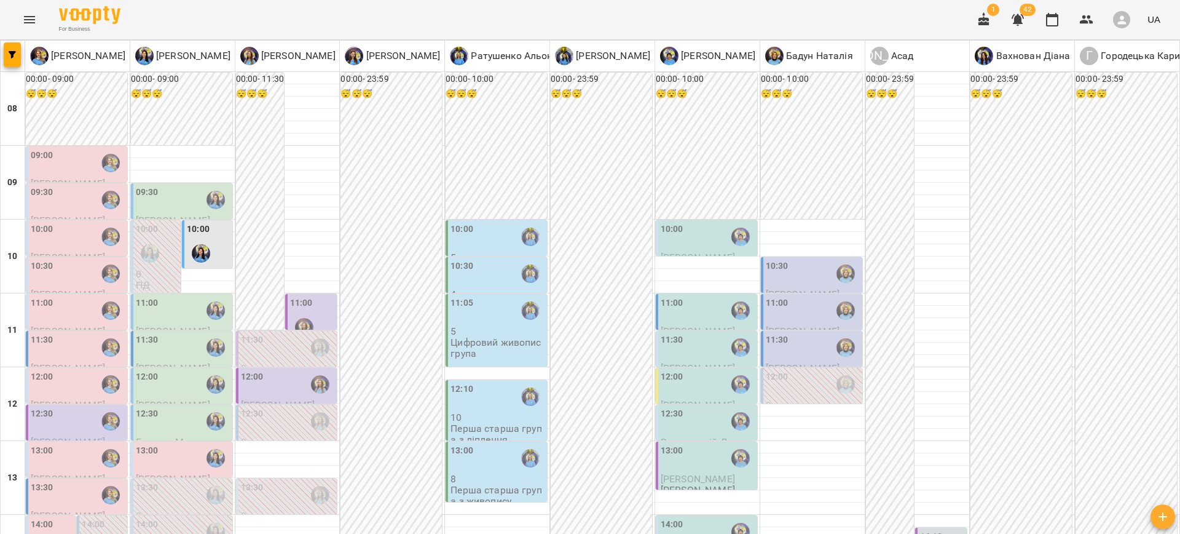
click at [68, 481] on div "13:30" at bounding box center [78, 495] width 94 height 28
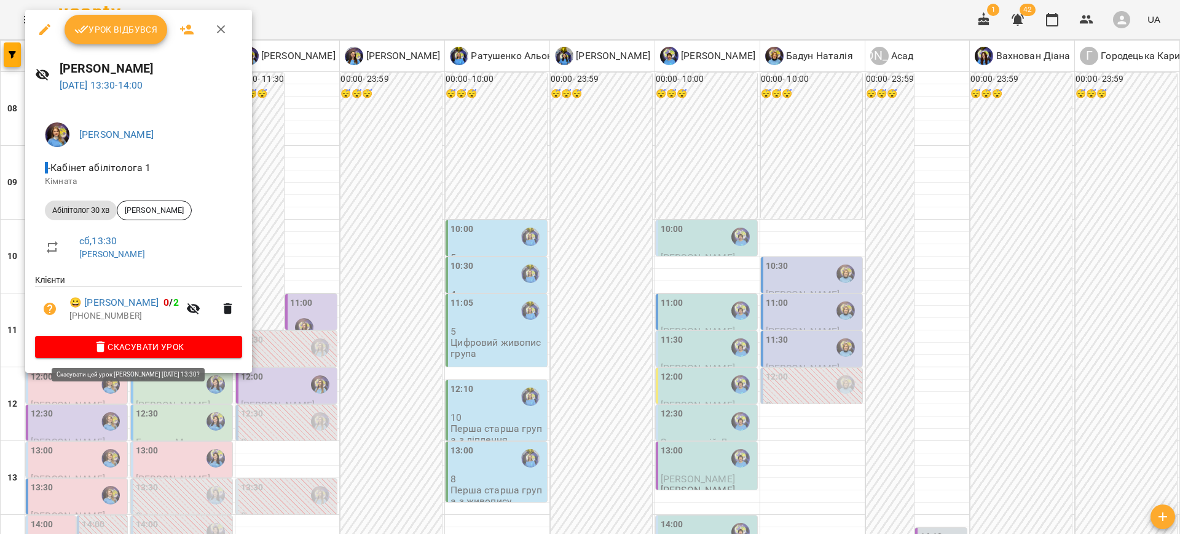
click at [162, 352] on span "Скасувати Урок" at bounding box center [138, 346] width 187 height 15
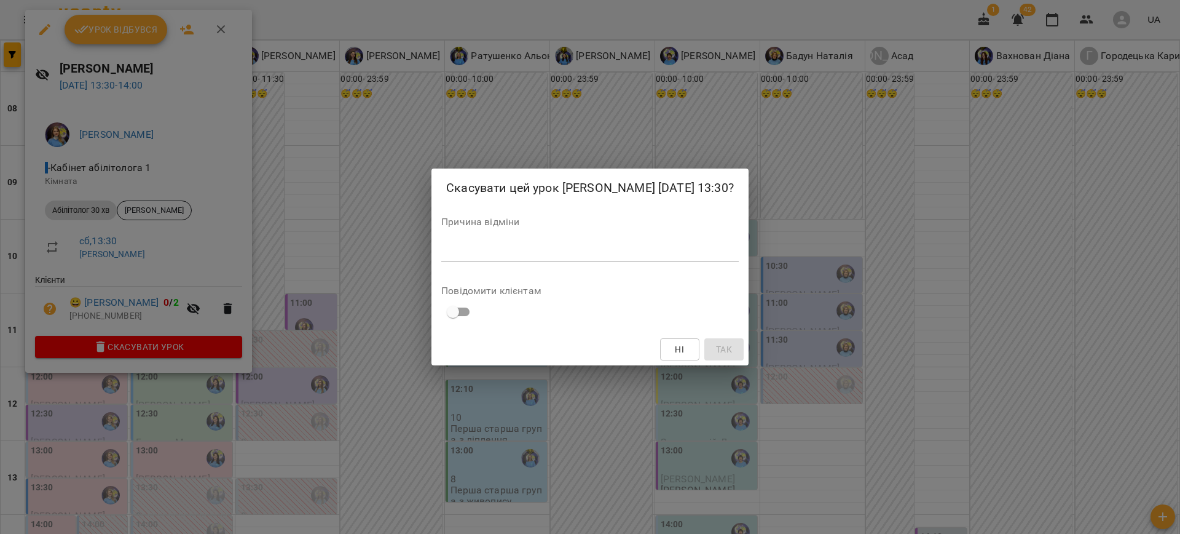
click at [517, 266] on div "Причина відміни *" at bounding box center [590, 241] width 298 height 49
click at [513, 257] on textarea at bounding box center [590, 251] width 298 height 12
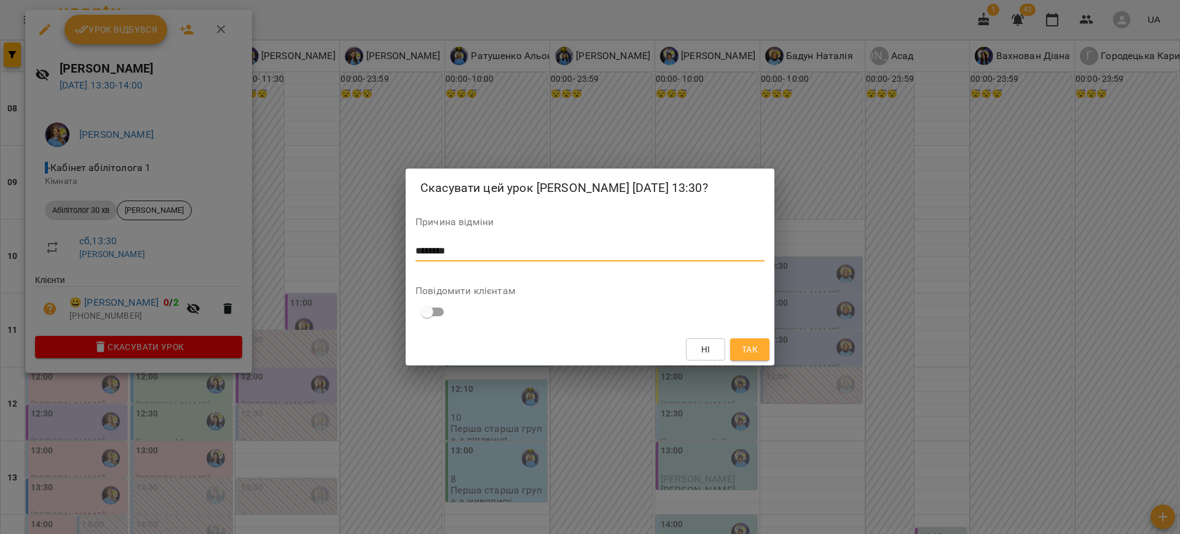
type textarea "********"
click at [768, 357] on button "Так" at bounding box center [749, 349] width 39 height 22
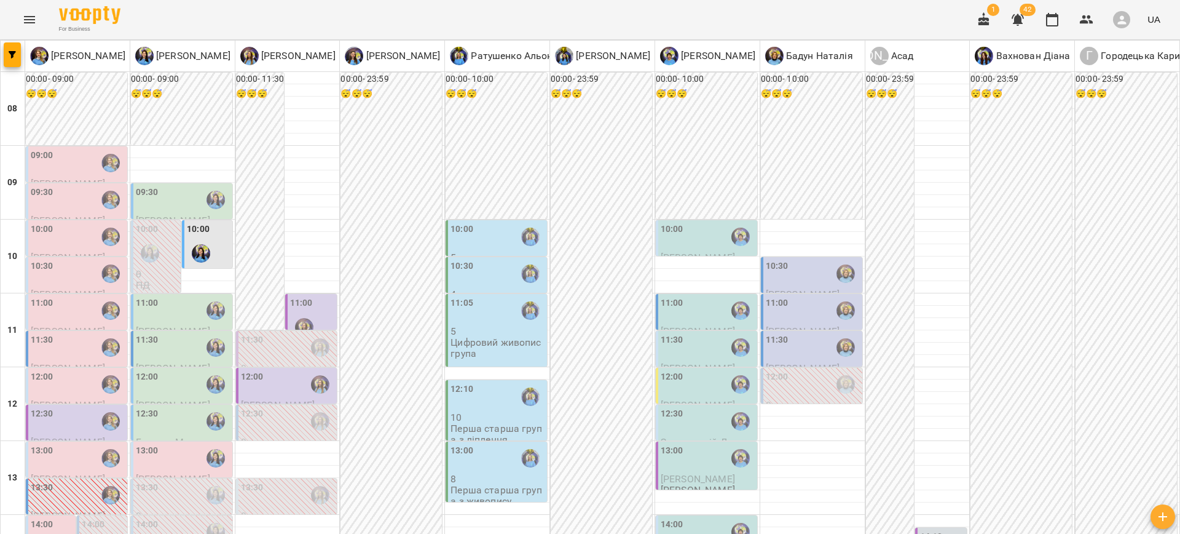
scroll to position [79, 0]
click at [157, 296] on div "11:00" at bounding box center [183, 310] width 94 height 28
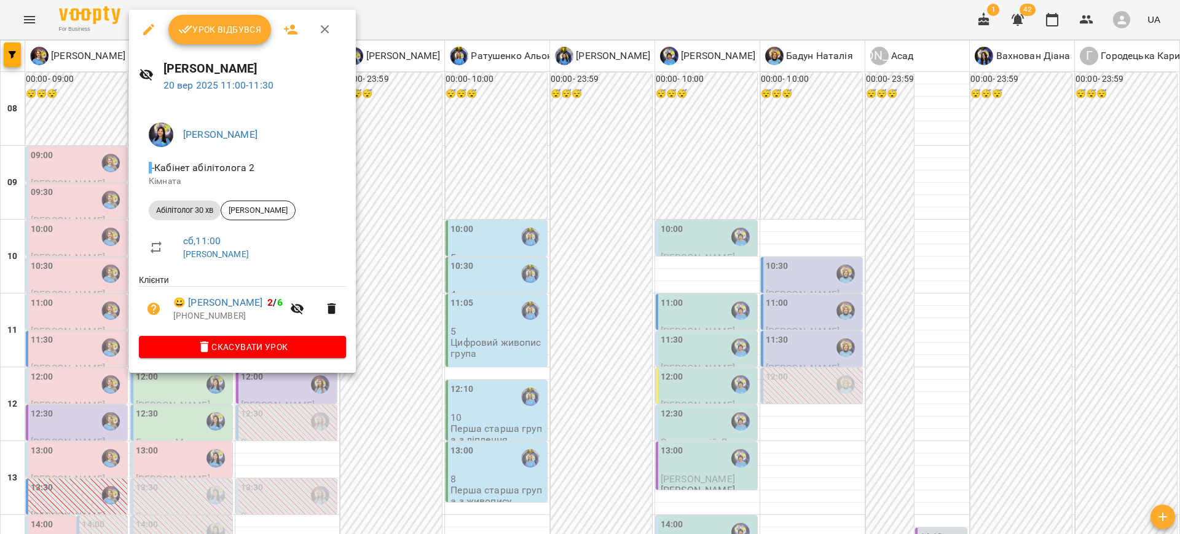
drag, startPoint x: 397, startPoint y: 388, endPoint x: 300, endPoint y: 267, distance: 154.8
click at [395, 384] on div at bounding box center [590, 267] width 1180 height 534
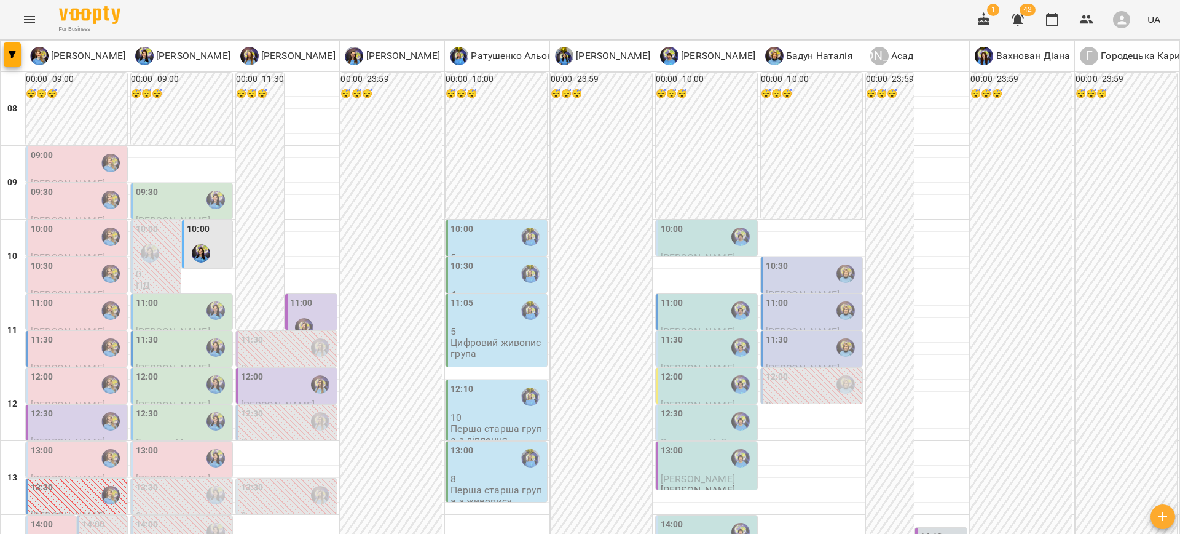
click at [268, 370] on div "12:00" at bounding box center [288, 384] width 94 height 28
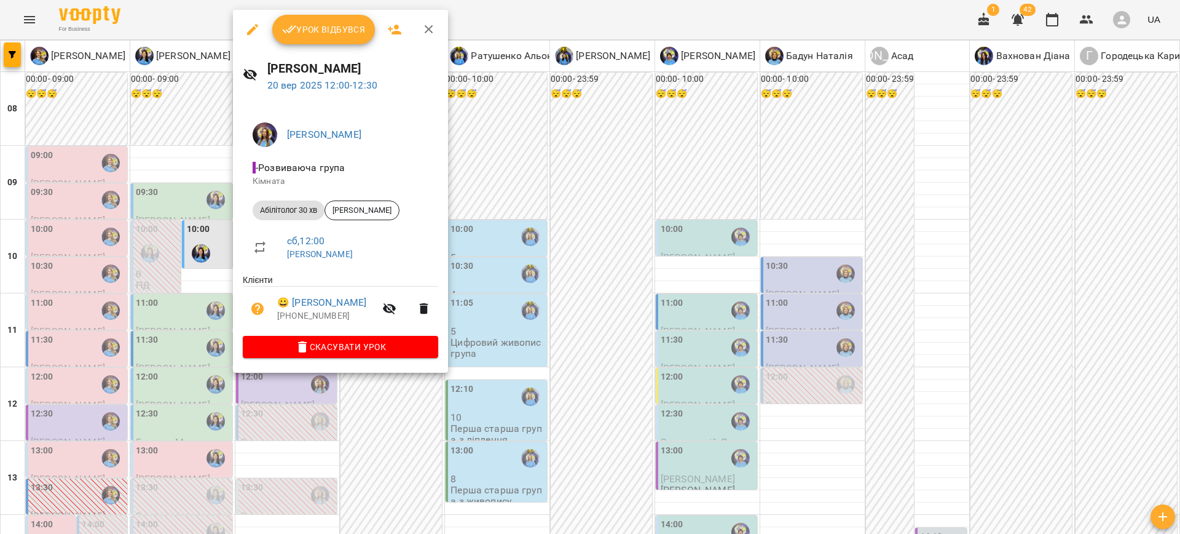
click at [409, 438] on div at bounding box center [590, 267] width 1180 height 534
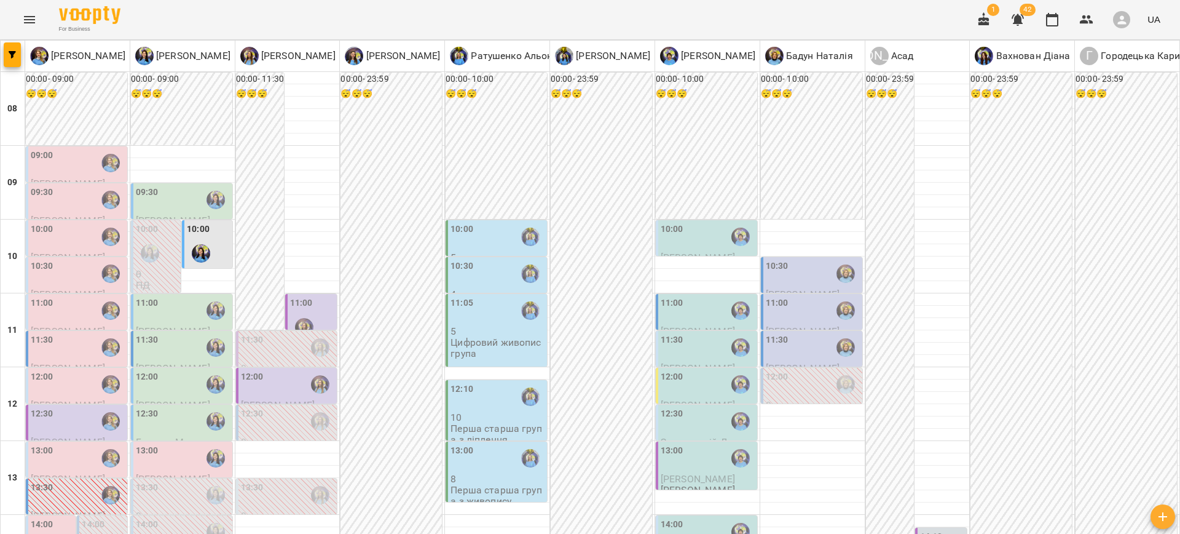
click at [83, 370] on div "12:00" at bounding box center [78, 384] width 94 height 28
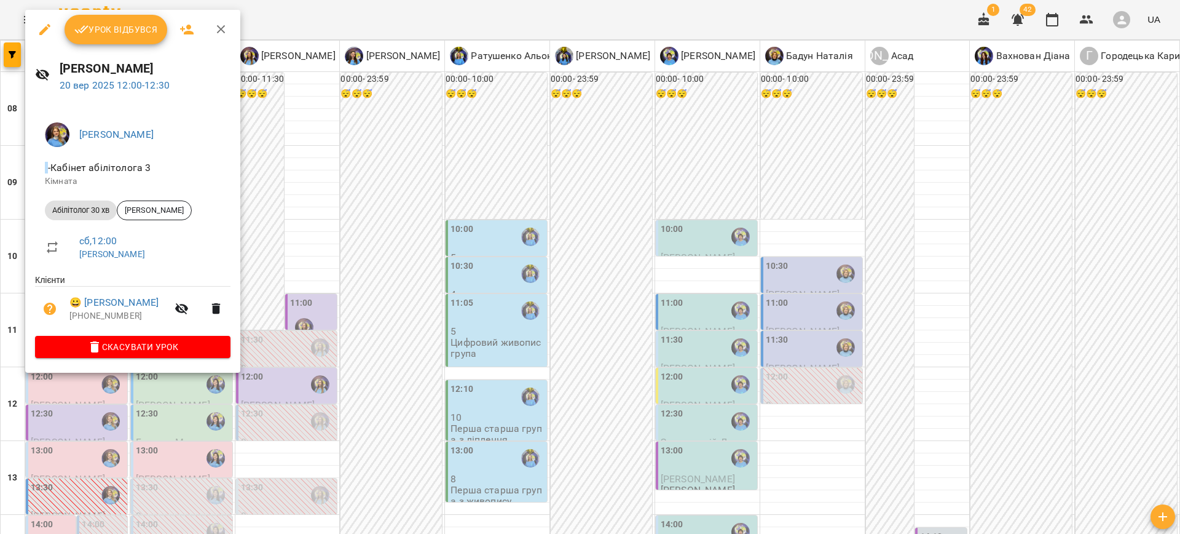
click at [341, 427] on div at bounding box center [590, 267] width 1180 height 534
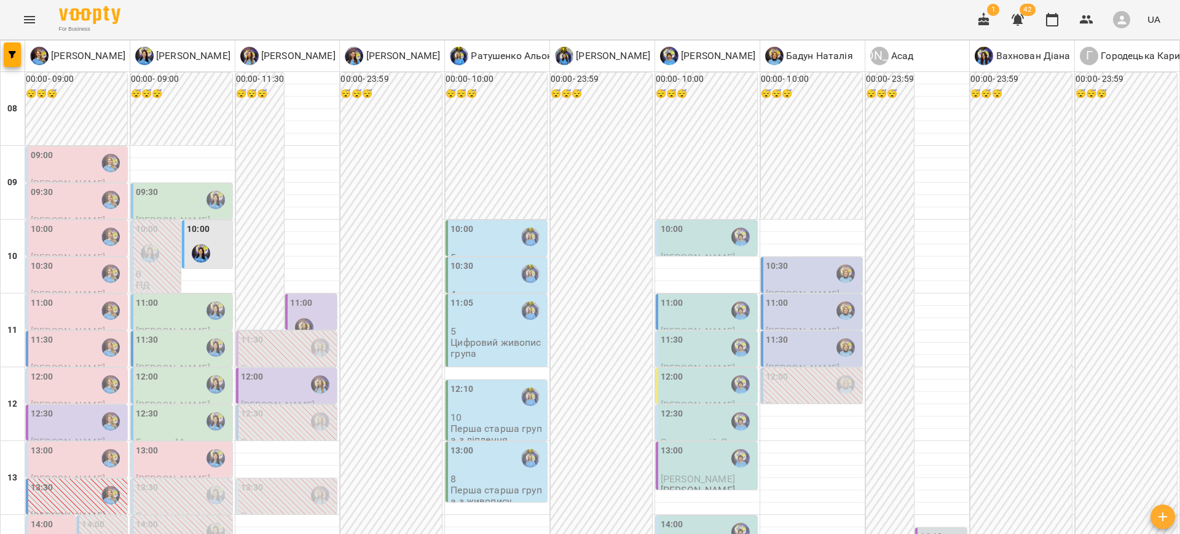
click at [288, 370] on div "12:00" at bounding box center [288, 384] width 94 height 28
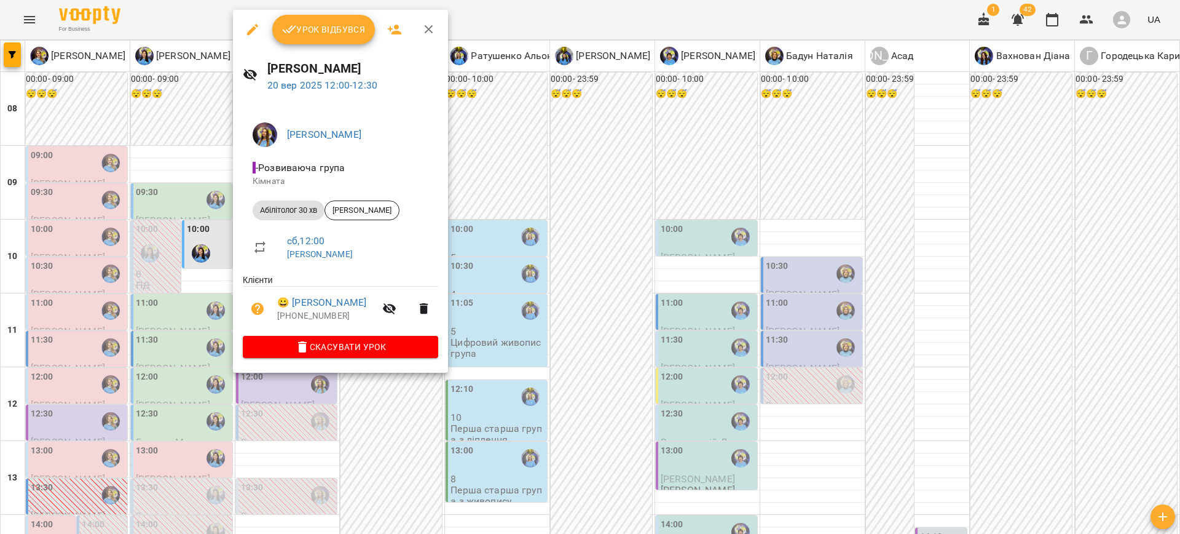
click at [412, 408] on div at bounding box center [590, 267] width 1180 height 534
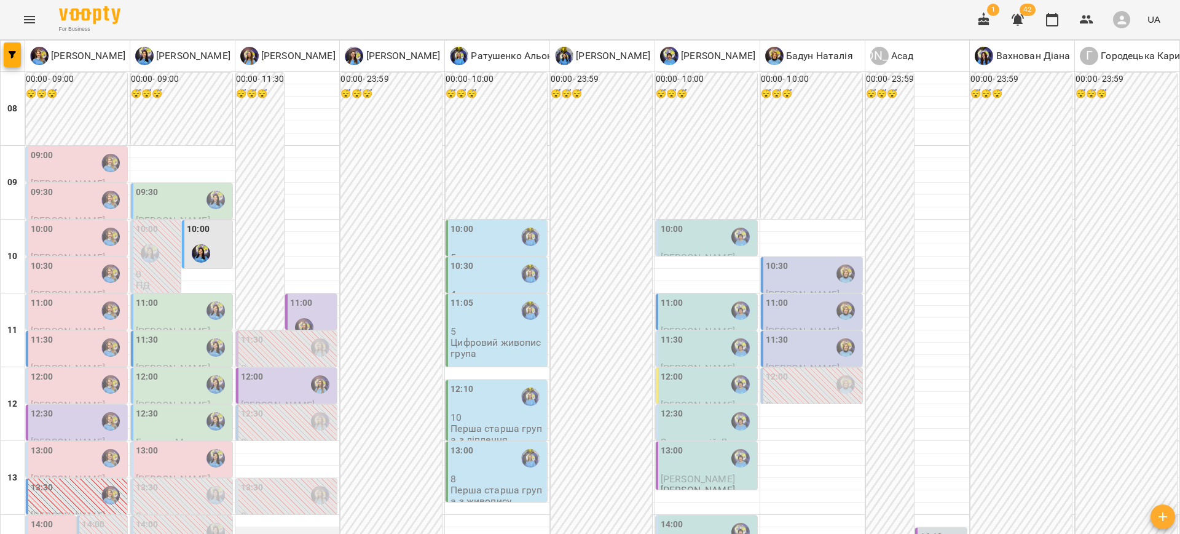
scroll to position [224, 0]
click at [61, 518] on div "14:00" at bounding box center [52, 540] width 42 height 45
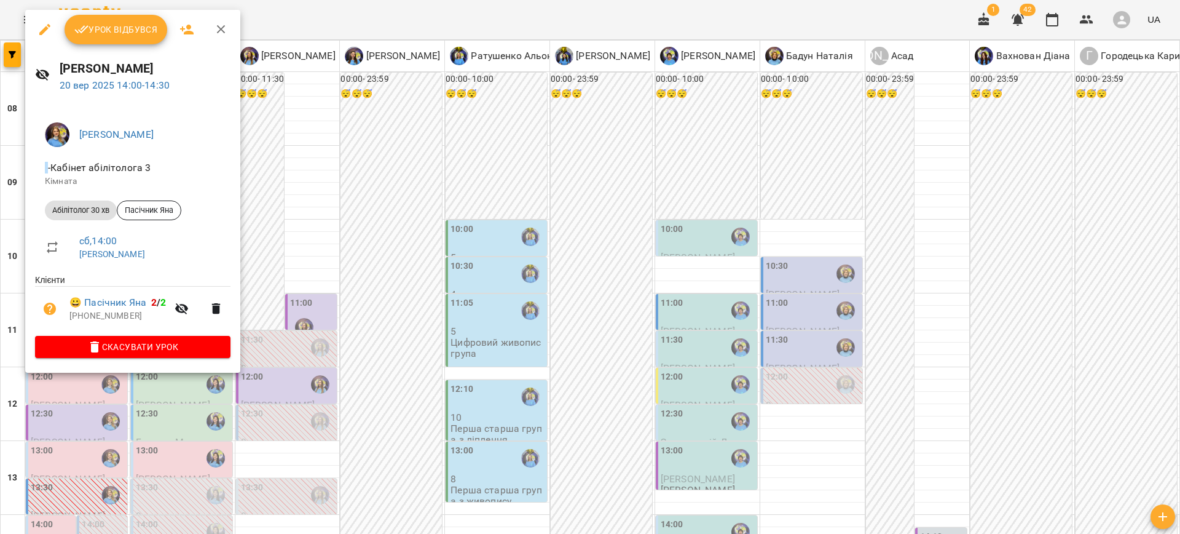
click at [304, 339] on div at bounding box center [590, 267] width 1180 height 534
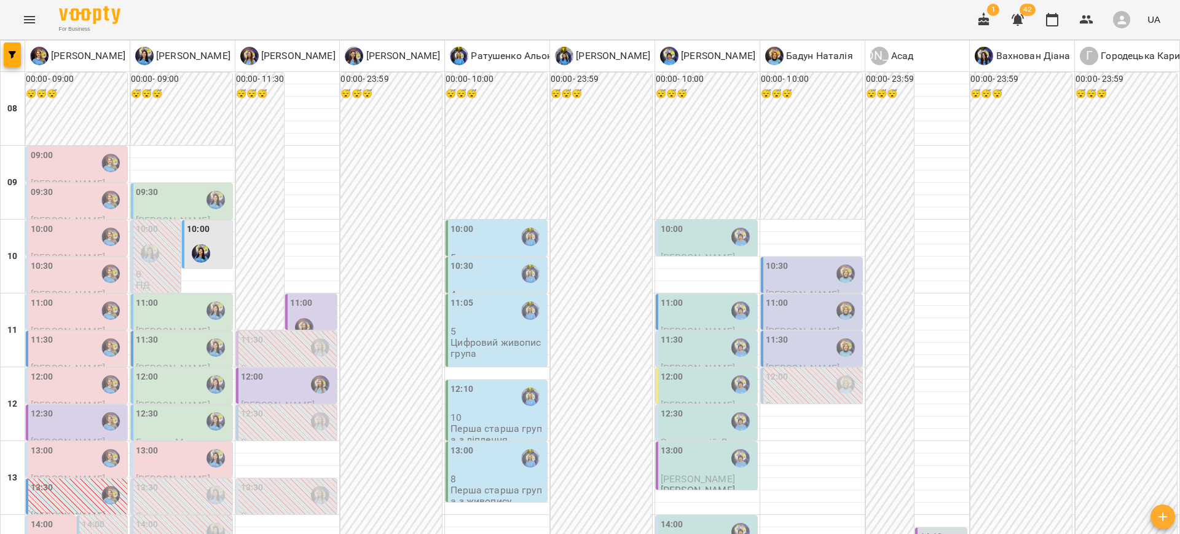
click at [682, 518] on div "14:00" at bounding box center [708, 532] width 94 height 28
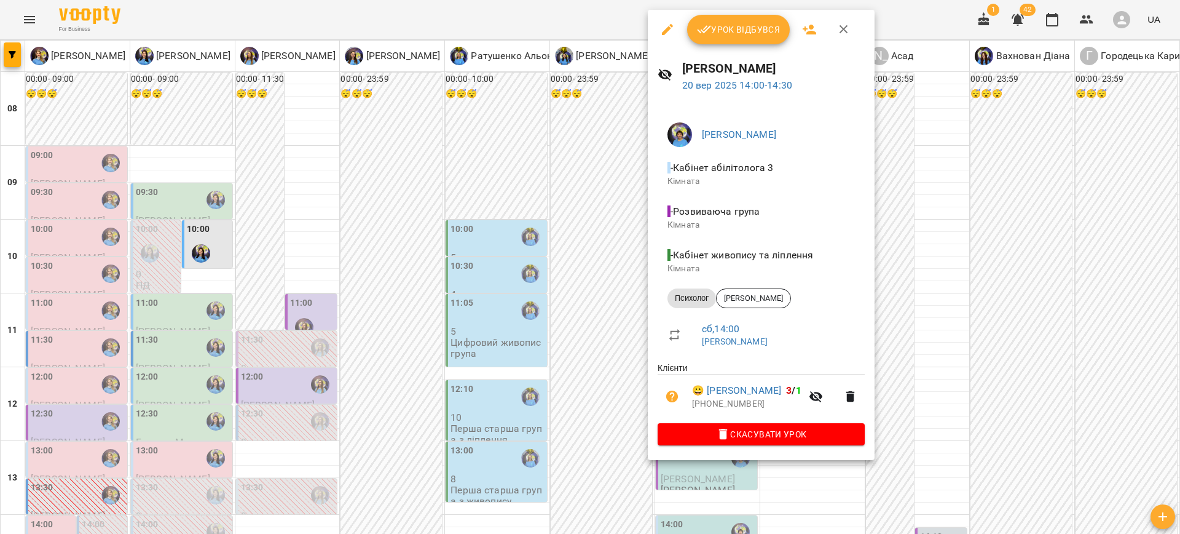
click at [574, 316] on div at bounding box center [590, 267] width 1180 height 534
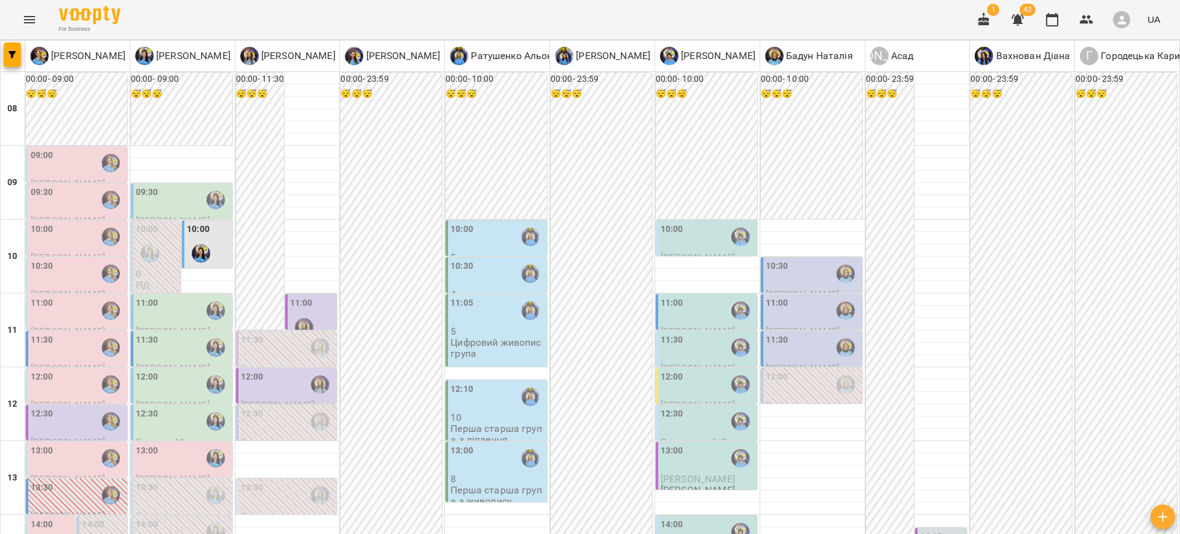
scroll to position [0, 0]
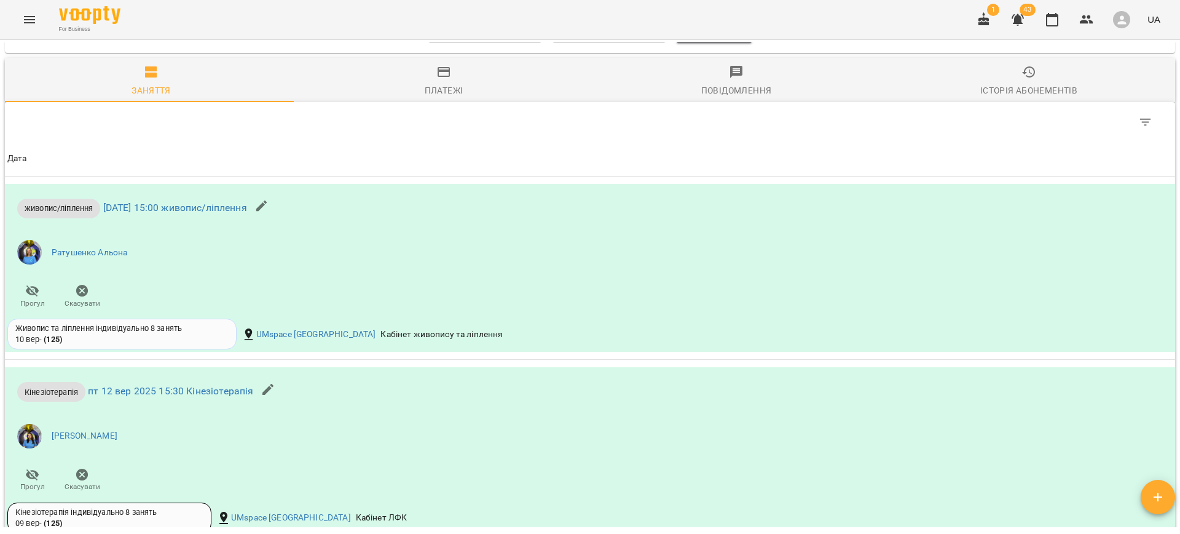
scroll to position [22, 0]
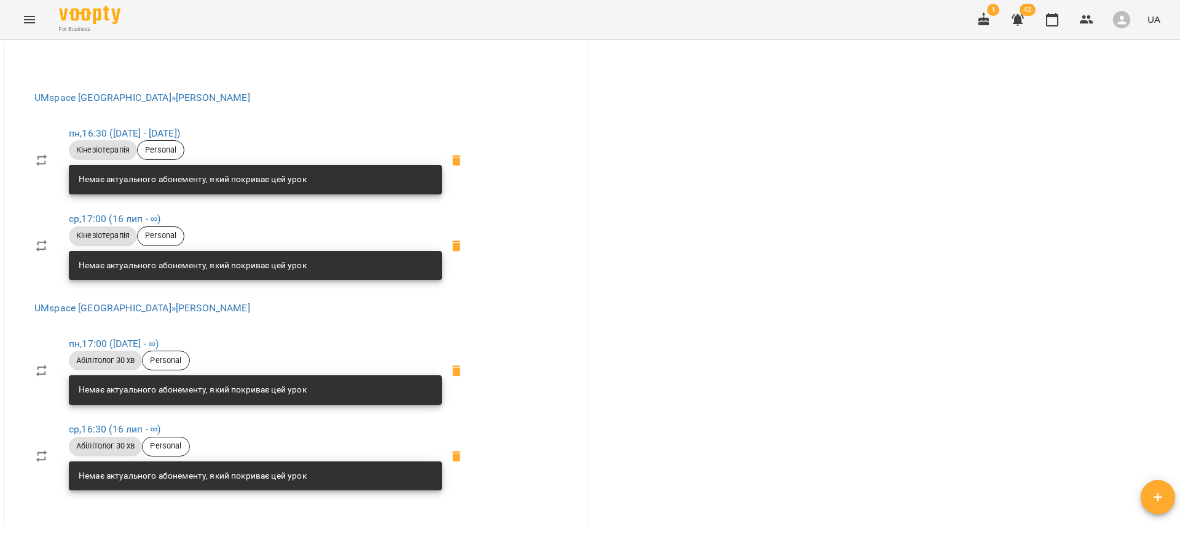
scroll to position [564, 0]
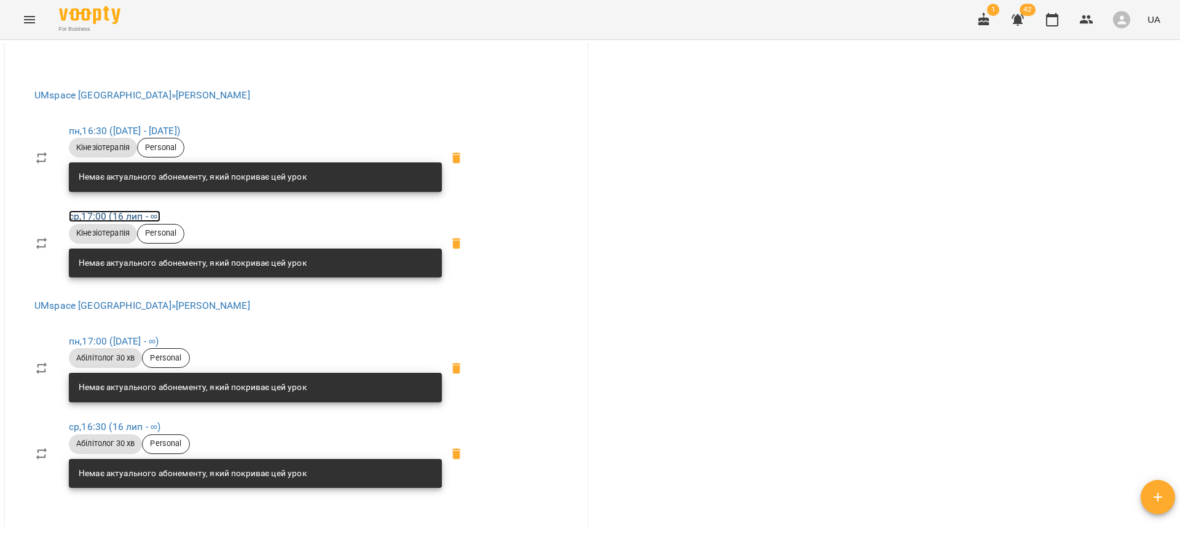
click at [129, 216] on link "ср , 17:00 ([DATE] - ∞)" at bounding box center [115, 216] width 92 height 12
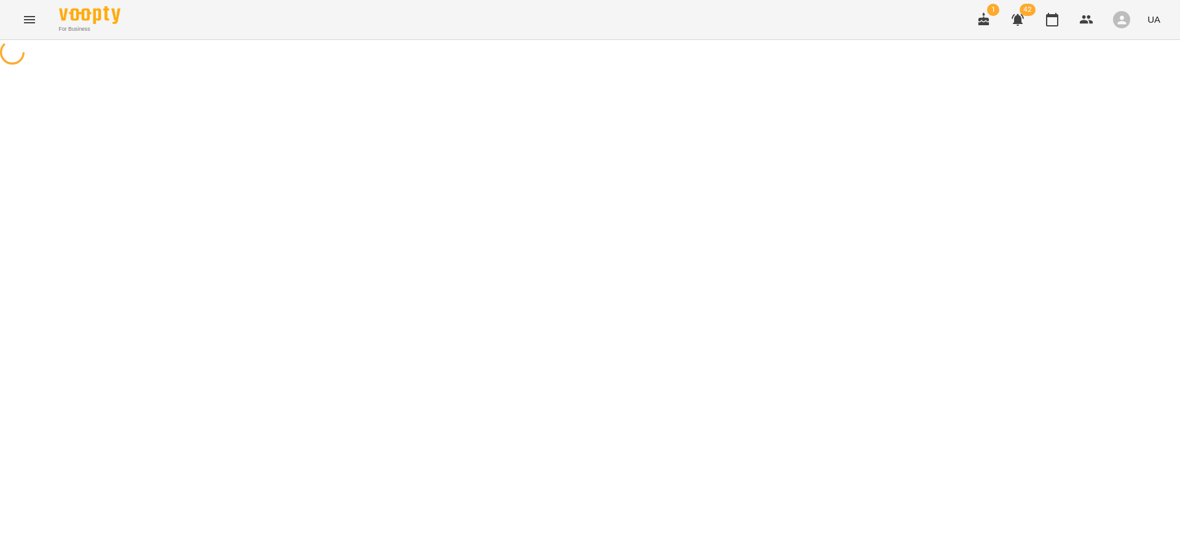
select select "*"
select select "**********"
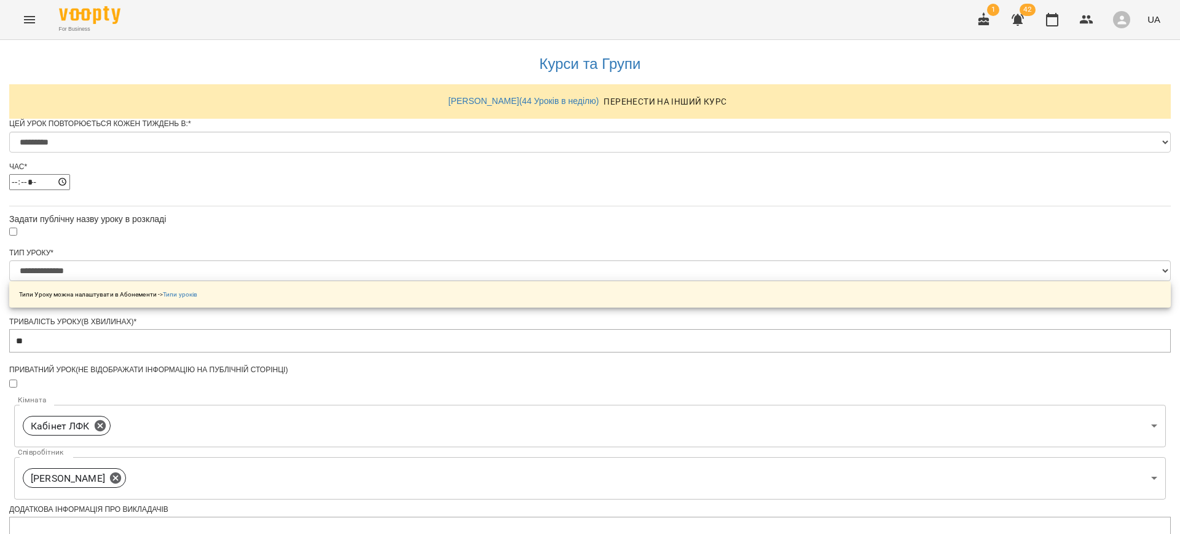
scroll to position [505, 0]
drag, startPoint x: 168, startPoint y: 282, endPoint x: 181, endPoint y: 270, distance: 17.0
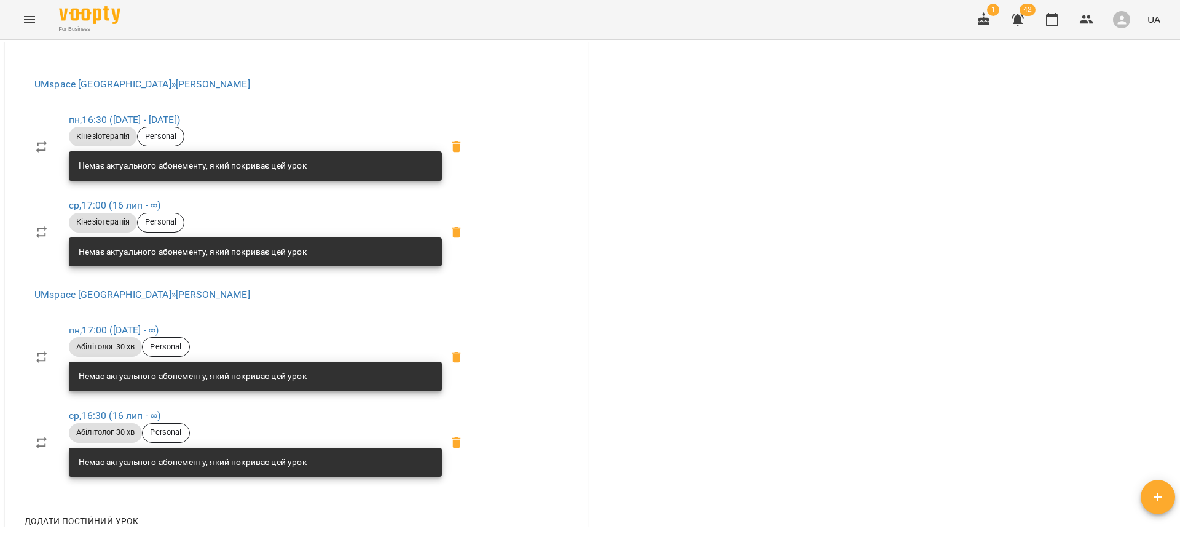
scroll to position [575, 0]
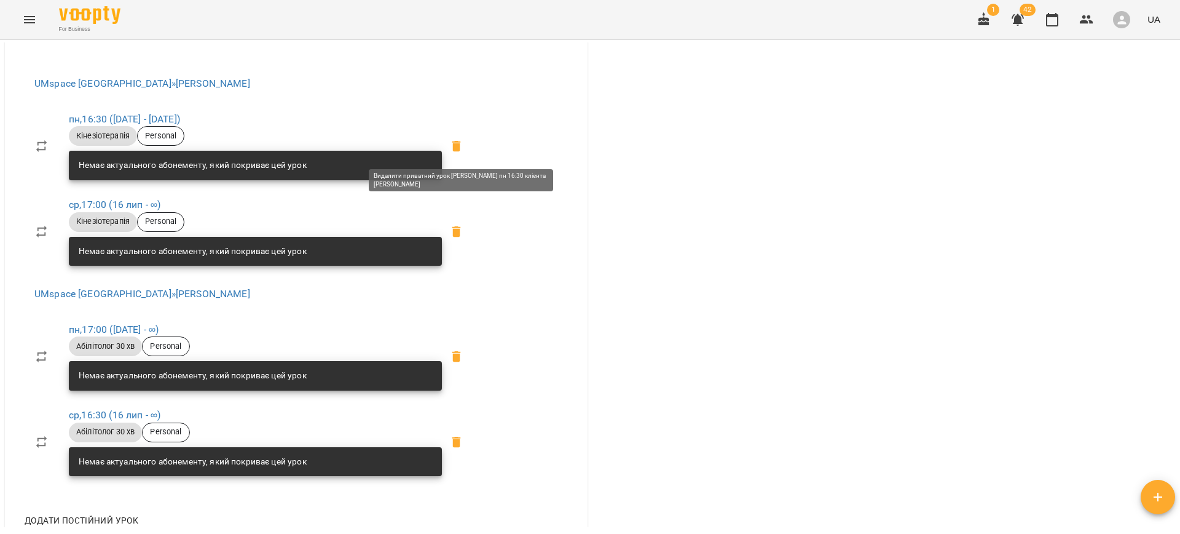
click at [460, 147] on icon at bounding box center [456, 145] width 9 height 11
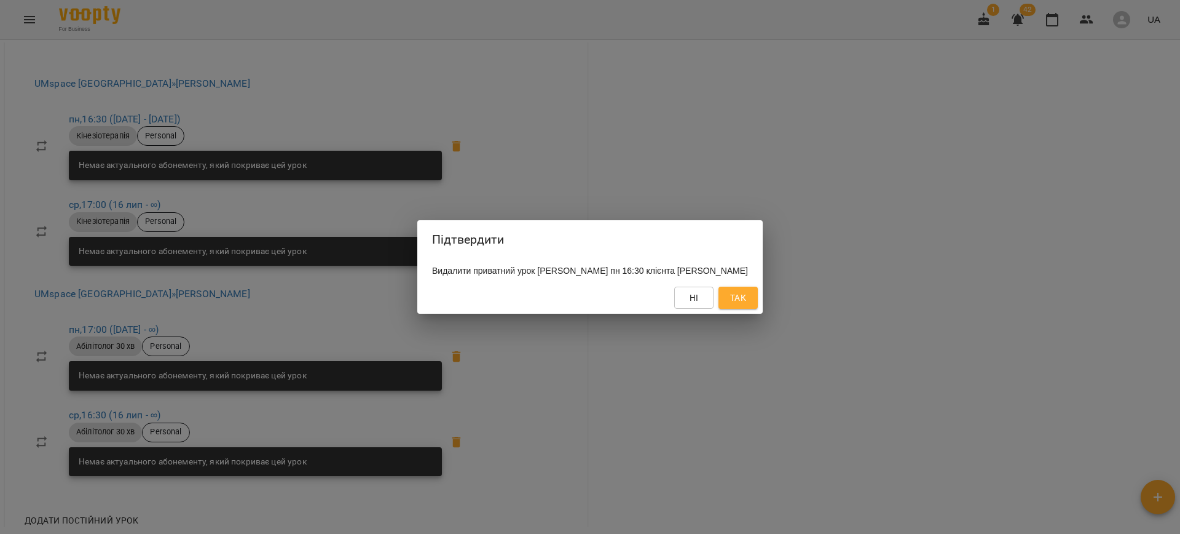
click at [746, 301] on span "Так" at bounding box center [738, 297] width 16 height 15
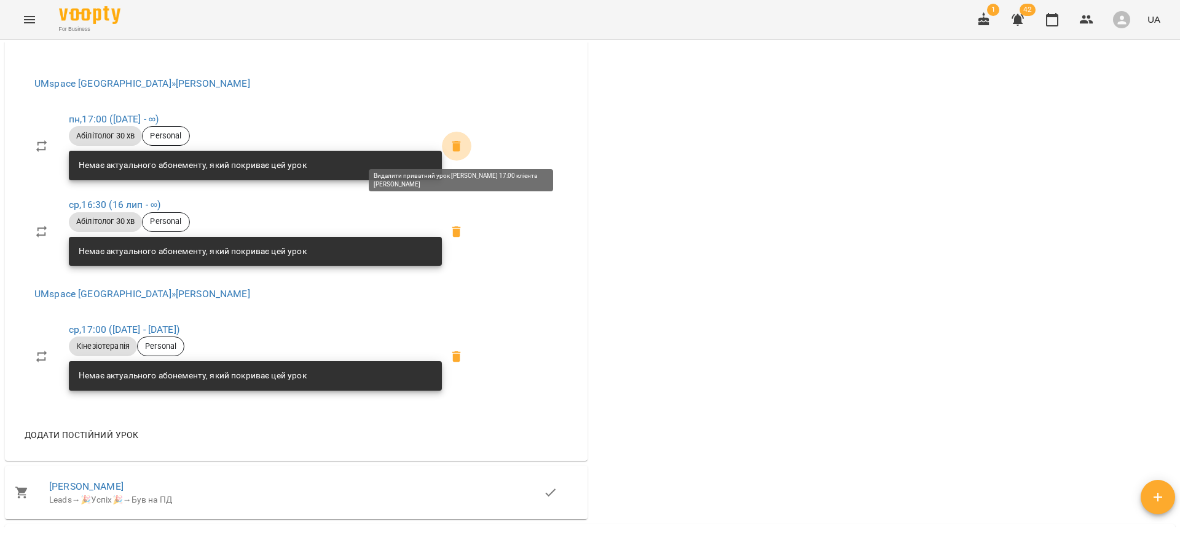
click at [461, 149] on icon at bounding box center [456, 145] width 9 height 11
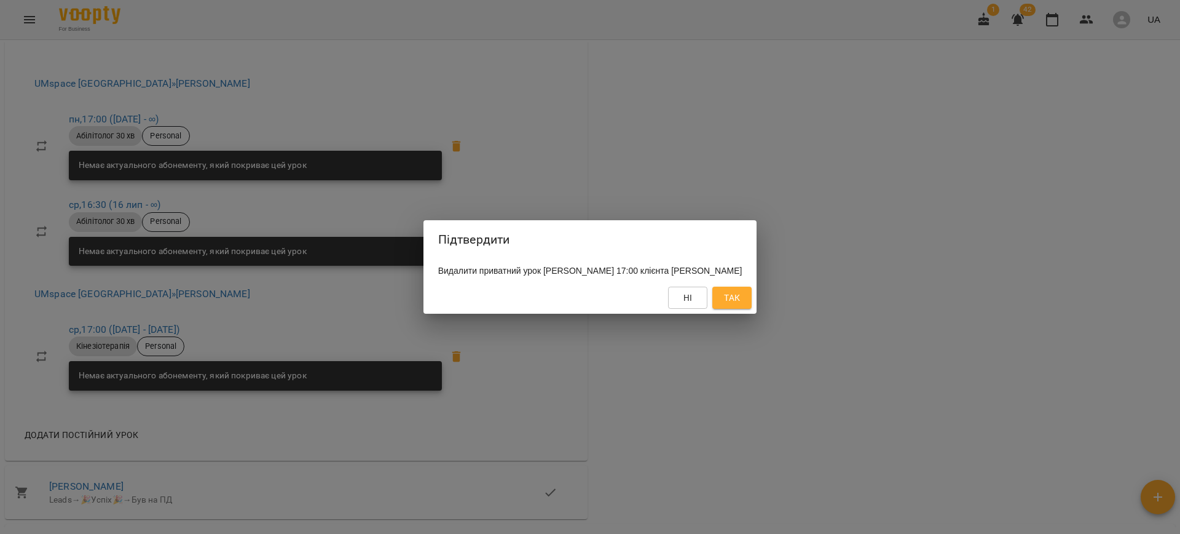
click at [740, 299] on span "Так" at bounding box center [732, 297] width 16 height 15
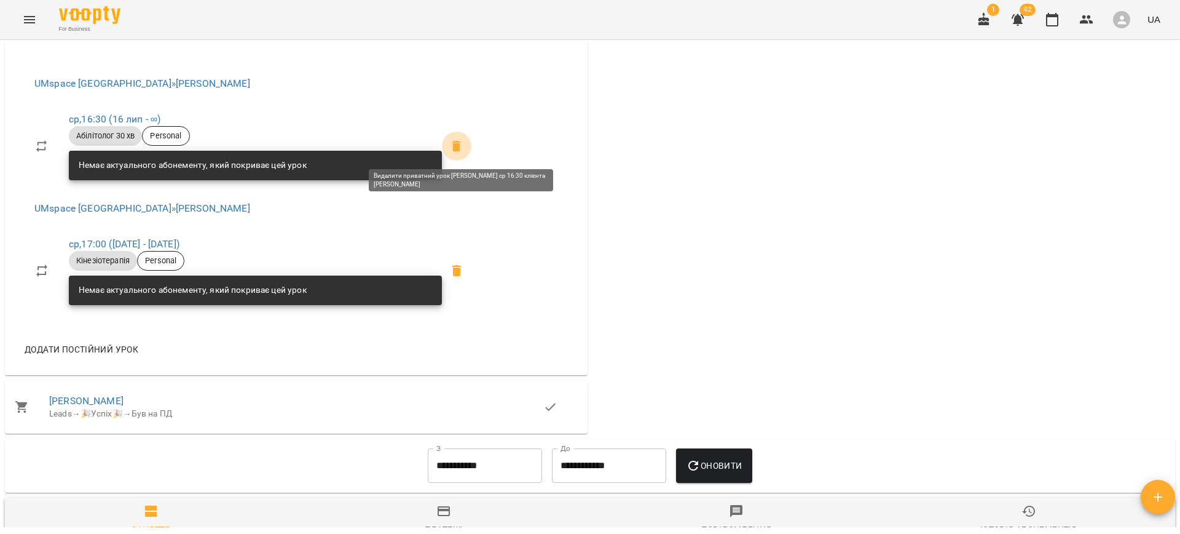
click at [461, 141] on icon at bounding box center [456, 145] width 9 height 11
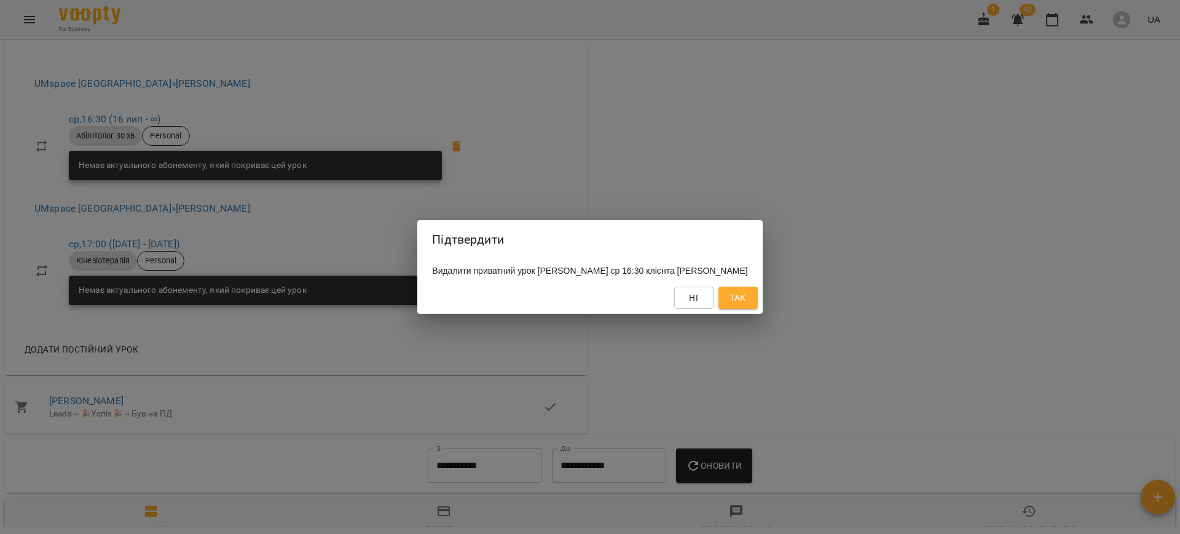
click at [739, 309] on button "Так" at bounding box center [738, 297] width 39 height 22
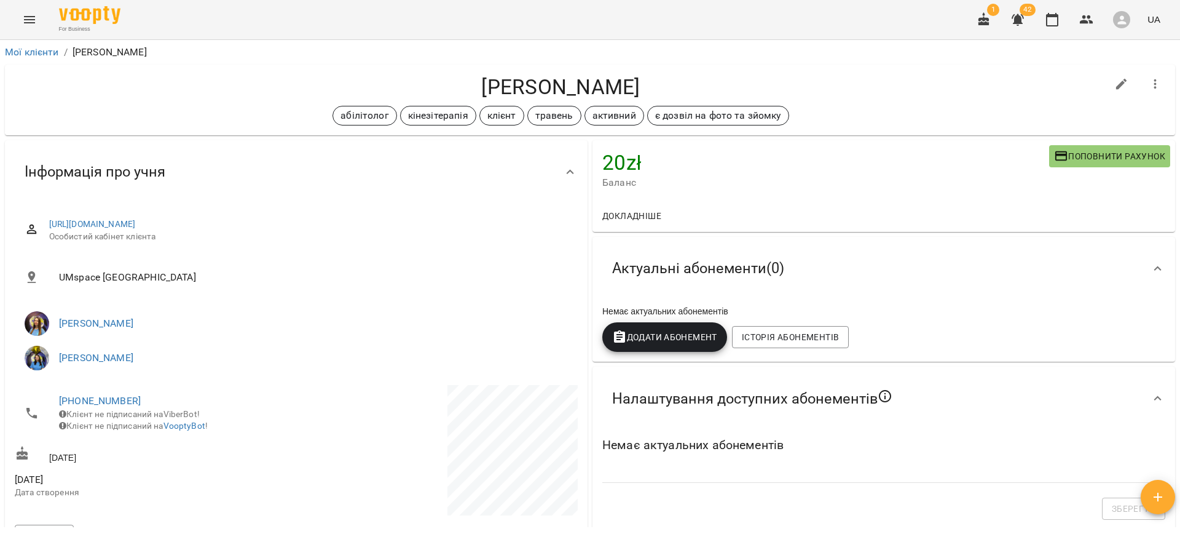
scroll to position [34, 0]
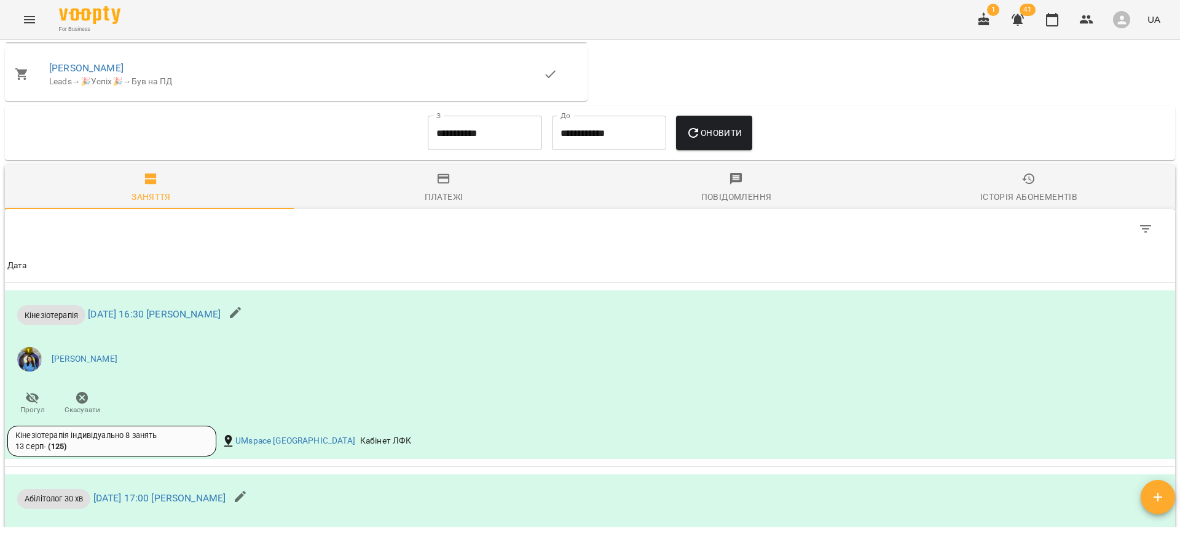
scroll to position [426, 0]
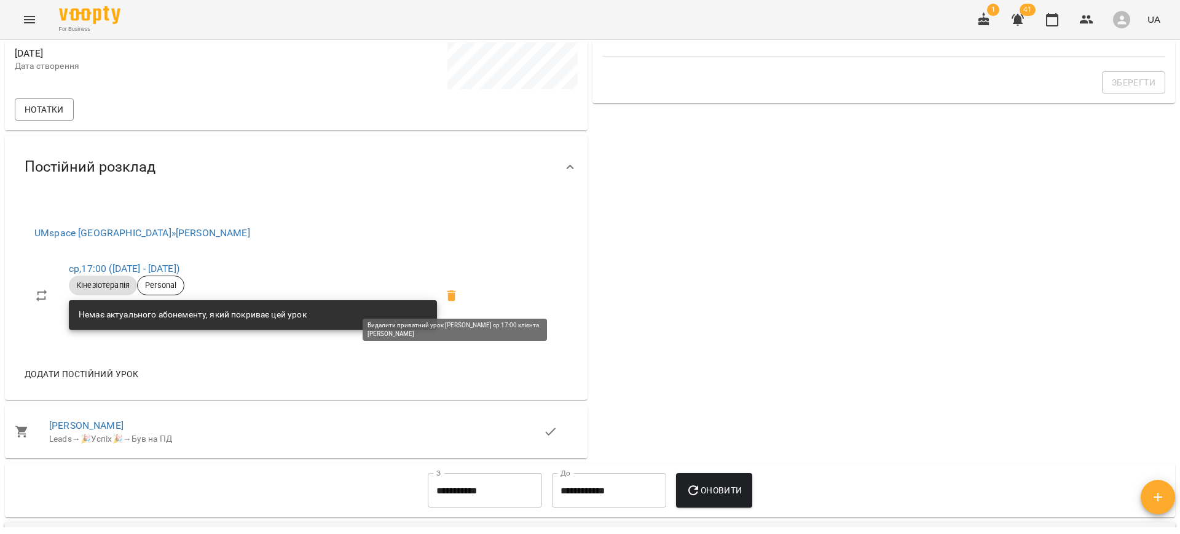
click at [451, 294] on icon at bounding box center [452, 295] width 9 height 11
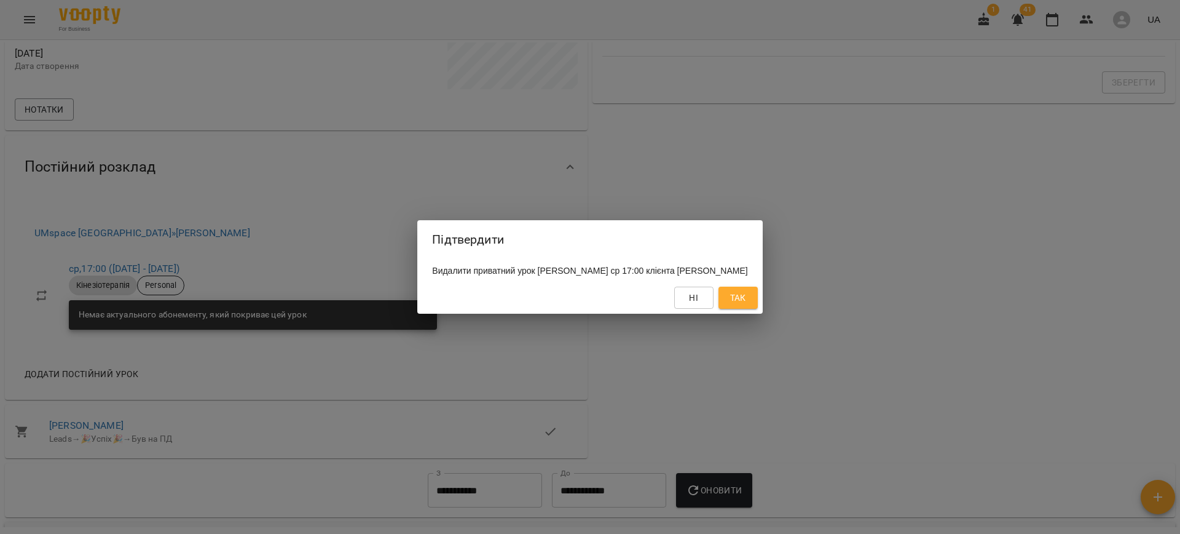
click at [758, 307] on button "Так" at bounding box center [738, 297] width 39 height 22
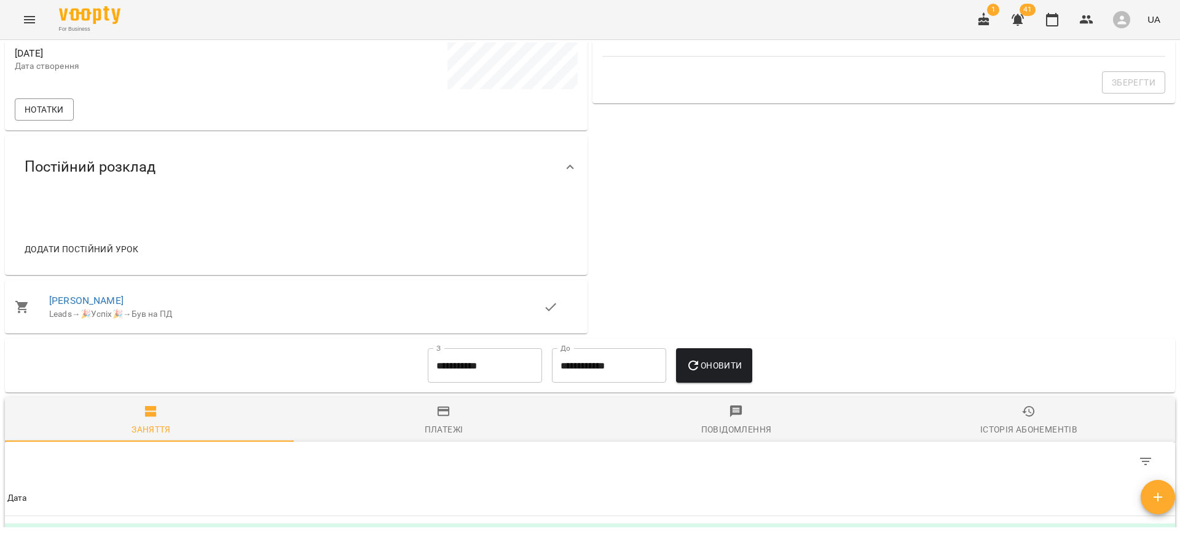
scroll to position [0, 0]
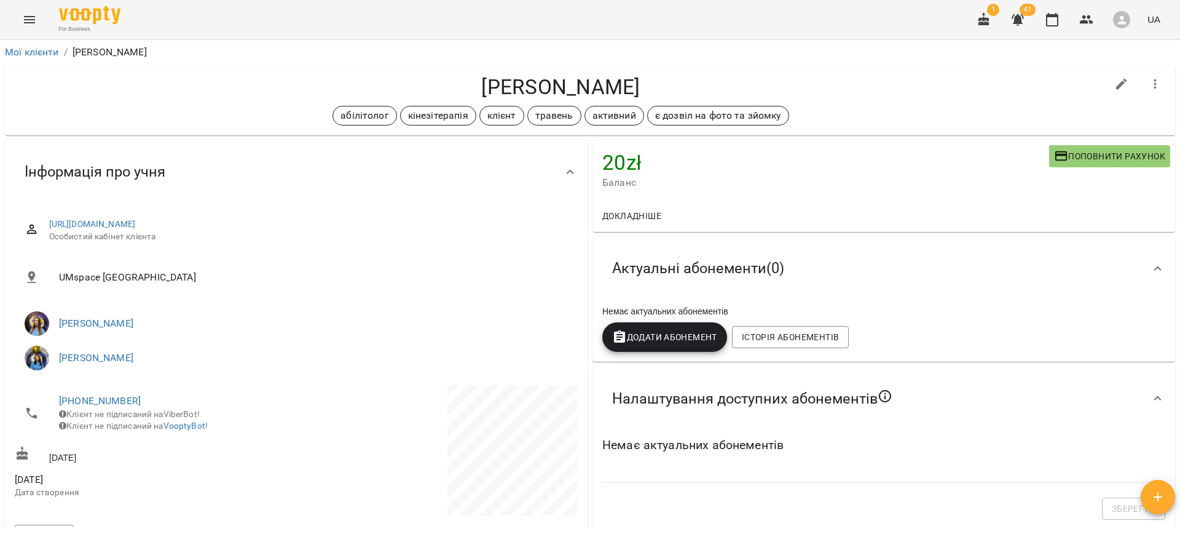
click at [1116, 82] on icon "button" at bounding box center [1121, 84] width 11 height 11
select select "**"
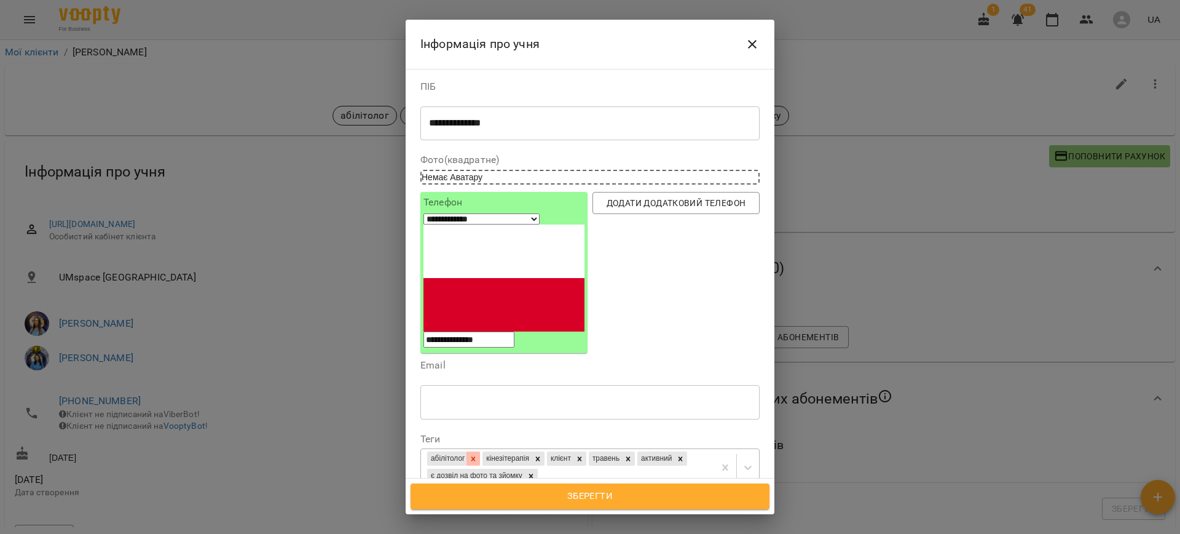
click at [478, 454] on icon at bounding box center [473, 458] width 9 height 9
click at [486, 454] on icon at bounding box center [482, 458] width 9 height 9
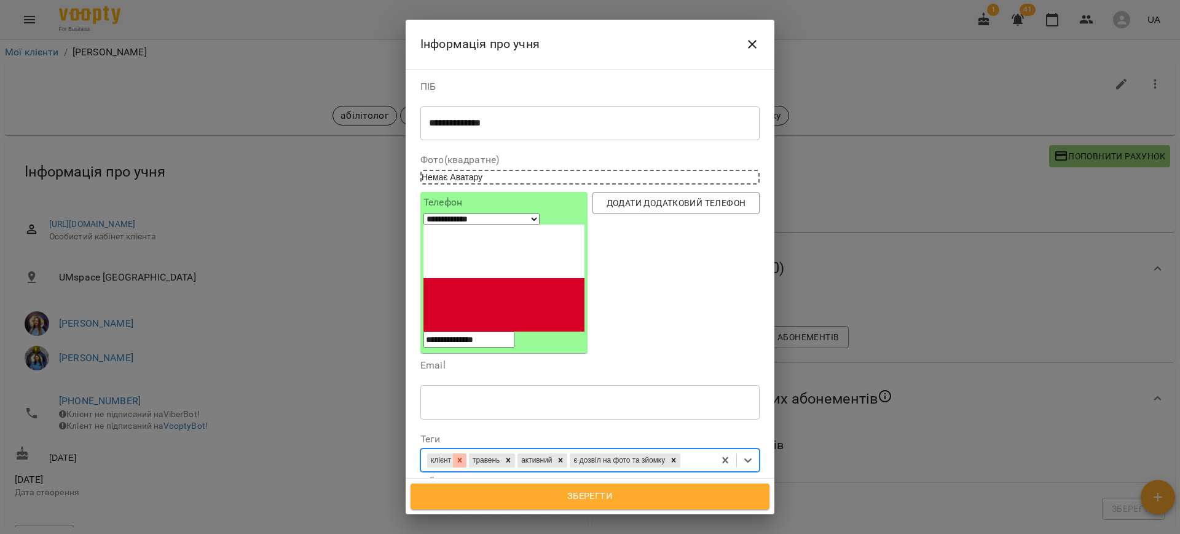
click at [462, 458] on icon at bounding box center [460, 460] width 4 height 4
click at [523, 455] on icon at bounding box center [519, 459] width 9 height 9
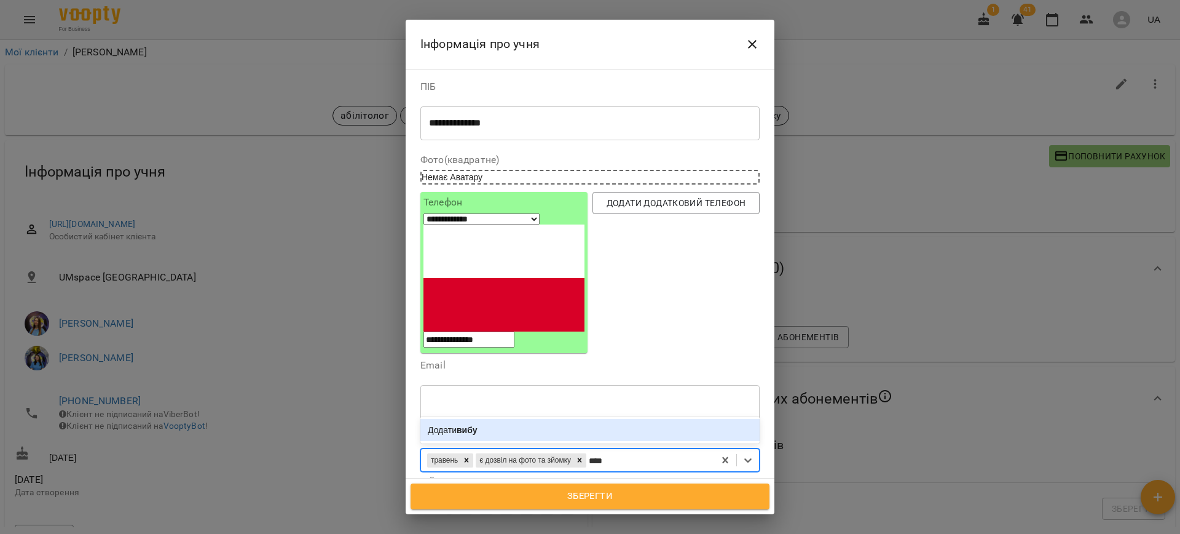
type input "*****"
click at [511, 419] on div "Додати вибув" at bounding box center [589, 430] width 339 height 22
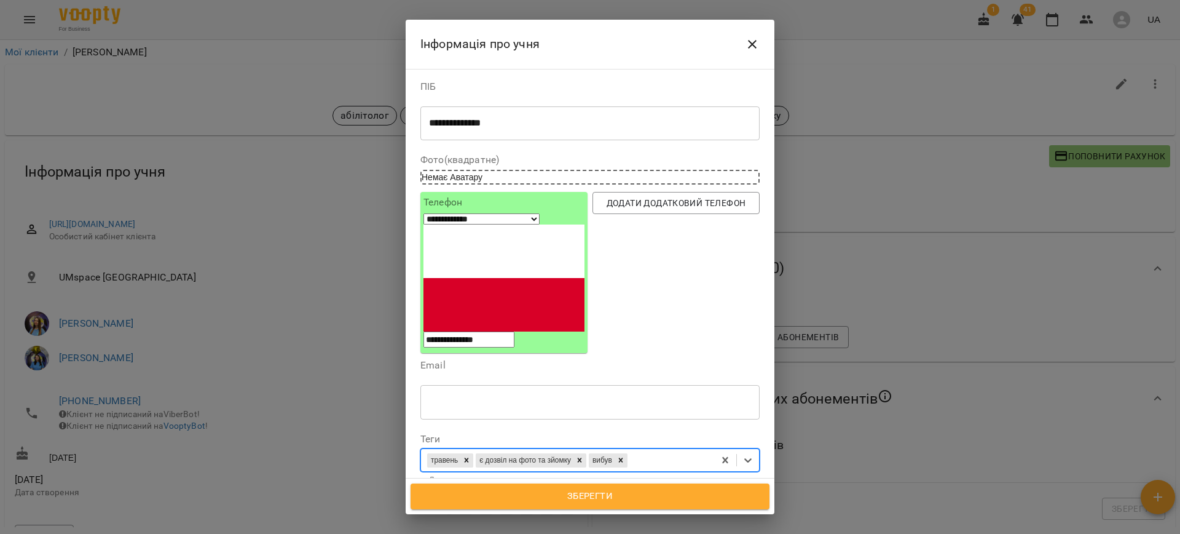
drag, startPoint x: 608, startPoint y: 499, endPoint x: 617, endPoint y: 486, distance: 15.5
click at [608, 498] on span "Зберегти" at bounding box center [590, 496] width 332 height 16
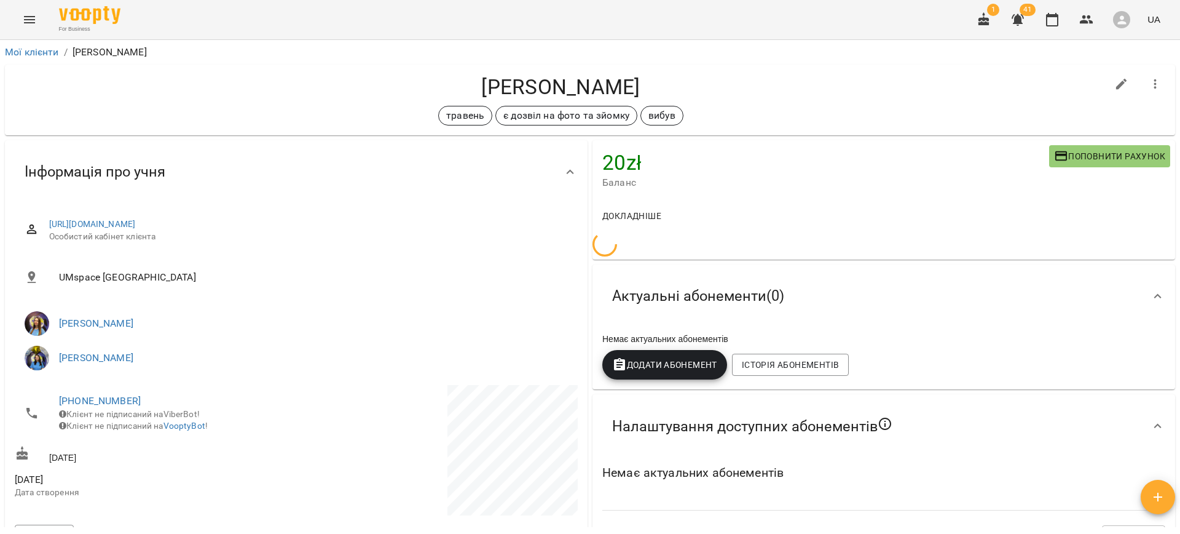
click at [1141, 76] on button "button" at bounding box center [1156, 84] width 30 height 30
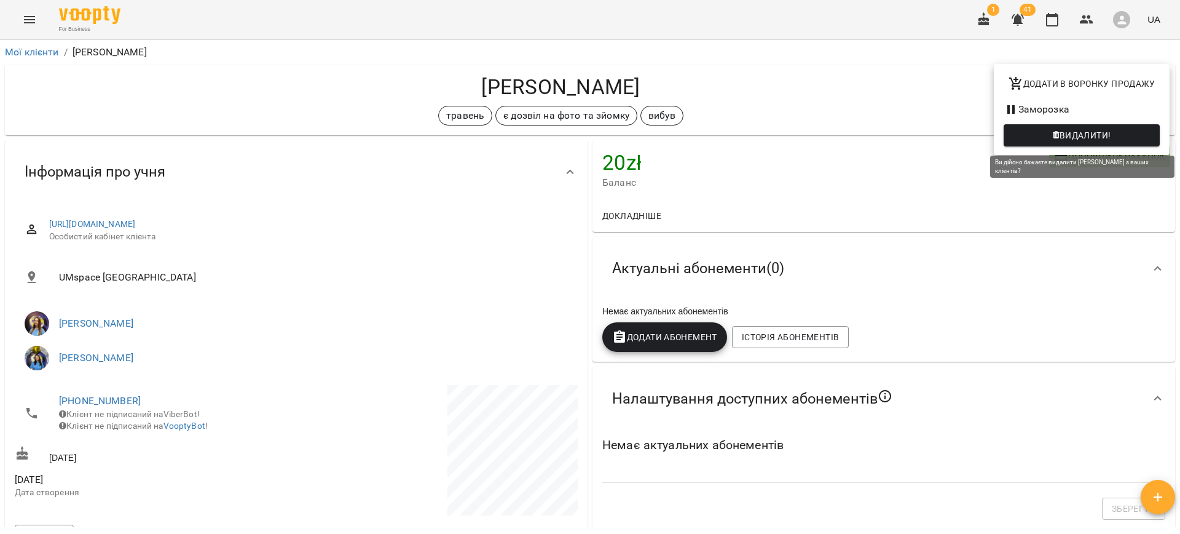
click at [1057, 137] on icon "button" at bounding box center [1056, 135] width 7 height 9
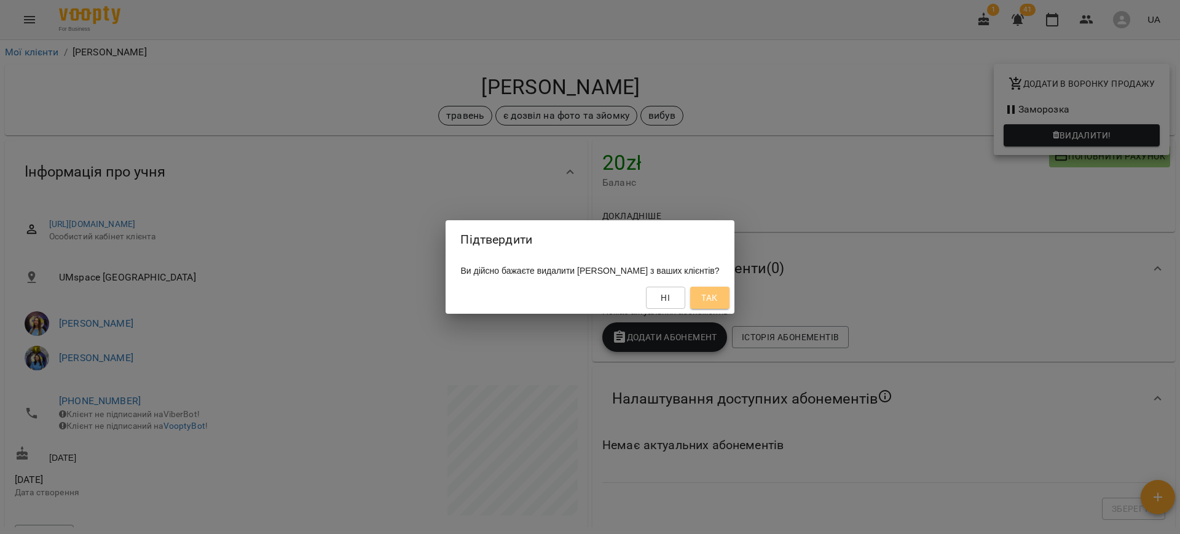
click at [717, 298] on span "Так" at bounding box center [709, 297] width 16 height 15
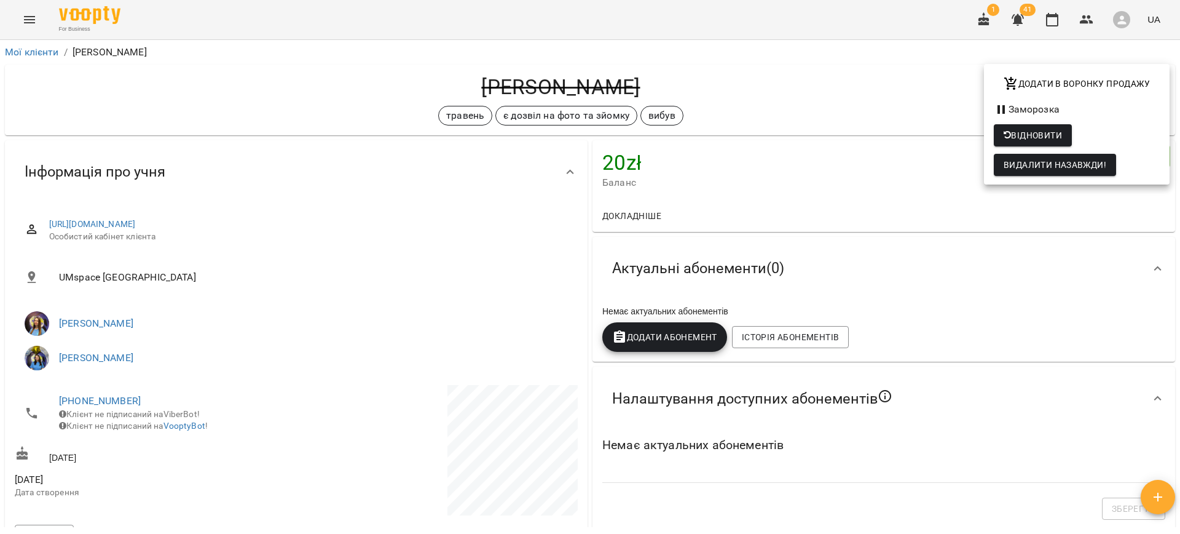
click at [400, 289] on div at bounding box center [590, 267] width 1180 height 534
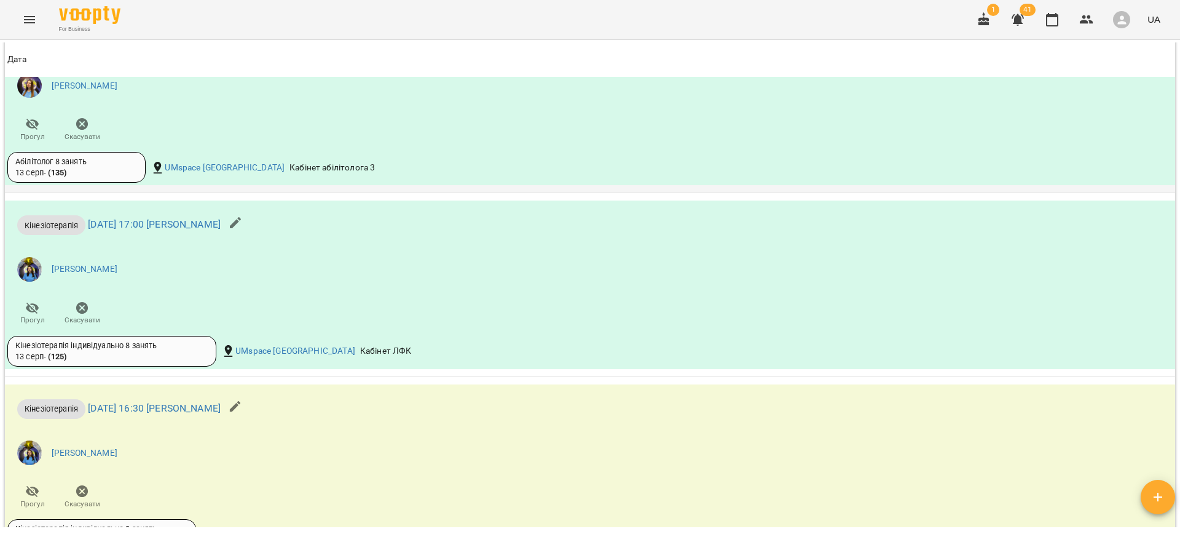
scroll to position [1254, 0]
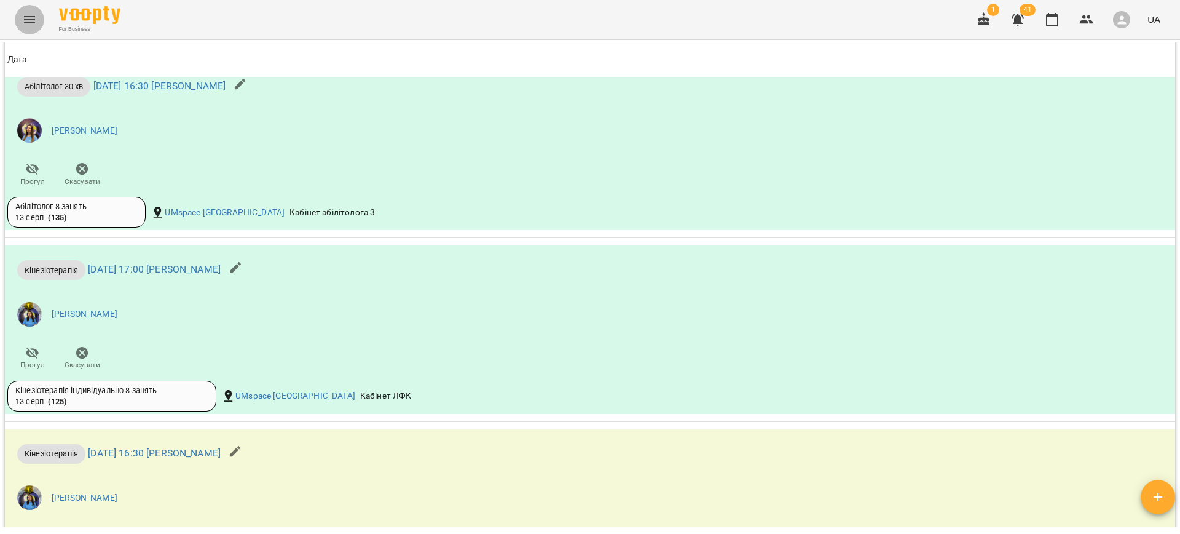
click at [24, 17] on icon "Menu" at bounding box center [29, 19] width 15 height 15
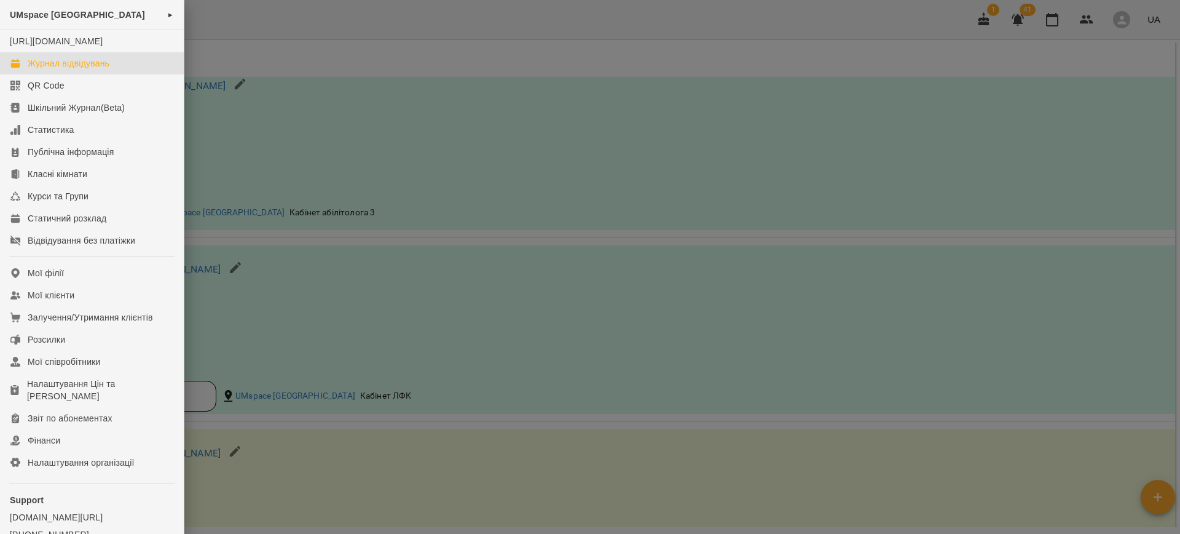
click at [105, 66] on link "Журнал відвідувань" at bounding box center [92, 63] width 184 height 22
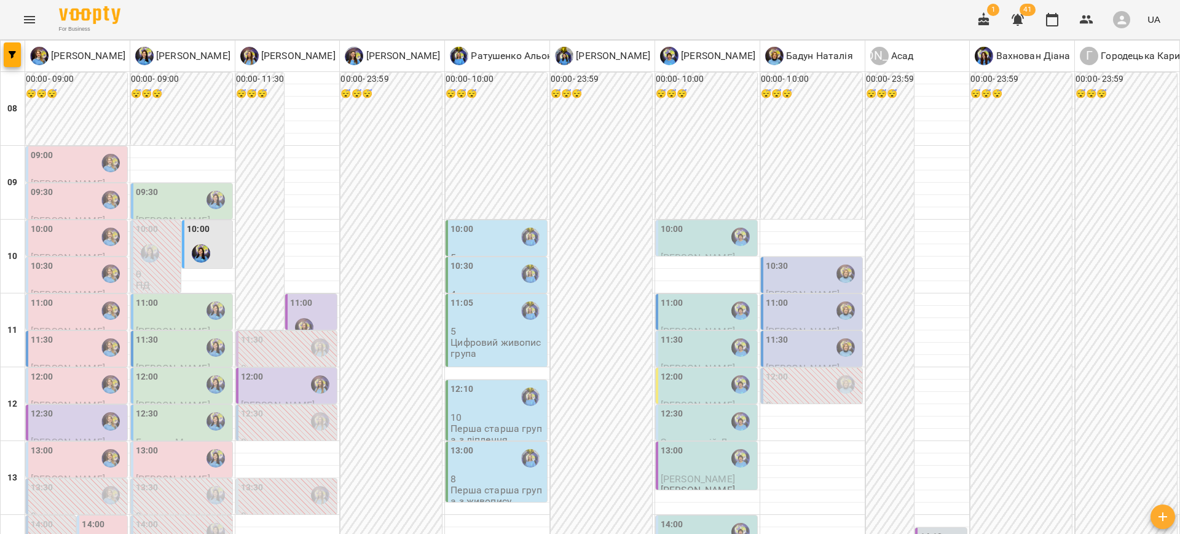
scroll to position [274, 0]
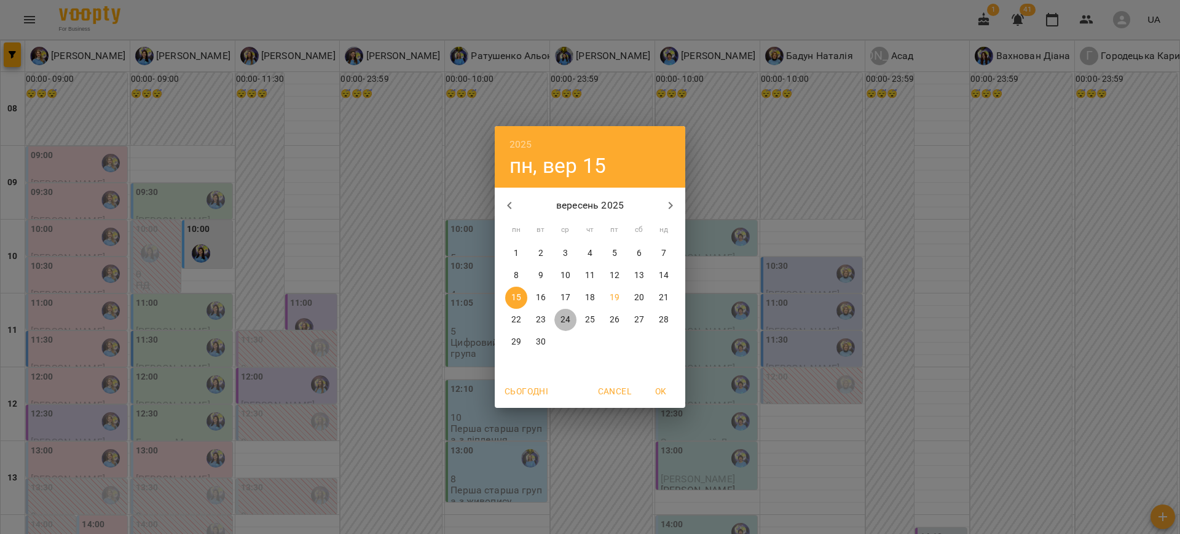
click at [566, 320] on p "24" at bounding box center [566, 319] width 10 height 12
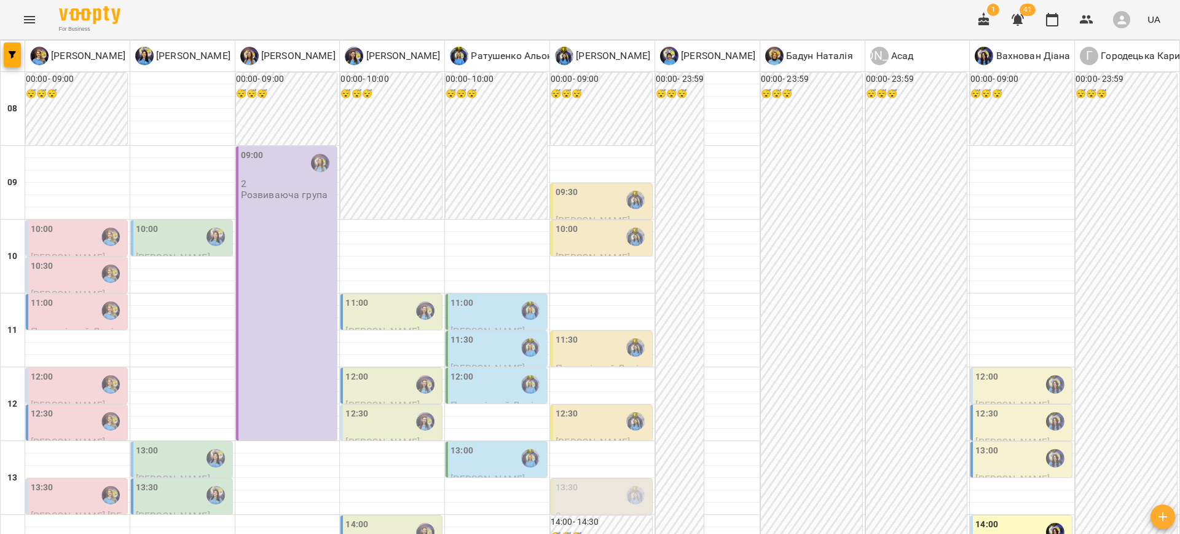
scroll to position [463, 0]
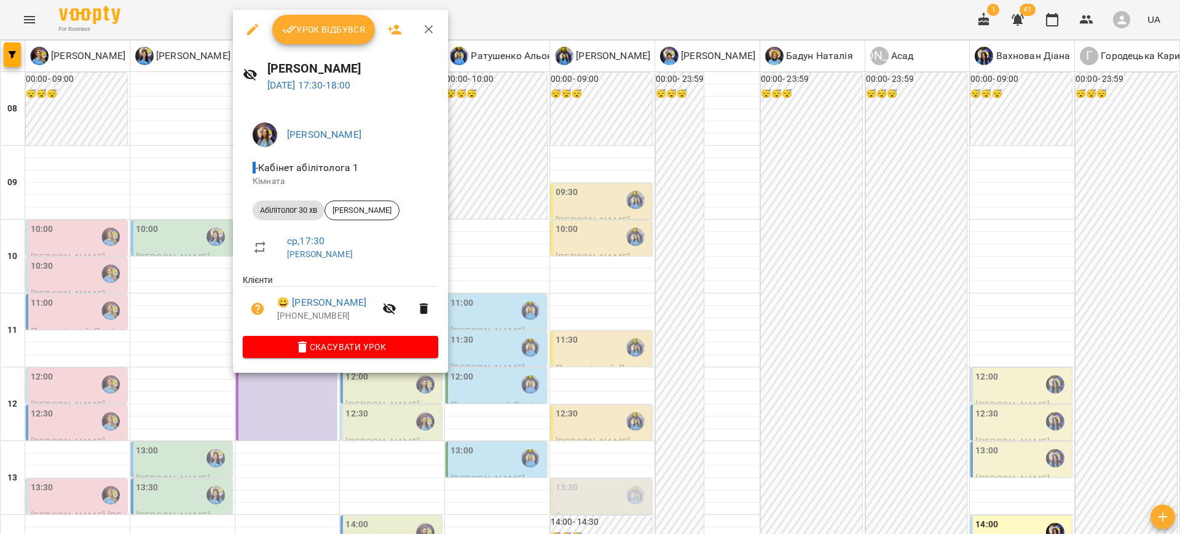
click at [486, 348] on div at bounding box center [590, 267] width 1180 height 534
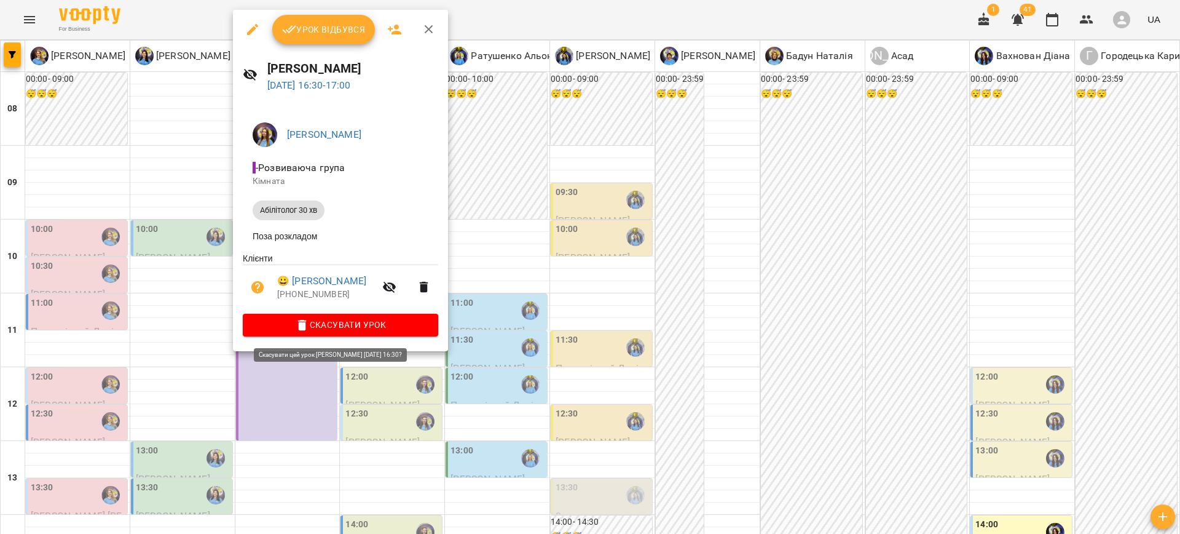
click at [357, 332] on span "Скасувати Урок" at bounding box center [341, 324] width 176 height 15
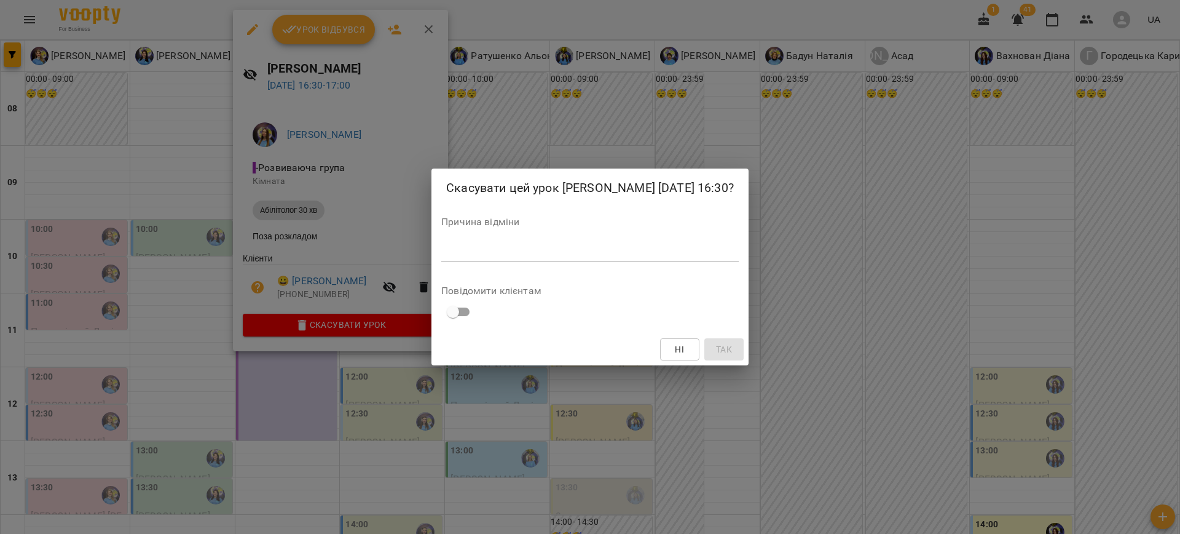
click at [564, 251] on textarea at bounding box center [590, 251] width 298 height 12
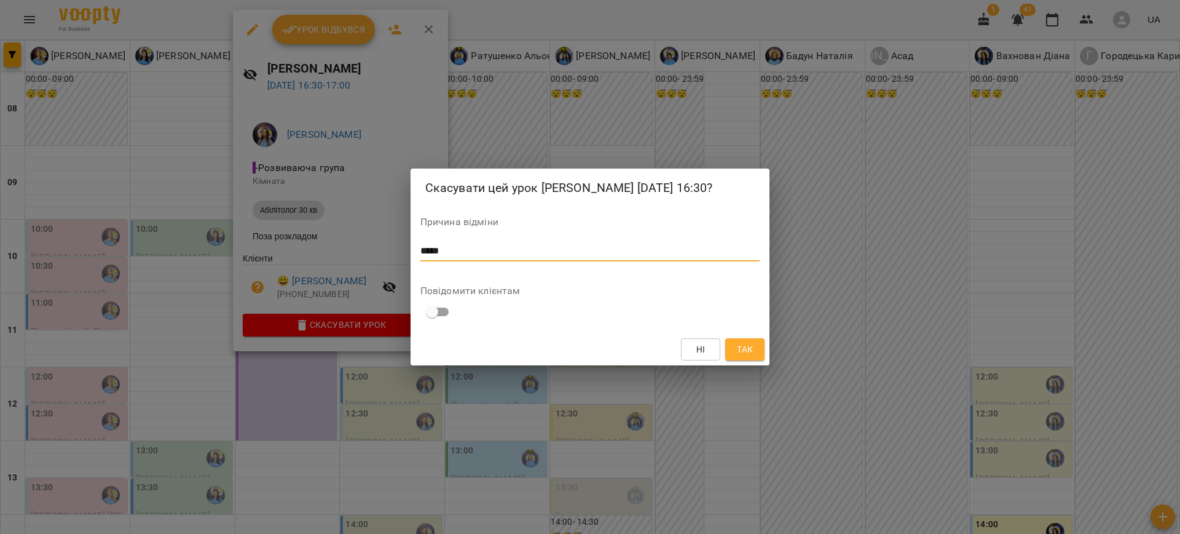
click at [426, 245] on textarea "*****" at bounding box center [590, 251] width 340 height 12
type textarea "*****"
click at [744, 354] on span "Так" at bounding box center [745, 349] width 16 height 15
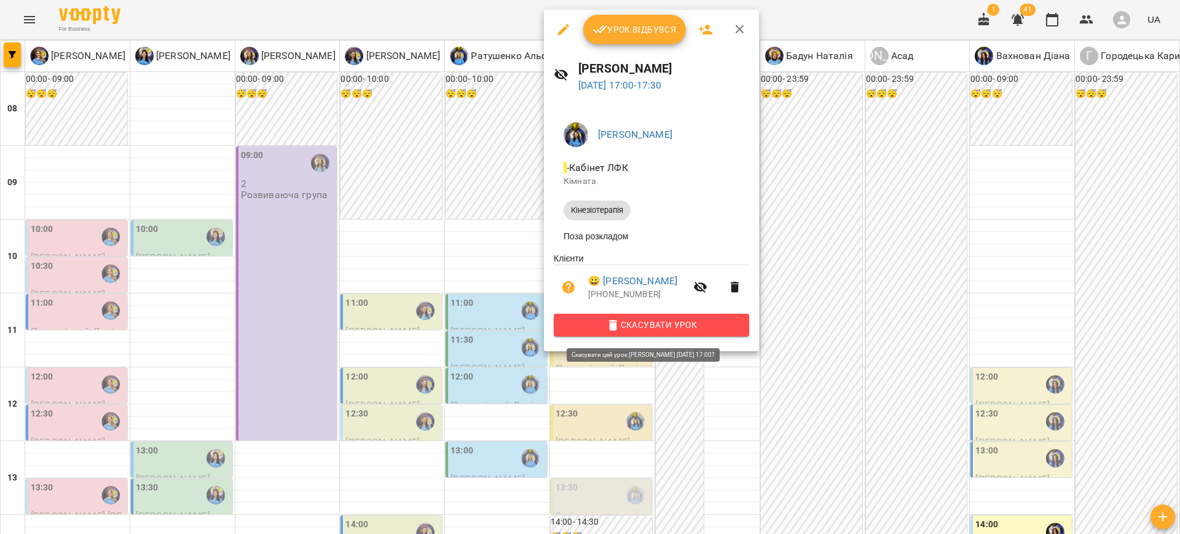
click at [669, 332] on span "Скасувати Урок" at bounding box center [652, 324] width 176 height 15
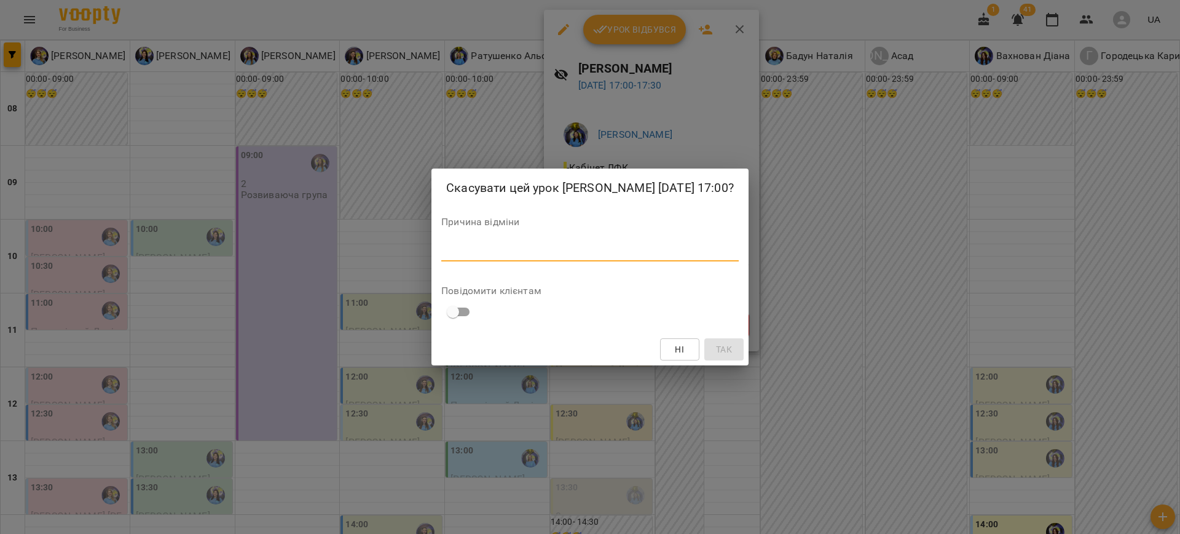
click at [621, 254] on textarea at bounding box center [590, 251] width 298 height 12
paste textarea "*****"
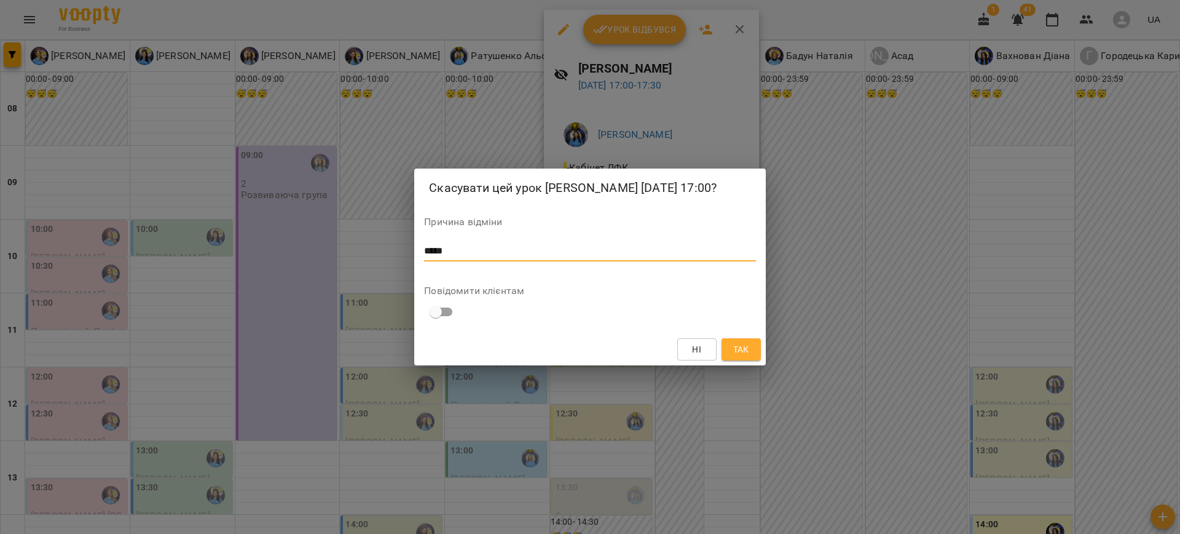
type textarea "*****"
click at [746, 350] on span "Так" at bounding box center [741, 349] width 16 height 15
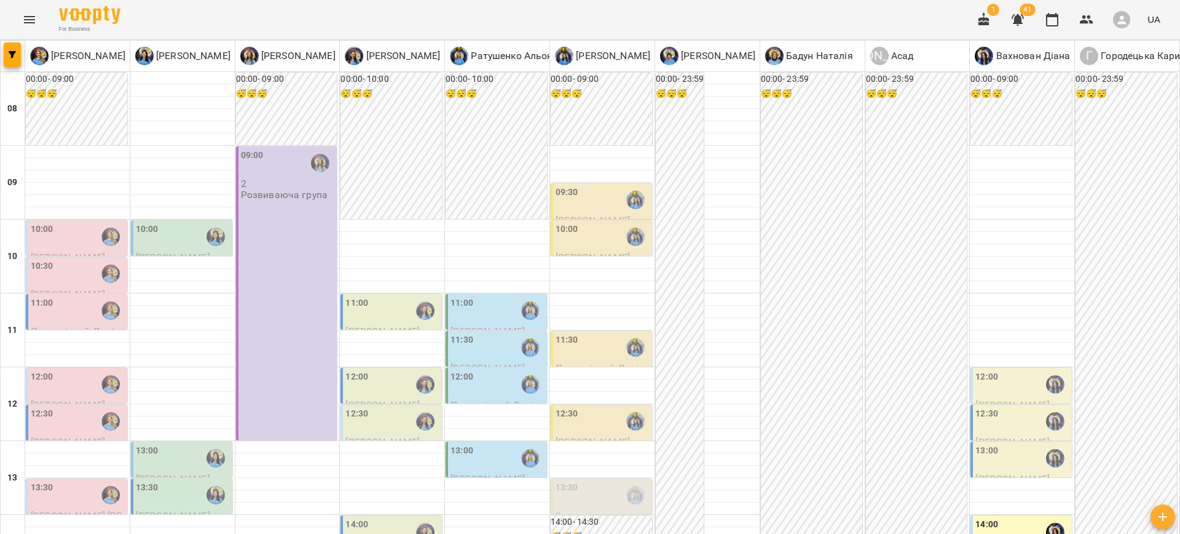
drag, startPoint x: 24, startPoint y: 479, endPoint x: 42, endPoint y: 470, distance: 20.4
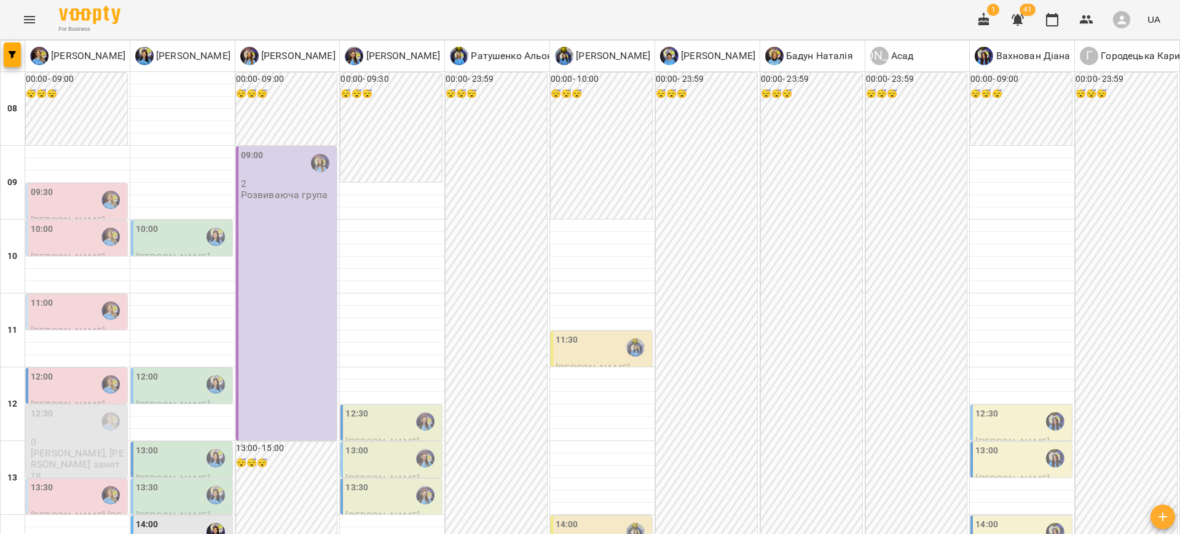
scroll to position [485, 0]
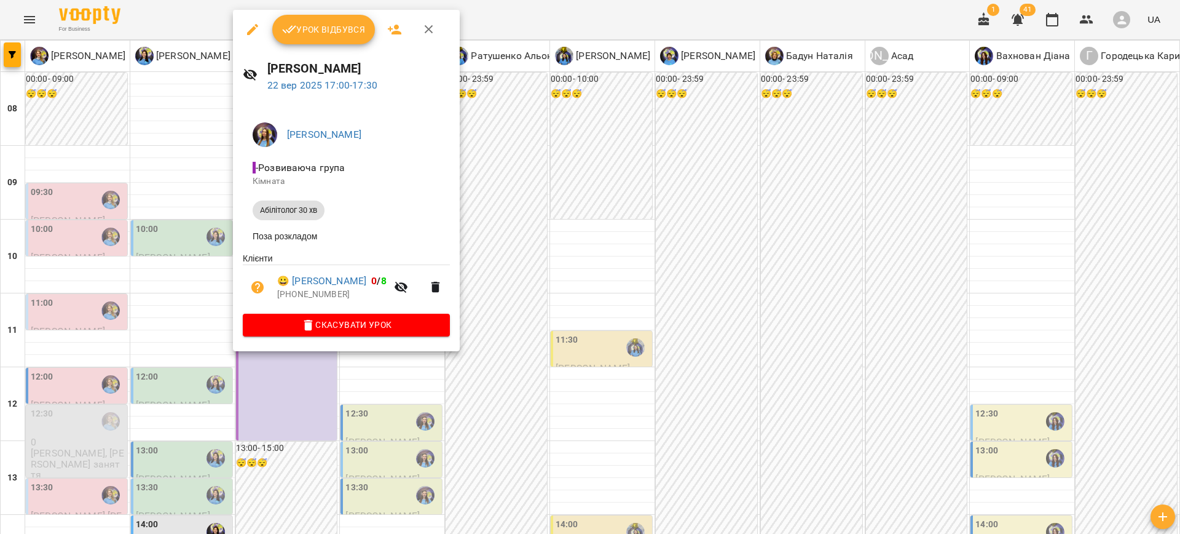
click at [321, 325] on span "Скасувати Урок" at bounding box center [346, 324] width 187 height 15
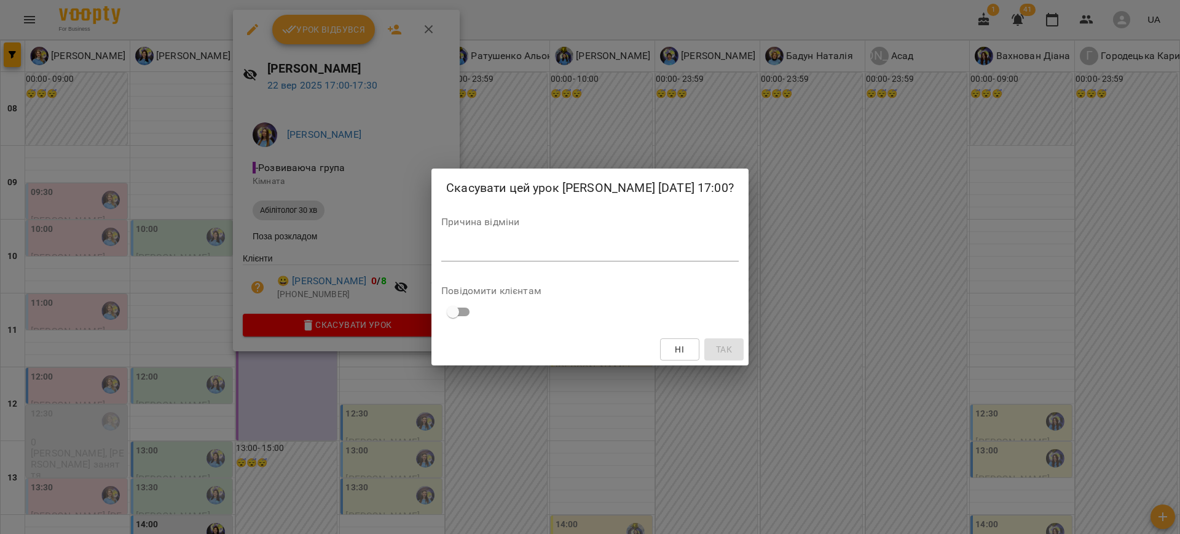
click at [459, 262] on div "Причина відміни *" at bounding box center [590, 241] width 298 height 49
click at [459, 259] on div "*" at bounding box center [590, 252] width 298 height 20
paste textarea "*****"
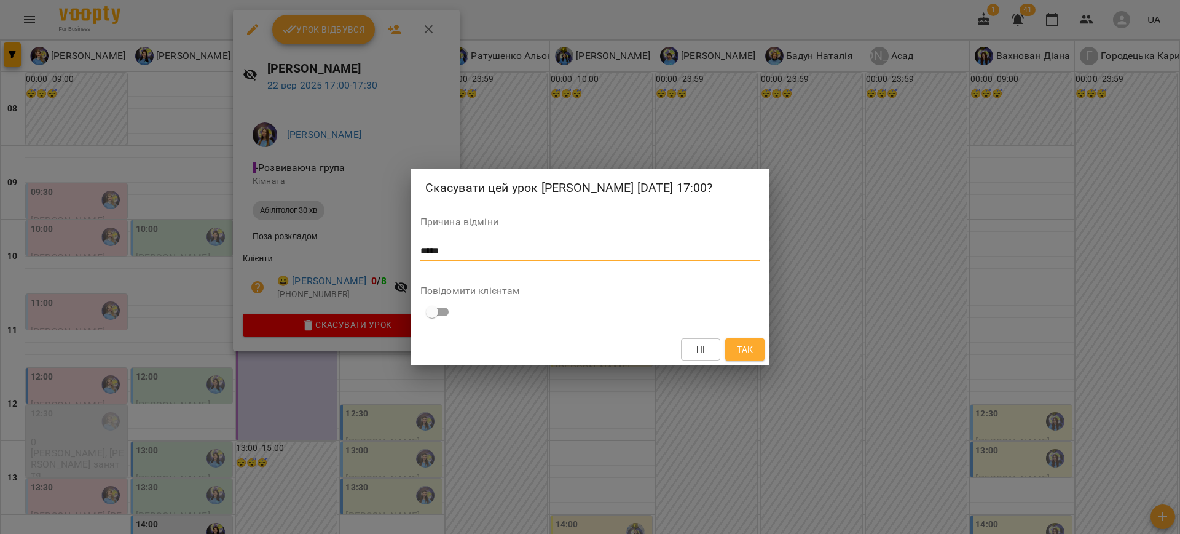
type textarea "*****"
click at [747, 354] on span "Так" at bounding box center [745, 349] width 16 height 15
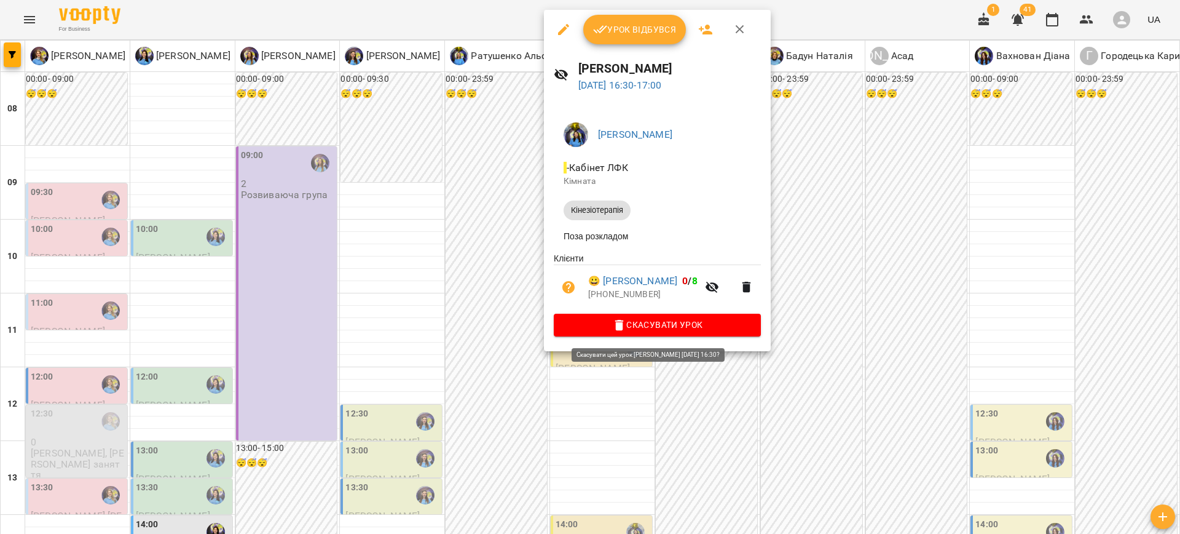
click at [686, 327] on span "Скасувати Урок" at bounding box center [657, 324] width 187 height 15
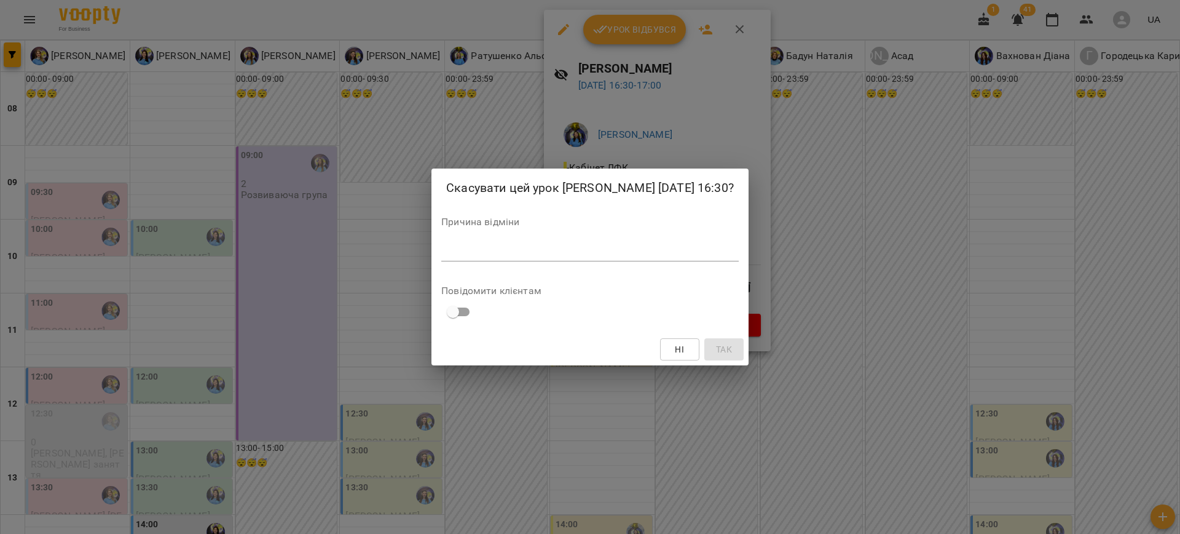
drag, startPoint x: 522, startPoint y: 250, endPoint x: 529, endPoint y: 253, distance: 6.9
click at [522, 250] on textarea at bounding box center [590, 251] width 298 height 12
paste textarea "*****"
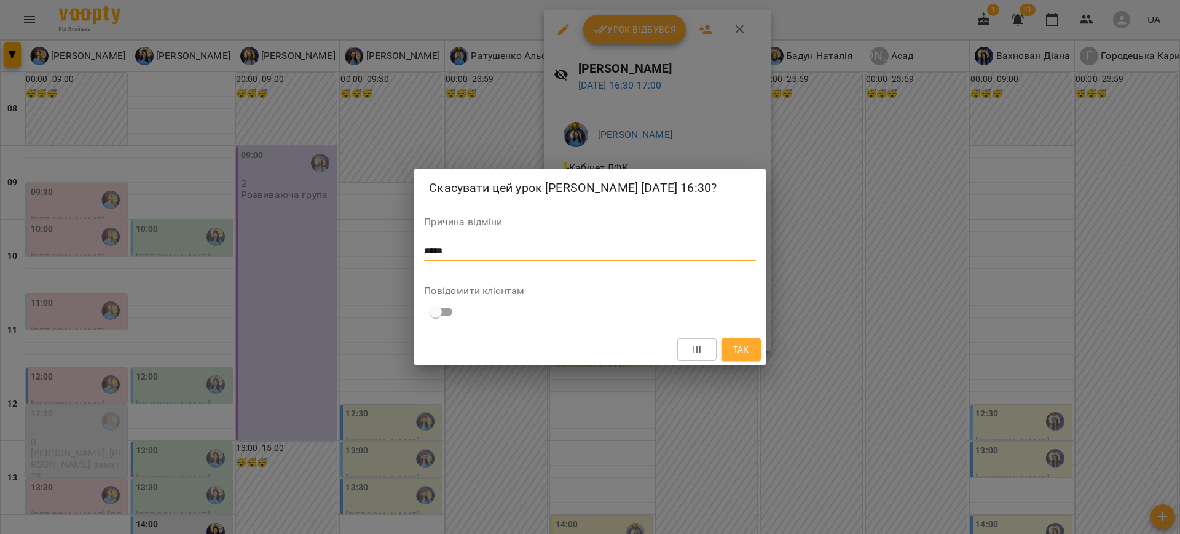
type textarea "*****"
click at [739, 347] on span "Так" at bounding box center [741, 349] width 16 height 15
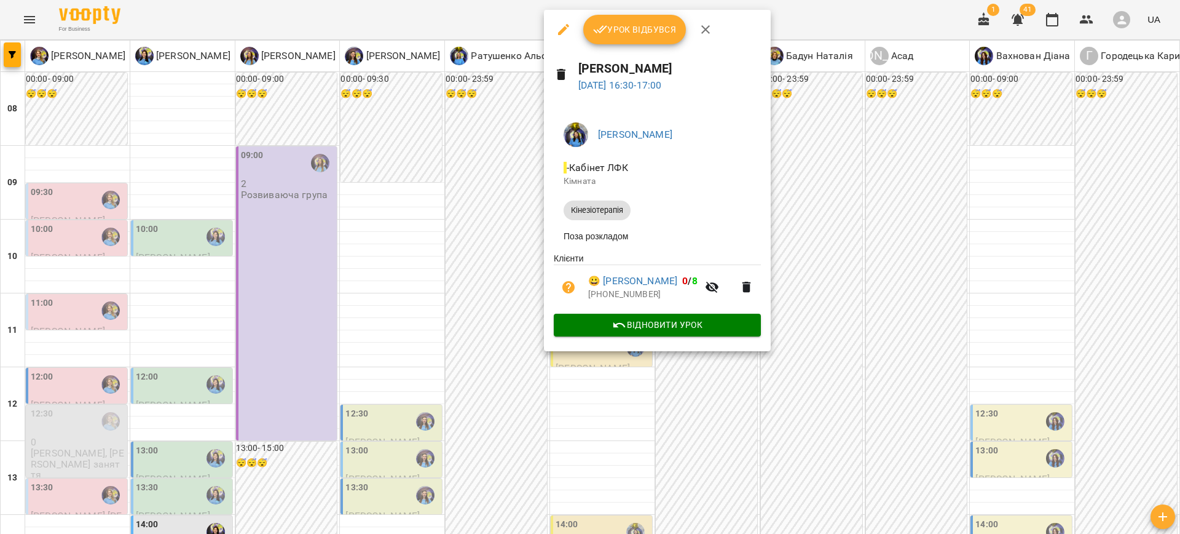
click at [875, 372] on div at bounding box center [590, 267] width 1180 height 534
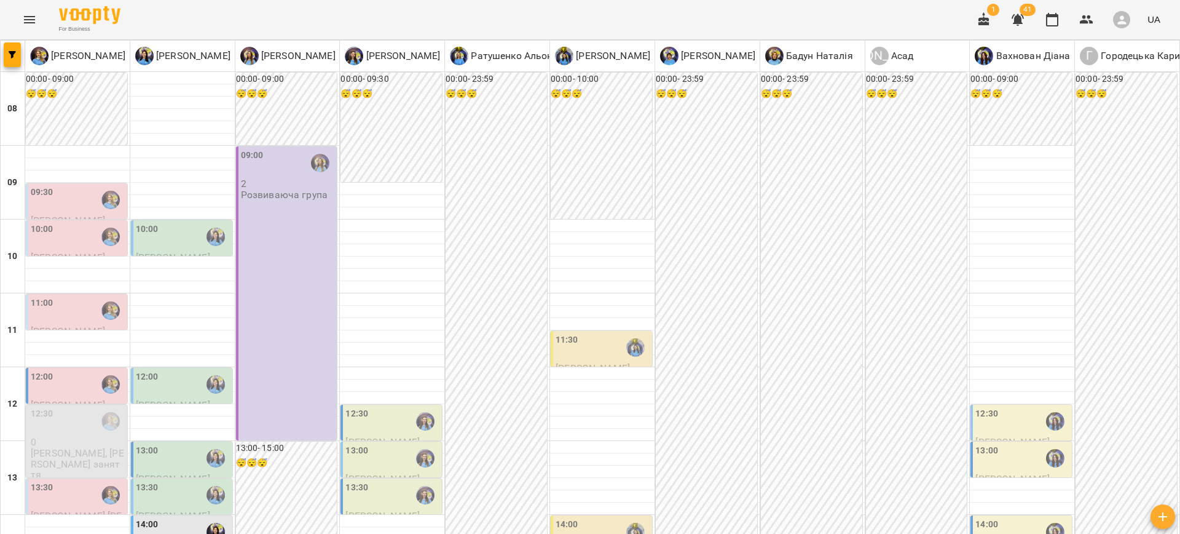
type input "**********"
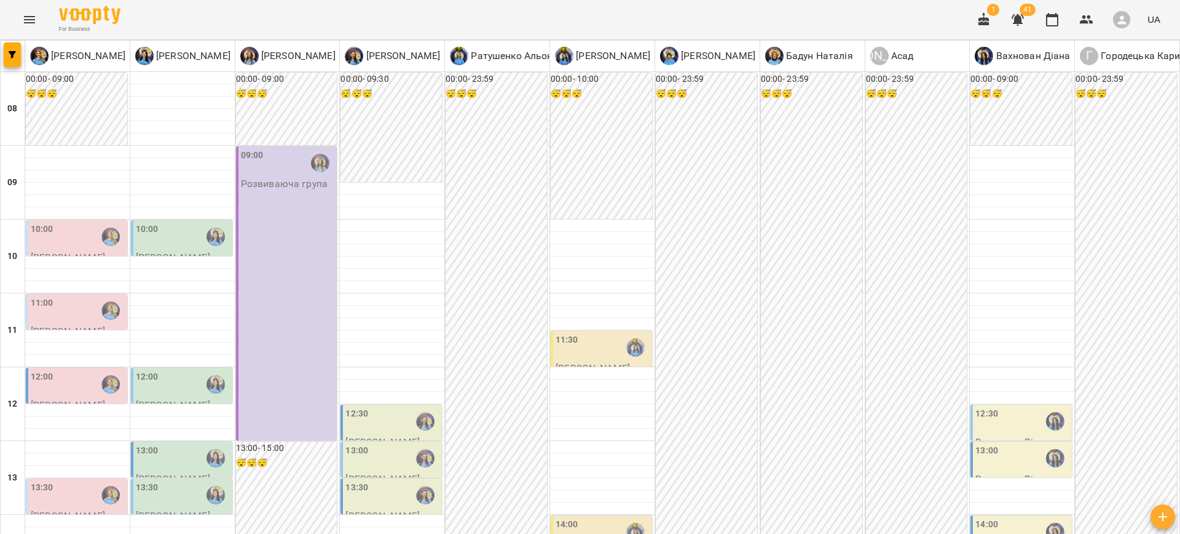
scroll to position [522, 0]
drag, startPoint x: 304, startPoint y: 470, endPoint x: 483, endPoint y: 477, distance: 179.0
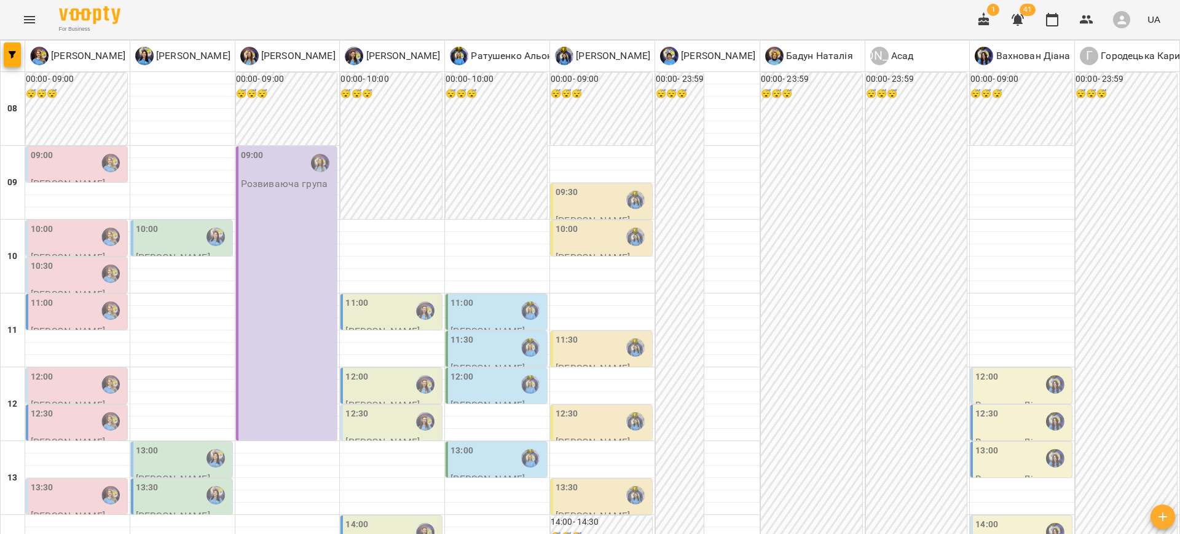
scroll to position [436, 0]
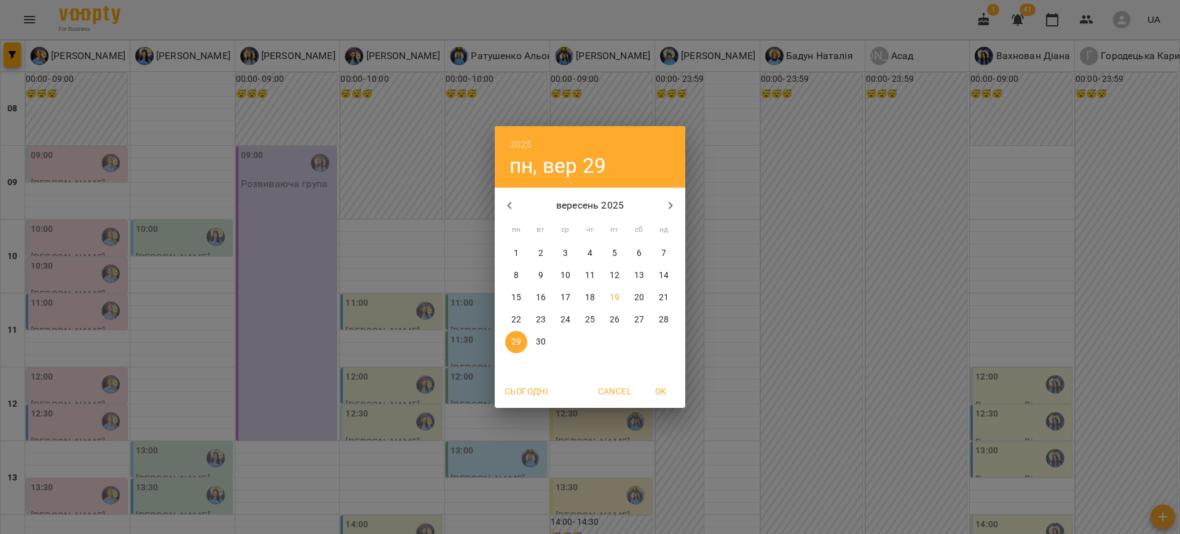
click at [563, 321] on p "24" at bounding box center [566, 319] width 10 height 12
type input "**********"
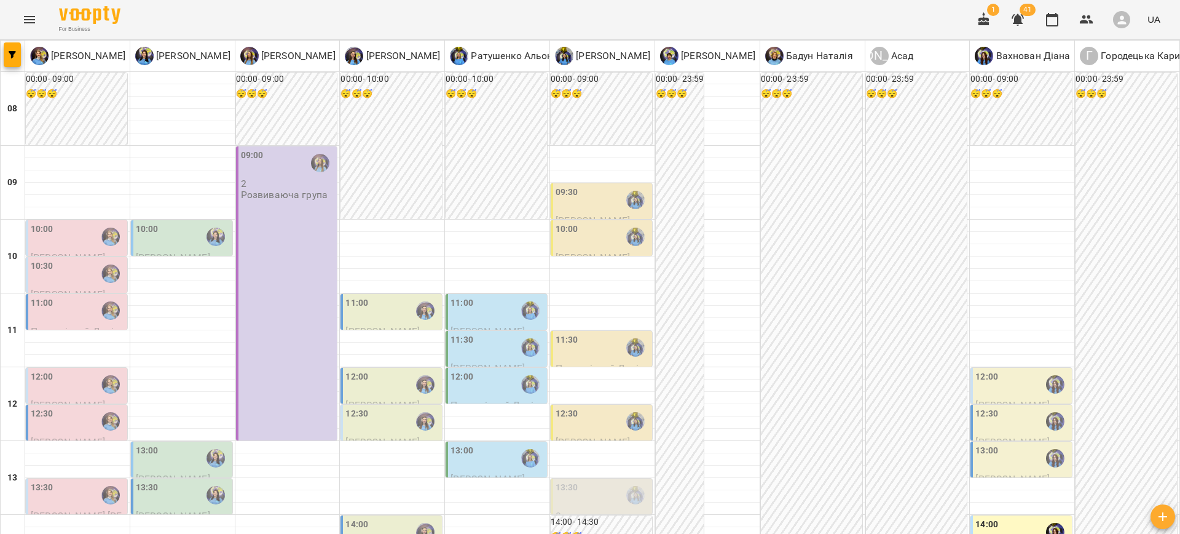
scroll to position [479, 0]
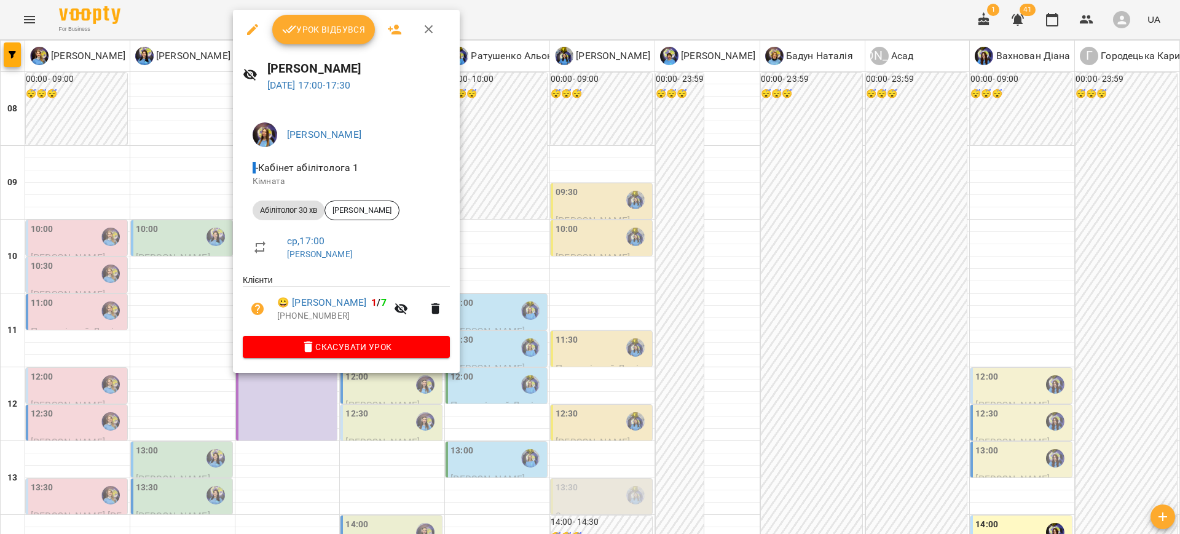
click at [535, 345] on div at bounding box center [590, 267] width 1180 height 534
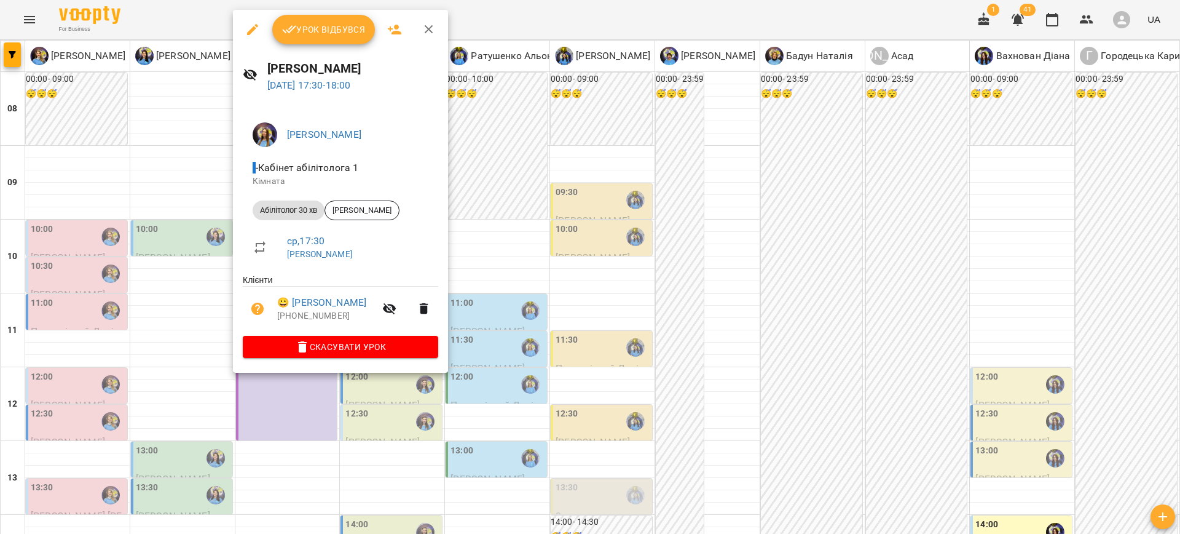
drag, startPoint x: 508, startPoint y: 360, endPoint x: 419, endPoint y: 321, distance: 97.5
click at [505, 358] on div at bounding box center [590, 267] width 1180 height 534
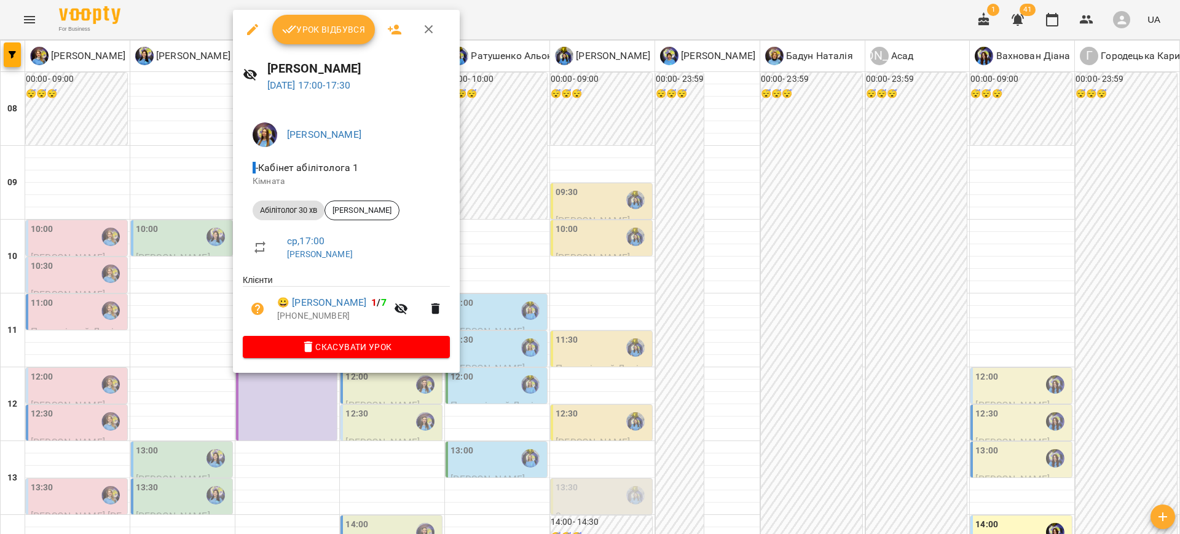
click at [496, 339] on div at bounding box center [590, 267] width 1180 height 534
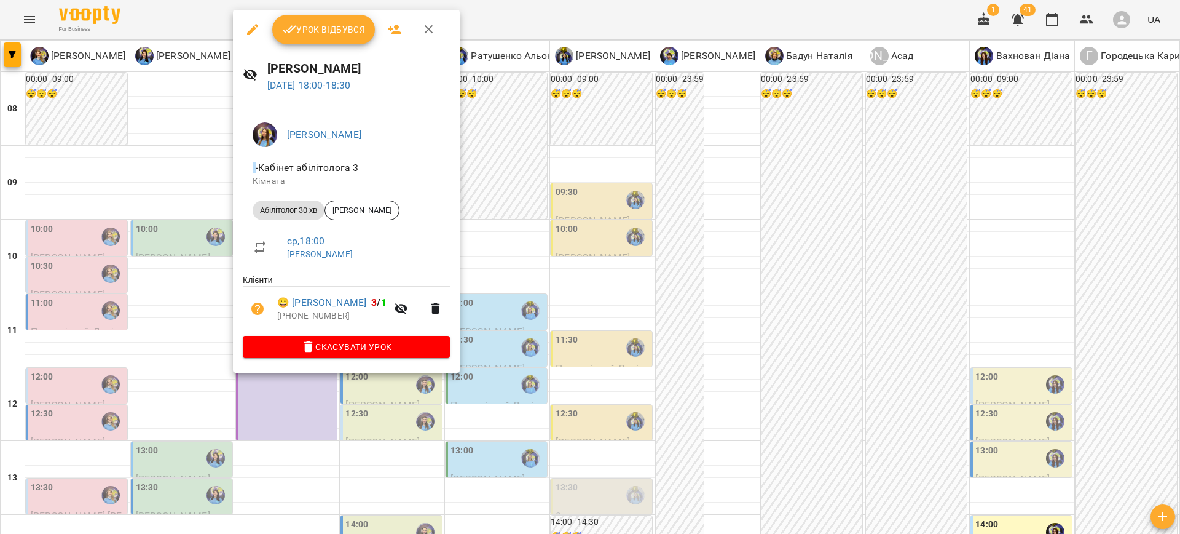
click at [498, 323] on div at bounding box center [590, 267] width 1180 height 534
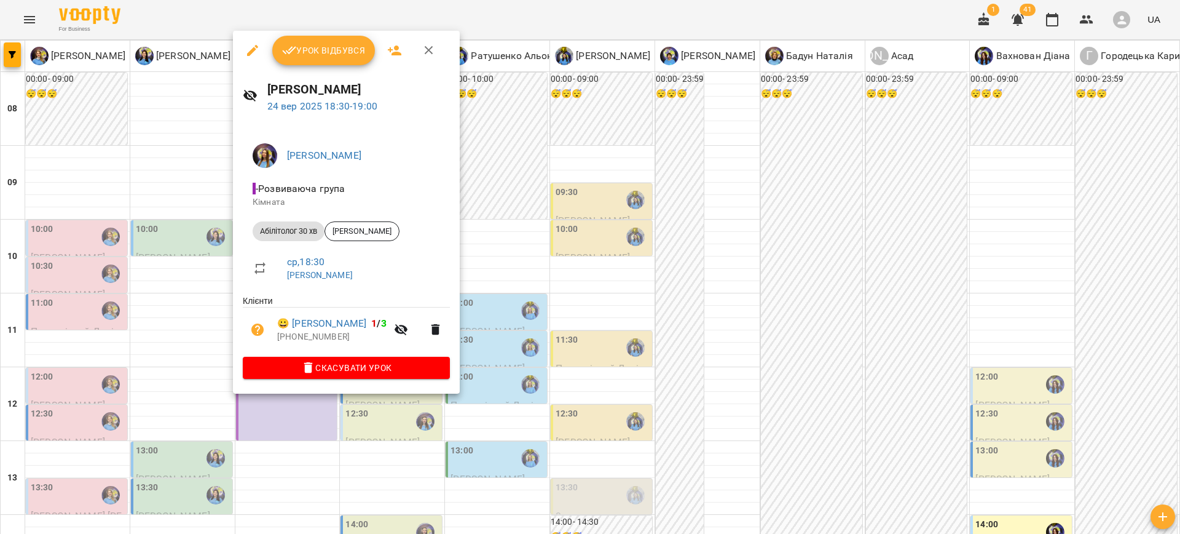
click at [508, 332] on div at bounding box center [590, 267] width 1180 height 534
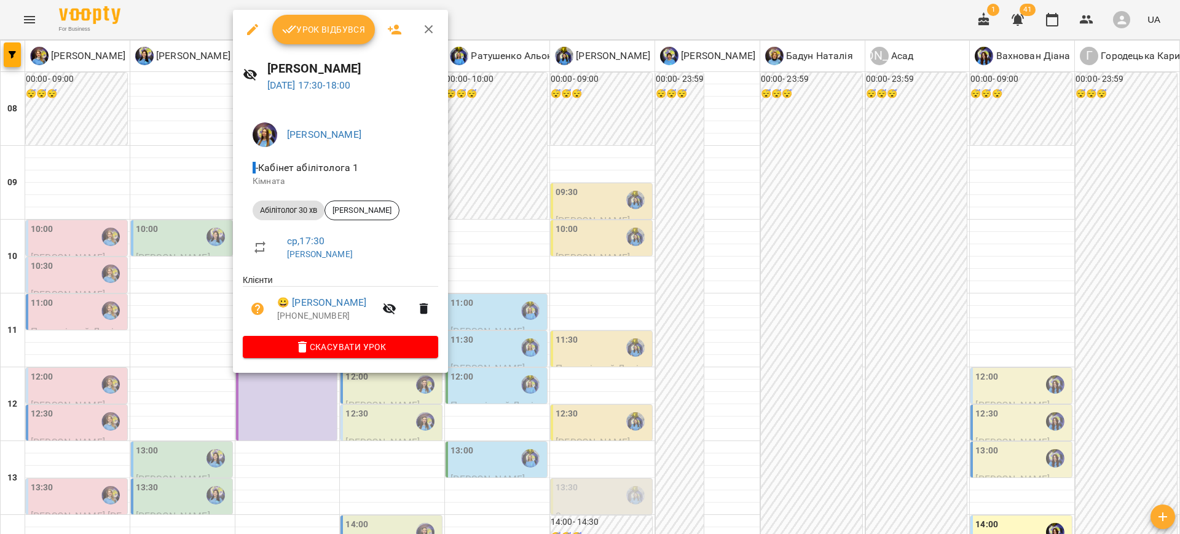
click at [476, 316] on div at bounding box center [590, 267] width 1180 height 534
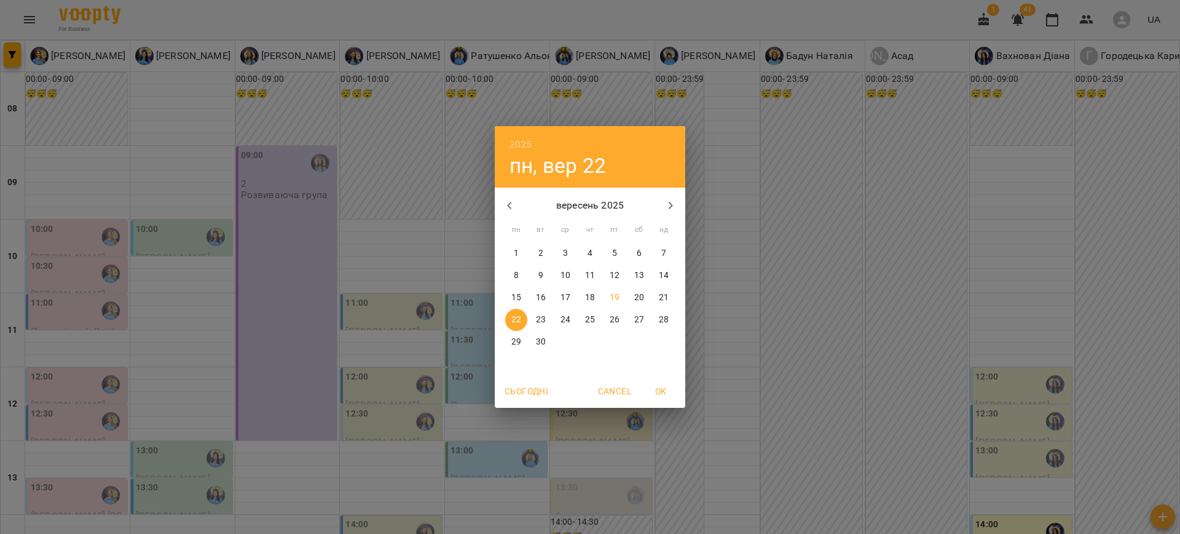
drag, startPoint x: 644, startPoint y: 298, endPoint x: 628, endPoint y: 325, distance: 31.1
click at [644, 298] on span "20" at bounding box center [639, 297] width 22 height 12
type input "**********"
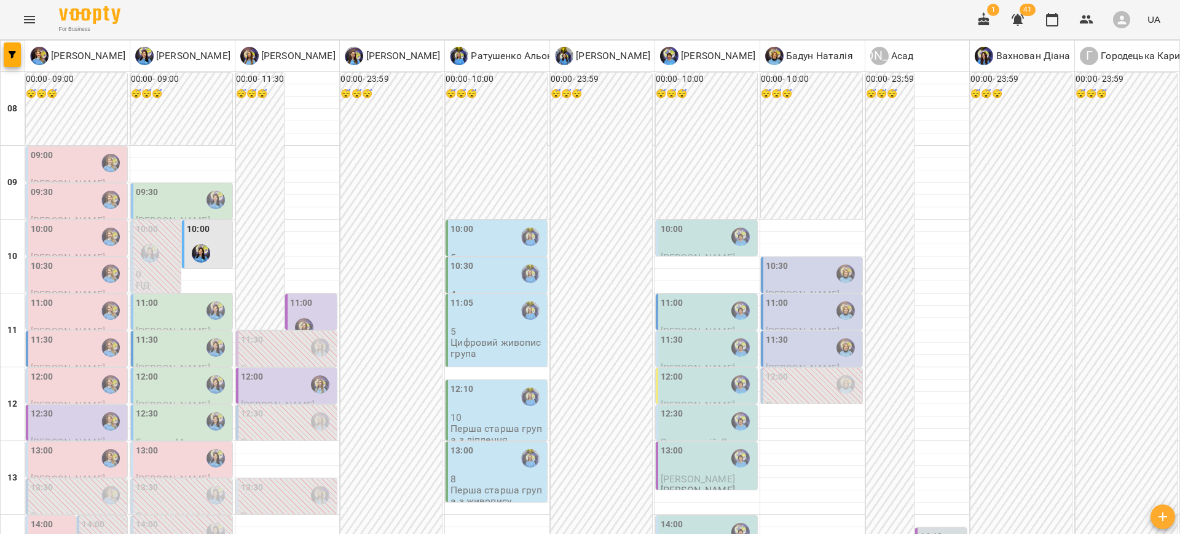
scroll to position [136, 0]
click at [245, 363] on p "0" at bounding box center [288, 368] width 94 height 10
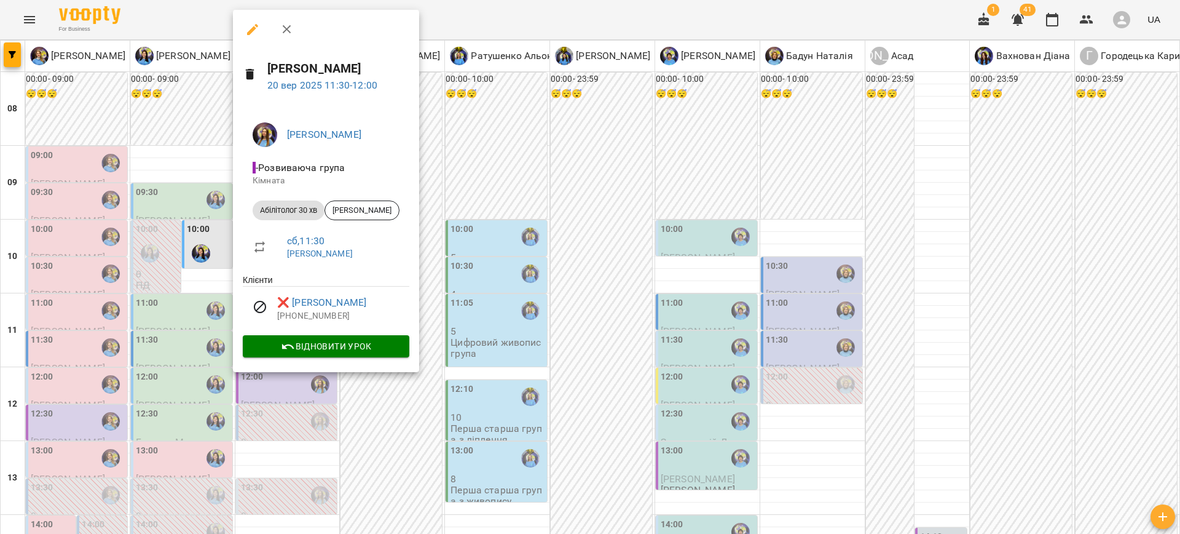
drag, startPoint x: 466, startPoint y: 237, endPoint x: 390, endPoint y: 243, distance: 76.5
click at [466, 237] on div at bounding box center [590, 267] width 1180 height 534
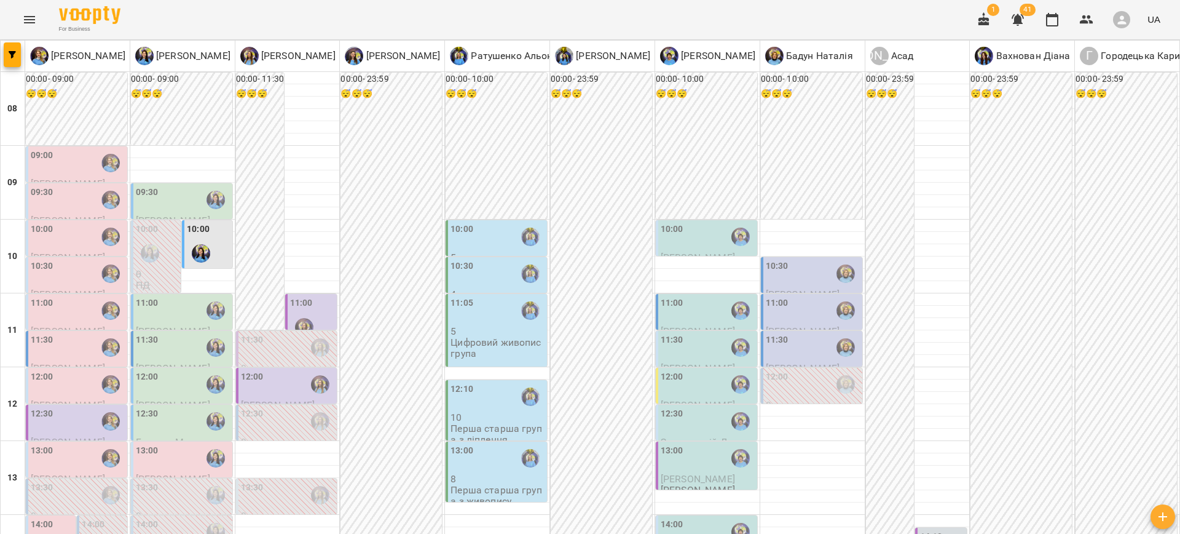
click at [266, 370] on div "12:00" at bounding box center [288, 384] width 94 height 28
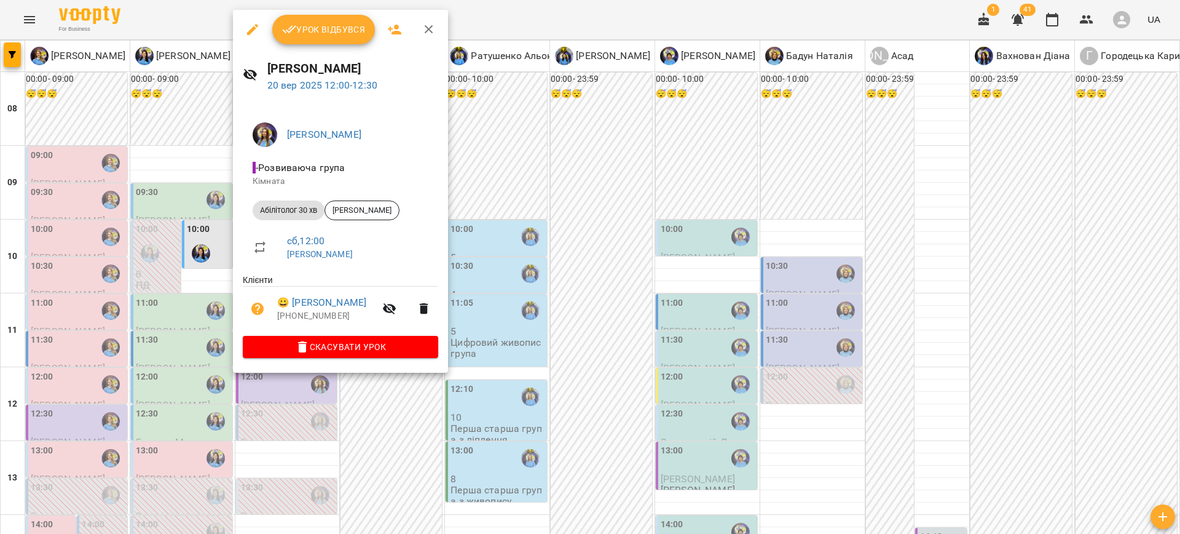
click at [246, 34] on icon "button" at bounding box center [252, 29] width 15 height 15
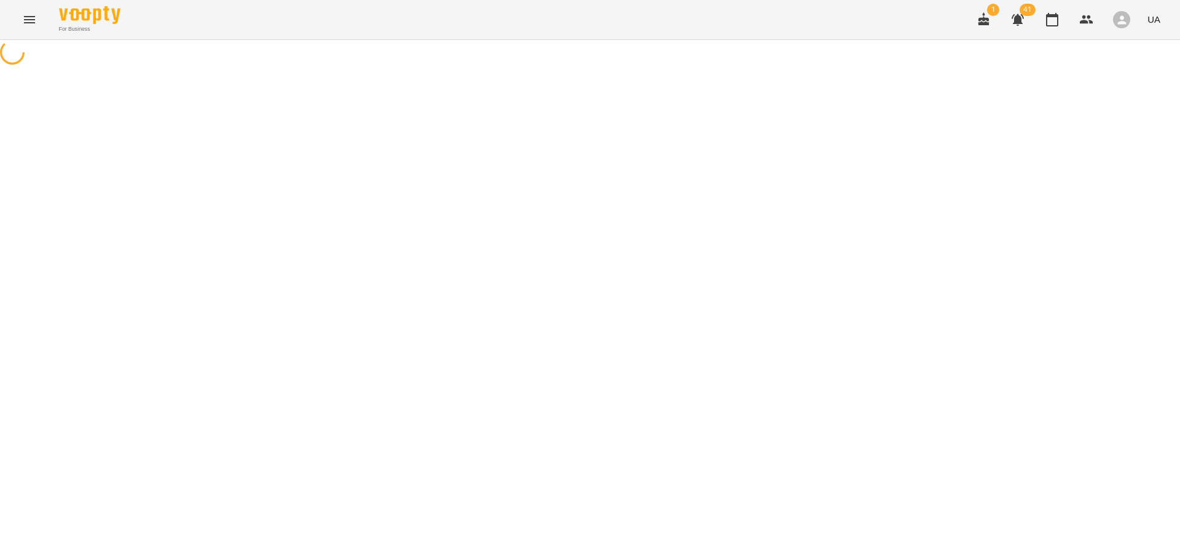
select select "**********"
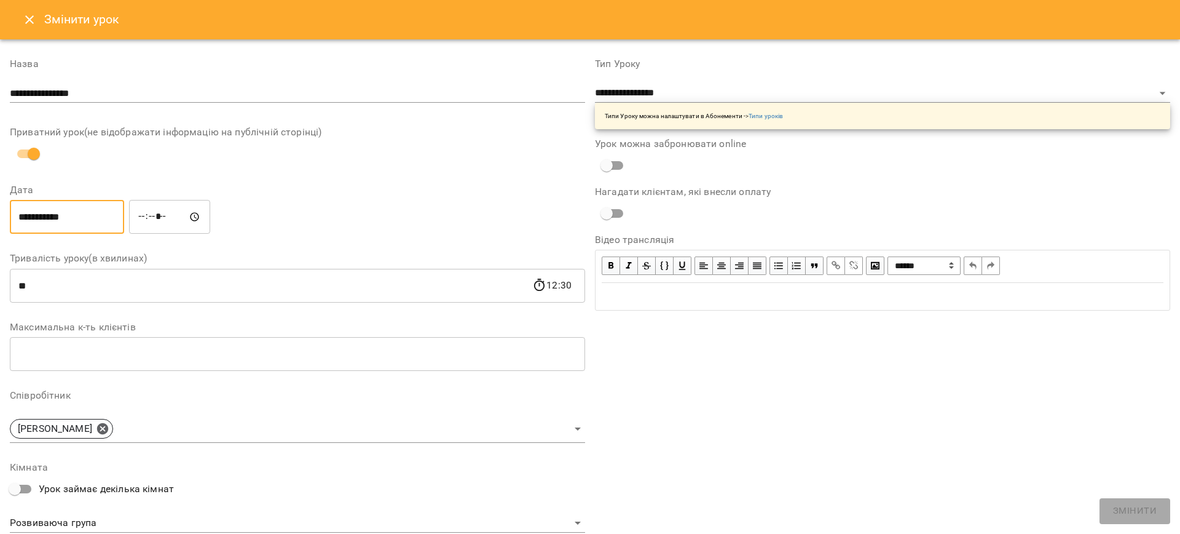
click at [73, 216] on input "**********" at bounding box center [67, 217] width 114 height 34
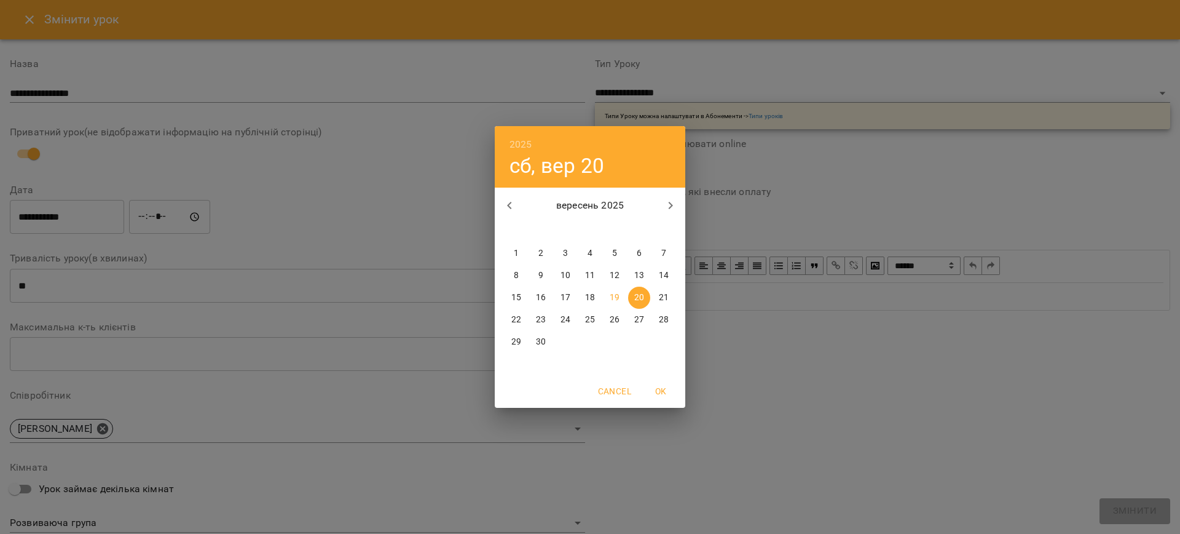
click at [564, 316] on p "24" at bounding box center [566, 319] width 10 height 12
type input "**********"
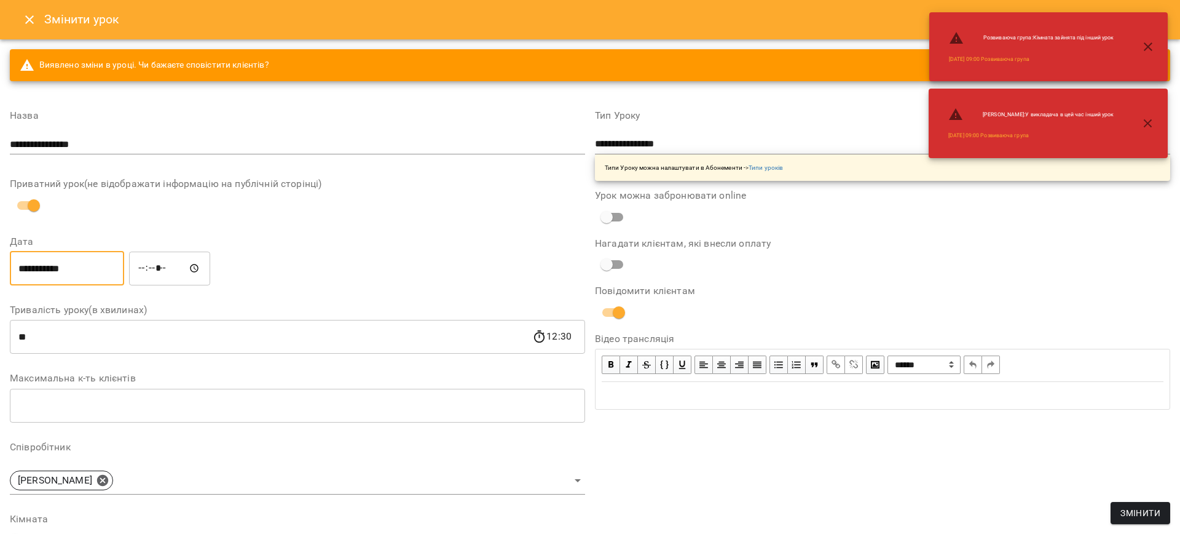
click at [145, 266] on input "*****" at bounding box center [169, 268] width 81 height 34
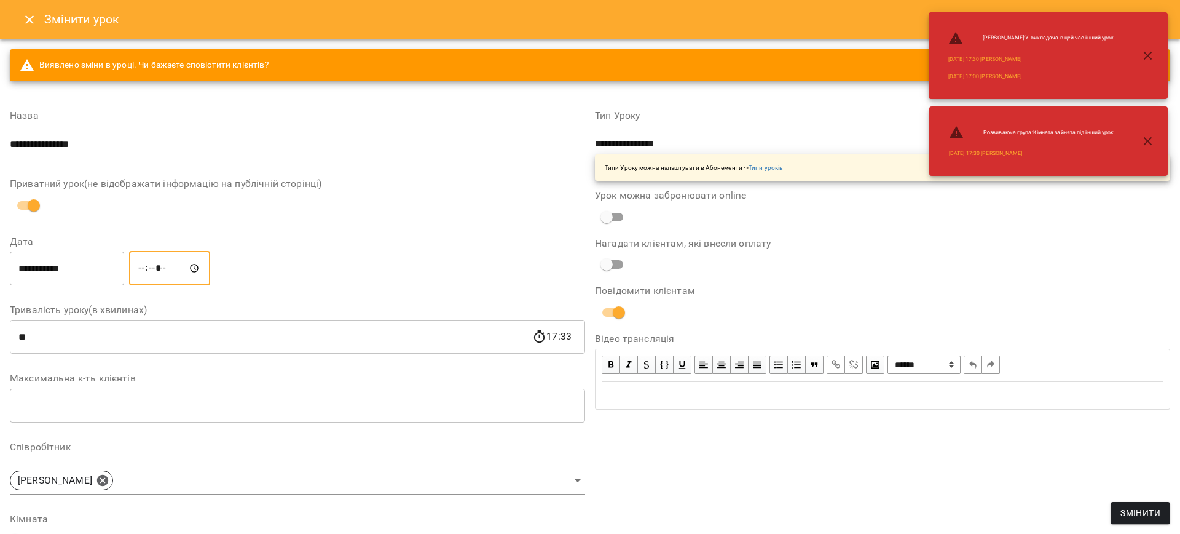
type input "*****"
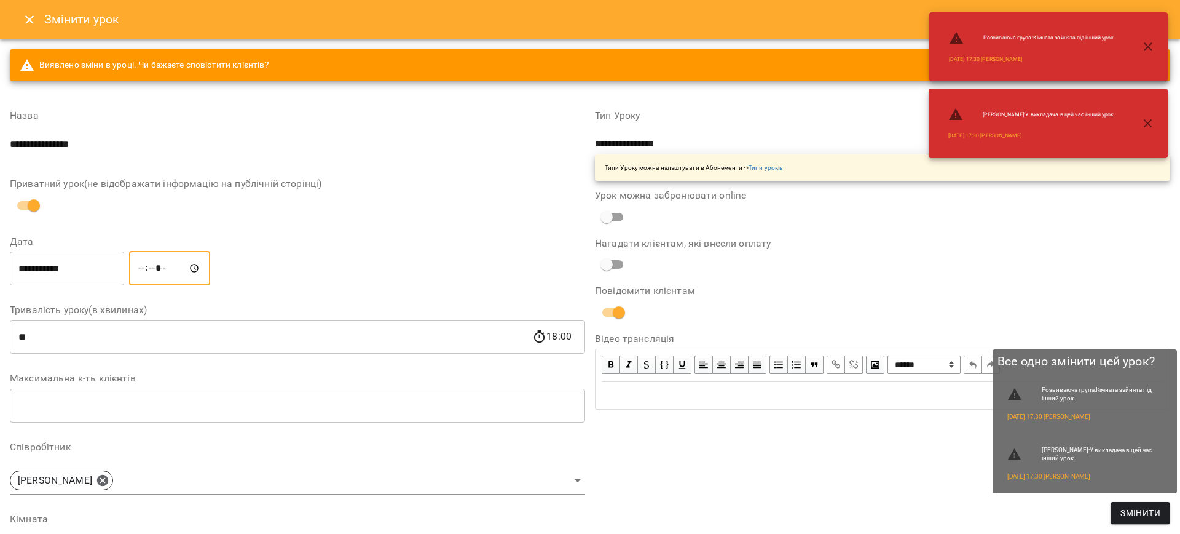
click at [1143, 513] on span "Змінити" at bounding box center [1141, 512] width 40 height 15
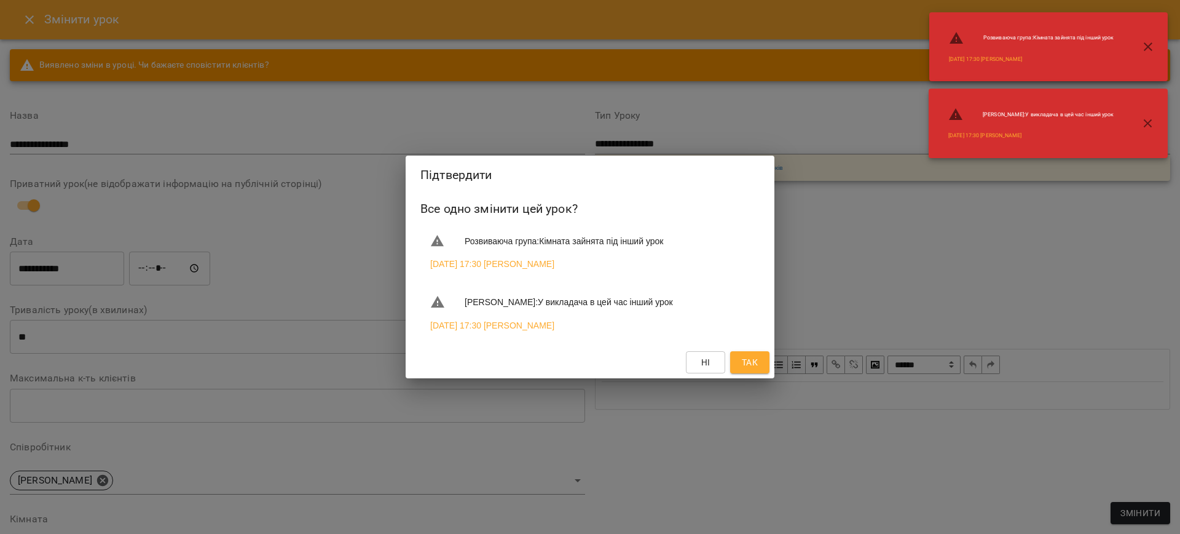
click at [751, 363] on span "Так" at bounding box center [750, 362] width 16 height 15
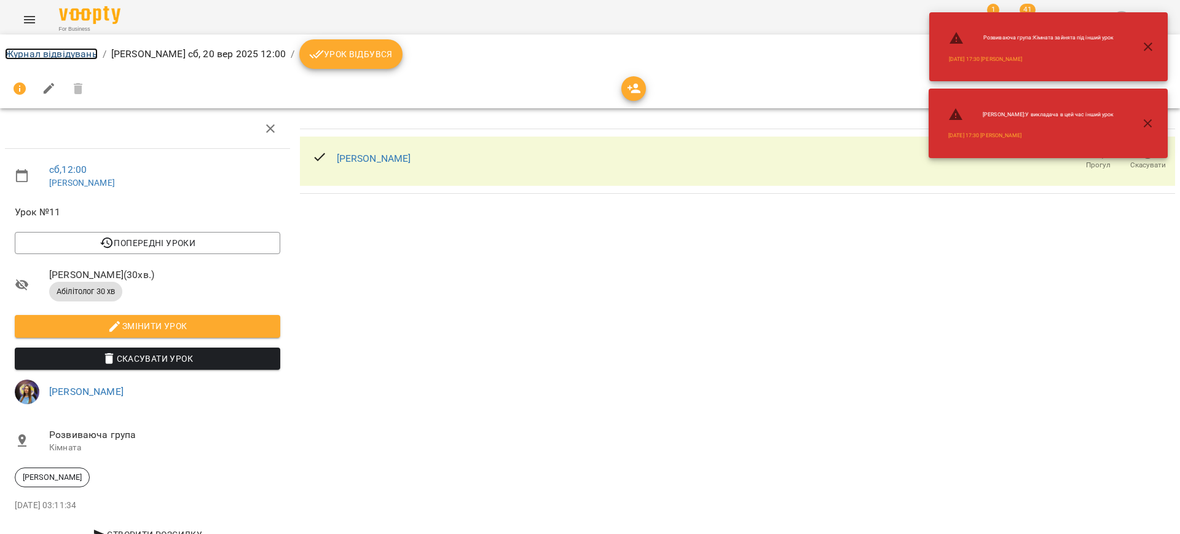
click at [47, 58] on link "Журнал відвідувань" at bounding box center [51, 54] width 93 height 12
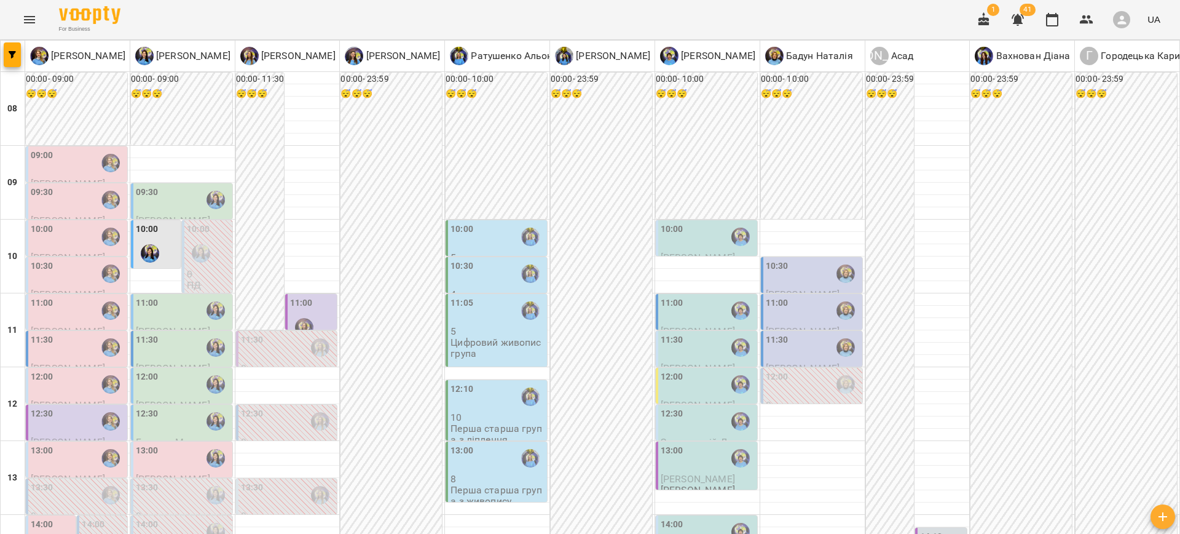
click at [675, 347] on div "11:30" at bounding box center [708, 347] width 94 height 28
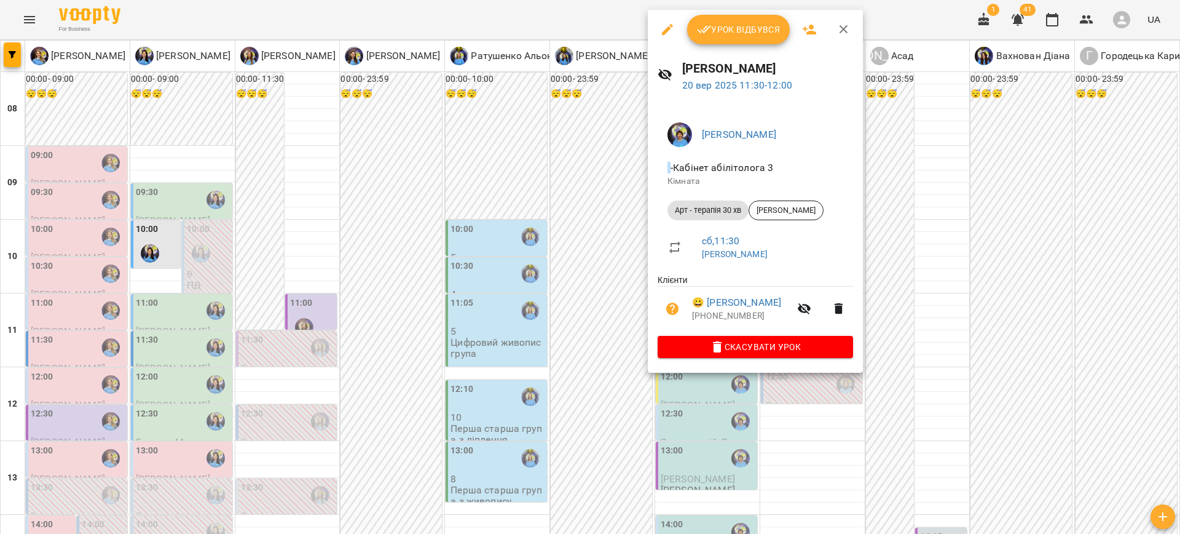
click at [664, 33] on icon "button" at bounding box center [667, 29] width 11 height 11
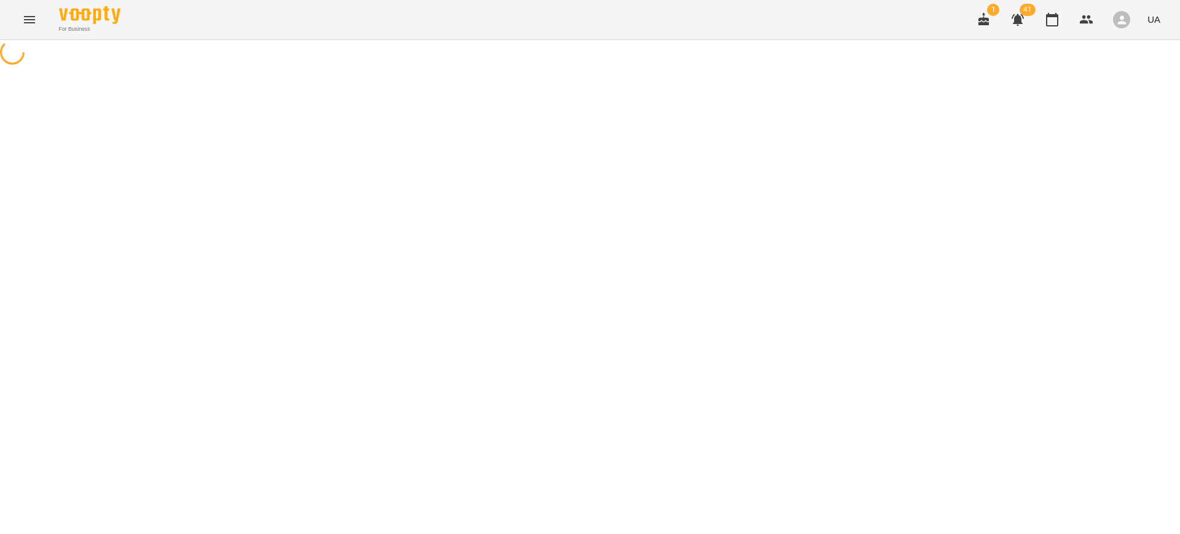
select select "**********"
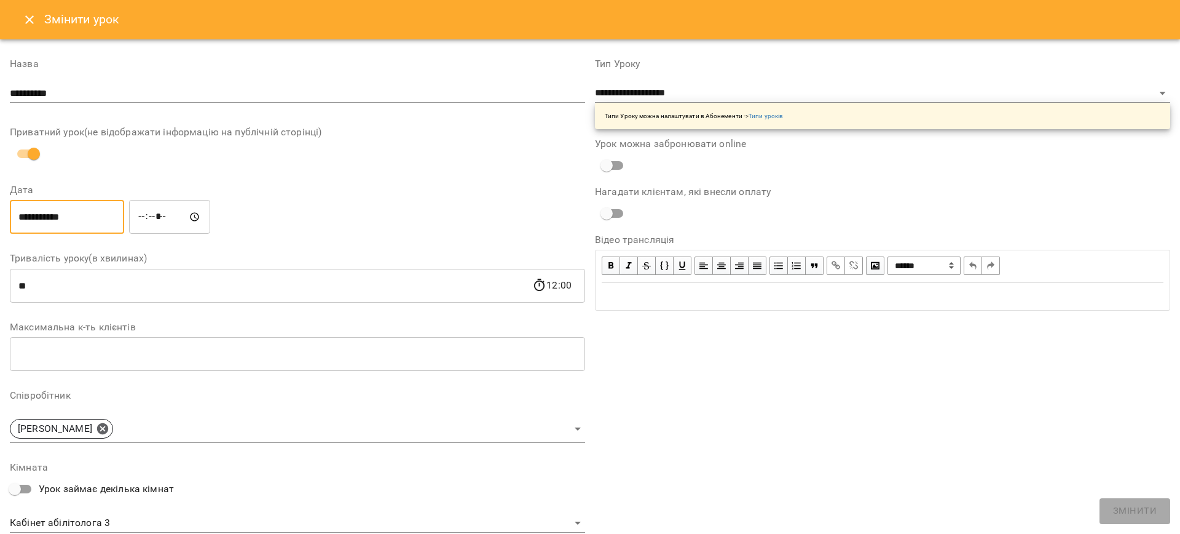
click at [44, 221] on input "**********" at bounding box center [67, 217] width 114 height 34
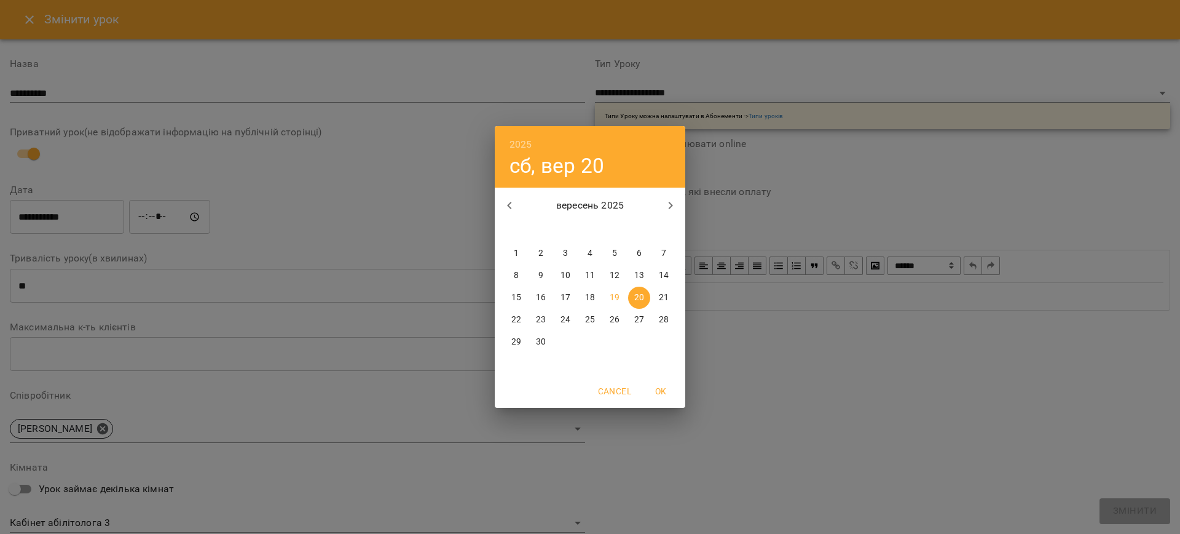
click at [565, 315] on p "24" at bounding box center [566, 319] width 10 height 12
type input "**********"
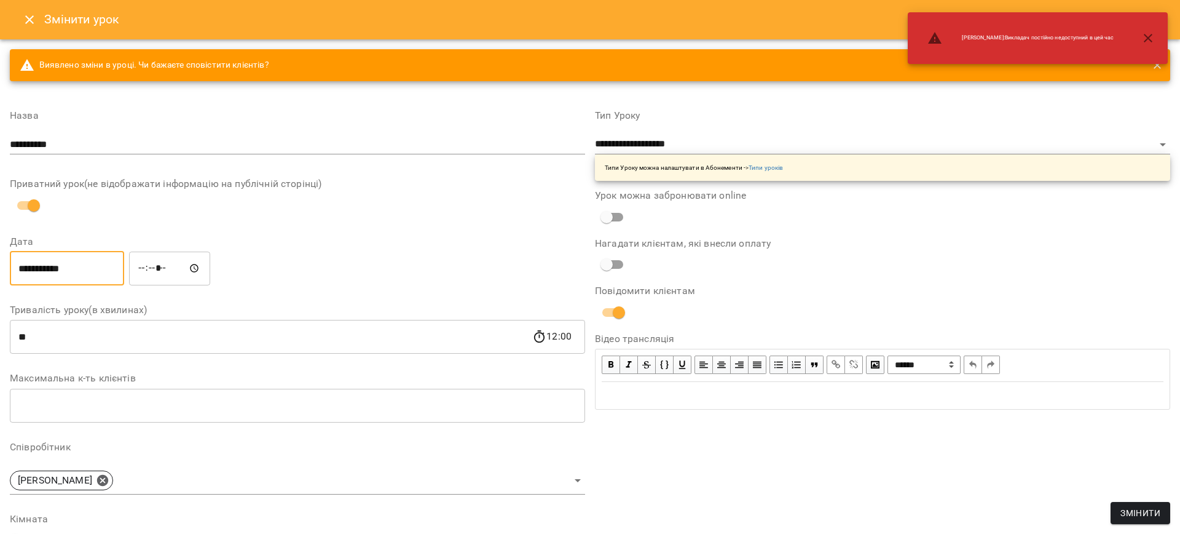
click at [150, 268] on input "*****" at bounding box center [169, 268] width 81 height 34
click at [142, 267] on input "*****" at bounding box center [169, 268] width 81 height 34
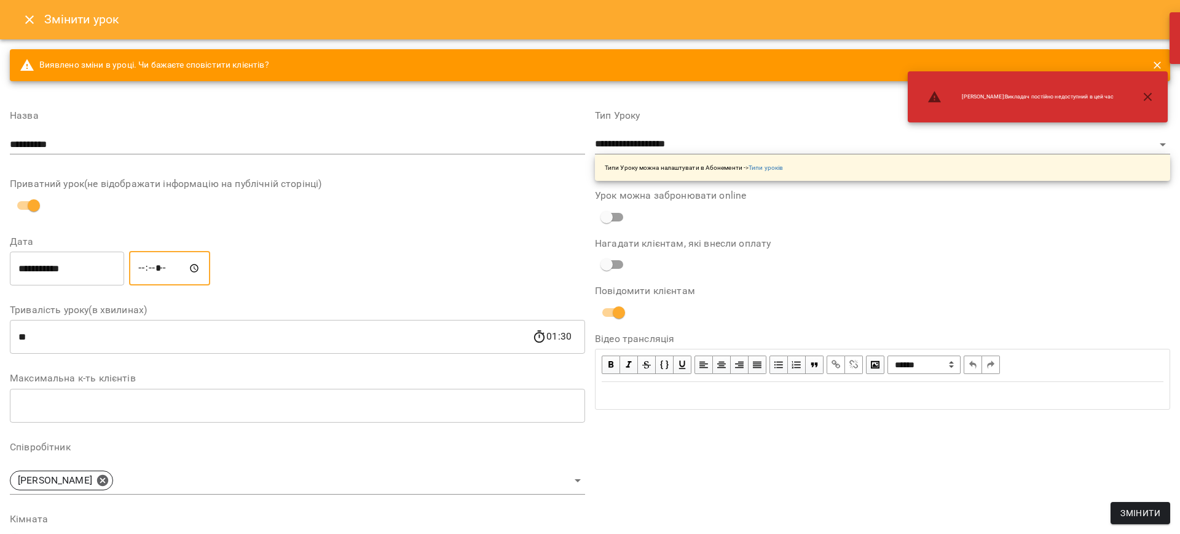
type input "*****"
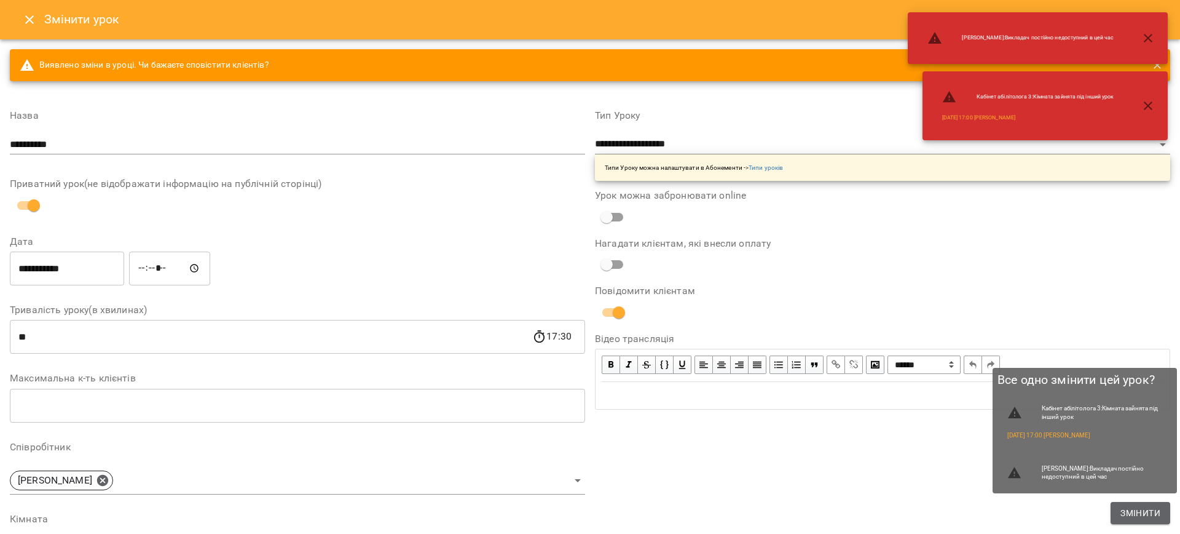
click at [1137, 514] on span "Змінити" at bounding box center [1141, 512] width 40 height 15
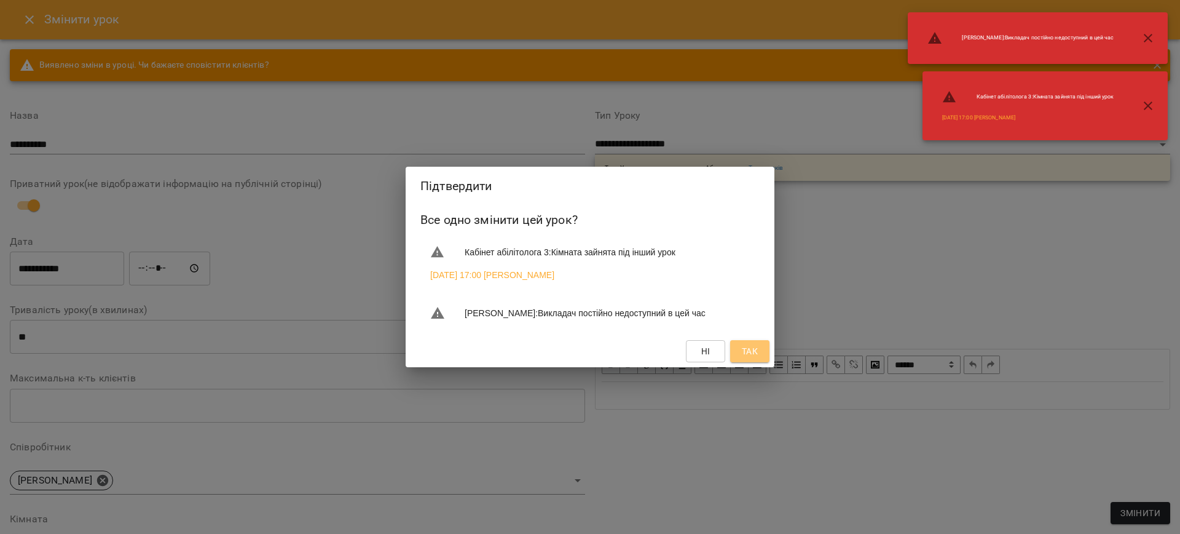
click at [756, 358] on span "Так" at bounding box center [750, 351] width 16 height 15
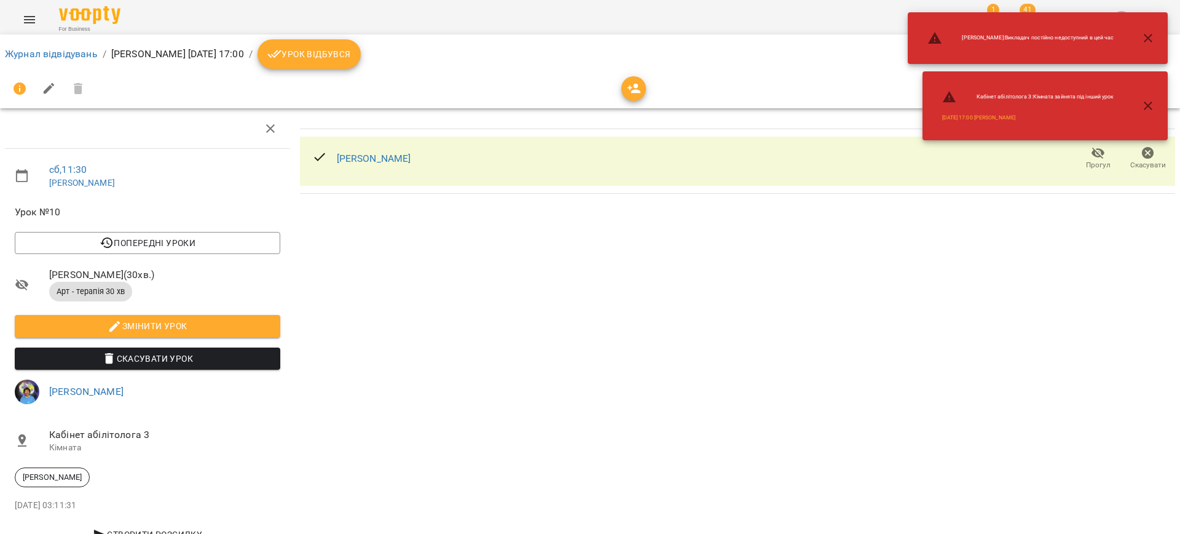
click at [1149, 37] on icon "button" at bounding box center [1148, 38] width 15 height 15
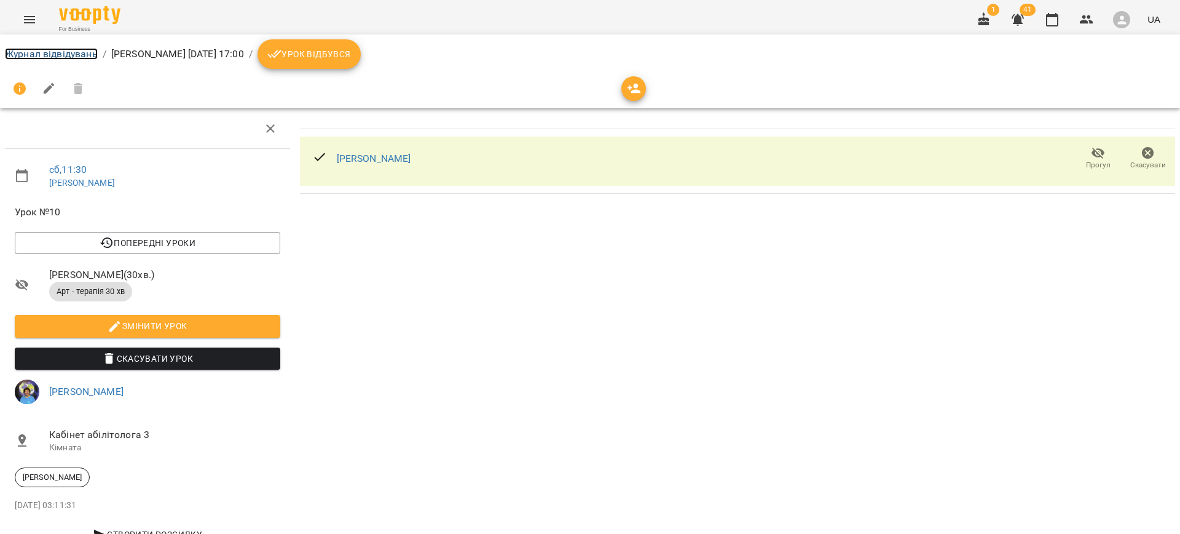
click at [15, 57] on link "Журнал відвідувань" at bounding box center [51, 54] width 93 height 12
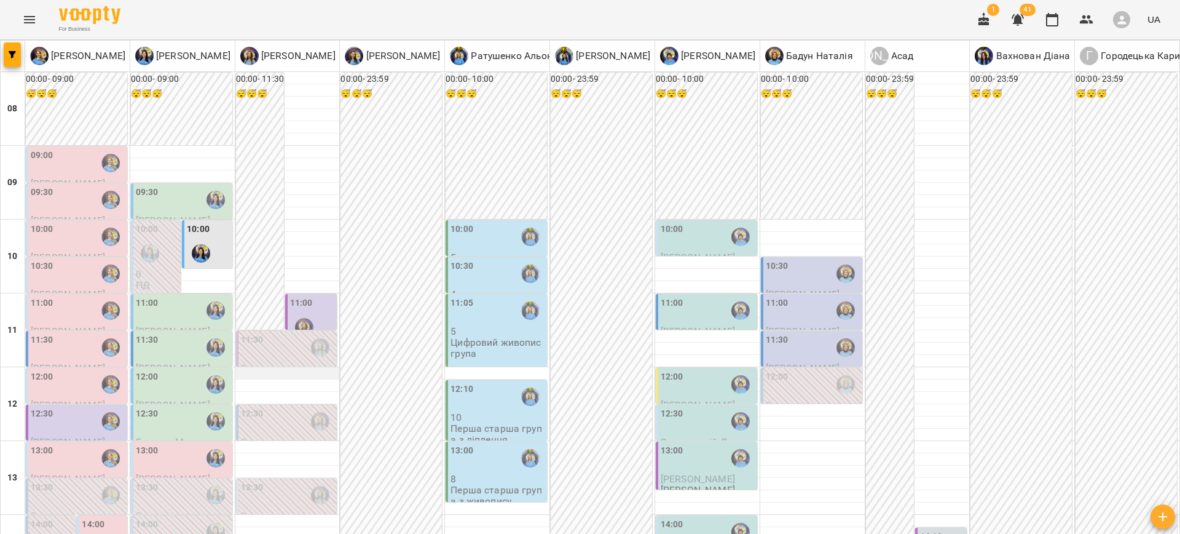
scroll to position [120, 0]
click at [306, 296] on label "11:00" at bounding box center [301, 303] width 23 height 14
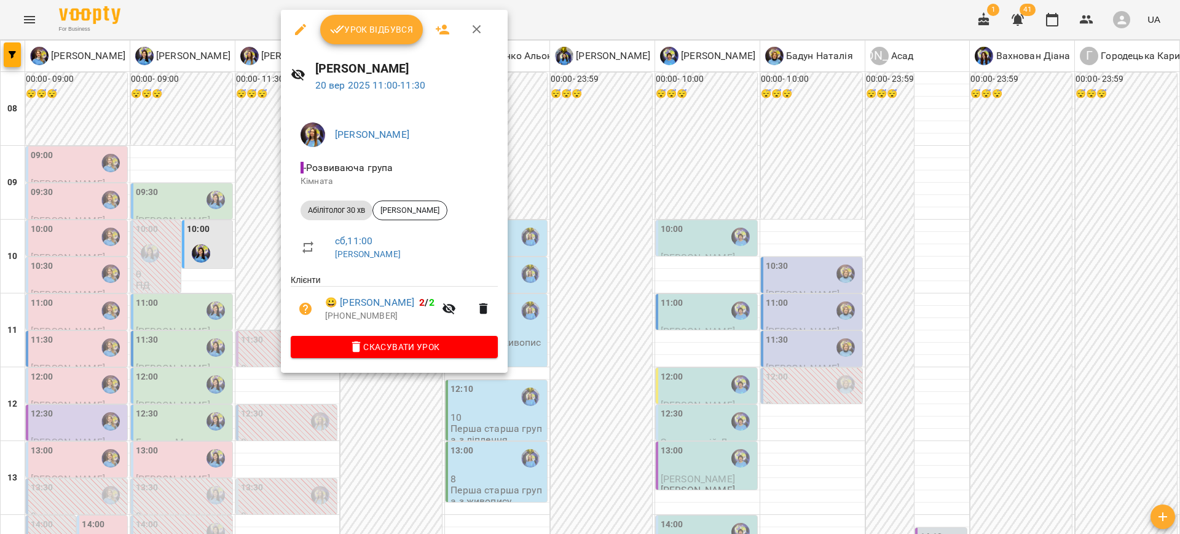
click at [308, 435] on div at bounding box center [590, 267] width 1180 height 534
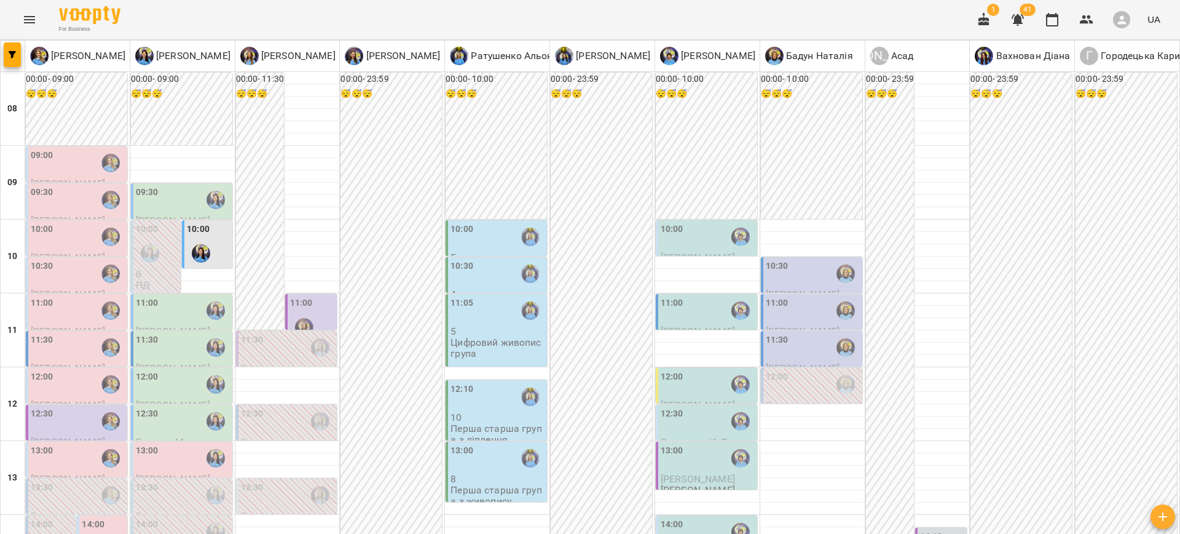
scroll to position [147, 0]
click at [672, 296] on div "11:00" at bounding box center [672, 310] width 23 height 28
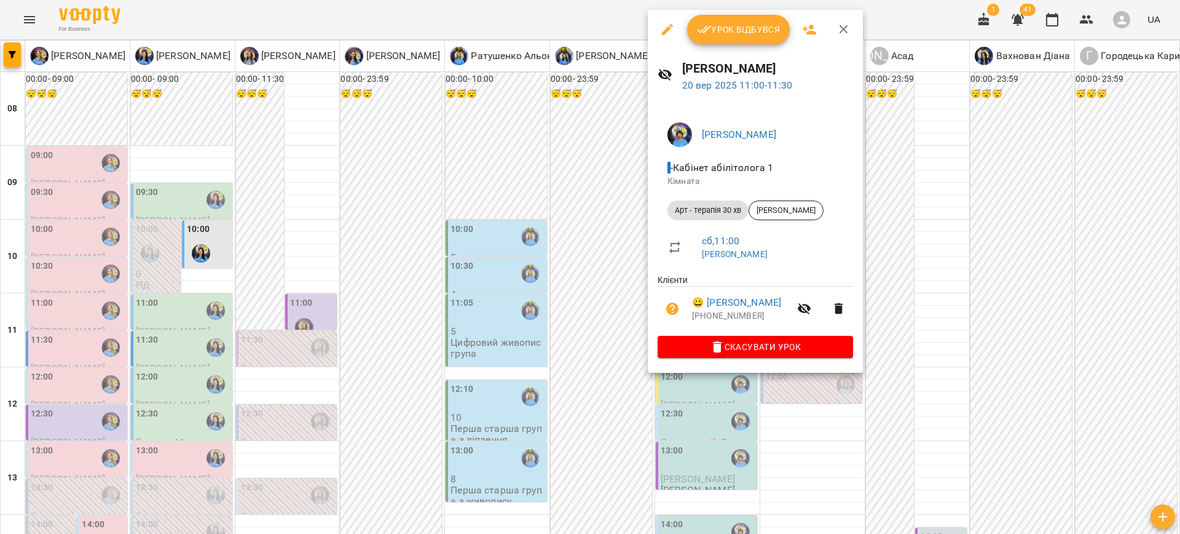
click at [291, 303] on div at bounding box center [590, 267] width 1180 height 534
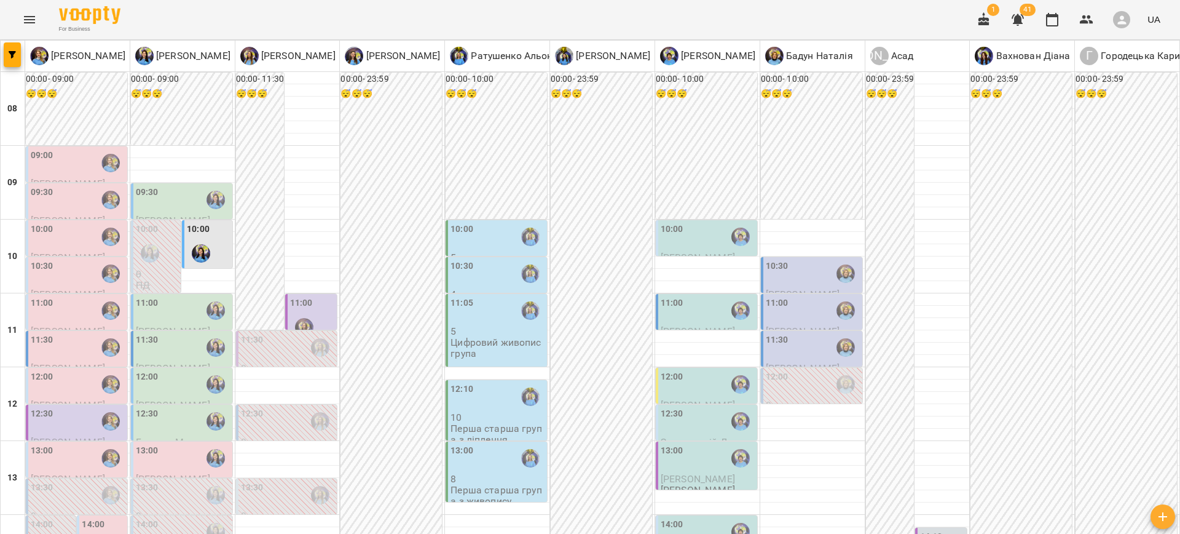
scroll to position [269, 0]
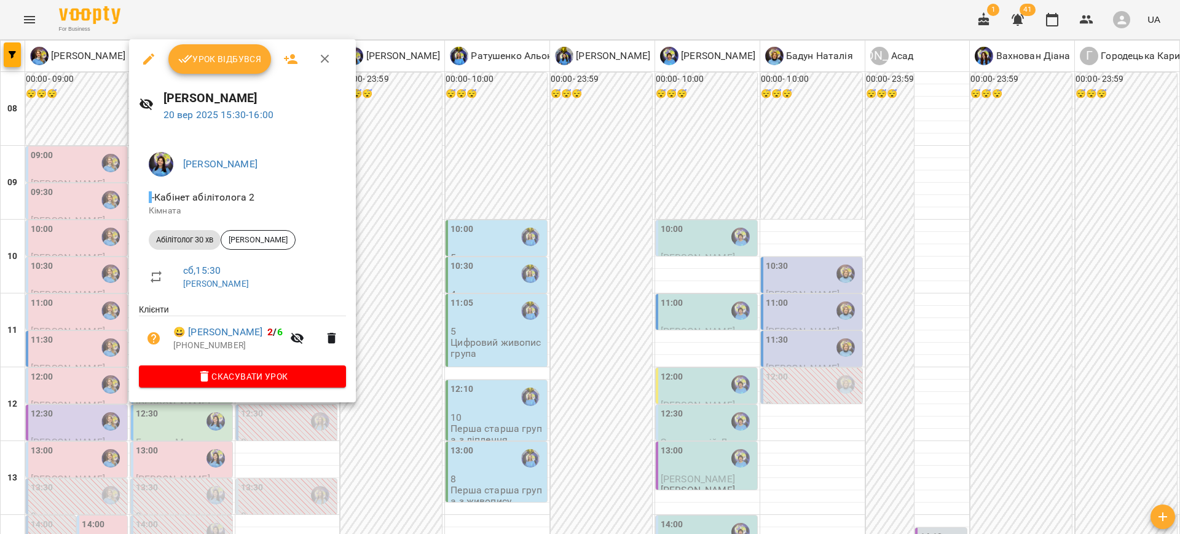
click at [432, 245] on div at bounding box center [590, 267] width 1180 height 534
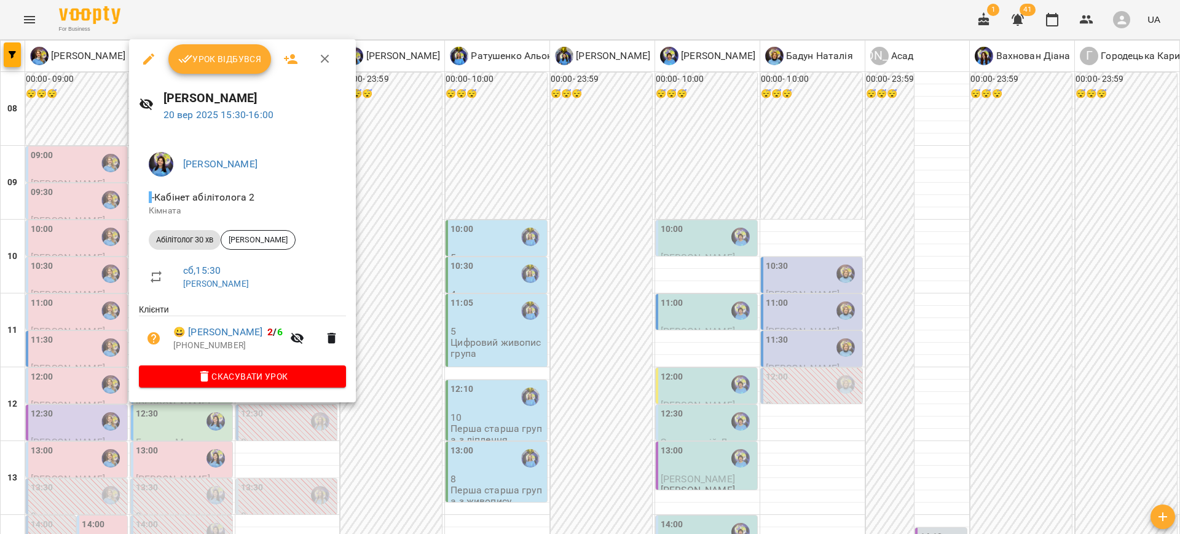
click at [144, 58] on icon "button" at bounding box center [148, 59] width 15 height 15
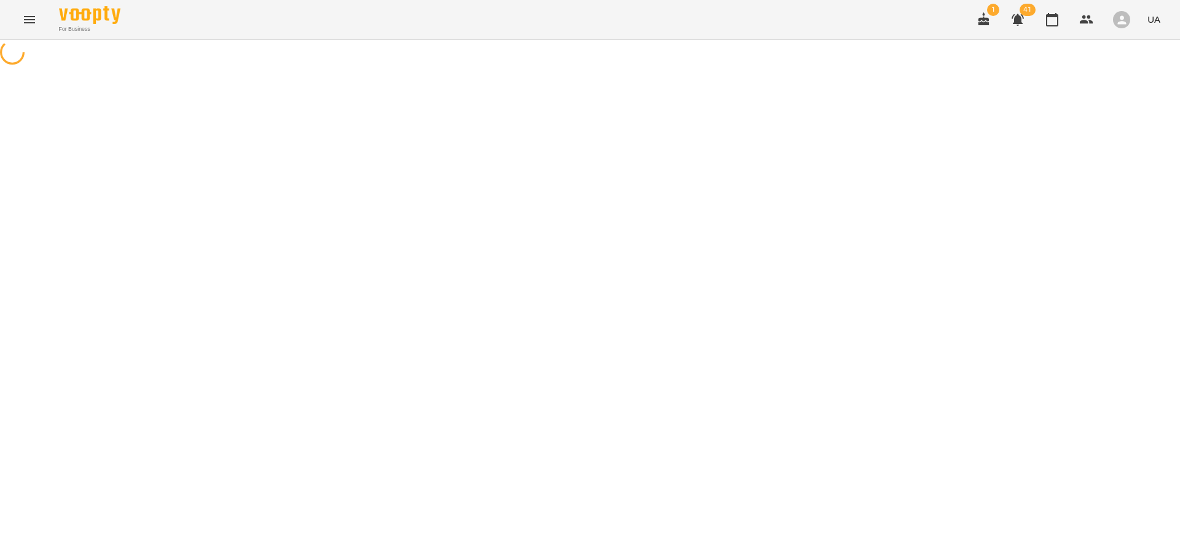
select select "**********"
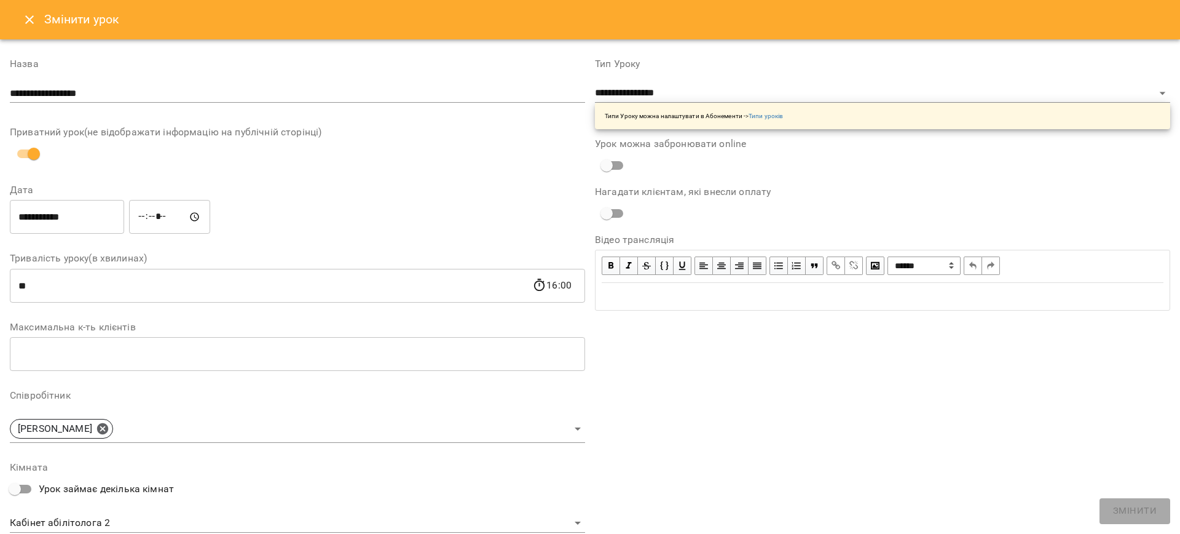
click at [144, 216] on input "*****" at bounding box center [169, 217] width 81 height 34
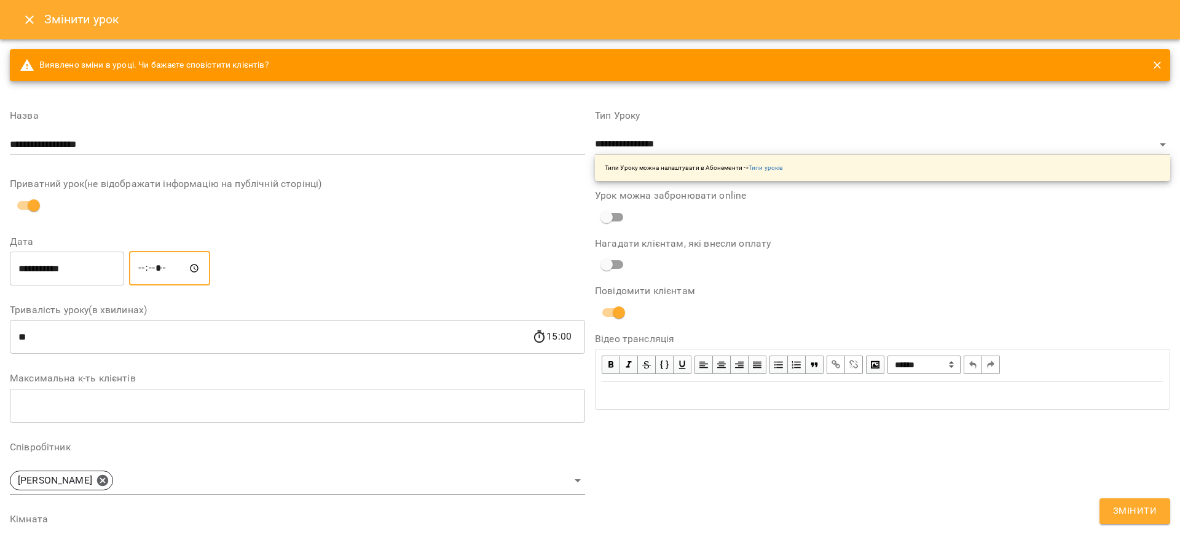
type input "*****"
click at [1134, 514] on span "Змінити" at bounding box center [1135, 511] width 44 height 16
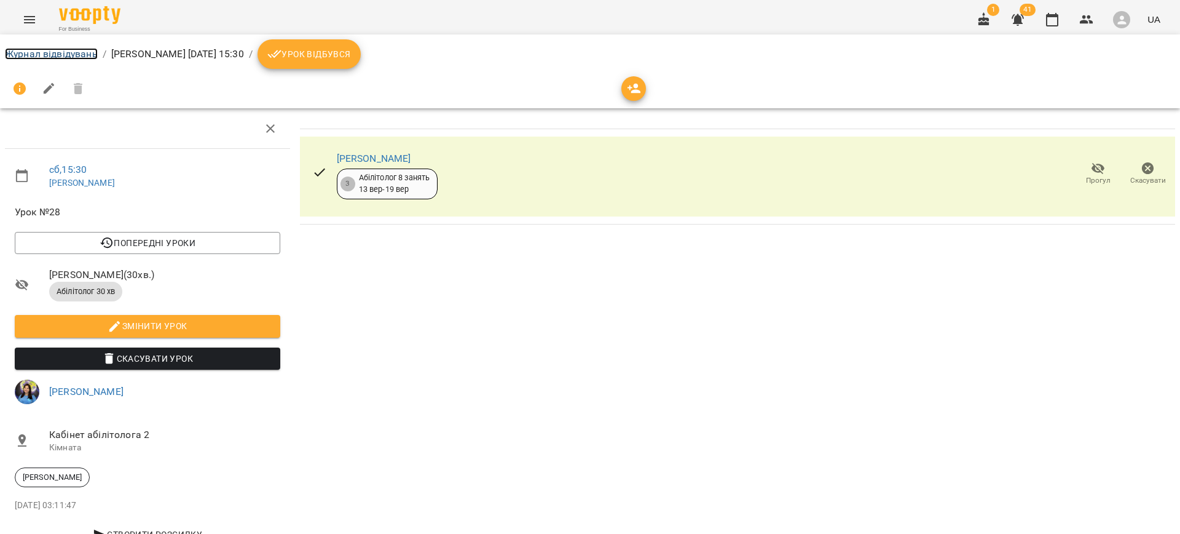
click at [48, 52] on link "Журнал відвідувань" at bounding box center [51, 54] width 93 height 12
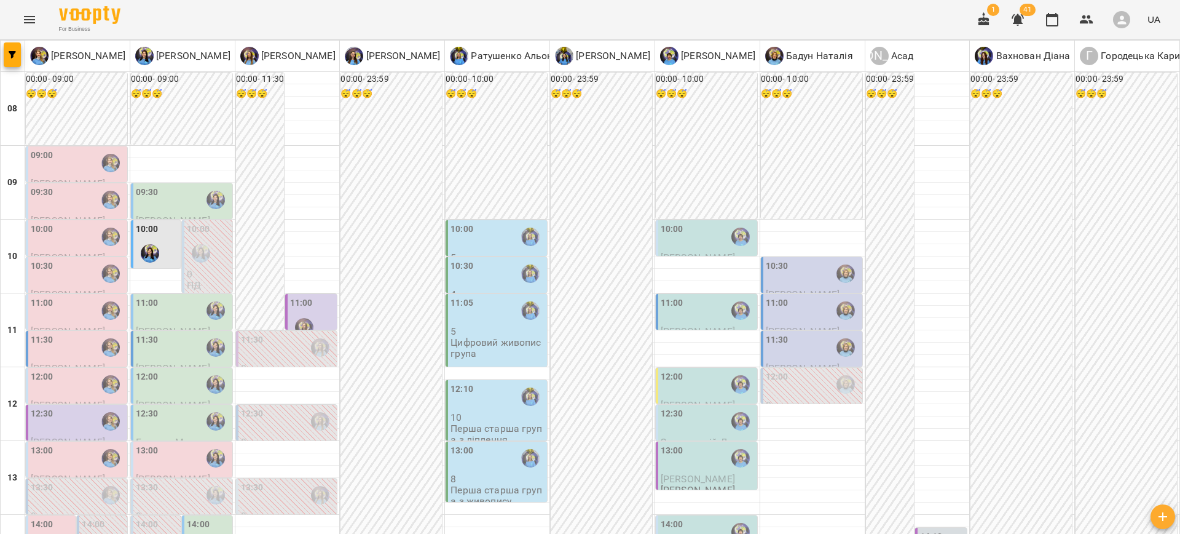
scroll to position [280, 0]
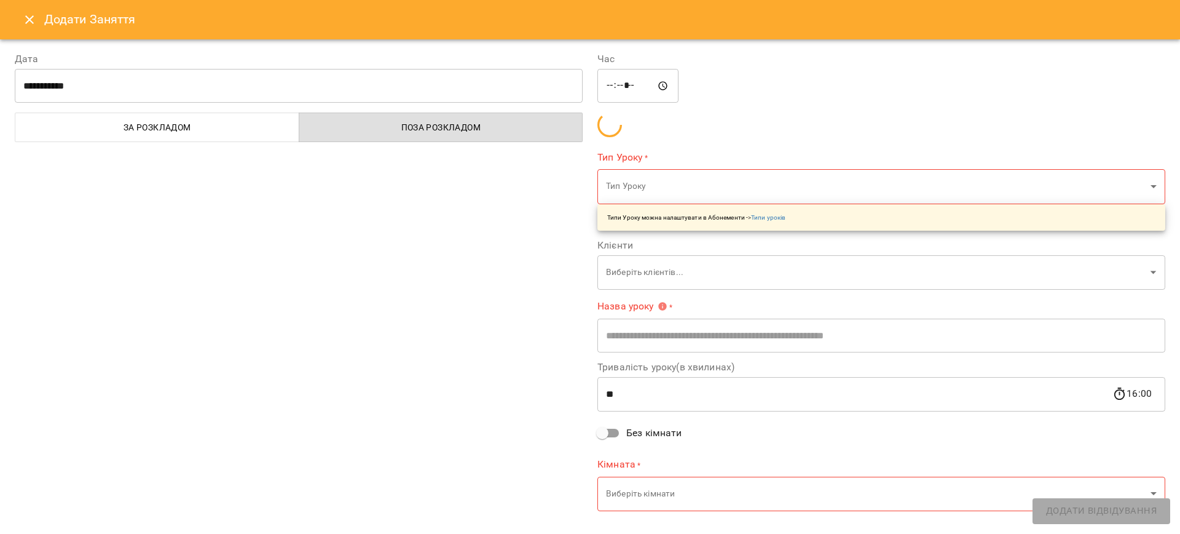
type input "**********"
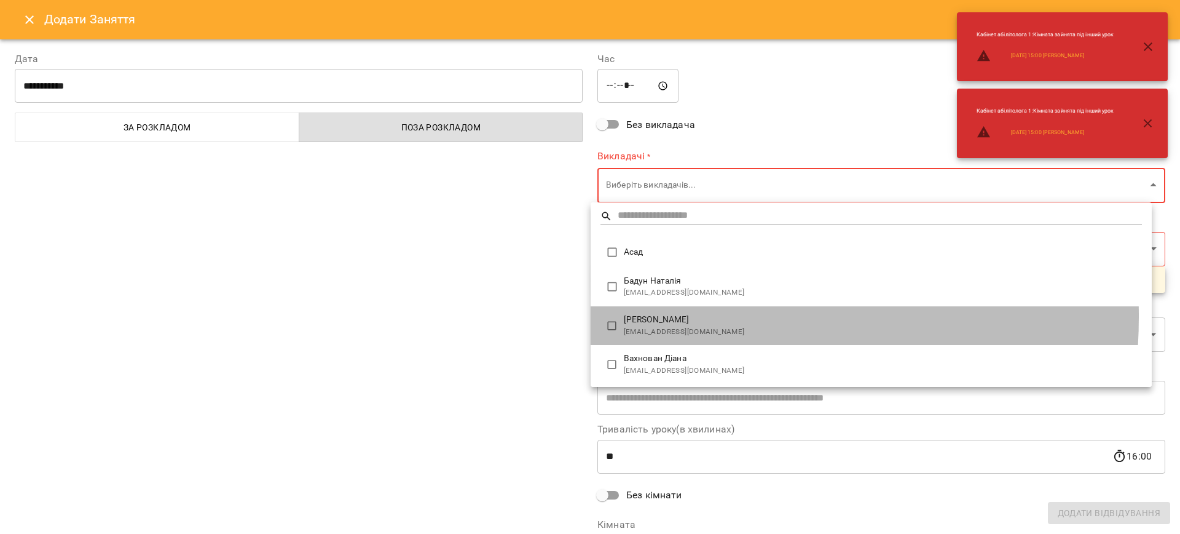
click at [663, 317] on span "[PERSON_NAME]" at bounding box center [883, 319] width 518 height 12
type input "**********"
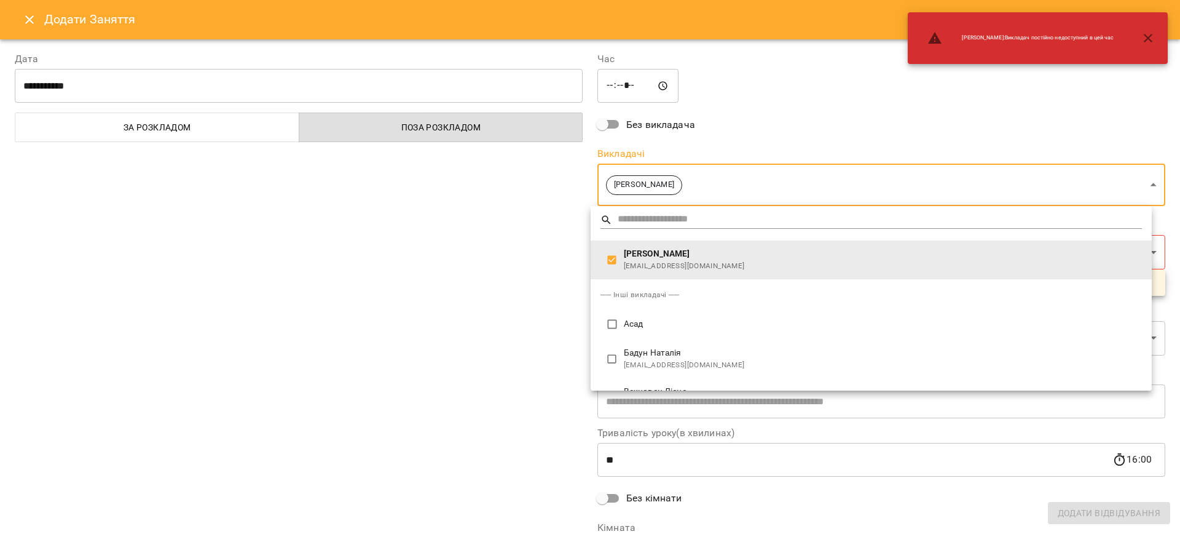
drag, startPoint x: 506, startPoint y: 282, endPoint x: 585, endPoint y: 266, distance: 80.8
click at [507, 281] on div at bounding box center [590, 267] width 1180 height 534
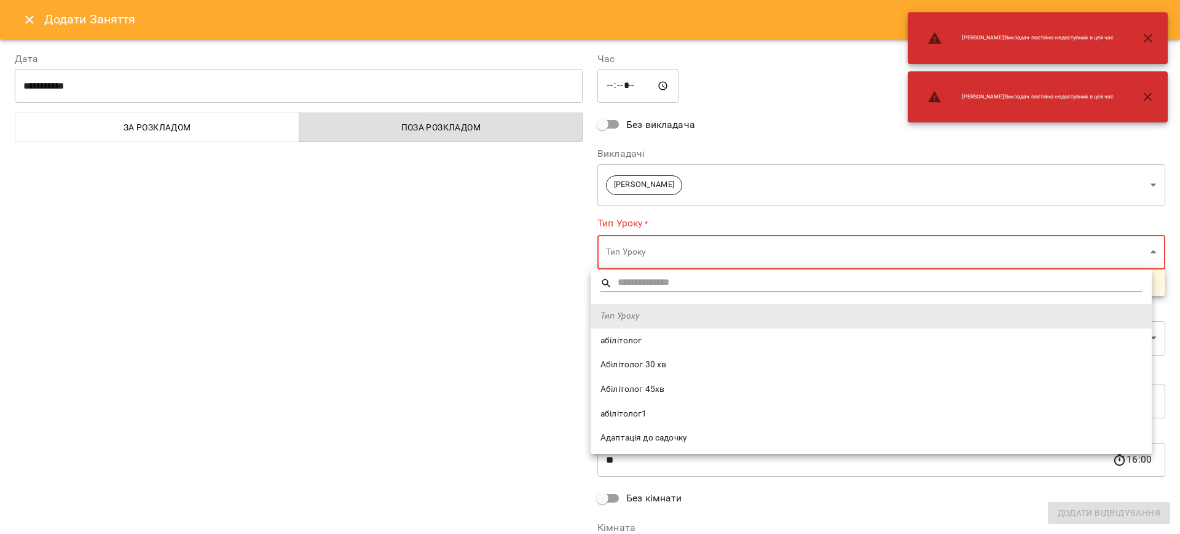
click at [641, 363] on span "Абілітолог 30 хв" at bounding box center [872, 364] width 542 height 12
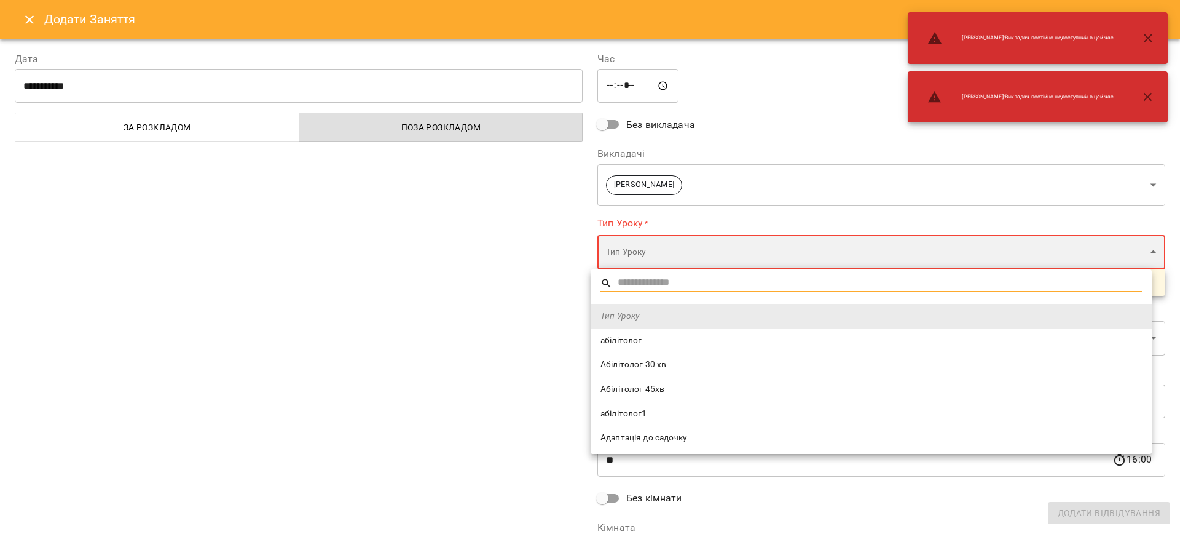
type input "**********"
type input "**"
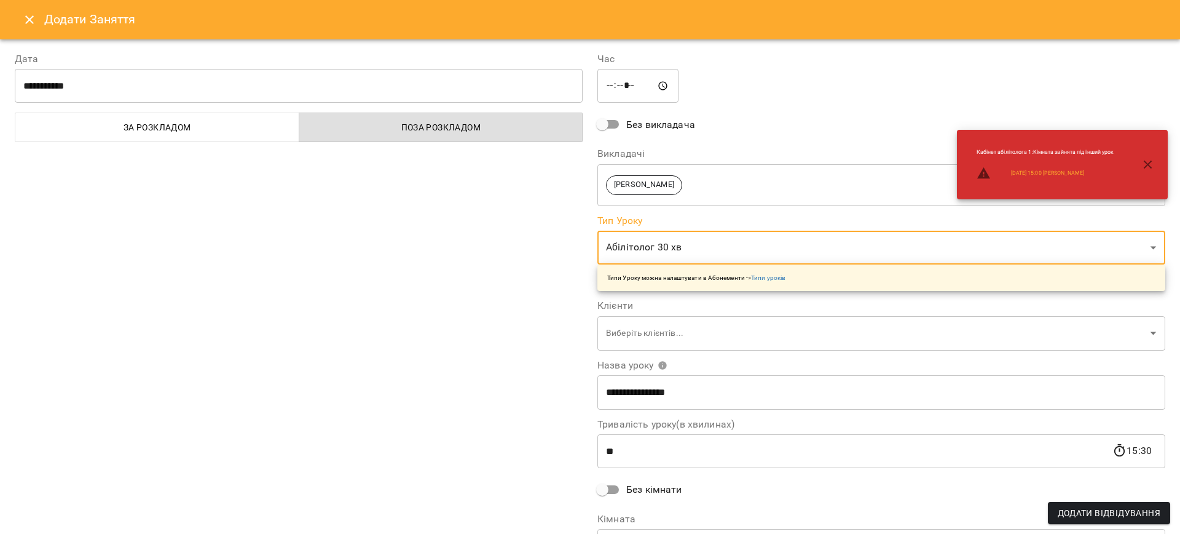
click at [372, 351] on div "**********" at bounding box center [298, 313] width 583 height 553
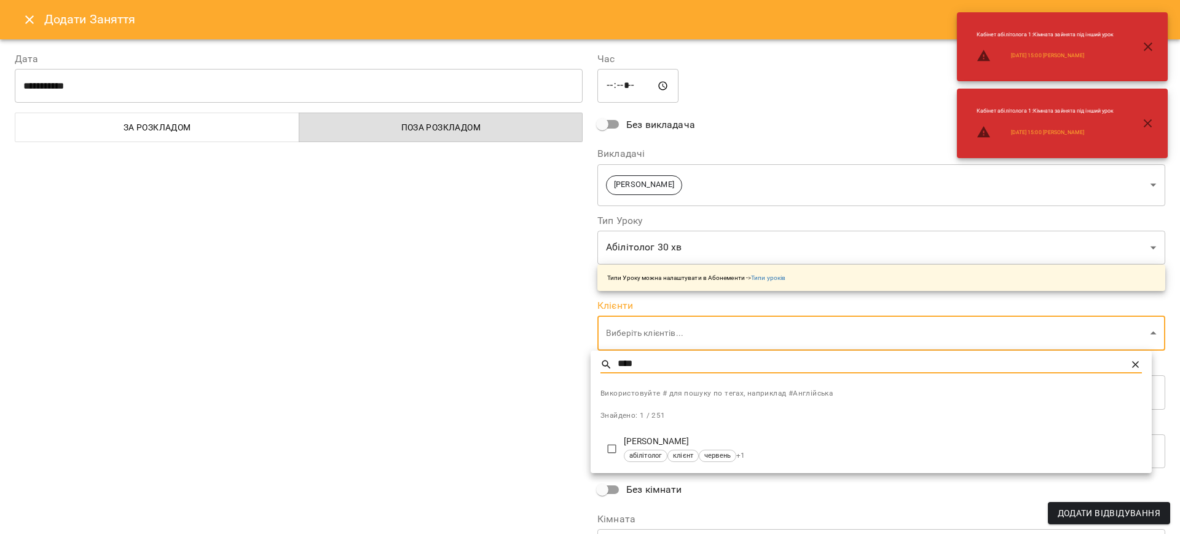
type input "****"
type input "**********"
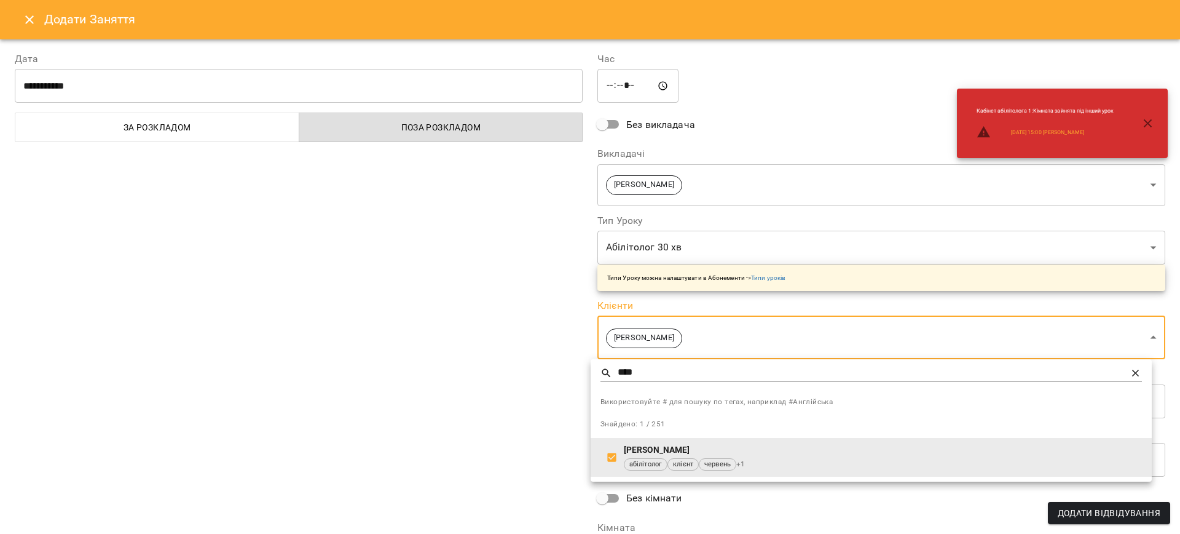
drag, startPoint x: 455, startPoint y: 402, endPoint x: 468, endPoint y: 412, distance: 15.7
click at [456, 402] on div at bounding box center [590, 267] width 1180 height 534
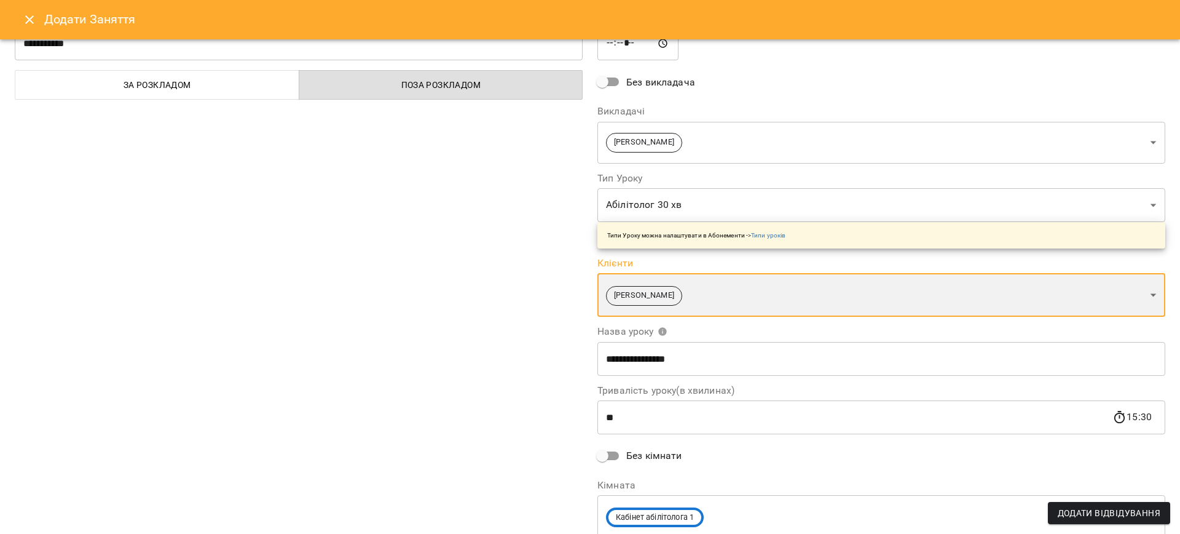
scroll to position [89, 0]
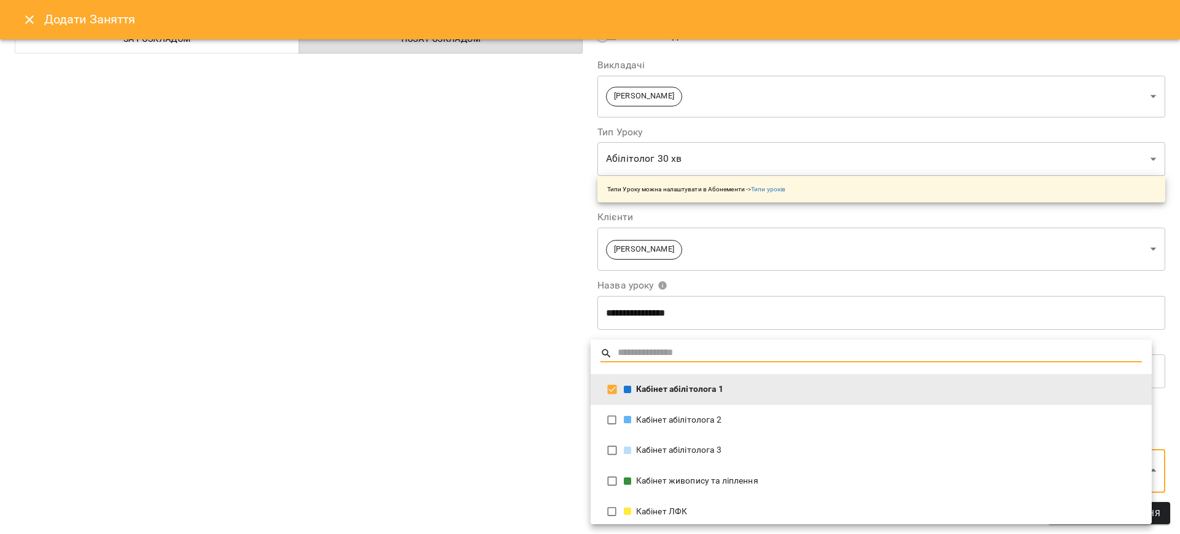
click at [659, 420] on div "Кабінет абілітолога 2" at bounding box center [883, 420] width 518 height 12
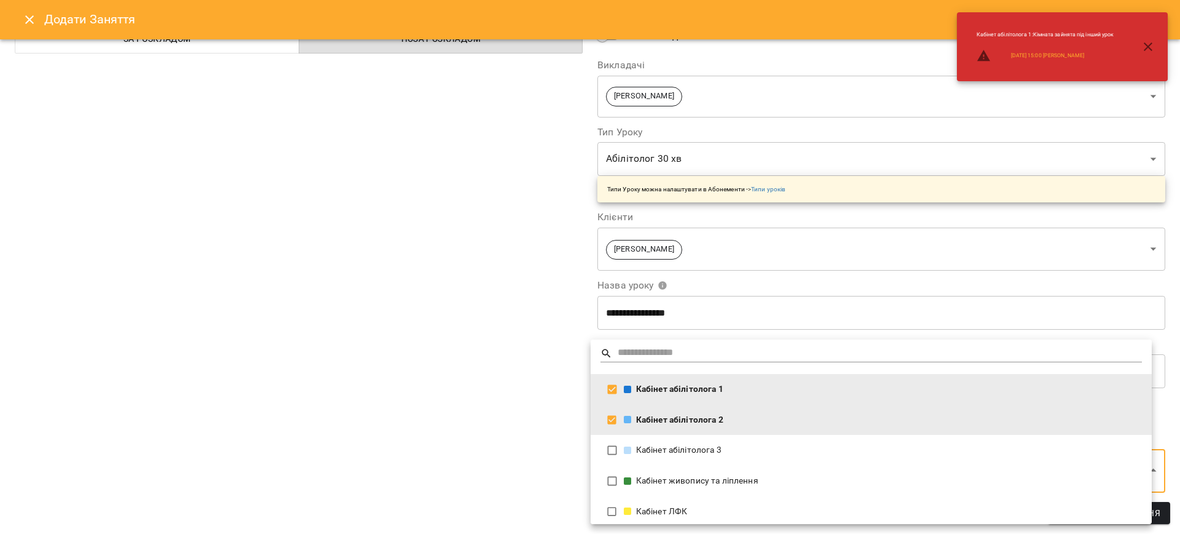
drag, startPoint x: 669, startPoint y: 390, endPoint x: 688, endPoint y: 398, distance: 20.9
click at [669, 390] on div "Кабінет абілітолога 1" at bounding box center [883, 389] width 518 height 12
type input "**********"
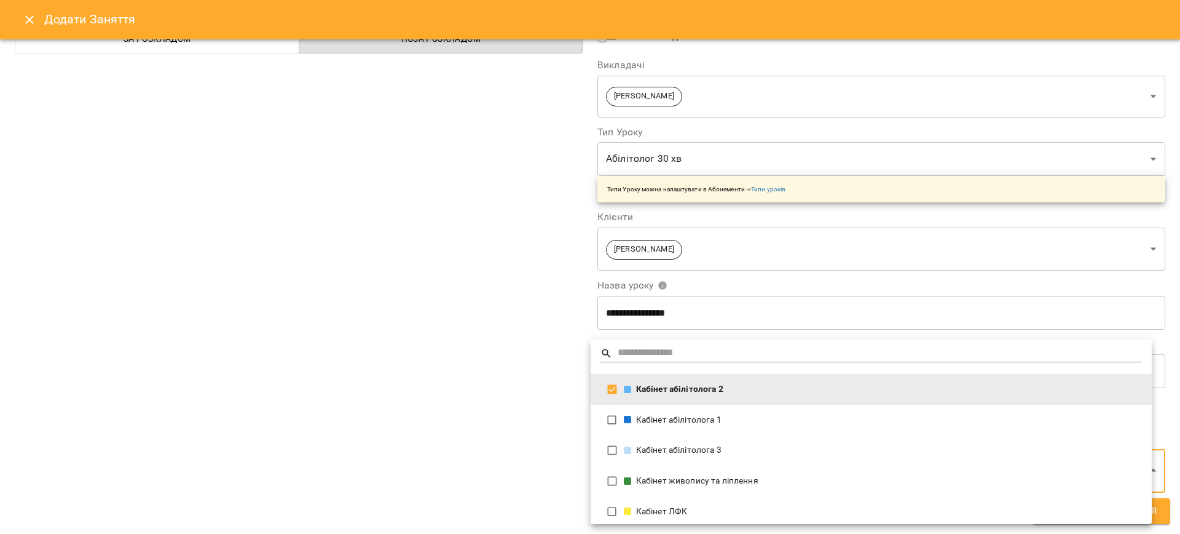
click at [435, 431] on div at bounding box center [590, 267] width 1180 height 534
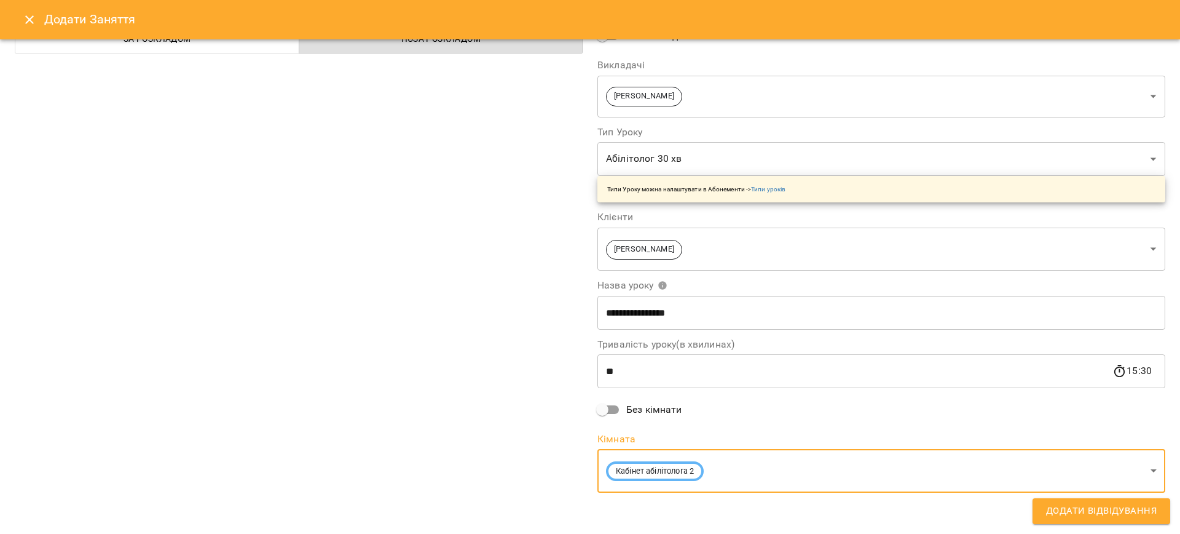
click at [1125, 519] on button "Додати Відвідування" at bounding box center [1102, 511] width 138 height 26
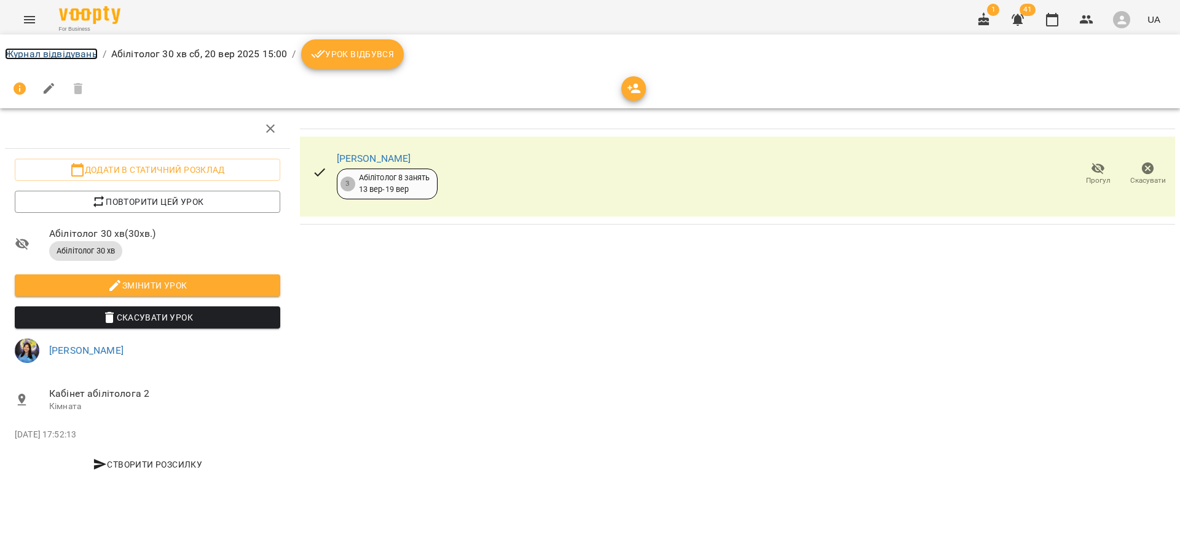
click at [75, 55] on link "Журнал відвідувань" at bounding box center [51, 54] width 93 height 12
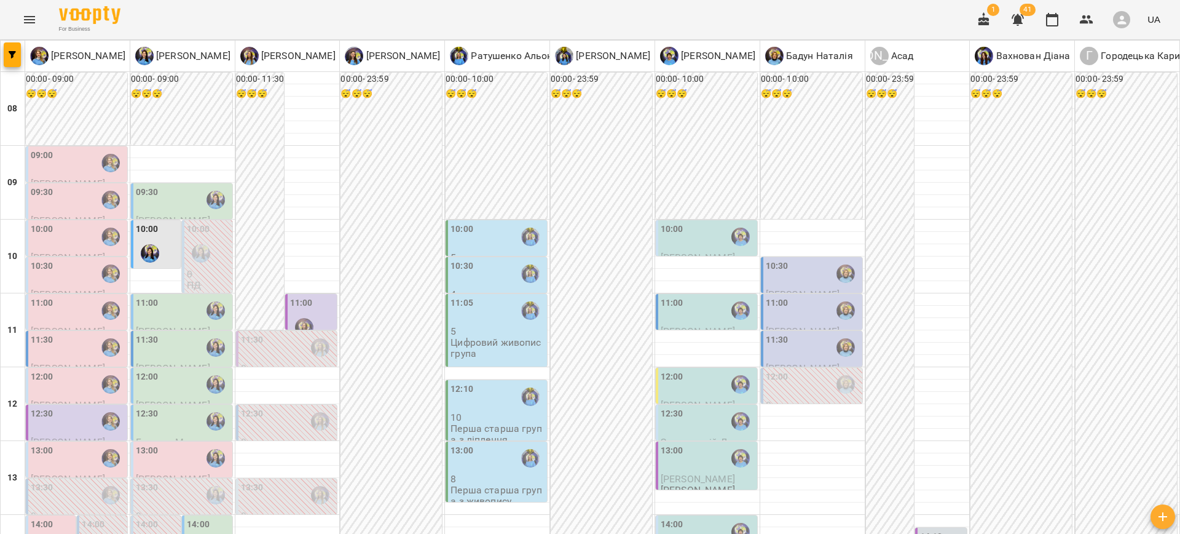
scroll to position [387, 0]
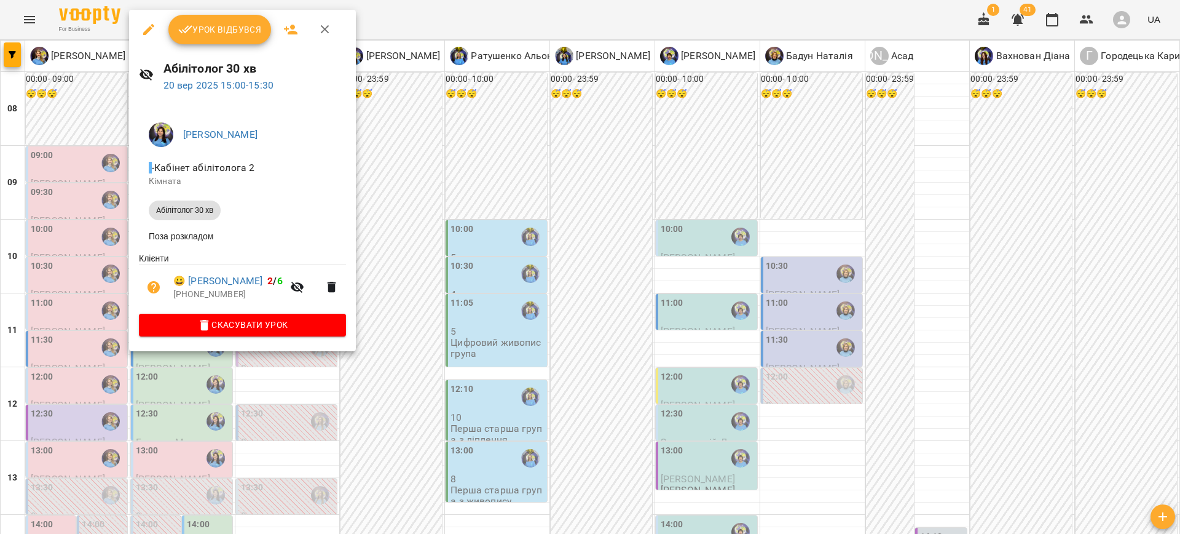
click at [144, 33] on icon "button" at bounding box center [148, 29] width 11 height 11
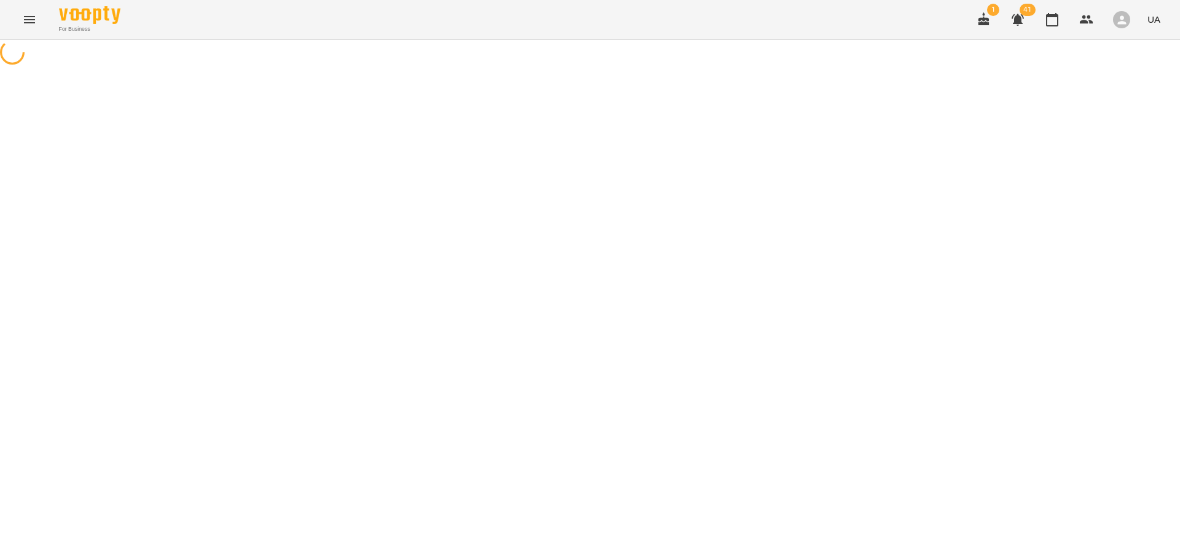
select select "**********"
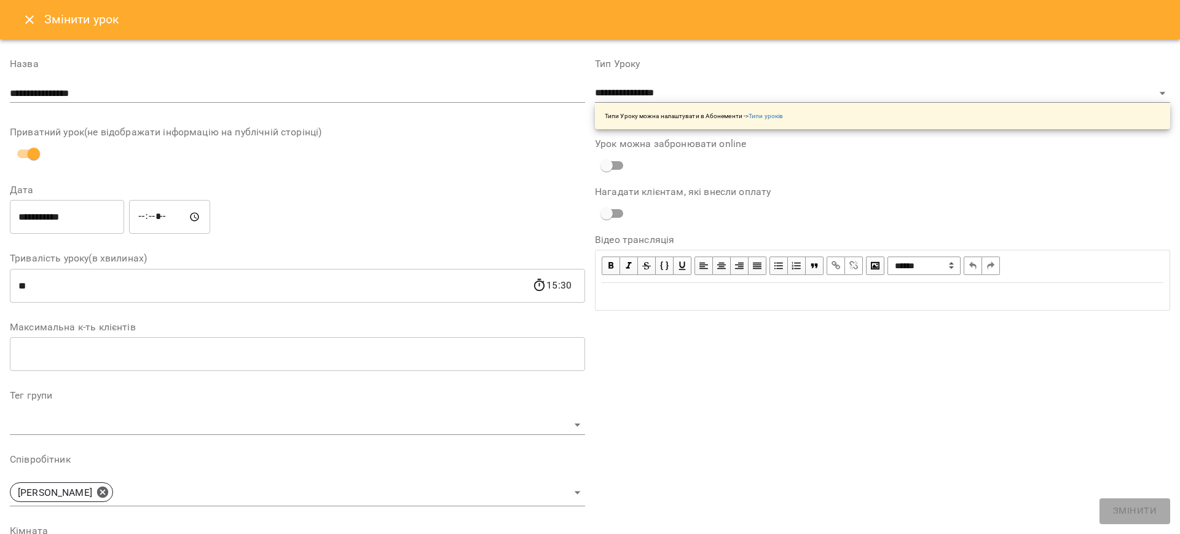
click at [143, 215] on input "*****" at bounding box center [169, 217] width 81 height 34
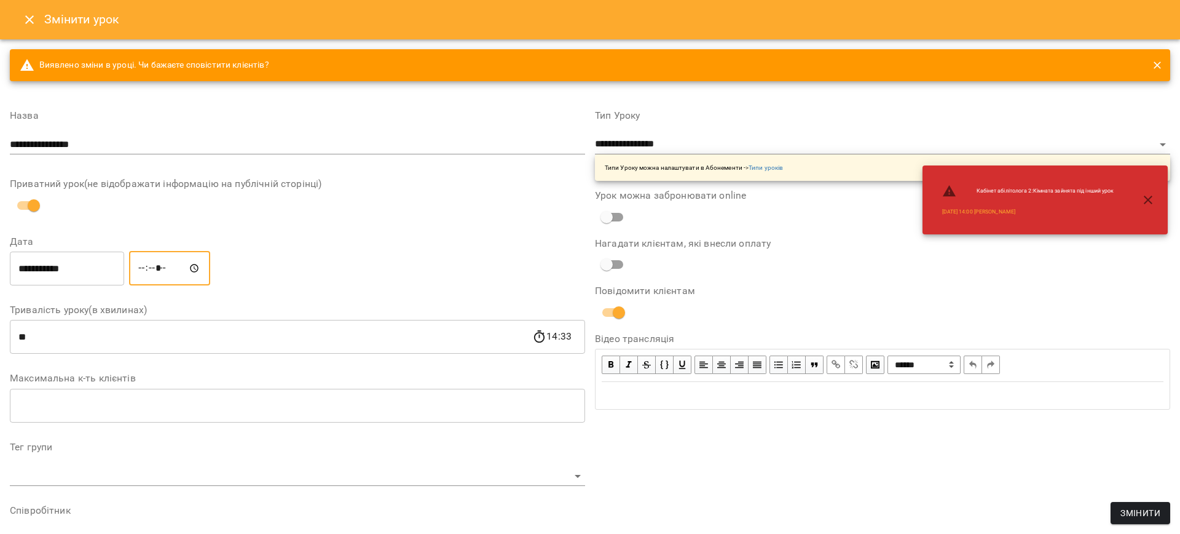
type input "*****"
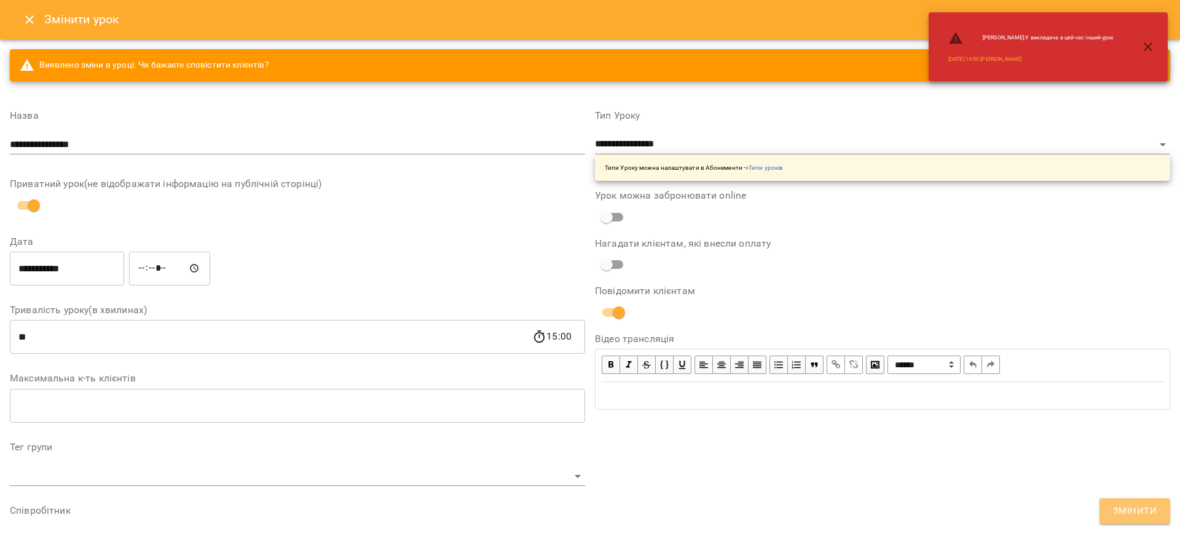
click at [1133, 508] on span "Змінити" at bounding box center [1135, 511] width 44 height 16
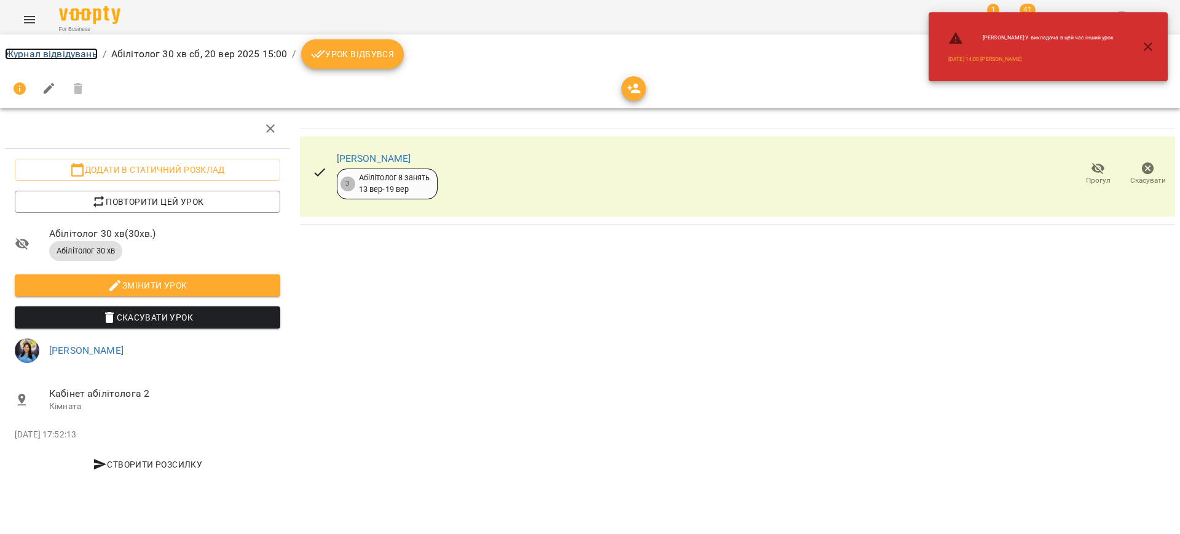
click at [53, 55] on link "Журнал відвідувань" at bounding box center [51, 54] width 93 height 12
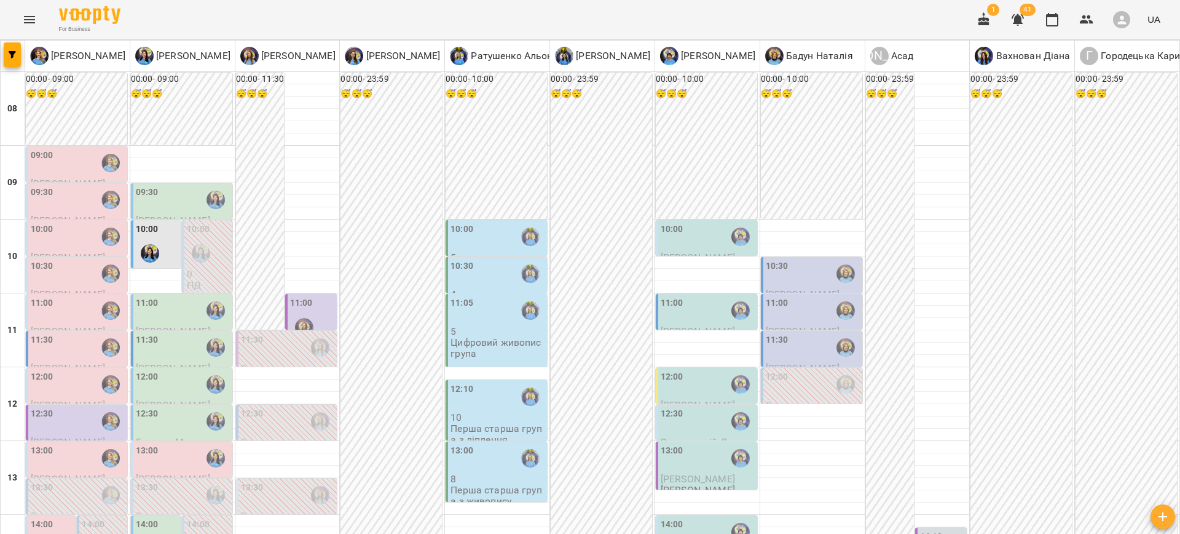
click at [470, 233] on div "10:00" at bounding box center [498, 237] width 94 height 28
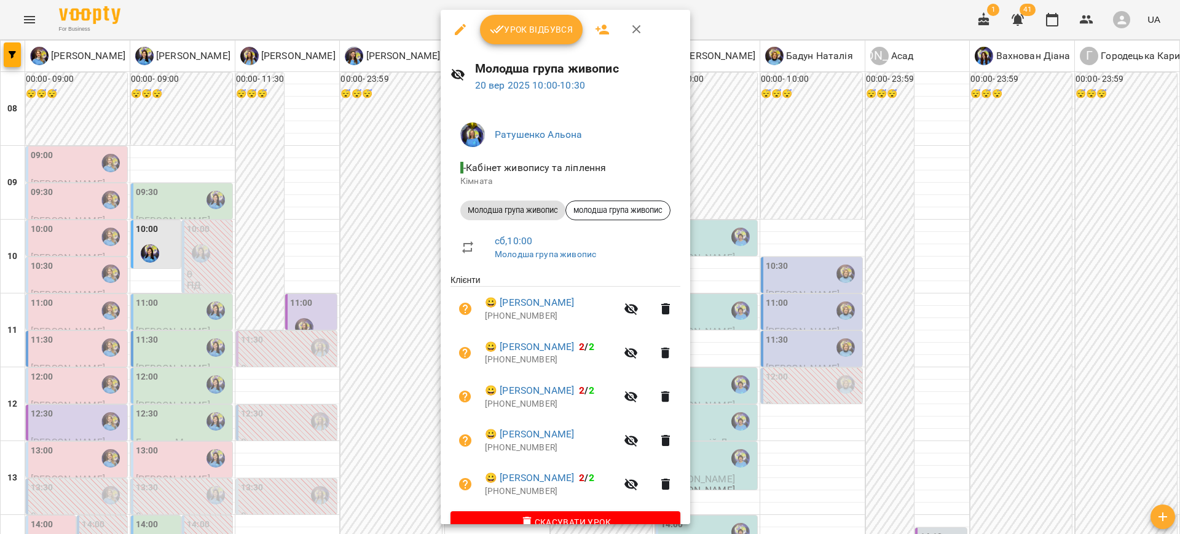
click at [890, 178] on div at bounding box center [590, 267] width 1180 height 534
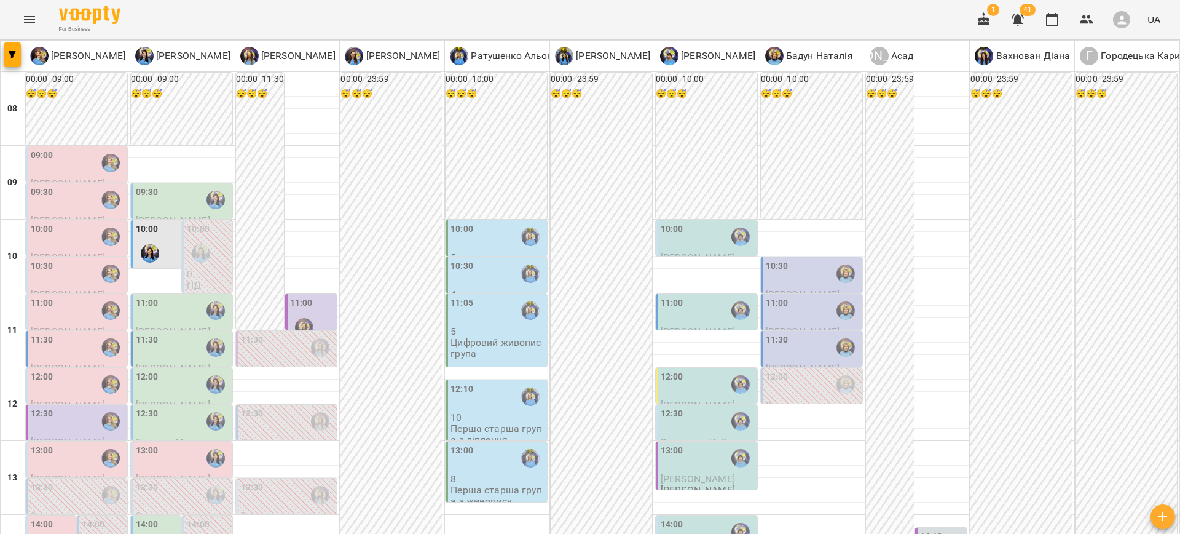
click at [466, 269] on label "10:30" at bounding box center [462, 266] width 23 height 14
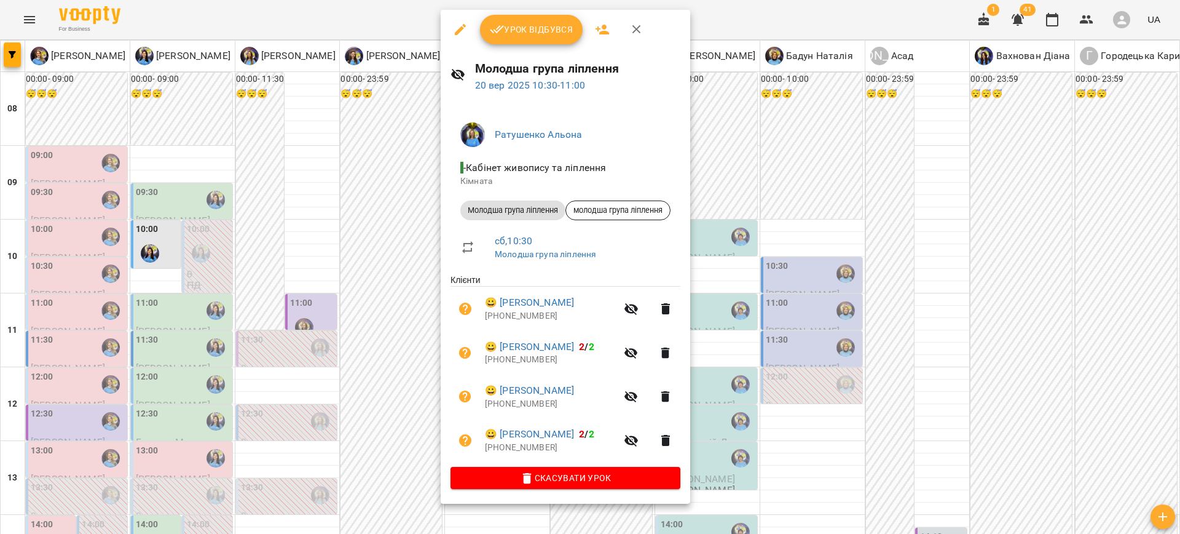
click at [759, 395] on div at bounding box center [590, 267] width 1180 height 534
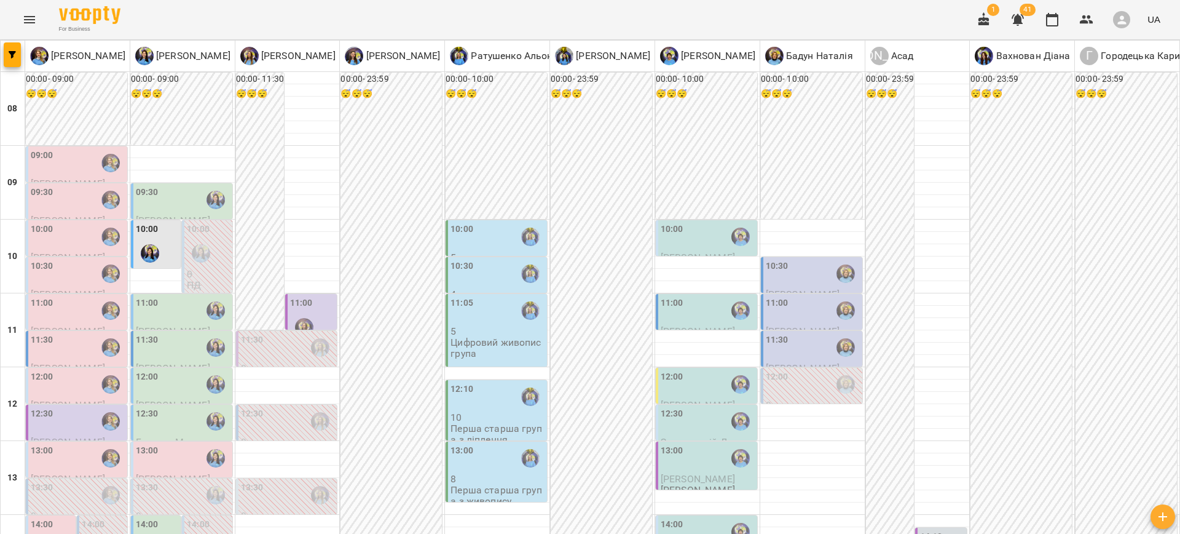
click at [457, 329] on p "5" at bounding box center [498, 331] width 94 height 10
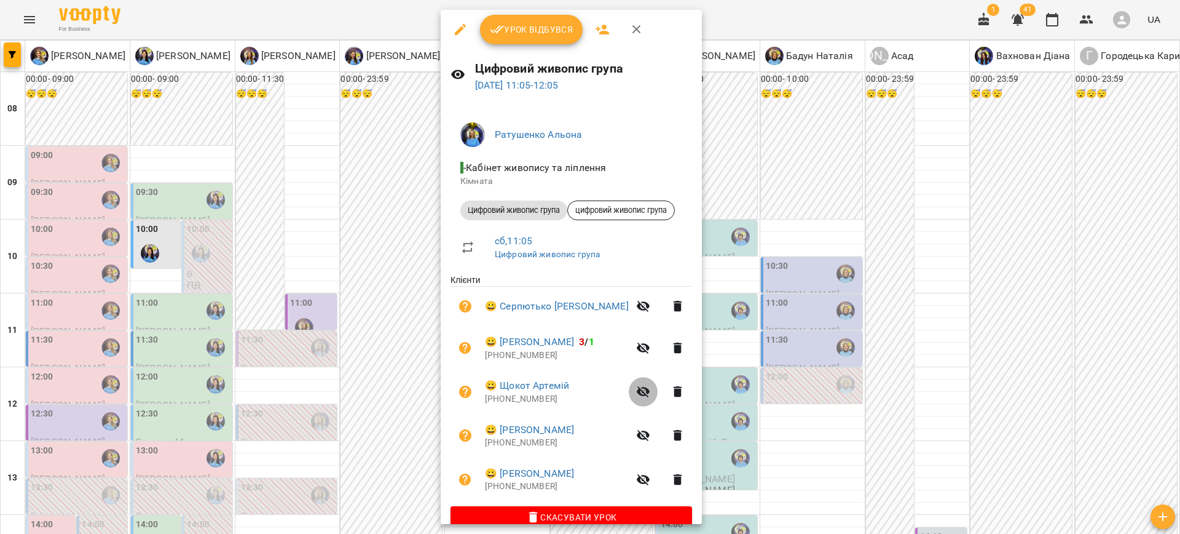
click at [651, 396] on button "button" at bounding box center [644, 392] width 30 height 30
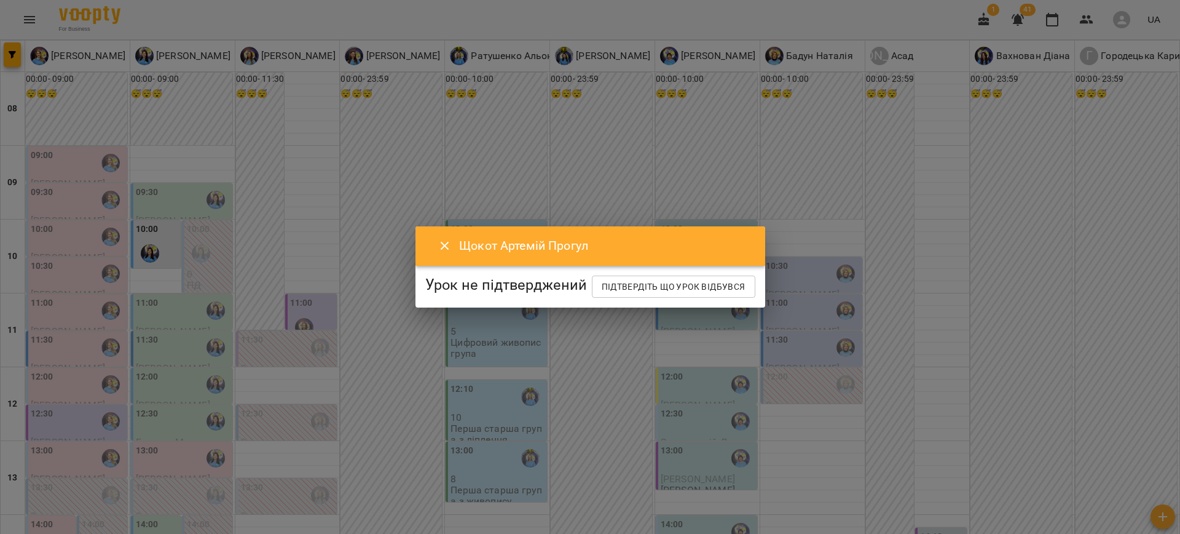
click at [438, 239] on icon "Close" at bounding box center [445, 246] width 15 height 15
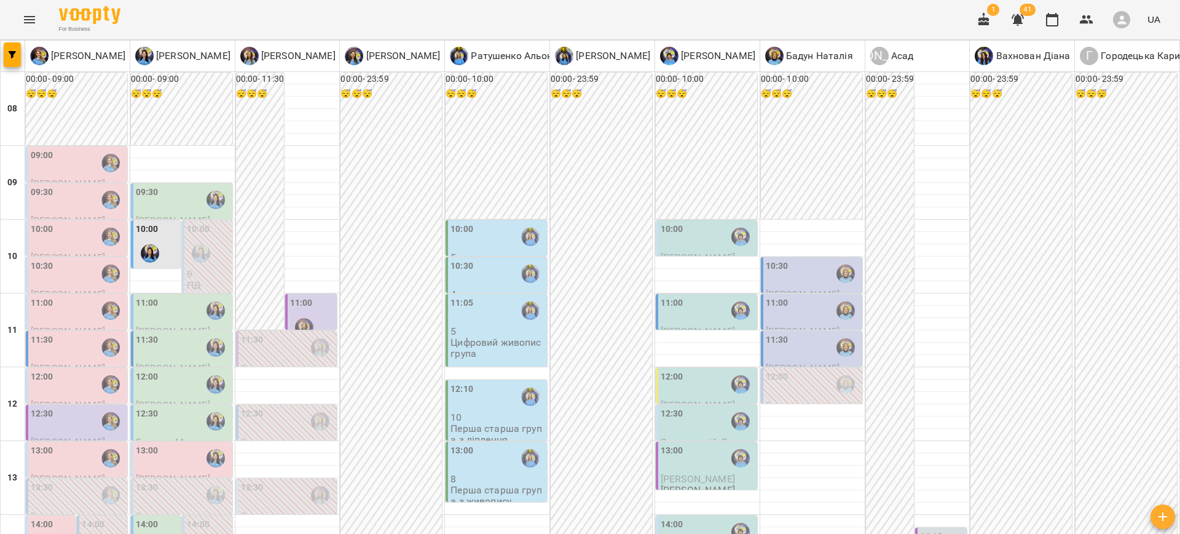
scroll to position [143, 0]
click at [468, 382] on div "12:10" at bounding box center [498, 396] width 94 height 28
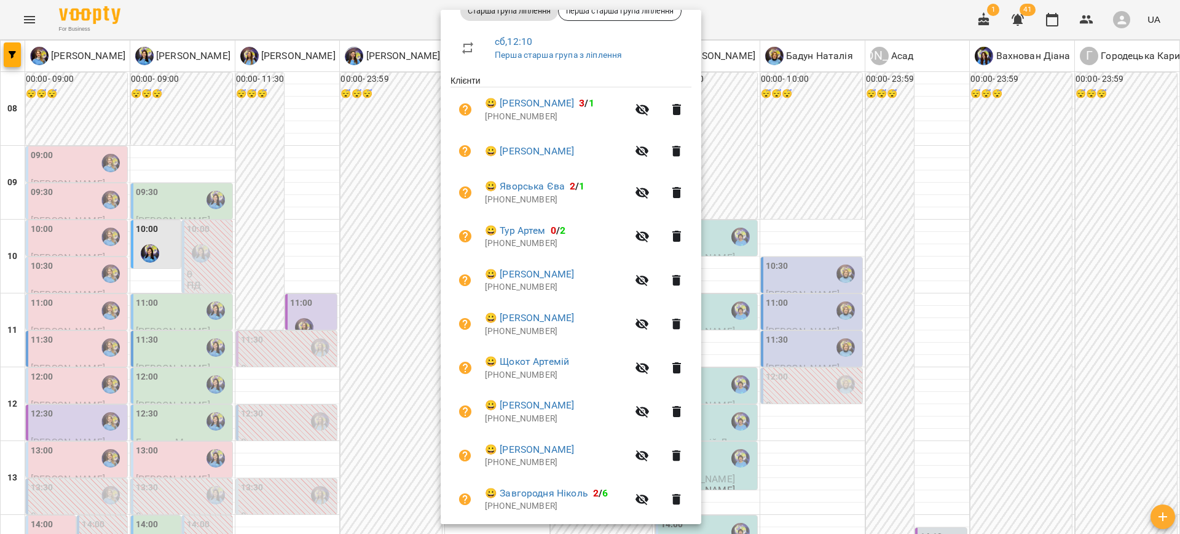
scroll to position [173, 0]
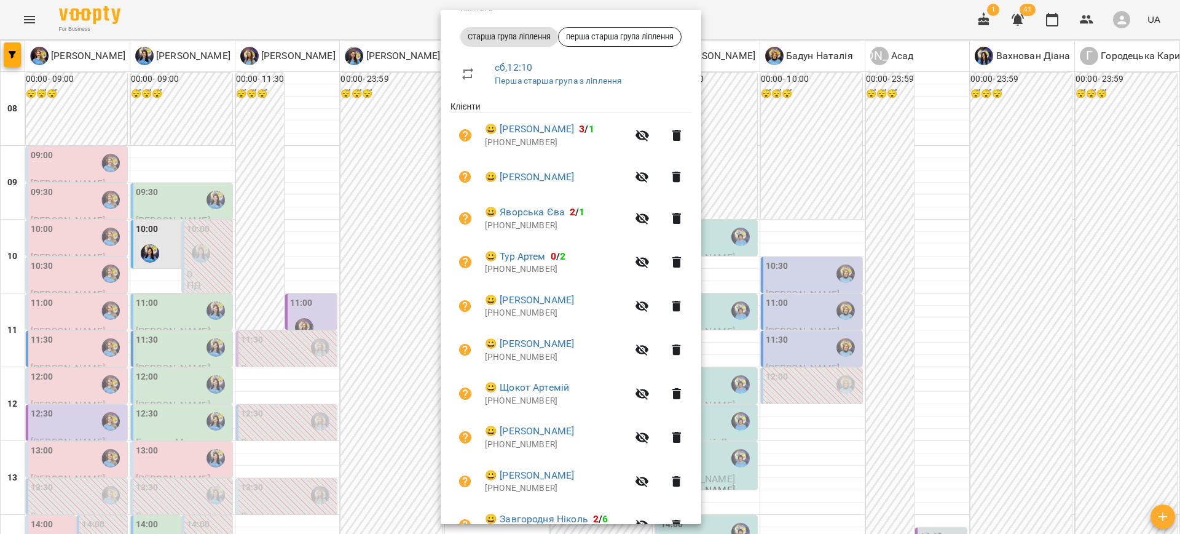
click at [814, 2] on div at bounding box center [590, 267] width 1180 height 534
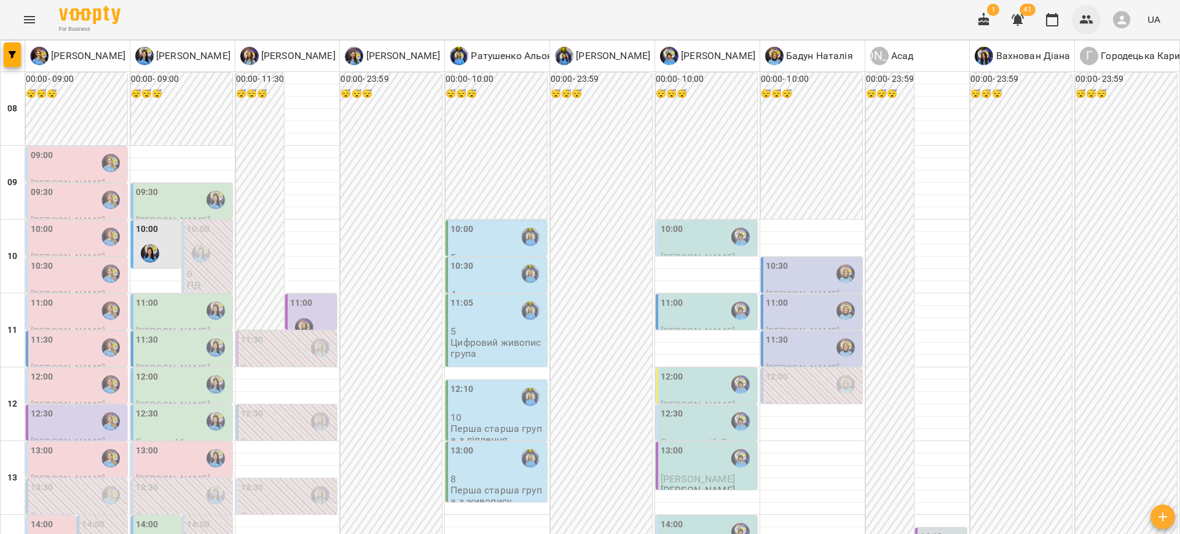
click at [1082, 18] on icon "button" at bounding box center [1086, 19] width 15 height 15
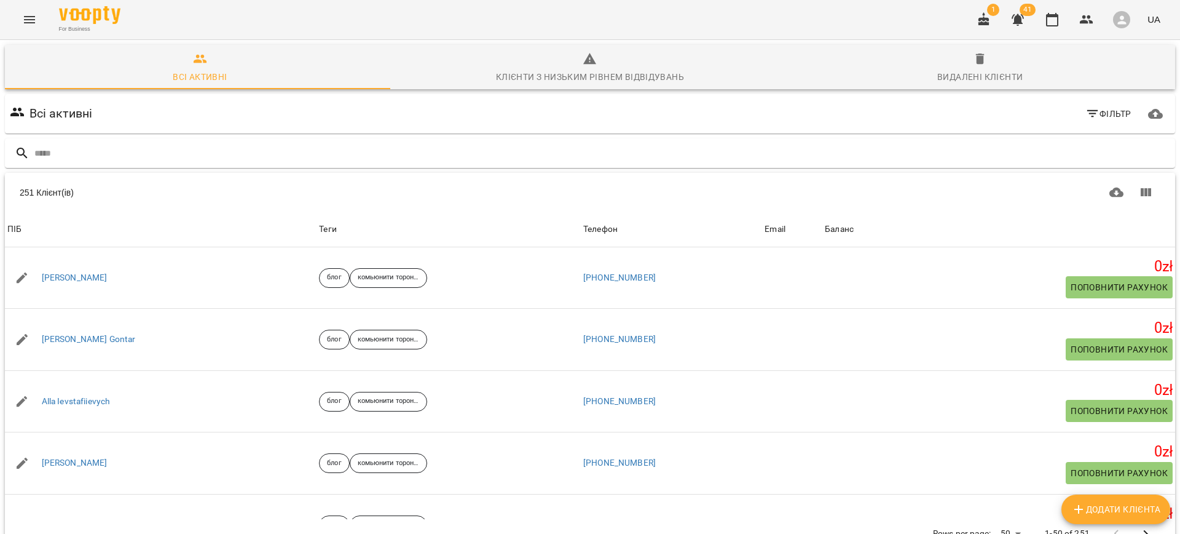
click at [1087, 114] on span "Фільтр" at bounding box center [1109, 113] width 46 height 15
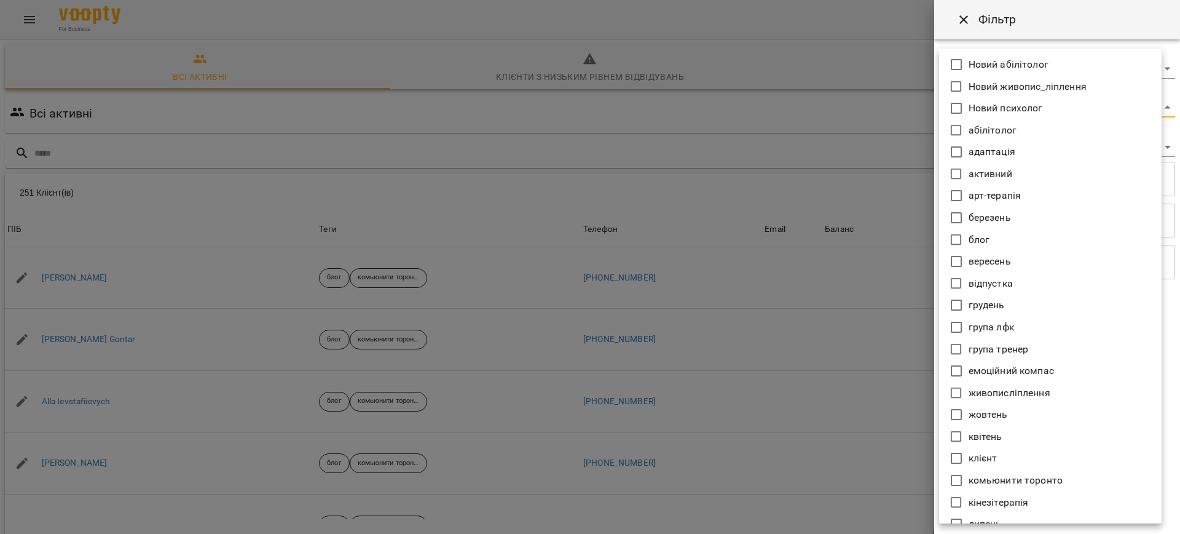
click at [965, 106] on body "For Business 1 41 UA Всі активні Клієнти з низьким рівнем відвідувань Видалені …" at bounding box center [590, 320] width 1180 height 640
click at [963, 266] on li "вересень" at bounding box center [1050, 261] width 223 height 22
type input "********"
click at [881, 20] on div at bounding box center [590, 267] width 1180 height 534
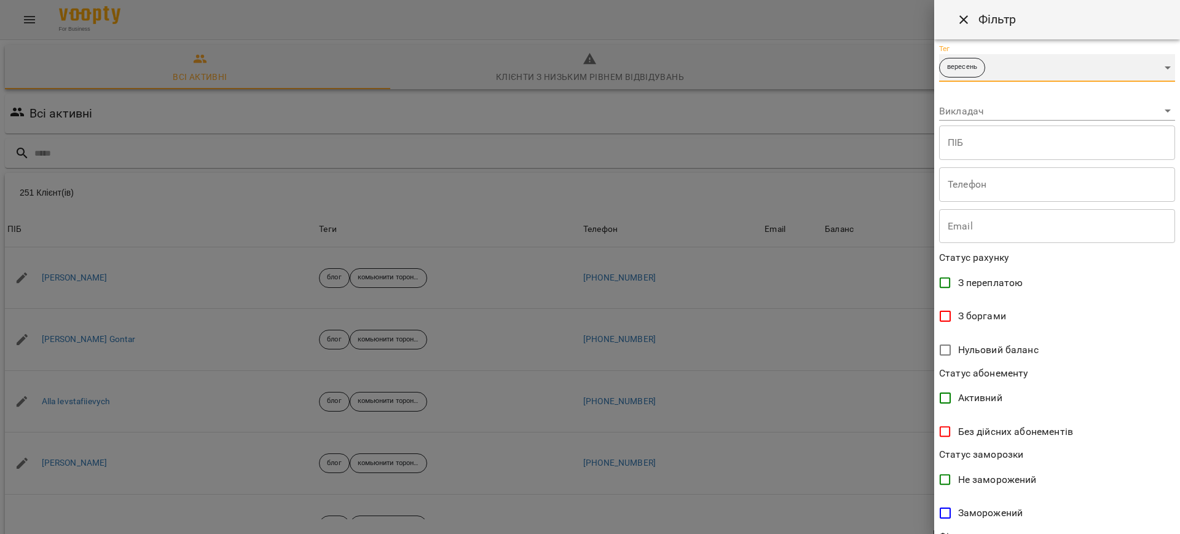
scroll to position [159, 0]
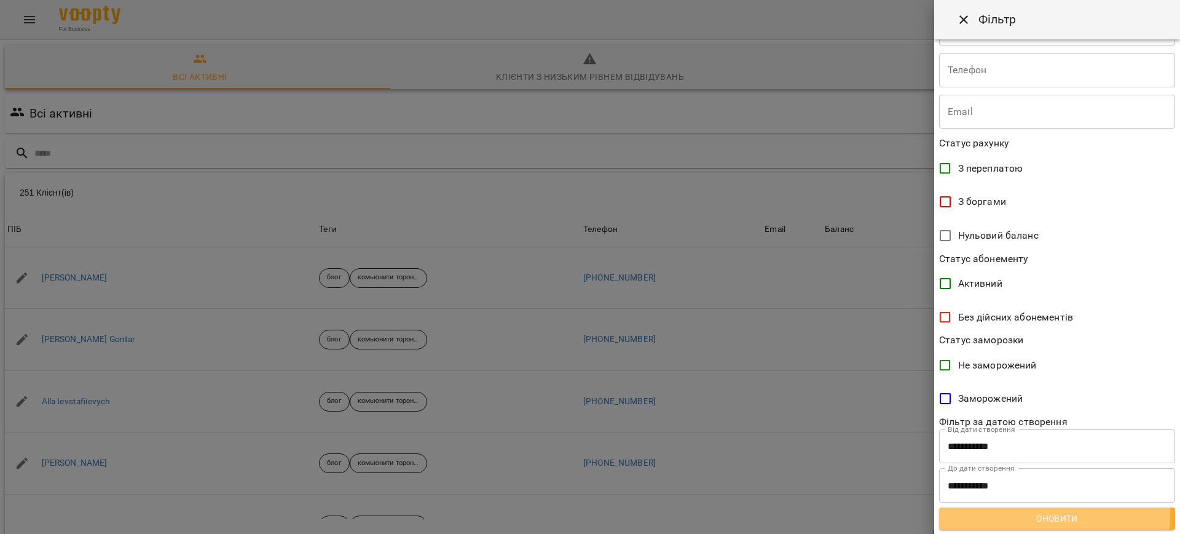
click at [1054, 516] on span "Оновити" at bounding box center [1057, 518] width 216 height 15
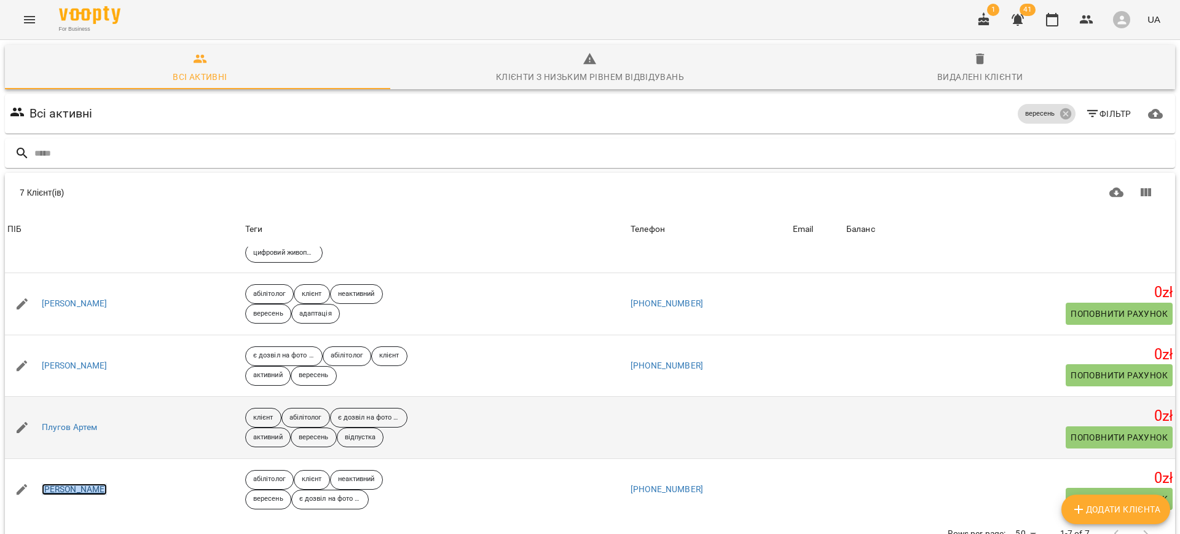
scroll to position [53, 0]
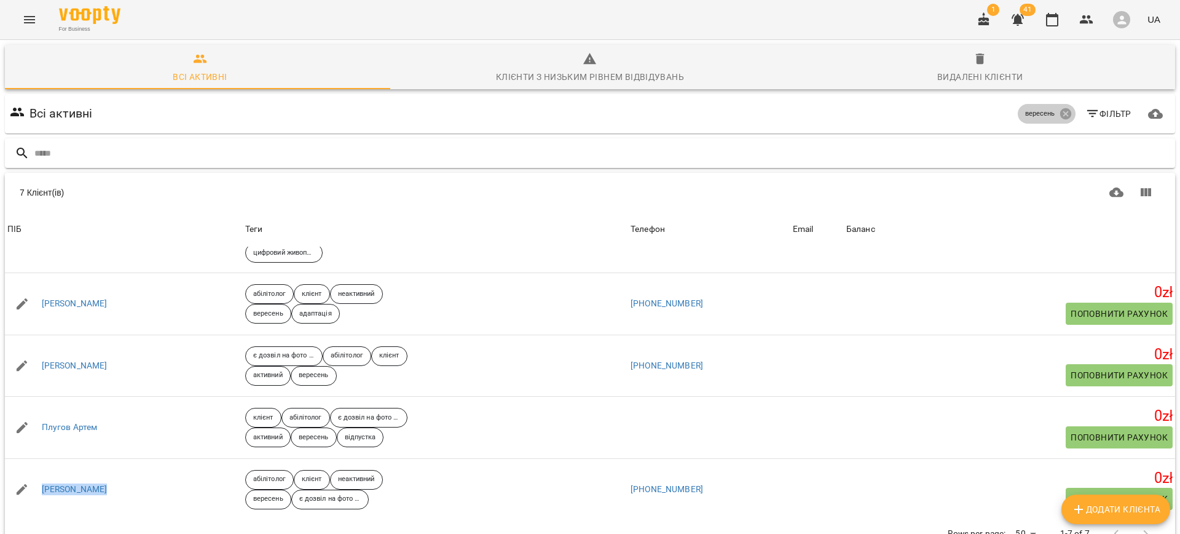
drag, startPoint x: 1057, startPoint y: 60, endPoint x: 739, endPoint y: 85, distance: 318.1
click at [1060, 108] on icon at bounding box center [1065, 113] width 11 height 11
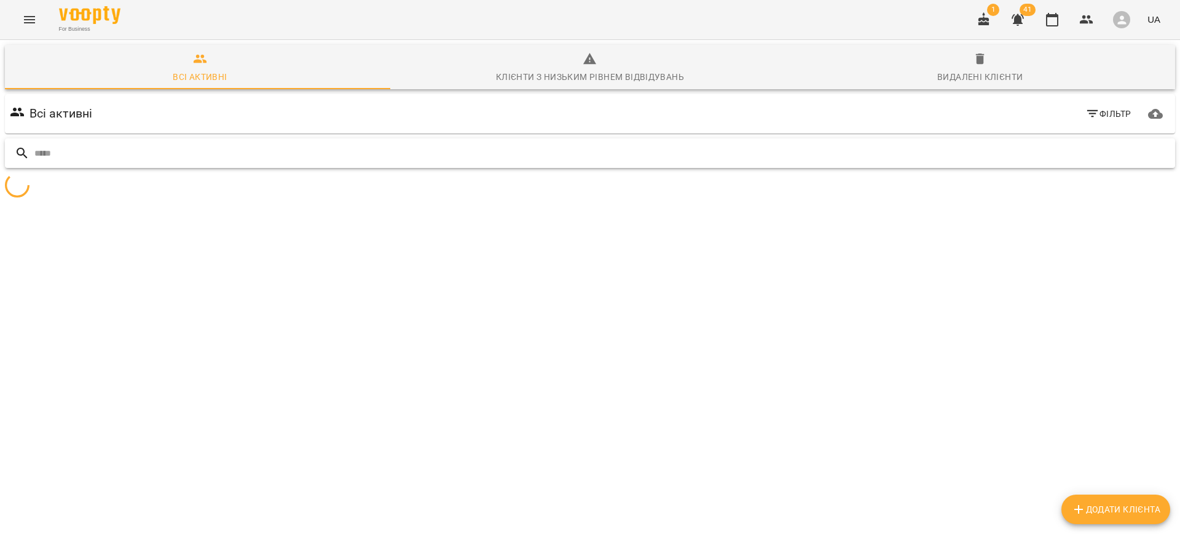
click at [601, 143] on input "text" at bounding box center [602, 153] width 1136 height 20
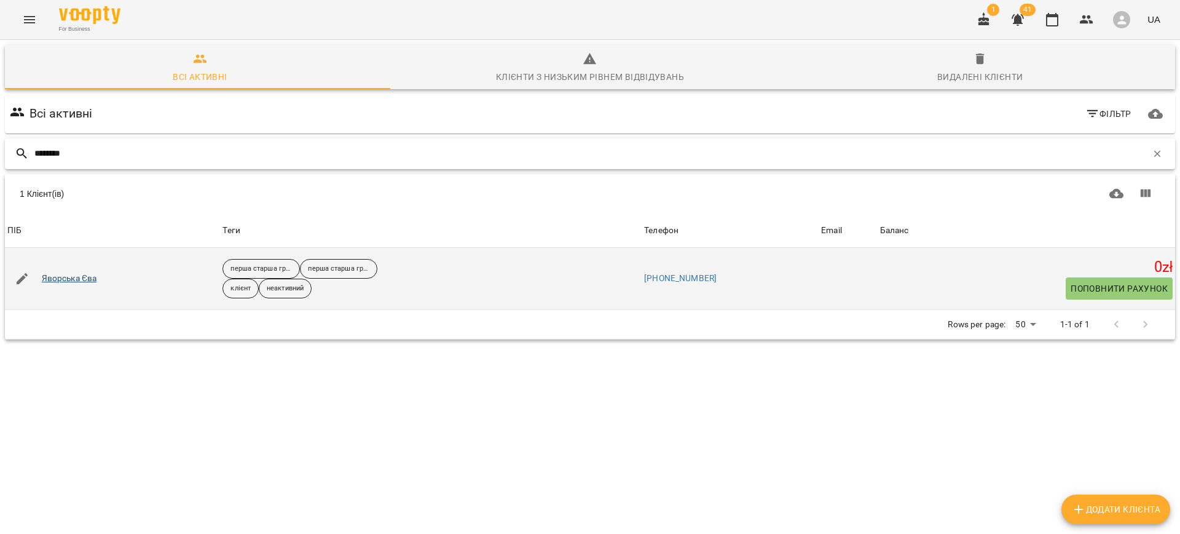
type input "********"
click at [85, 272] on link "Яворська Єва" at bounding box center [69, 278] width 55 height 12
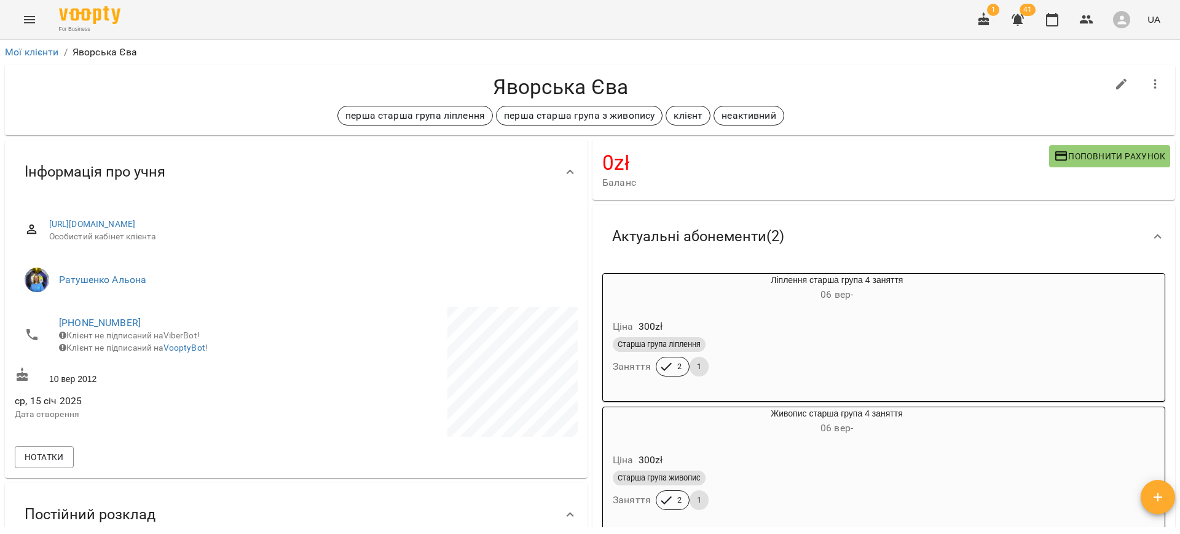
click at [1116, 84] on icon "button" at bounding box center [1121, 84] width 11 height 11
select select "**"
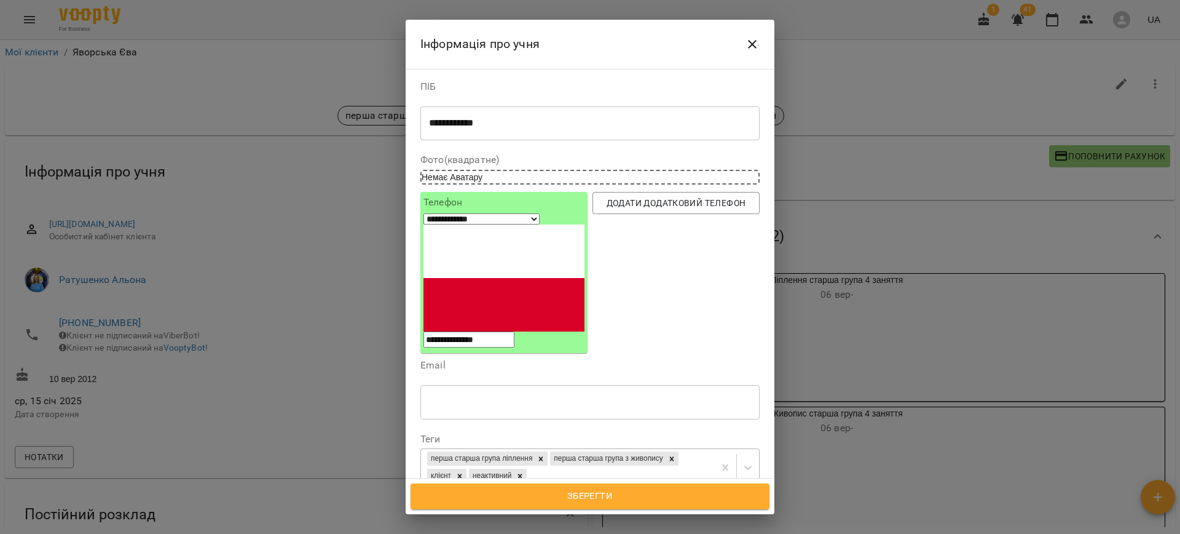
click at [691, 449] on div "перша старша група ліплення перша старша група з живопису клієнт неактивний" at bounding box center [567, 467] width 293 height 37
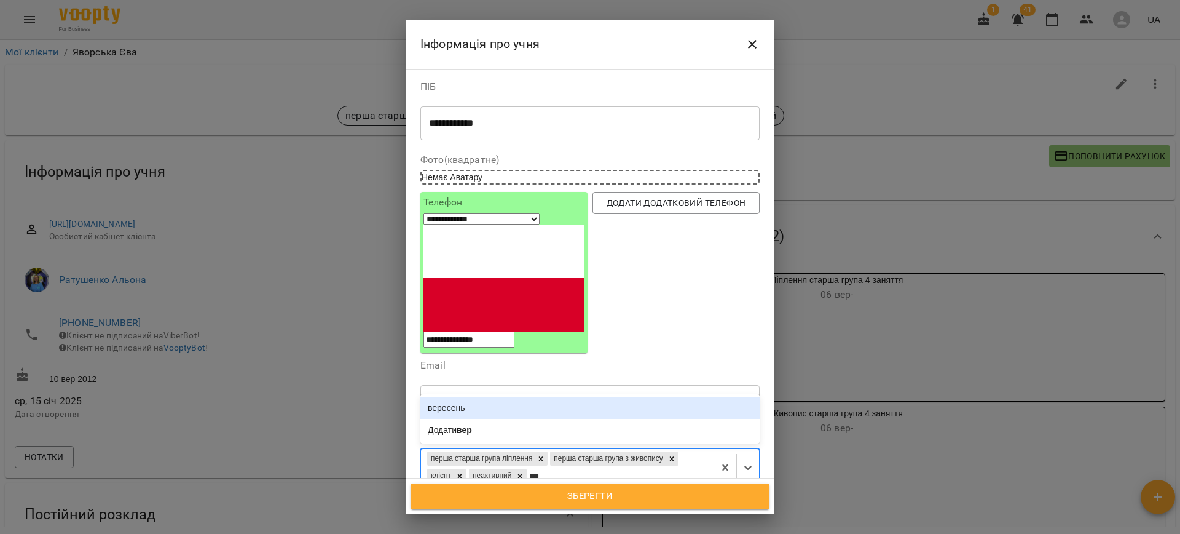
type input "****"
click at [471, 396] on div "вересень" at bounding box center [589, 407] width 339 height 22
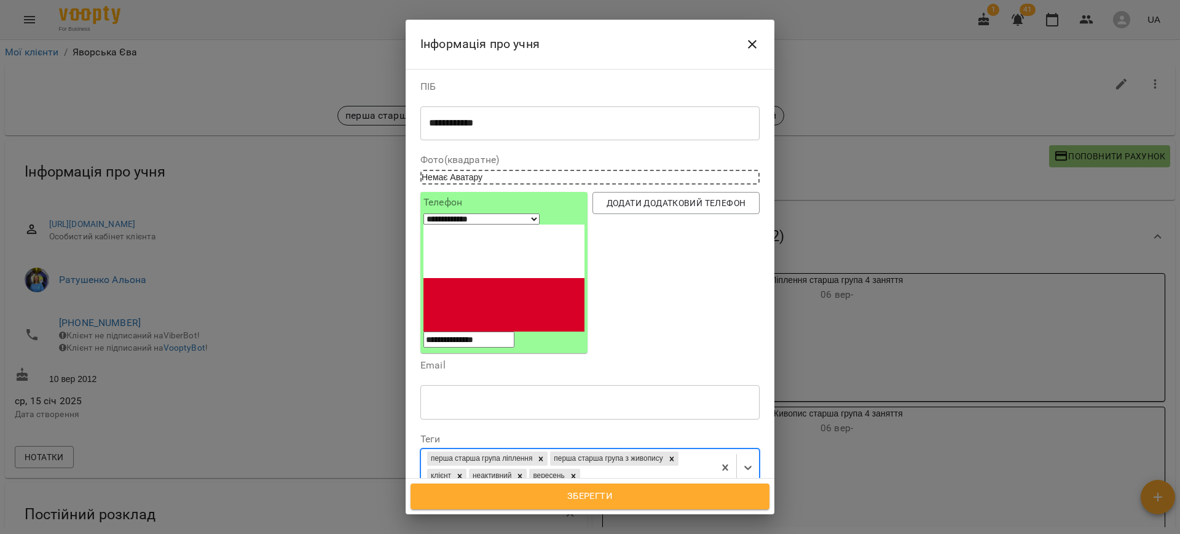
click at [591, 497] on span "Зберегти" at bounding box center [590, 496] width 332 height 16
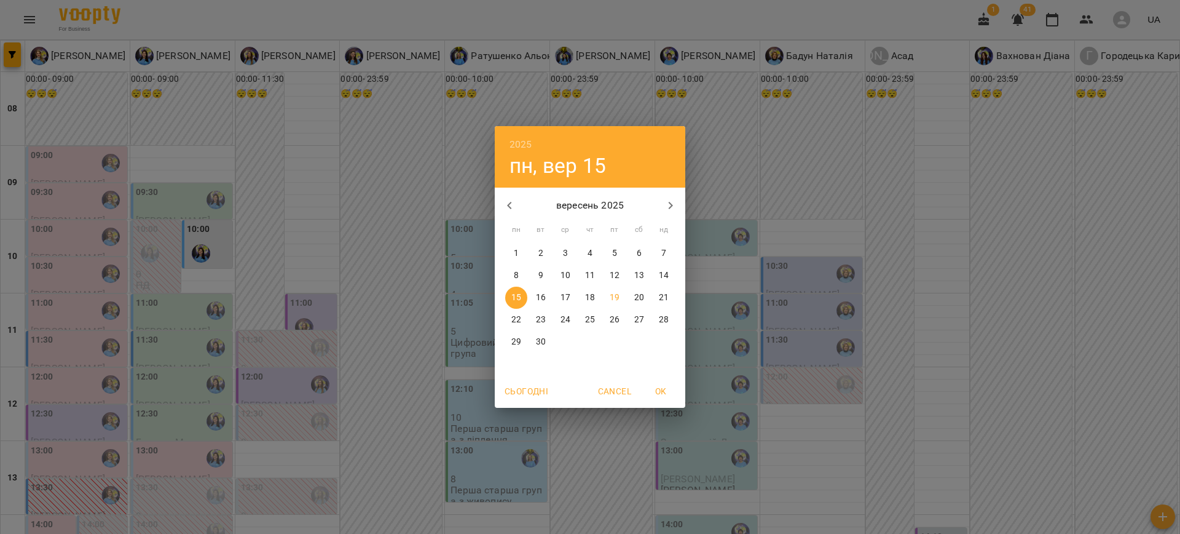
click at [613, 316] on p "26" at bounding box center [615, 319] width 10 height 12
type input "**********"
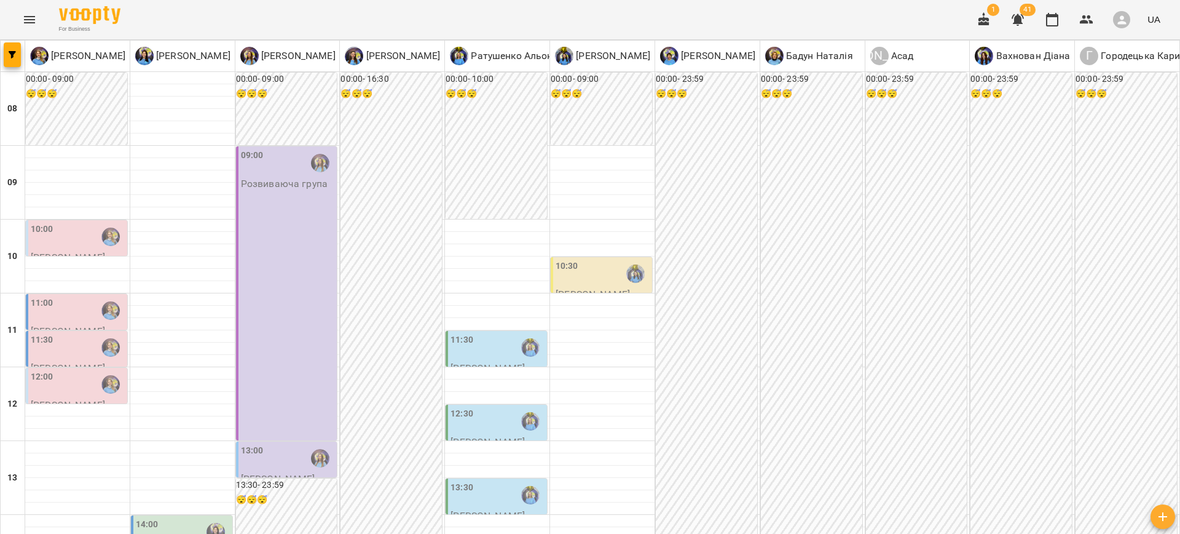
scroll to position [543, 0]
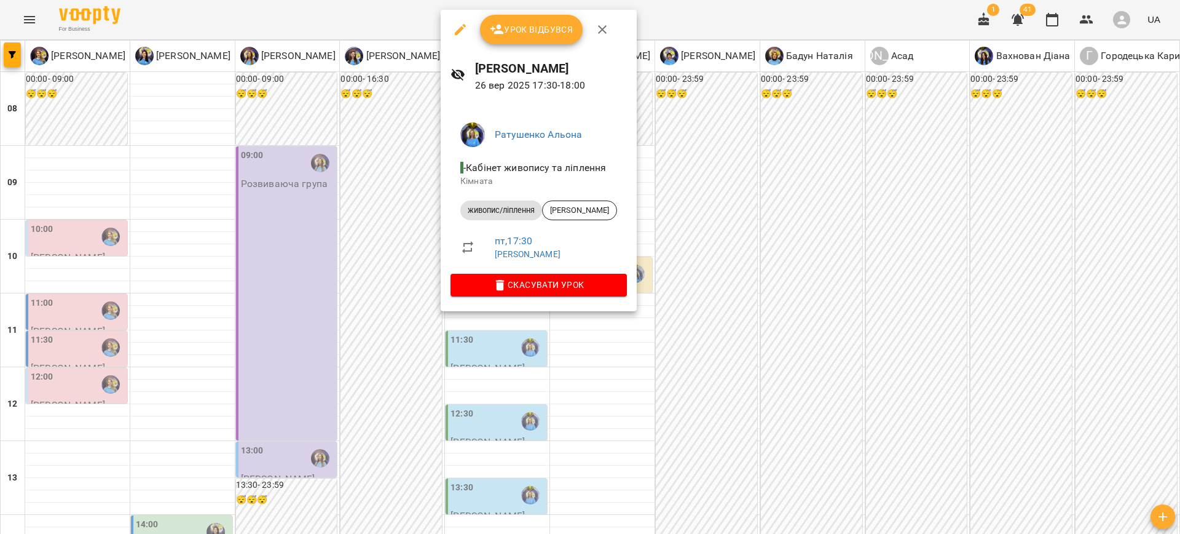
drag, startPoint x: 679, startPoint y: 316, endPoint x: 530, endPoint y: 315, distance: 148.8
click at [678, 316] on div at bounding box center [590, 267] width 1180 height 534
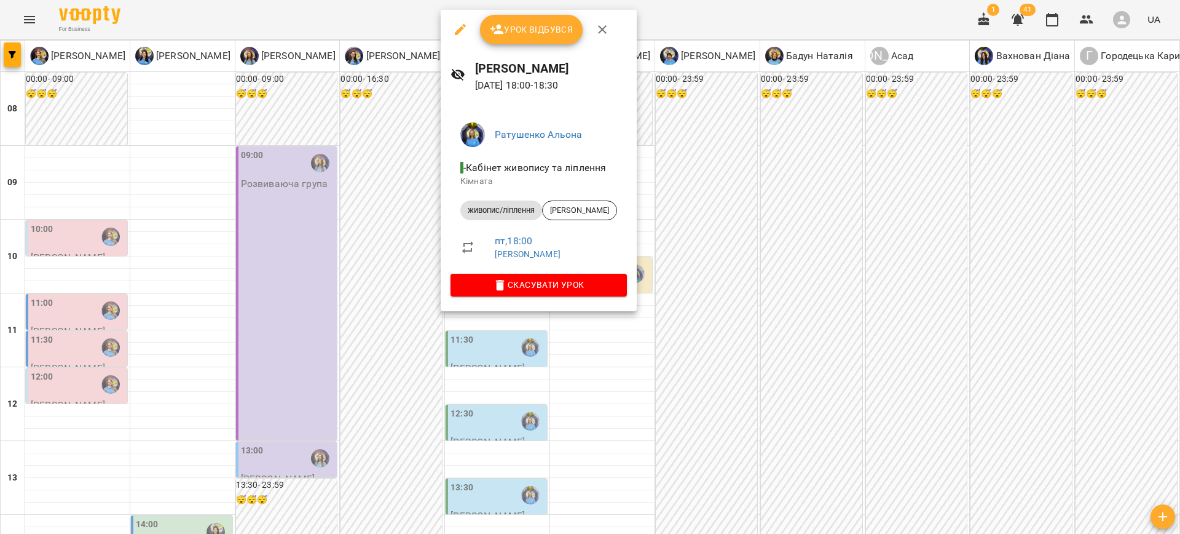
drag, startPoint x: 728, startPoint y: 345, endPoint x: 433, endPoint y: 323, distance: 295.3
click at [726, 345] on div at bounding box center [590, 267] width 1180 height 534
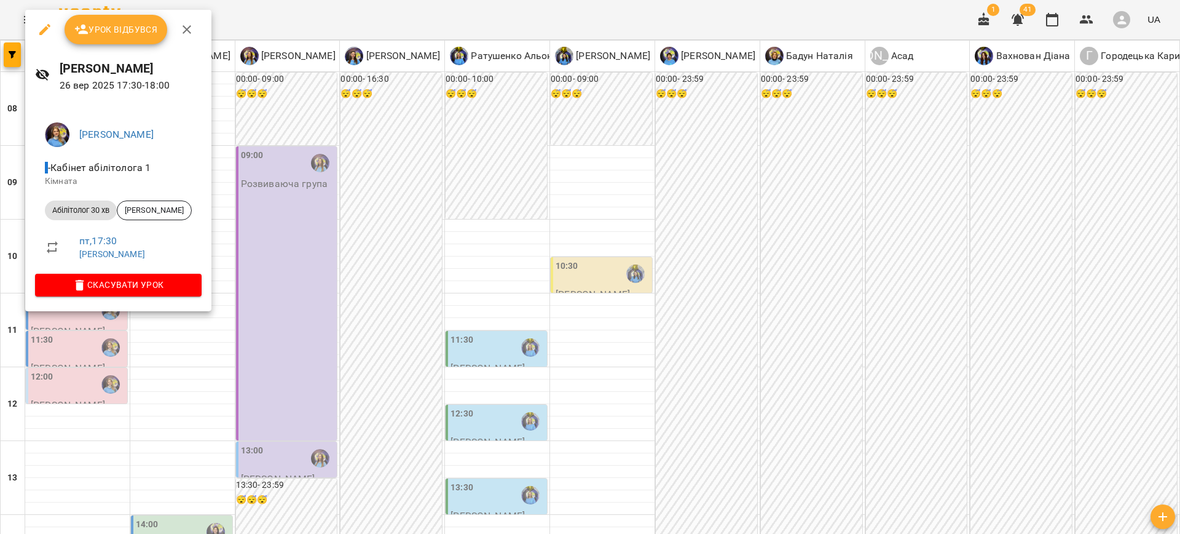
click at [467, 364] on div at bounding box center [590, 267] width 1180 height 534
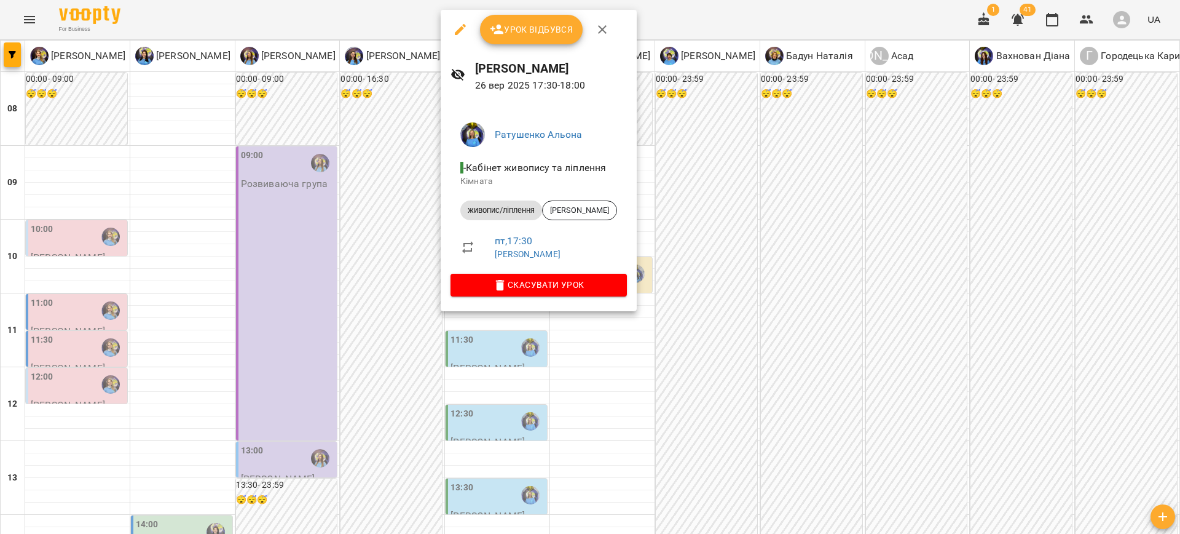
drag, startPoint x: 708, startPoint y: 285, endPoint x: 598, endPoint y: 285, distance: 109.4
click at [703, 285] on div at bounding box center [590, 267] width 1180 height 534
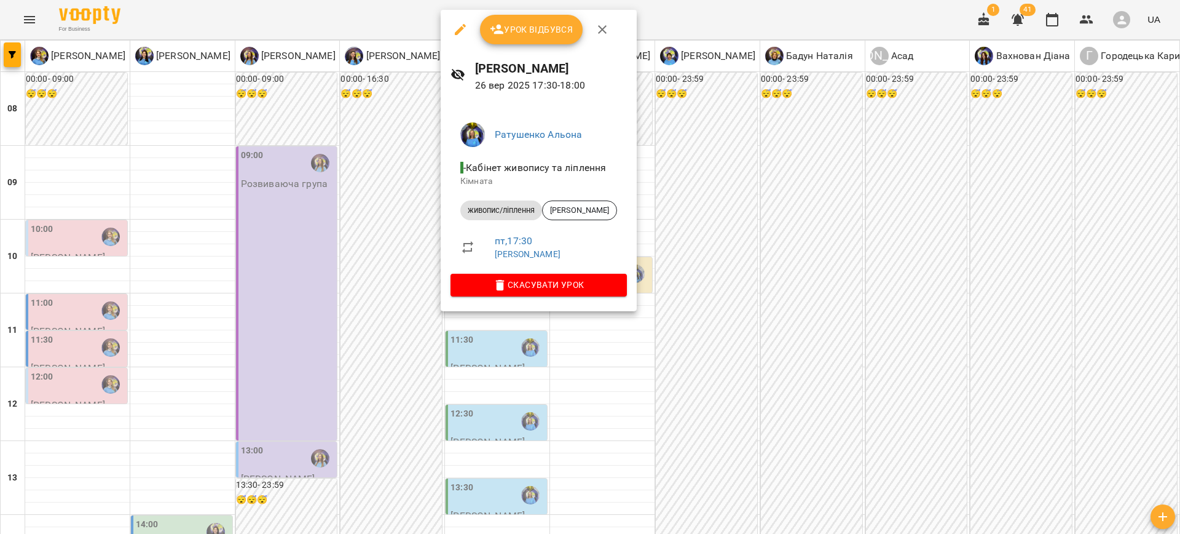
drag, startPoint x: 805, startPoint y: 266, endPoint x: 668, endPoint y: 392, distance: 186.2
click at [804, 266] on div at bounding box center [590, 267] width 1180 height 534
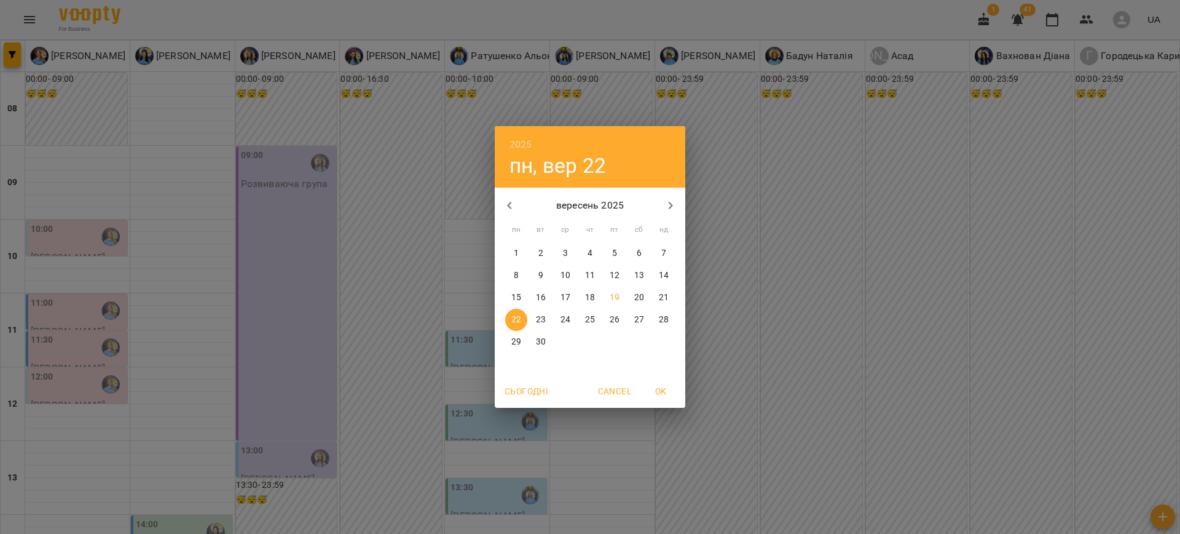
drag, startPoint x: 618, startPoint y: 301, endPoint x: 619, endPoint y: 323, distance: 21.5
click at [620, 324] on div "1 2 3 4 5 6 7 8 9 10 11 12 13 14 15 16 17 18 19 20 21 22 23 24 25 26 27 28 29 3…" at bounding box center [590, 297] width 191 height 111
click at [617, 299] on p "19" at bounding box center [615, 297] width 10 height 12
type input "**********"
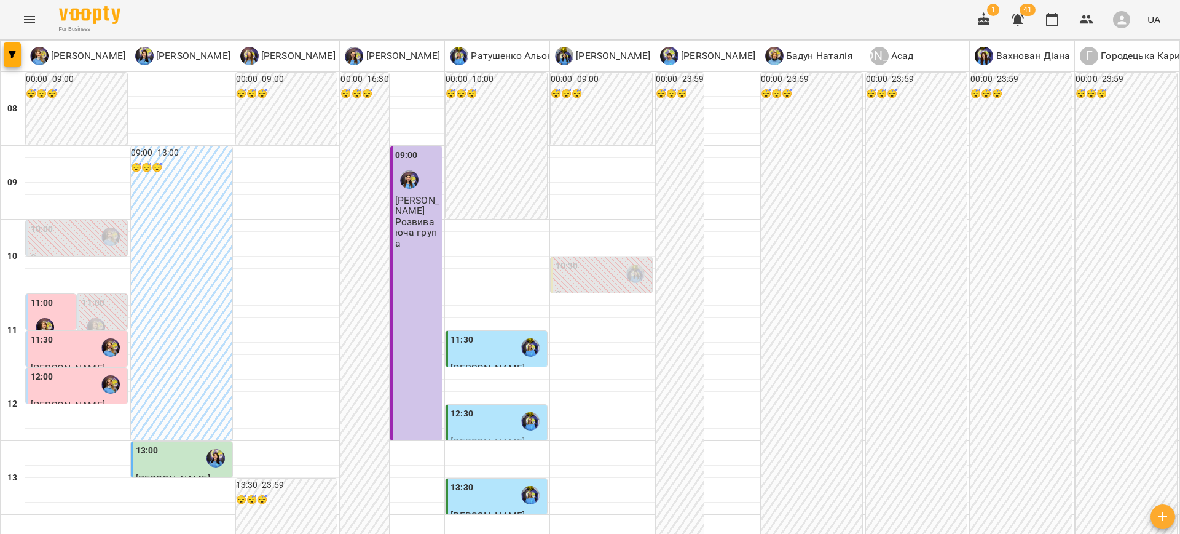
scroll to position [499, 0]
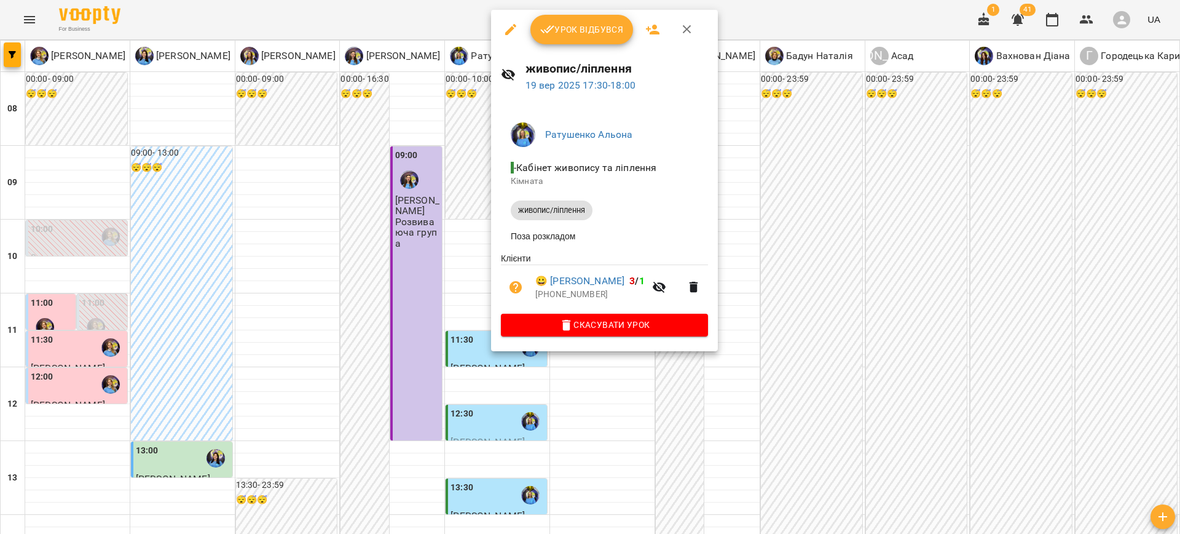
click at [770, 398] on div at bounding box center [590, 267] width 1180 height 534
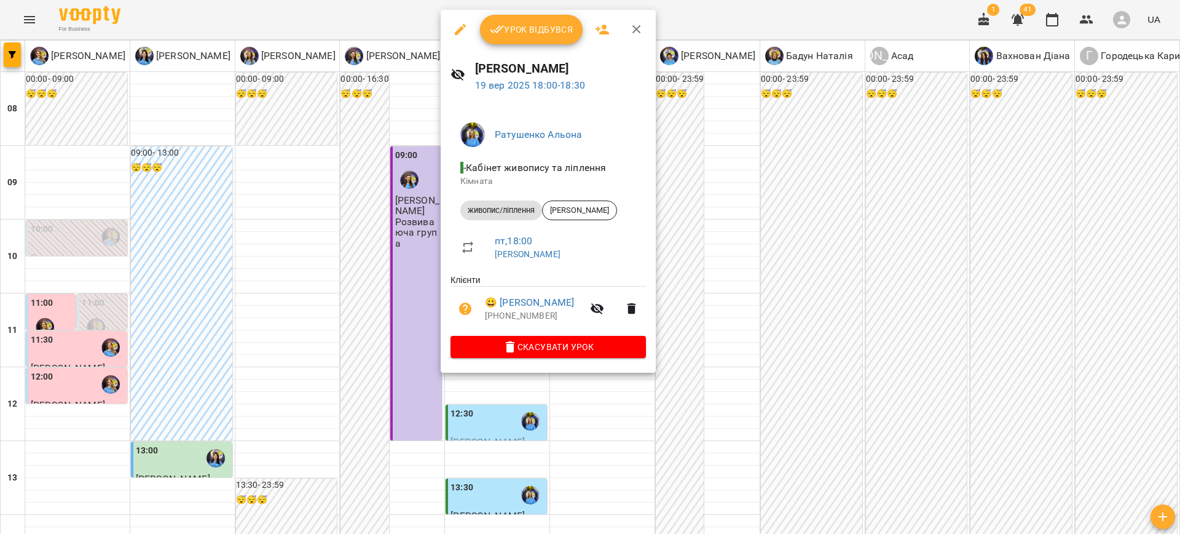
click at [738, 373] on div at bounding box center [590, 267] width 1180 height 534
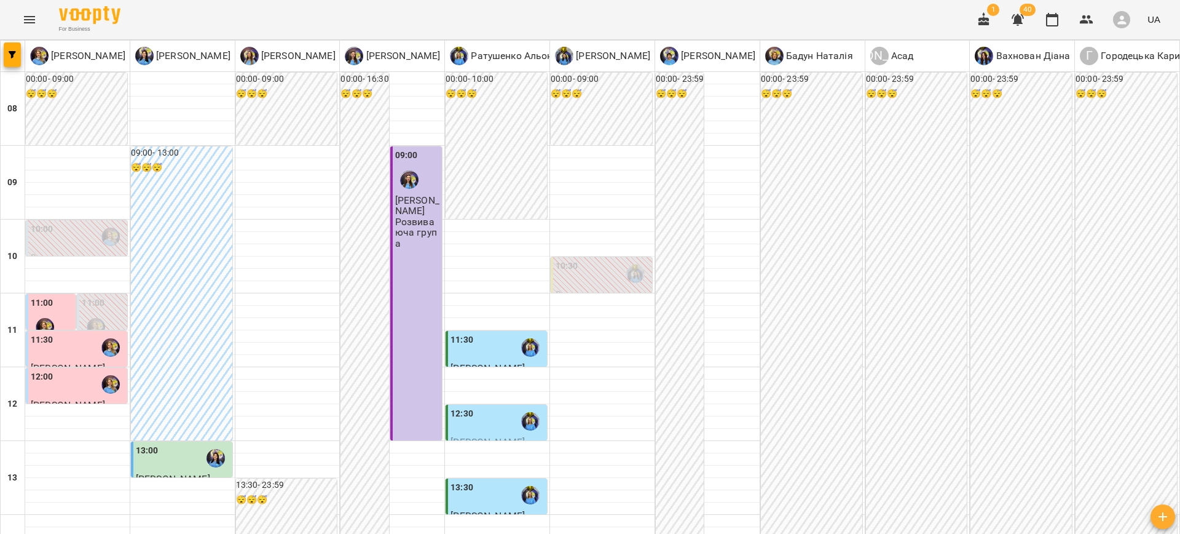
drag, startPoint x: 16, startPoint y: 310, endPoint x: 30, endPoint y: 306, distance: 14.8
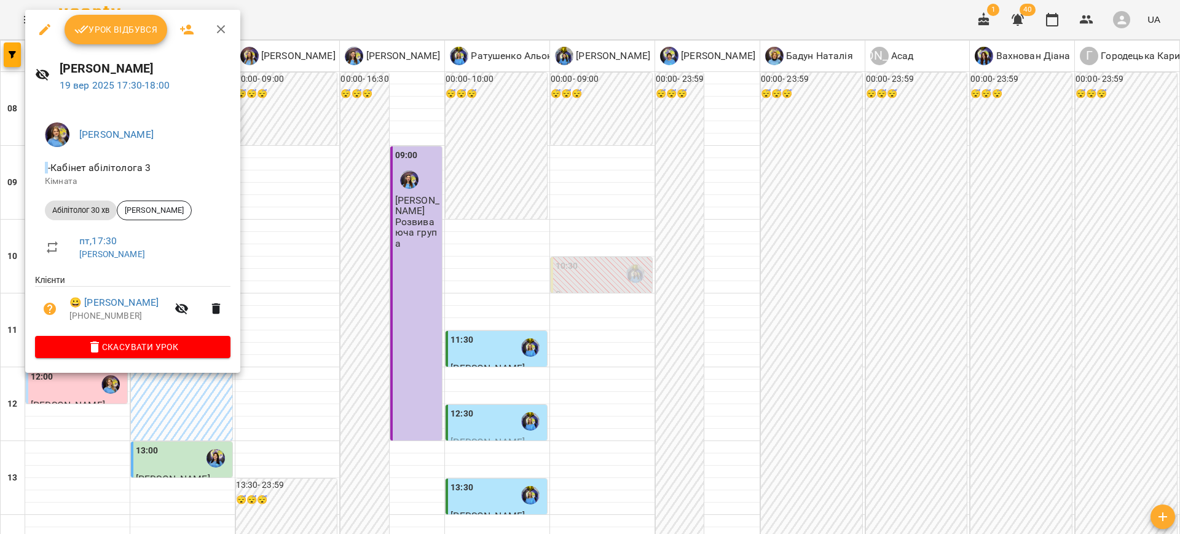
click at [784, 307] on div at bounding box center [590, 267] width 1180 height 534
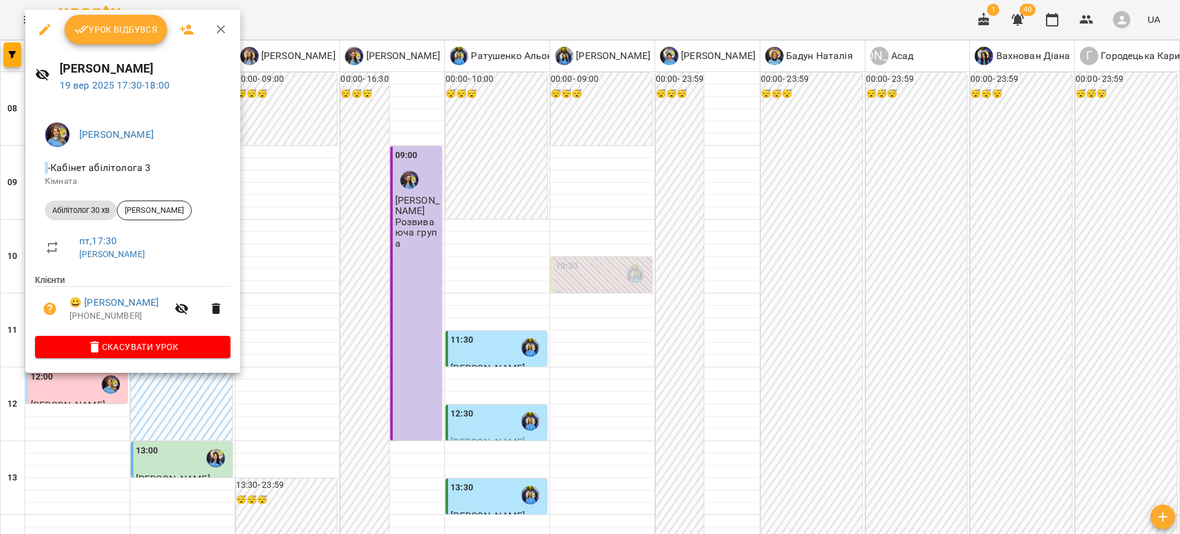
click at [296, 320] on div at bounding box center [590, 267] width 1180 height 534
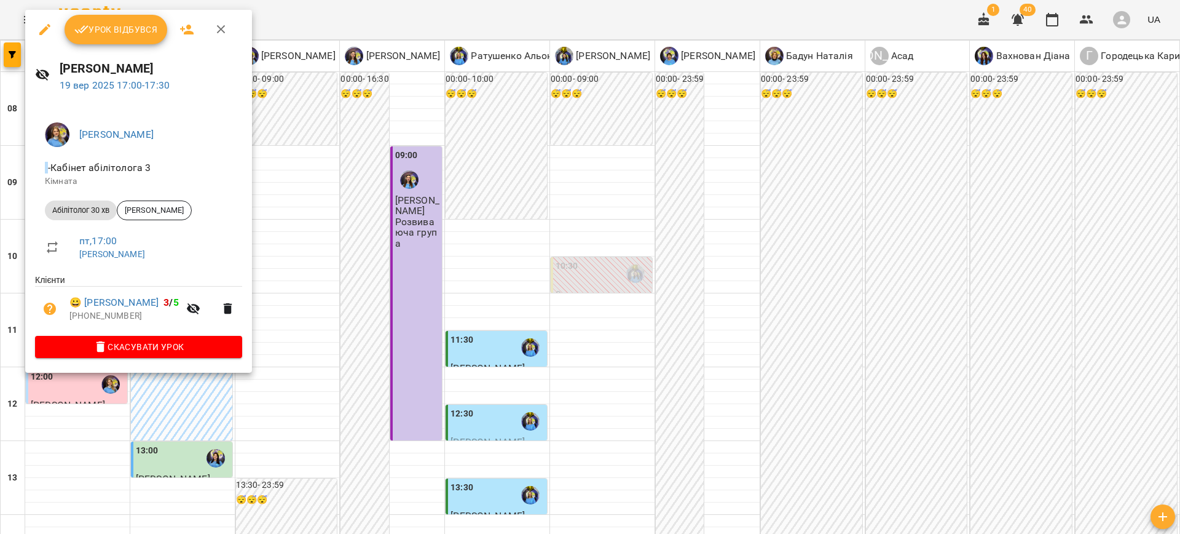
click at [363, 291] on div at bounding box center [590, 267] width 1180 height 534
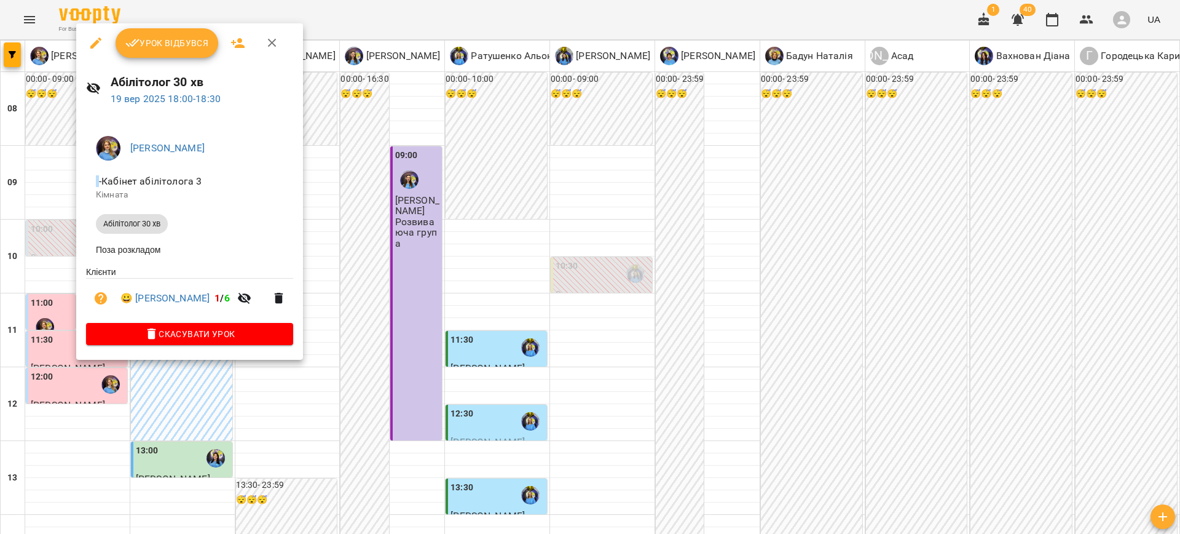
click at [372, 342] on div at bounding box center [590, 267] width 1180 height 534
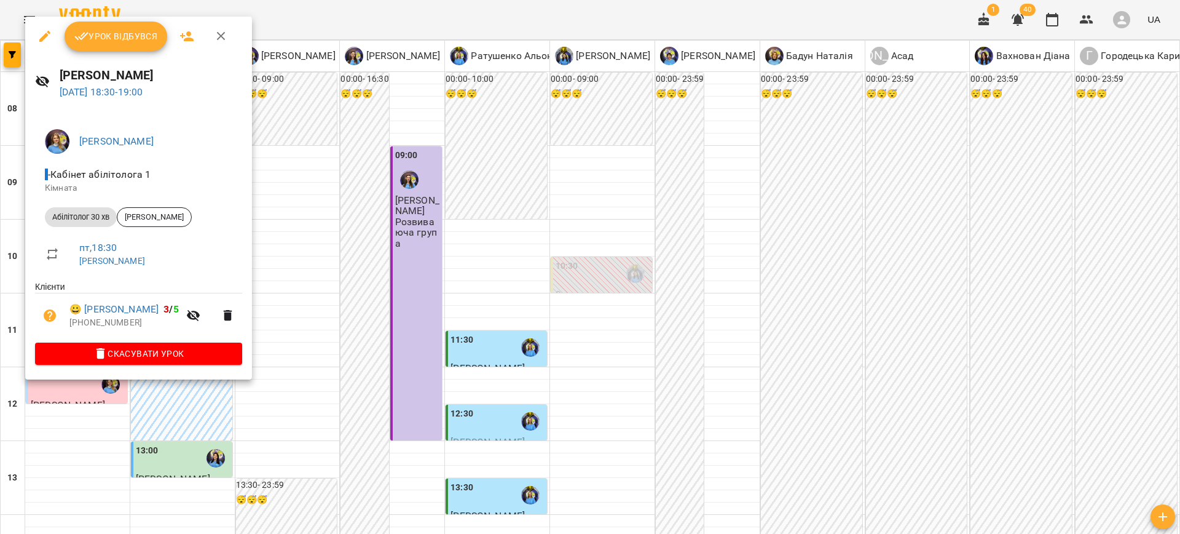
click at [448, 382] on div at bounding box center [590, 267] width 1180 height 534
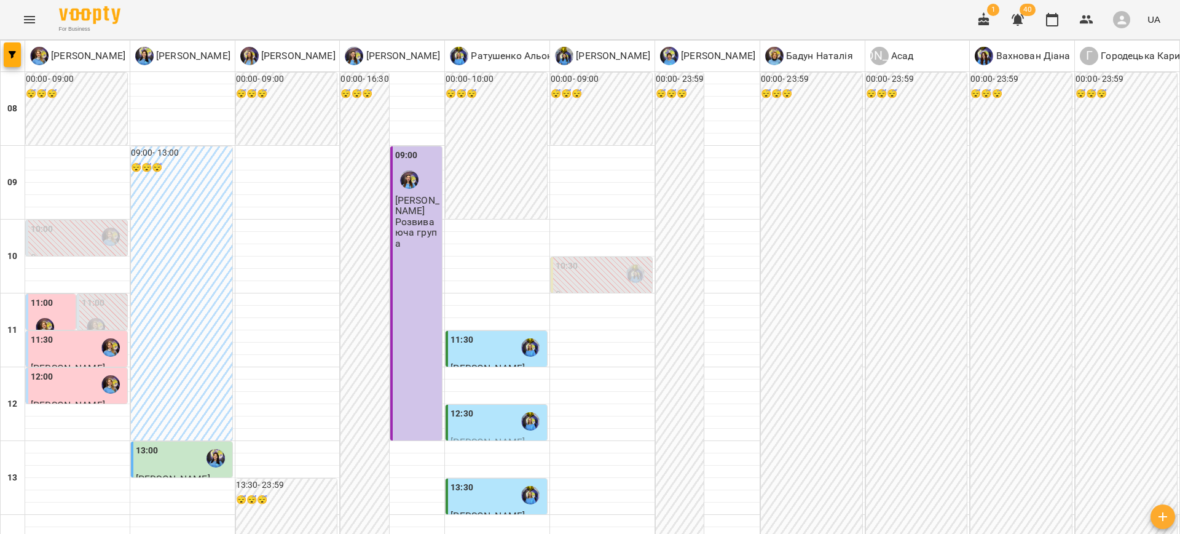
scroll to position [301, 0]
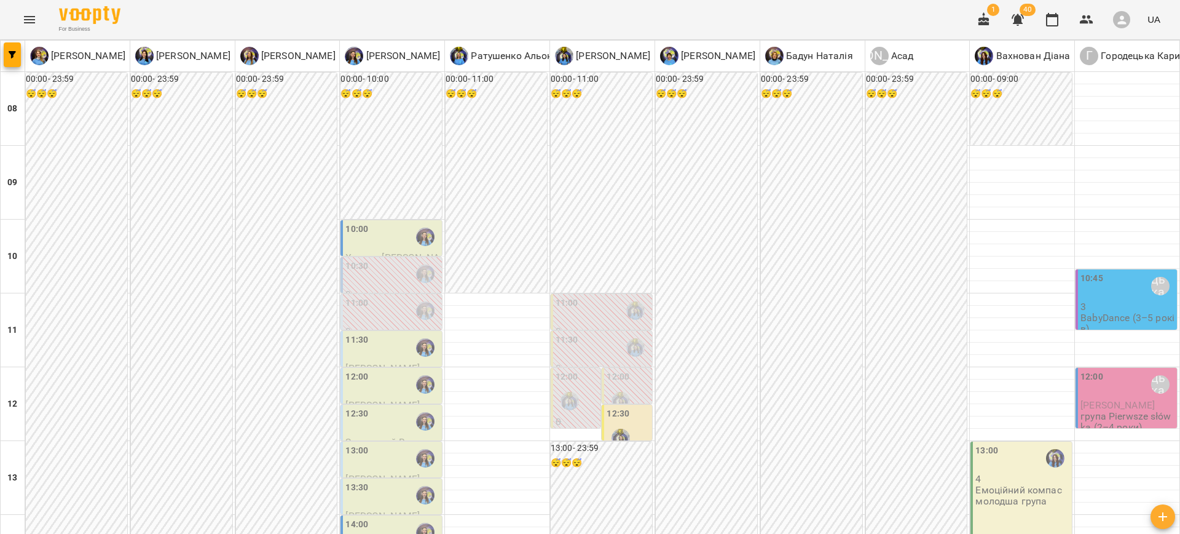
scroll to position [375, 0]
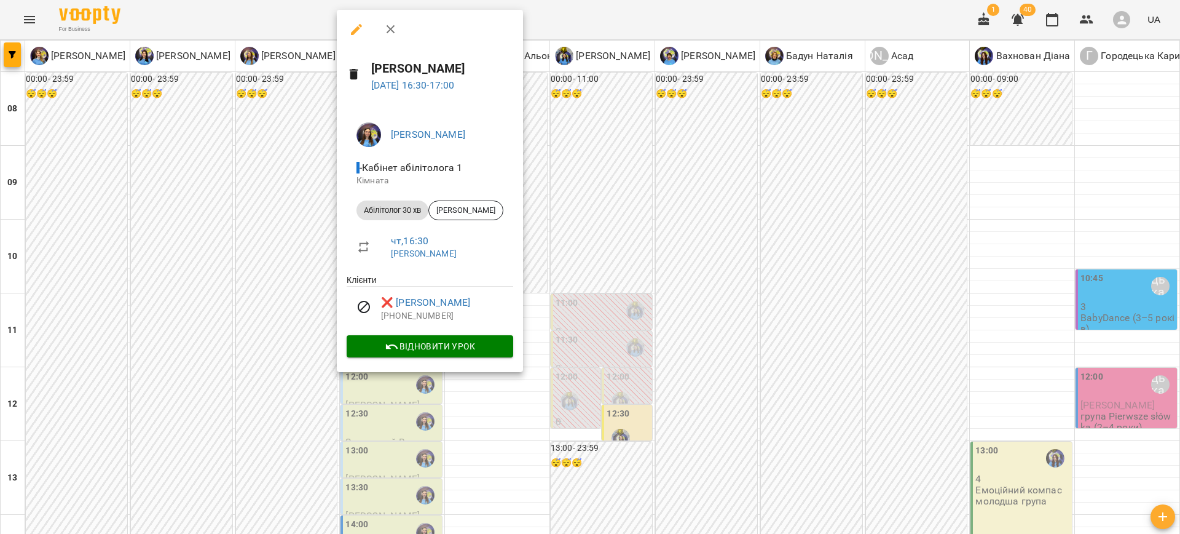
click at [768, 340] on div at bounding box center [590, 267] width 1180 height 534
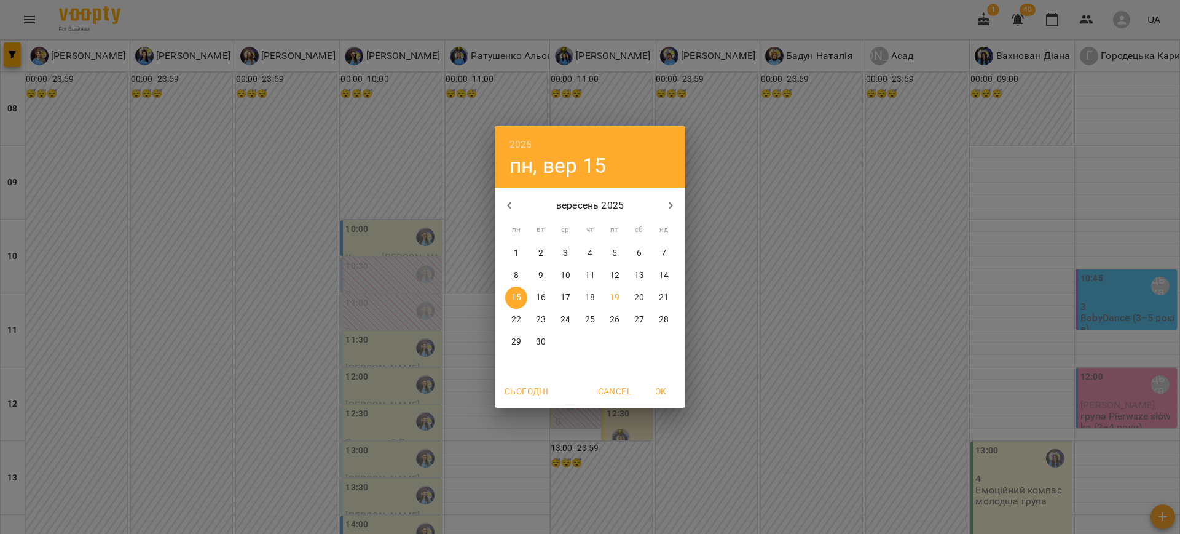
click at [660, 272] on p "14" at bounding box center [664, 275] width 10 height 12
type input "**********"
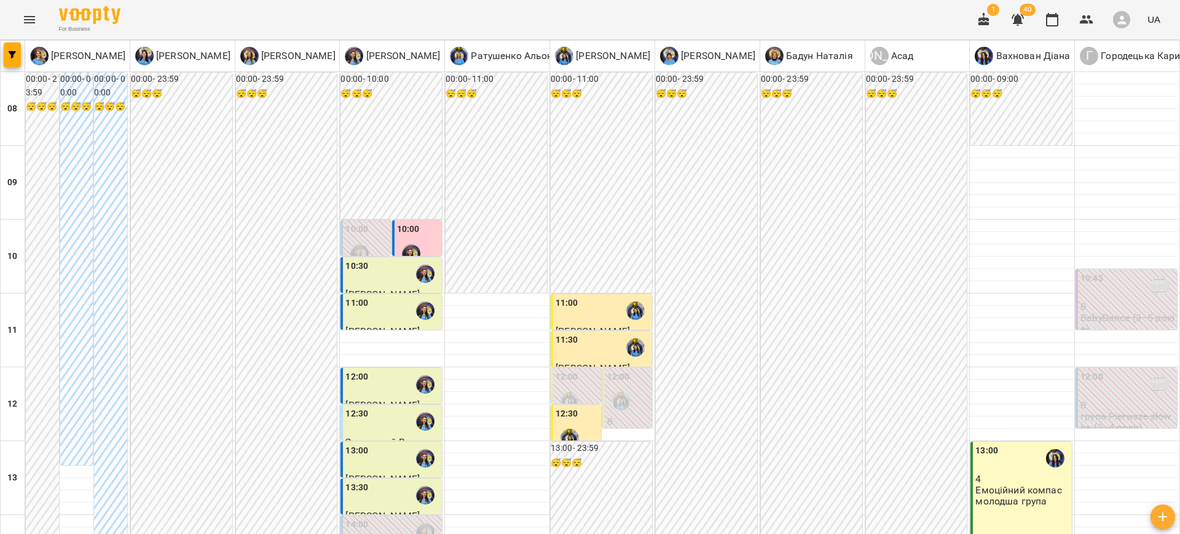
scroll to position [348, 0]
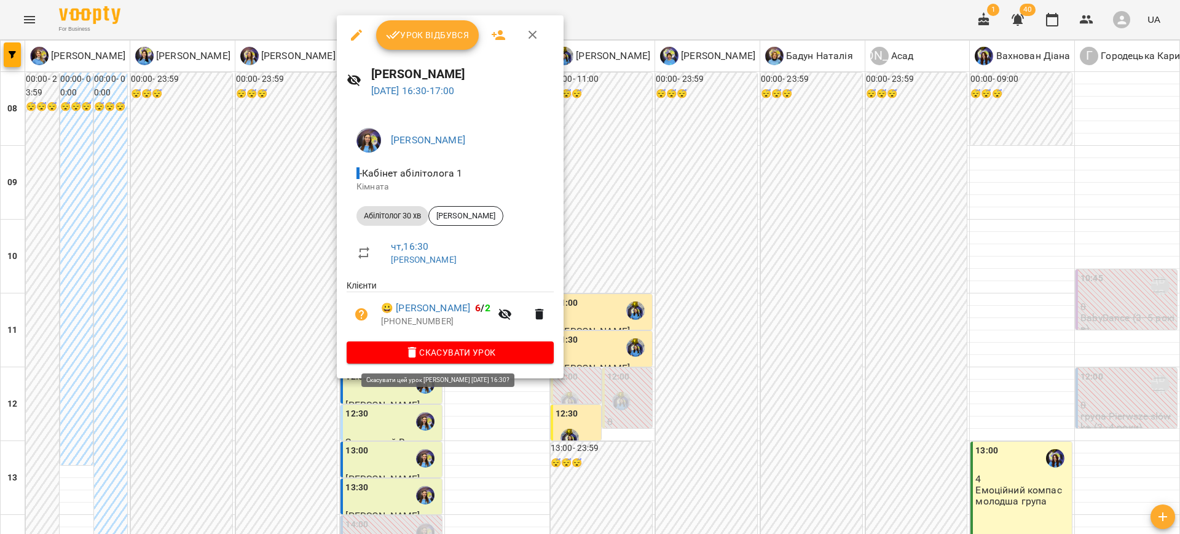
click at [481, 350] on span "Скасувати Урок" at bounding box center [450, 352] width 187 height 15
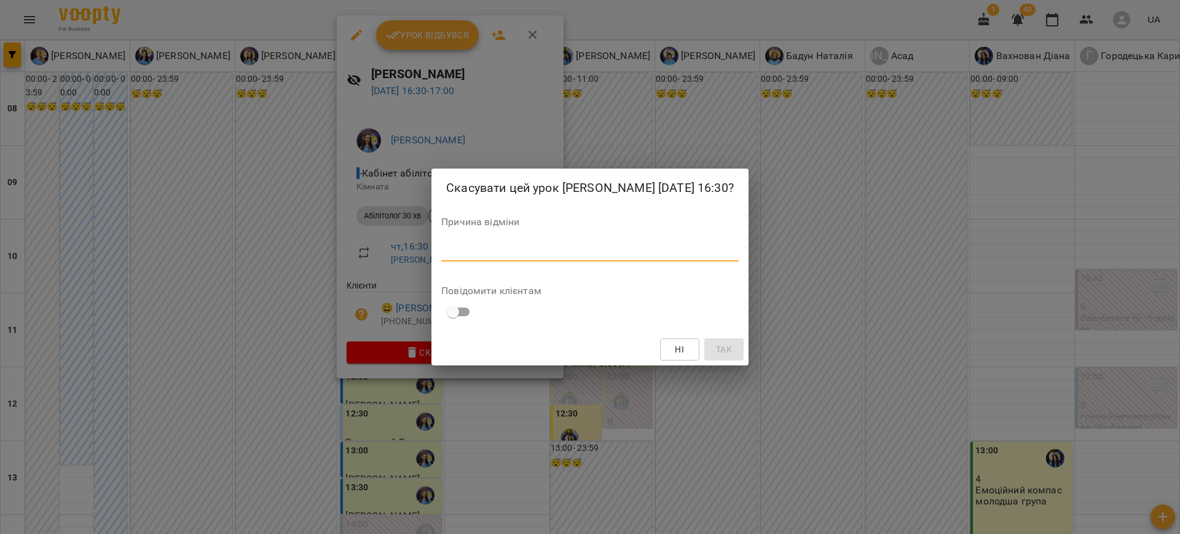
click at [650, 254] on textarea at bounding box center [590, 251] width 298 height 12
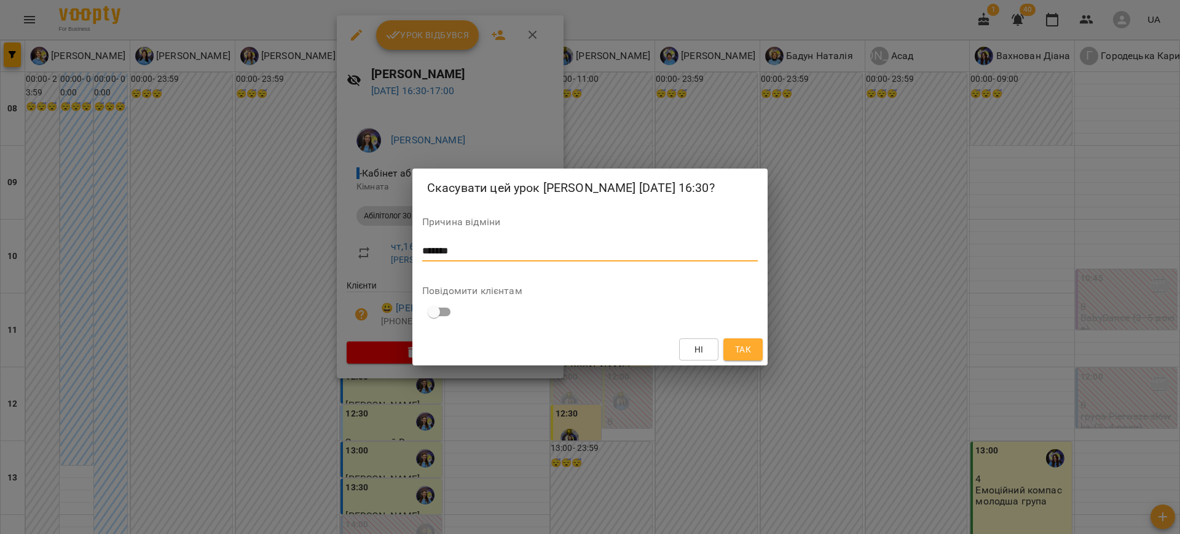
type textarea "*******"
drag, startPoint x: 740, startPoint y: 347, endPoint x: 735, endPoint y: 351, distance: 7.0
click at [738, 349] on span "Так" at bounding box center [743, 349] width 16 height 15
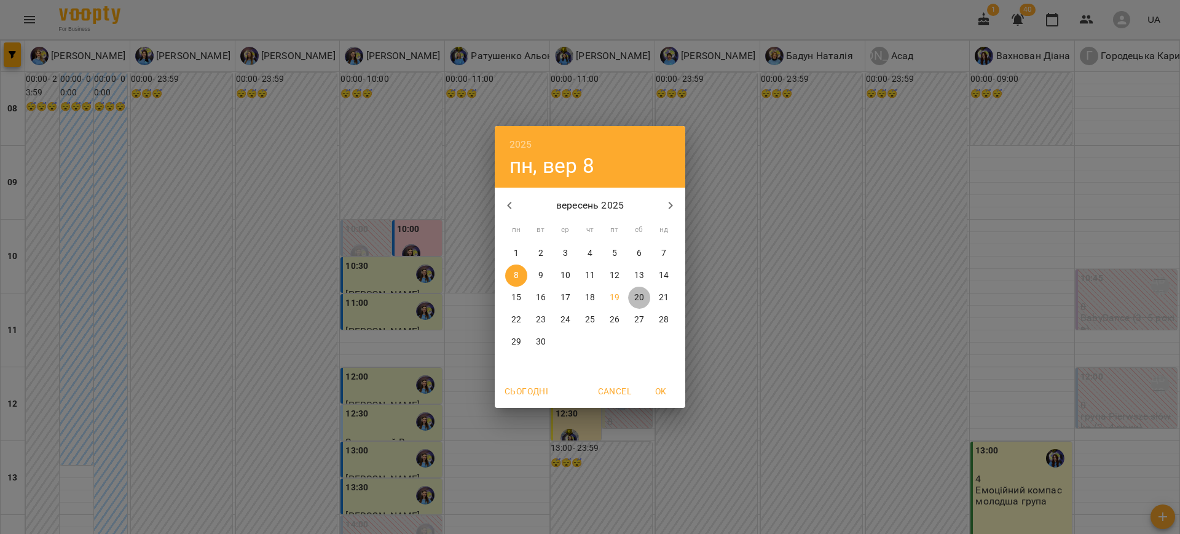
click at [641, 289] on button "20" at bounding box center [639, 297] width 22 height 22
type input "**********"
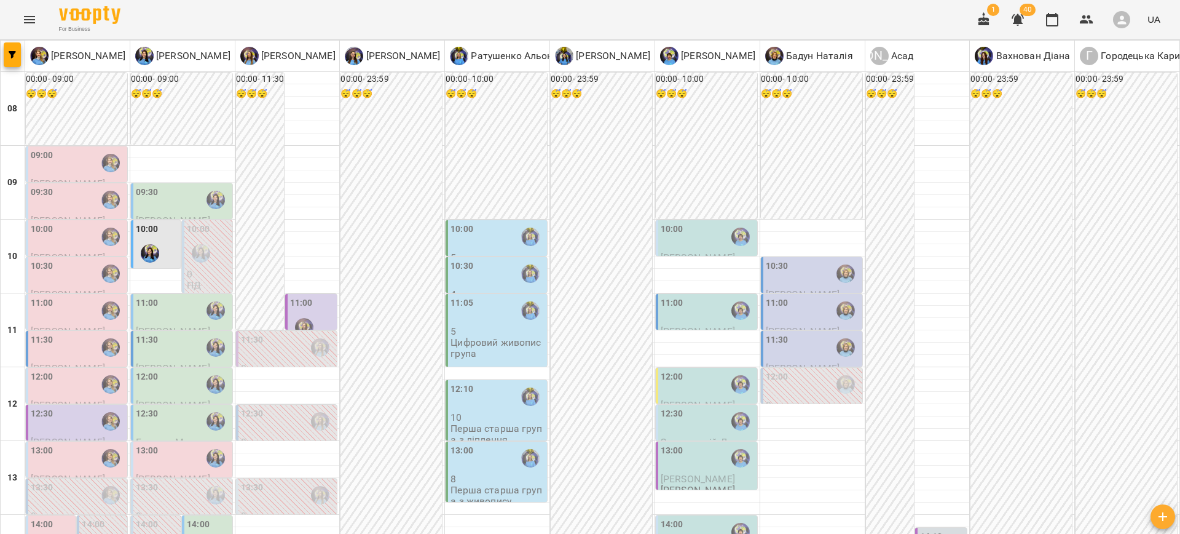
scroll to position [334, 0]
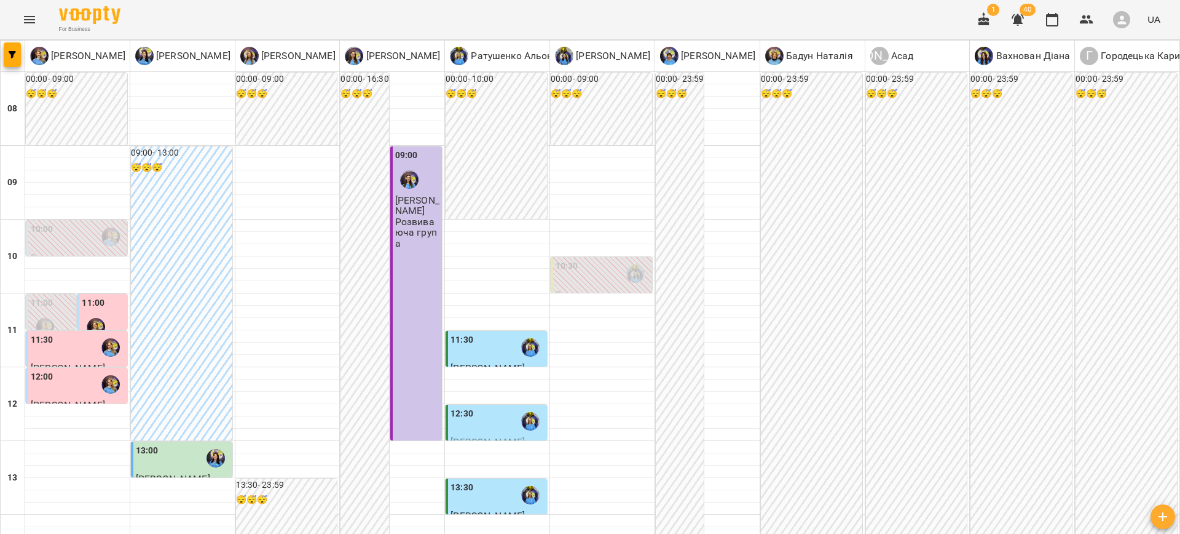
scroll to position [503, 0]
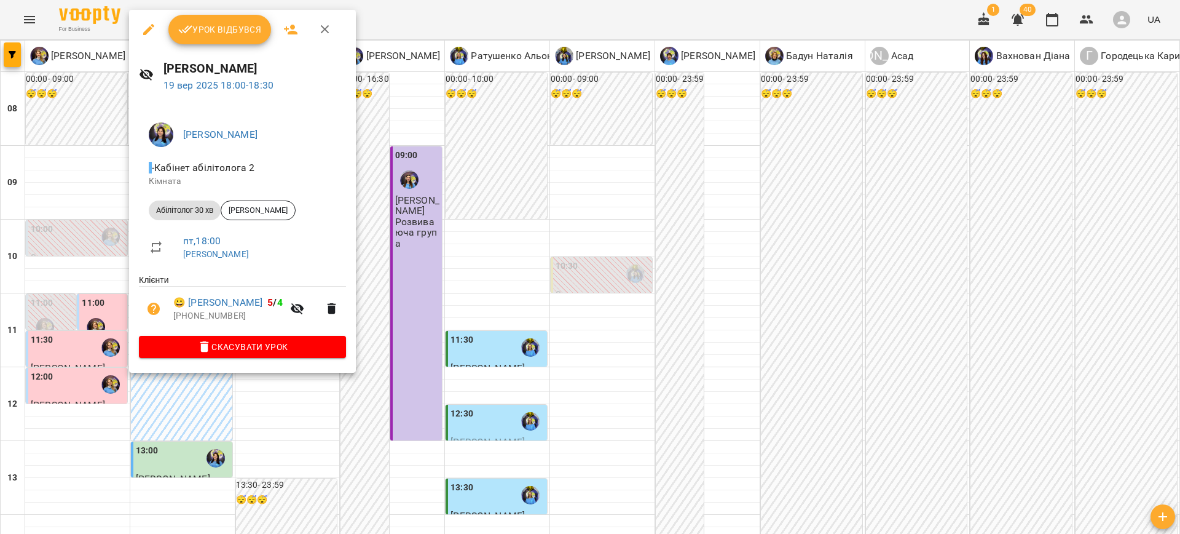
click at [693, 283] on div at bounding box center [590, 267] width 1180 height 534
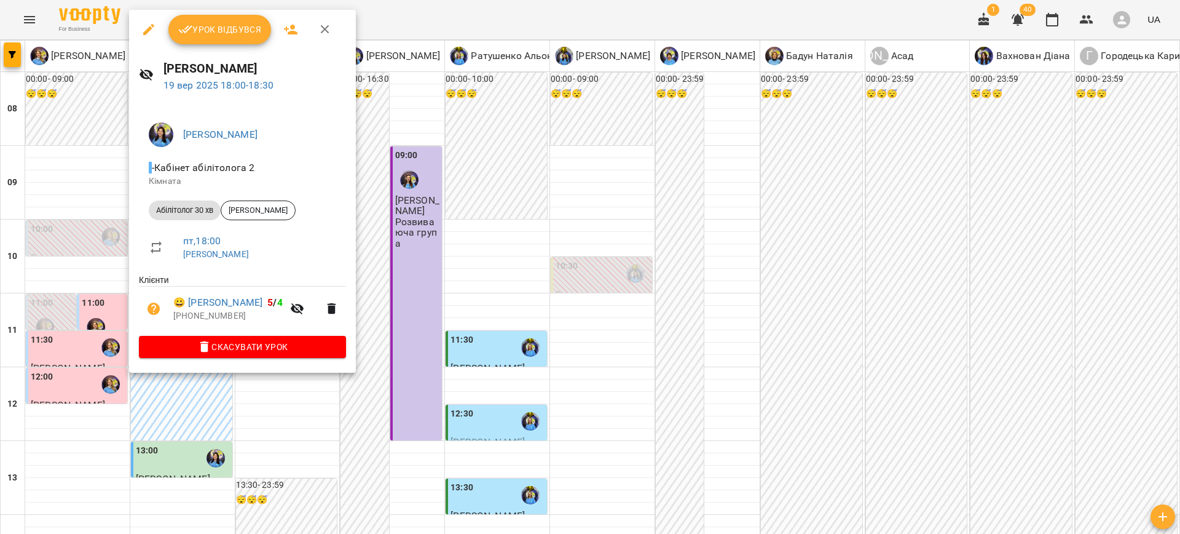
click at [399, 420] on div at bounding box center [590, 267] width 1180 height 534
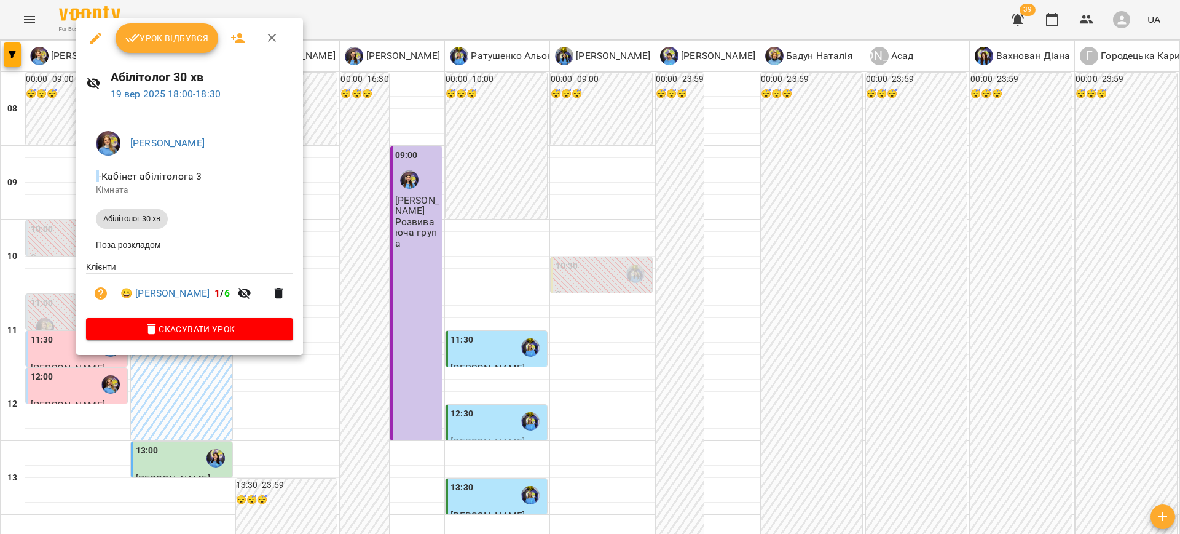
click at [754, 353] on div at bounding box center [590, 267] width 1180 height 534
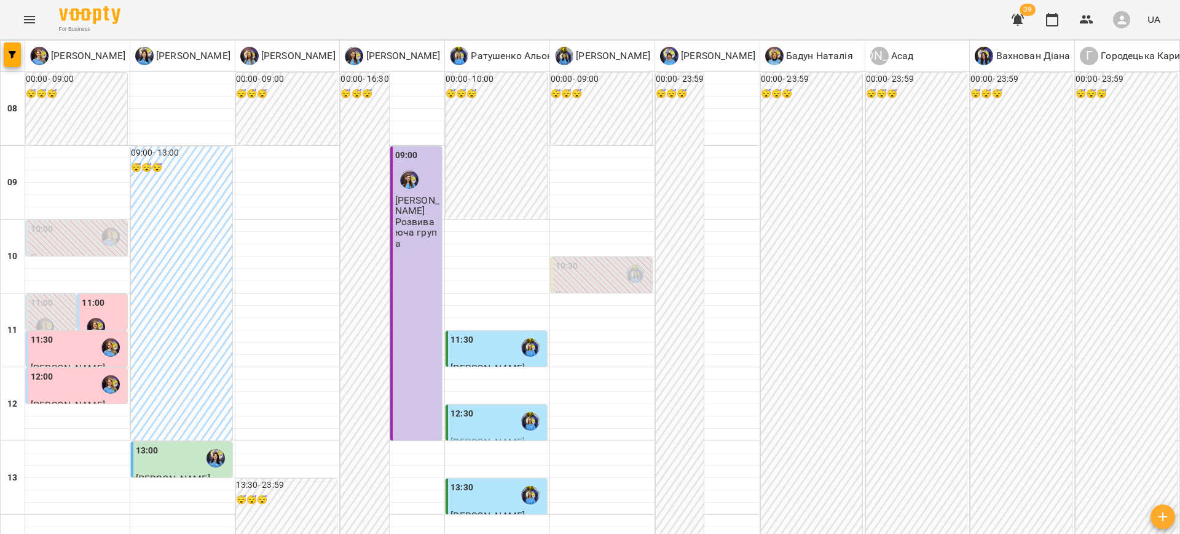
click at [17, 11] on button "Menu" at bounding box center [30, 20] width 30 height 30
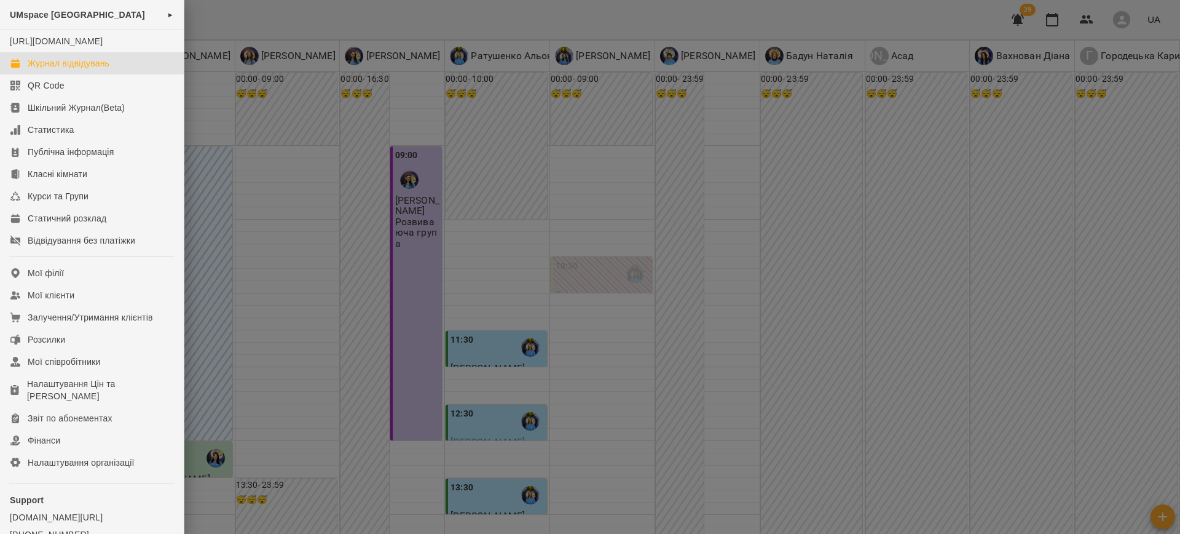
click at [406, 336] on div at bounding box center [590, 267] width 1180 height 534
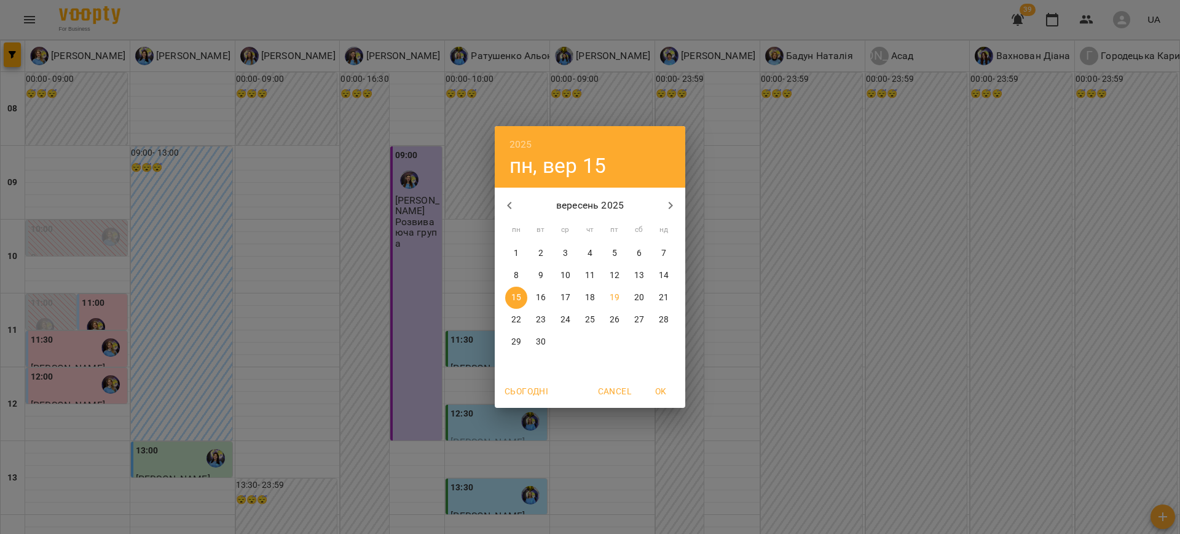
click at [588, 275] on p "11" at bounding box center [590, 275] width 10 height 12
type input "**********"
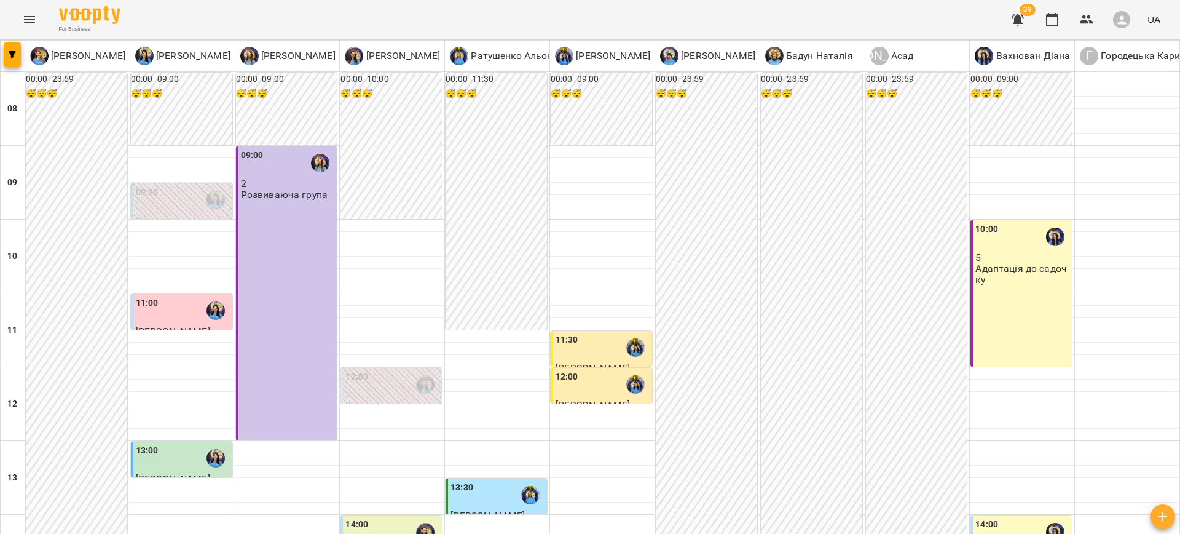
scroll to position [444, 0]
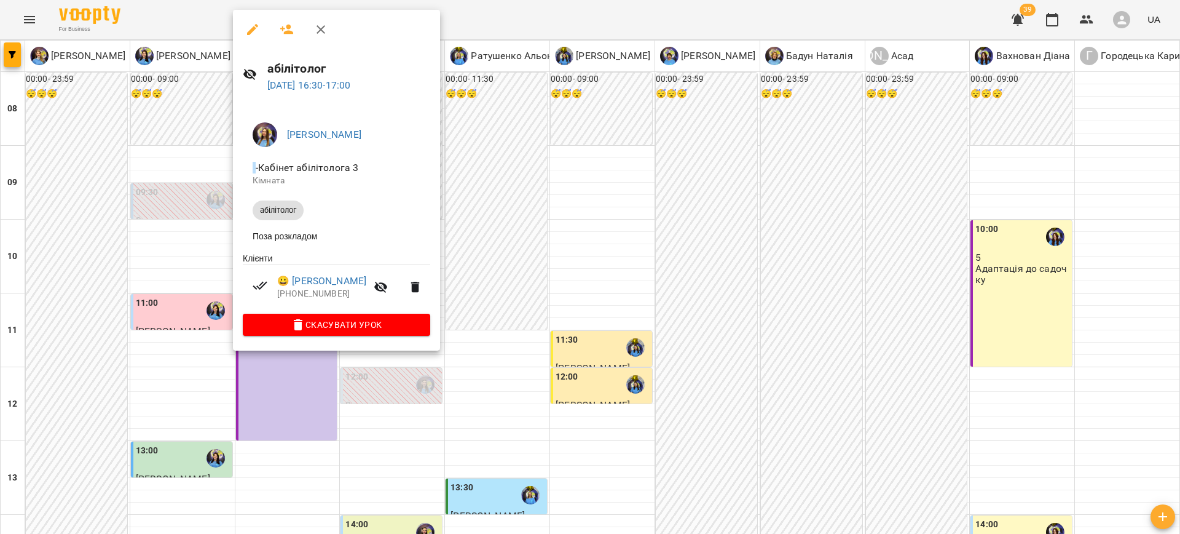
click at [513, 315] on div at bounding box center [590, 267] width 1180 height 534
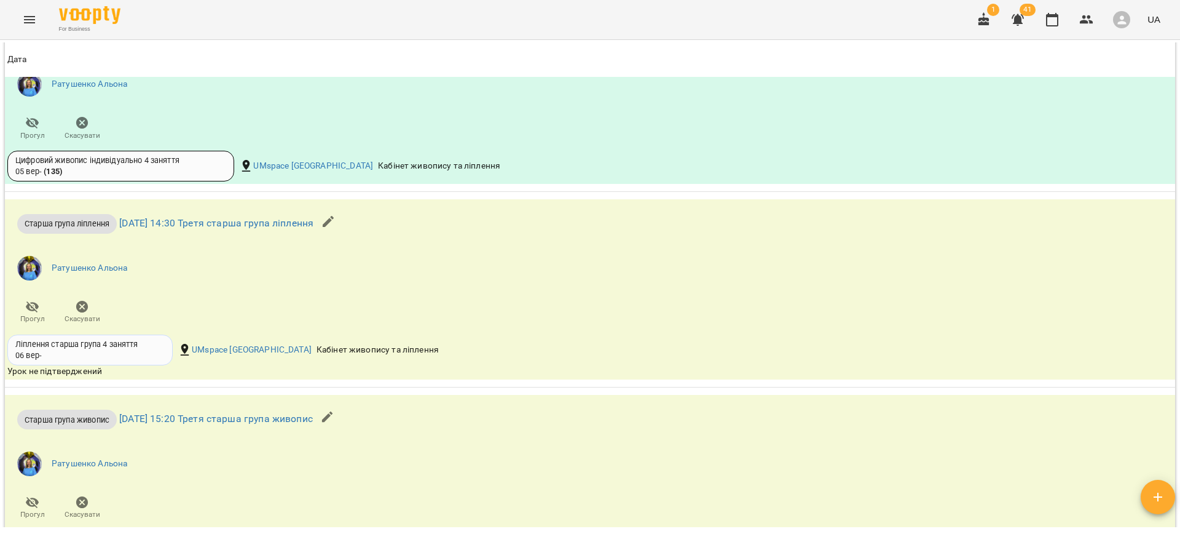
scroll to position [1913, 0]
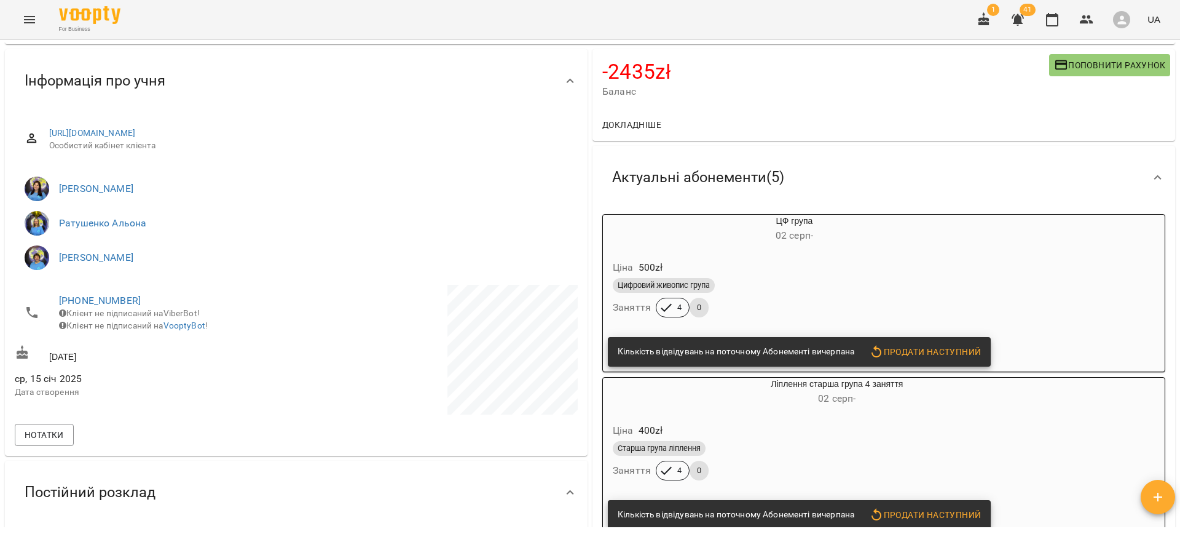
scroll to position [239, 0]
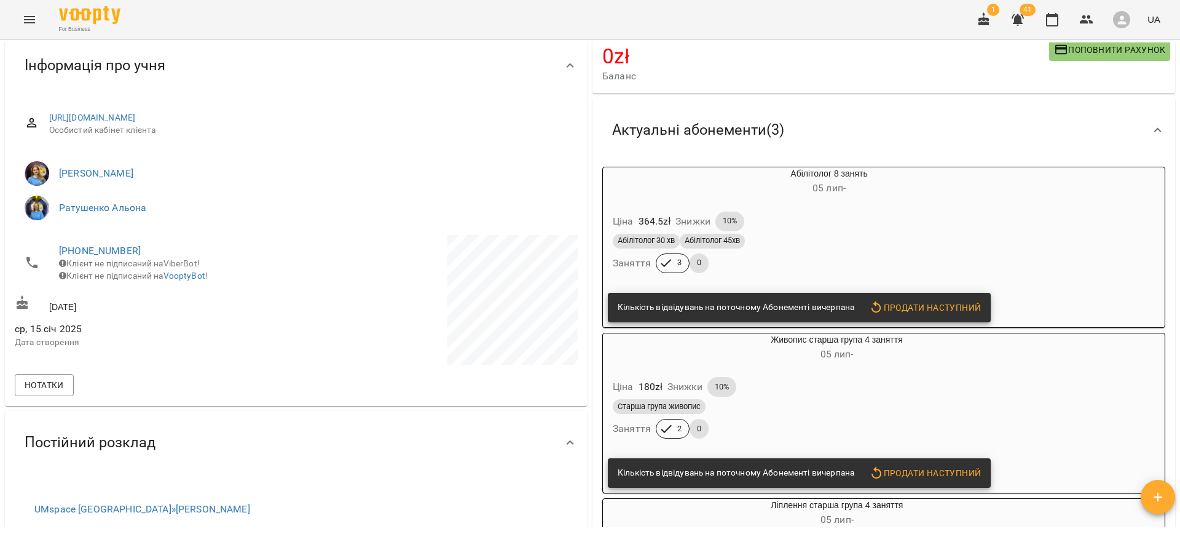
scroll to position [107, 0]
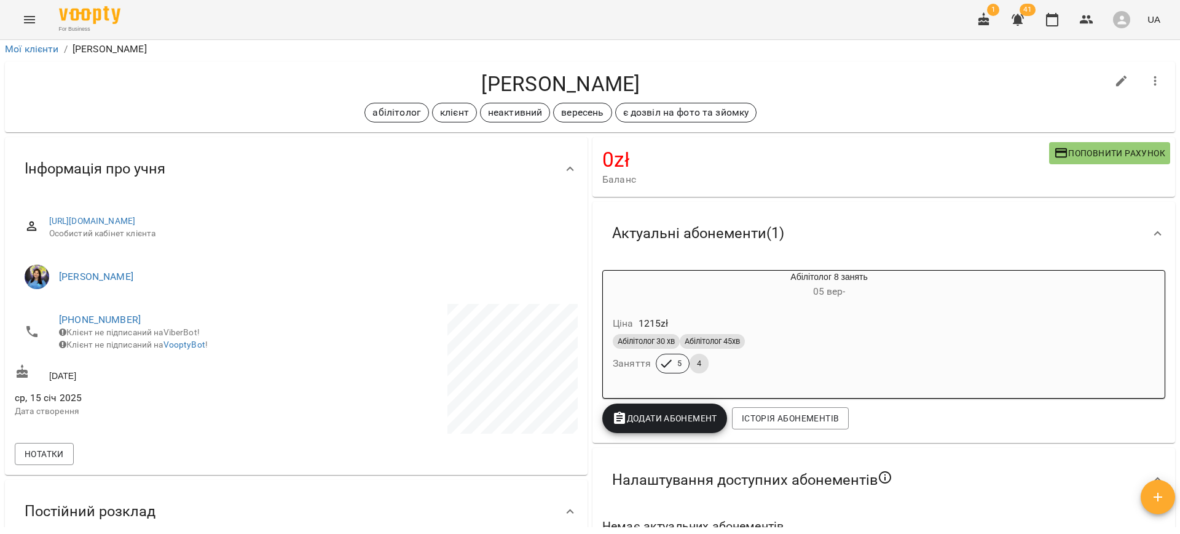
scroll to position [4, 0]
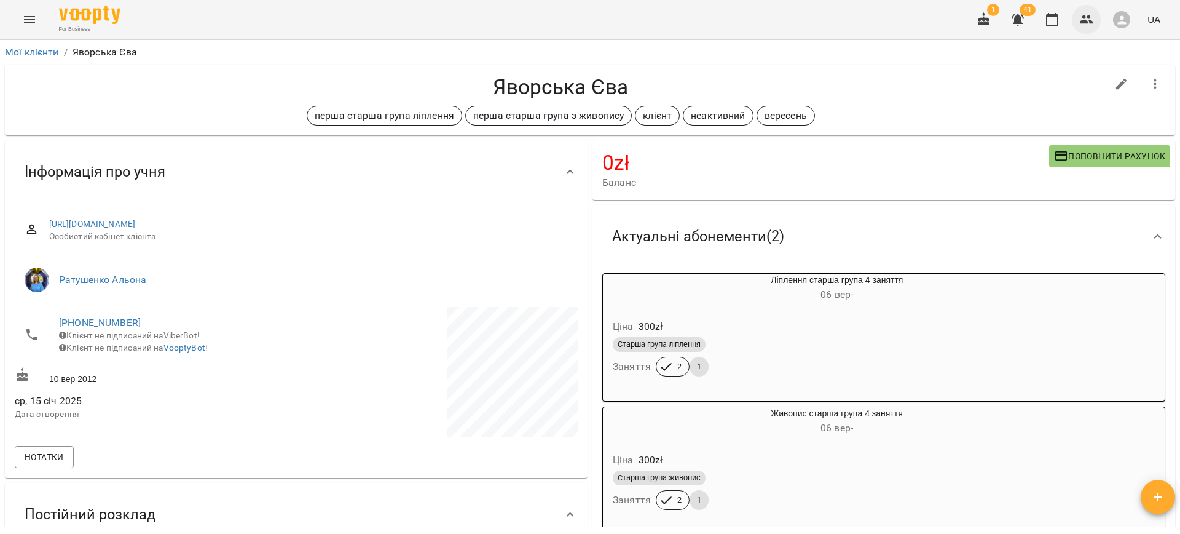
click at [1081, 22] on icon "button" at bounding box center [1087, 19] width 14 height 9
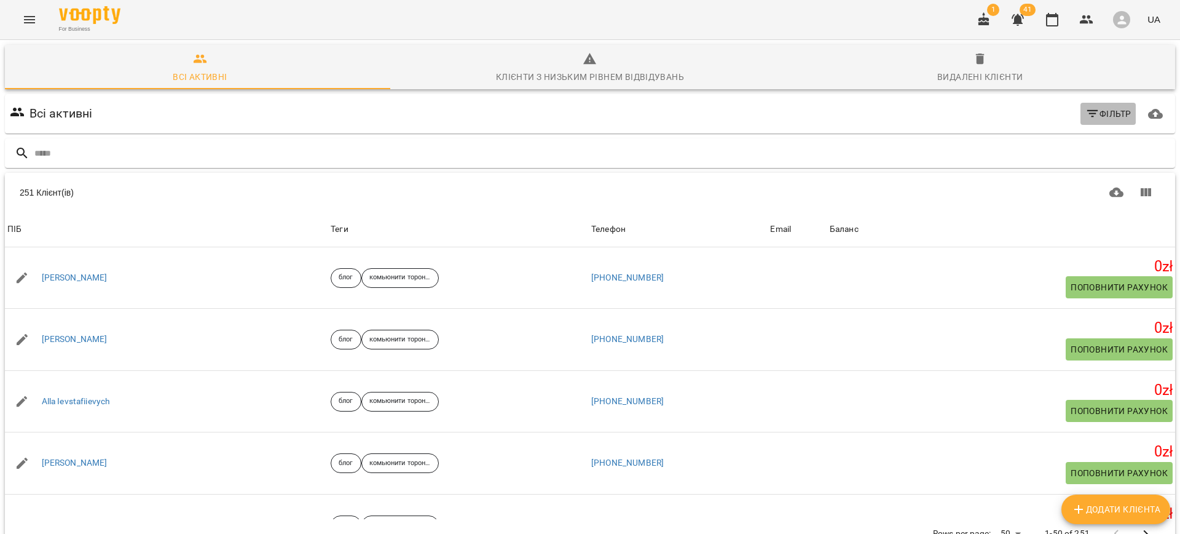
click at [1087, 111] on icon "button" at bounding box center [1092, 113] width 11 height 7
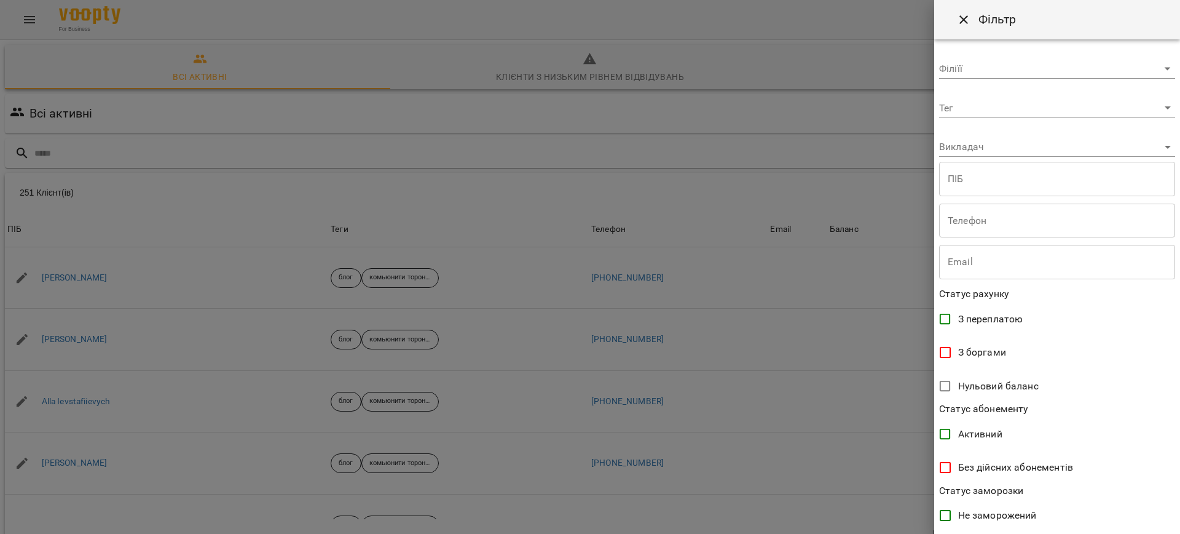
click at [974, 110] on body "For Business 1 41 UA Всі активні Клієнти з низьким рівнем відвідувань Видалені …" at bounding box center [590, 320] width 1180 height 640
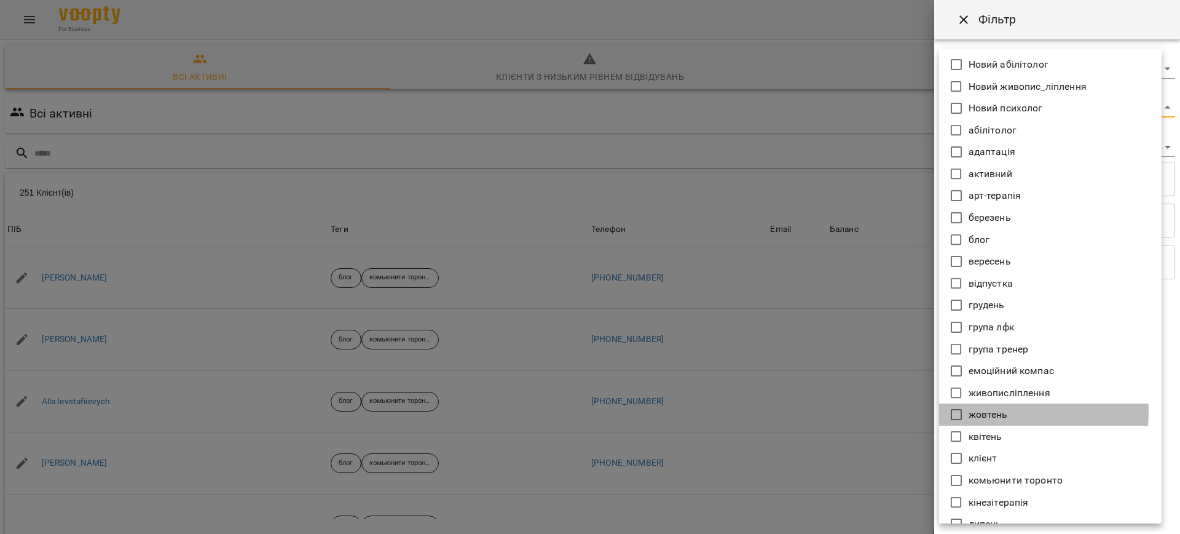
drag, startPoint x: 997, startPoint y: 412, endPoint x: 1010, endPoint y: 362, distance: 51.4
click at [997, 412] on p "жовтень" at bounding box center [988, 414] width 39 height 15
type input "*******"
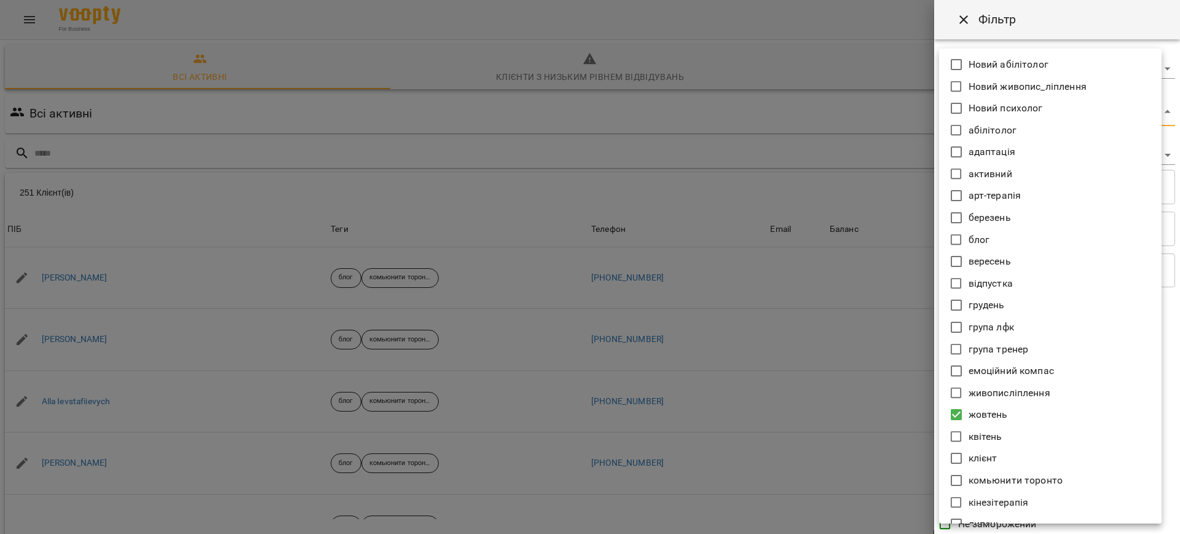
drag, startPoint x: 894, startPoint y: 79, endPoint x: 910, endPoint y: 91, distance: 20.7
click at [894, 81] on div at bounding box center [590, 267] width 1180 height 534
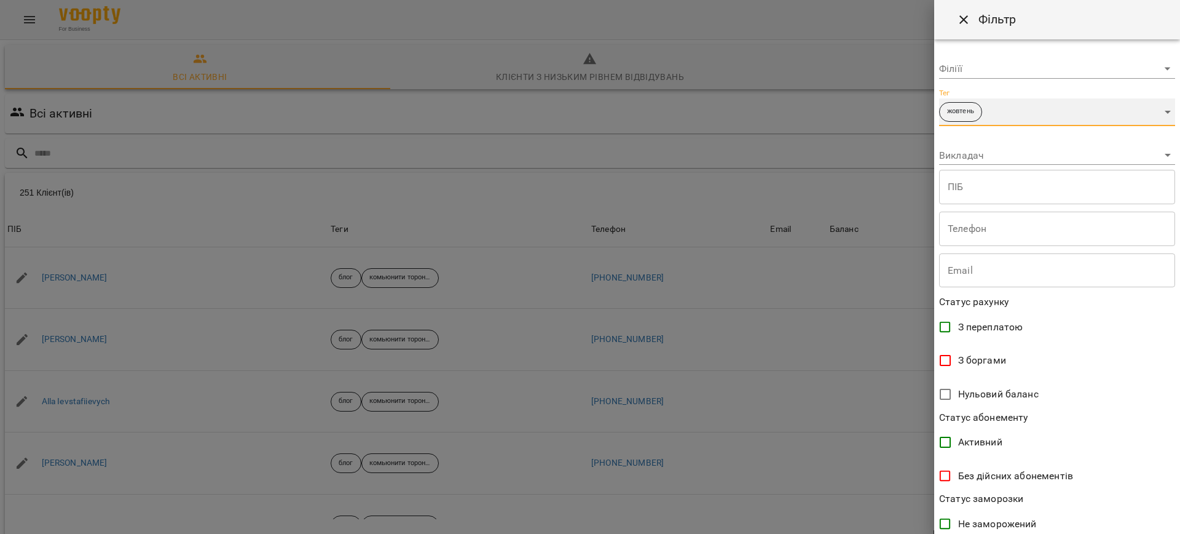
scroll to position [159, 0]
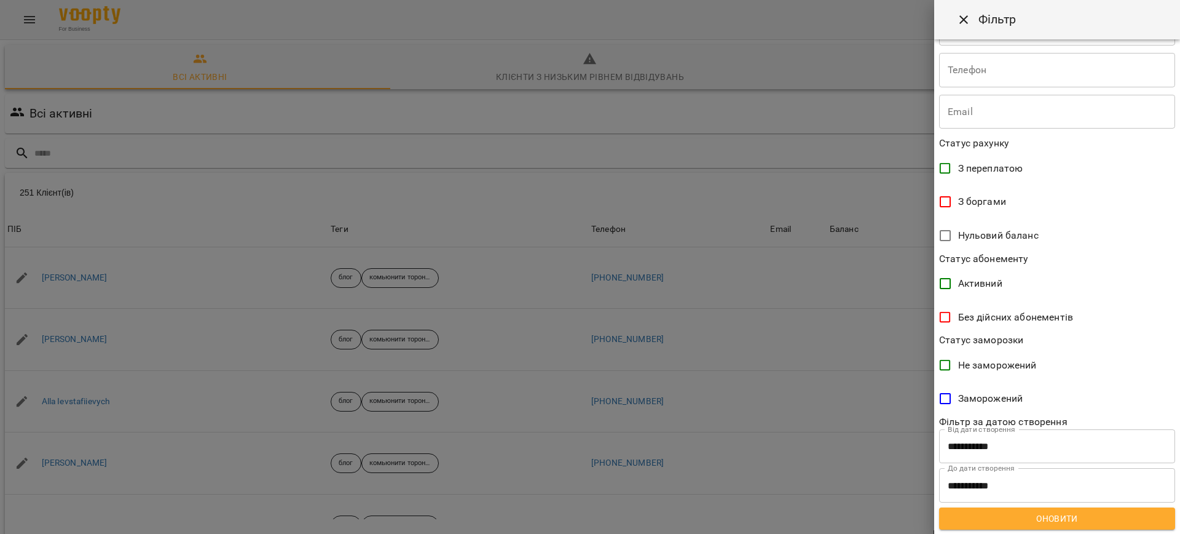
click at [1035, 524] on span "Оновити" at bounding box center [1057, 518] width 216 height 15
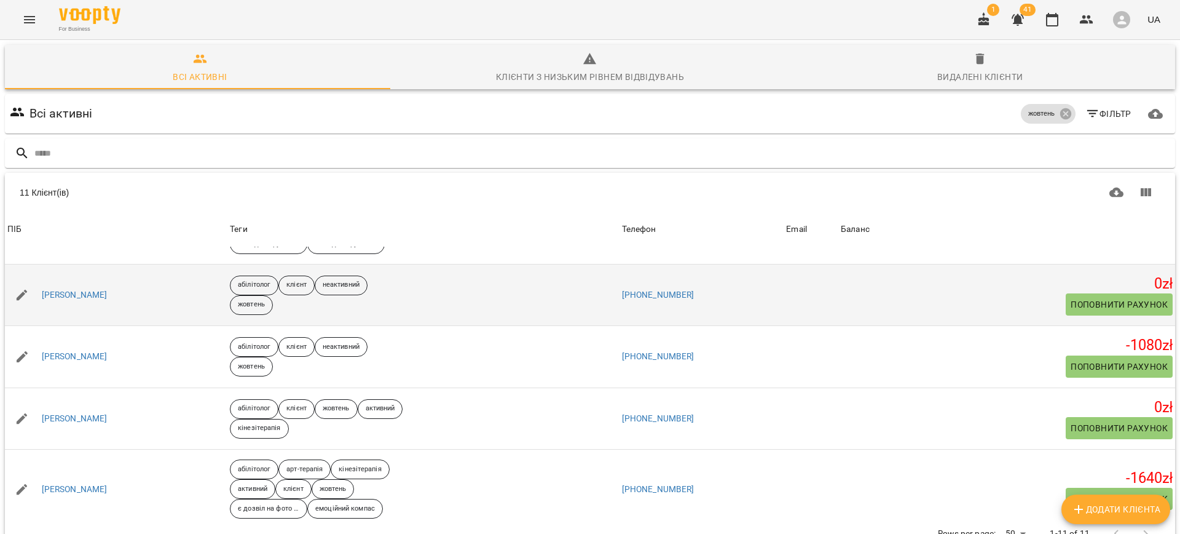
scroll to position [495, 0]
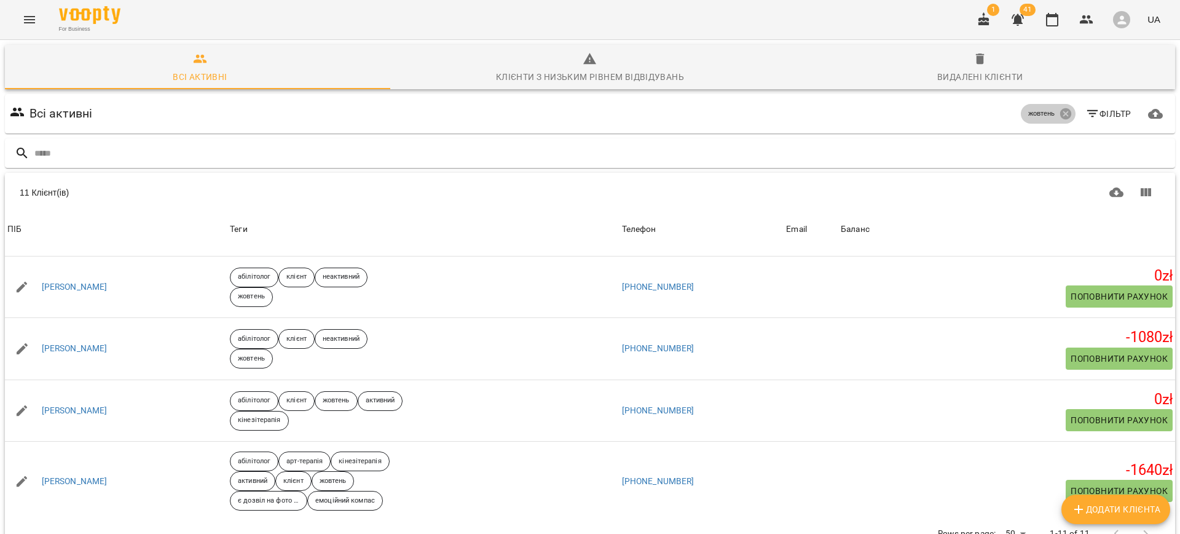
click at [1060, 116] on icon at bounding box center [1065, 113] width 11 height 11
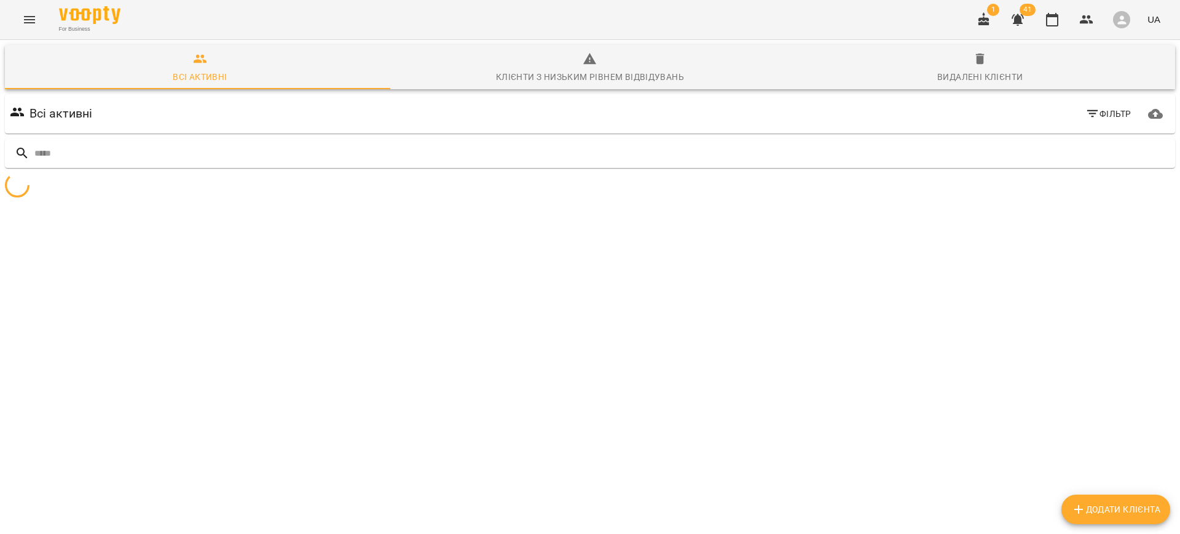
click at [1086, 117] on icon "button" at bounding box center [1093, 113] width 15 height 15
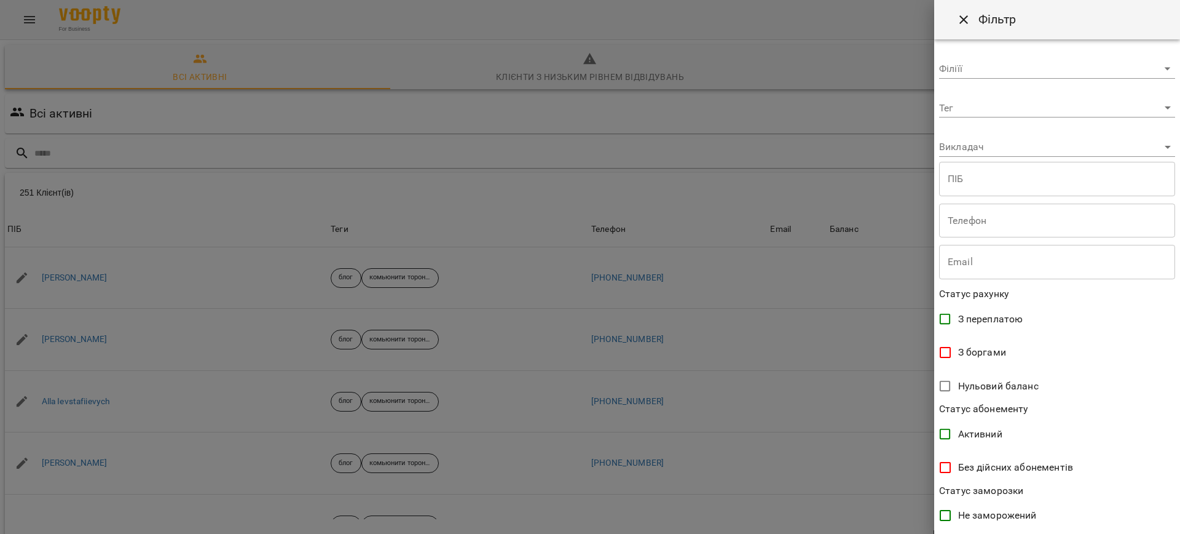
click at [967, 104] on body "For Business 1 41 UA Всі активні Клієнти з низьким рівнем відвідувань Видалені …" at bounding box center [590, 320] width 1180 height 640
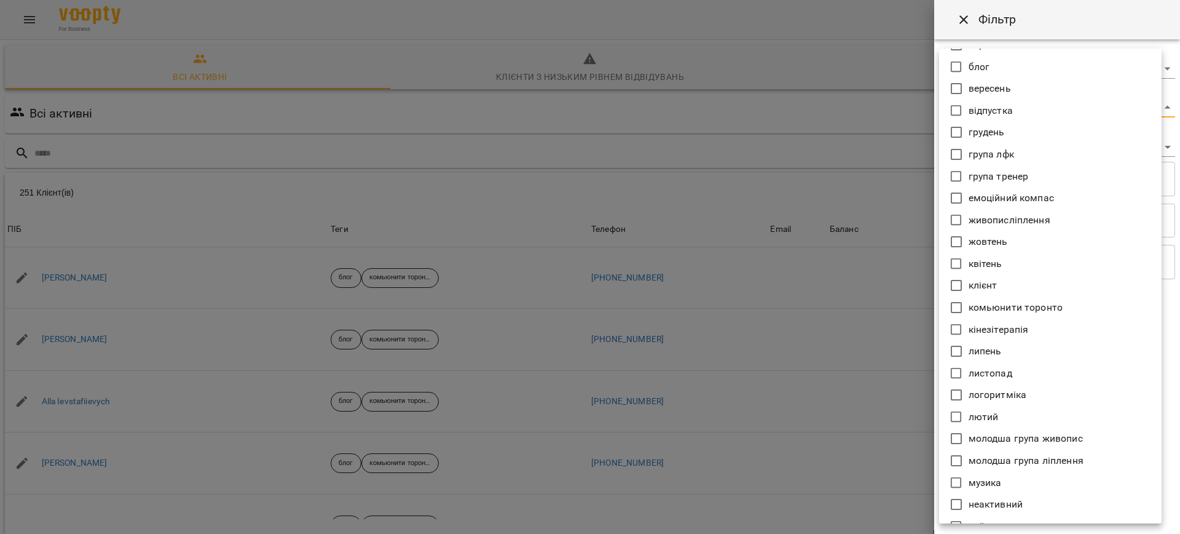
scroll to position [173, 0]
click at [987, 371] on p "листопад" at bounding box center [991, 372] width 44 height 15
type input "********"
click at [840, 23] on div at bounding box center [590, 267] width 1180 height 534
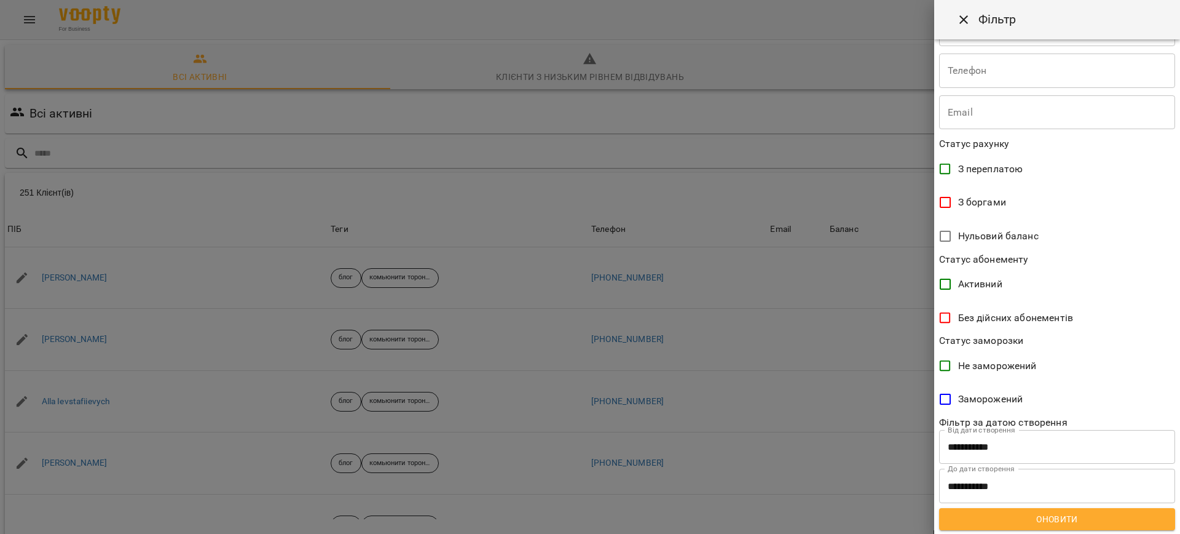
scroll to position [159, 0]
click at [1022, 521] on span "Оновити" at bounding box center [1057, 518] width 216 height 15
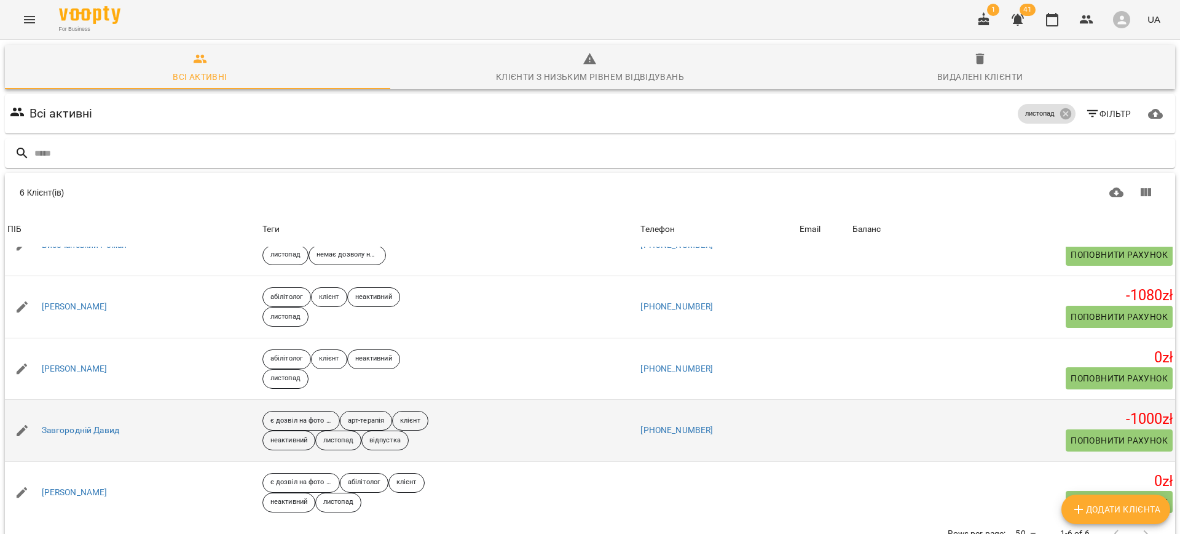
scroll to position [98, 0]
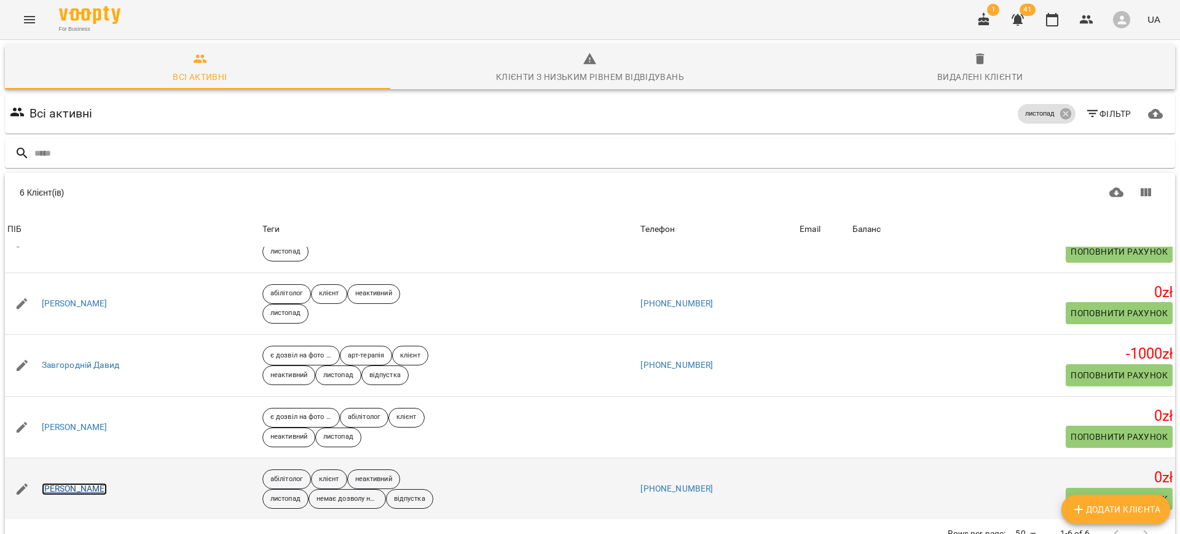
click at [74, 483] on link "[PERSON_NAME]" at bounding box center [75, 489] width 66 height 12
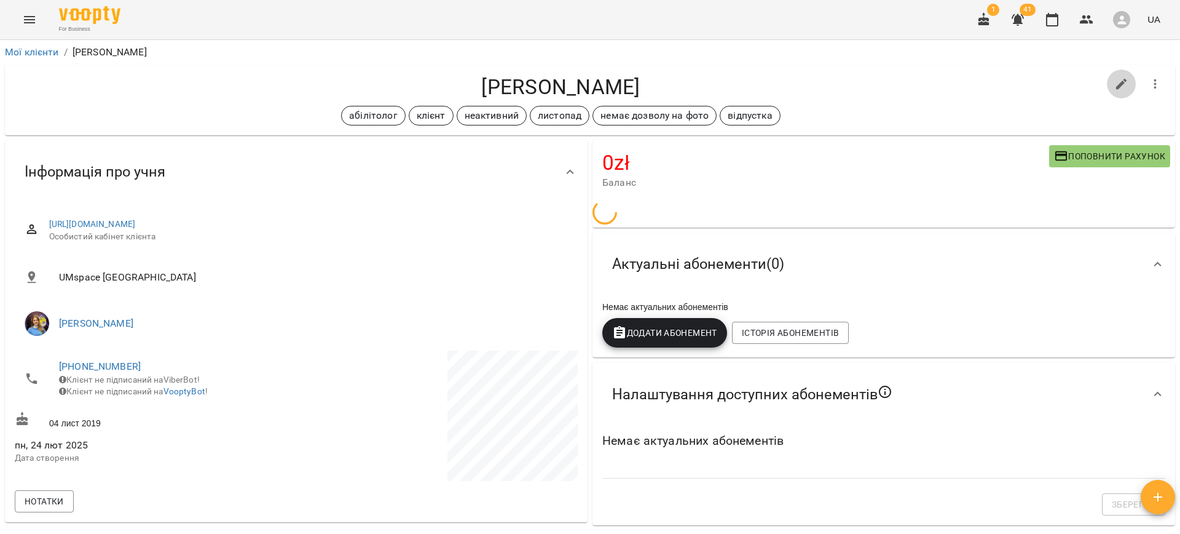
click at [1114, 84] on icon "button" at bounding box center [1121, 84] width 15 height 15
select select "**"
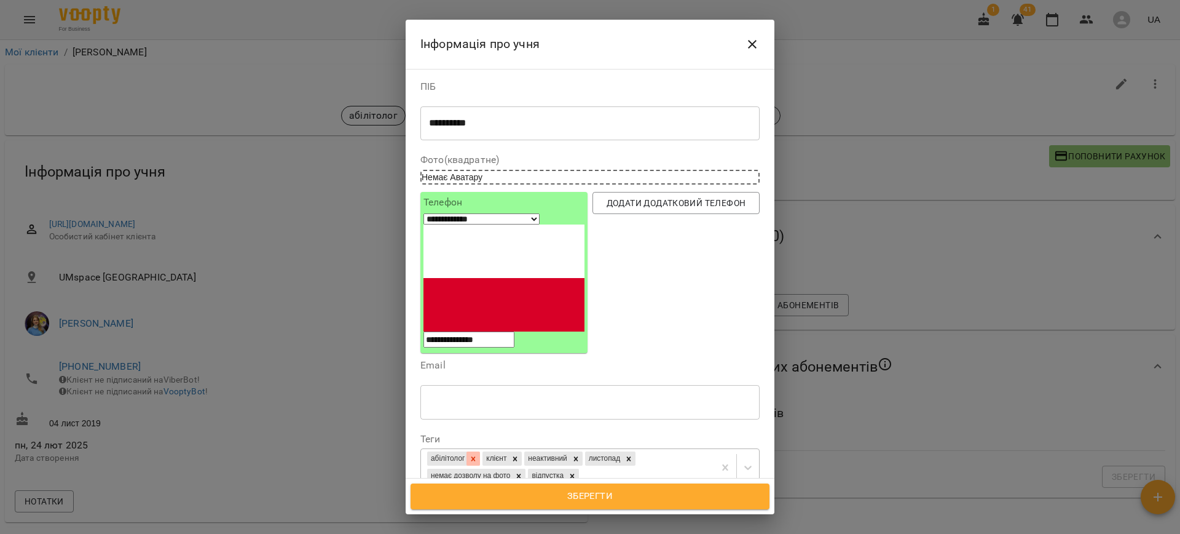
click at [476, 456] on icon at bounding box center [473, 458] width 4 height 4
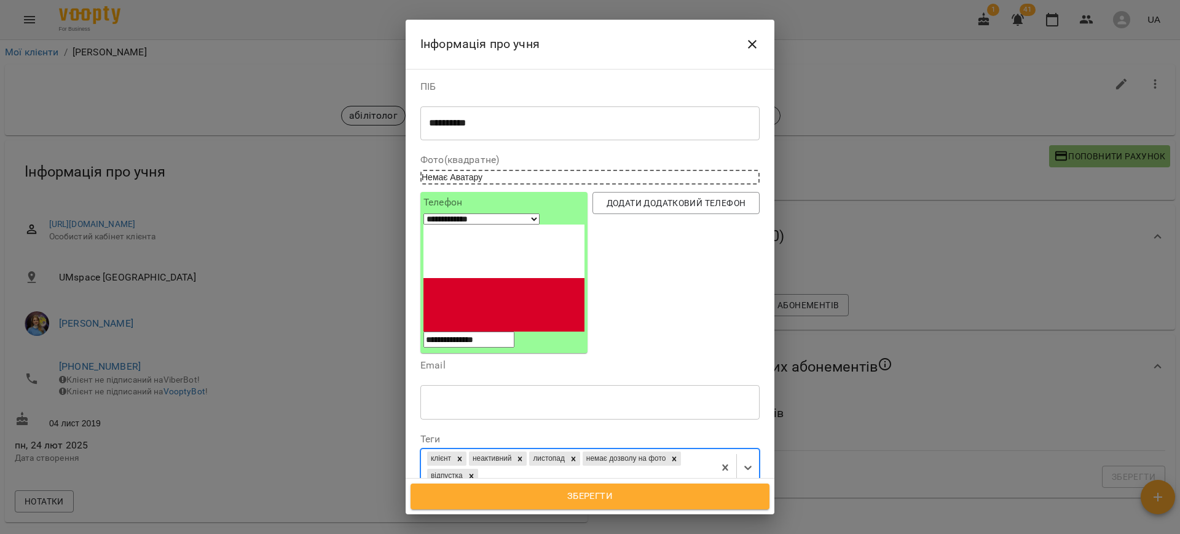
drag, startPoint x: 466, startPoint y: 358, endPoint x: 460, endPoint y: 360, distance: 6.4
click at [464, 454] on icon at bounding box center [459, 458] width 9 height 9
click at [483, 455] on icon at bounding box center [478, 459] width 9 height 9
click at [630, 455] on icon at bounding box center [625, 459] width 9 height 9
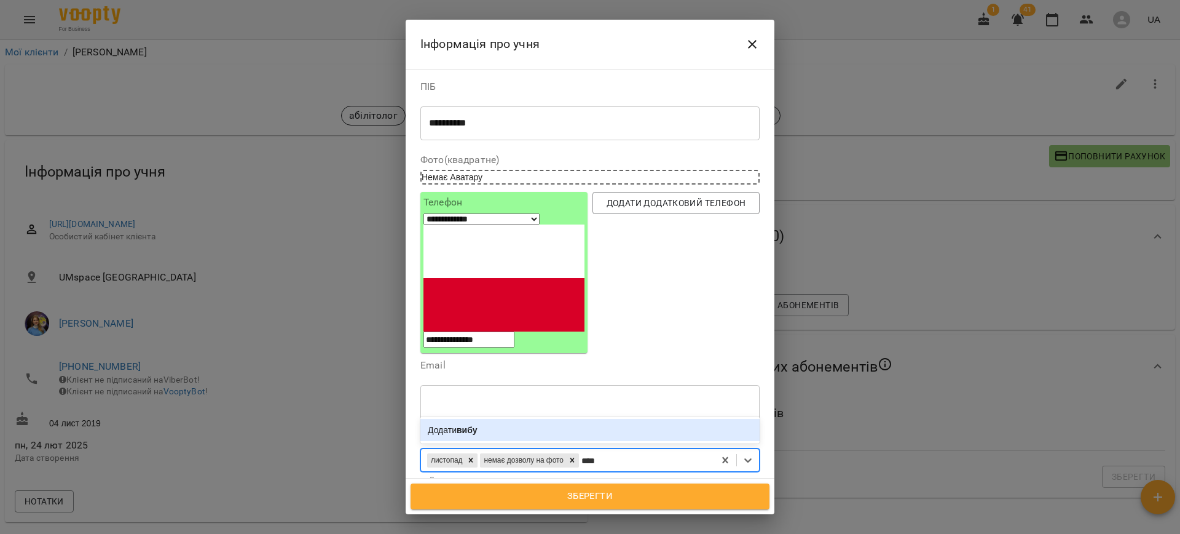
type input "*****"
click at [497, 419] on div "Додати вибув" at bounding box center [589, 430] width 339 height 22
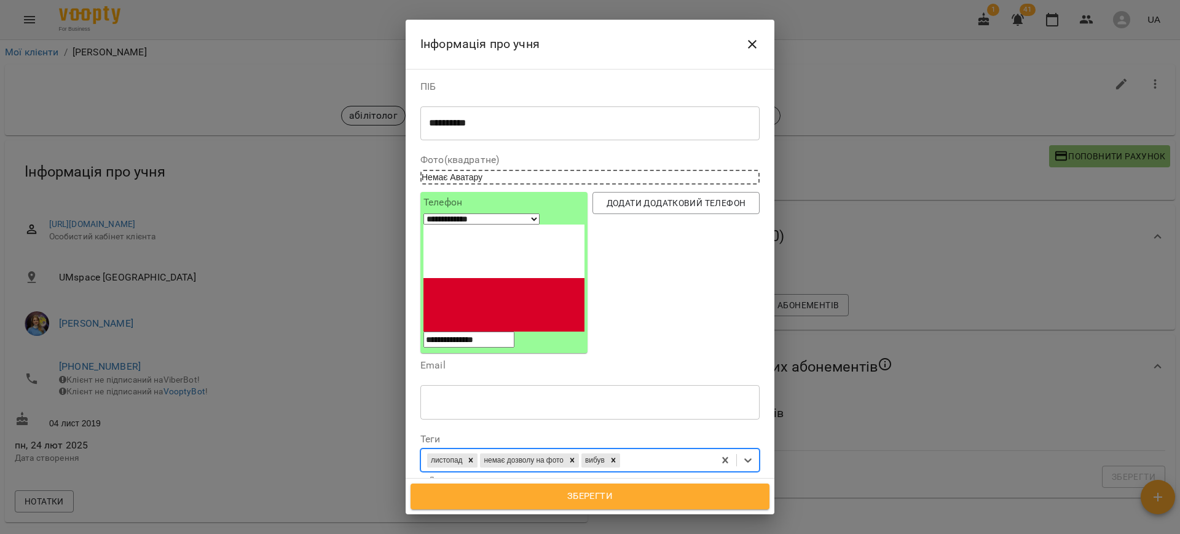
click at [622, 494] on span "Зберегти" at bounding box center [590, 496] width 332 height 16
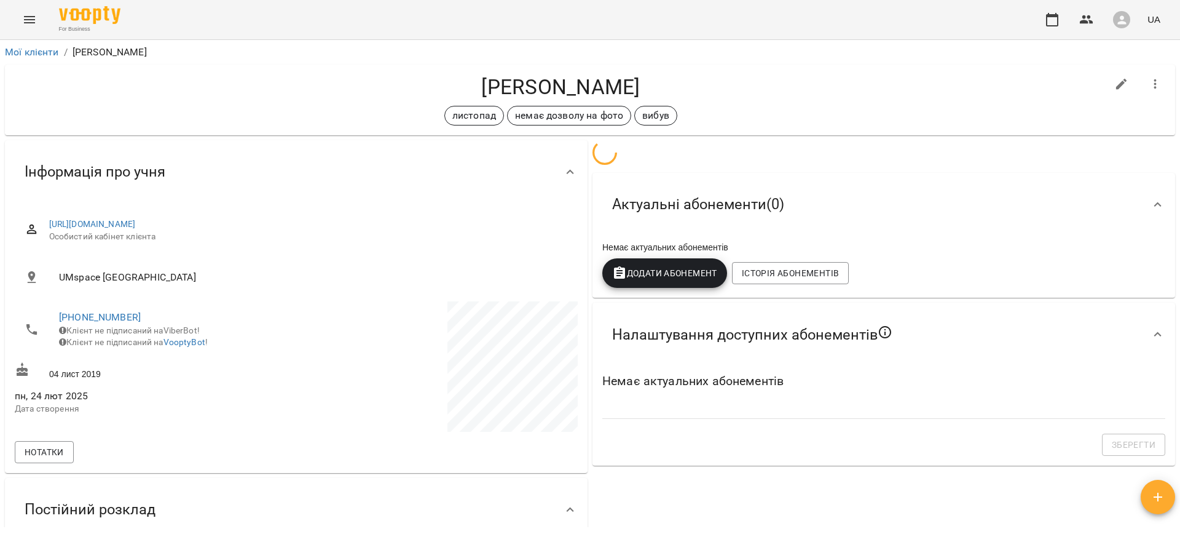
click at [1148, 79] on icon "button" at bounding box center [1155, 84] width 15 height 15
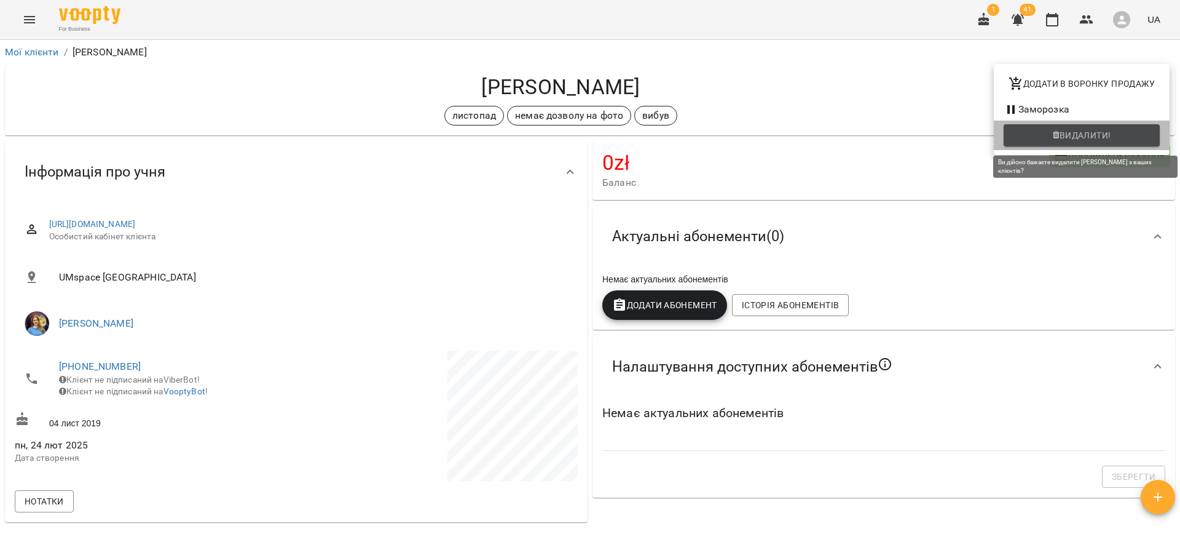
click at [1077, 129] on span "Видалити!" at bounding box center [1086, 135] width 52 height 15
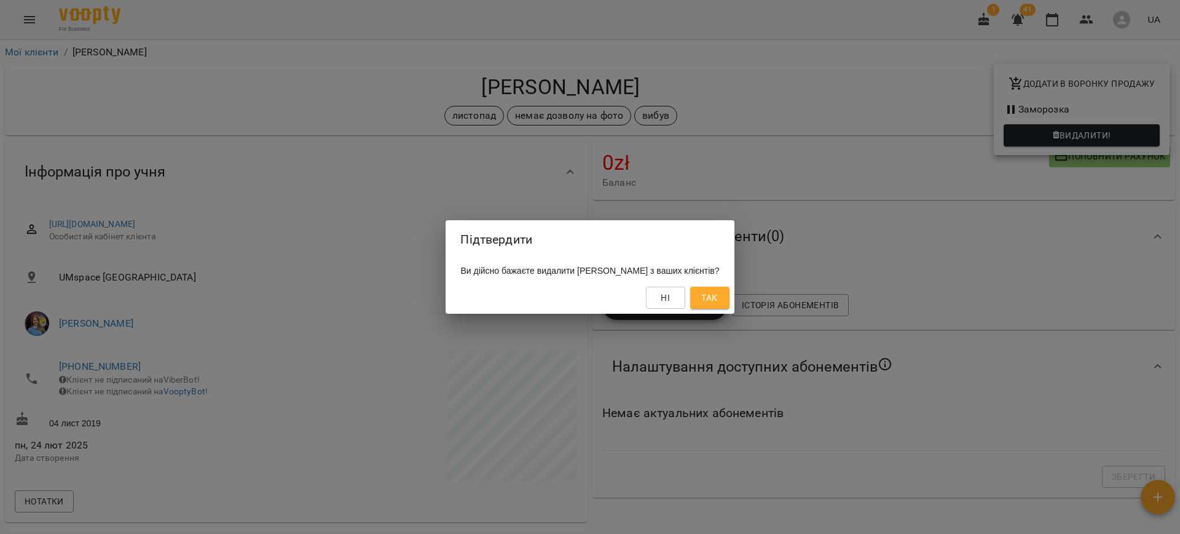
drag, startPoint x: 720, startPoint y: 298, endPoint x: 734, endPoint y: 296, distance: 13.6
click at [717, 298] on span "Так" at bounding box center [709, 297] width 16 height 15
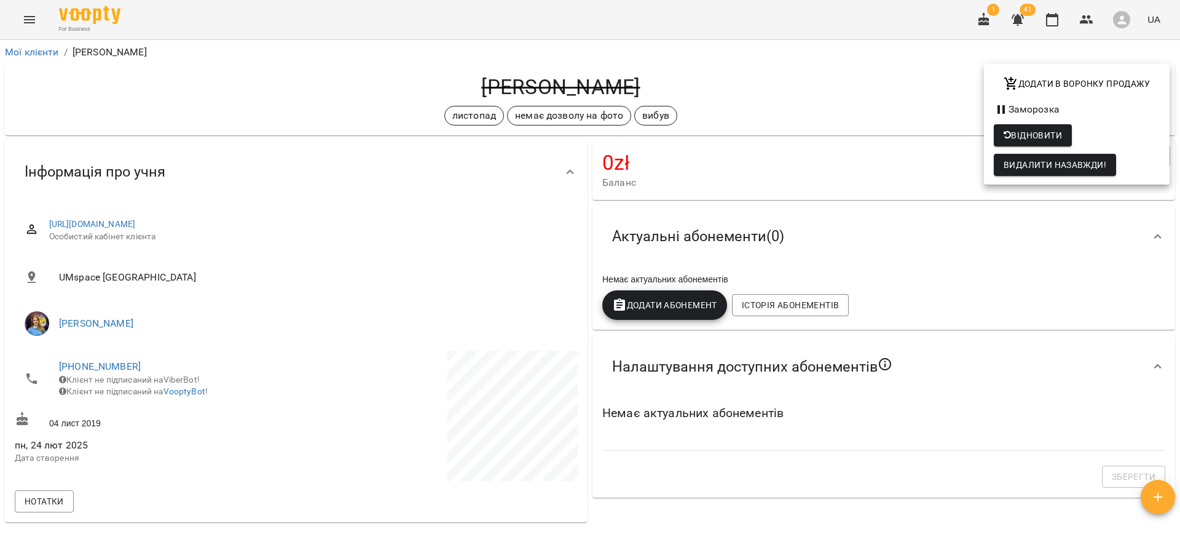
drag, startPoint x: 730, startPoint y: 107, endPoint x: 701, endPoint y: 122, distance: 32.4
click at [730, 107] on div at bounding box center [590, 267] width 1180 height 534
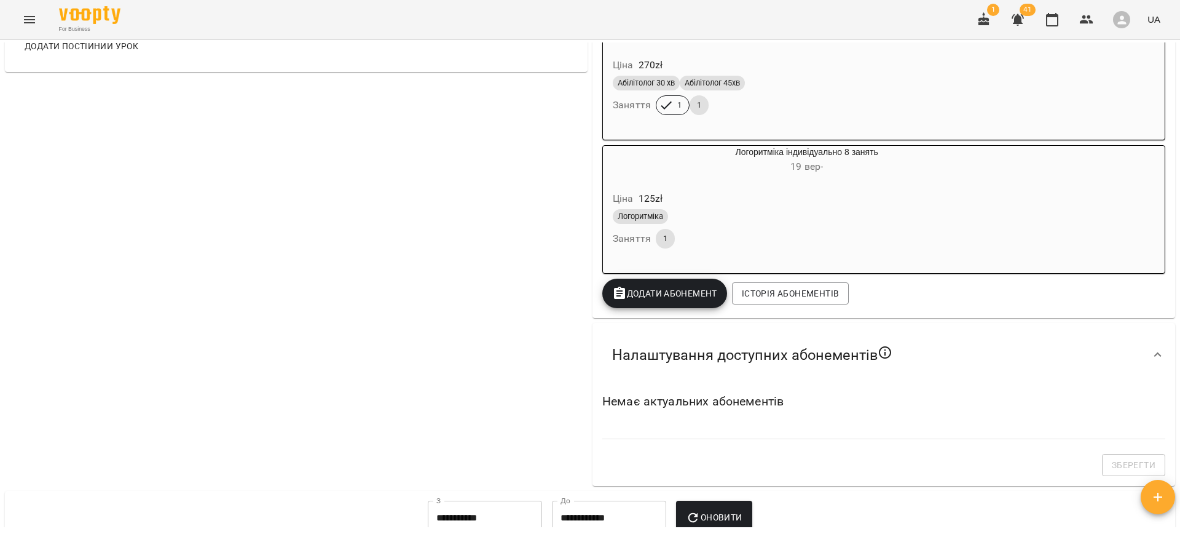
scroll to position [446, 0]
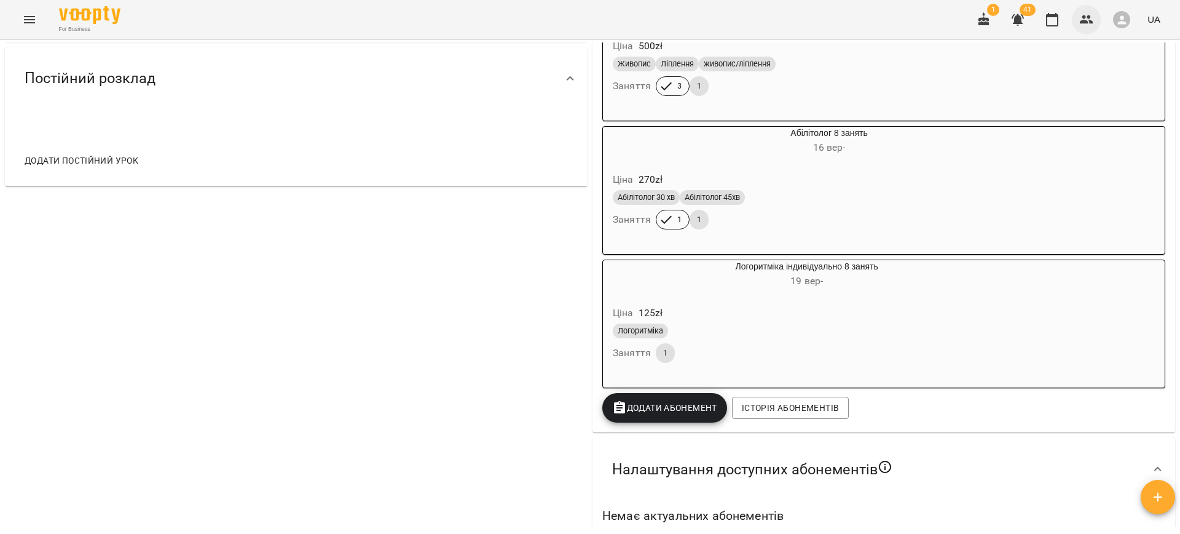
click at [1086, 25] on icon "button" at bounding box center [1086, 19] width 15 height 15
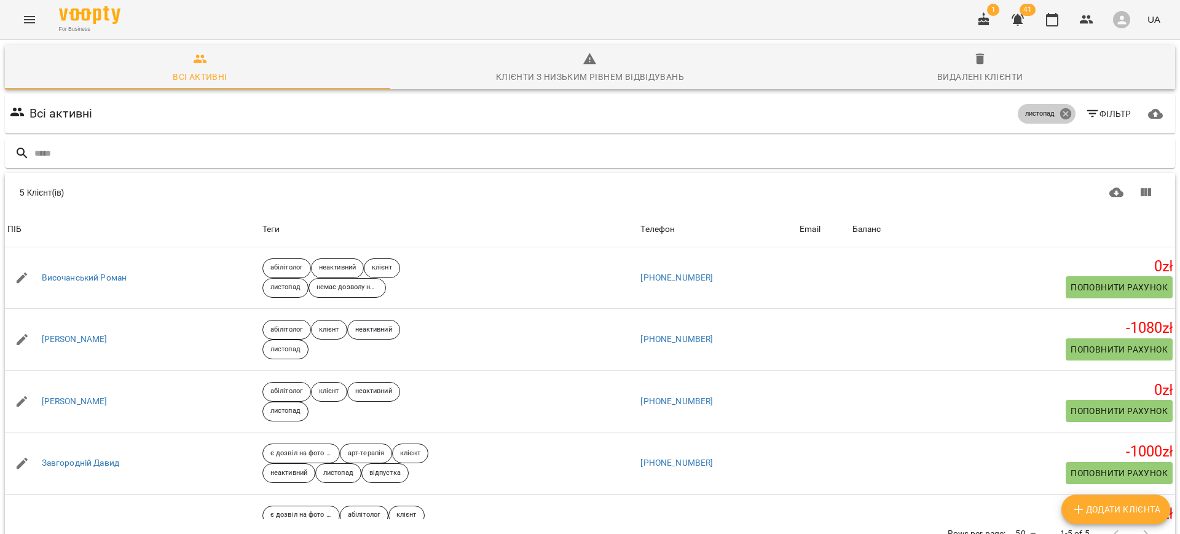
click at [1059, 111] on icon at bounding box center [1066, 114] width 14 height 14
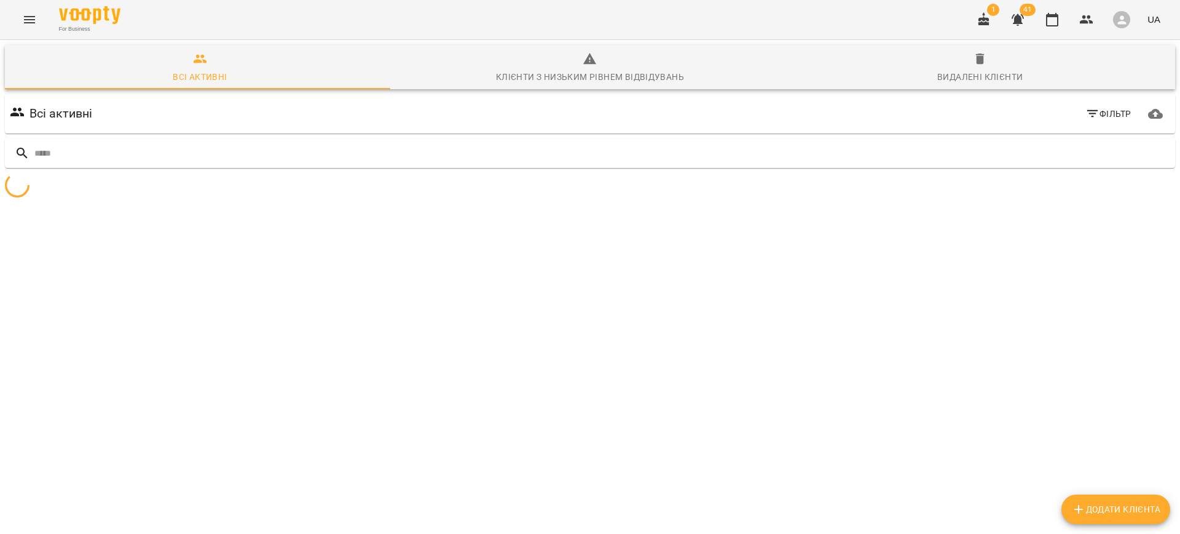
click at [1086, 111] on icon "button" at bounding box center [1093, 113] width 15 height 15
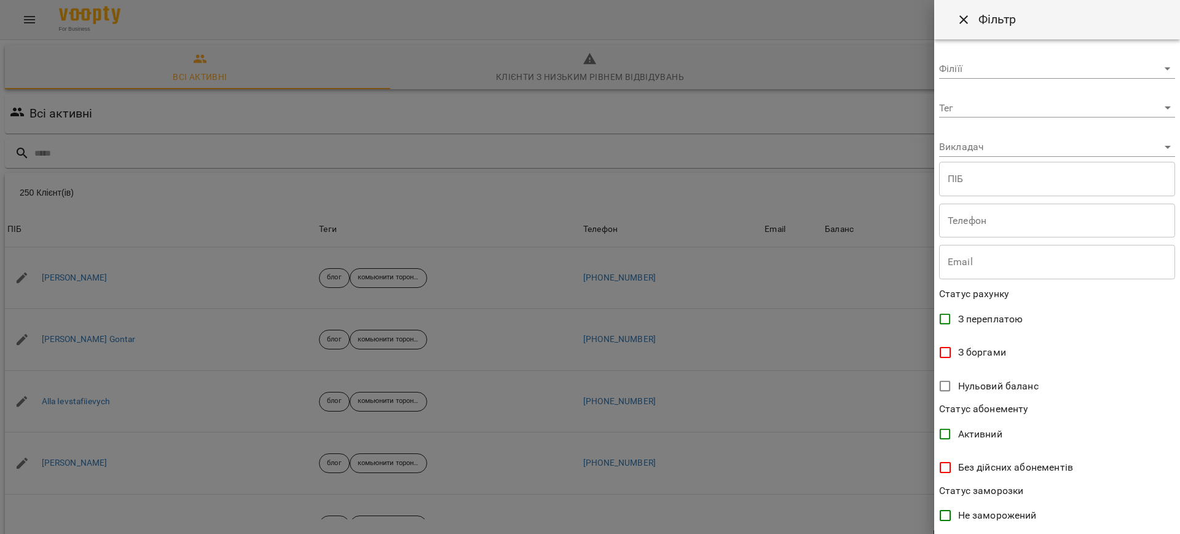
click at [994, 103] on body "For Business 1 41 UA Всі активні Клієнти з низьким рівнем відвідувань Видалені …" at bounding box center [590, 320] width 1180 height 640
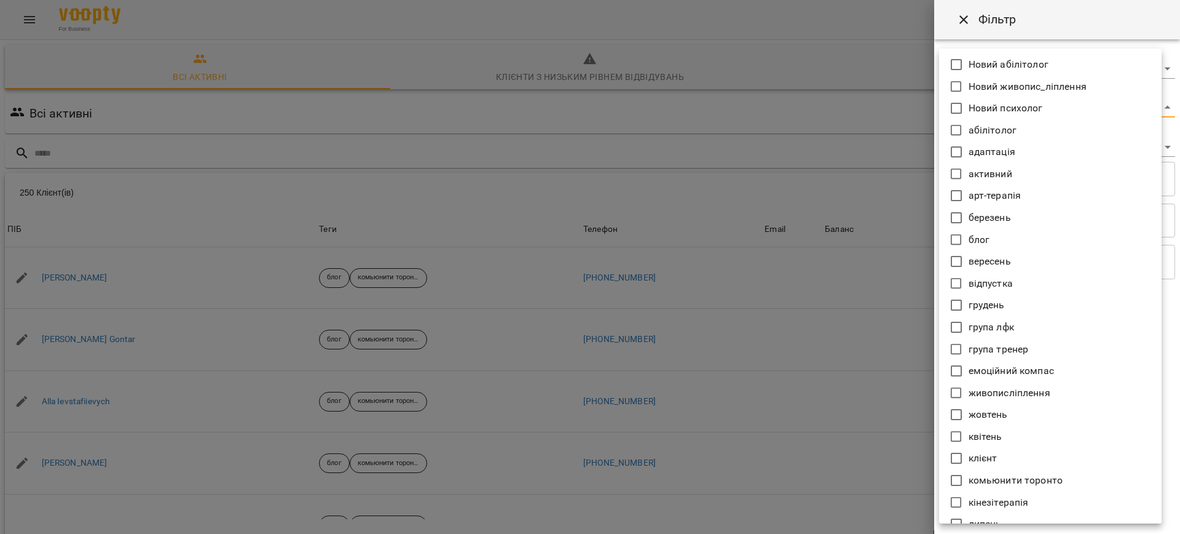
click at [990, 306] on p "грудень" at bounding box center [987, 305] width 36 height 15
type input "*******"
drag, startPoint x: 862, startPoint y: 65, endPoint x: 875, endPoint y: 87, distance: 26.2
click at [861, 65] on div at bounding box center [590, 267] width 1180 height 534
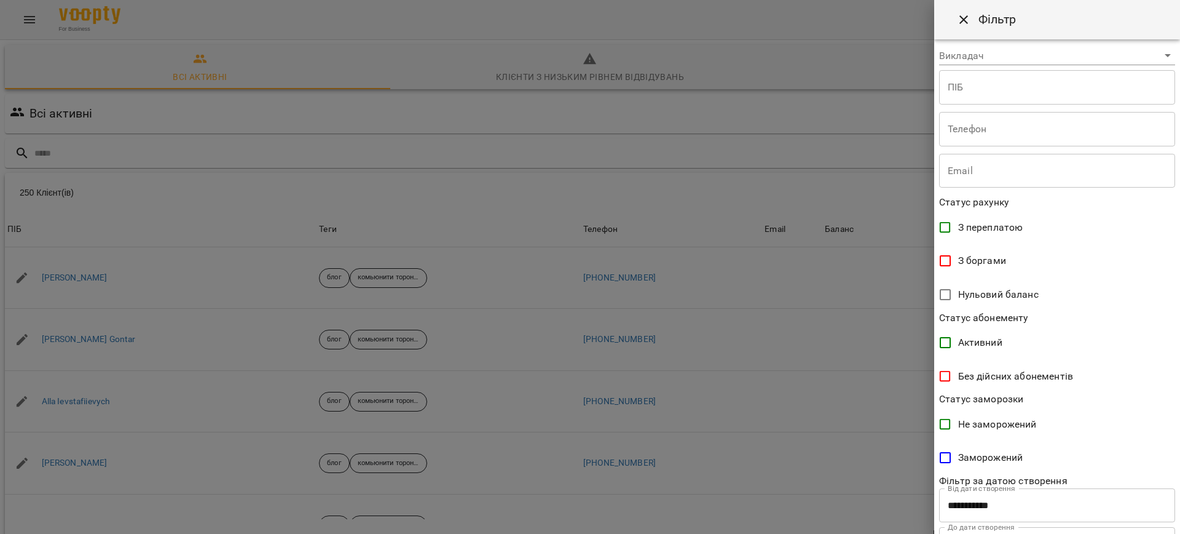
scroll to position [159, 0]
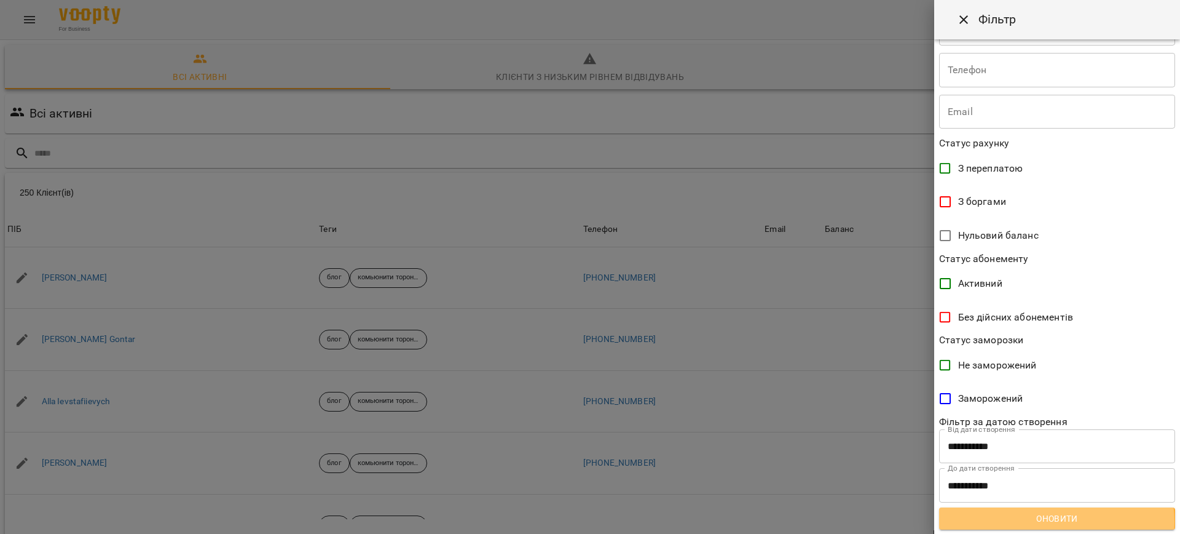
click at [1056, 521] on span "Оновити" at bounding box center [1057, 518] width 216 height 15
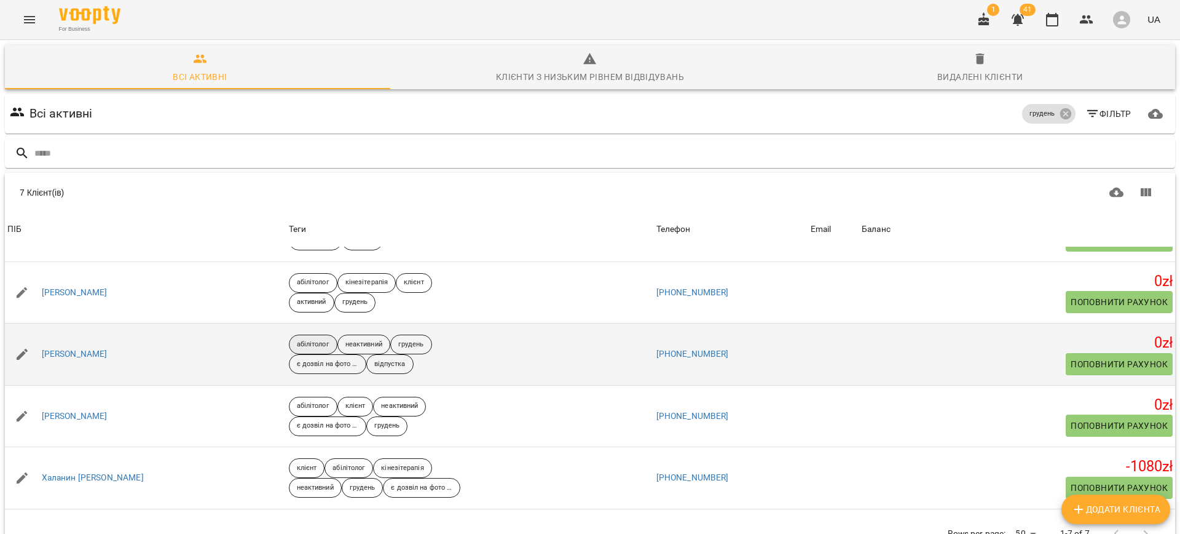
scroll to position [138, 0]
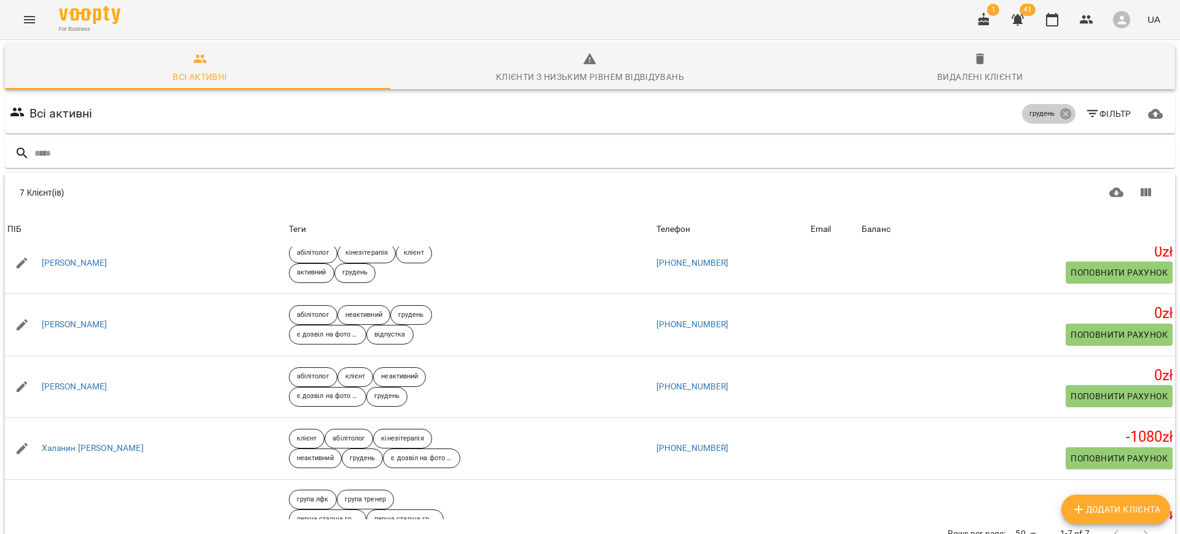
drag, startPoint x: 1052, startPoint y: 58, endPoint x: 1053, endPoint y: 46, distance: 11.7
click at [1060, 108] on icon at bounding box center [1065, 113] width 11 height 11
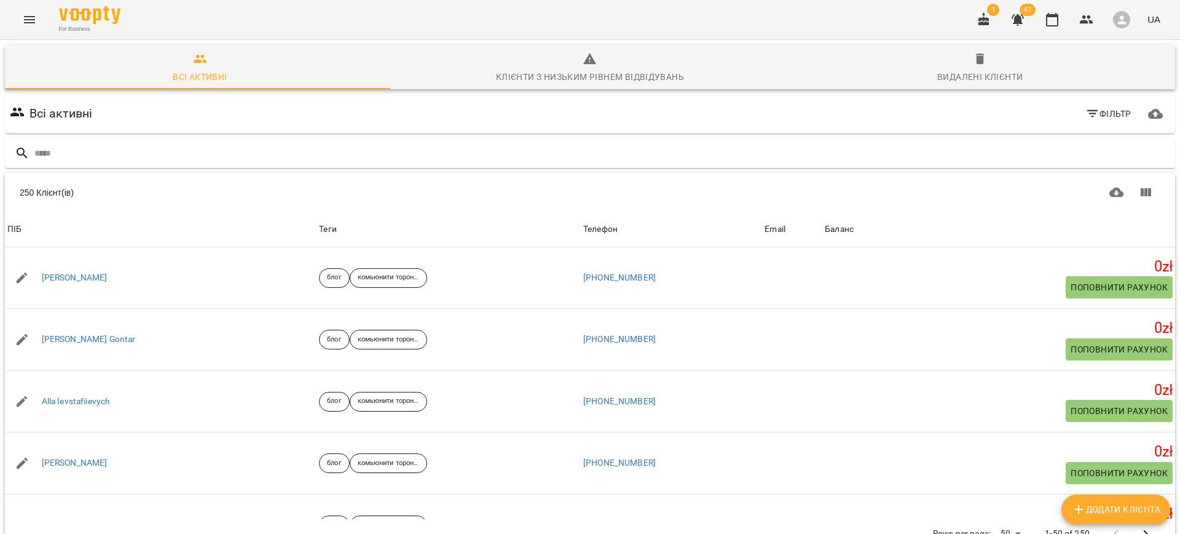
click at [984, 23] on icon "button" at bounding box center [984, 19] width 11 height 14
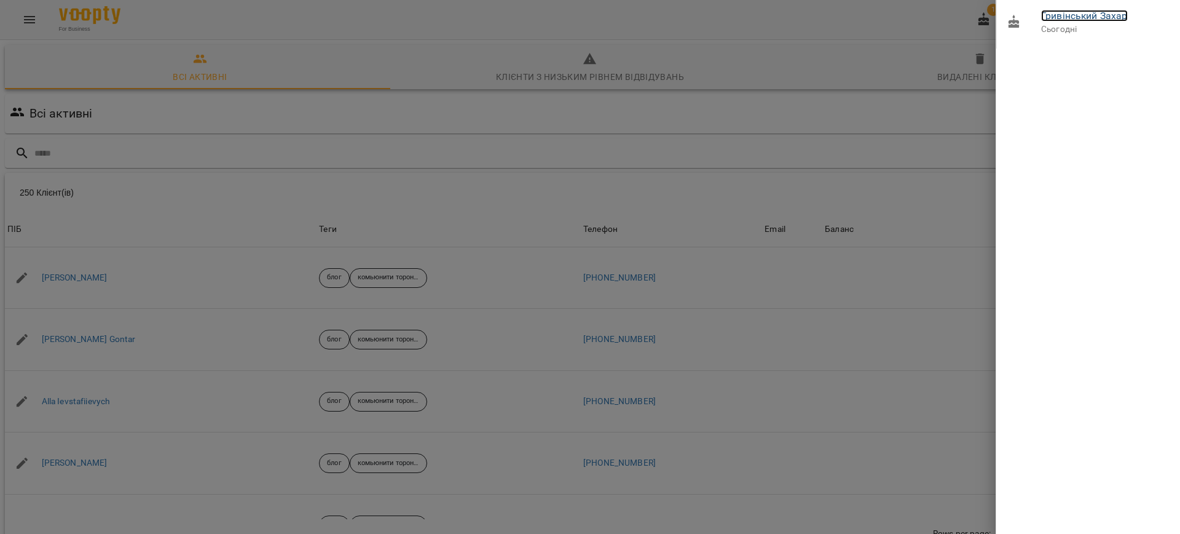
click at [1075, 15] on link "Гривінський Захар" at bounding box center [1084, 16] width 87 height 12
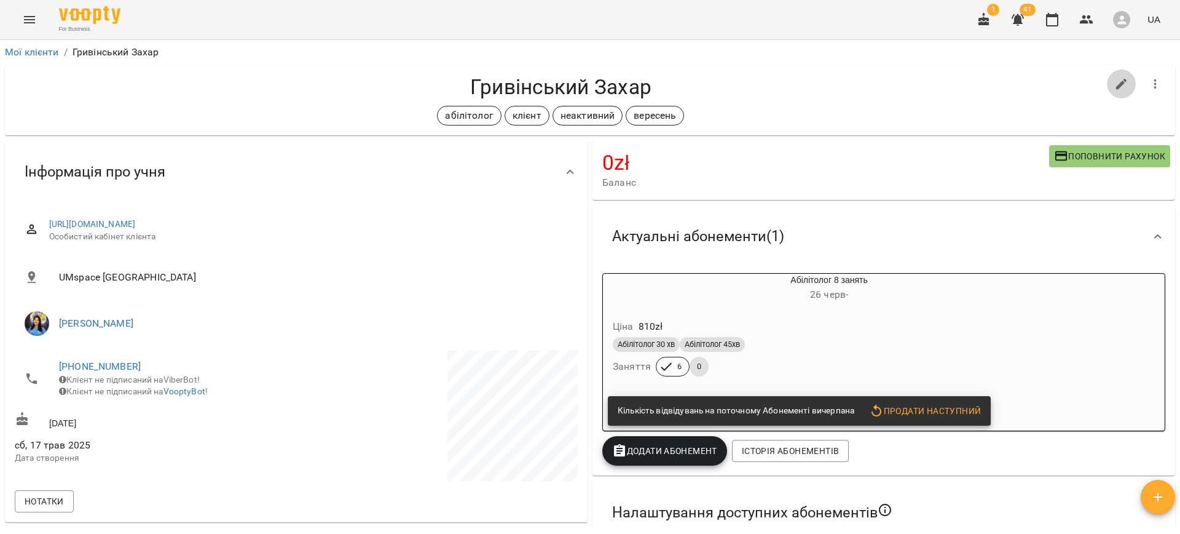
click at [1116, 84] on icon "button" at bounding box center [1121, 84] width 11 height 11
select select "**"
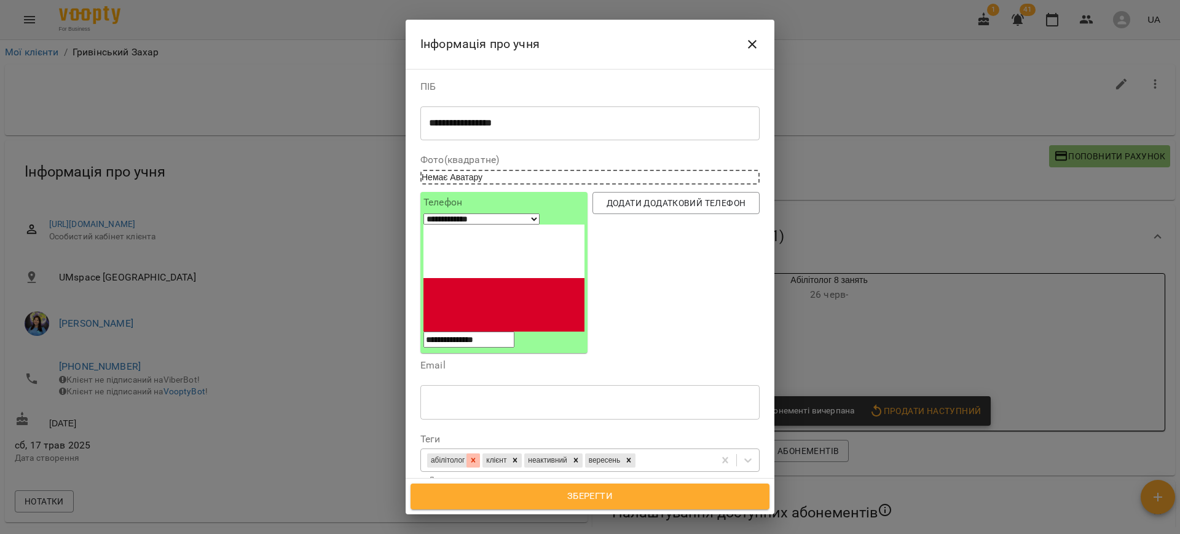
click at [478, 455] on icon at bounding box center [473, 459] width 9 height 9
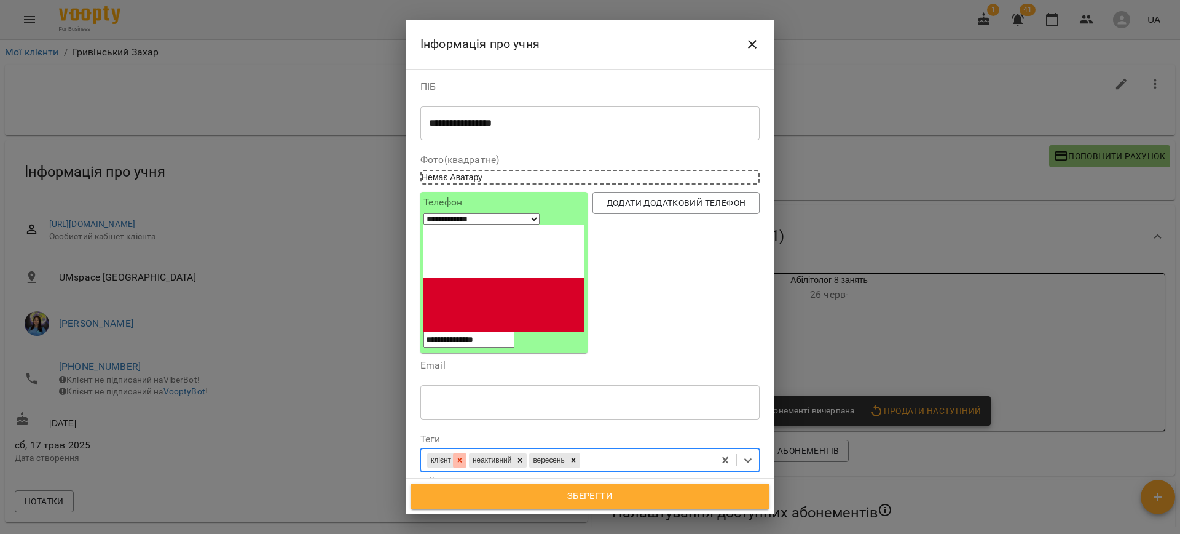
click at [462, 455] on icon at bounding box center [459, 459] width 9 height 9
click at [481, 458] on icon at bounding box center [478, 460] width 4 height 4
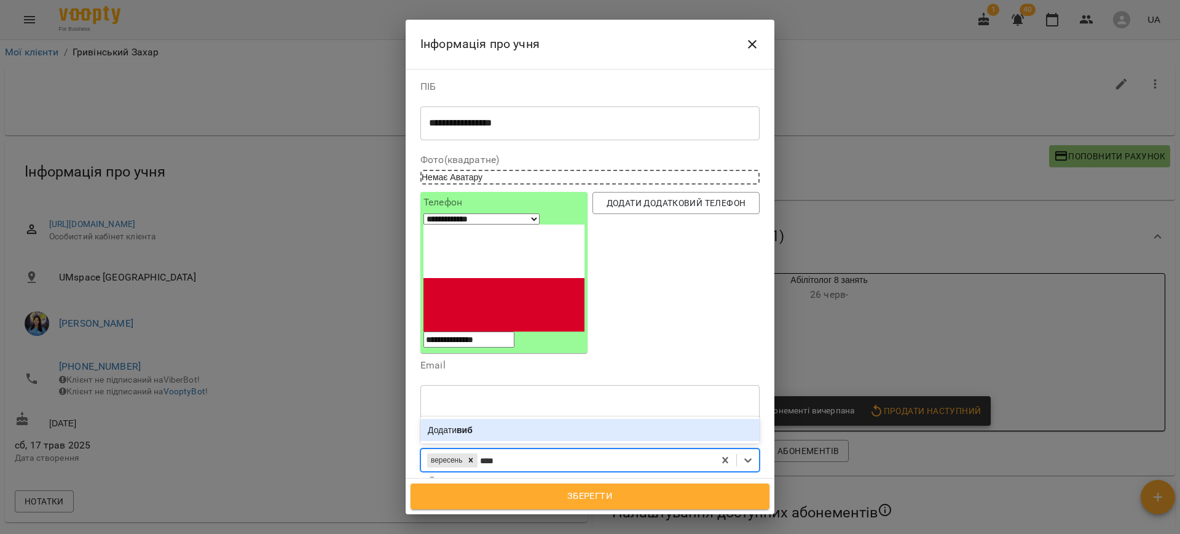
type input "*****"
click at [478, 425] on b "вибув" at bounding box center [470, 430] width 26 height 10
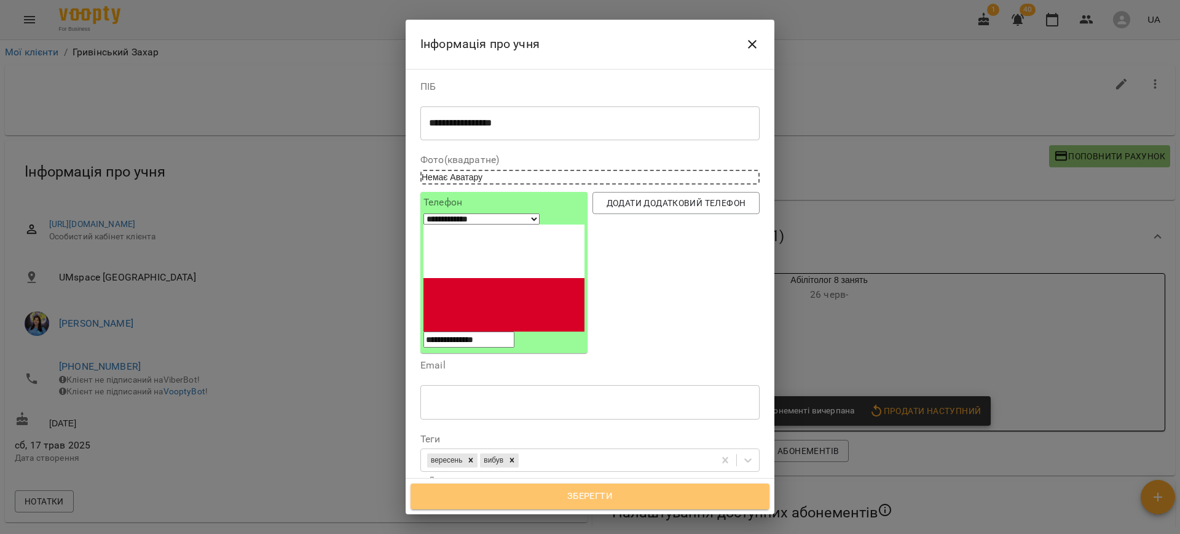
click at [583, 489] on span "Зберегти" at bounding box center [590, 496] width 332 height 16
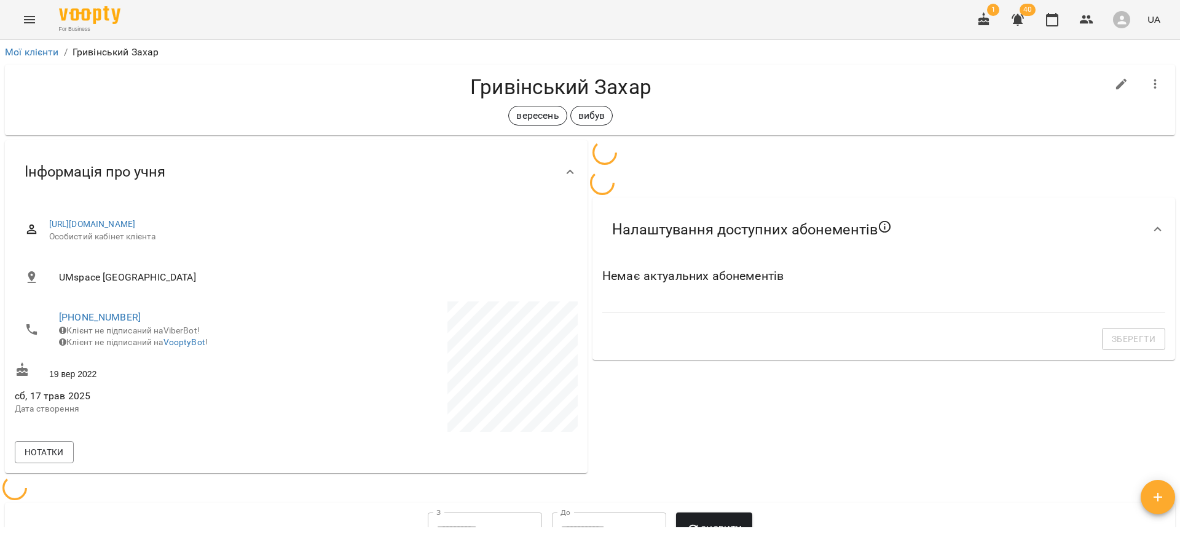
drag, startPoint x: 0, startPoint y: 0, endPoint x: 1145, endPoint y: 84, distance: 1147.6
click at [1148, 84] on icon "button" at bounding box center [1155, 84] width 15 height 15
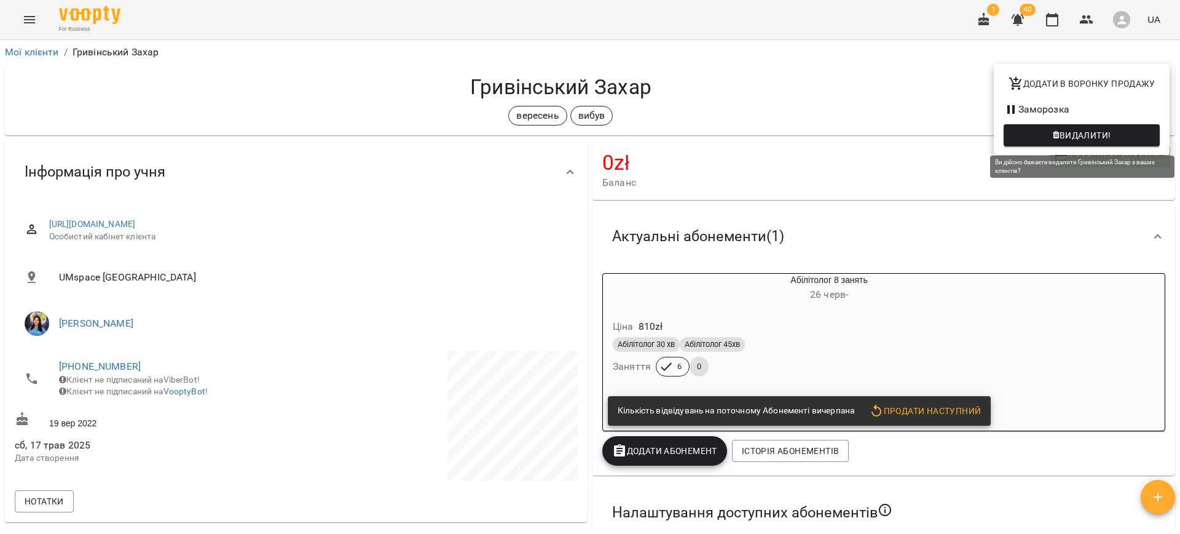
click at [1044, 127] on button "Видалити!" at bounding box center [1082, 135] width 156 height 22
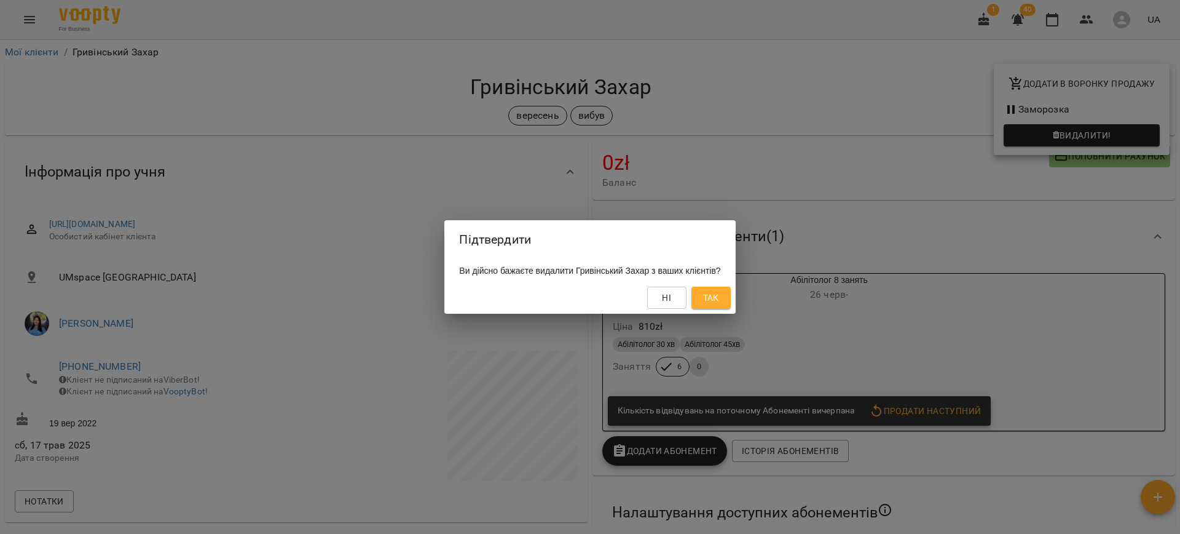
click at [719, 301] on span "Так" at bounding box center [711, 297] width 16 height 15
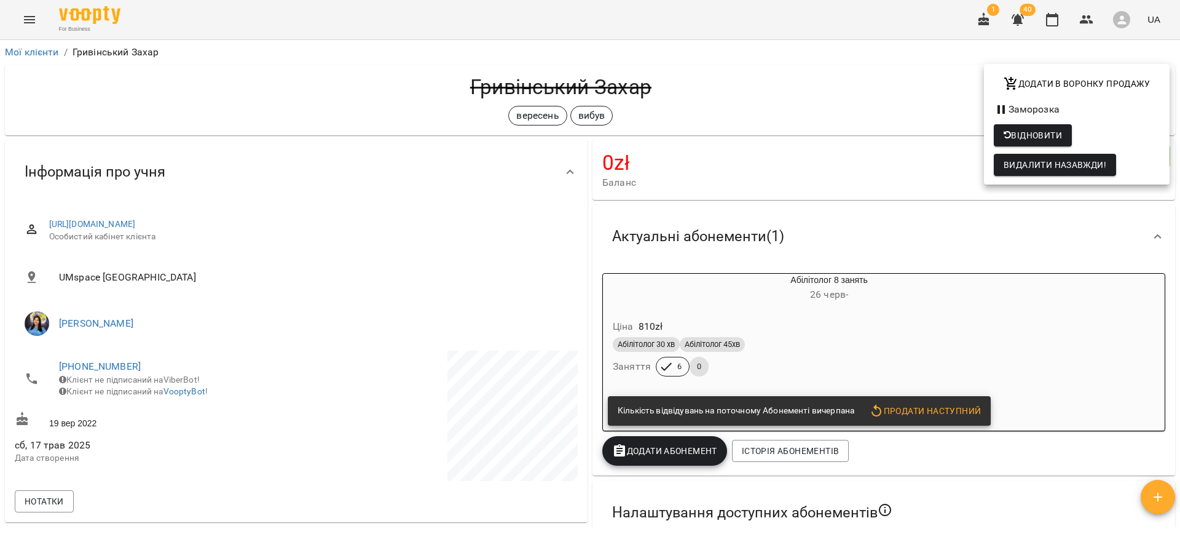
click at [1086, 26] on div at bounding box center [590, 267] width 1180 height 534
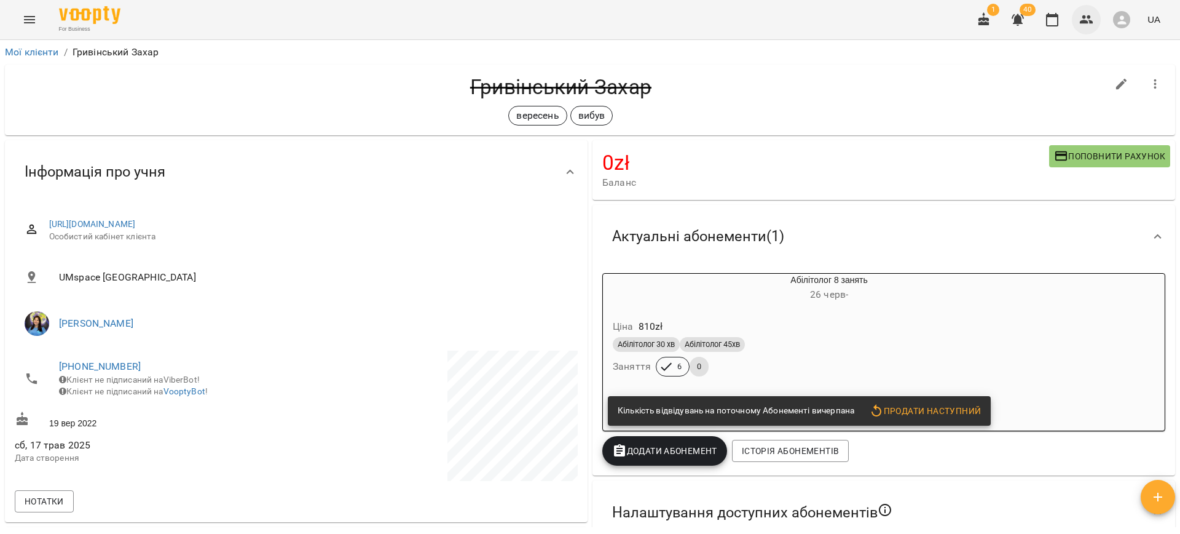
click at [1084, 17] on icon "button" at bounding box center [1087, 19] width 14 height 9
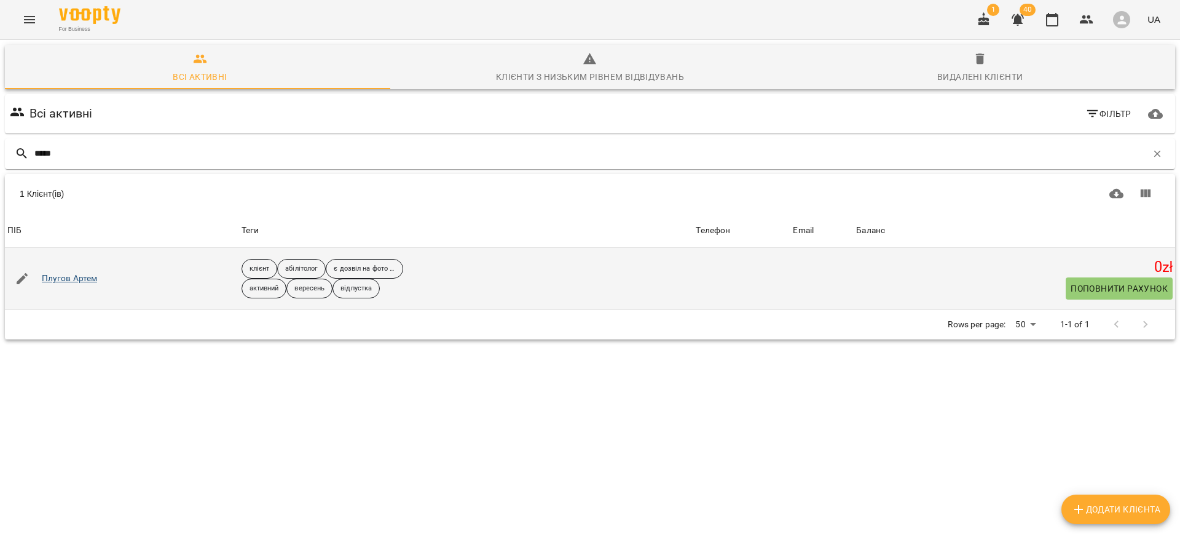
type input "*****"
click at [61, 278] on link "Плугов Артем" at bounding box center [70, 278] width 56 height 12
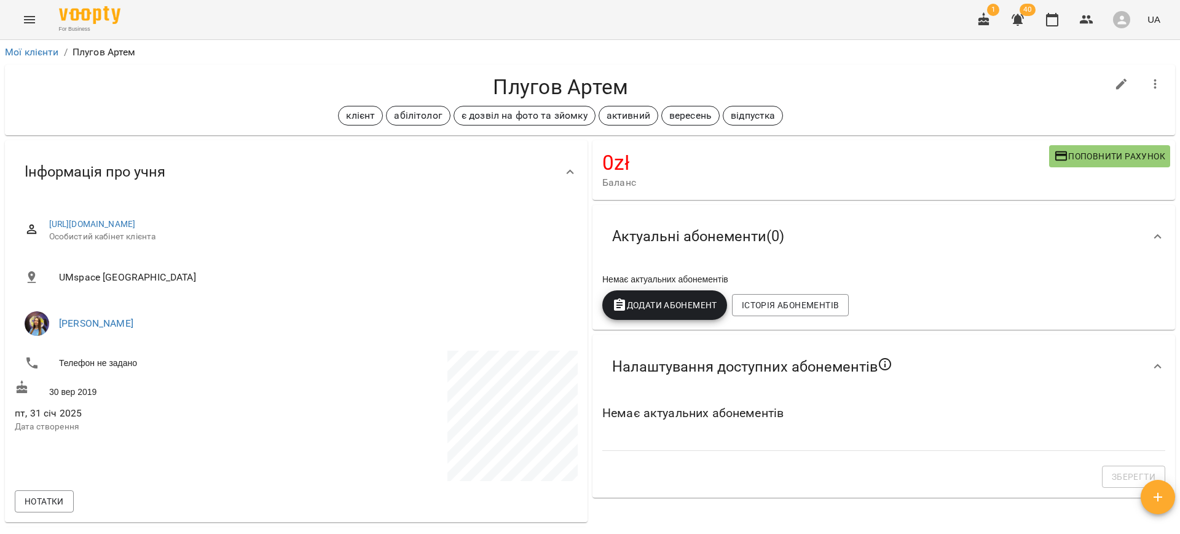
click at [1114, 85] on icon "button" at bounding box center [1121, 84] width 15 height 15
select select "**"
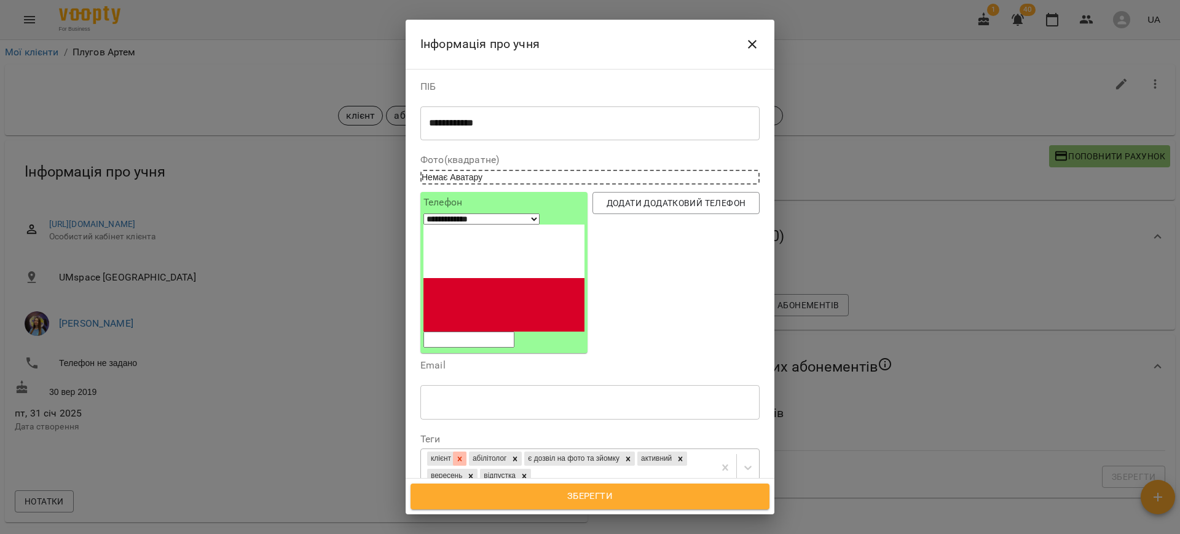
click at [465, 451] on div at bounding box center [460, 458] width 14 height 14
click at [476, 456] on icon at bounding box center [473, 458] width 4 height 4
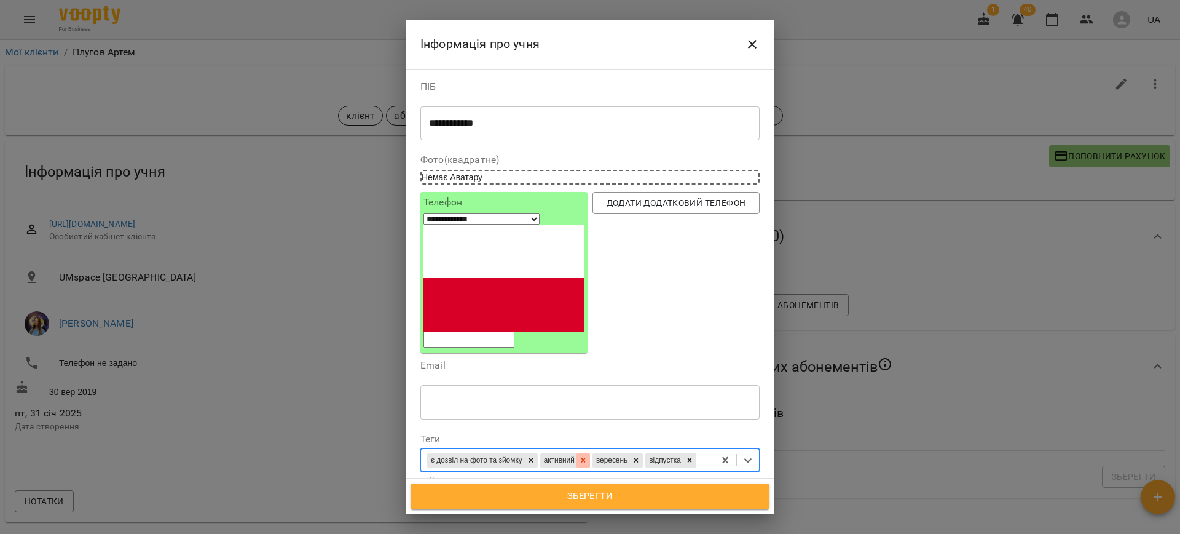
click at [588, 455] on icon at bounding box center [583, 459] width 9 height 9
click at [642, 455] on icon at bounding box center [637, 459] width 9 height 9
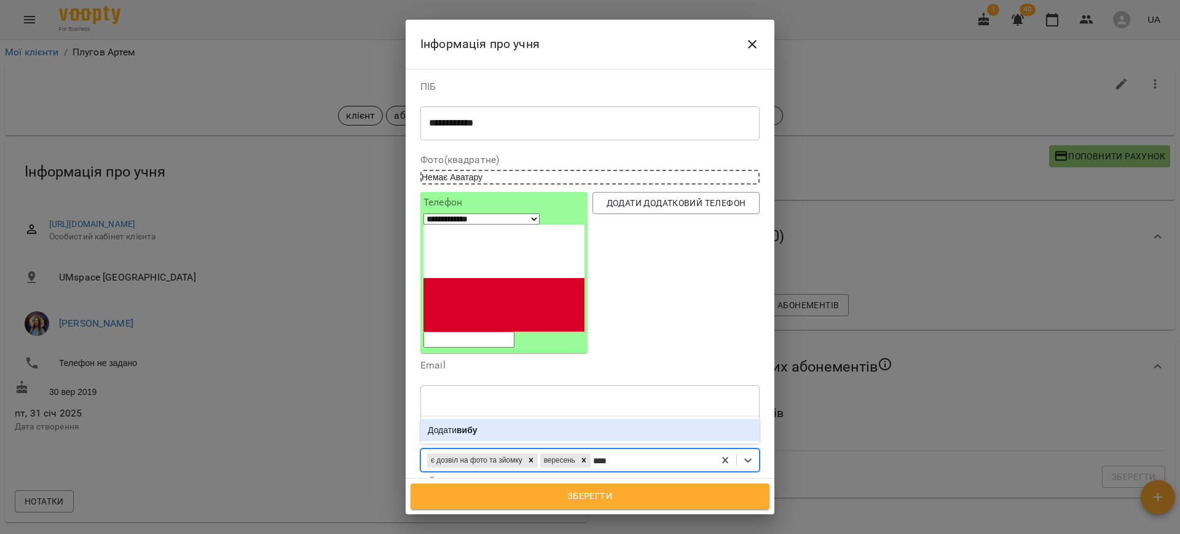
type input "*****"
click at [500, 419] on div "Додати вибув" at bounding box center [589, 430] width 339 height 22
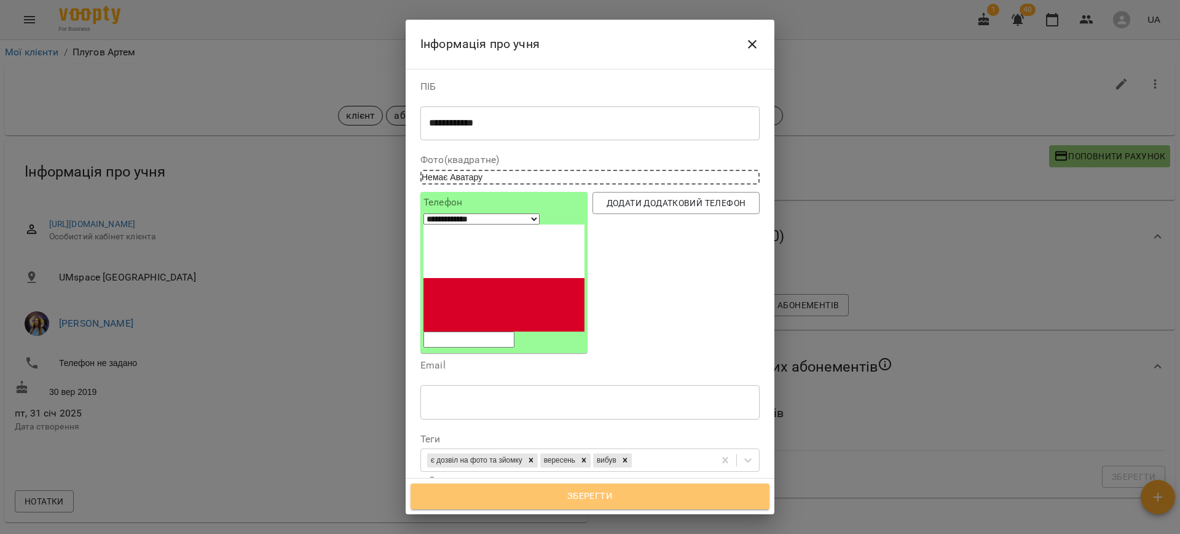
click at [579, 492] on span "Зберегти" at bounding box center [590, 496] width 332 height 16
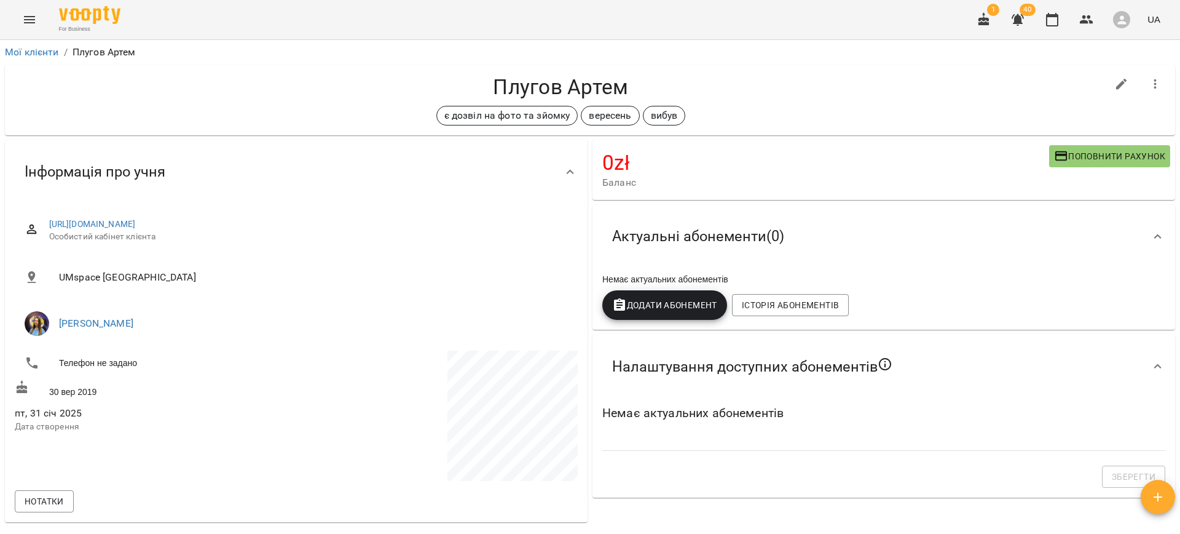
click at [1148, 84] on icon "button" at bounding box center [1155, 84] width 15 height 15
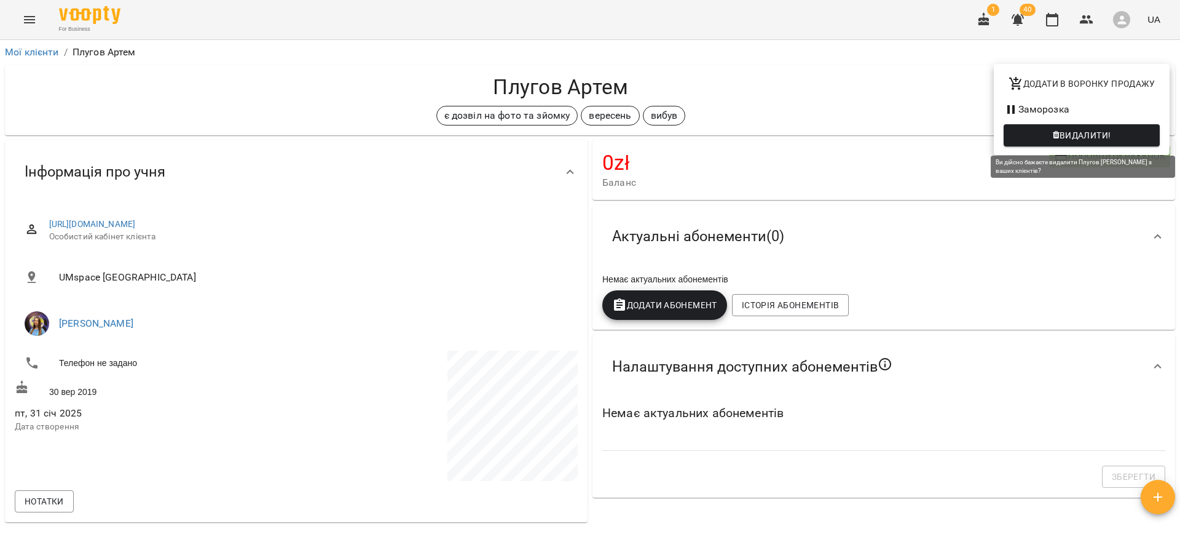
click at [1067, 133] on span "Видалити!" at bounding box center [1086, 135] width 52 height 15
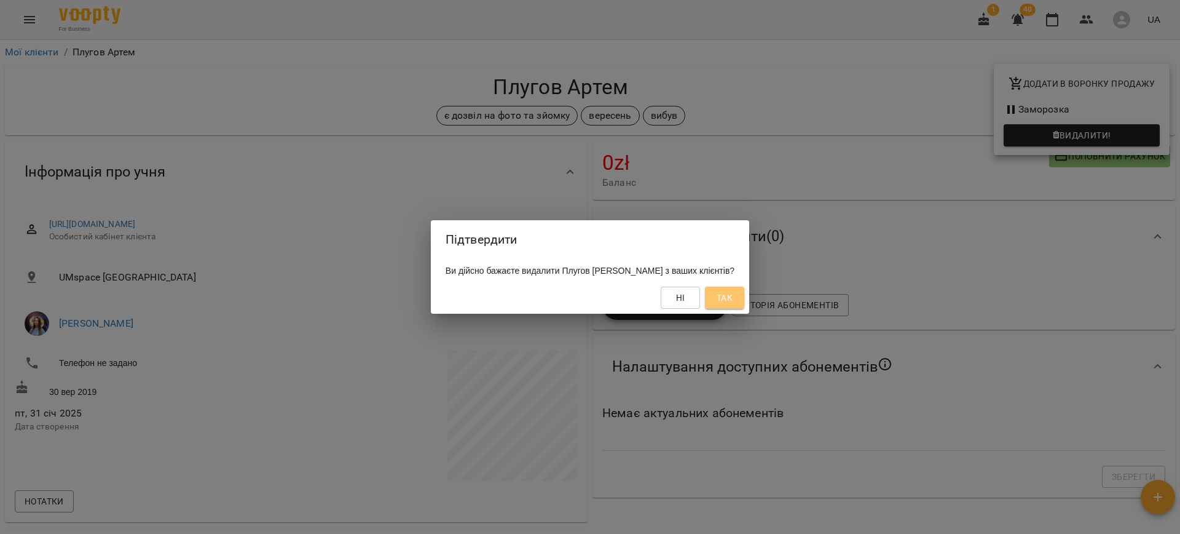
click at [724, 288] on button "Так" at bounding box center [724, 297] width 39 height 22
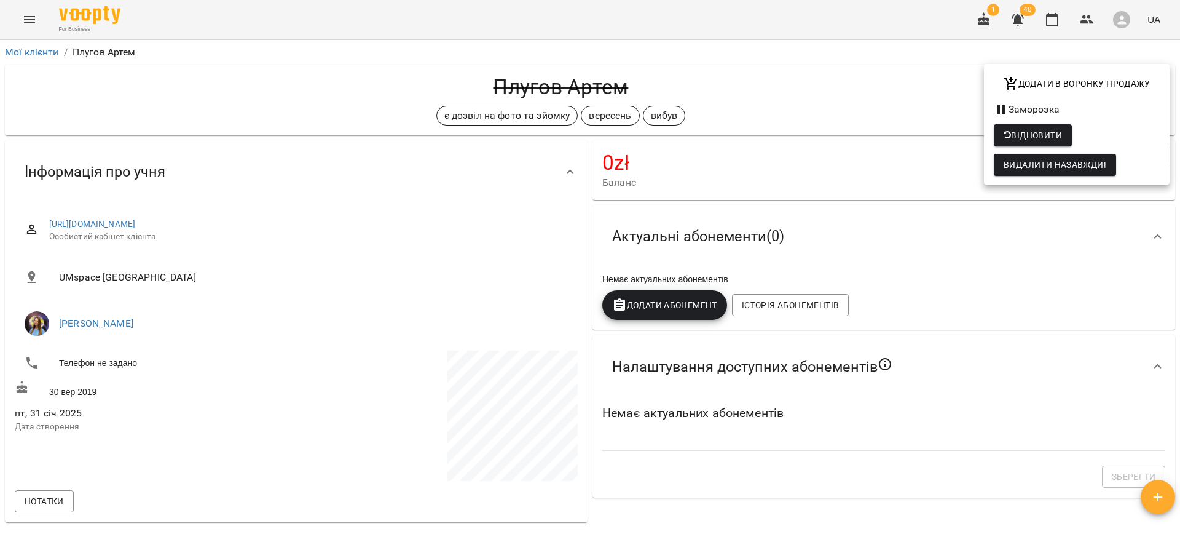
click at [1091, 20] on div at bounding box center [590, 267] width 1180 height 534
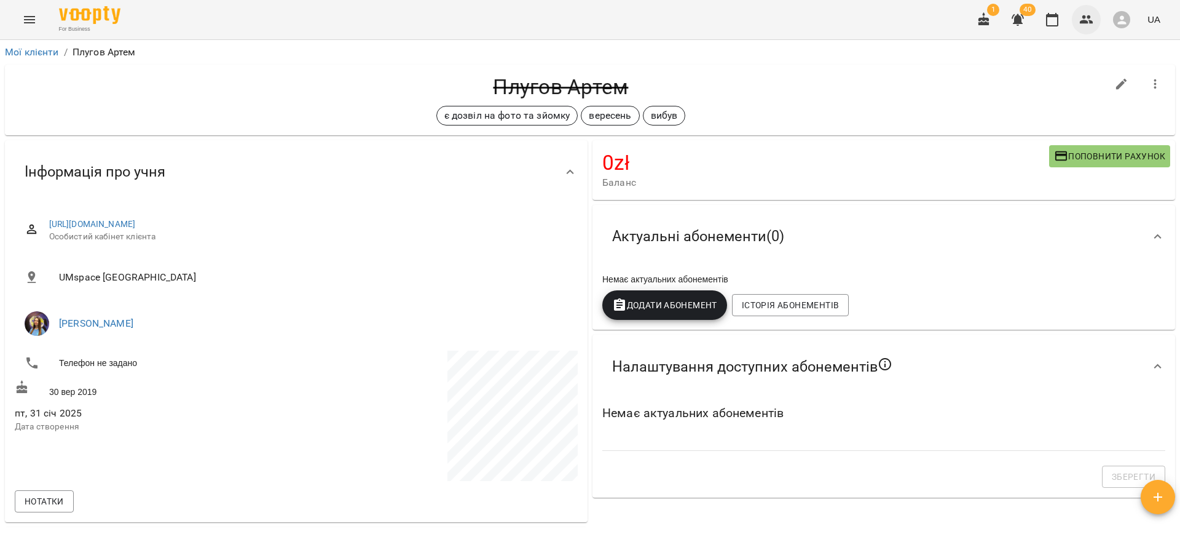
click at [1088, 22] on icon "button" at bounding box center [1087, 19] width 14 height 9
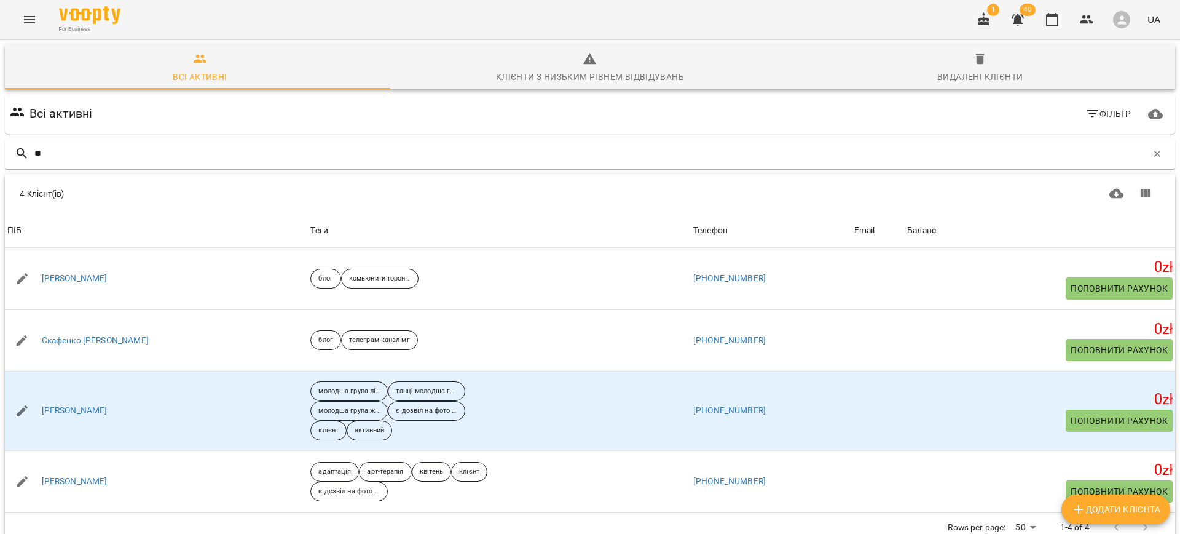
type input "*"
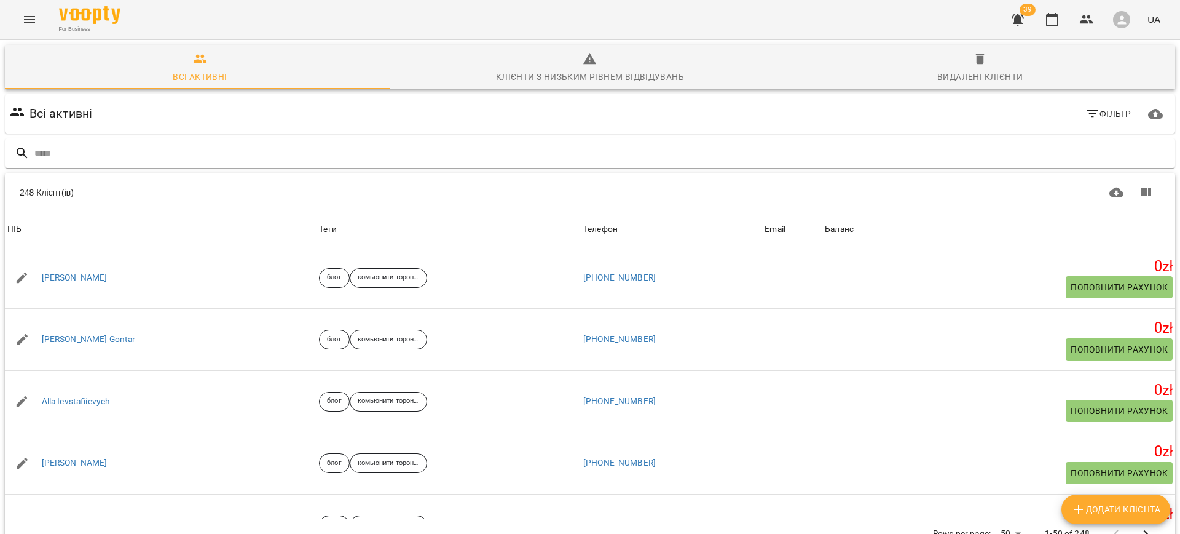
click at [28, 15] on icon "Menu" at bounding box center [29, 19] width 15 height 15
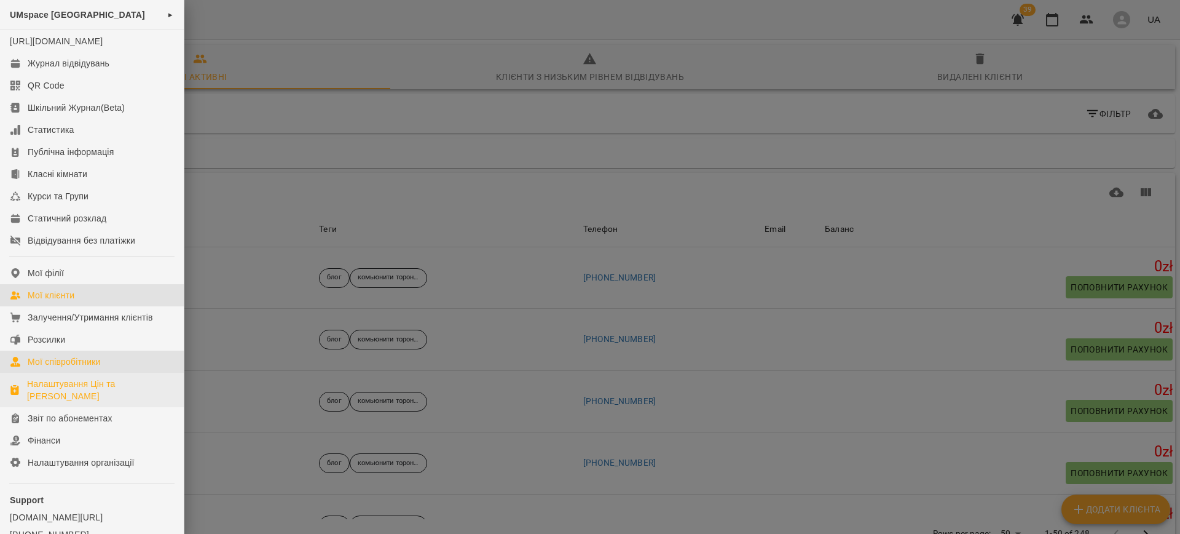
drag, startPoint x: 49, startPoint y: 371, endPoint x: 156, endPoint y: 391, distance: 108.8
click at [49, 368] on div "Мої співробітники" at bounding box center [64, 361] width 73 height 12
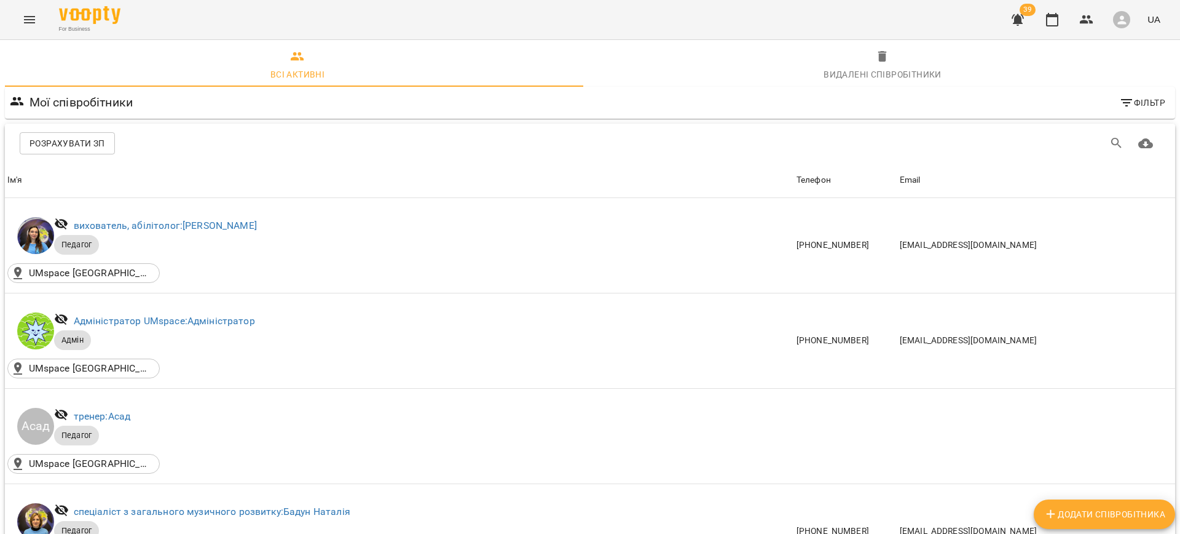
scroll to position [1040, 0]
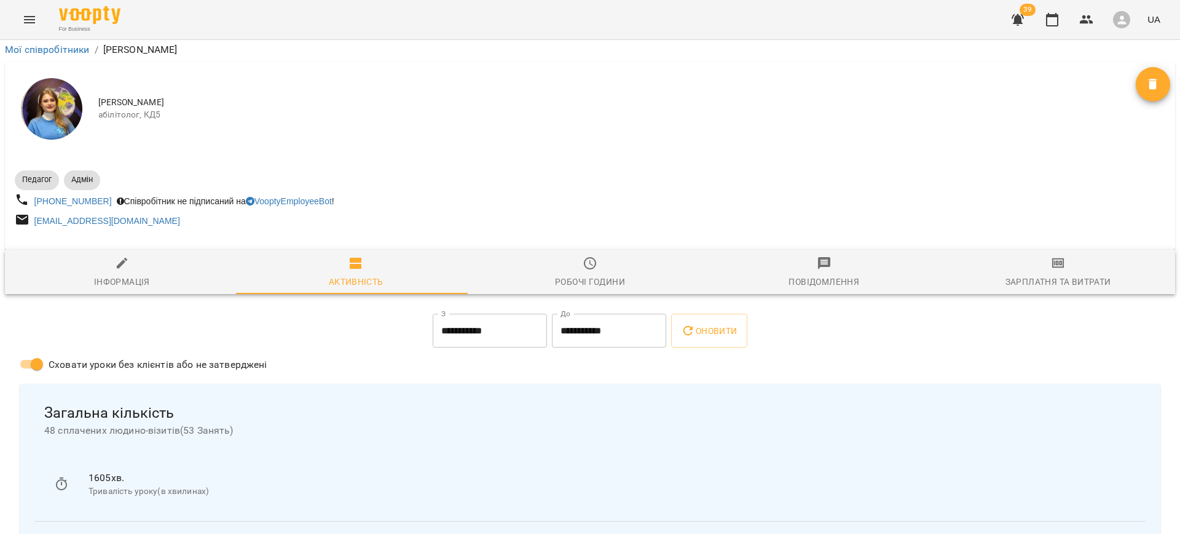
scroll to position [140, 0]
click at [447, 313] on input "**********" at bounding box center [490, 330] width 114 height 34
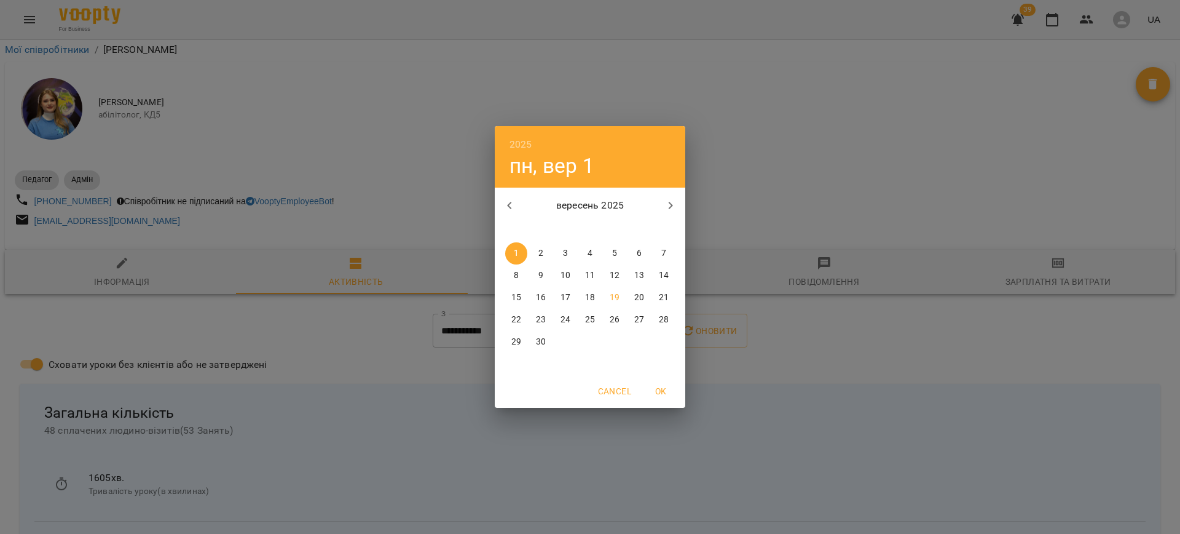
click at [509, 202] on icon "button" at bounding box center [509, 205] width 15 height 15
drag, startPoint x: 611, startPoint y: 250, endPoint x: 709, endPoint y: 233, distance: 99.7
click at [612, 248] on span "1" at bounding box center [615, 253] width 22 height 12
type input "**********"
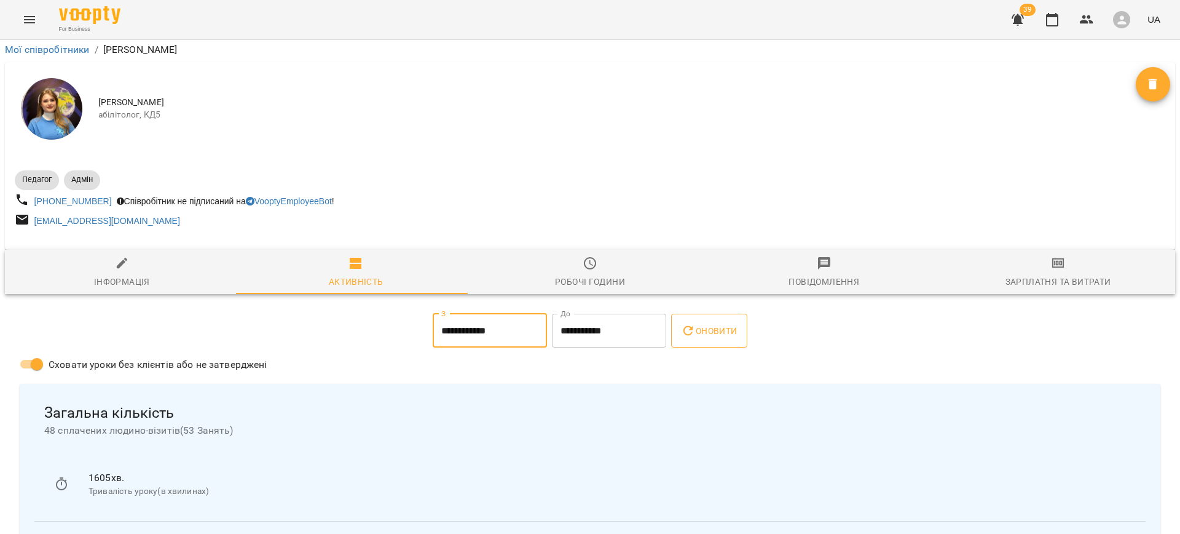
click at [698, 323] on span "Оновити" at bounding box center [709, 330] width 56 height 15
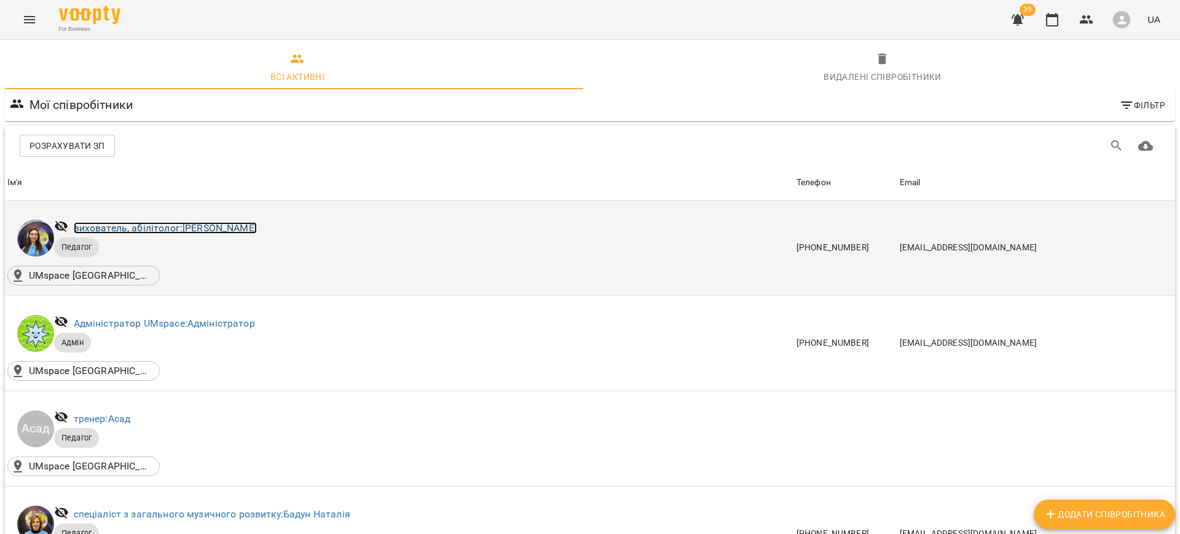
click at [155, 223] on link "вихователь, абілітолог: [PERSON_NAME]" at bounding box center [165, 228] width 183 height 12
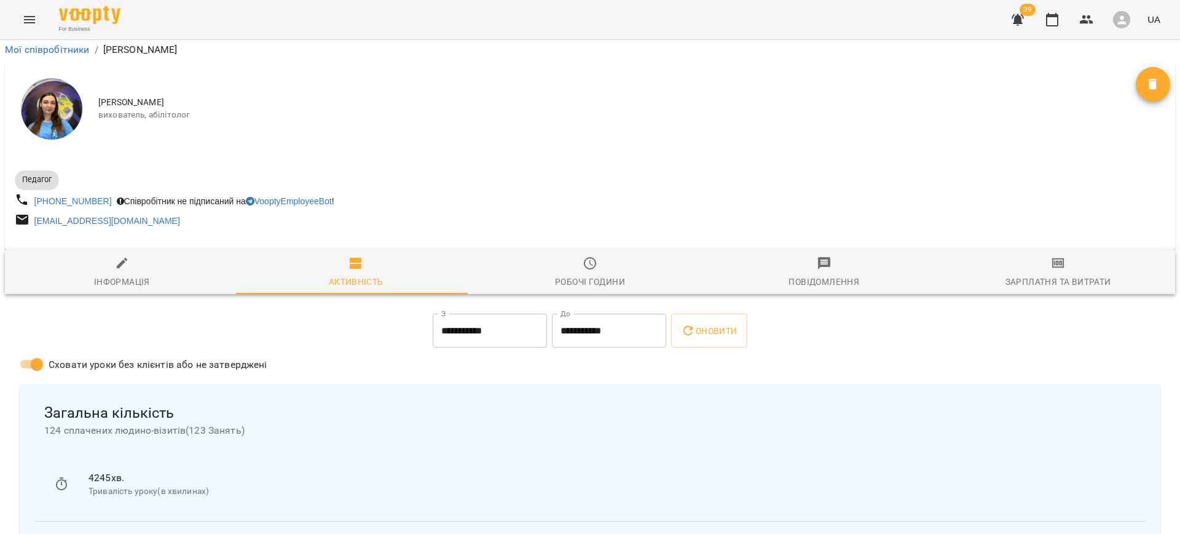
scroll to position [788, 0]
drag, startPoint x: 107, startPoint y: 226, endPoint x: 108, endPoint y: 166, distance: 60.3
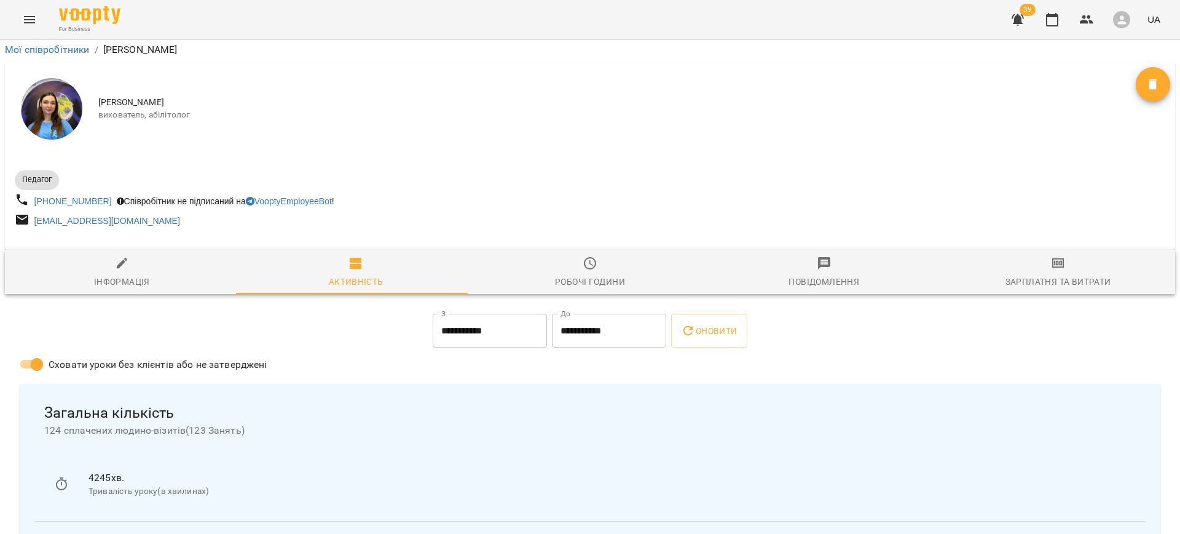
scroll to position [172, 0]
drag, startPoint x: 708, startPoint y: 157, endPoint x: 759, endPoint y: 189, distance: 60.2
click at [709, 323] on span "Оновити" at bounding box center [709, 330] width 56 height 15
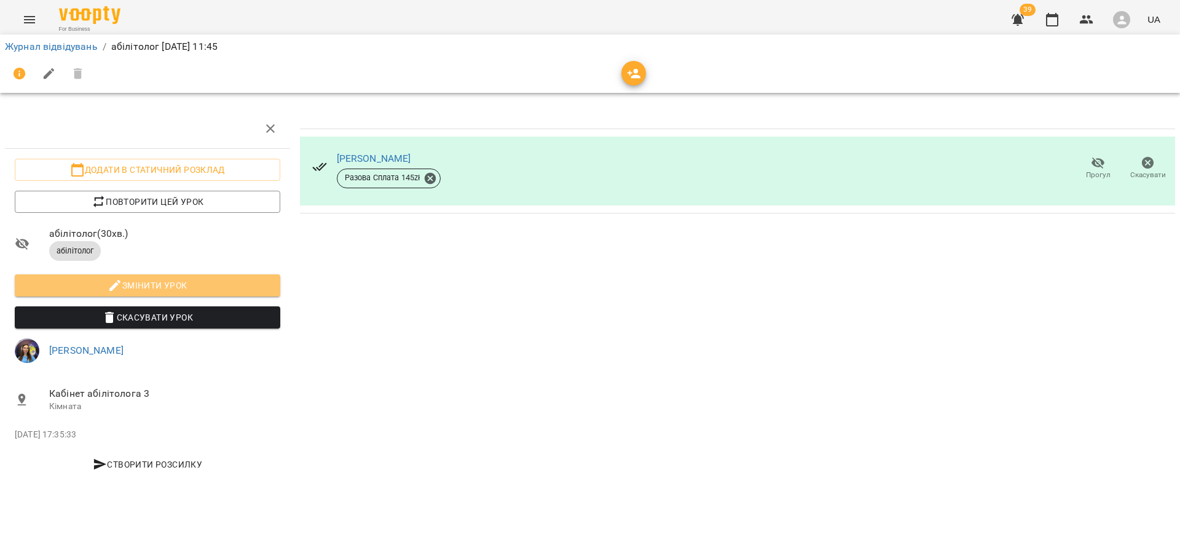
click at [106, 275] on button "Змінити урок" at bounding box center [148, 285] width 266 height 22
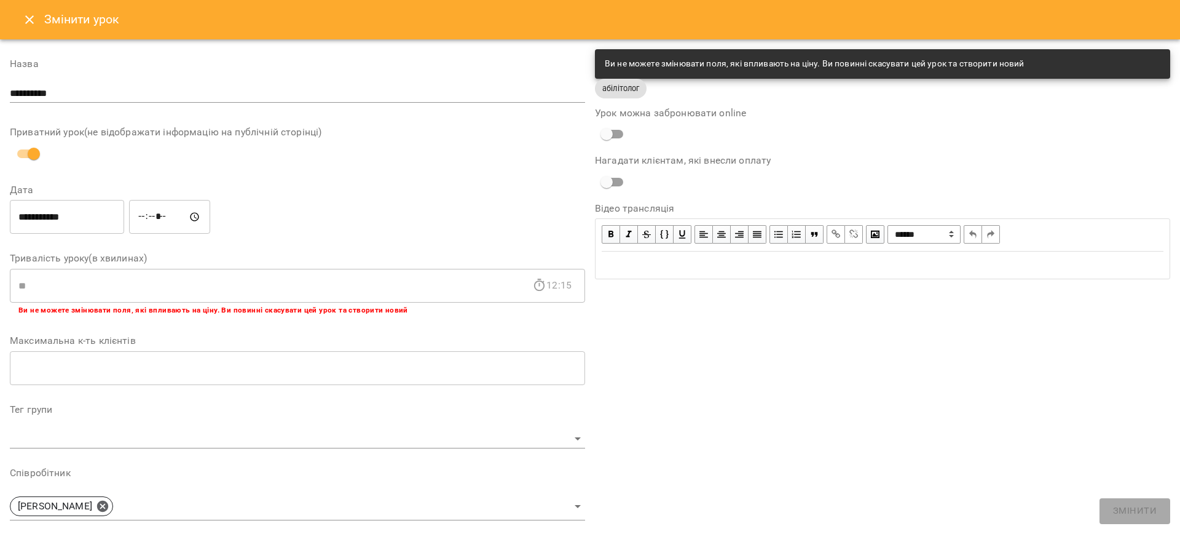
click at [664, 65] on div "Ви не можете змінювати поля, які впливають на ціну. Ви повинні скасувати цей ур…" at bounding box center [815, 64] width 420 height 22
click at [22, 19] on icon "Close" at bounding box center [29, 19] width 15 height 15
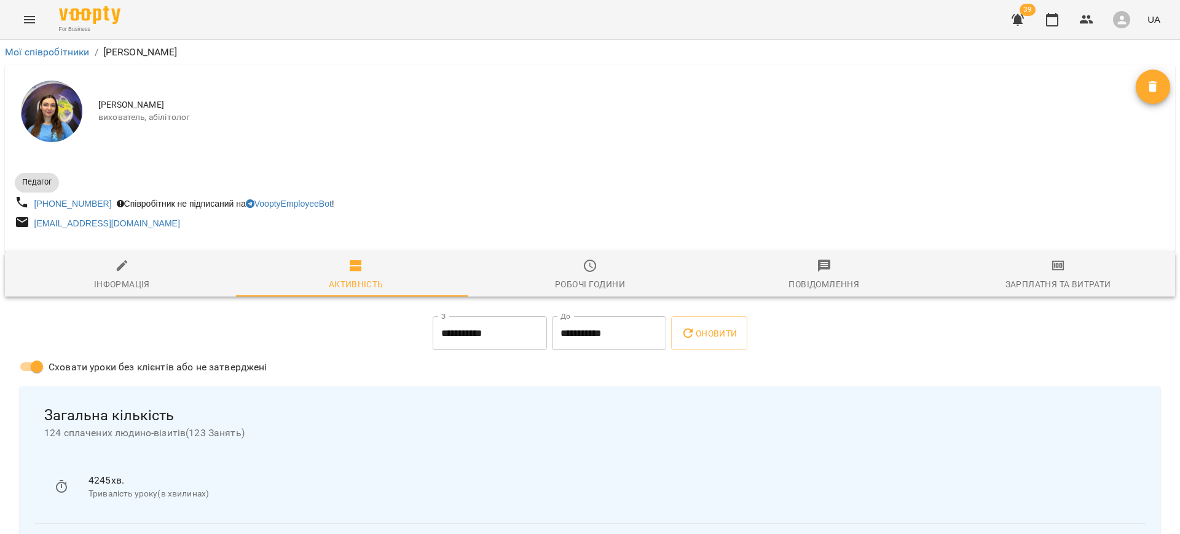
drag, startPoint x: 1059, startPoint y: 275, endPoint x: 1072, endPoint y: 278, distance: 13.9
click at [1061, 278] on span "Зарплатня та Витрати" at bounding box center [1057, 274] width 219 height 33
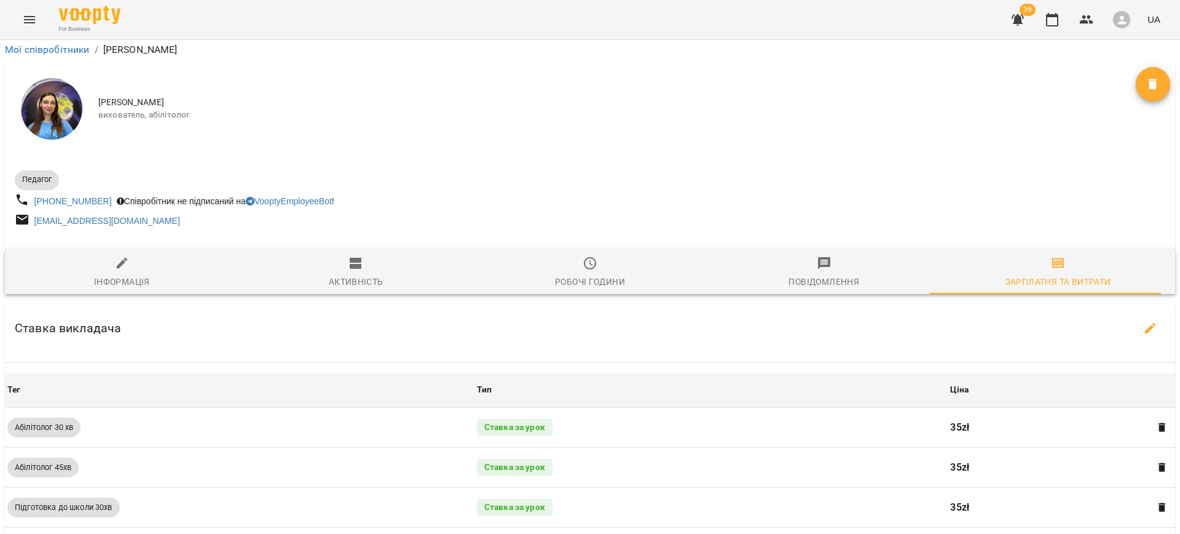
scroll to position [548, 0]
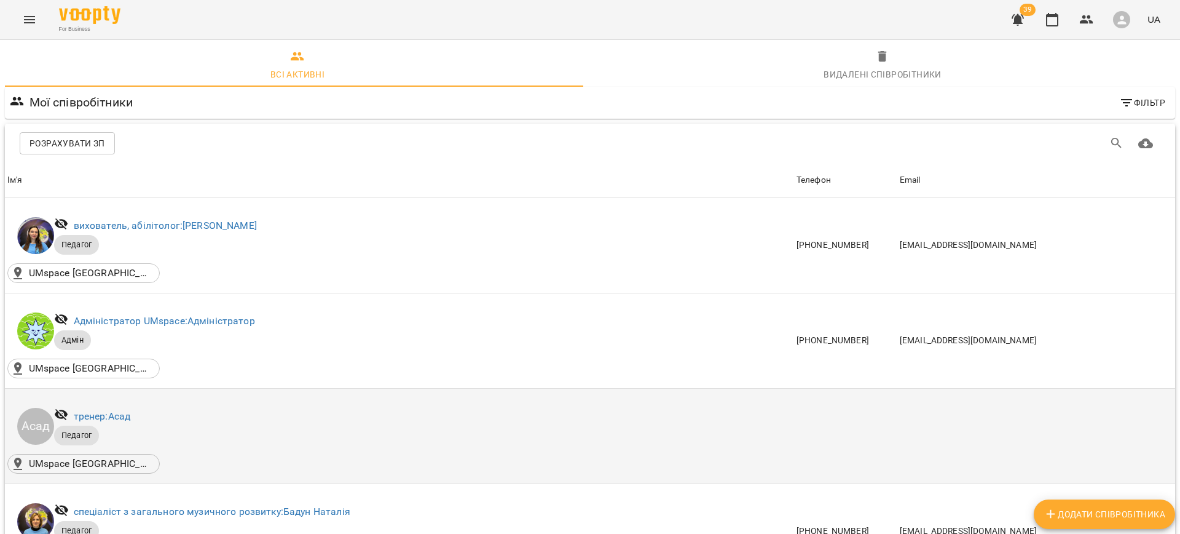
scroll to position [130, 0]
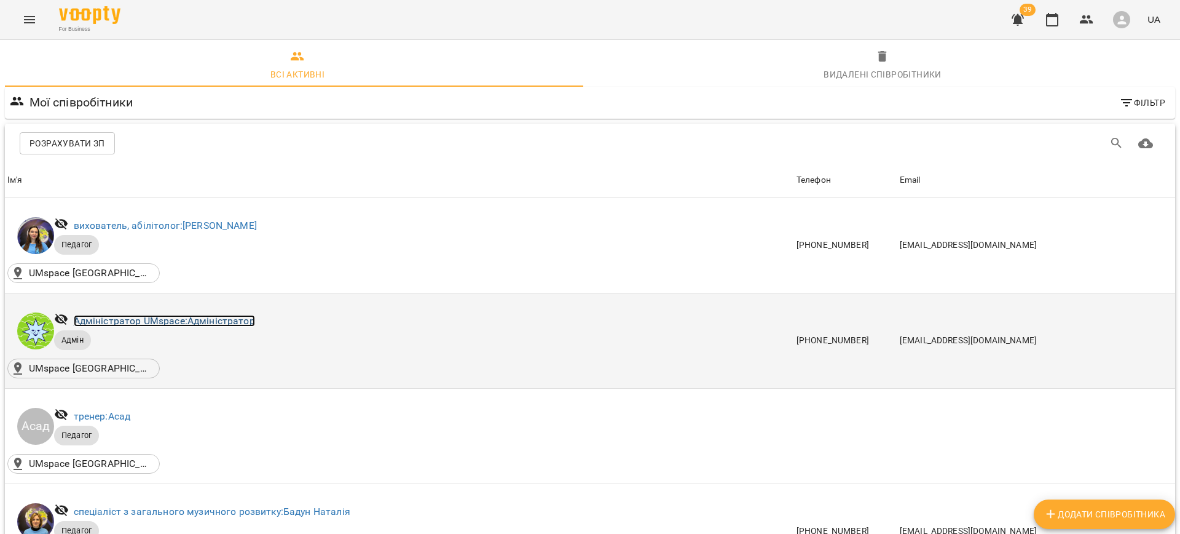
click at [171, 315] on link "Адміністратор UMspace: Адміністратор" at bounding box center [164, 321] width 181 height 12
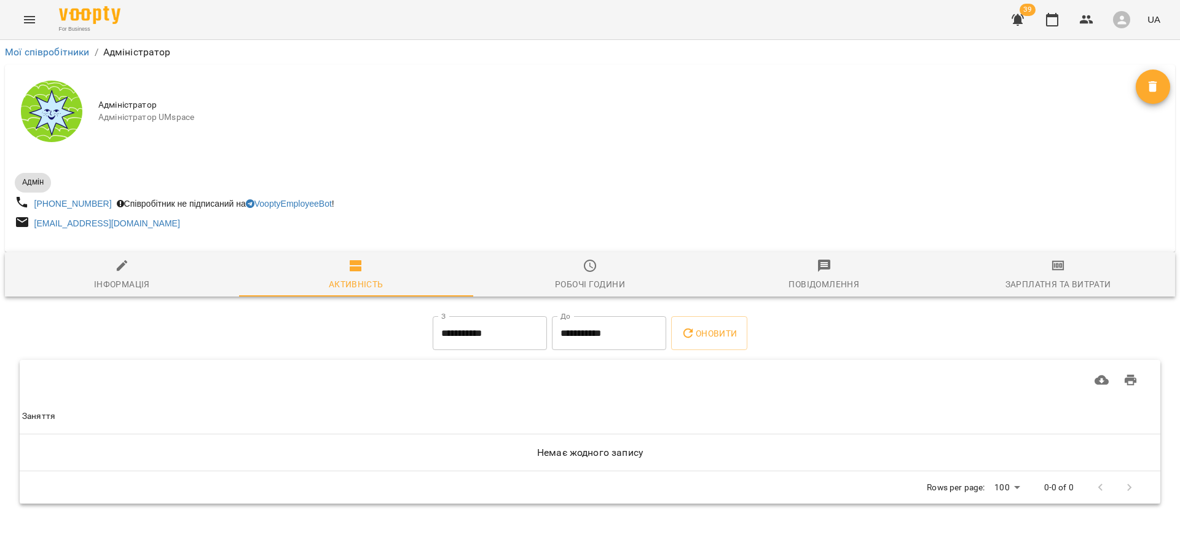
click at [1046, 271] on span "Зарплатня та Витрати" at bounding box center [1057, 274] width 219 height 33
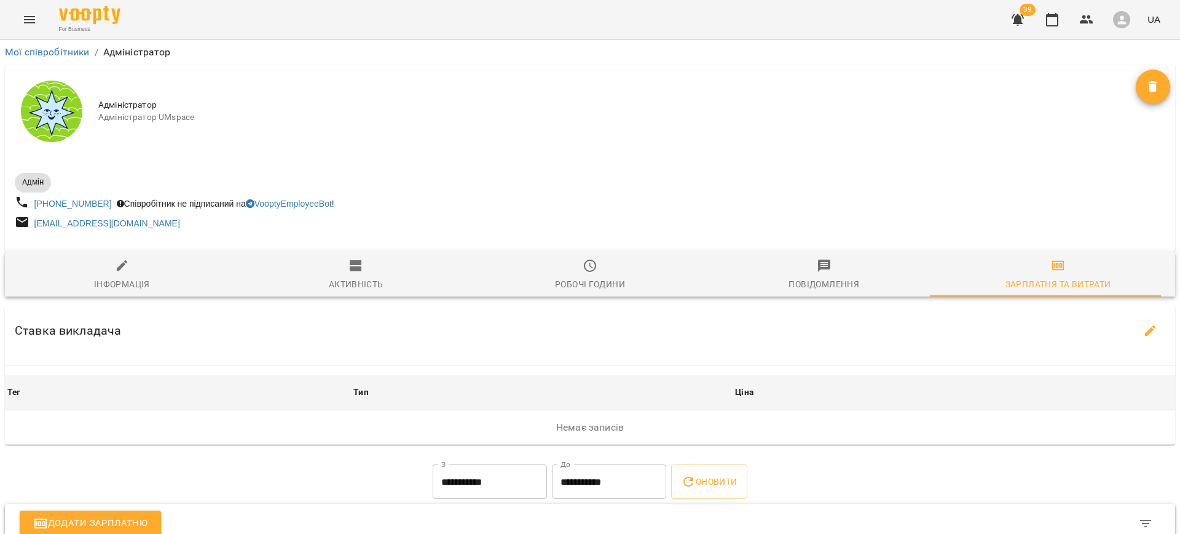
drag, startPoint x: 586, startPoint y: 278, endPoint x: 798, endPoint y: 288, distance: 212.3
click at [591, 278] on div "Робочі години" at bounding box center [590, 284] width 70 height 15
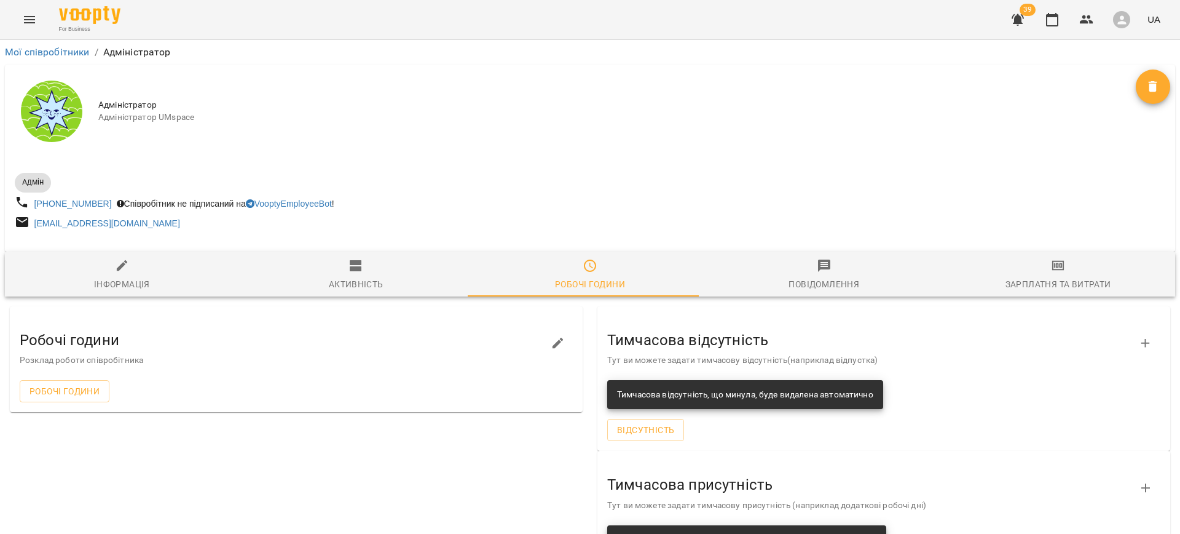
drag, startPoint x: 121, startPoint y: 278, endPoint x: 191, endPoint y: 270, distance: 69.9
click at [121, 278] on div "Інформація" at bounding box center [122, 284] width 56 height 15
select select "**"
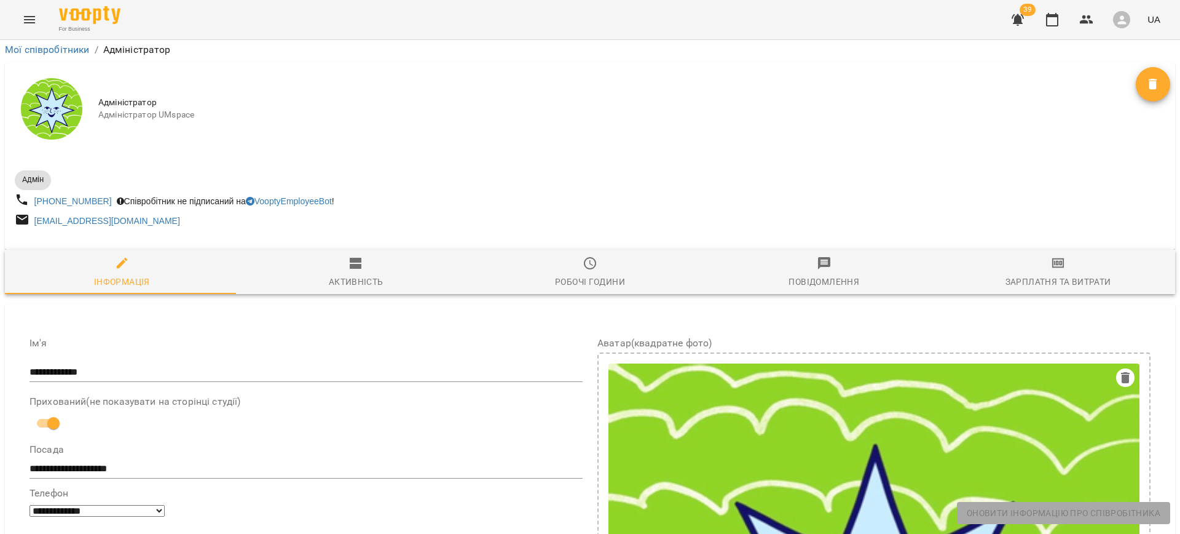
scroll to position [304, 0]
drag, startPoint x: 478, startPoint y: 229, endPoint x: 407, endPoint y: 221, distance: 71.2
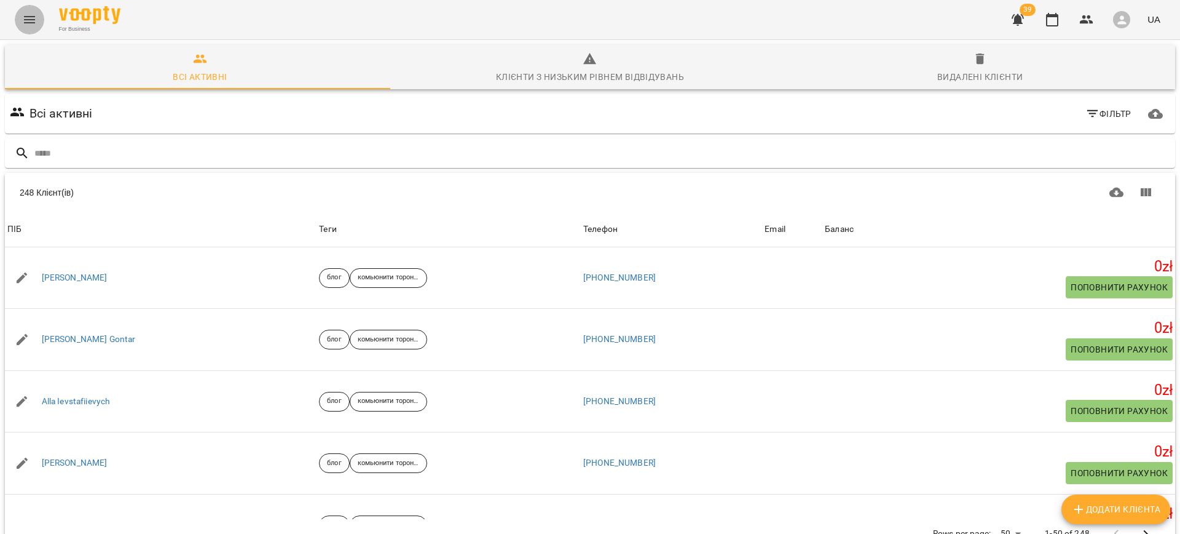
click at [34, 12] on icon "Menu" at bounding box center [29, 19] width 15 height 15
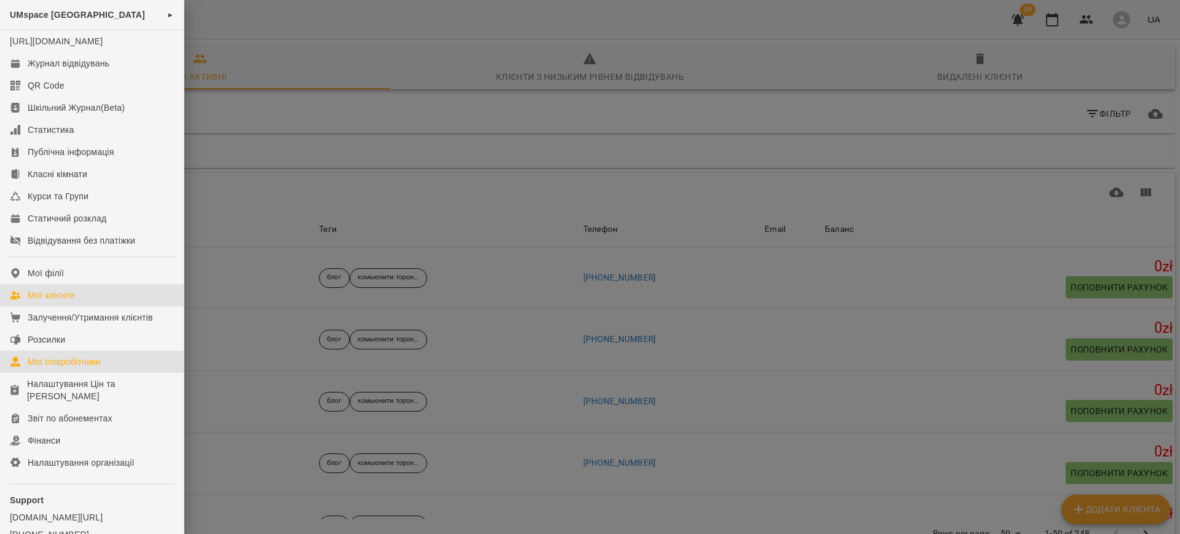
drag, startPoint x: 60, startPoint y: 373, endPoint x: 97, endPoint y: 367, distance: 37.9
click at [60, 368] on div "Мої співробітники" at bounding box center [64, 361] width 73 height 12
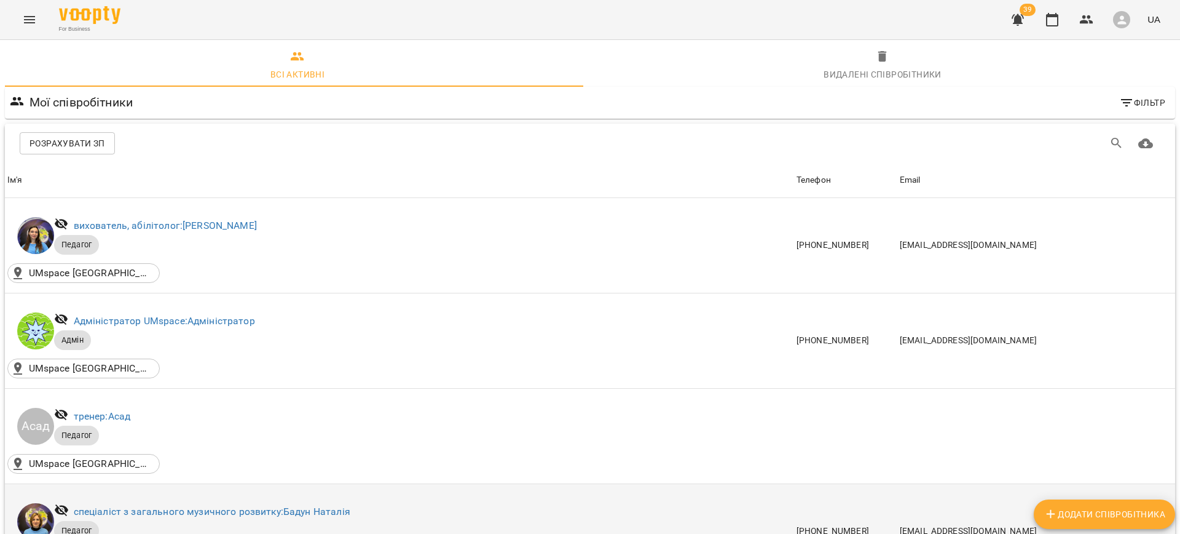
scroll to position [346, 0]
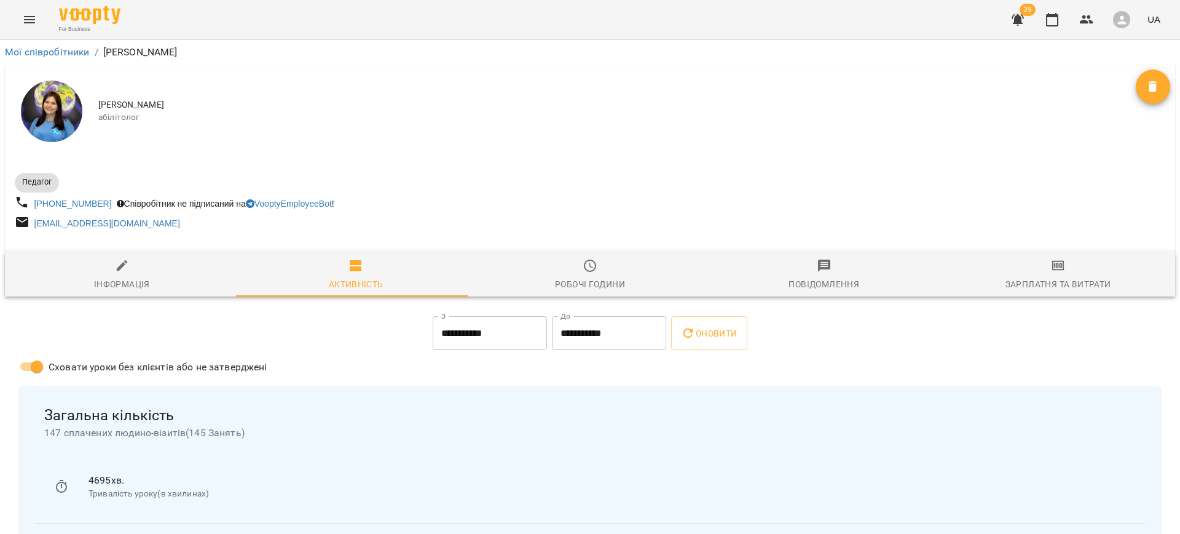
click at [700, 326] on button "Оновити" at bounding box center [709, 333] width 76 height 34
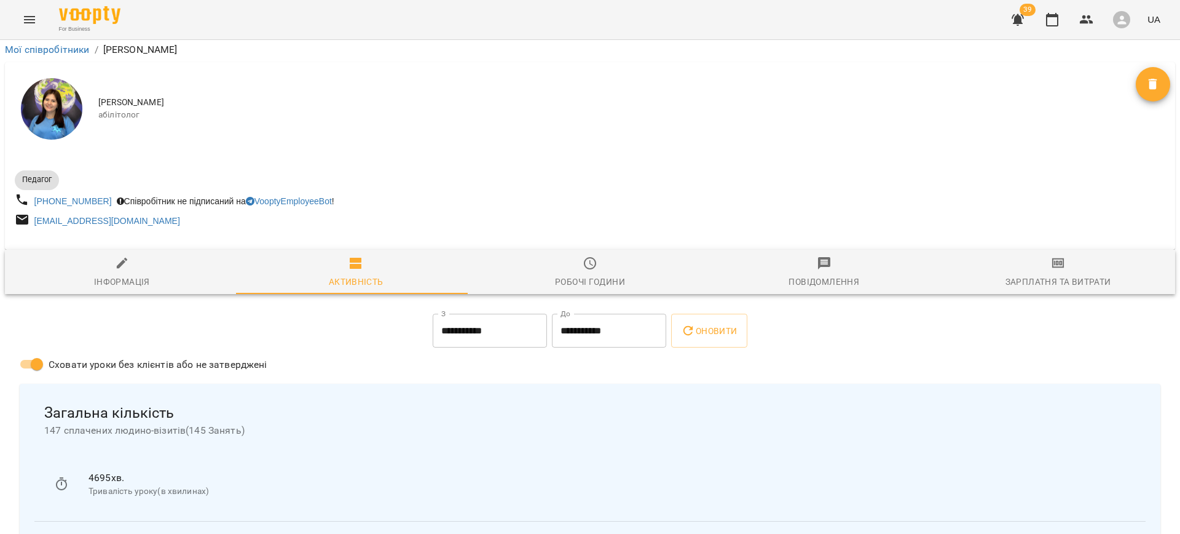
scroll to position [180, 0]
click at [1030, 274] on div "Зарплатня та Витрати" at bounding box center [1059, 281] width 106 height 15
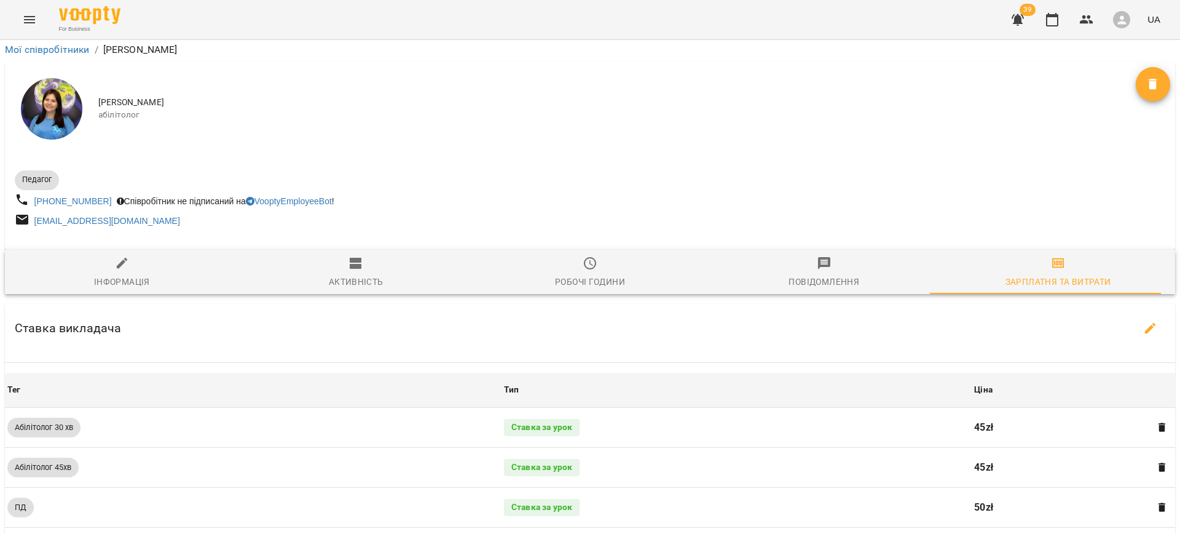
scroll to position [294, 0]
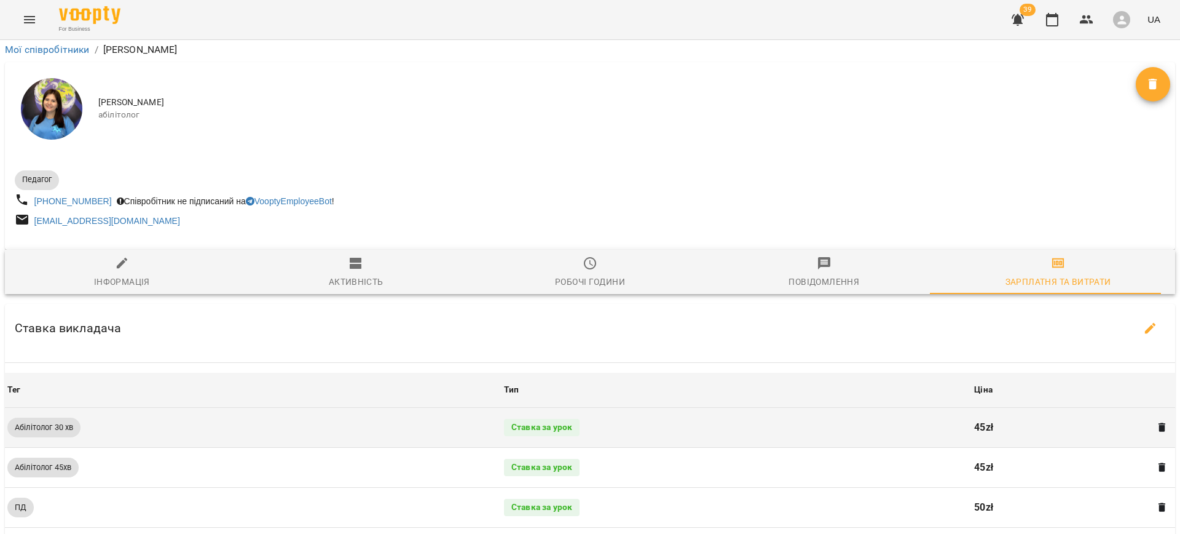
click at [534, 419] on div "Ставка за урок" at bounding box center [542, 427] width 76 height 17
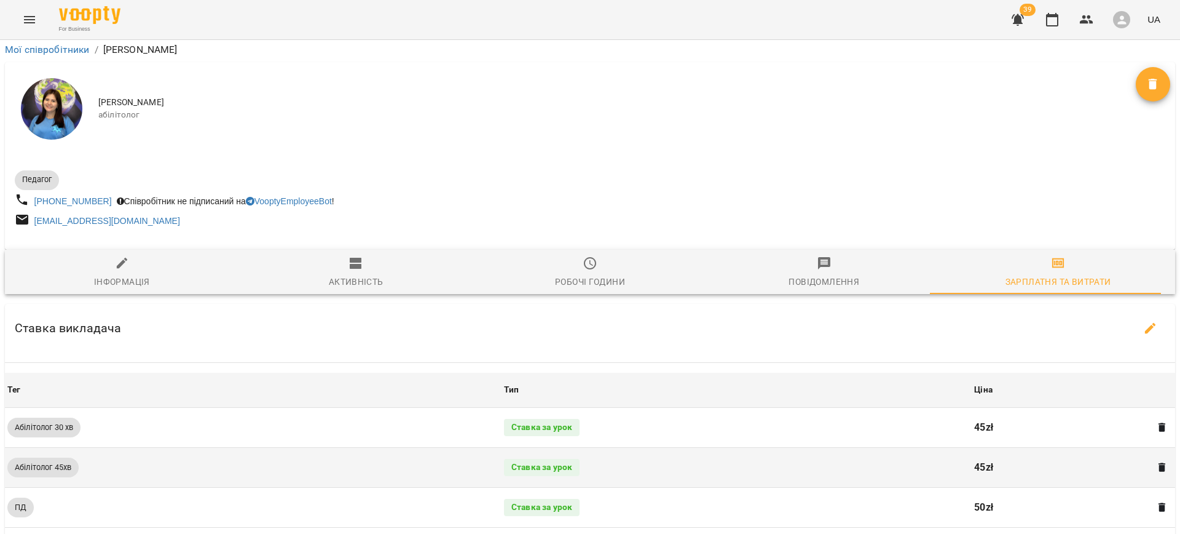
click at [312, 447] on td "Абілітолог 45хв" at bounding box center [253, 467] width 497 height 40
click at [66, 462] on span "Абілітолог 45хв" at bounding box center [42, 467] width 71 height 11
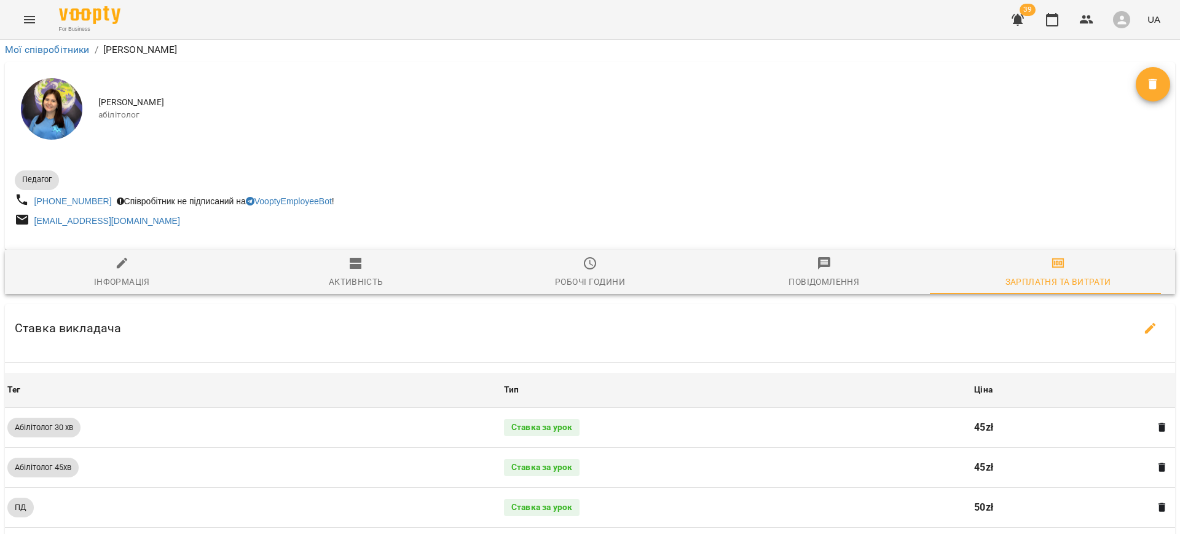
scroll to position [588, 0]
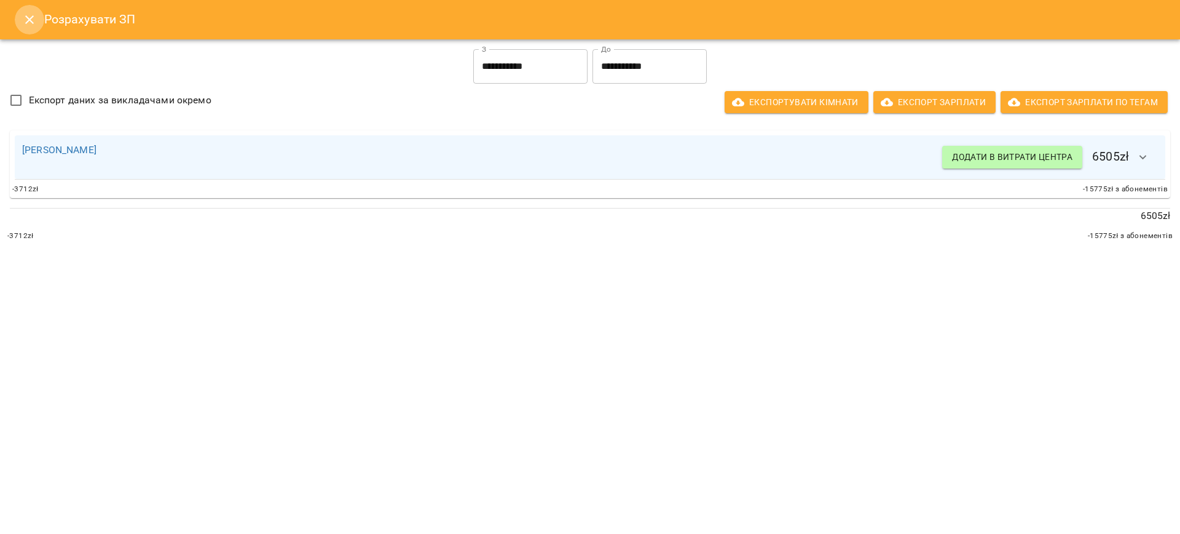
click at [22, 20] on icon "Close" at bounding box center [29, 19] width 15 height 15
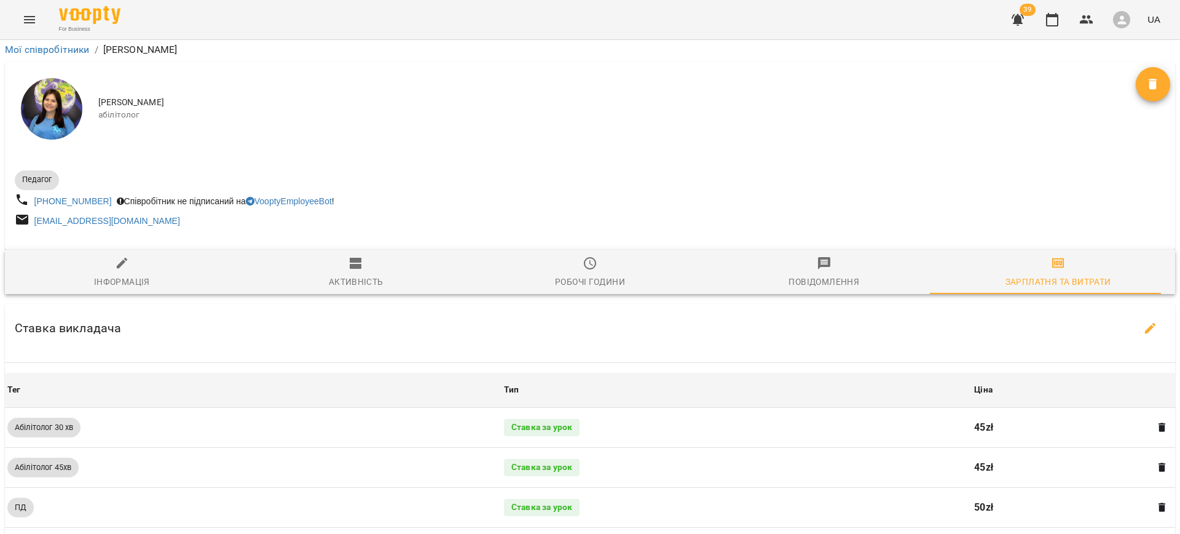
scroll to position [0, 0]
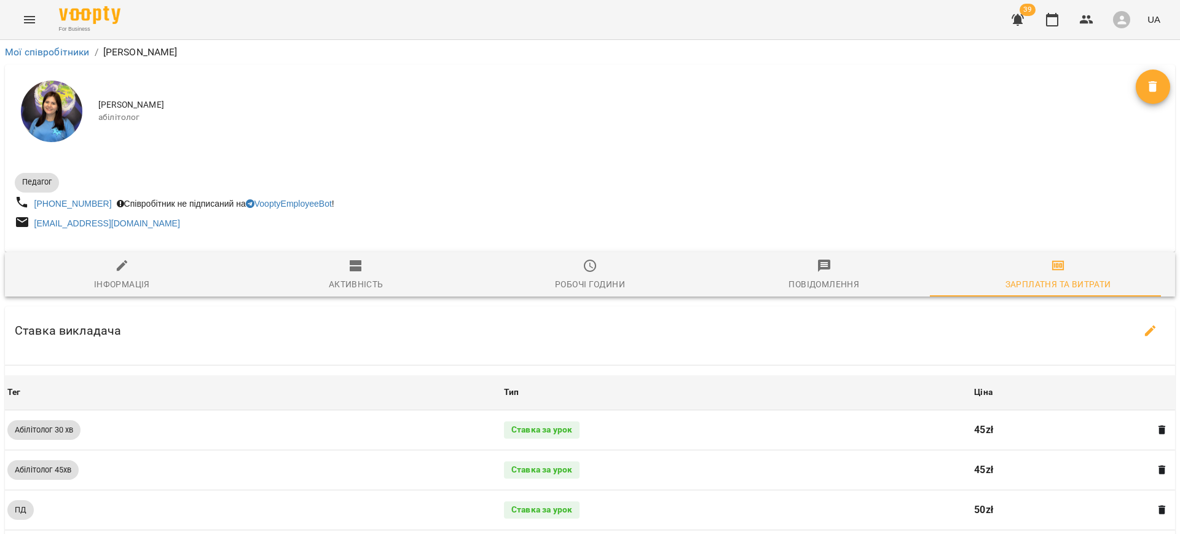
drag, startPoint x: 406, startPoint y: 89, endPoint x: 398, endPoint y: 95, distance: 9.6
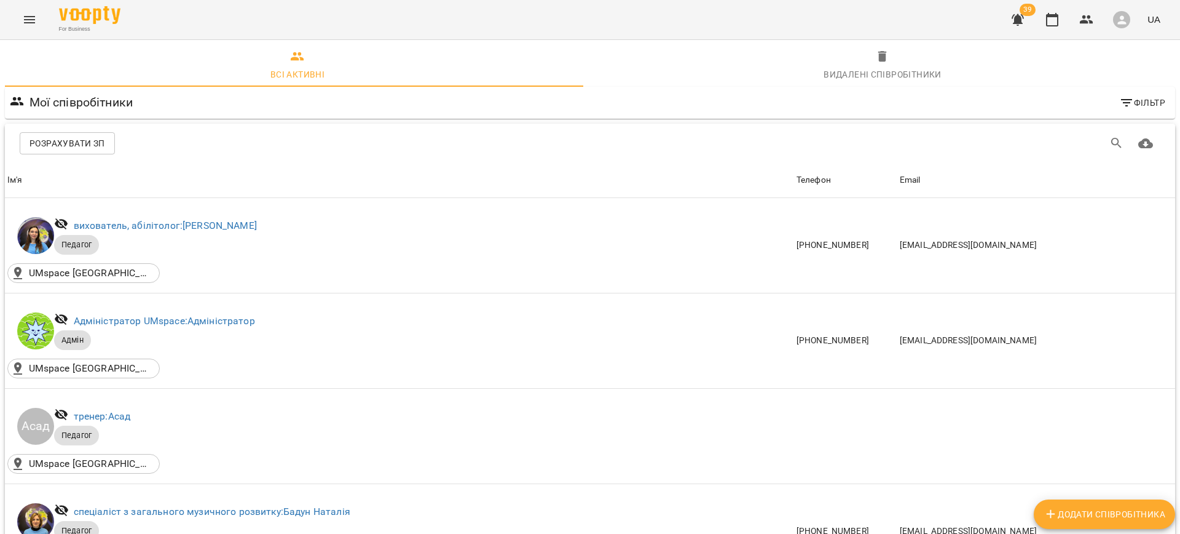
scroll to position [854, 0]
drag, startPoint x: 127, startPoint y: 136, endPoint x: 312, endPoint y: 149, distance: 185.5
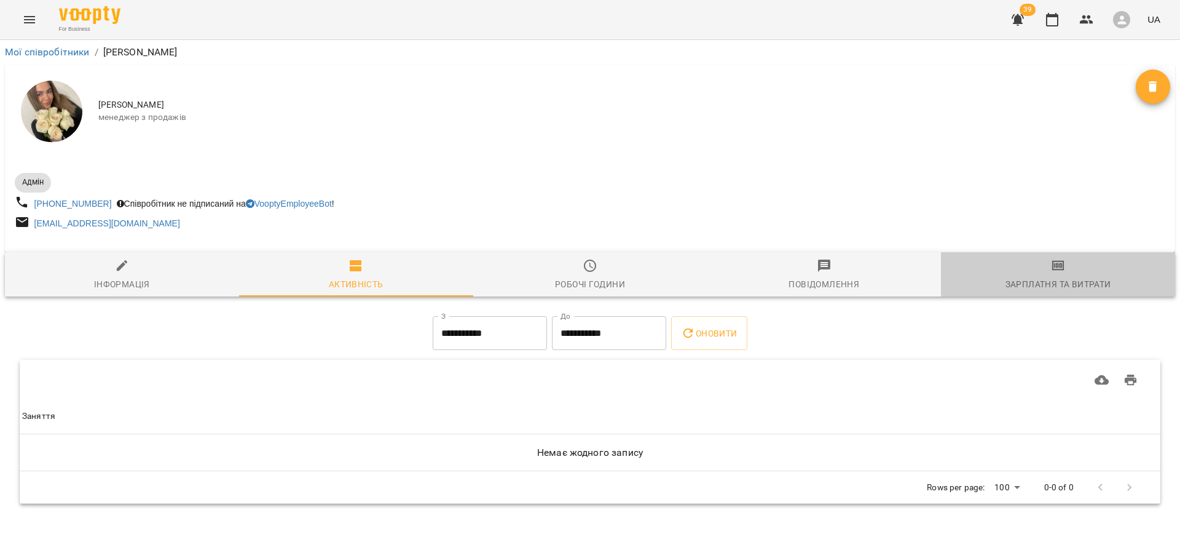
drag, startPoint x: 1051, startPoint y: 258, endPoint x: 1056, endPoint y: 263, distance: 7.0
click at [1052, 258] on button "Зарплатня та Витрати" at bounding box center [1058, 274] width 234 height 44
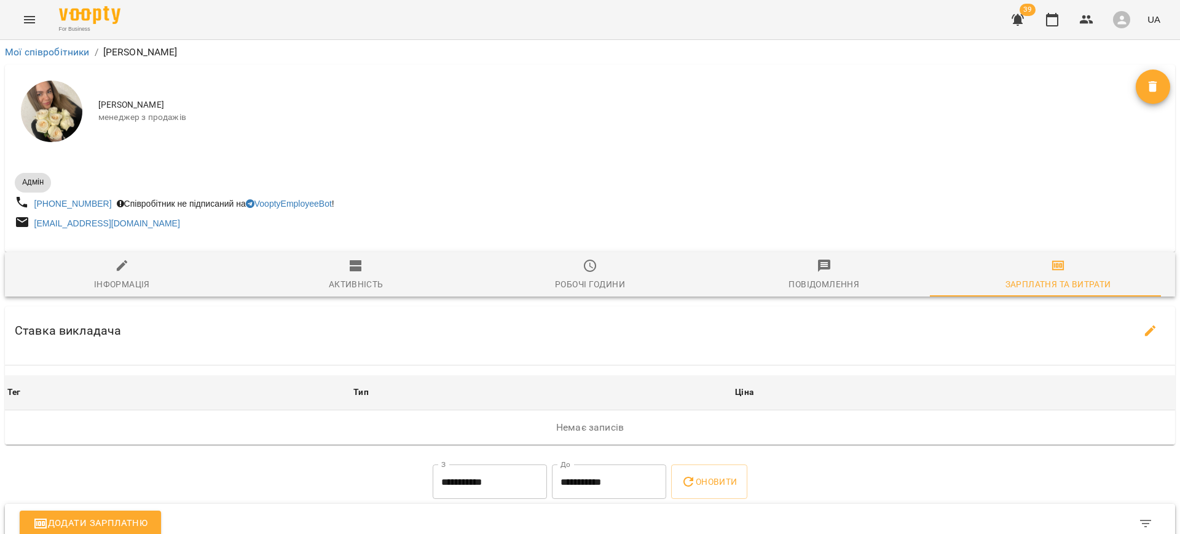
drag, startPoint x: 596, startPoint y: 211, endPoint x: 461, endPoint y: 243, distance: 138.4
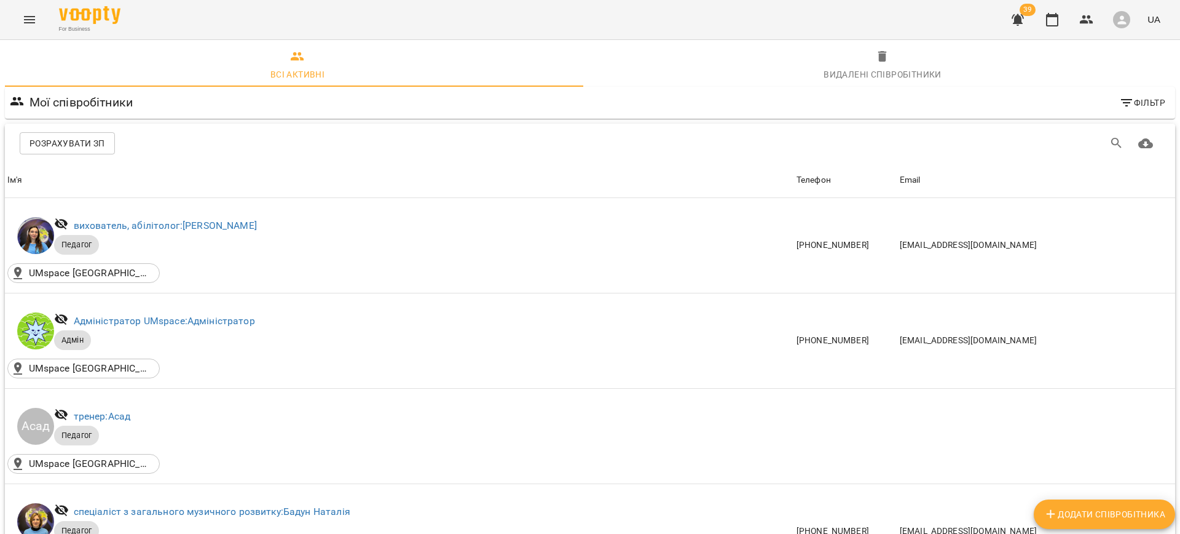
scroll to position [497, 0]
drag, startPoint x: 143, startPoint y: 398, endPoint x: 170, endPoint y: 398, distance: 27.1
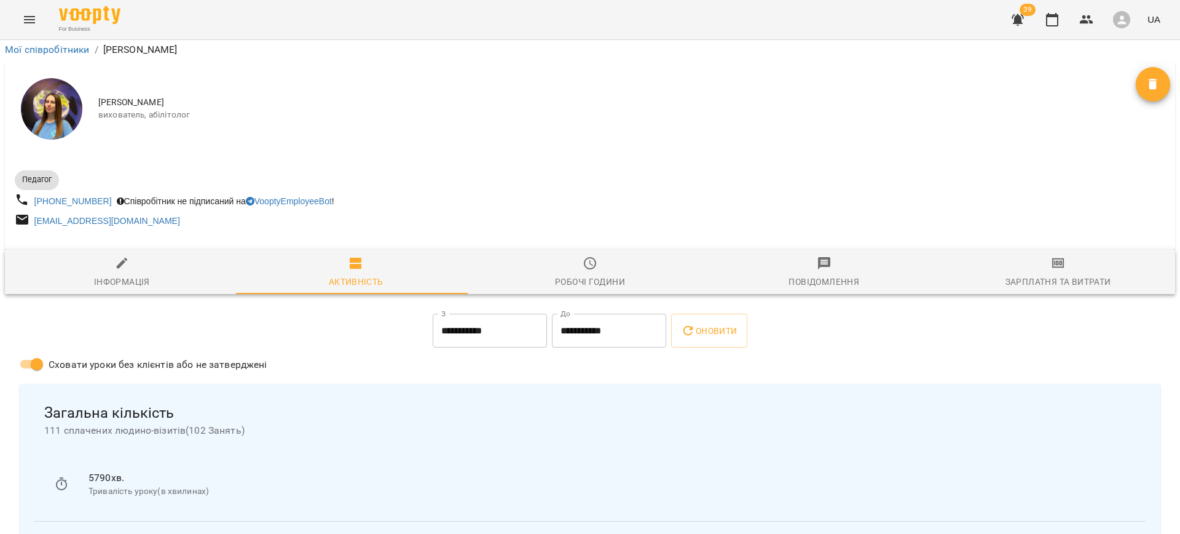
scroll to position [618, 0]
drag, startPoint x: 600, startPoint y: 79, endPoint x: 695, endPoint y: 66, distance: 95.6
click at [712, 323] on span "Оновити" at bounding box center [709, 330] width 56 height 15
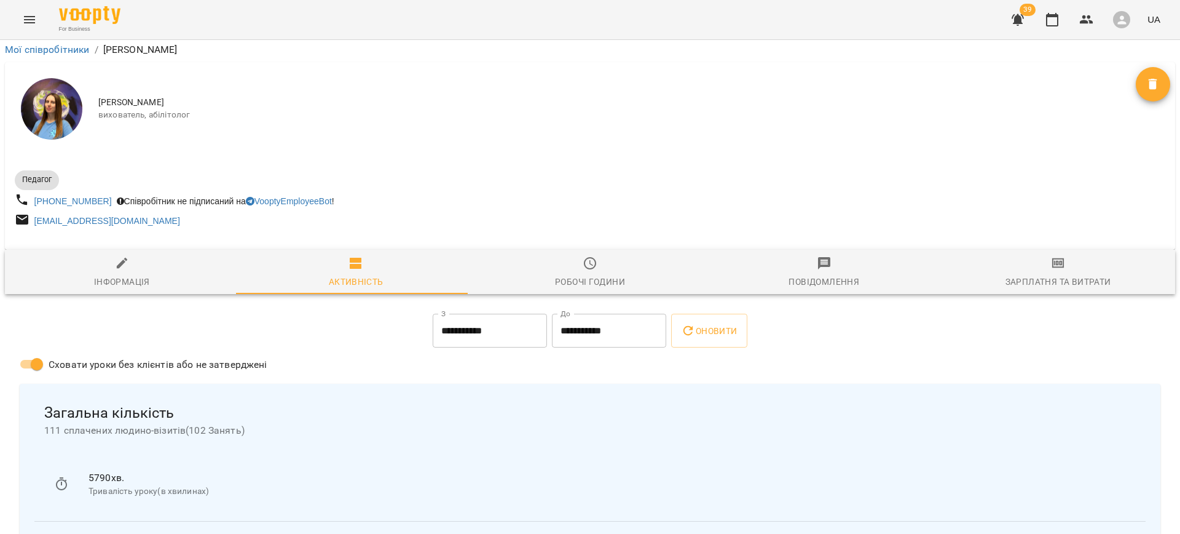
scroll to position [520, 0]
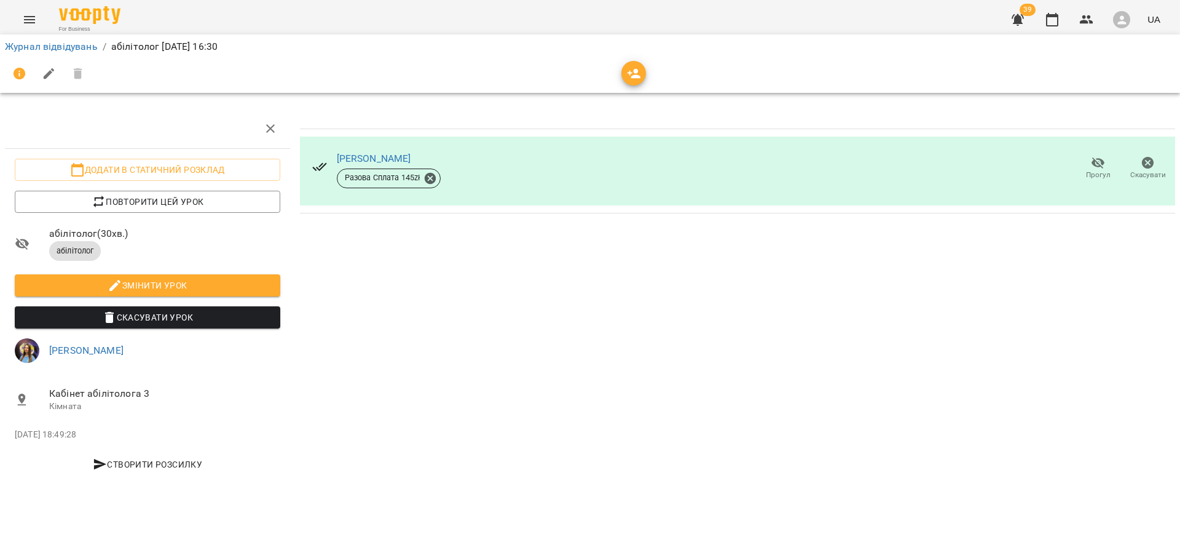
click at [175, 280] on span "Змінити урок" at bounding box center [148, 285] width 246 height 15
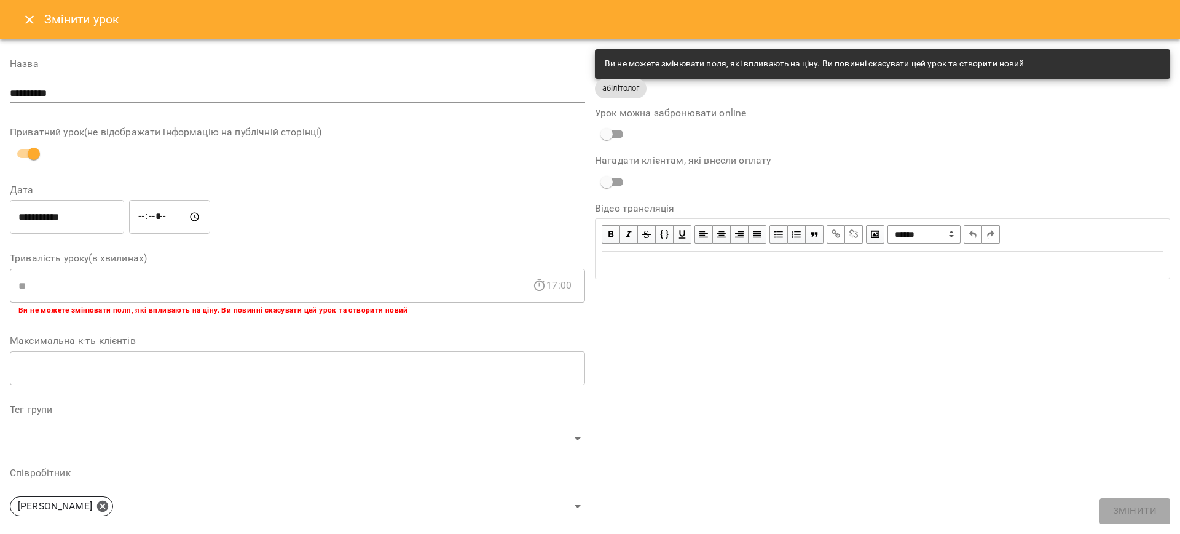
click at [945, 58] on div "Ви не можете змінювати поля, які впливають на ціну. Ви повинні скасувати цей ур…" at bounding box center [815, 64] width 420 height 22
click at [15, 22] on button "Close" at bounding box center [30, 20] width 30 height 30
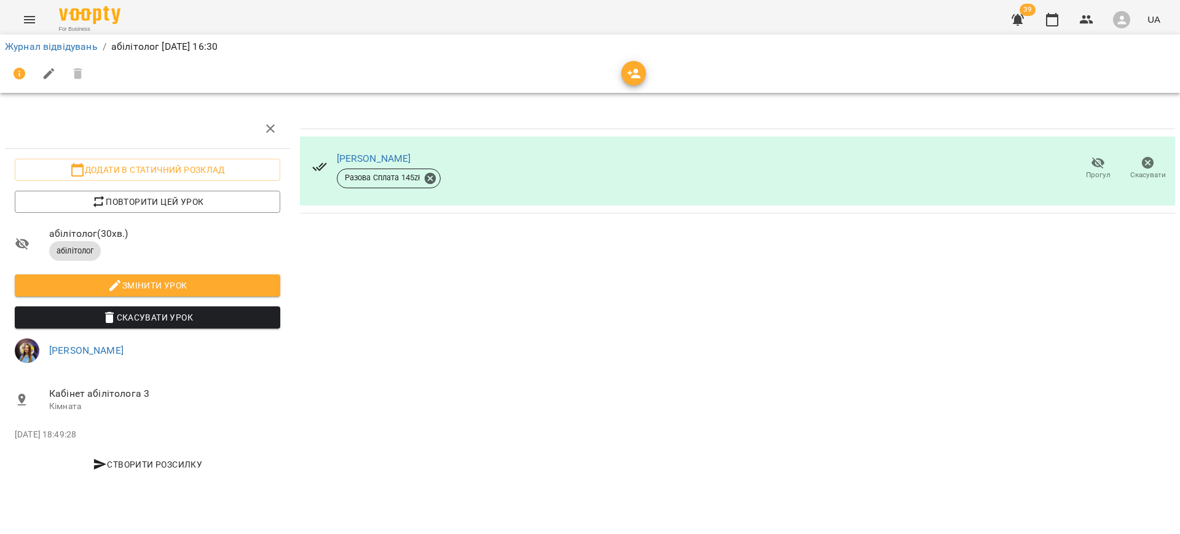
click at [22, 21] on icon "Menu" at bounding box center [29, 19] width 15 height 15
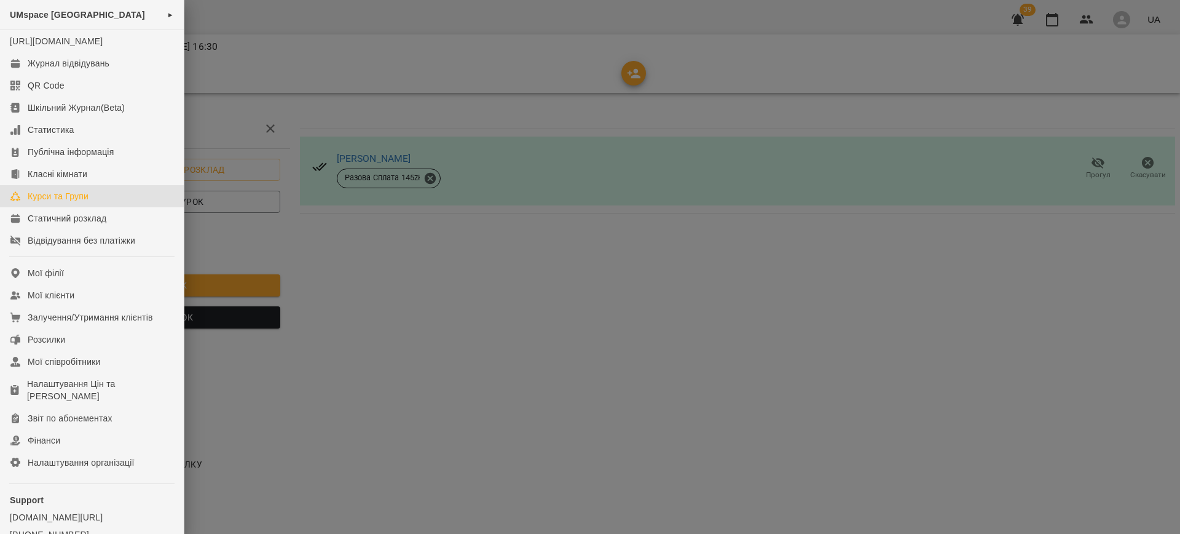
click at [60, 202] on div "Курси та Групи" at bounding box center [58, 196] width 61 height 12
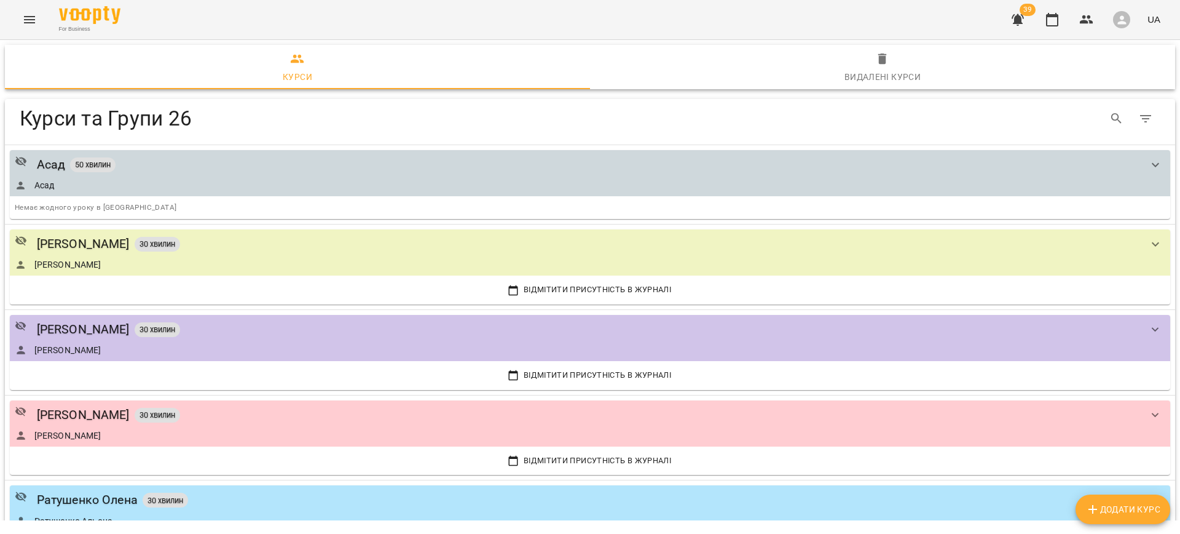
click at [28, 15] on icon "Menu" at bounding box center [29, 19] width 15 height 15
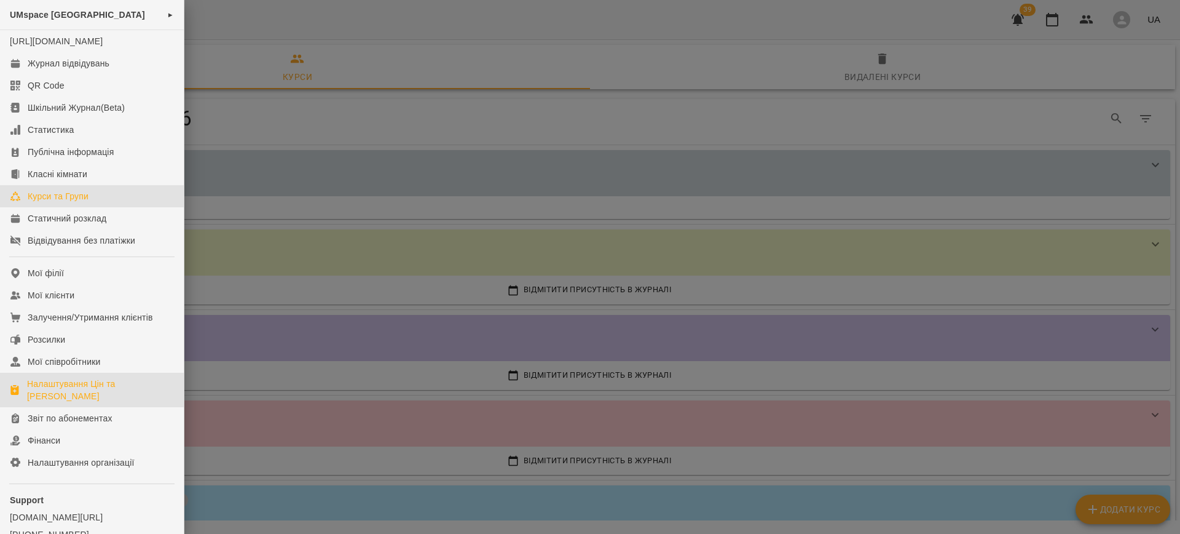
click at [63, 401] on div "Налаштування Цін та [PERSON_NAME]" at bounding box center [100, 389] width 147 height 25
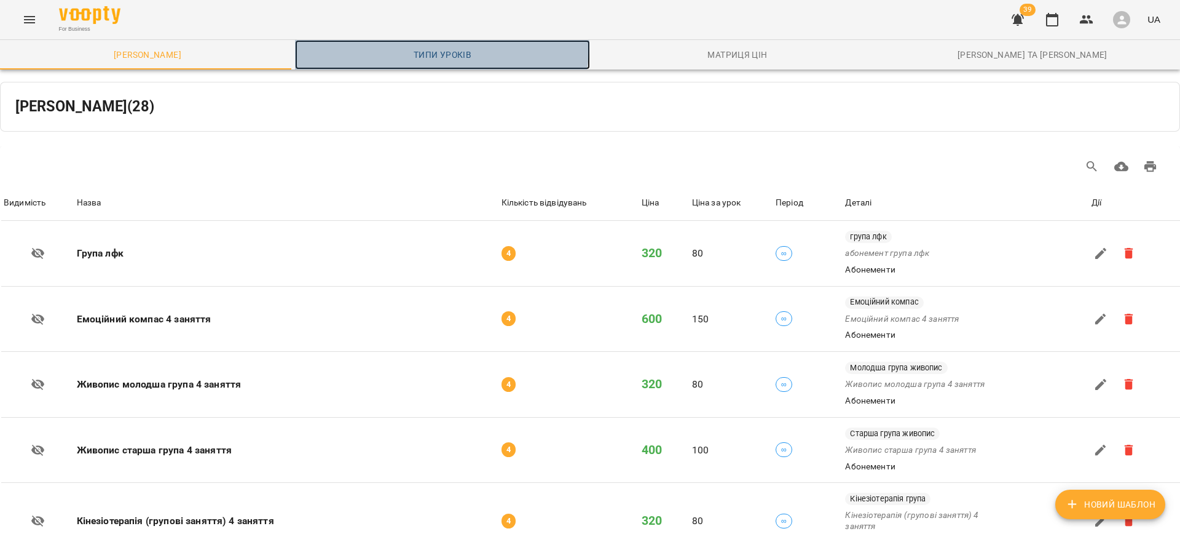
click at [426, 42] on link "Типи уроків" at bounding box center [442, 55] width 295 height 30
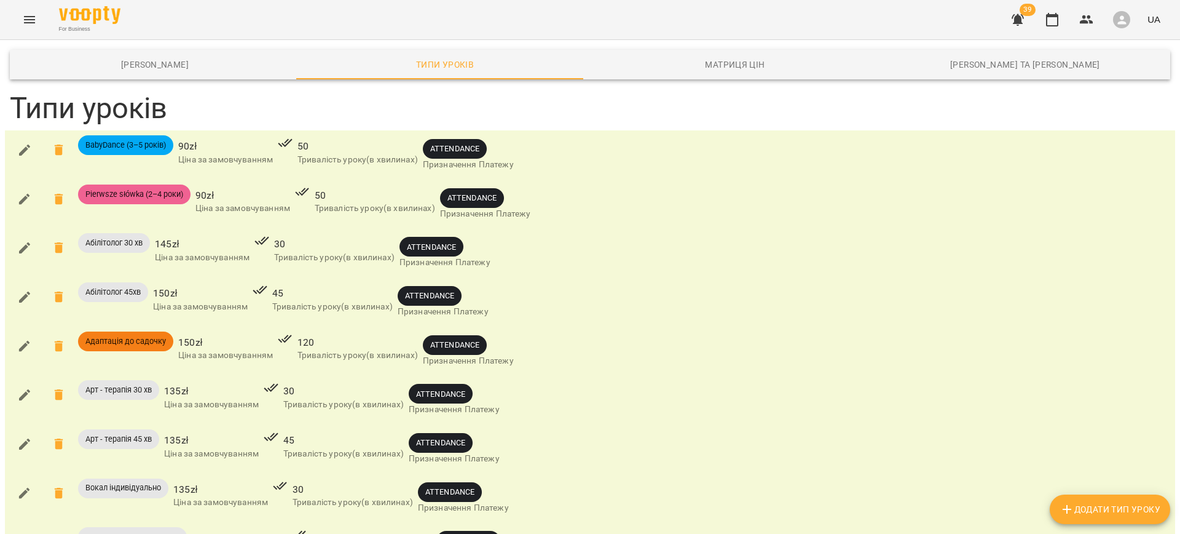
scroll to position [1451, 0]
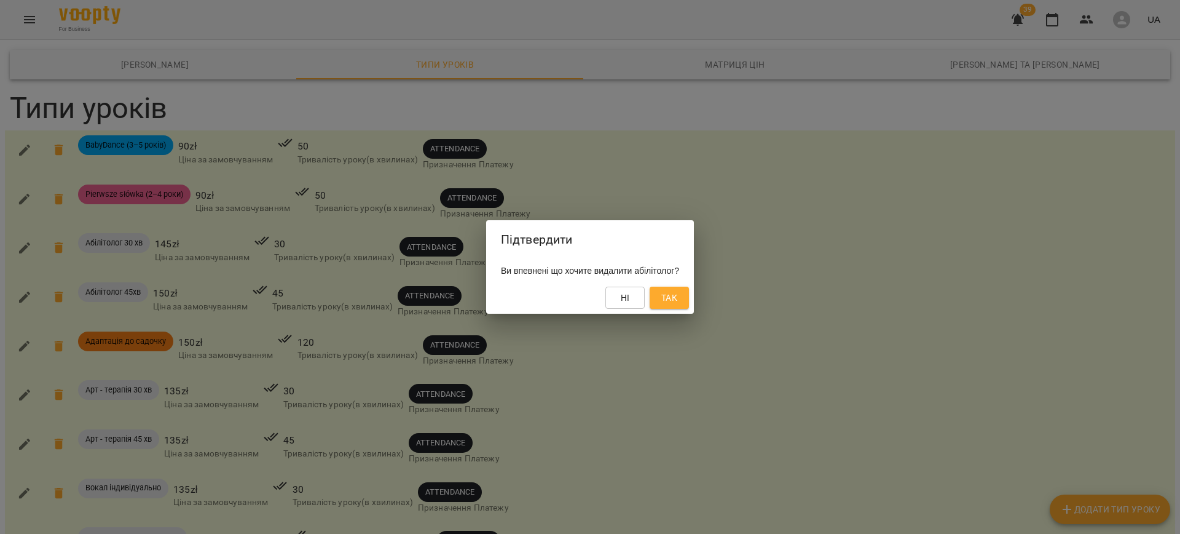
click at [677, 301] on span "Так" at bounding box center [669, 297] width 16 height 15
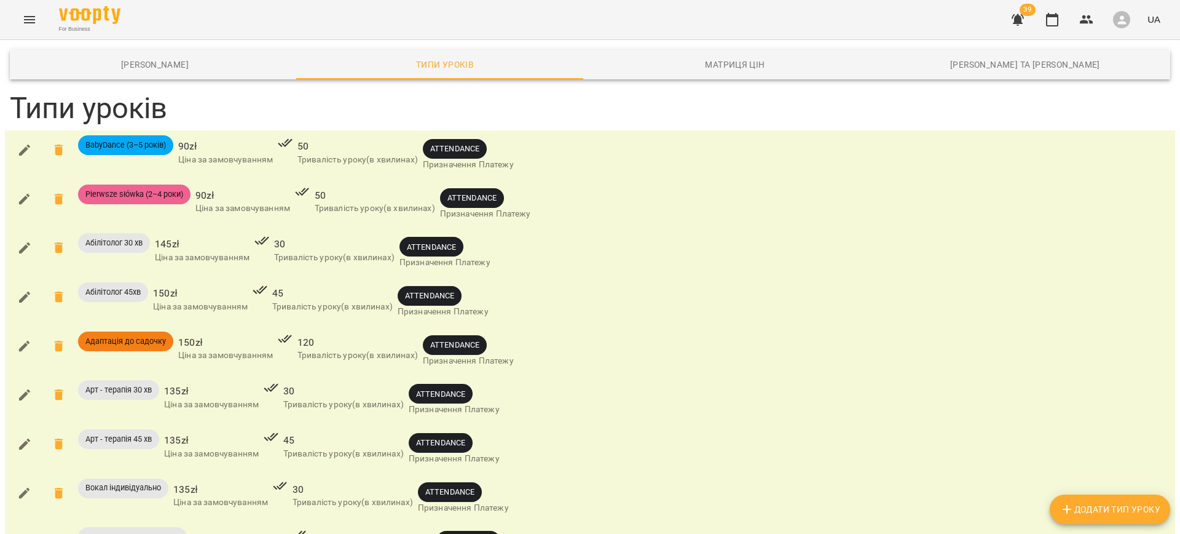
scroll to position [1520, 0]
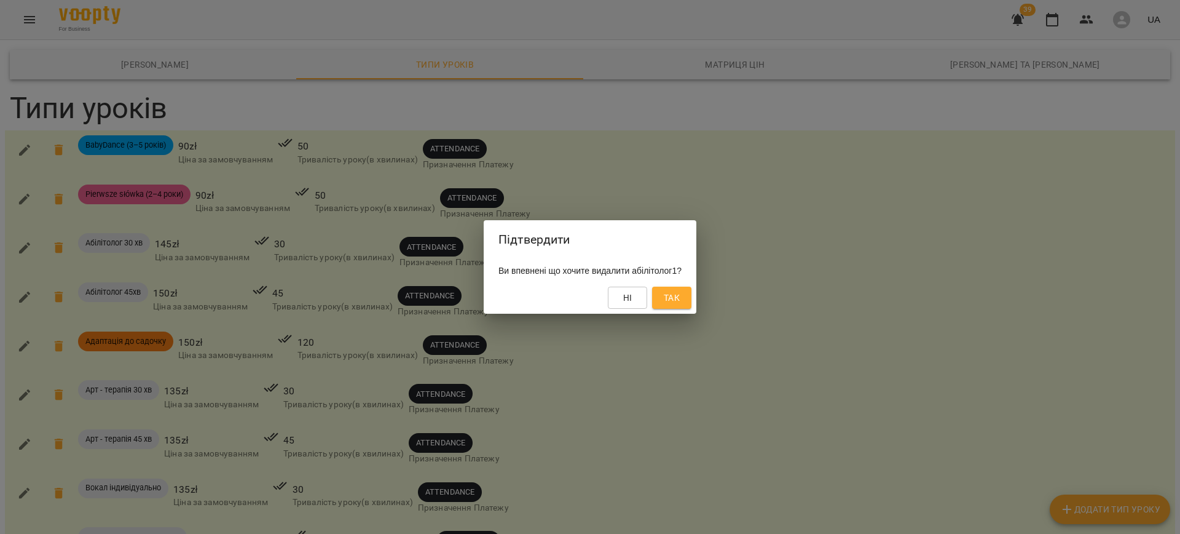
click at [680, 297] on span "Так" at bounding box center [672, 297] width 16 height 15
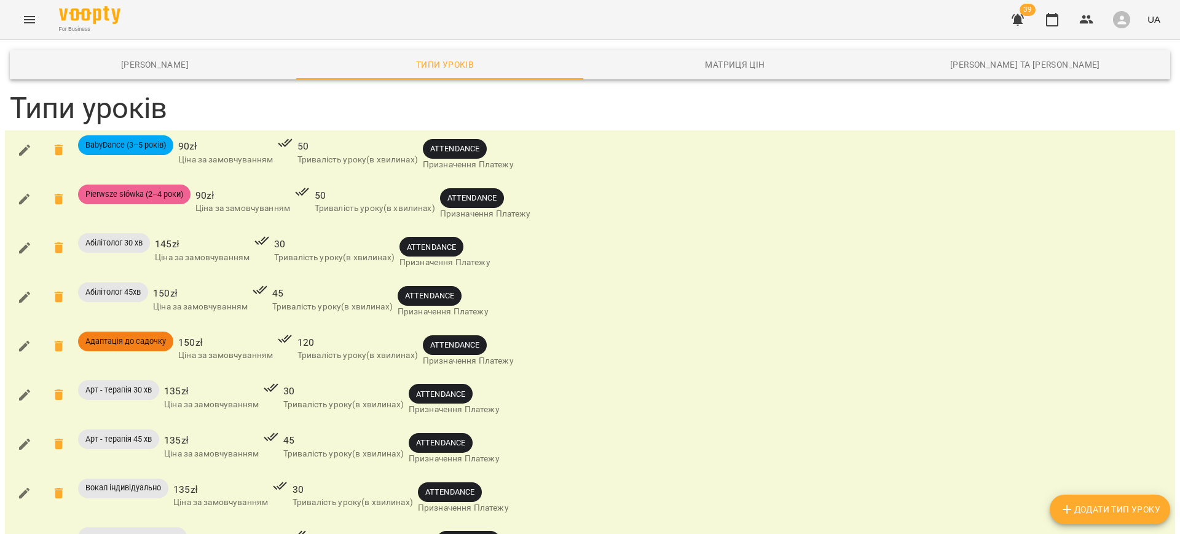
scroll to position [1471, 0]
type input "***"
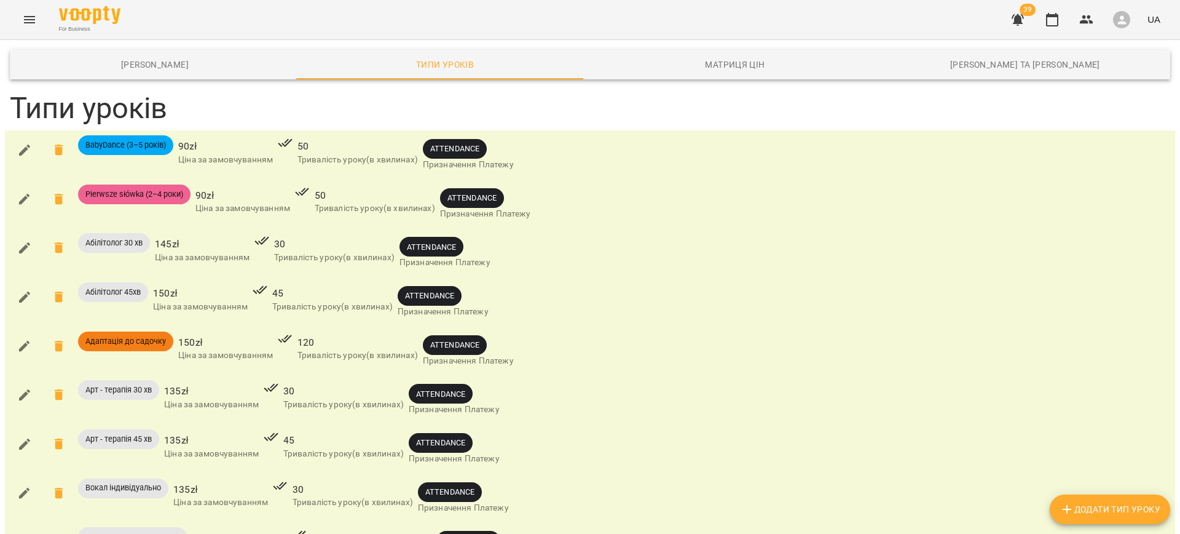
click at [36, 22] on icon "Menu" at bounding box center [29, 19] width 15 height 15
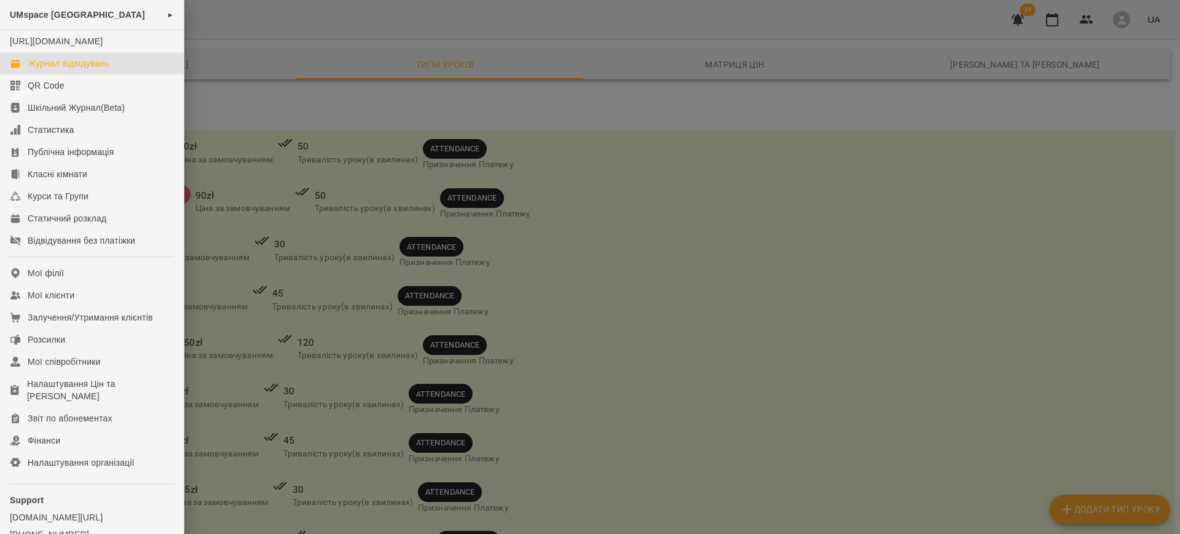
click at [104, 69] on div "Журнал відвідувань" at bounding box center [69, 63] width 82 height 12
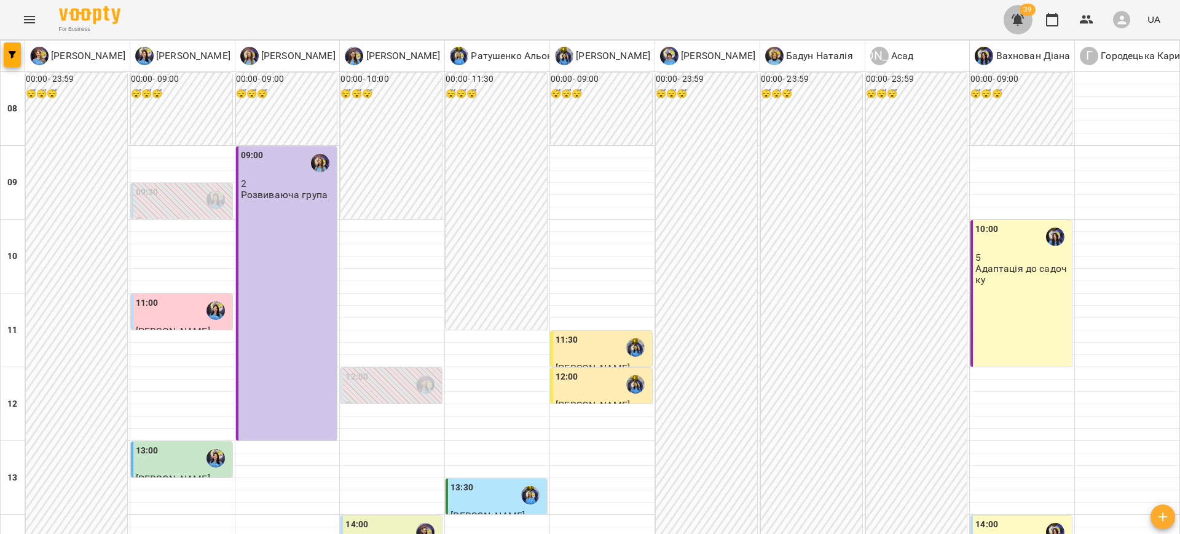
click at [1019, 20] on icon "button" at bounding box center [1018, 20] width 12 height 12
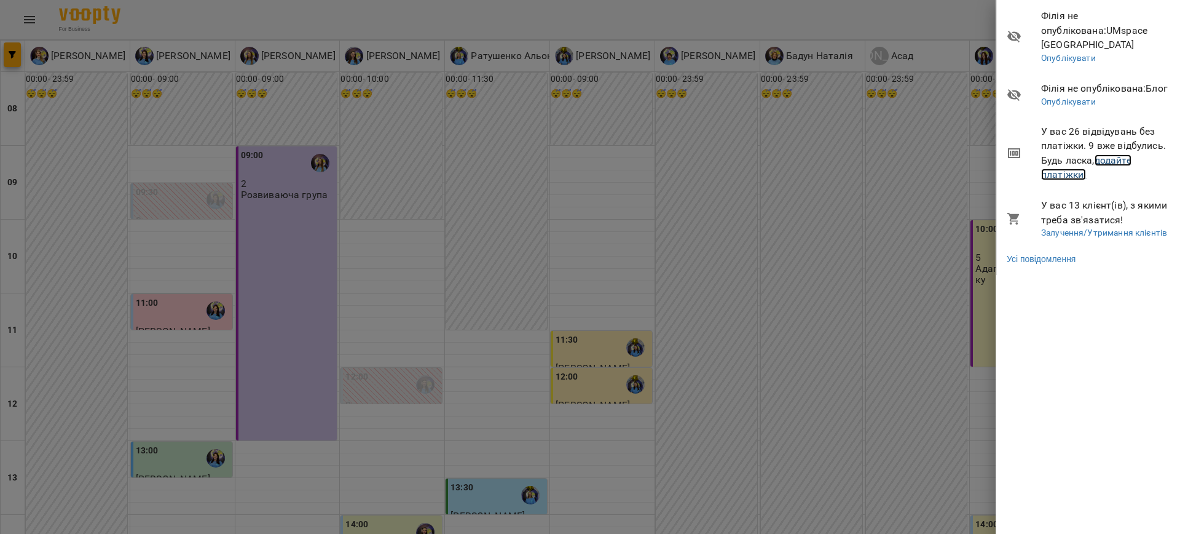
click at [1108, 154] on link "додайте платіжки!" at bounding box center [1086, 167] width 90 height 26
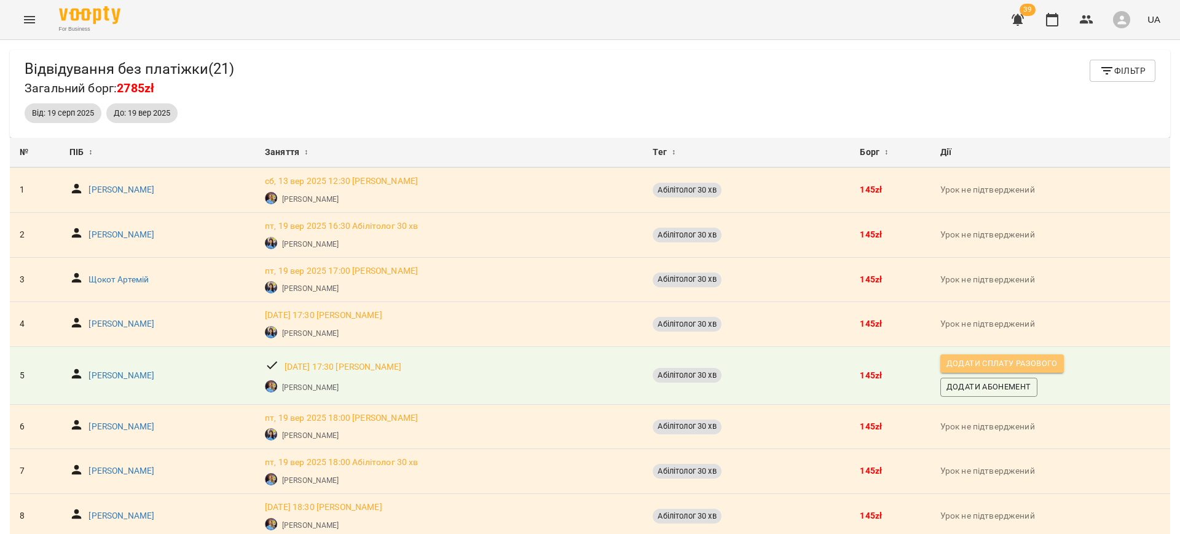
click at [994, 367] on span "Додати сплату разового" at bounding box center [1002, 364] width 111 height 14
select select "**********"
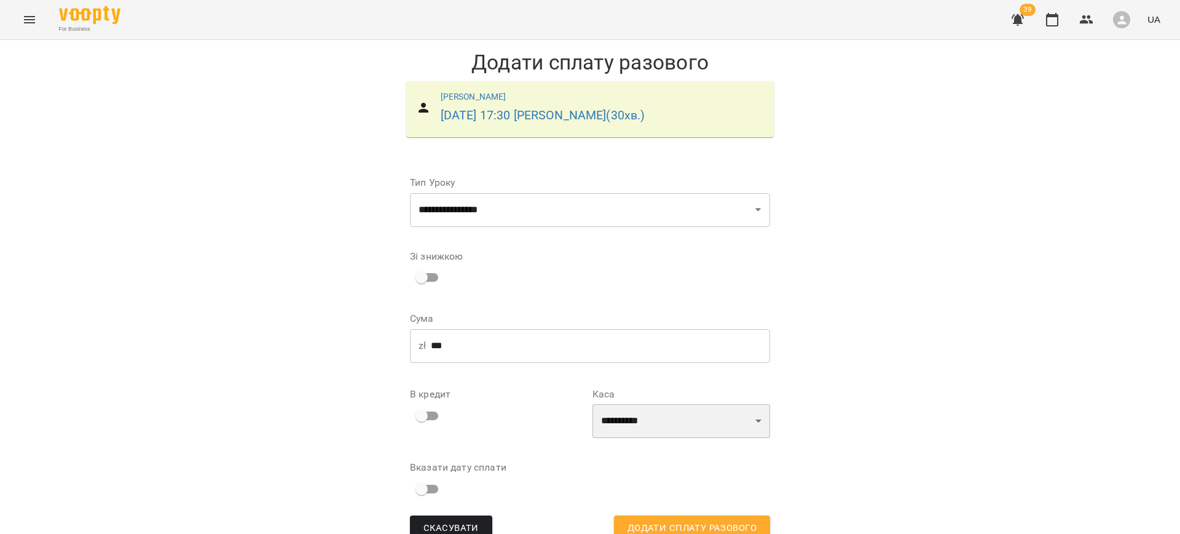
click at [653, 428] on select "**********" at bounding box center [682, 421] width 178 height 34
select select "****"
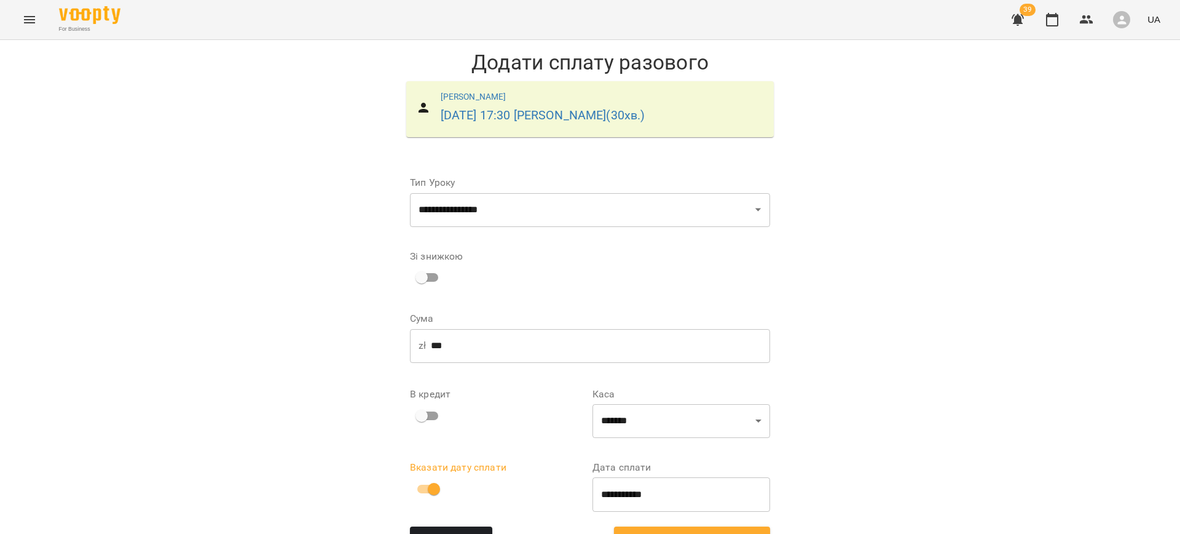
scroll to position [37, 0]
drag, startPoint x: 679, startPoint y: 499, endPoint x: 698, endPoint y: 494, distance: 19.5
click at [682, 531] on span "Додати сплату разового" at bounding box center [692, 539] width 129 height 16
